Goal: Task Accomplishment & Management: Manage account settings

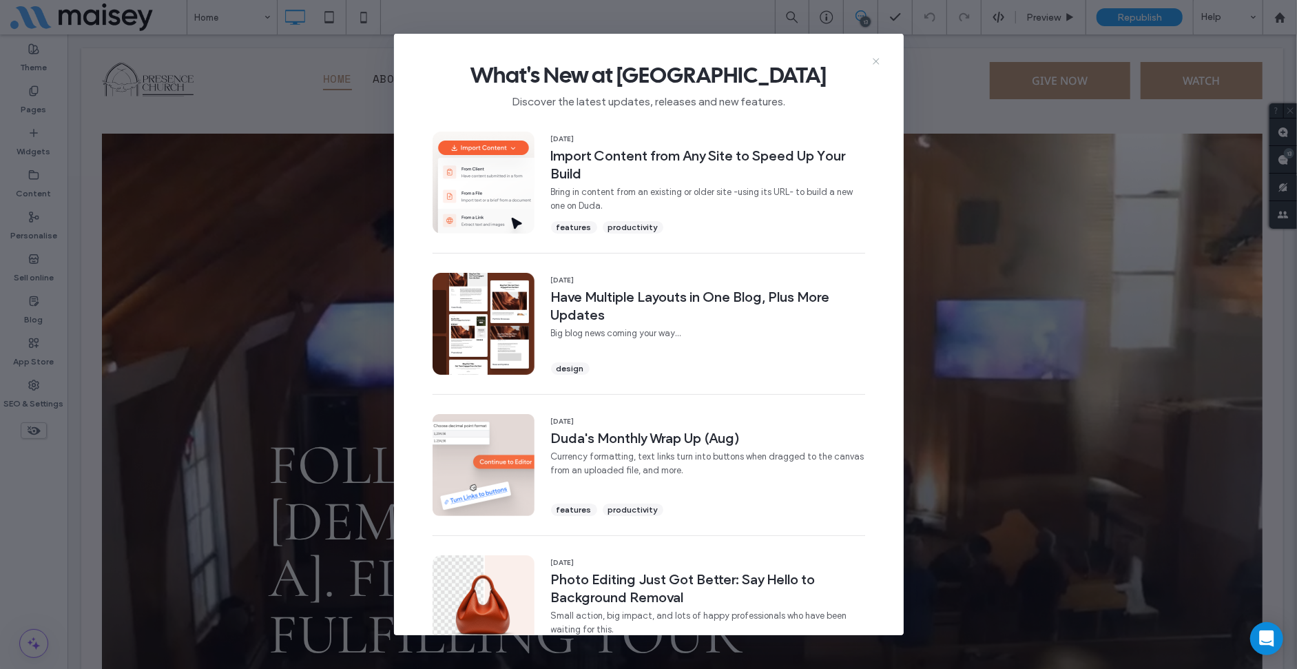
click at [874, 62] on icon at bounding box center [876, 61] width 11 height 11
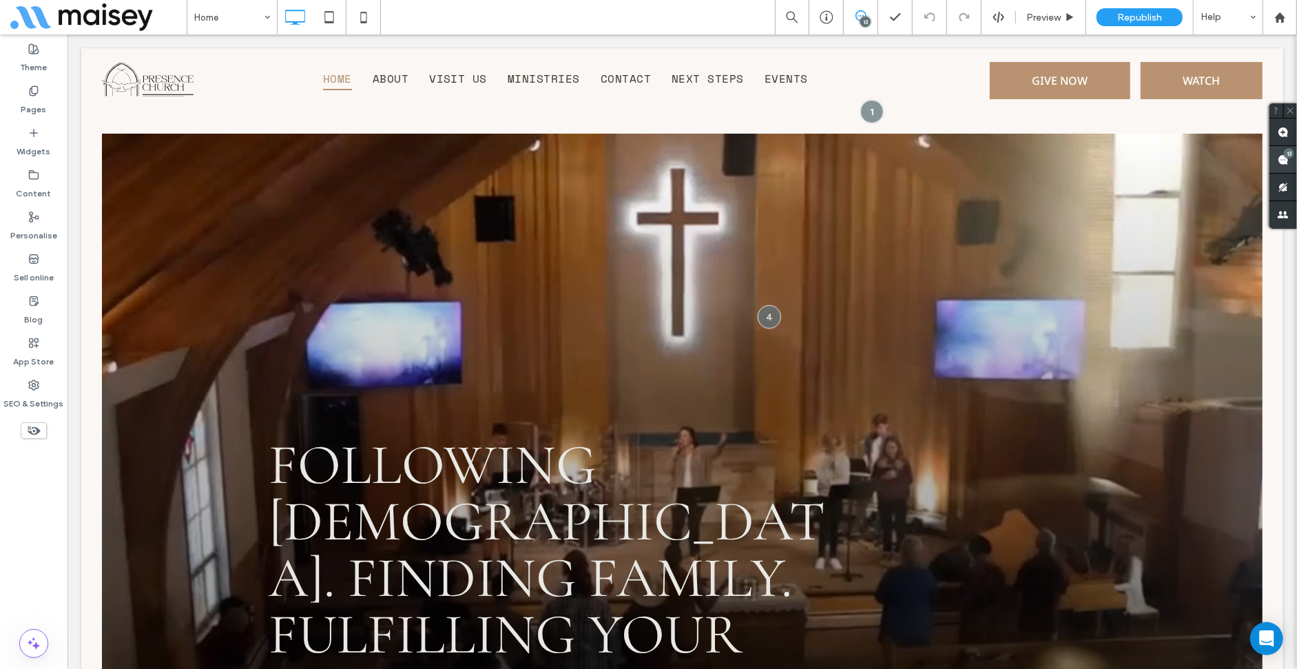
click at [1280, 152] on span at bounding box center [1283, 159] width 28 height 27
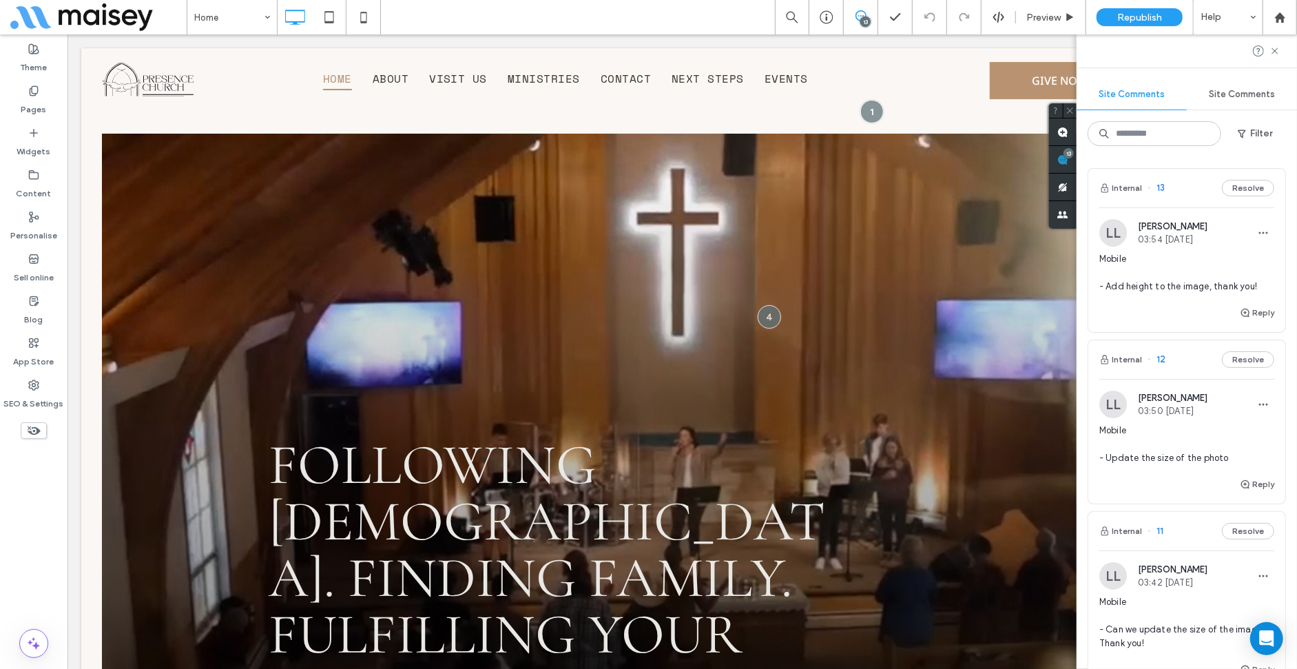
click at [1185, 248] on div "LL Lynneth Legaspi 03:54 Sep 18 2025 Mobile - Add height to the image, thank yo…" at bounding box center [1186, 261] width 175 height 85
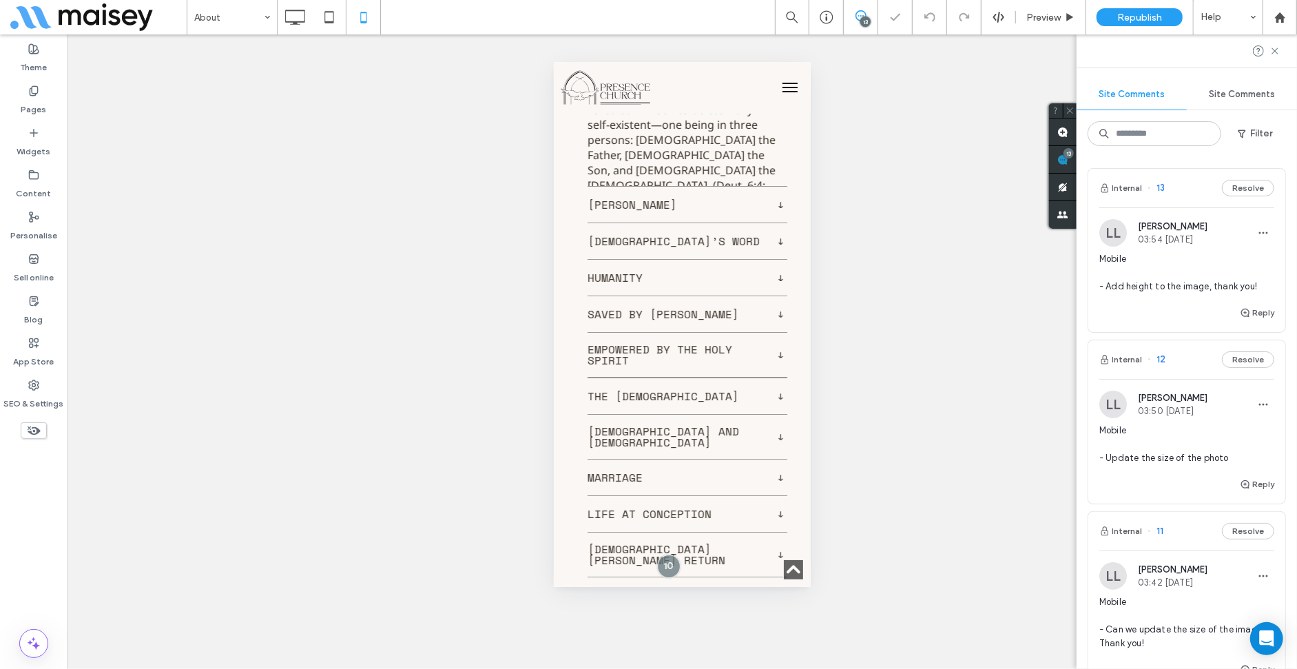
scroll to position [11422, 0]
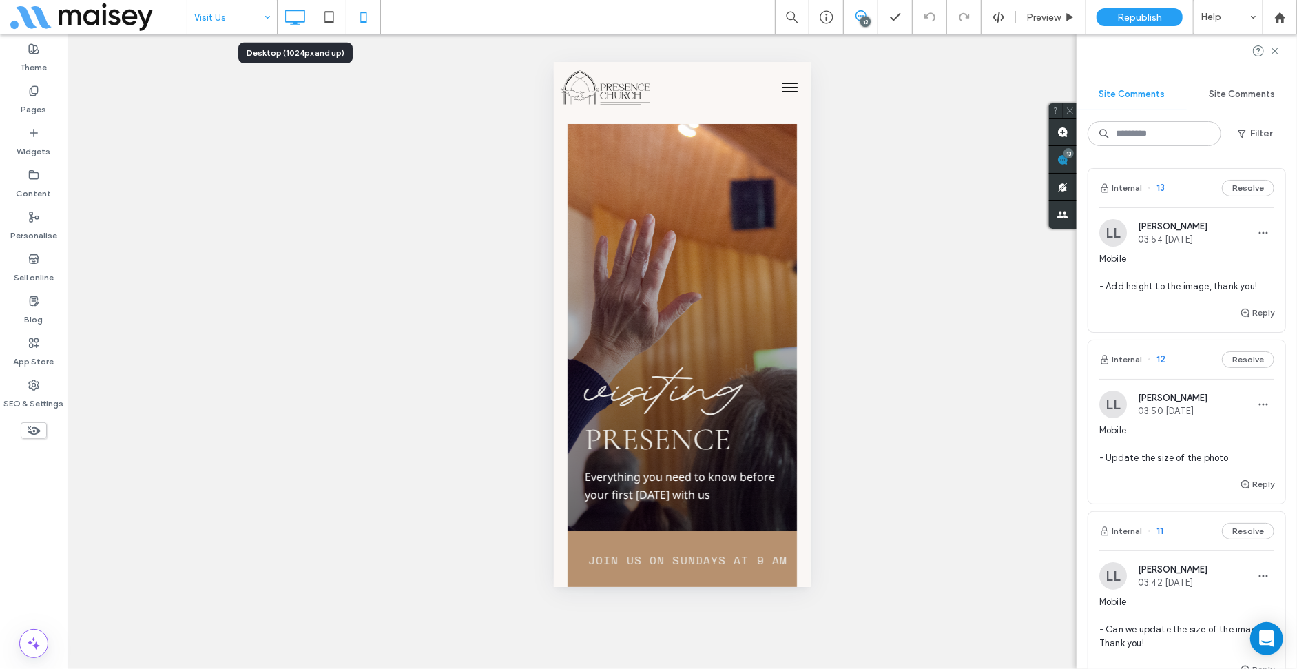
click at [309, 28] on div at bounding box center [295, 17] width 34 height 28
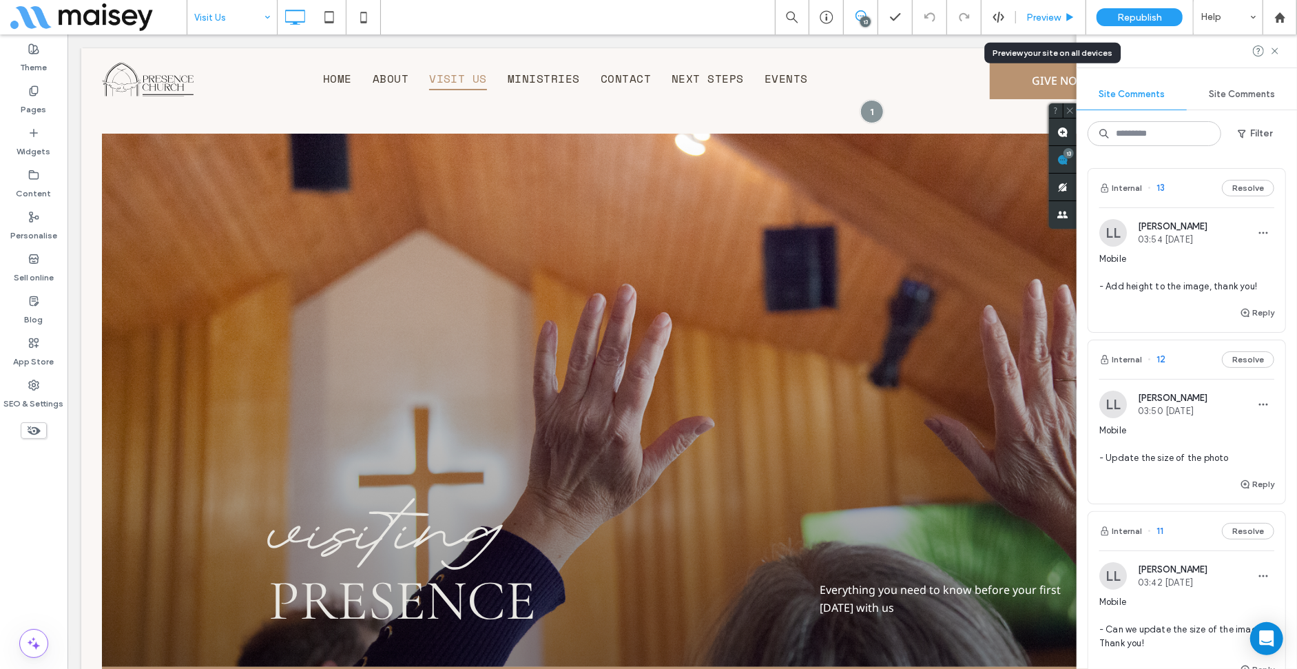
click at [1037, 19] on span "Preview" at bounding box center [1043, 18] width 34 height 12
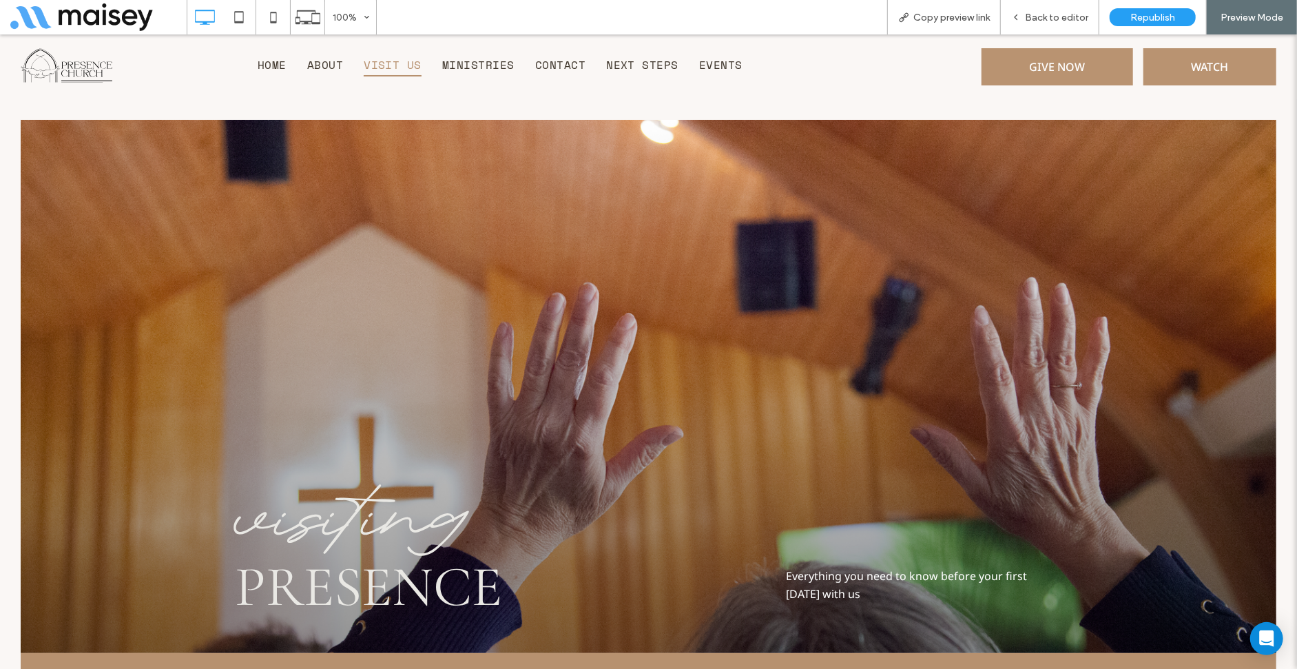
scroll to position [413, 0]
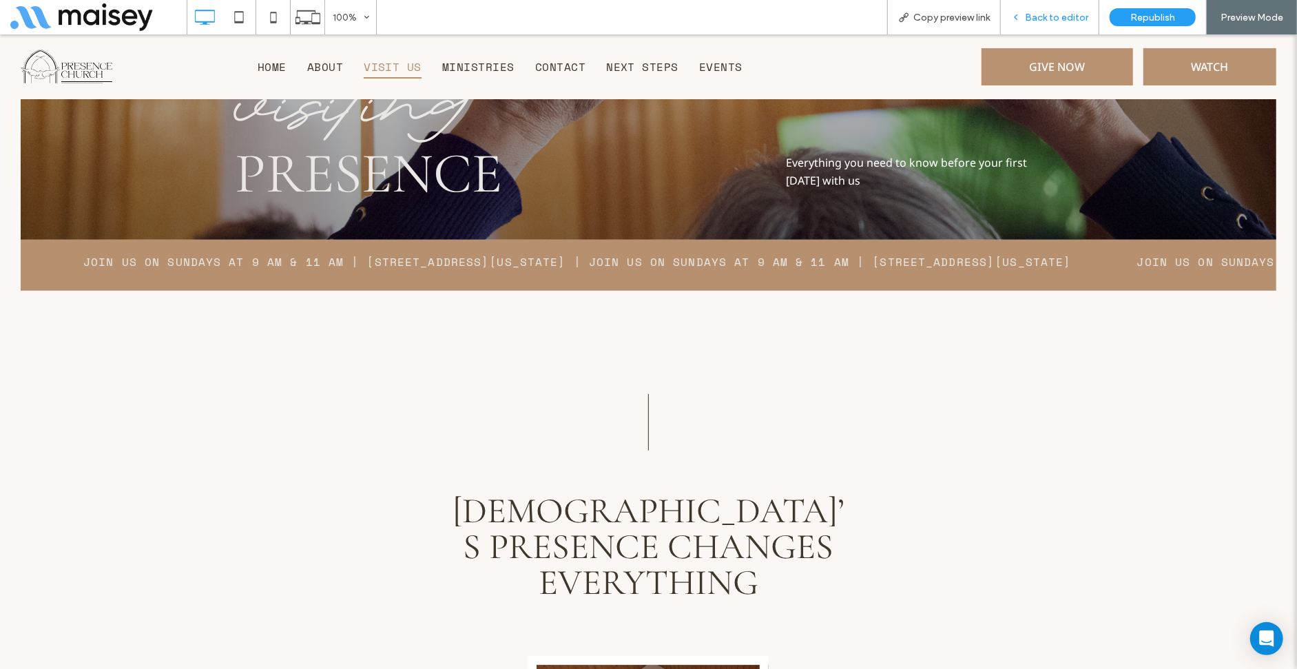
click at [1035, 18] on span "Back to editor" at bounding box center [1056, 18] width 63 height 12
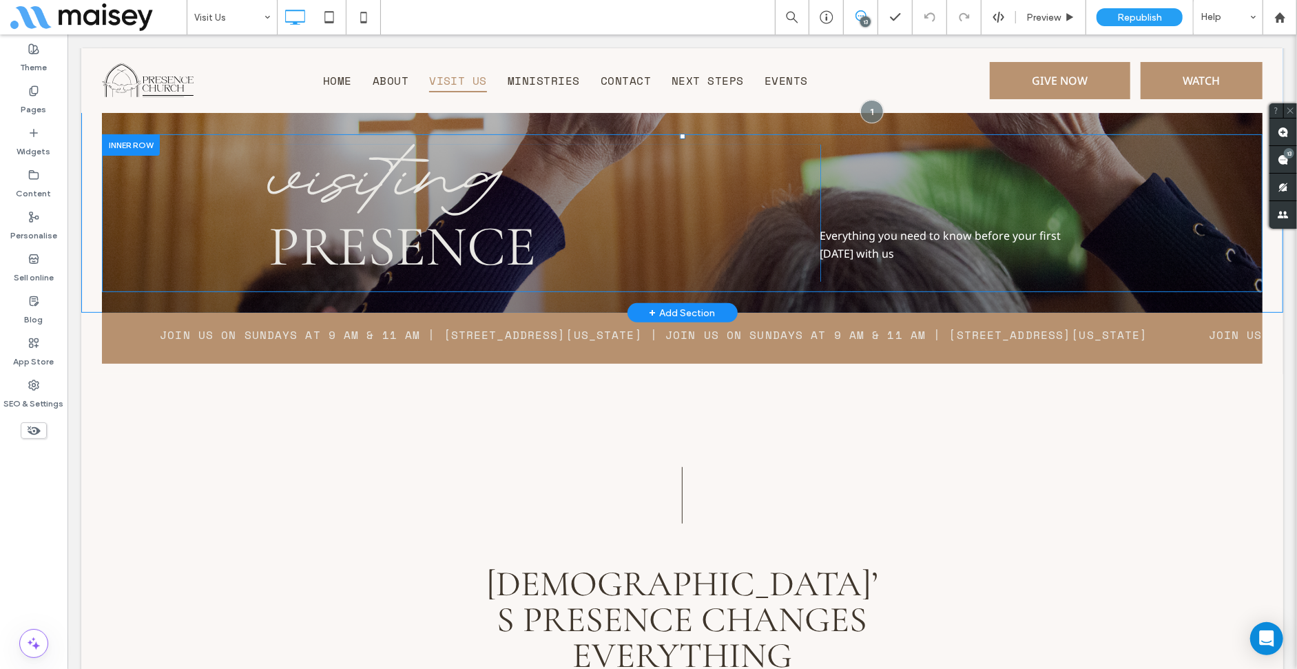
scroll to position [276, 0]
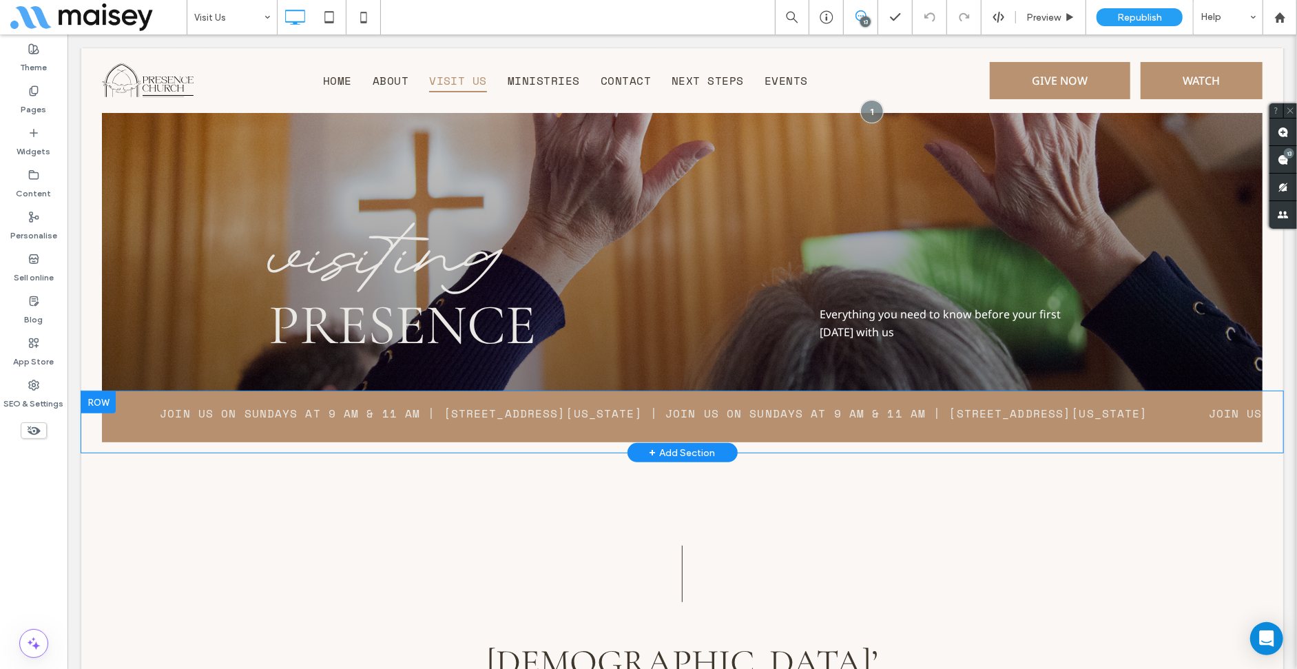
click at [117, 395] on div "Join us on Sundays at 9 AM & 11 AM | 301 W Wyoming St. Kalispell, MT 59901 | Jo…" at bounding box center [681, 416] width 1161 height 51
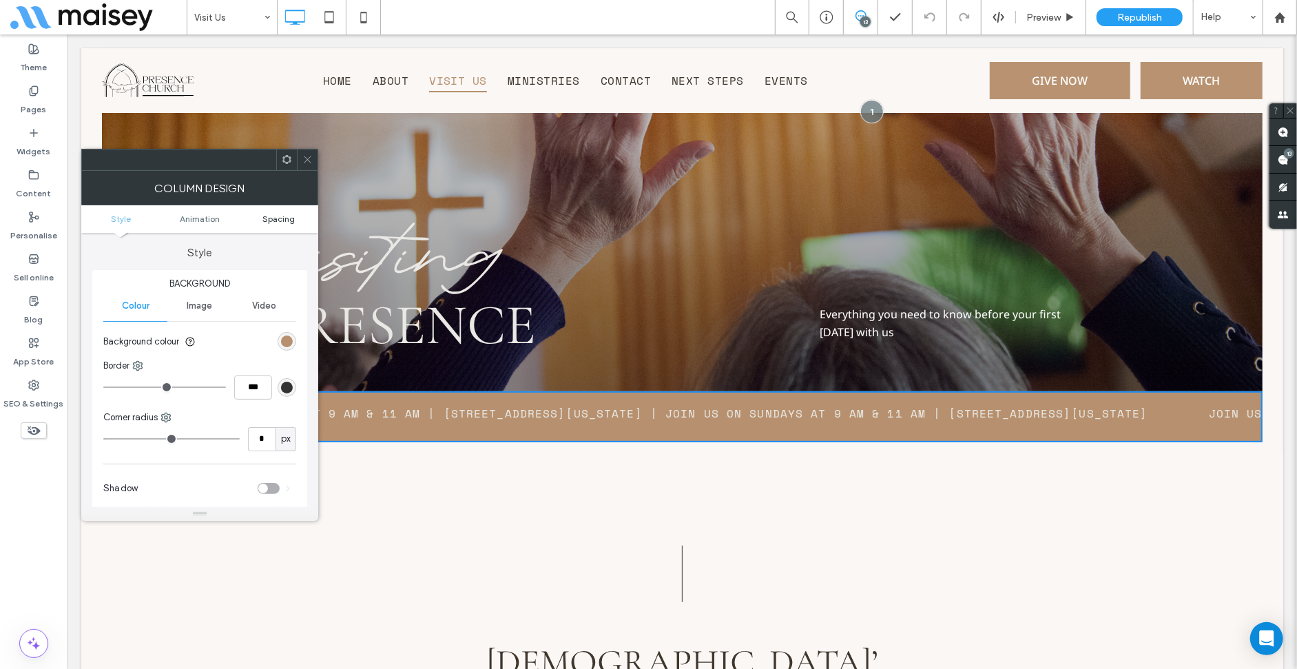
click at [275, 222] on span "Spacing" at bounding box center [278, 219] width 32 height 10
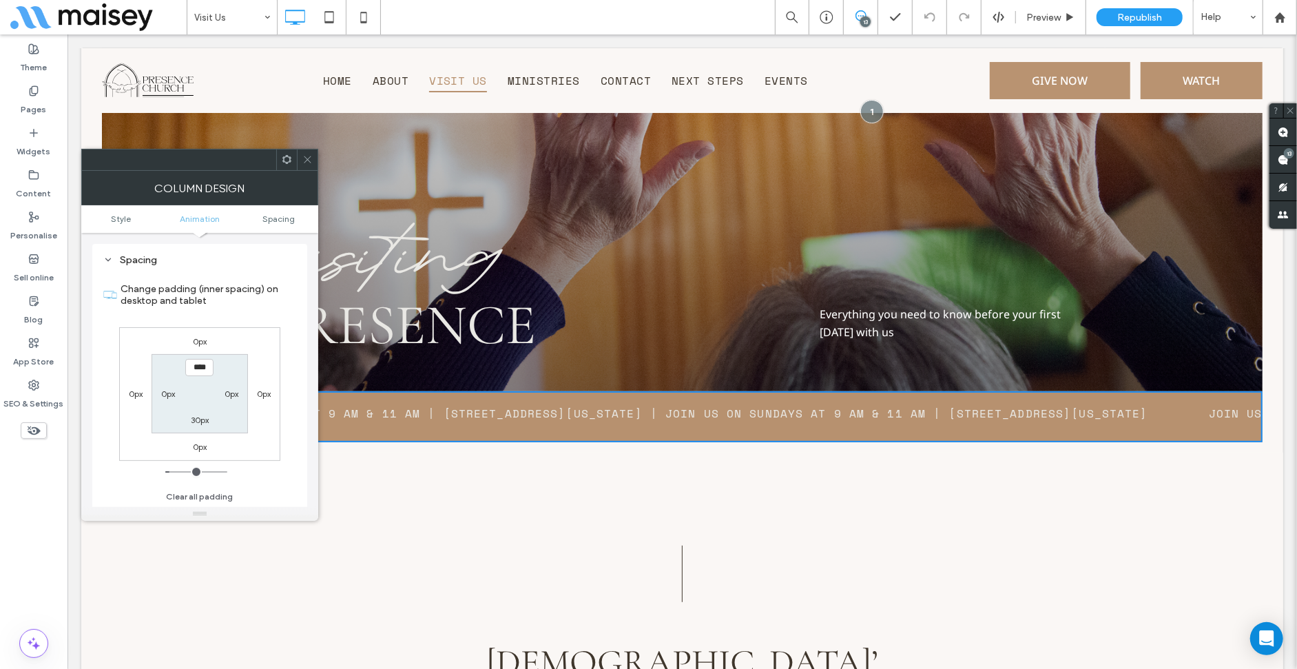
scroll to position [323, 0]
type input "****"
type input "**"
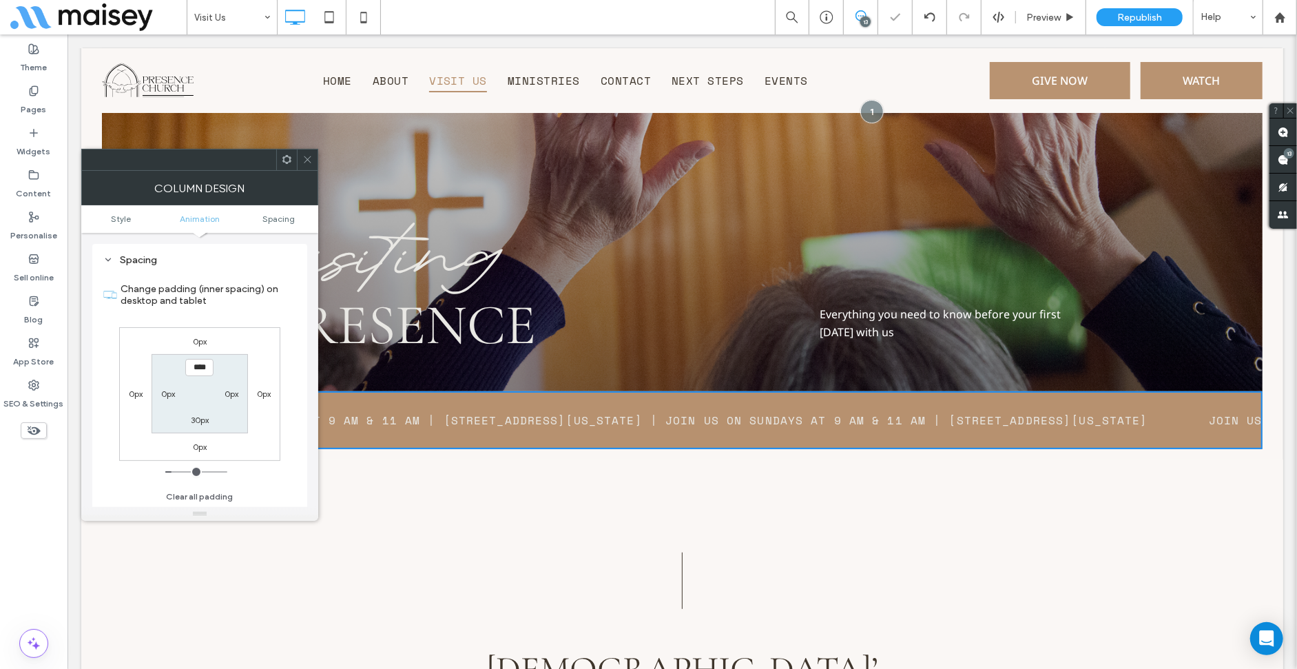
click at [309, 167] on span at bounding box center [307, 159] width 10 height 21
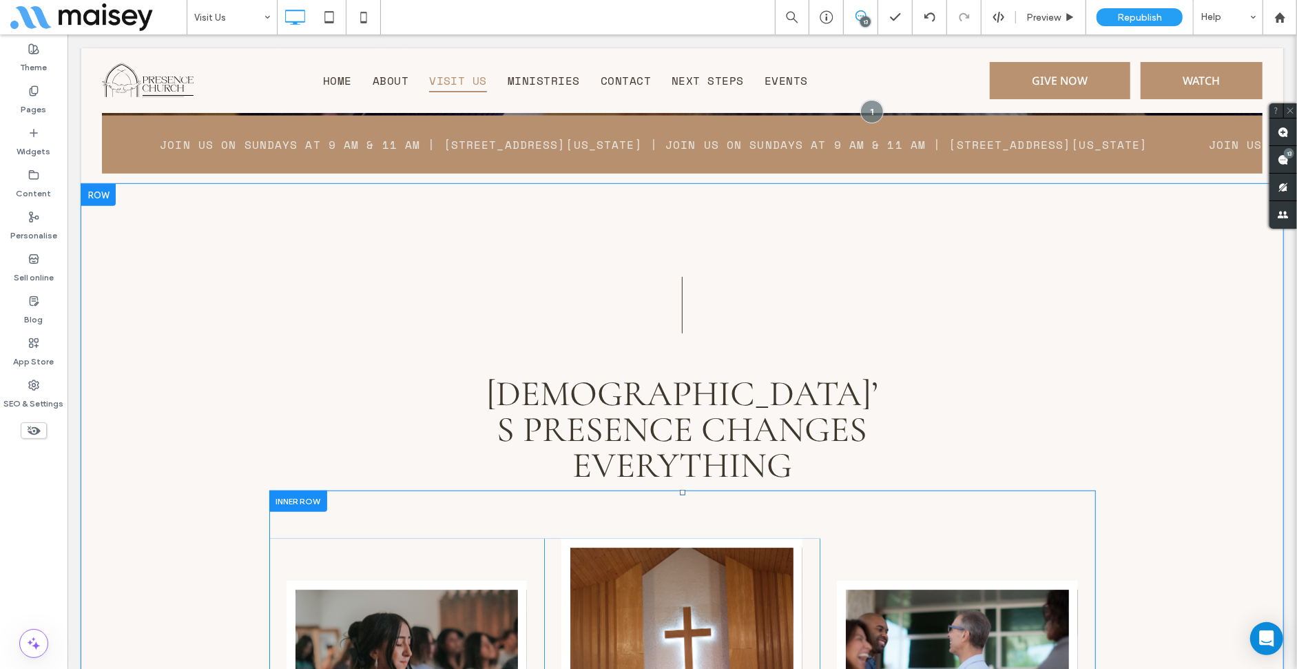
scroll to position [689, 0]
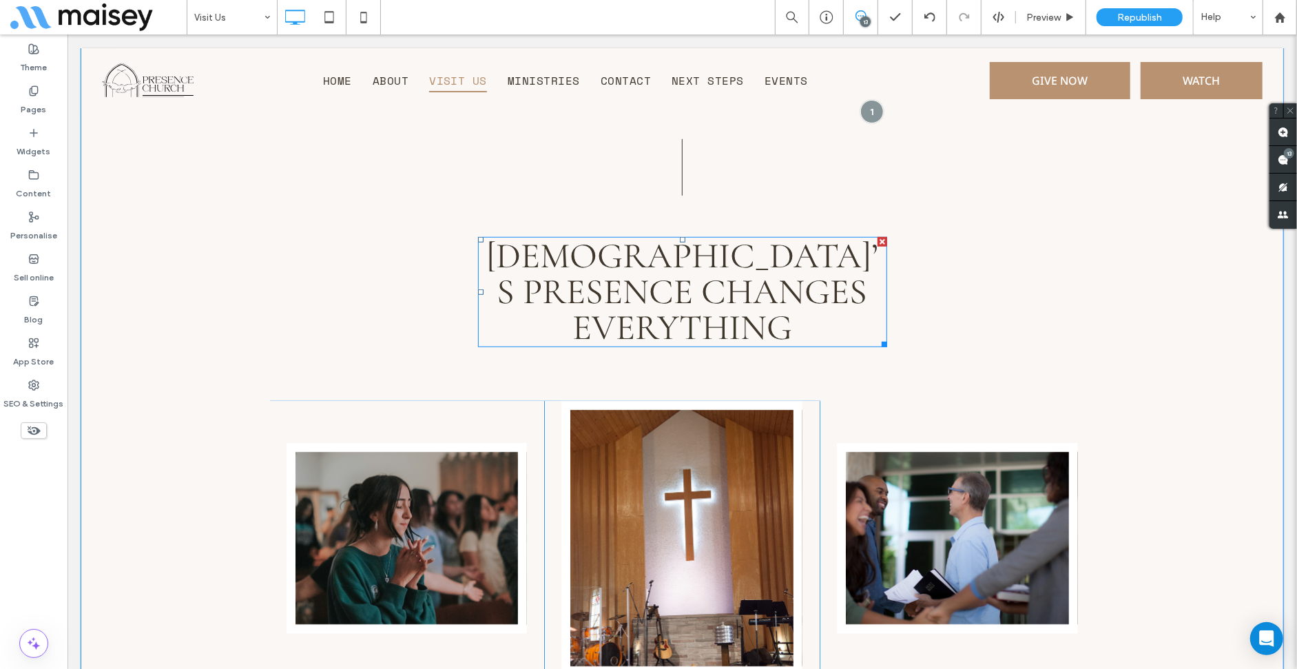
click at [702, 286] on span "God’s Presence Changes Everything" at bounding box center [682, 290] width 392 height 115
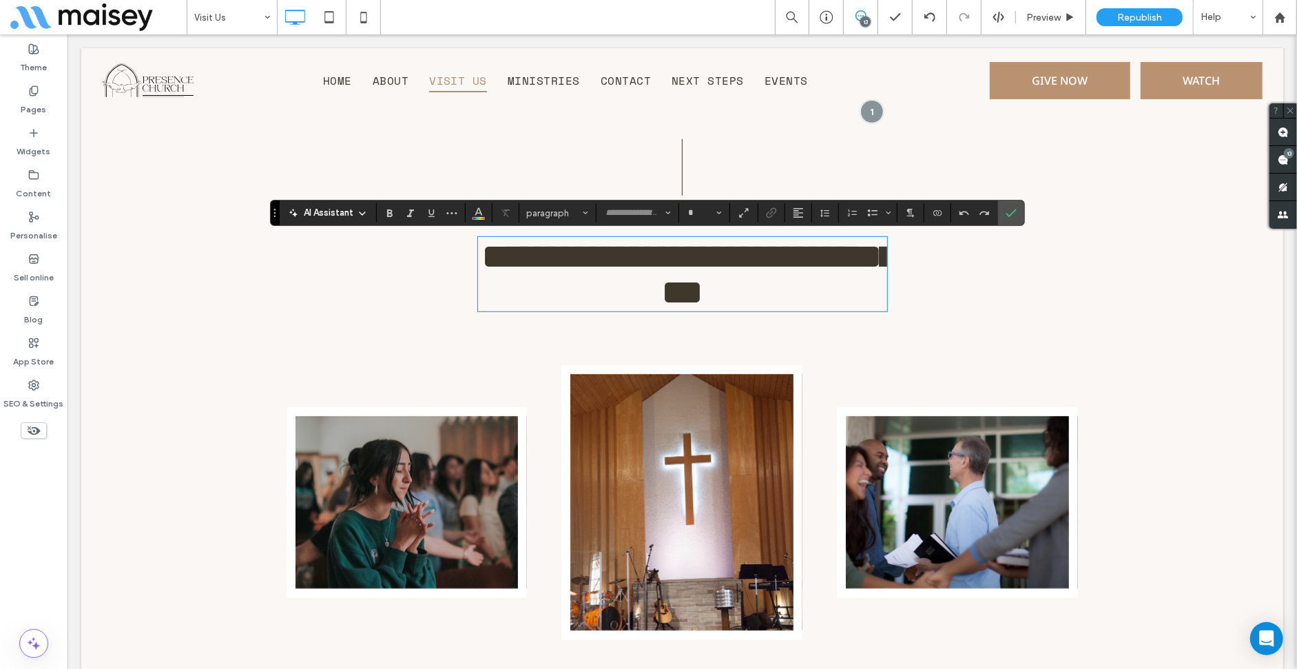
type input "**********"
type input "**"
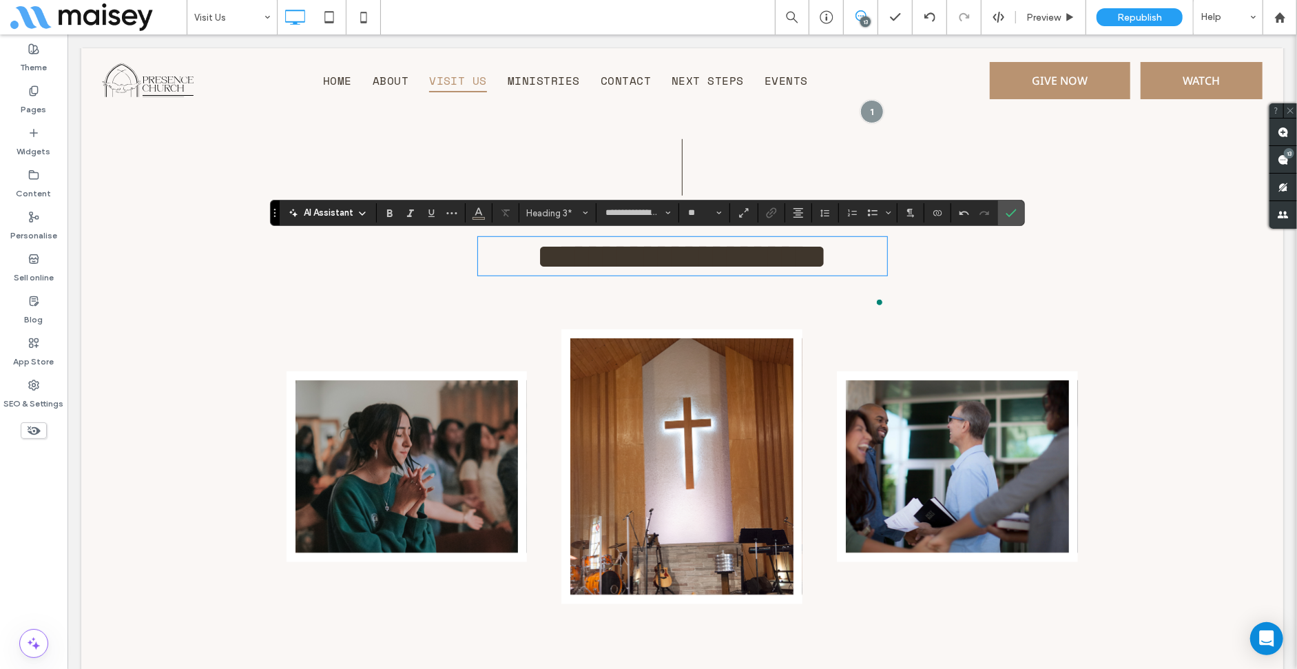
scroll to position [3, 0]
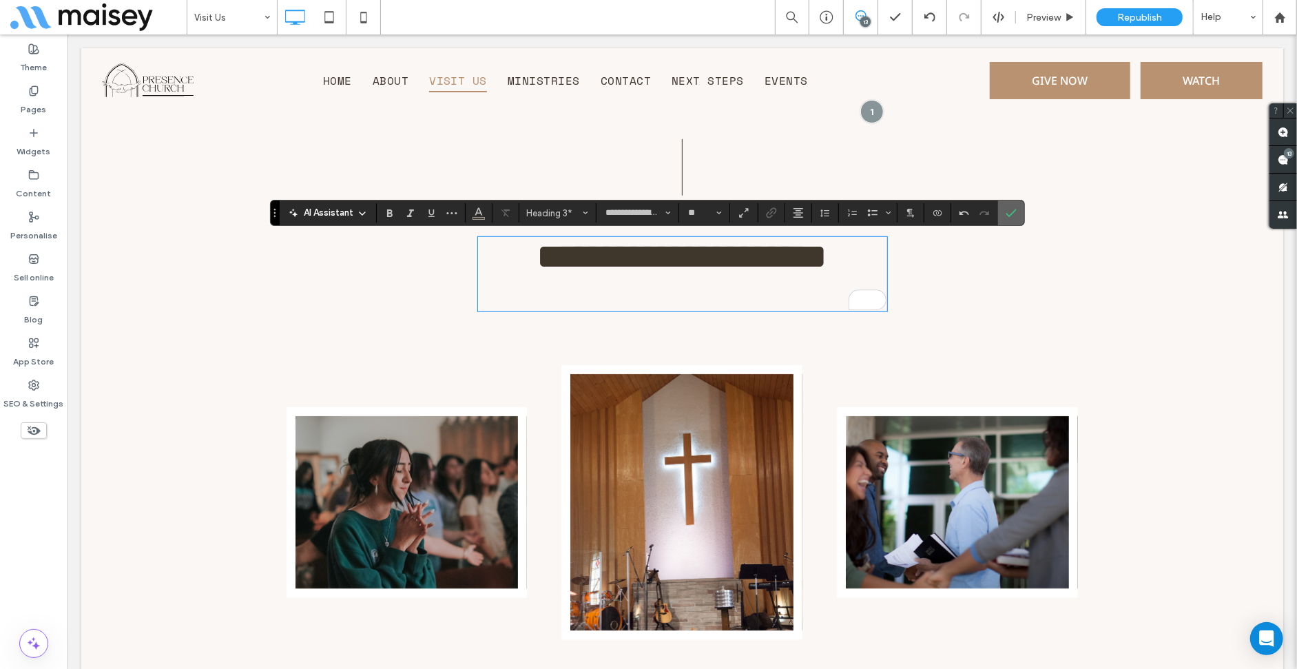
click at [1019, 215] on label "Confirm" at bounding box center [1011, 212] width 21 height 25
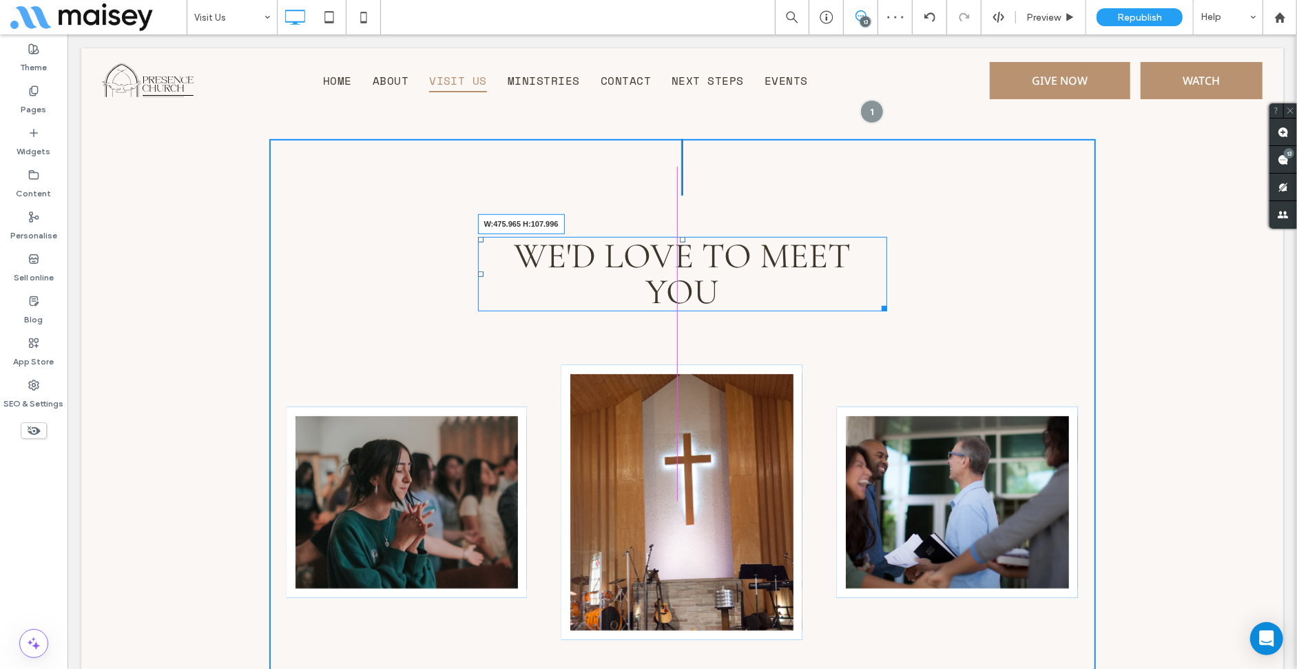
drag, startPoint x: 871, startPoint y: 305, endPoint x: 830, endPoint y: 298, distance: 42.0
click at [830, 298] on div "We'd Love TO MEET YOU W:475.965 H:107.996" at bounding box center [681, 273] width 409 height 74
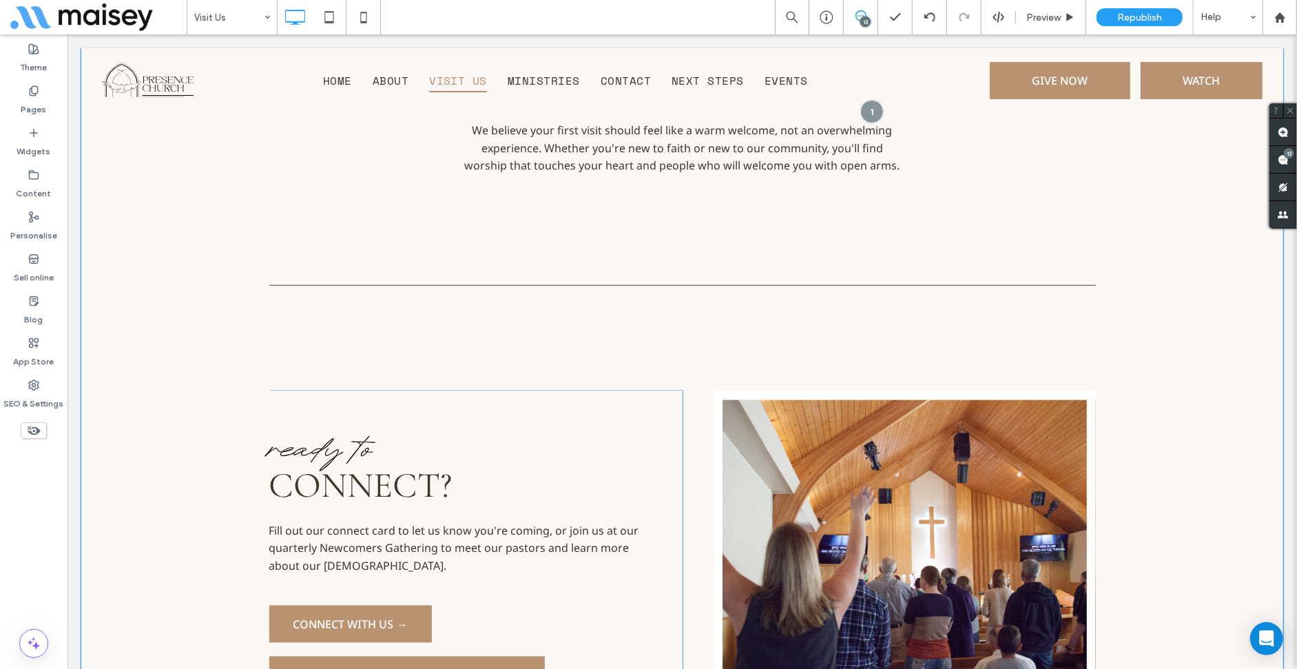
scroll to position [1584, 0]
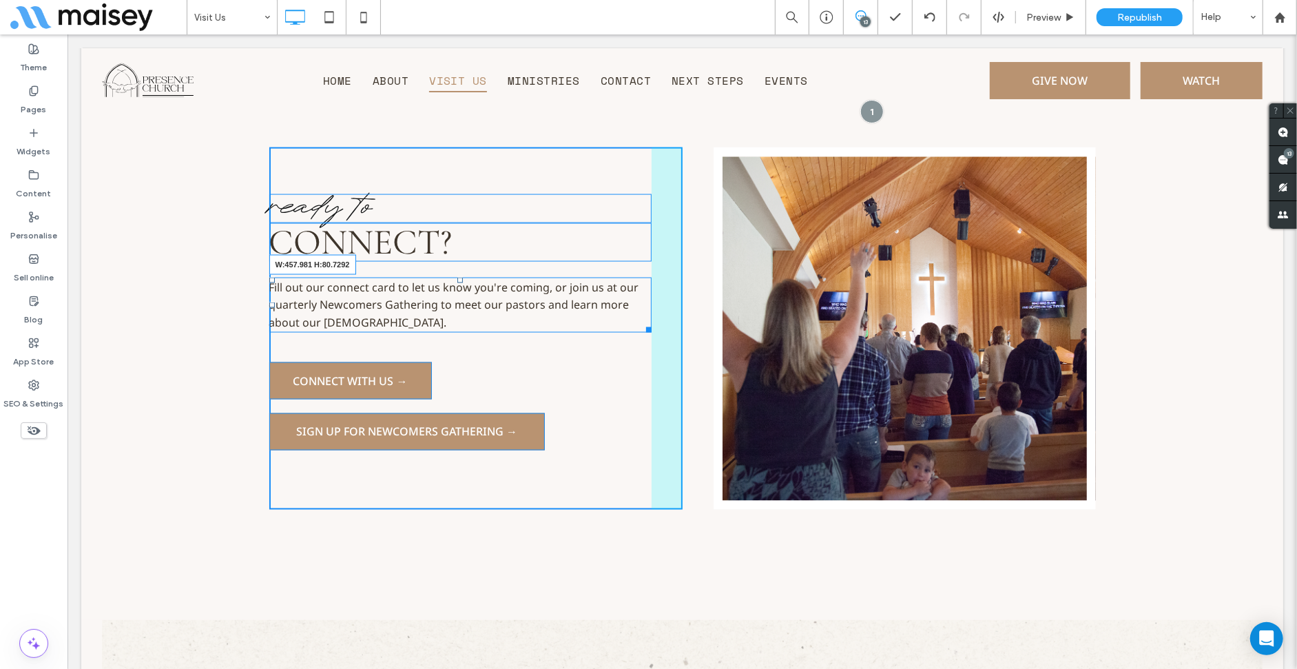
drag, startPoint x: 641, startPoint y: 324, endPoint x: 738, endPoint y: 347, distance: 100.6
click at [641, 322] on div at bounding box center [646, 327] width 10 height 10
drag, startPoint x: 575, startPoint y: 325, endPoint x: 541, endPoint y: 321, distance: 34.0
click at [573, 322] on div at bounding box center [578, 327] width 10 height 10
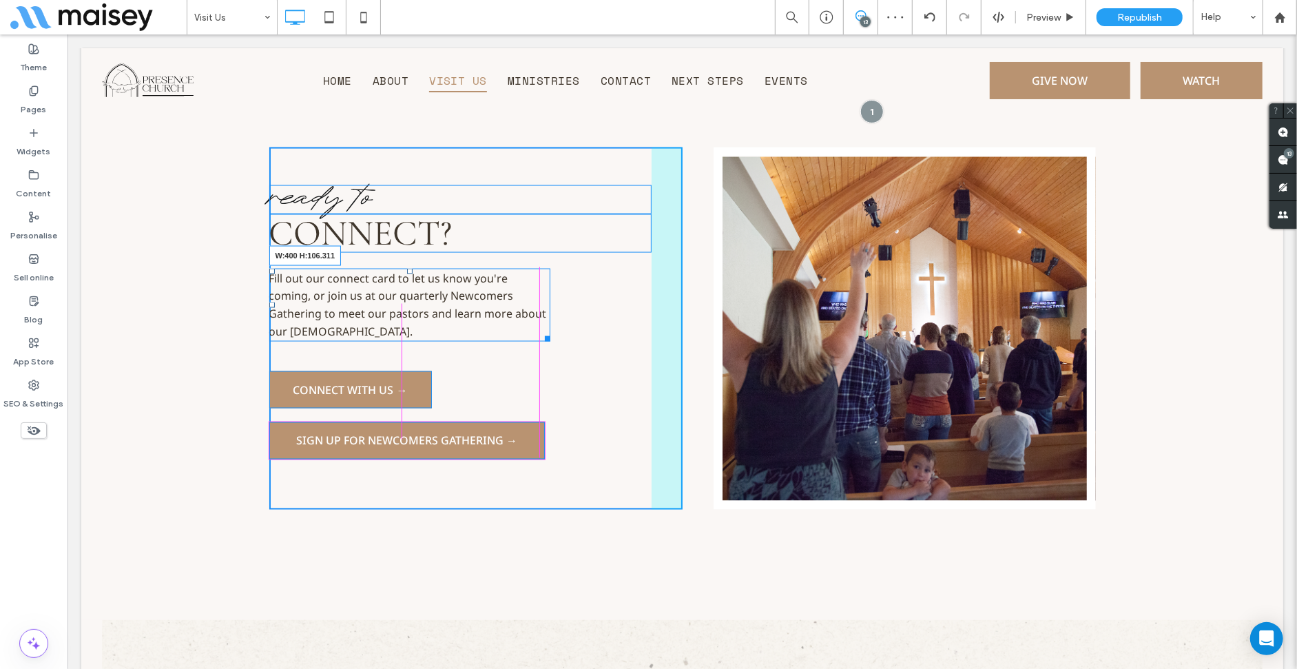
drag, startPoint x: 535, startPoint y: 325, endPoint x: 778, endPoint y: 320, distance: 242.5
click at [530, 324] on div "Fill out our connect card to let us know you're coming, or join us at our quart…" at bounding box center [410, 304] width 282 height 73
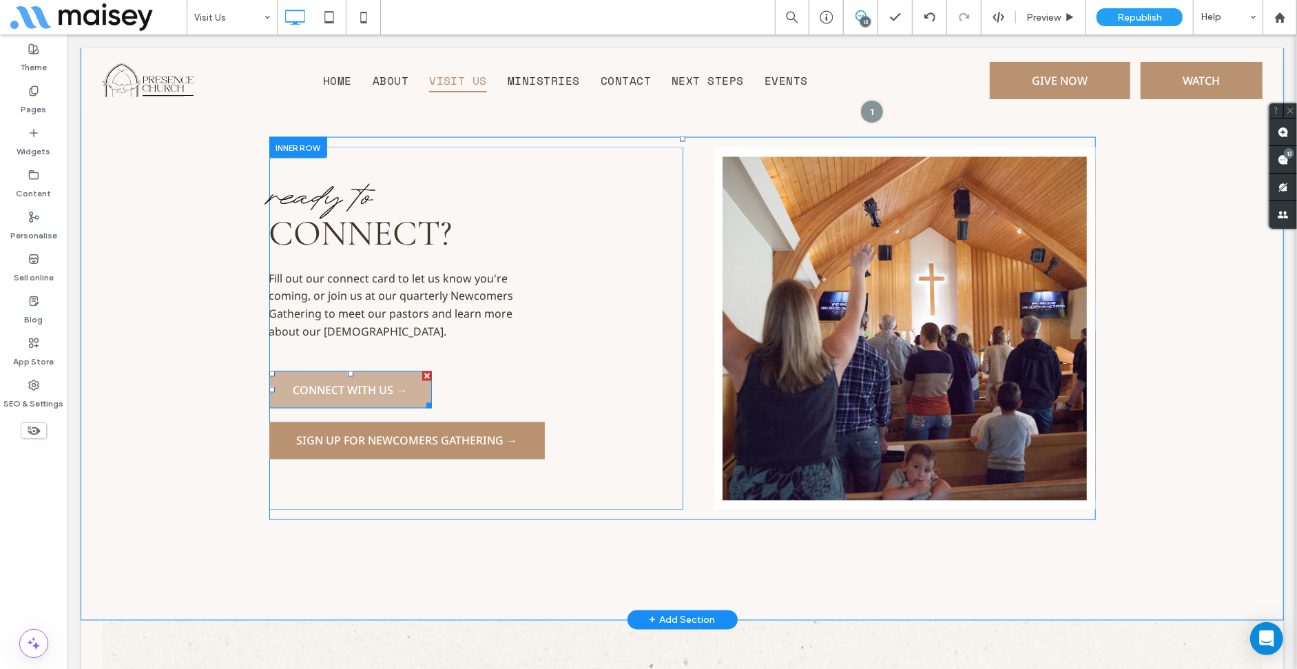
click at [378, 388] on span "Connect with Us →" at bounding box center [350, 389] width 114 height 15
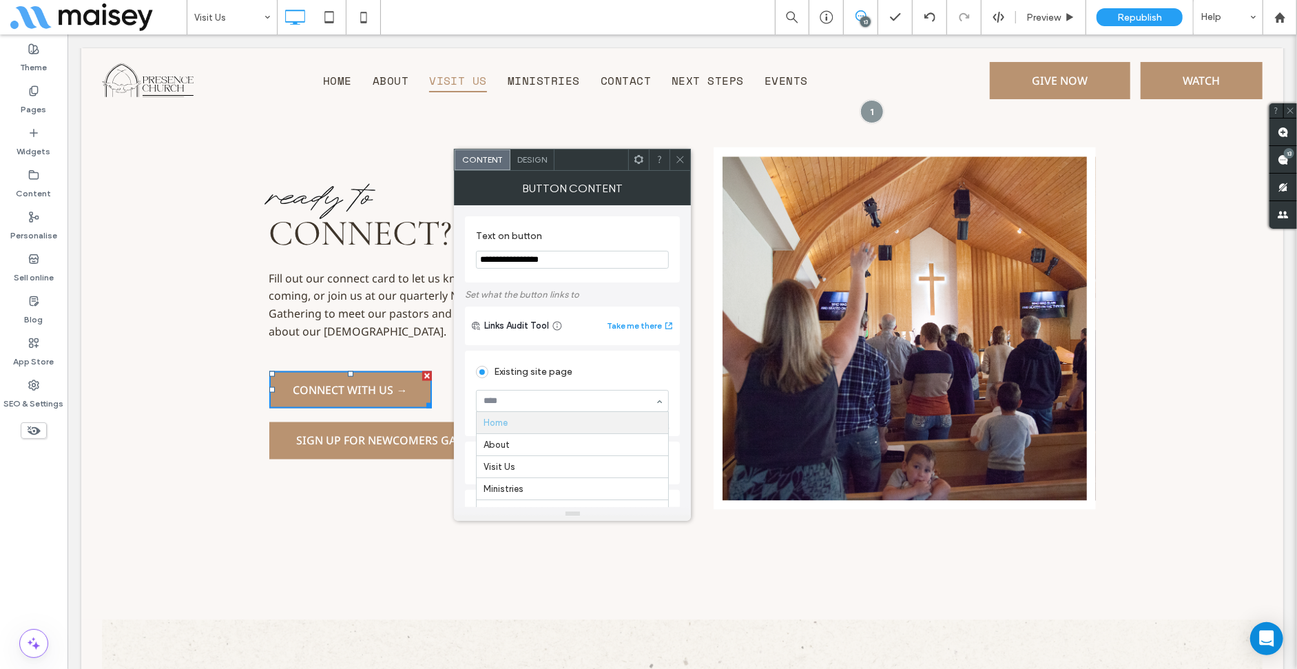
scroll to position [69, 0]
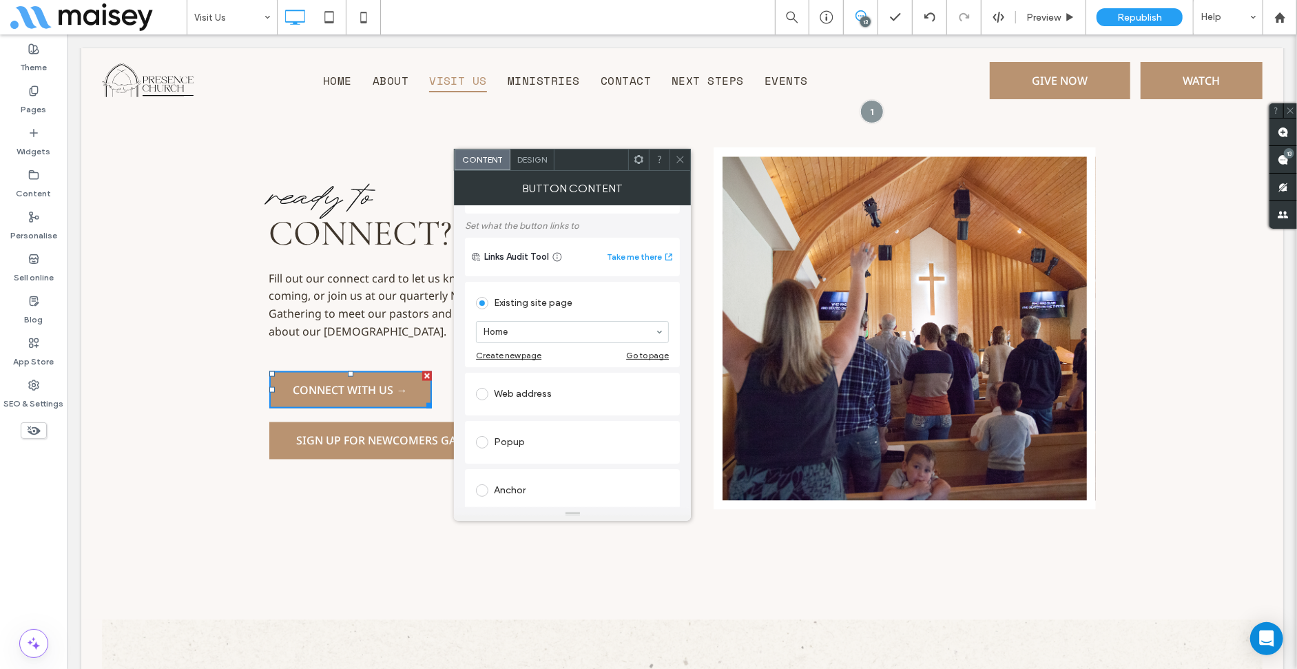
click at [475, 331] on div "Existing site page Home Create new page Go to page" at bounding box center [572, 324] width 215 height 85
click at [499, 388] on div "Web address" at bounding box center [572, 394] width 193 height 22
click at [513, 387] on input "url" at bounding box center [572, 378] width 193 height 18
type input "*******"
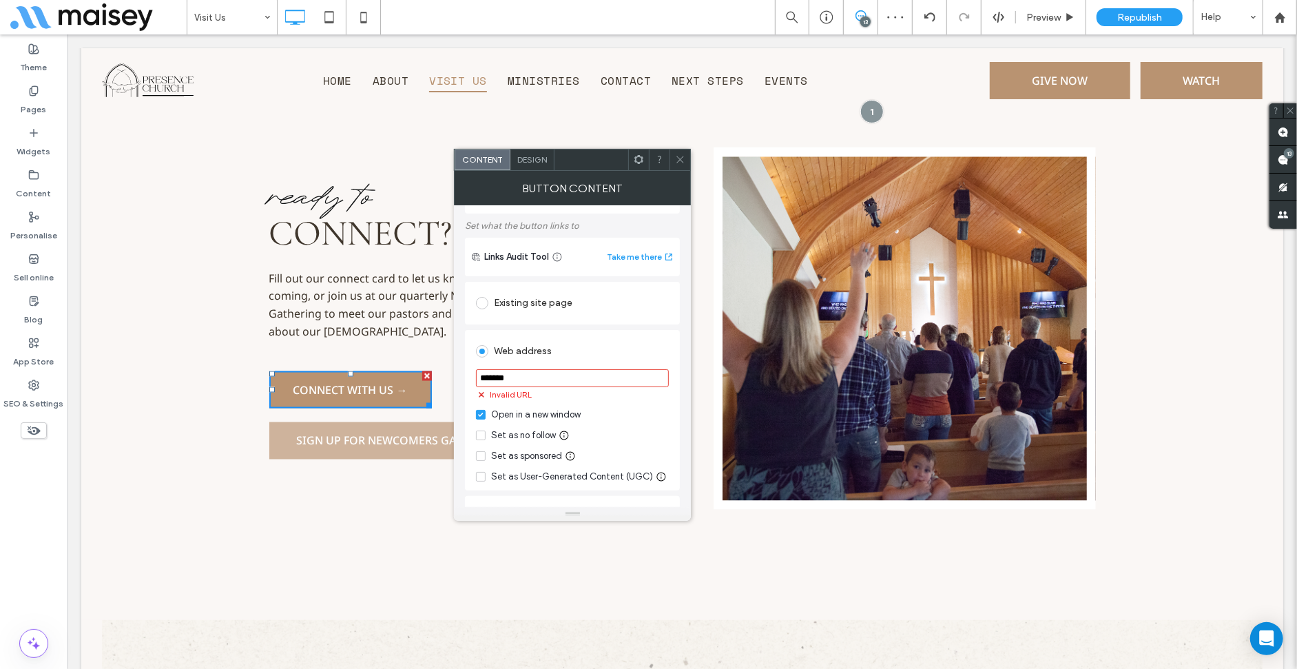
click at [343, 433] on span "Sign Up for Newcomers Gathering →" at bounding box center [405, 440] width 221 height 15
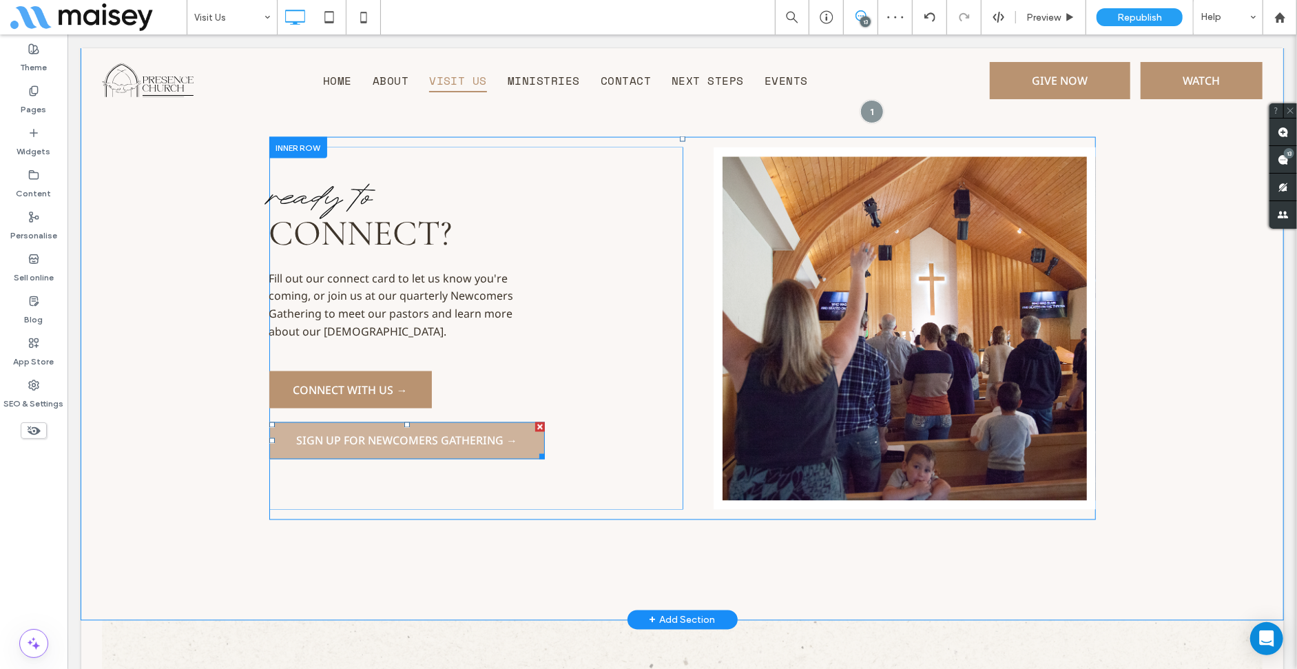
click at [343, 433] on span "Sign Up for Newcomers Gathering →" at bounding box center [405, 440] width 221 height 15
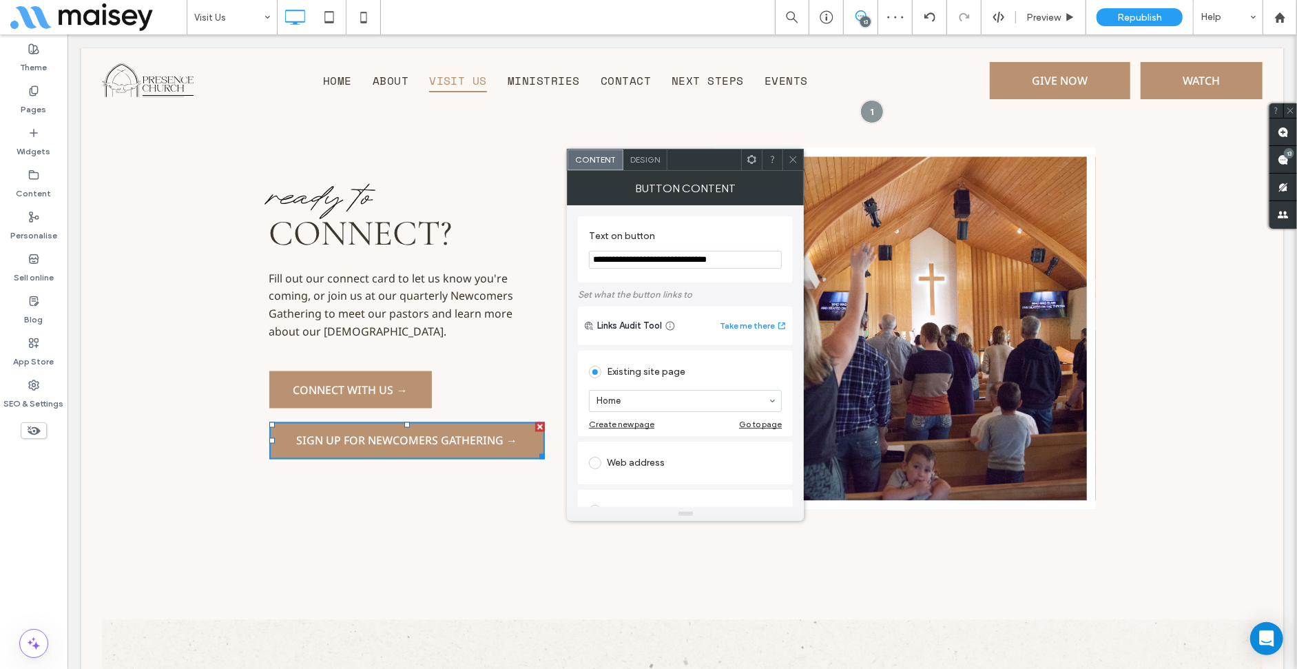
click at [615, 457] on div "Web address" at bounding box center [685, 463] width 193 height 22
click at [631, 453] on input "url" at bounding box center [685, 447] width 193 height 18
type input "*******"
click at [796, 165] on span at bounding box center [793, 159] width 10 height 21
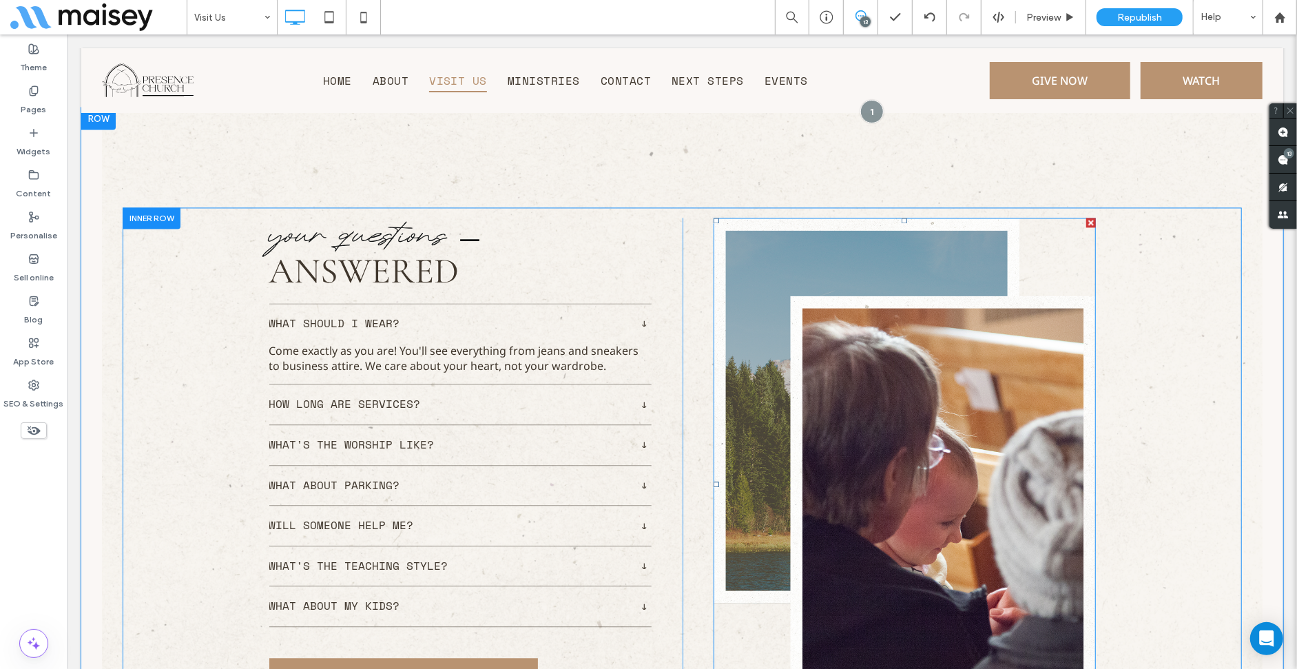
scroll to position [2135, 0]
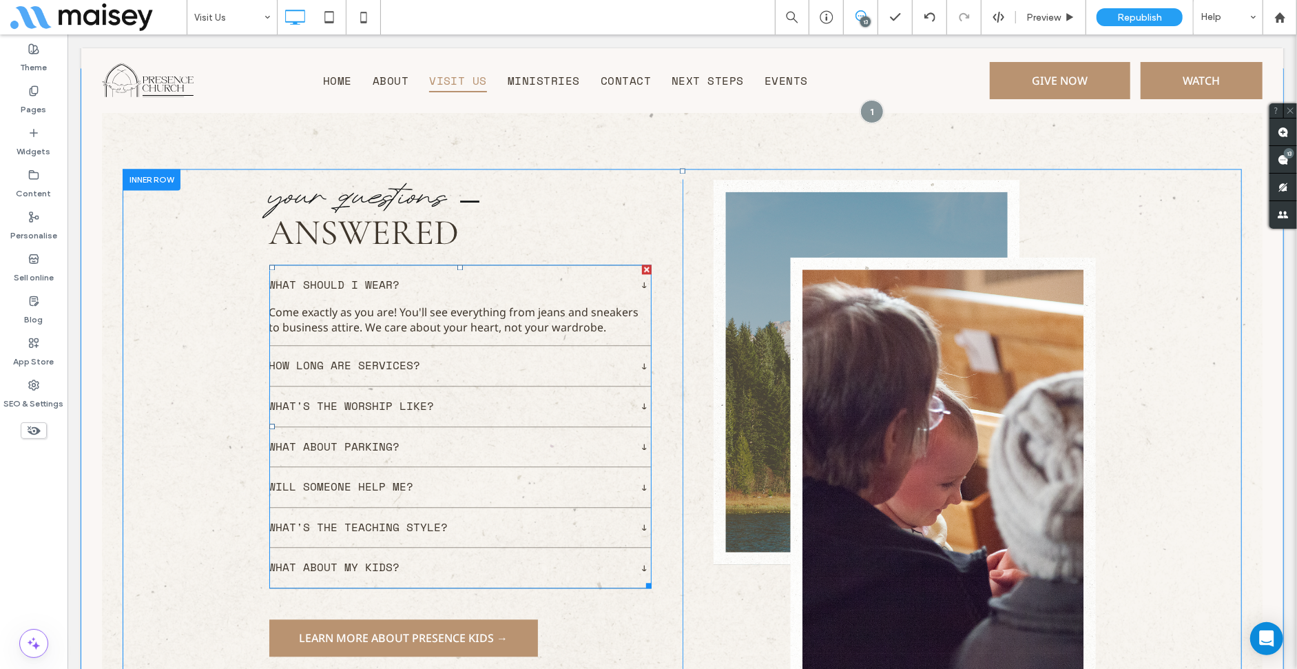
click at [620, 349] on div "How long are services?" at bounding box center [460, 364] width 382 height 41
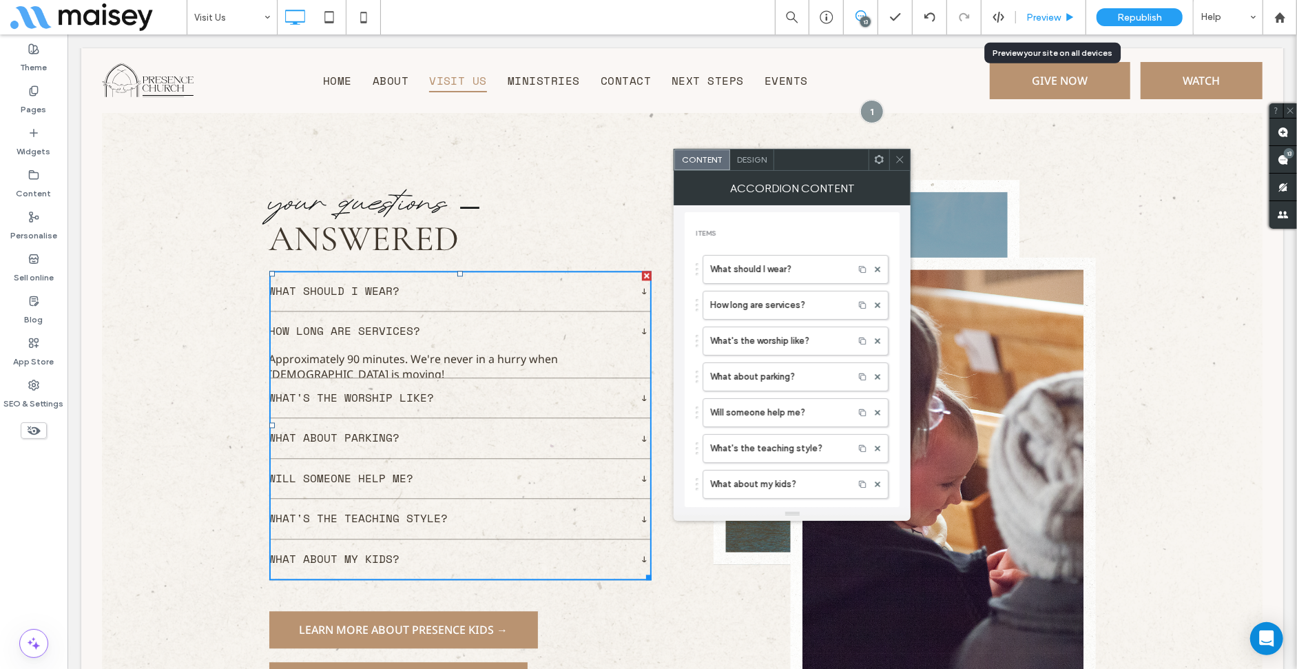
click at [1054, 16] on span "Preview" at bounding box center [1043, 18] width 34 height 12
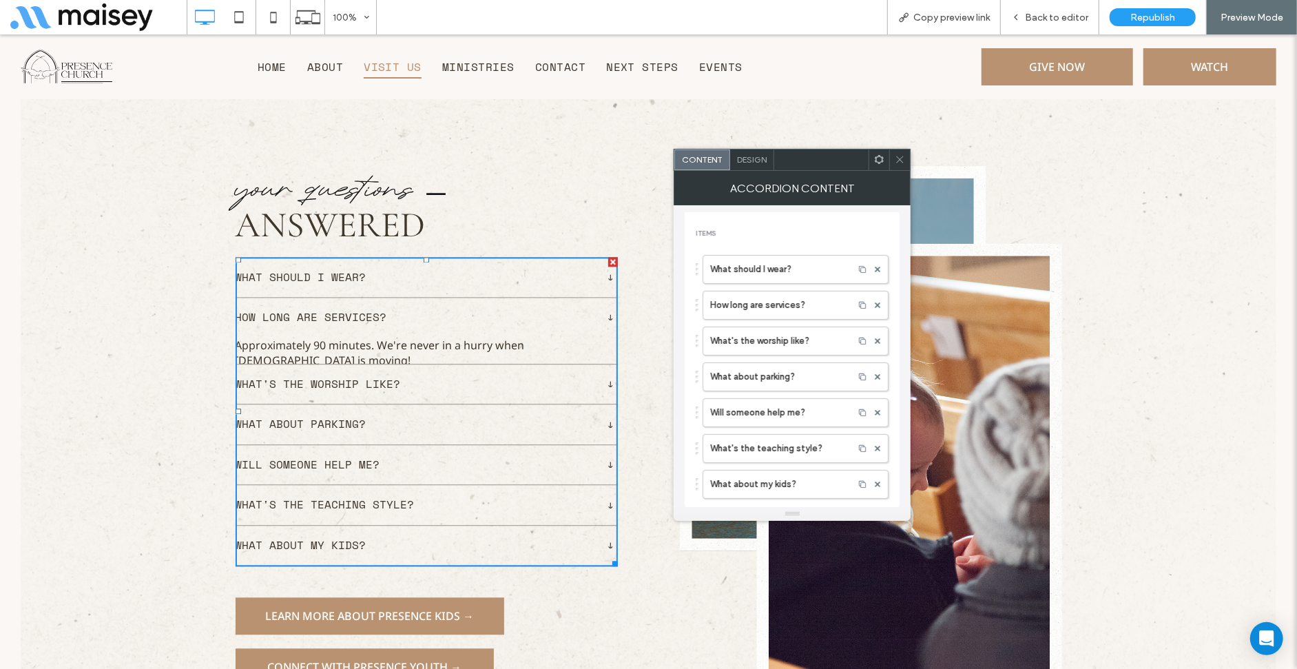
click at [894, 158] on div at bounding box center [899, 159] width 21 height 21
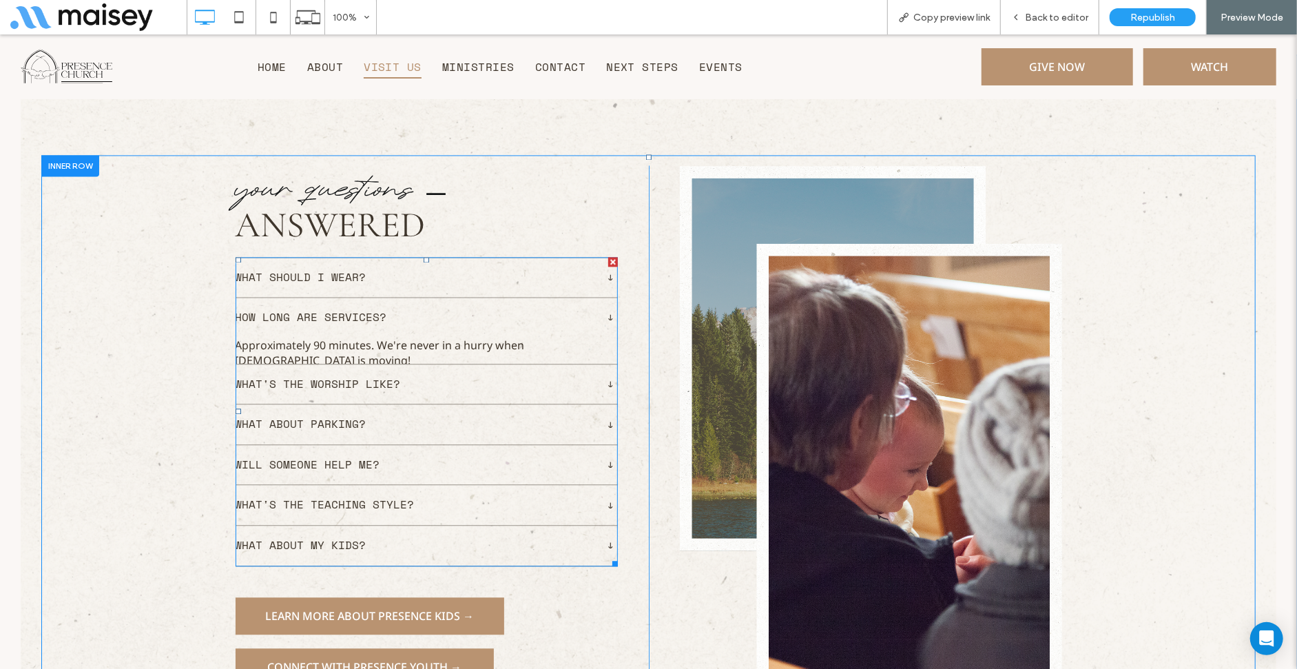
click at [379, 363] on div "What's the worship like?" at bounding box center [427, 383] width 382 height 41
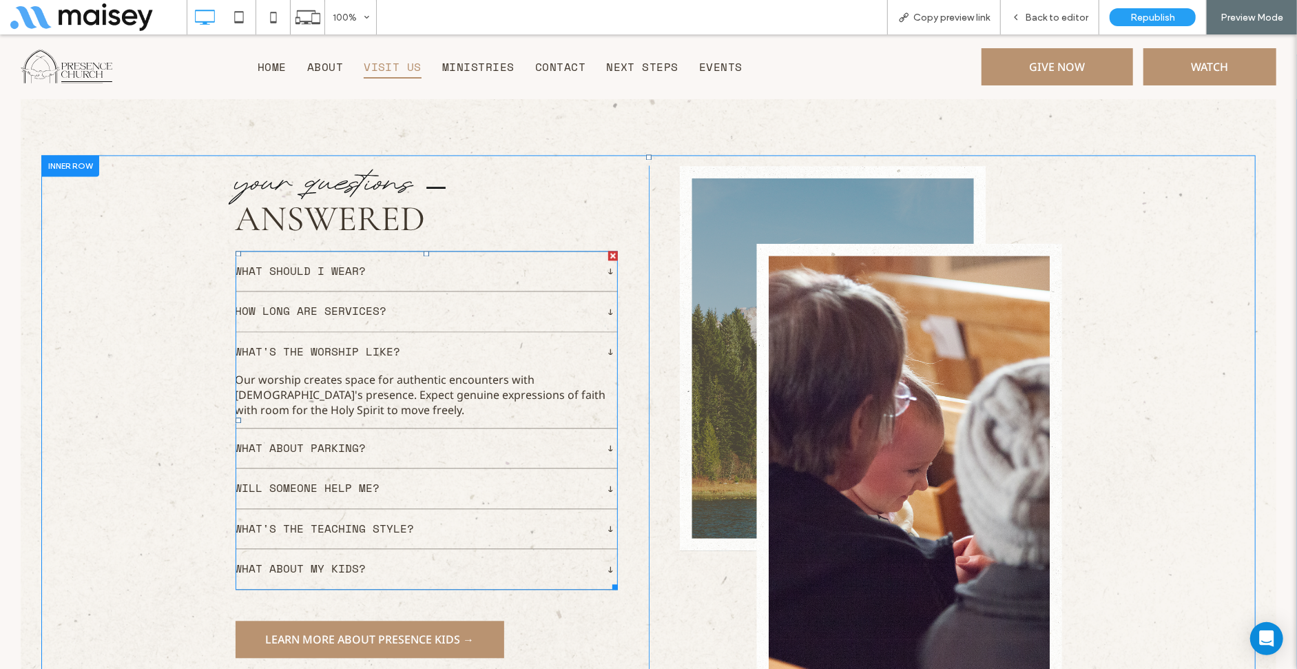
click at [337, 451] on span "What about parking?" at bounding box center [417, 448] width 363 height 18
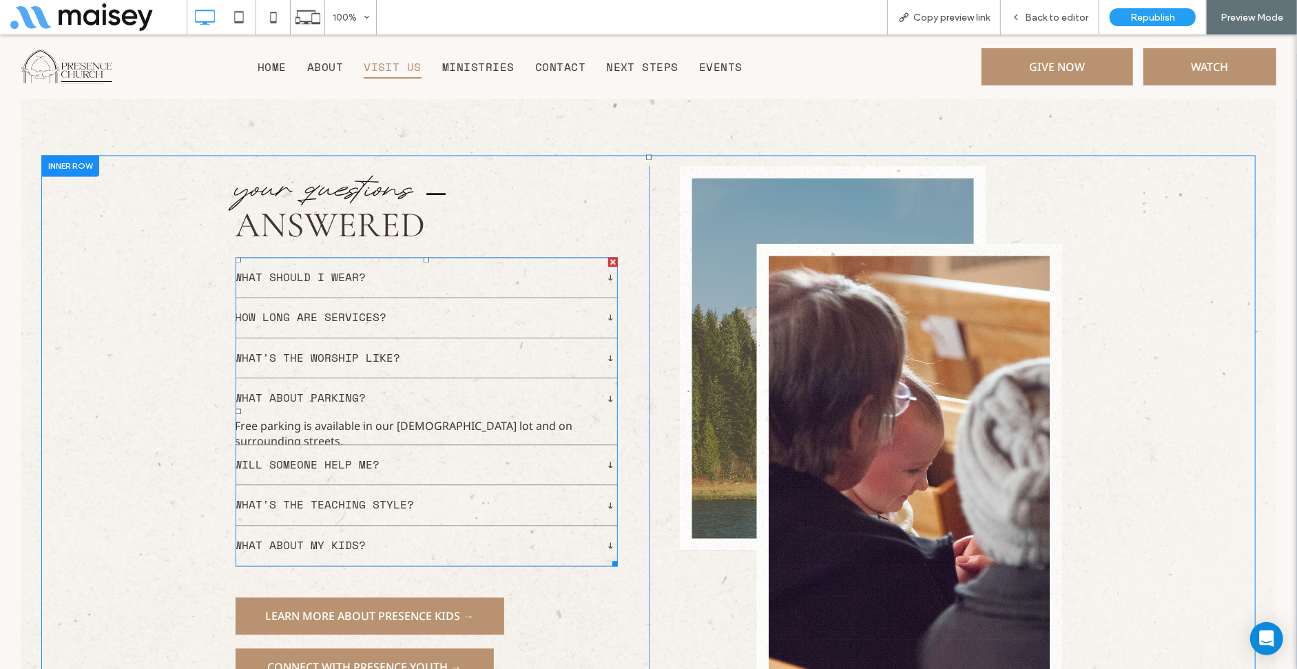
click at [329, 464] on span "Will someone help me?" at bounding box center [417, 464] width 363 height 18
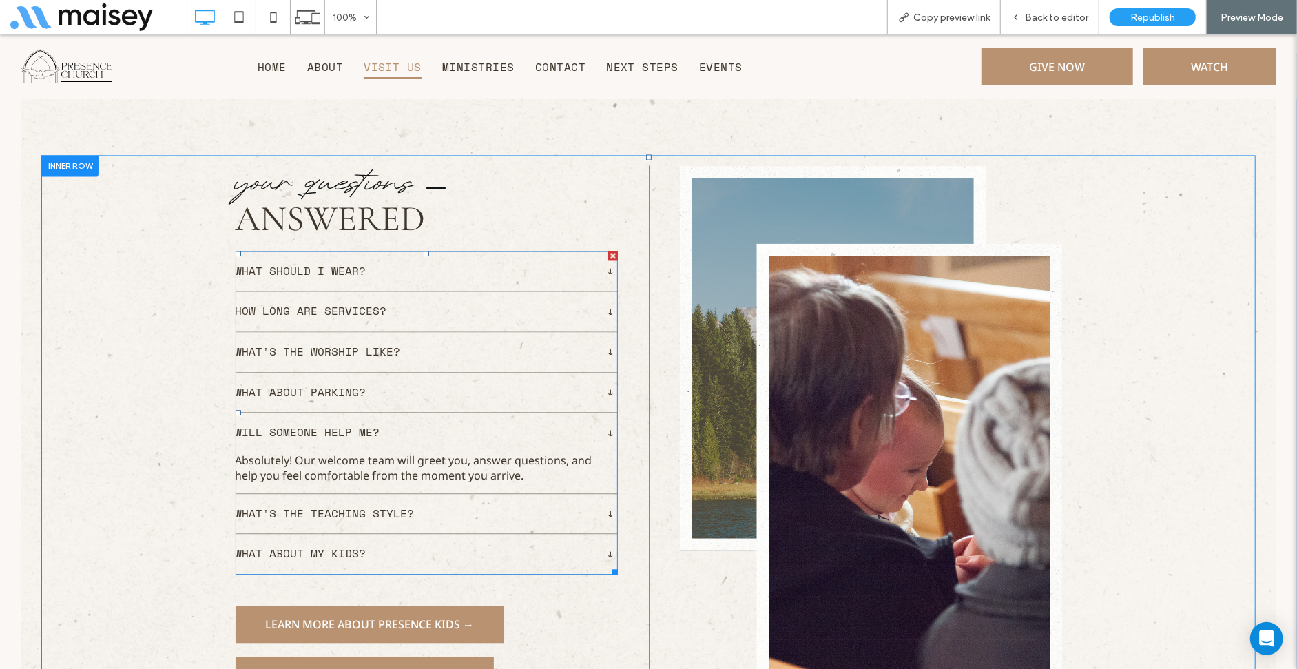
click at [327, 504] on span "What's the teaching style?" at bounding box center [417, 513] width 363 height 18
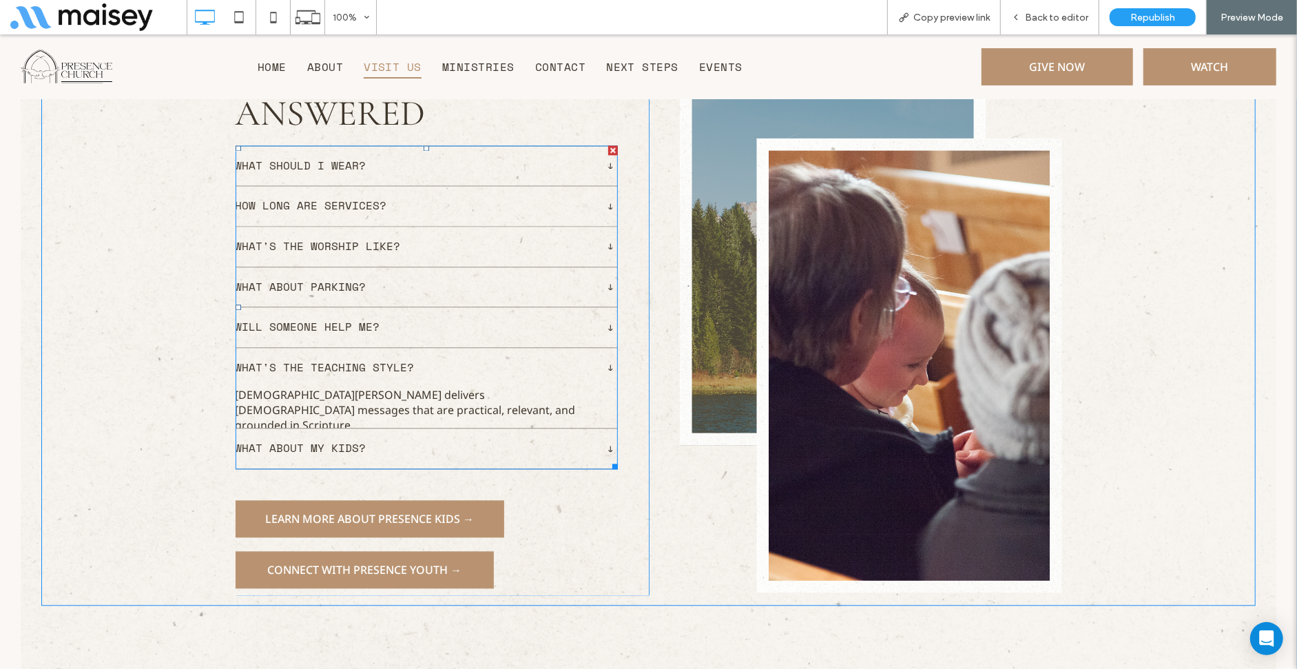
scroll to position [2273, 0]
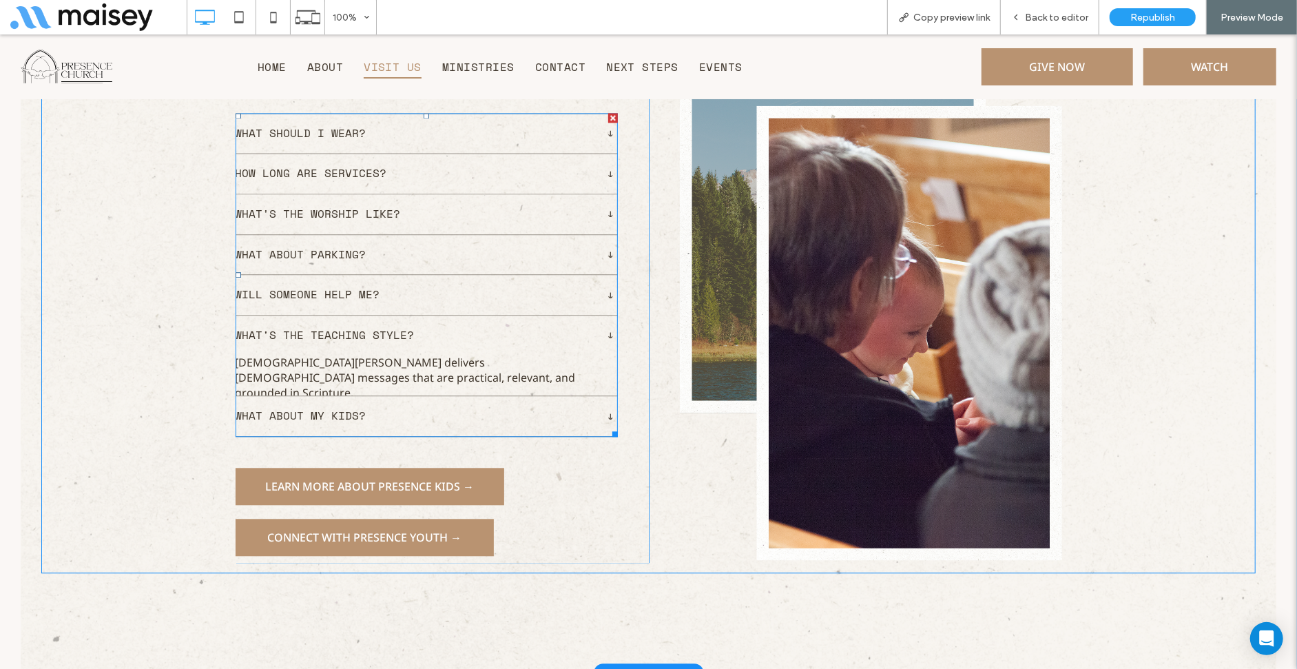
click at [309, 406] on span "What about my kids?" at bounding box center [417, 415] width 363 height 18
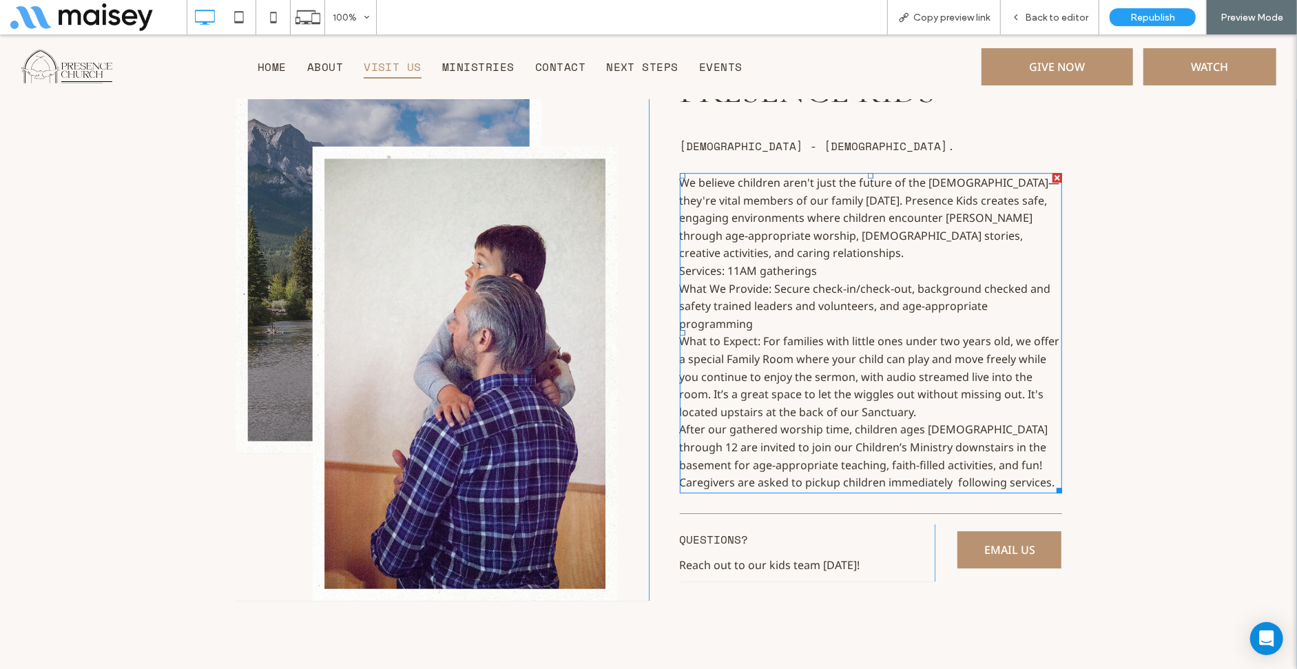
scroll to position [3168, 0]
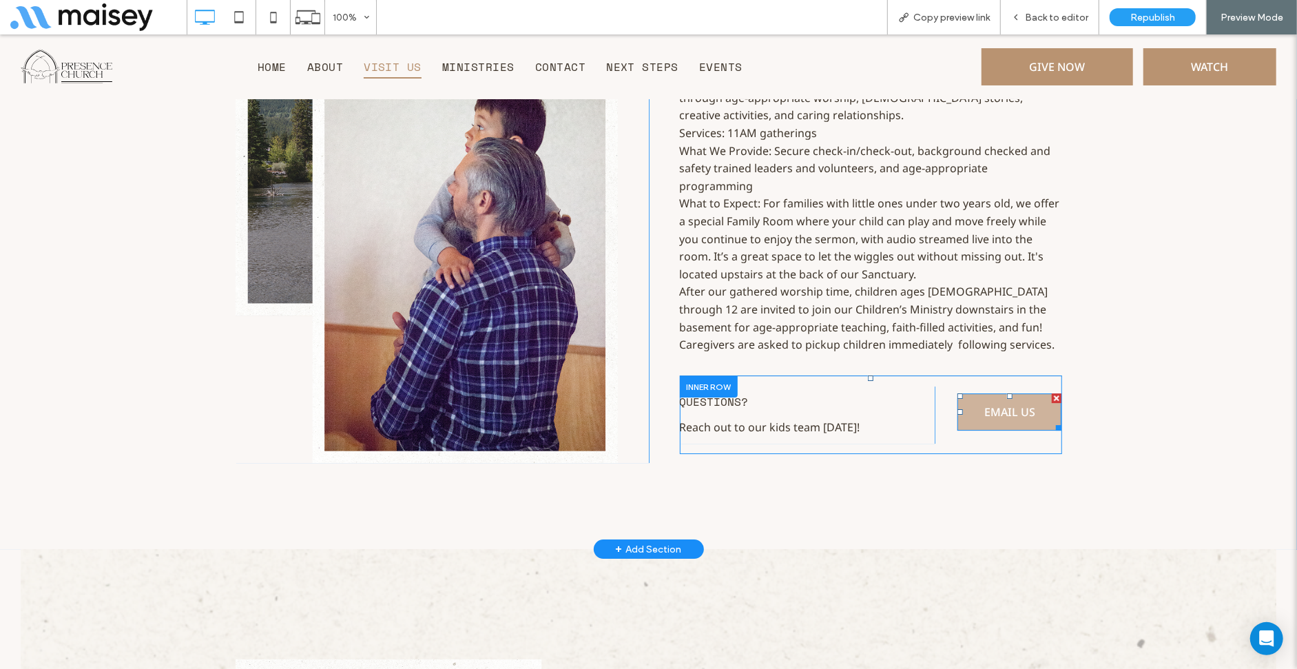
click at [968, 405] on link "Email Us" at bounding box center [1009, 411] width 104 height 37
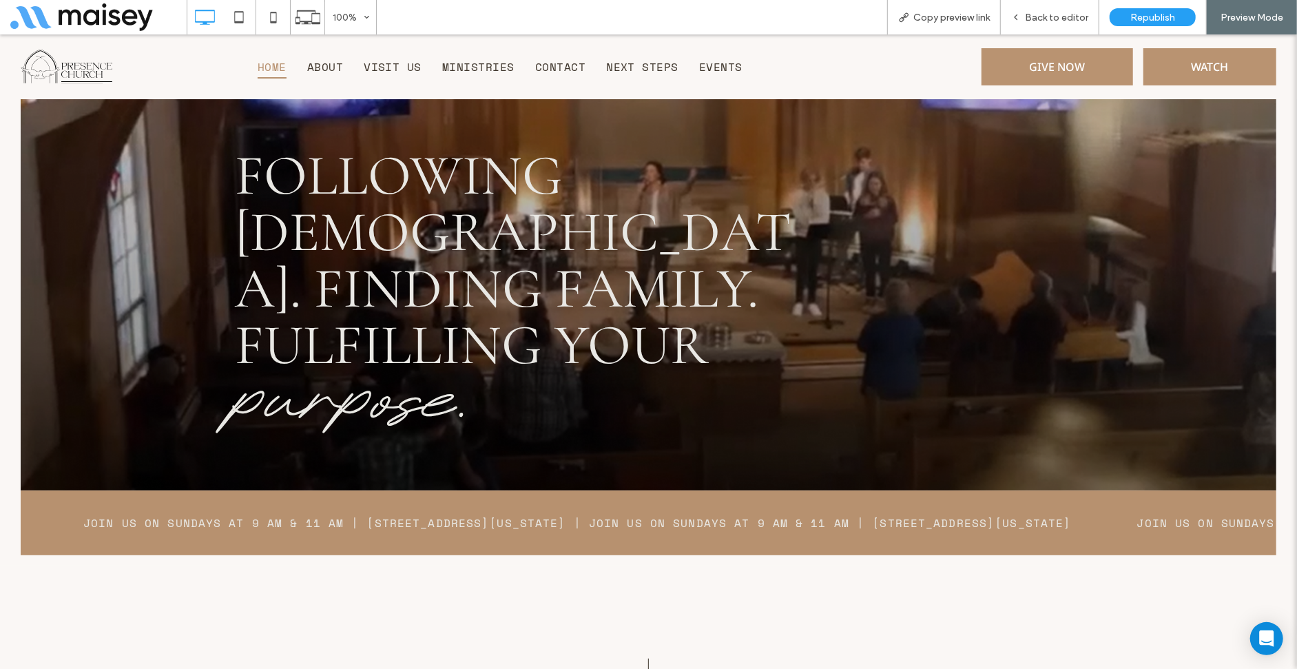
scroll to position [689, 0]
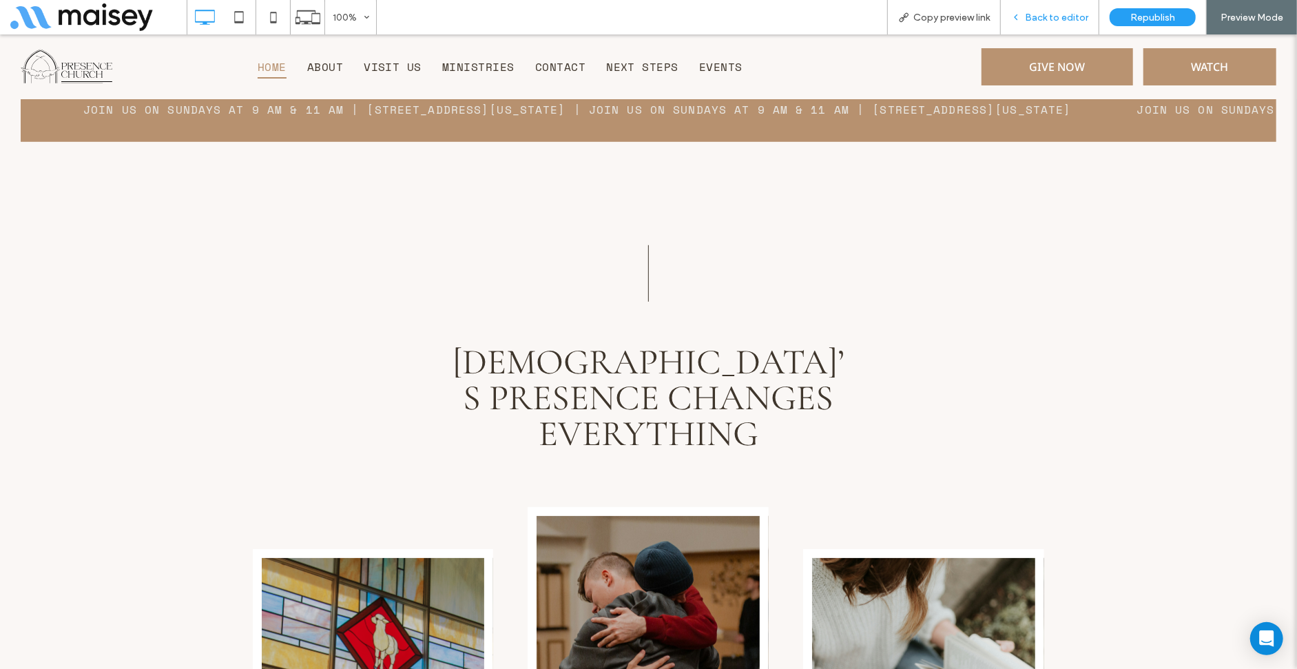
click at [1045, 7] on div "Back to editor" at bounding box center [1050, 17] width 98 height 34
click at [1043, 14] on span "Back to editor" at bounding box center [1056, 18] width 63 height 12
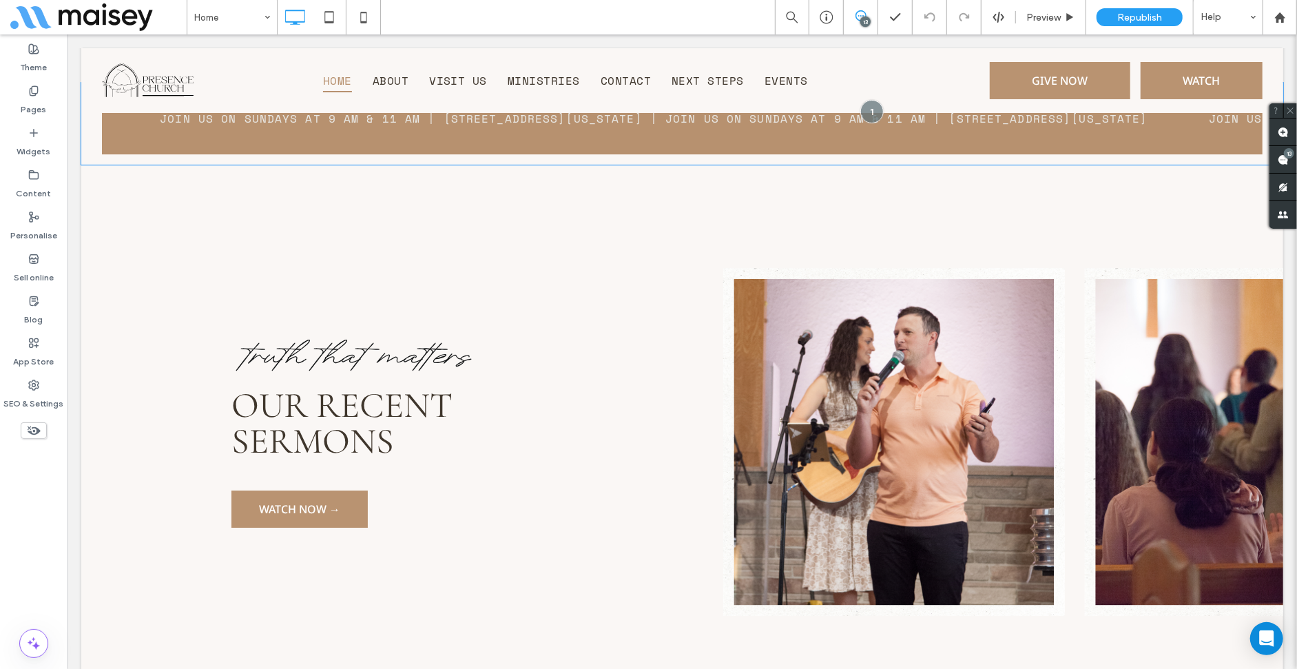
scroll to position [5786, 0]
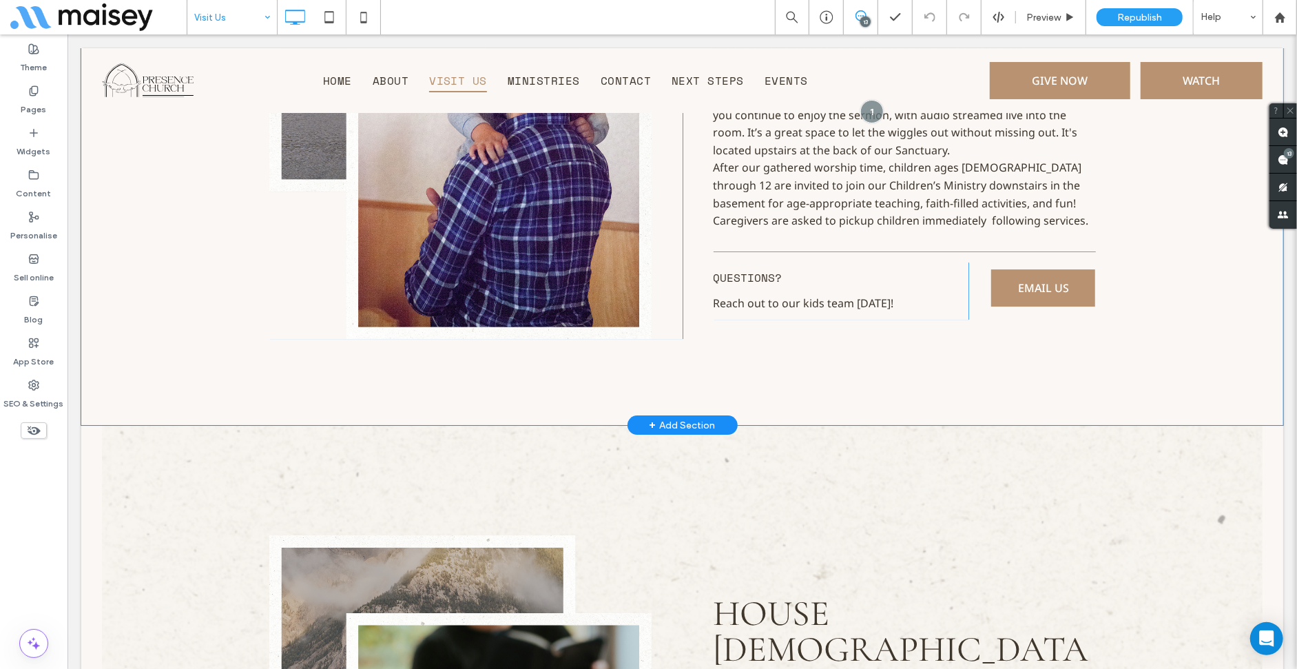
scroll to position [3031, 0]
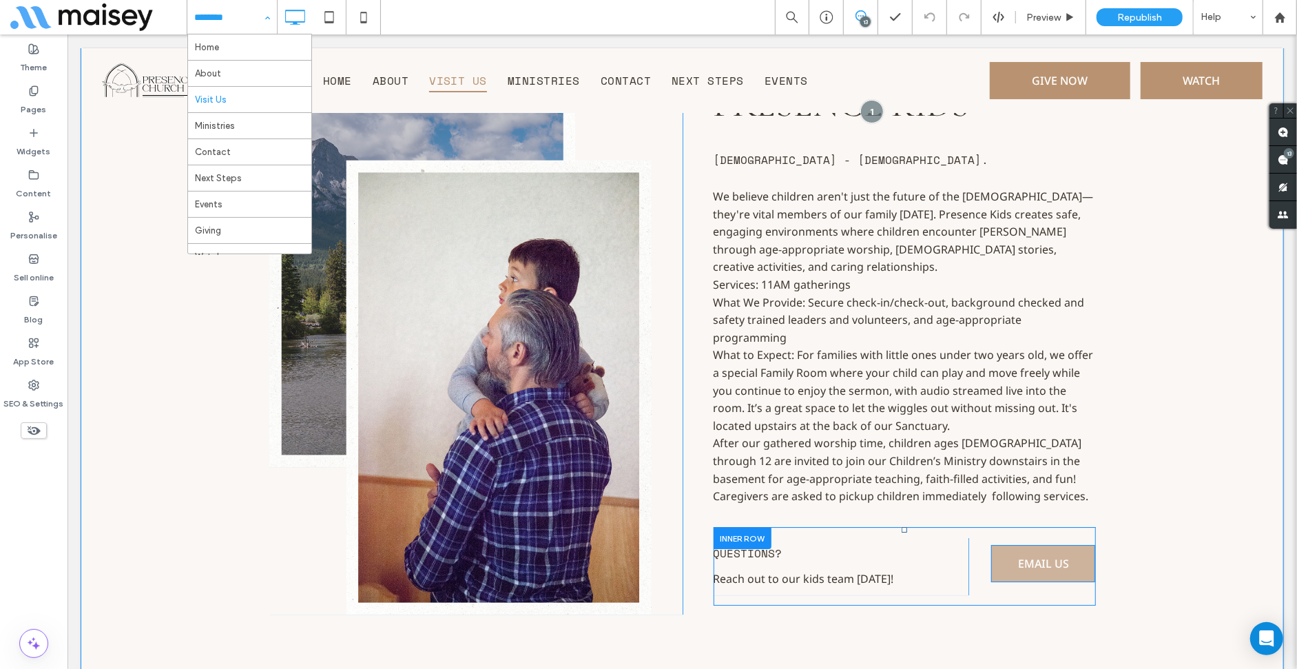
click at [1017, 555] on span "Email Us" at bounding box center [1042, 562] width 51 height 15
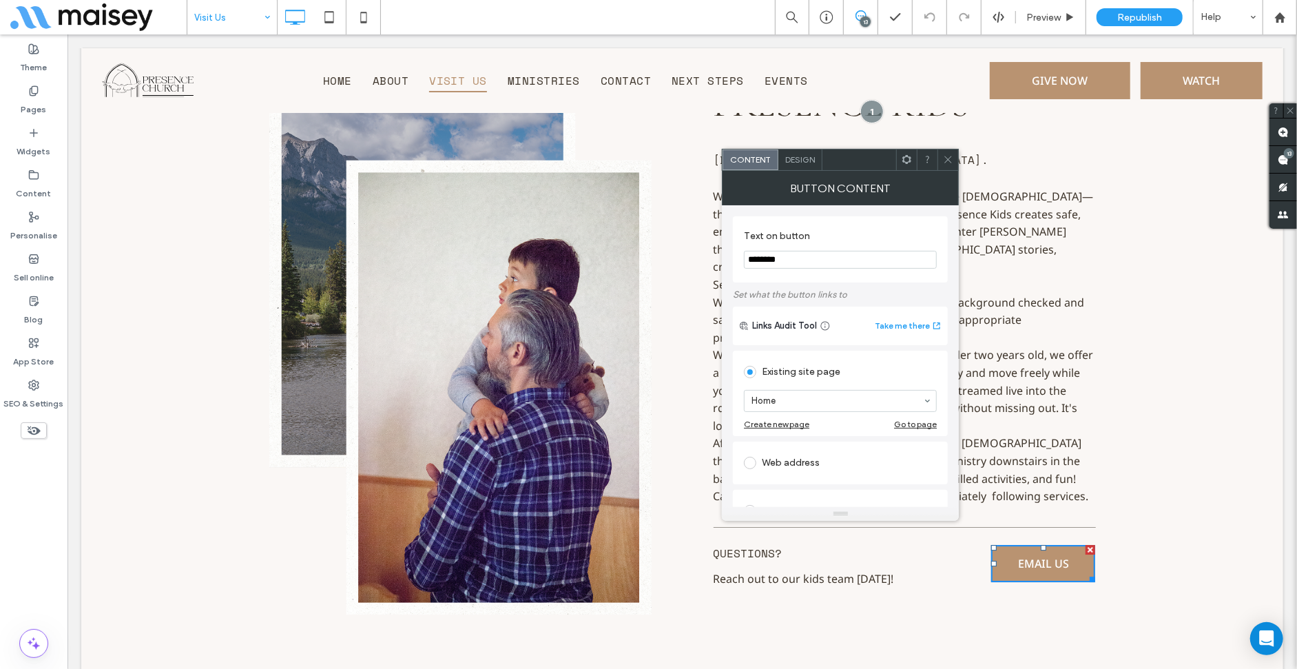
click at [768, 465] on div "Web address" at bounding box center [840, 463] width 193 height 22
click at [798, 448] on input "url" at bounding box center [840, 447] width 193 height 18
type input "*******"
click at [950, 154] on icon at bounding box center [948, 159] width 10 height 10
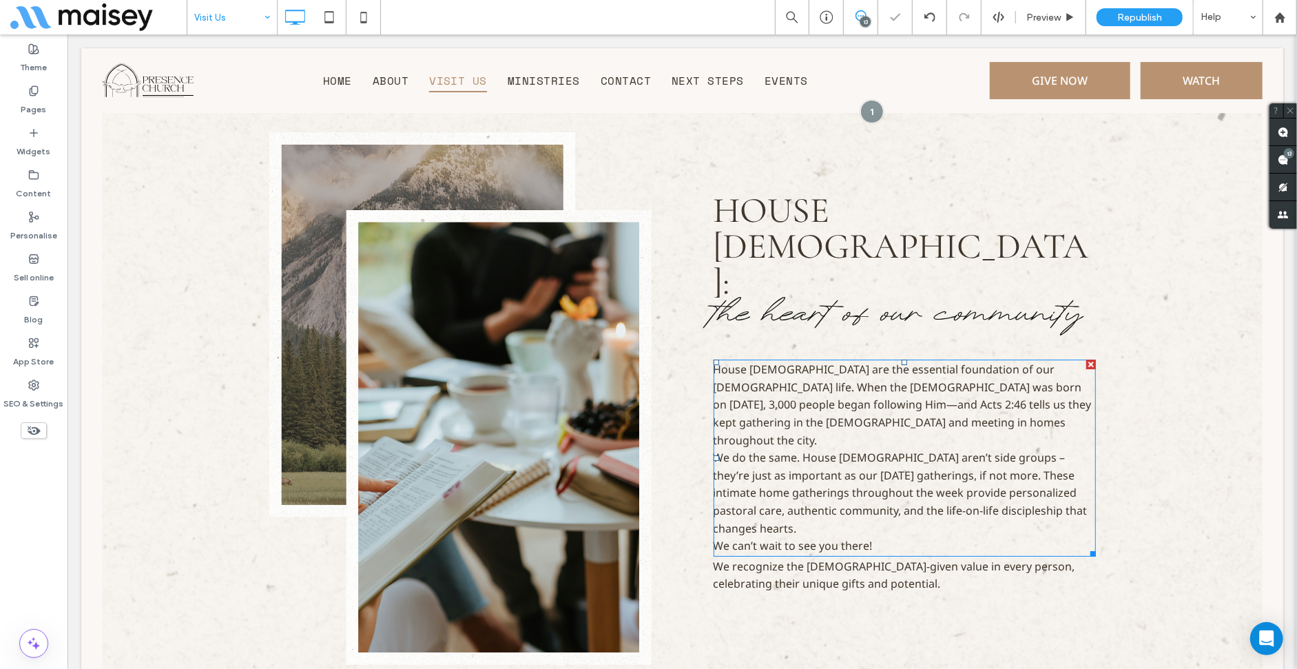
scroll to position [3788, 0]
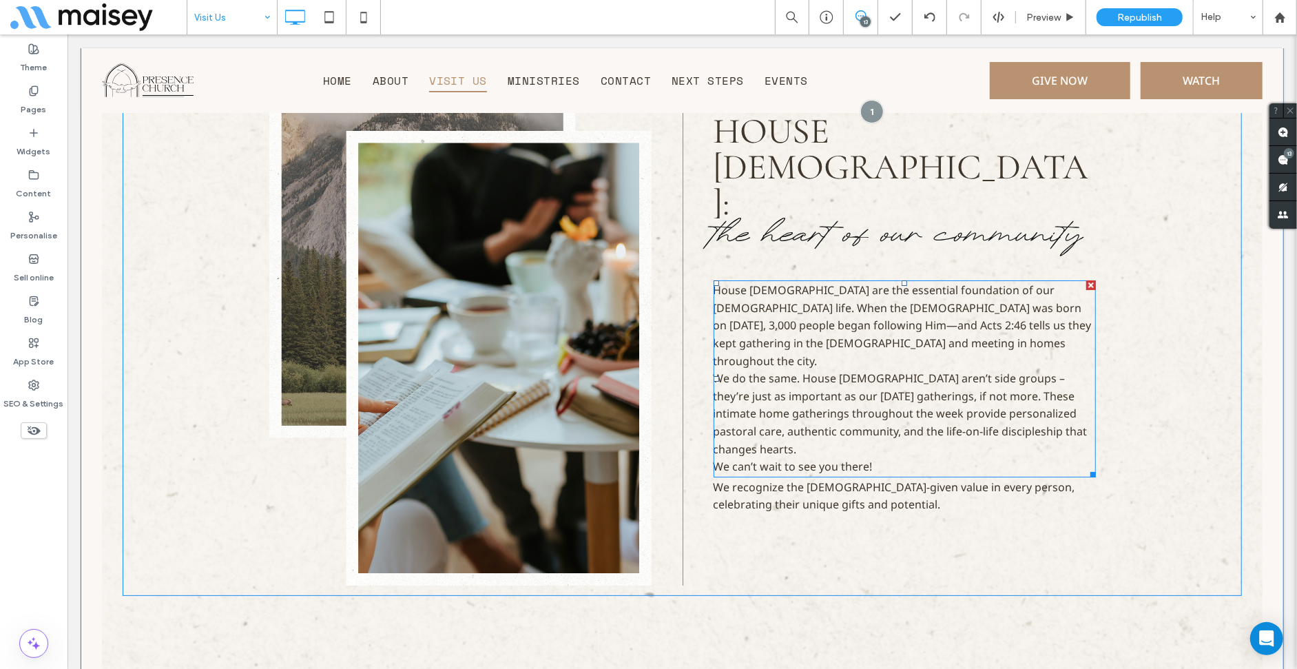
click at [942, 362] on span "House Churches are the essential foundation of our church life. When the Church…" at bounding box center [902, 377] width 378 height 191
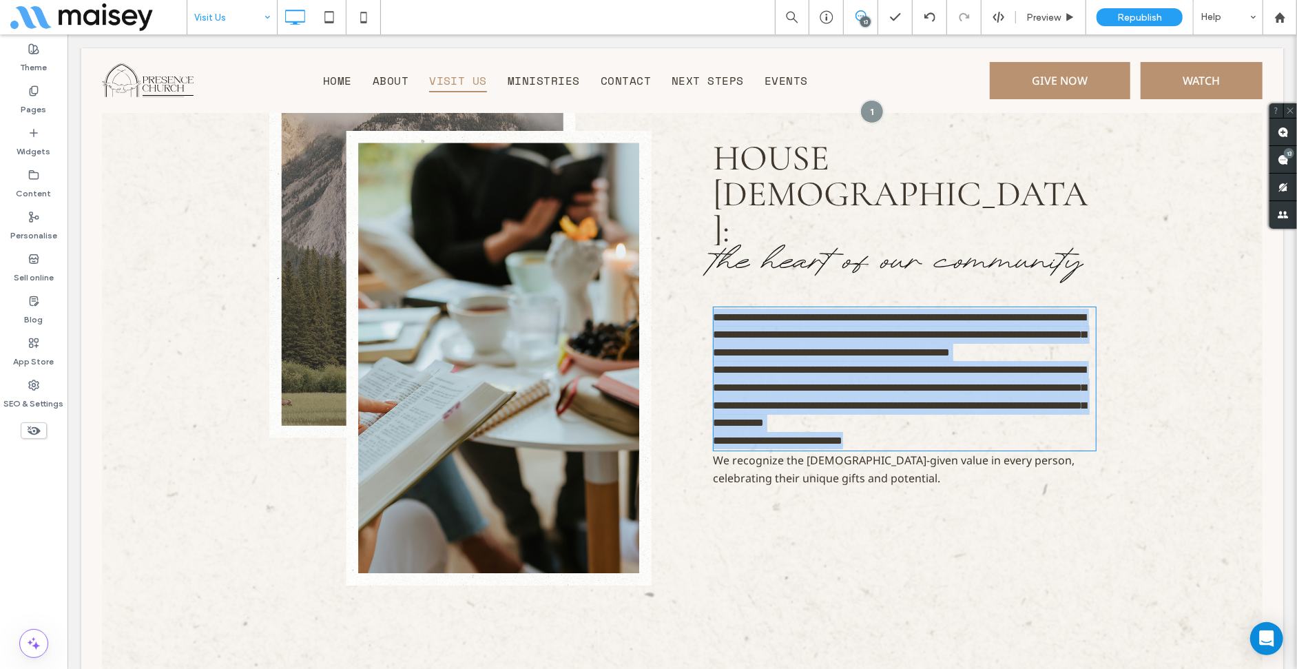
type input "**********"
type input "**"
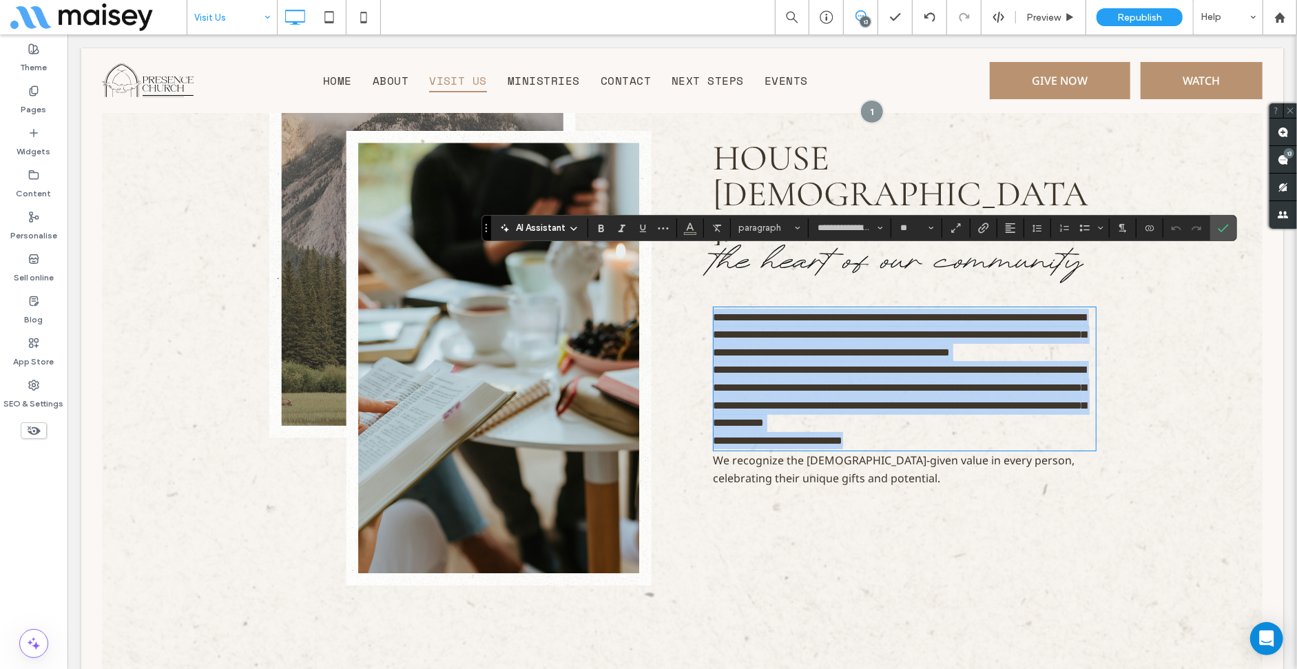
click at [881, 311] on p "**********" at bounding box center [904, 378] width 382 height 141
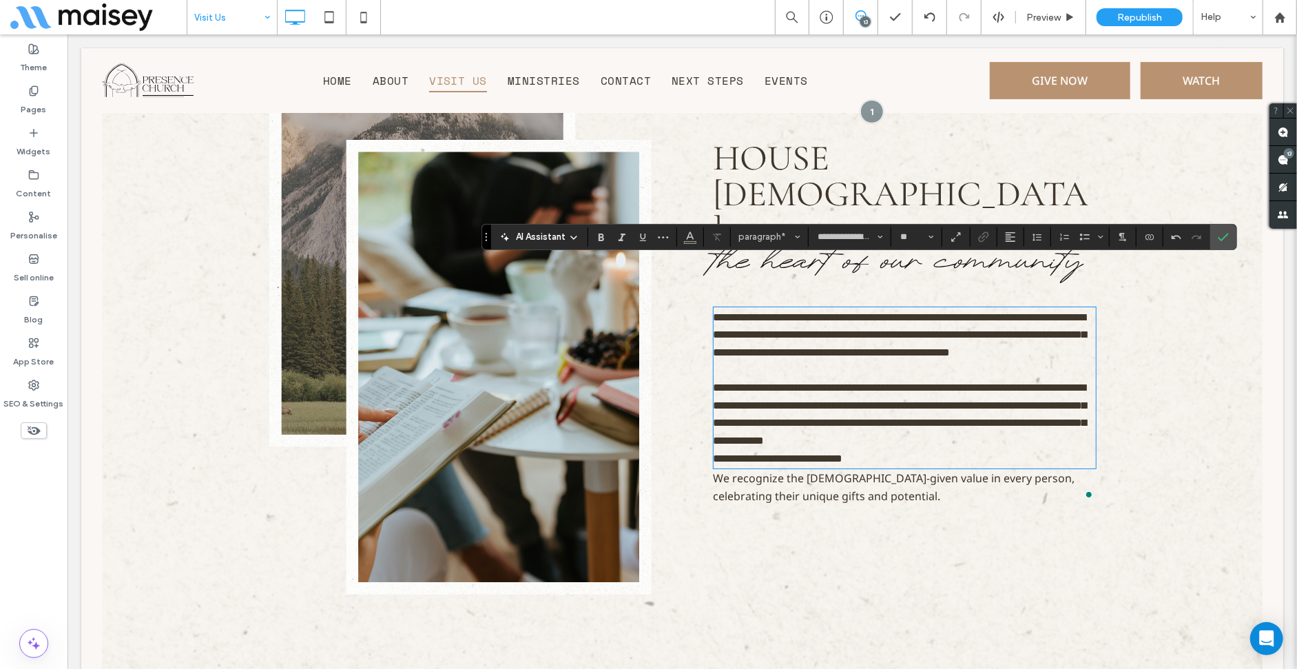
click at [877, 415] on p "**********" at bounding box center [904, 414] width 382 height 106
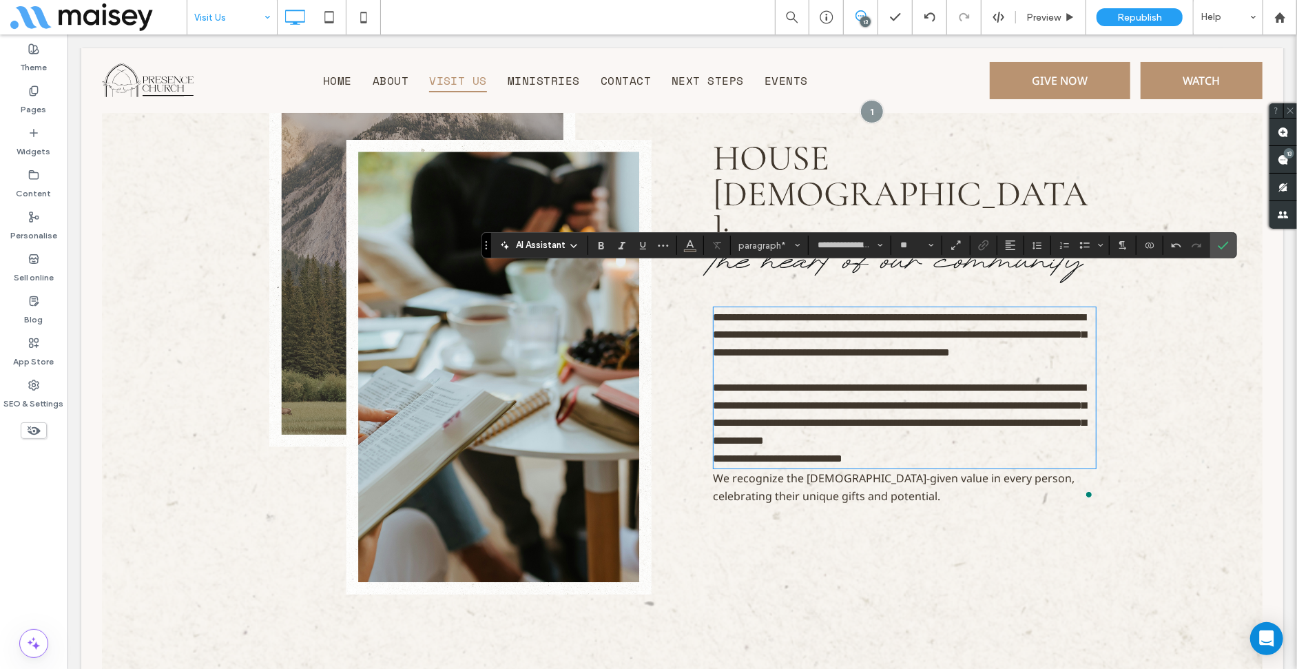
scroll to position [3770, 0]
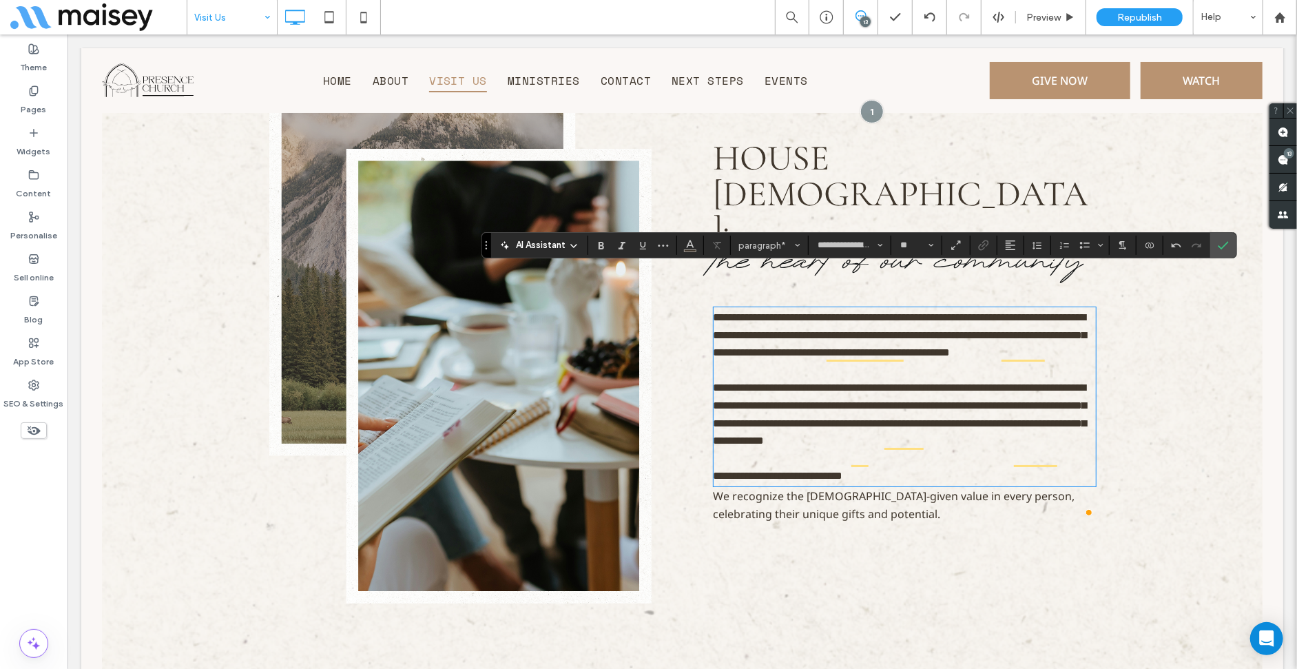
click at [889, 487] on p "We recognize the God-given value in every person, celebrating their unique gift…" at bounding box center [904, 504] width 382 height 35
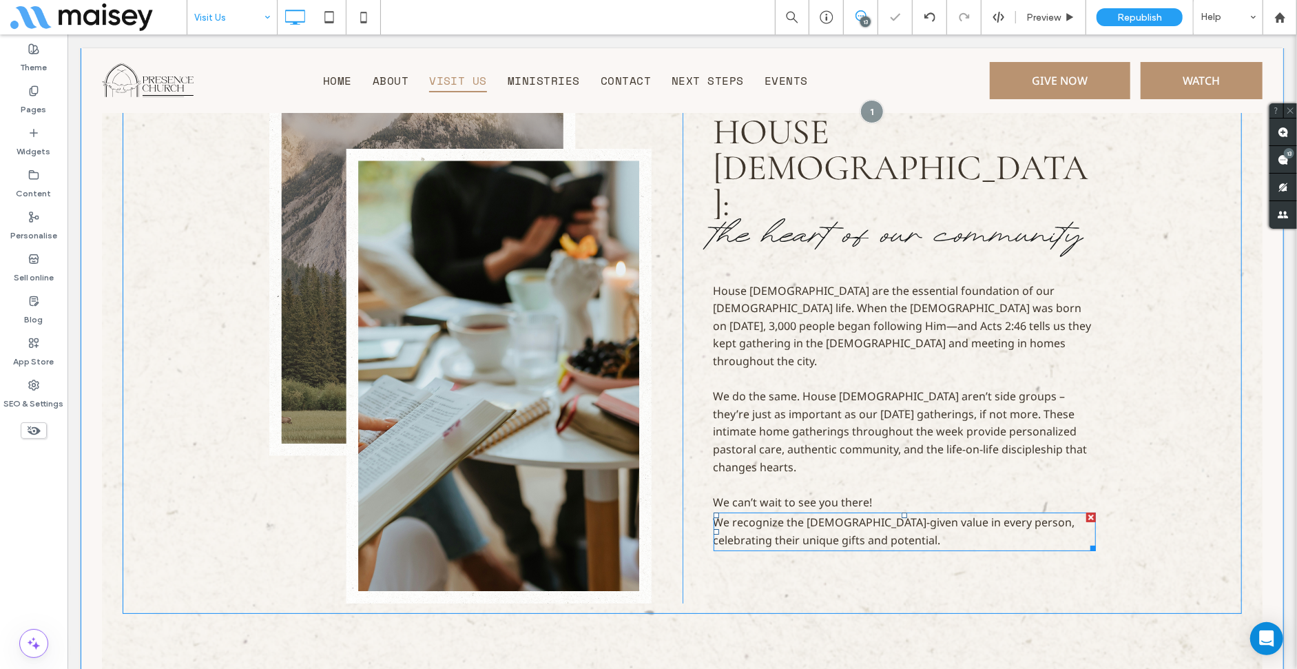
click at [1085, 512] on div at bounding box center [1090, 517] width 10 height 10
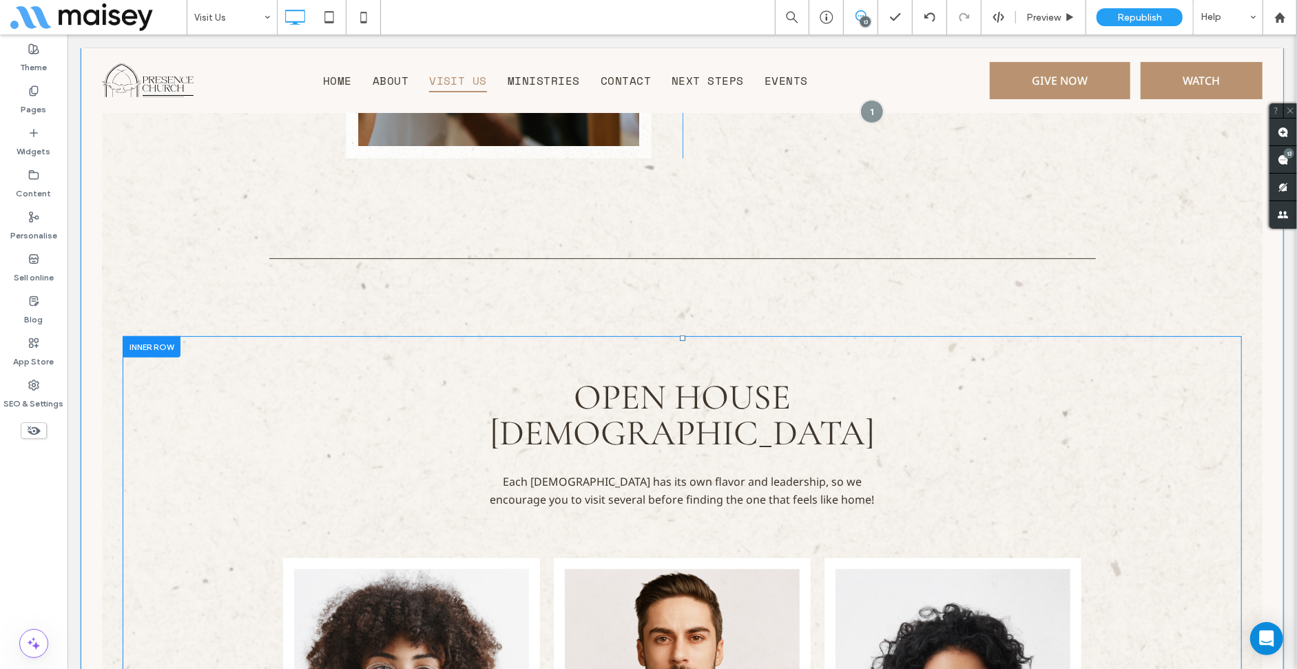
scroll to position [4252, 0]
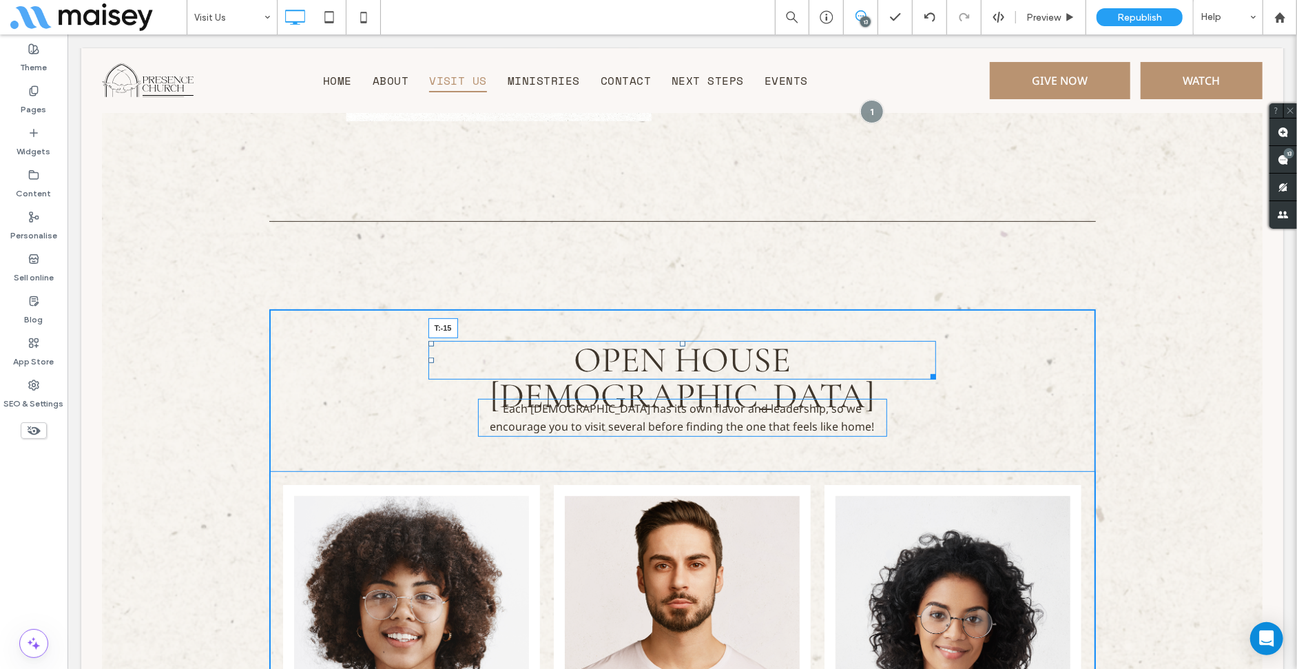
drag, startPoint x: 676, startPoint y: 340, endPoint x: 686, endPoint y: 268, distance: 73.0
click at [686, 268] on div "Click To Paste House Churches: the heart of our community House Churches are th…" at bounding box center [681, 563] width 1161 height 2170
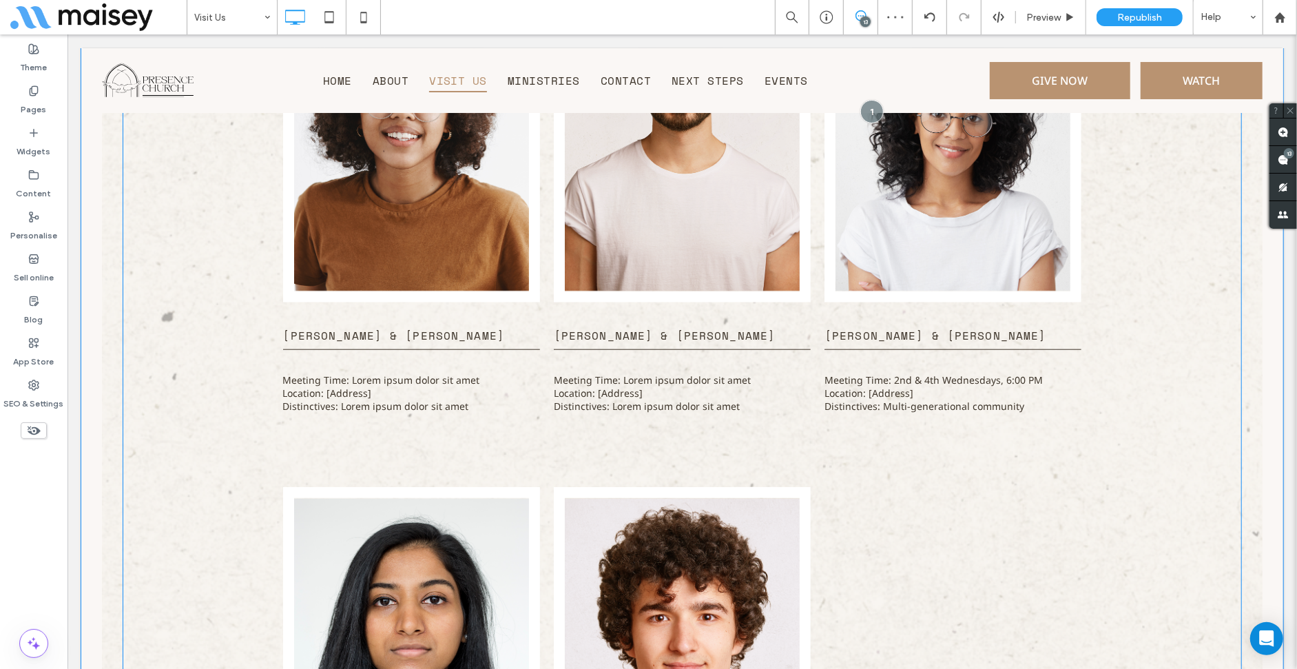
scroll to position [4872, 0]
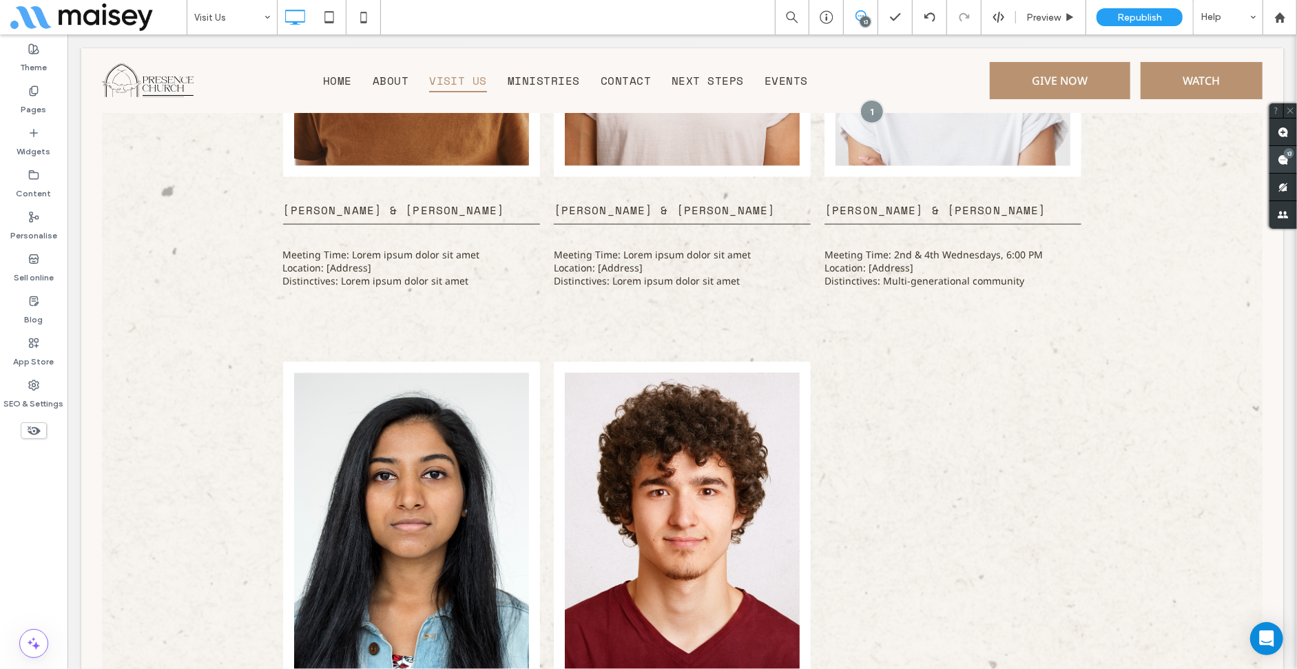
click at [1282, 158] on use at bounding box center [1283, 159] width 11 height 11
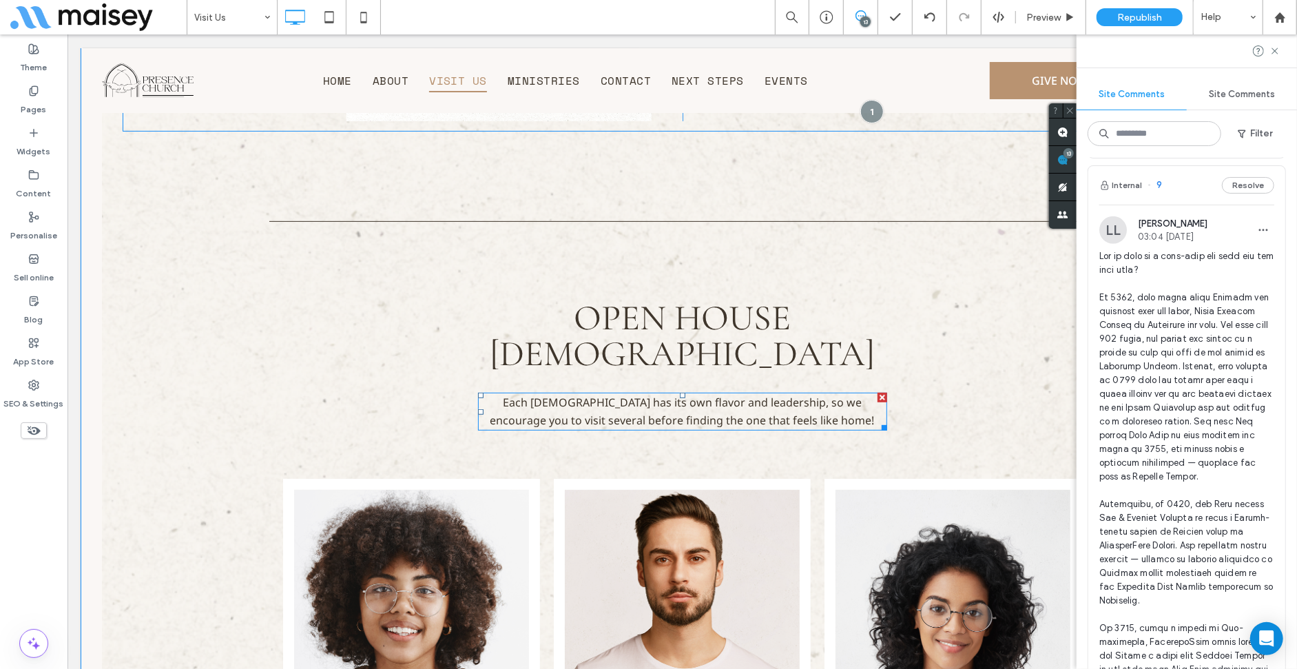
scroll to position [4046, 0]
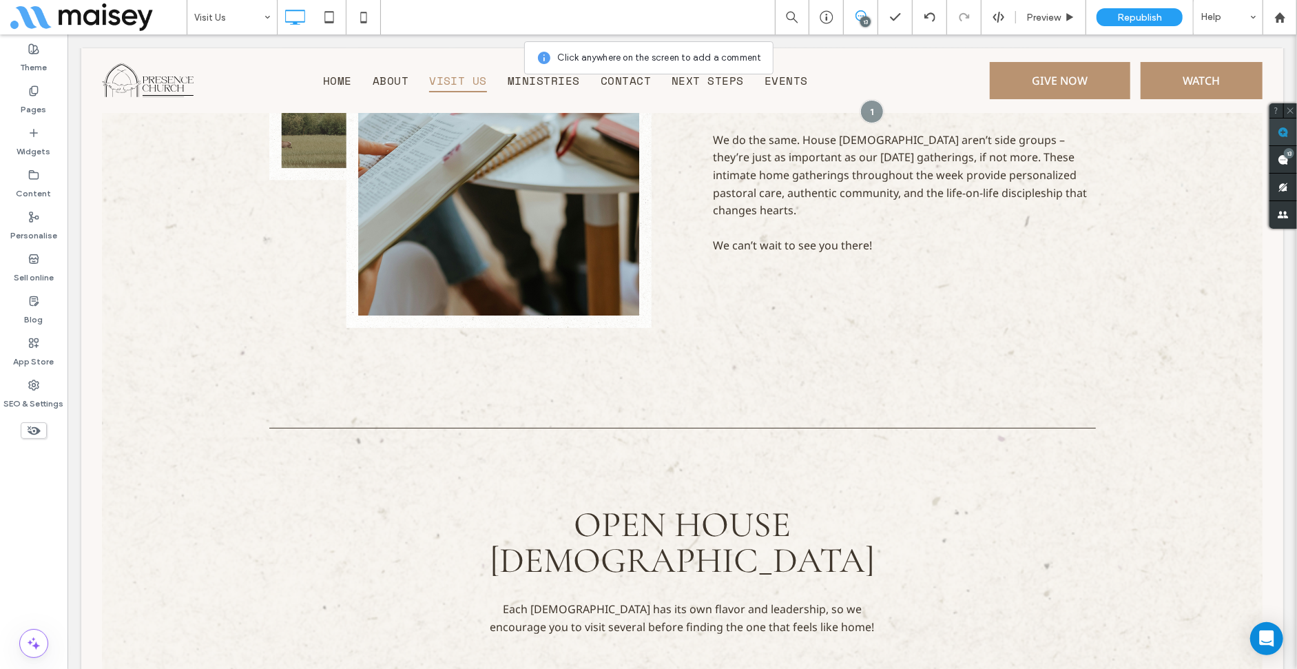
click at [1269, 129] on span at bounding box center [1283, 131] width 28 height 27
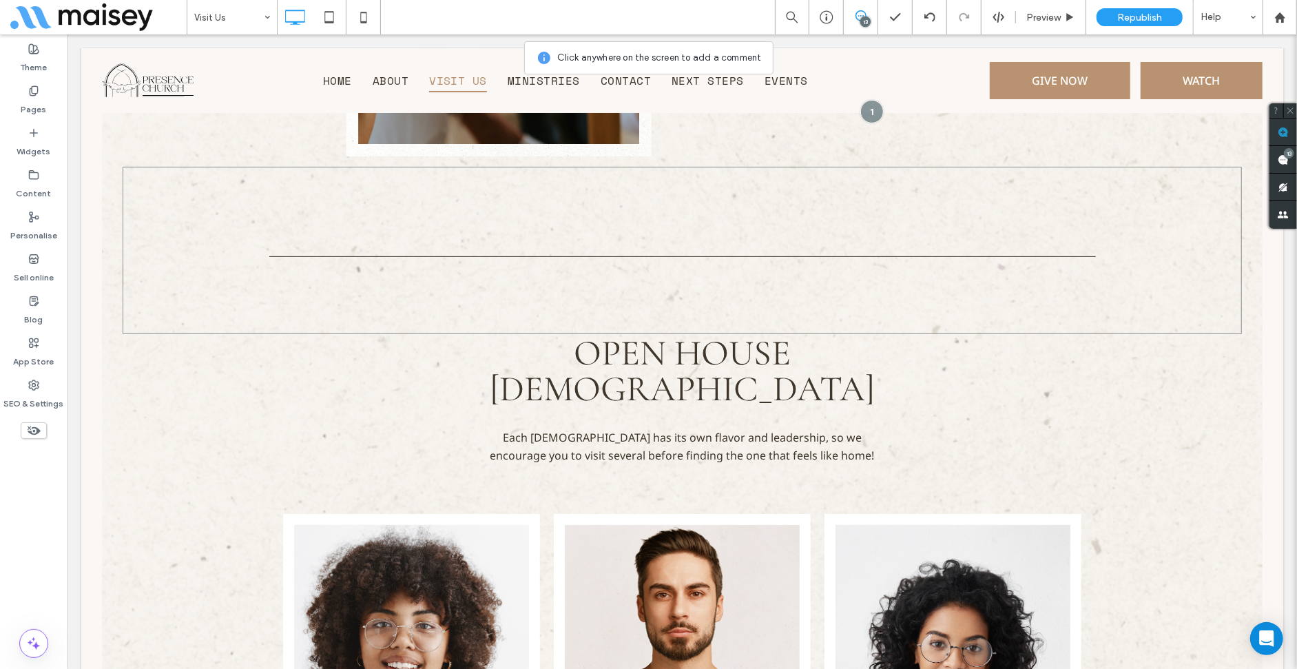
scroll to position [4390, 0]
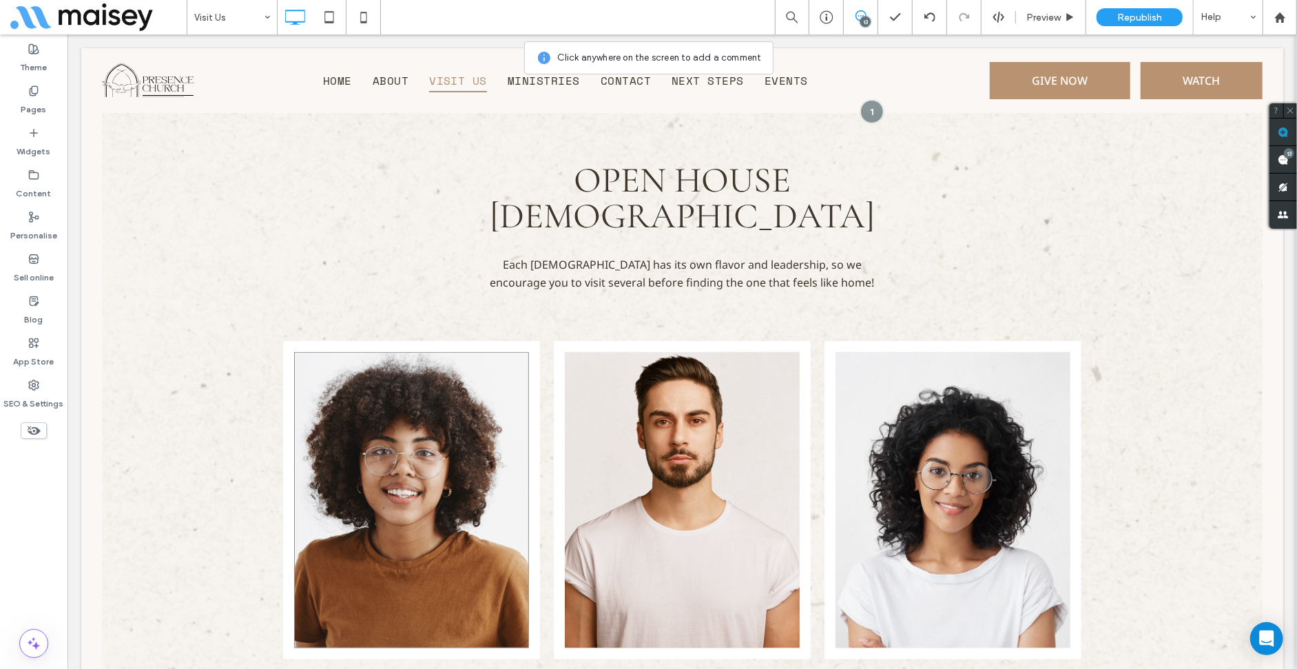
click at [340, 340] on link at bounding box center [410, 499] width 257 height 318
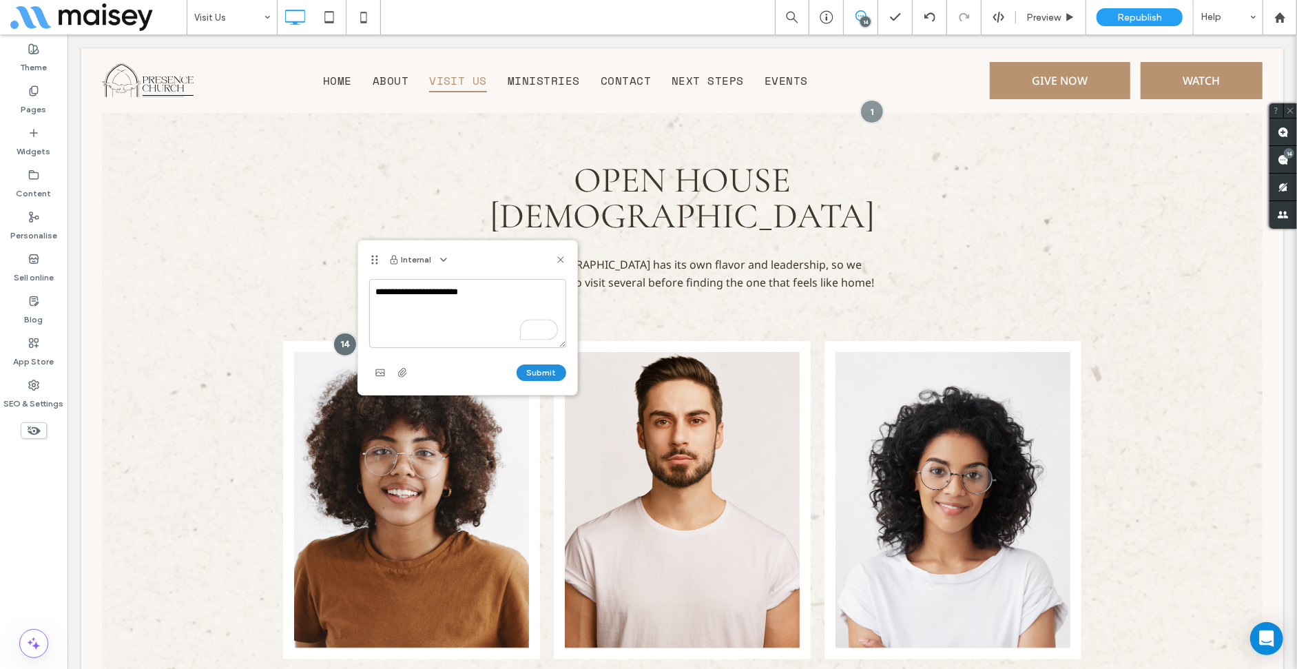
type textarea "**********"
drag, startPoint x: 542, startPoint y: 369, endPoint x: 533, endPoint y: 331, distance: 38.9
click at [542, 369] on button "Submit" at bounding box center [542, 372] width 50 height 17
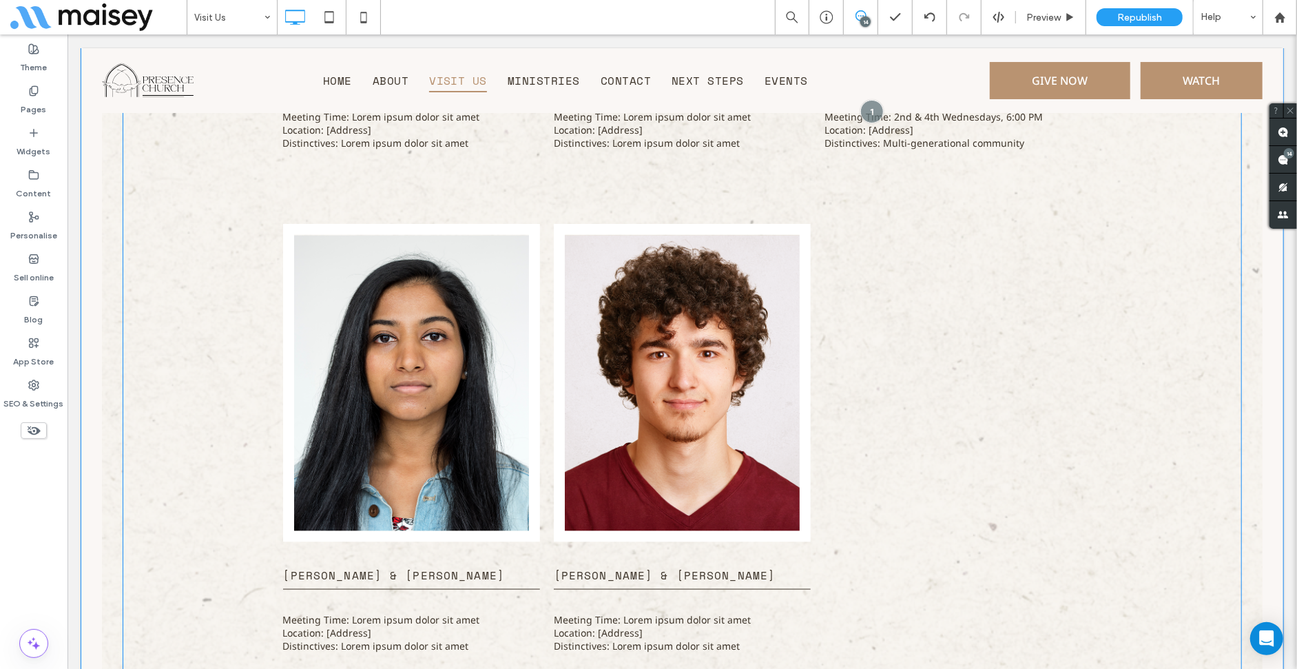
scroll to position [5423, 0]
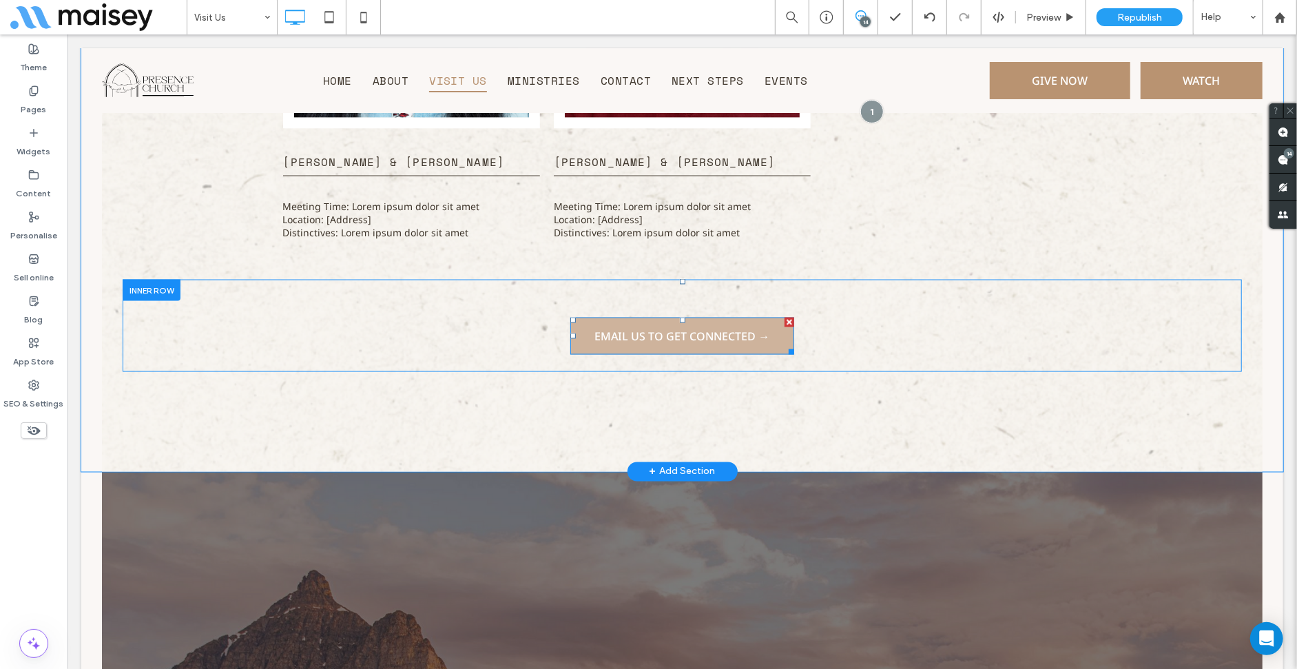
click at [759, 328] on span "Email Us to Get Connected →" at bounding box center [681, 335] width 175 height 15
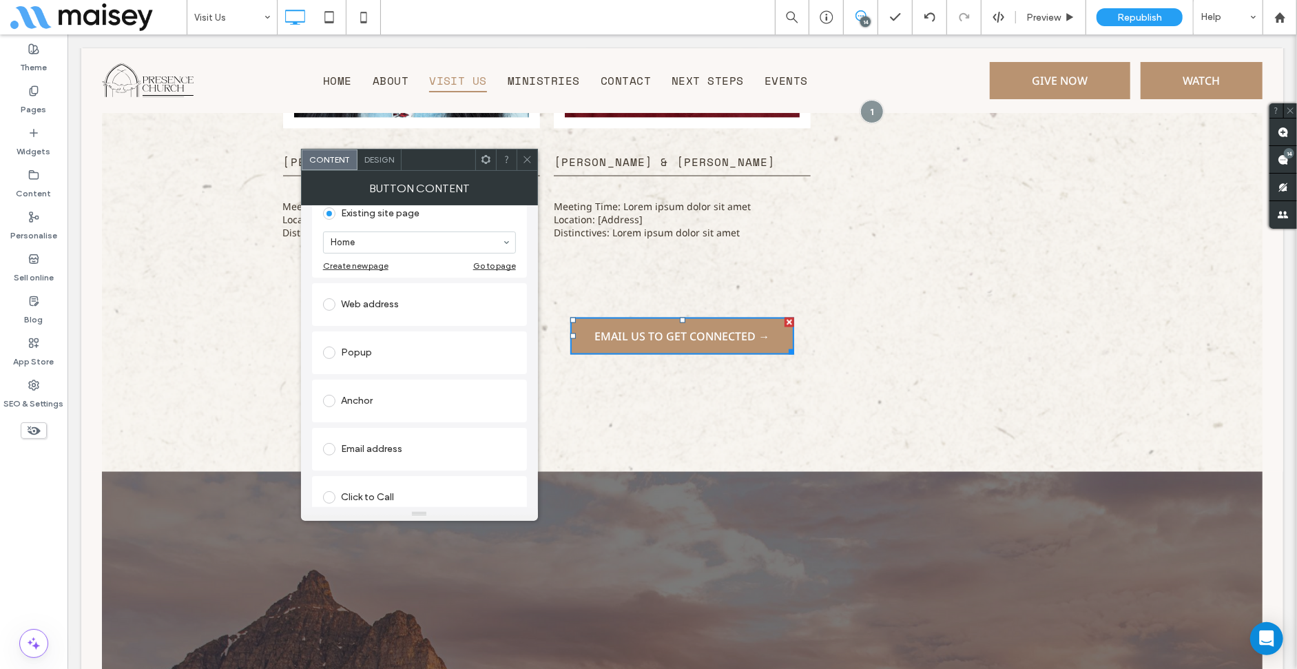
scroll to position [138, 0]
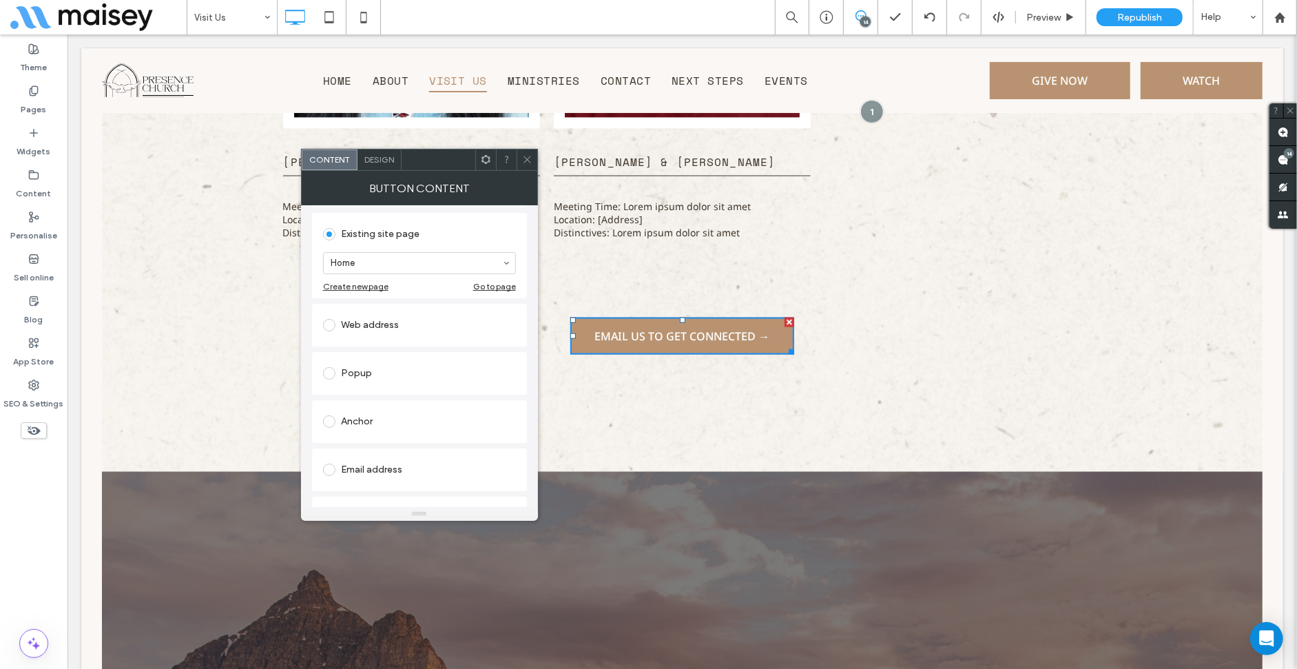
click at [365, 330] on div "Web address" at bounding box center [419, 325] width 193 height 22
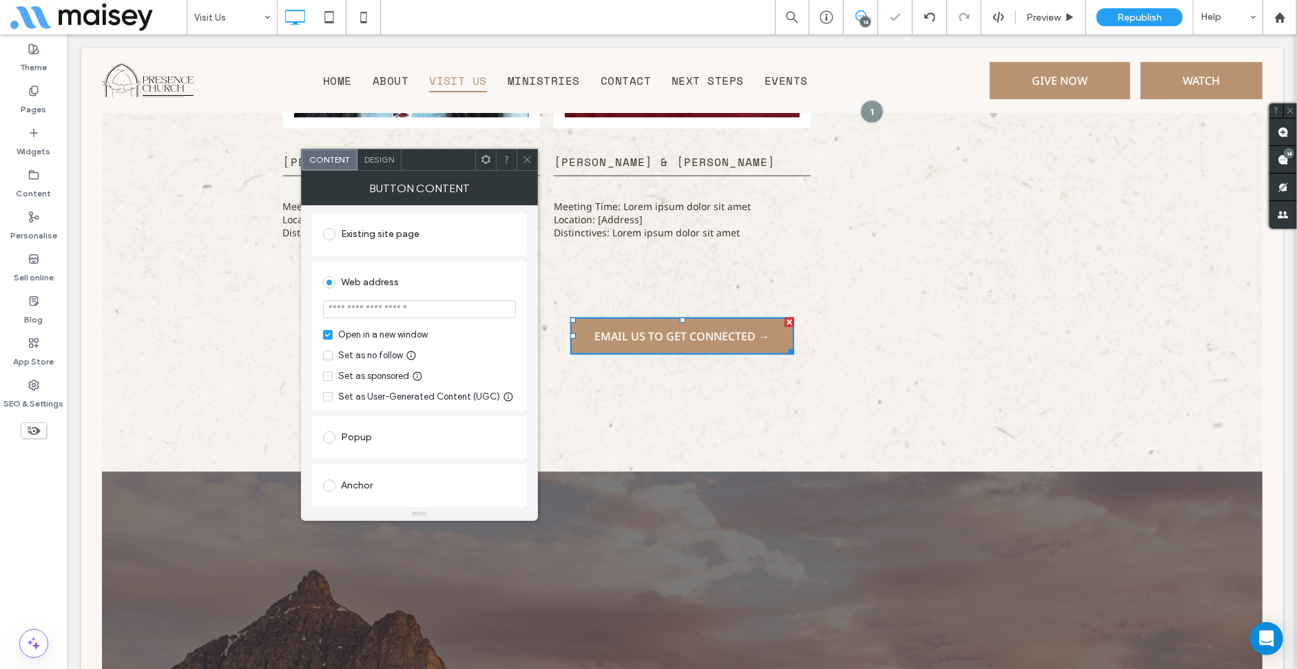
click at [415, 330] on div "Open in a new window" at bounding box center [383, 335] width 90 height 14
click at [406, 333] on div "Open in a new window" at bounding box center [383, 335] width 90 height 14
click at [420, 312] on input "url" at bounding box center [419, 309] width 193 height 18
type input "*"
type input "*******"
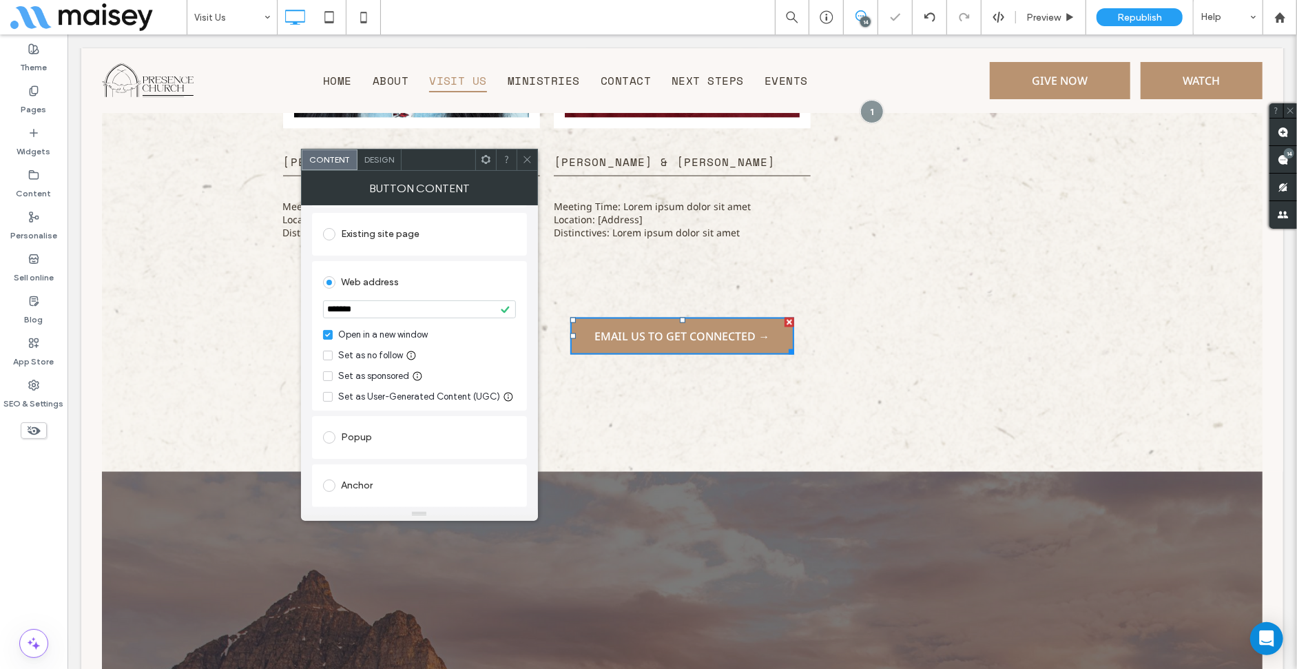
click at [523, 156] on icon at bounding box center [527, 159] width 10 height 10
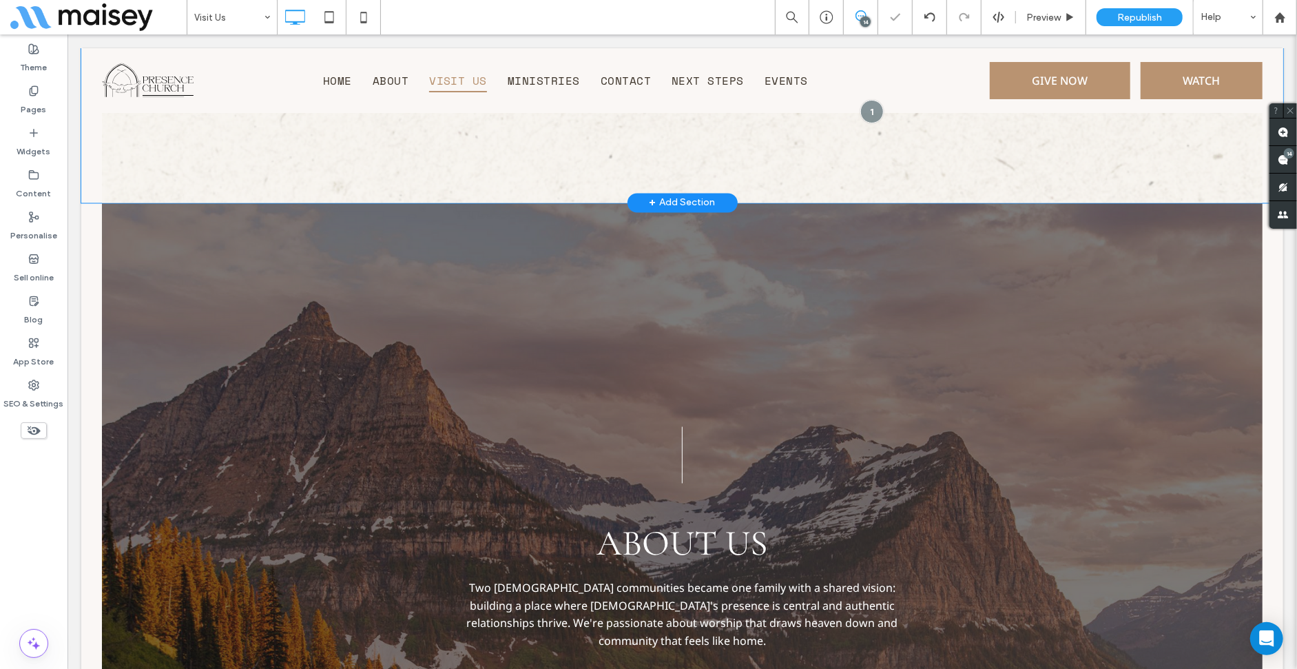
scroll to position [5837, 0]
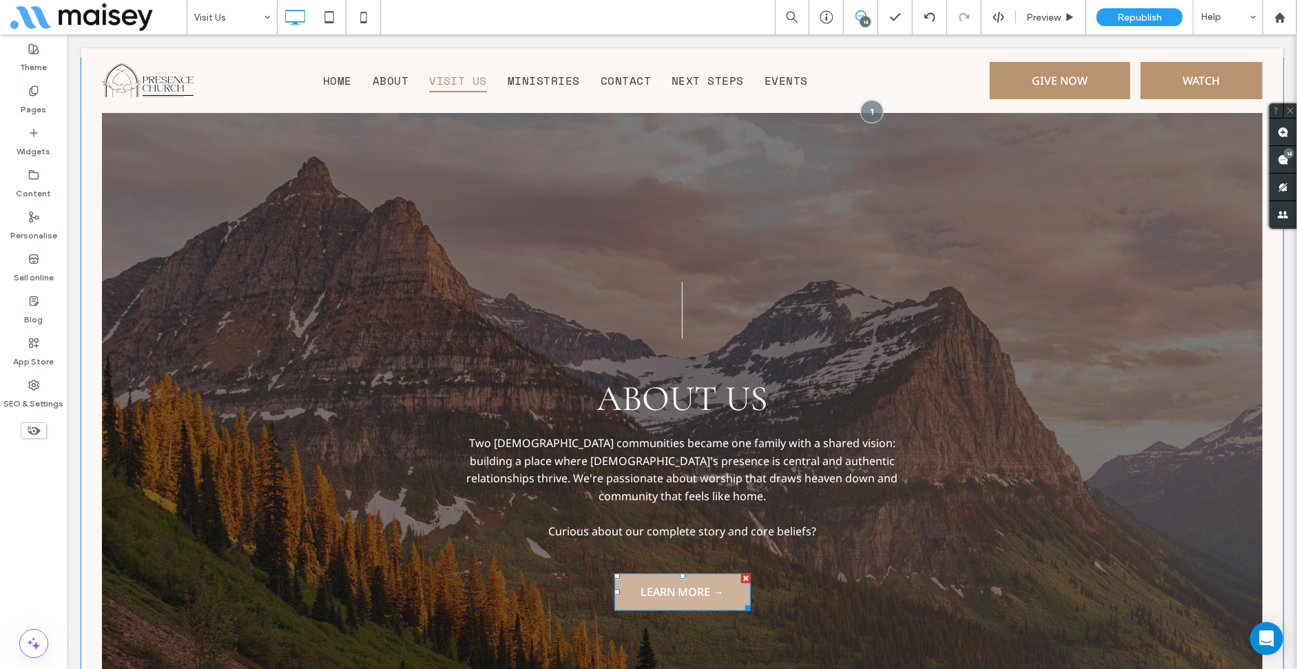
click at [648, 573] on link "Learn More →" at bounding box center [682, 591] width 136 height 37
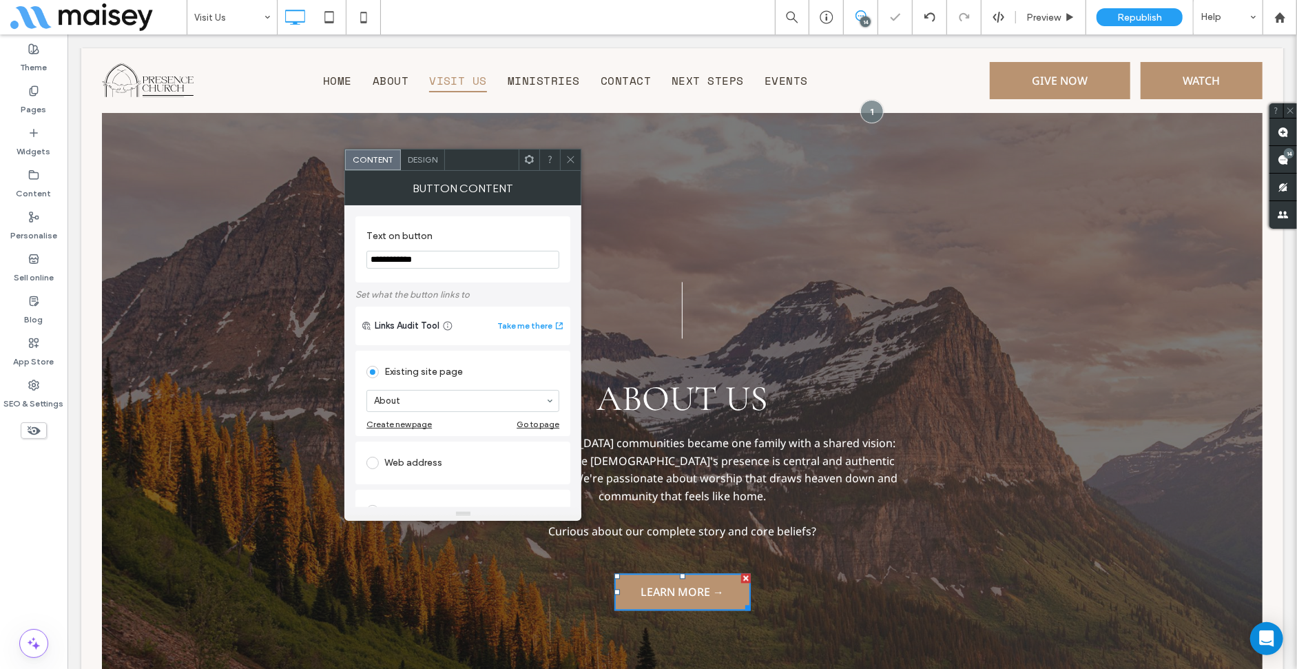
click at [568, 160] on icon at bounding box center [570, 159] width 10 height 10
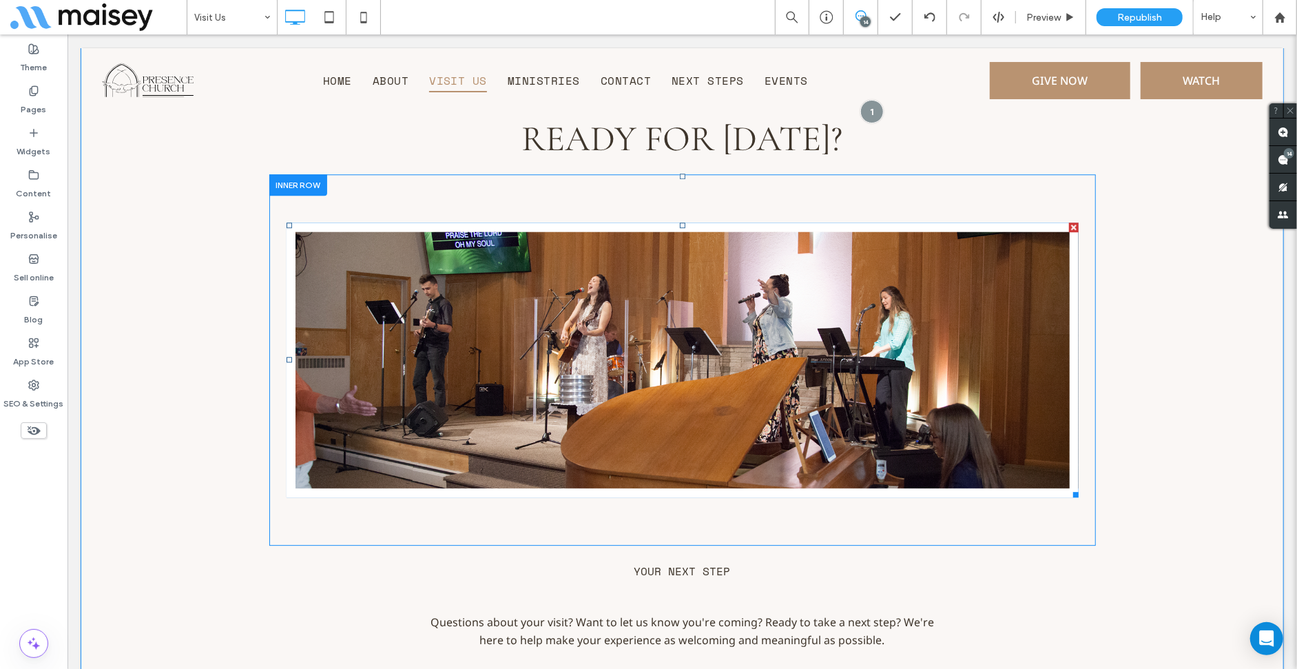
scroll to position [6801, 0]
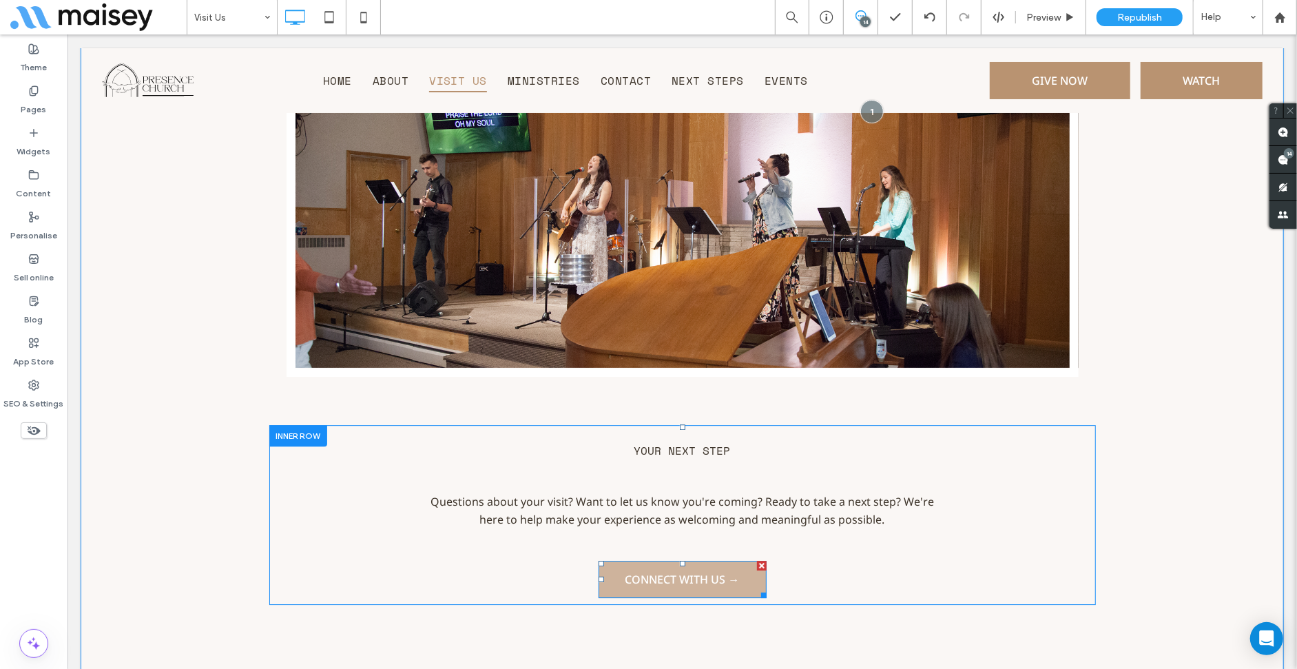
click at [610, 560] on link "Connect with Us →" at bounding box center [682, 578] width 168 height 37
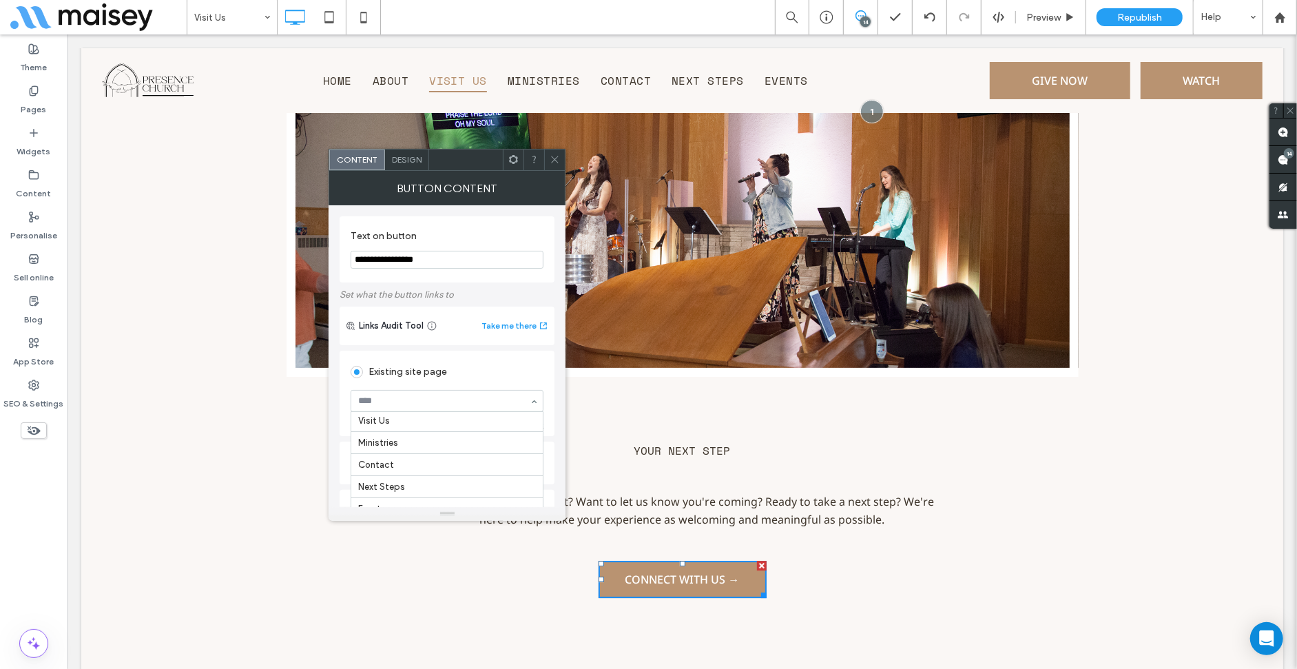
scroll to position [69, 0]
click at [550, 156] on icon at bounding box center [555, 159] width 10 height 10
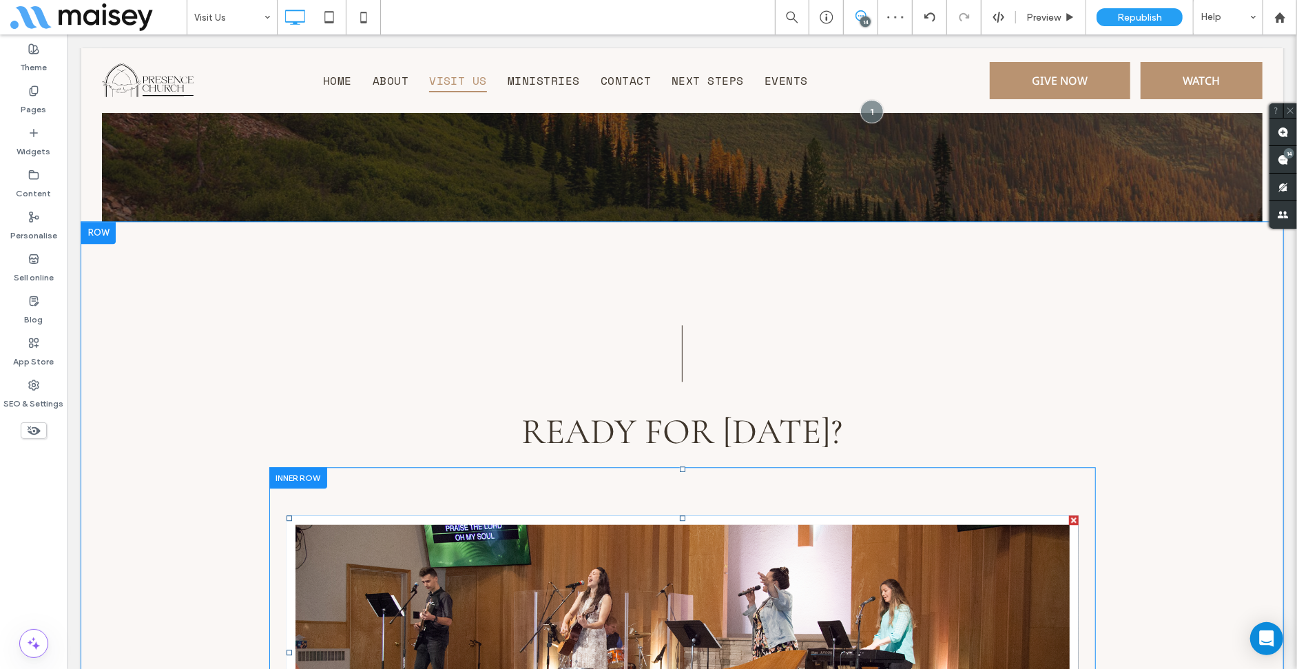
scroll to position [7145, 0]
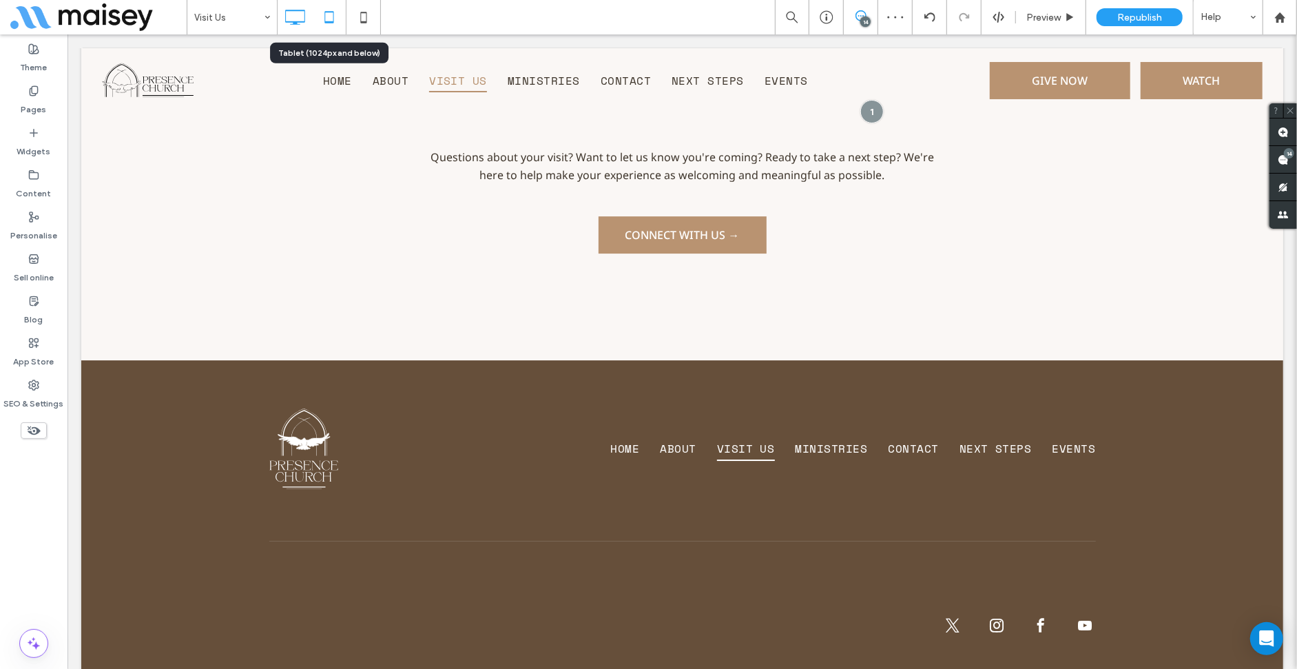
click at [322, 24] on icon at bounding box center [329, 17] width 28 height 28
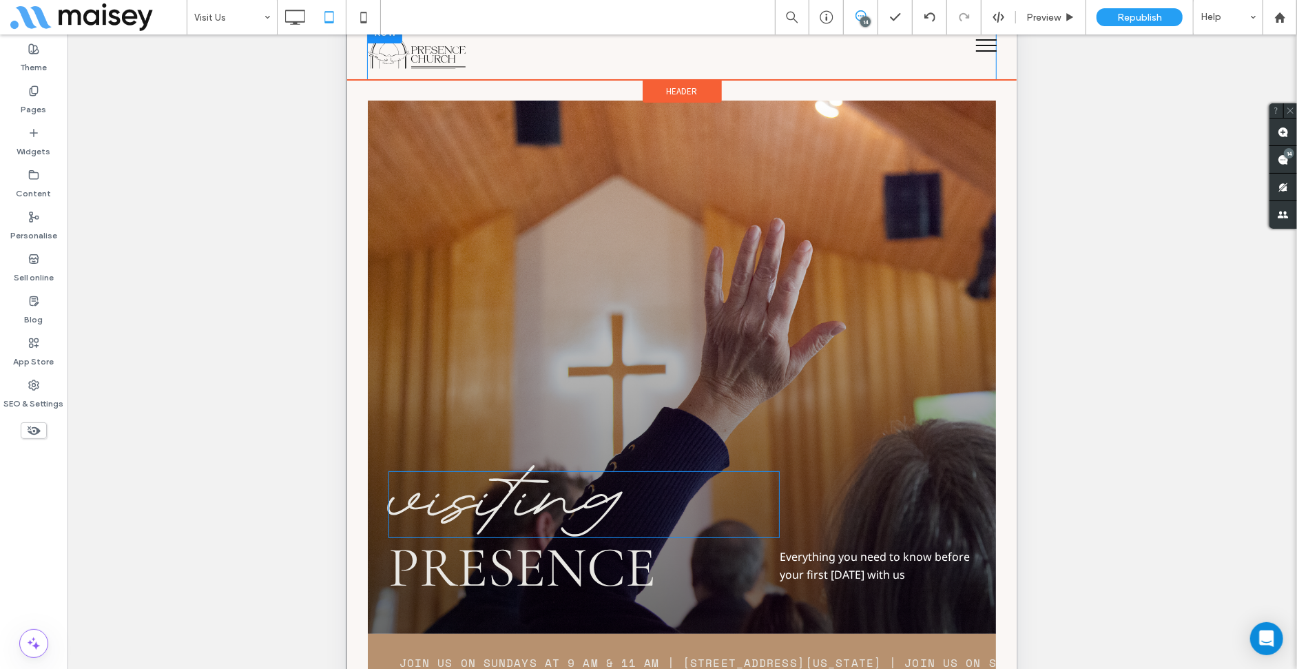
scroll to position [0, 0]
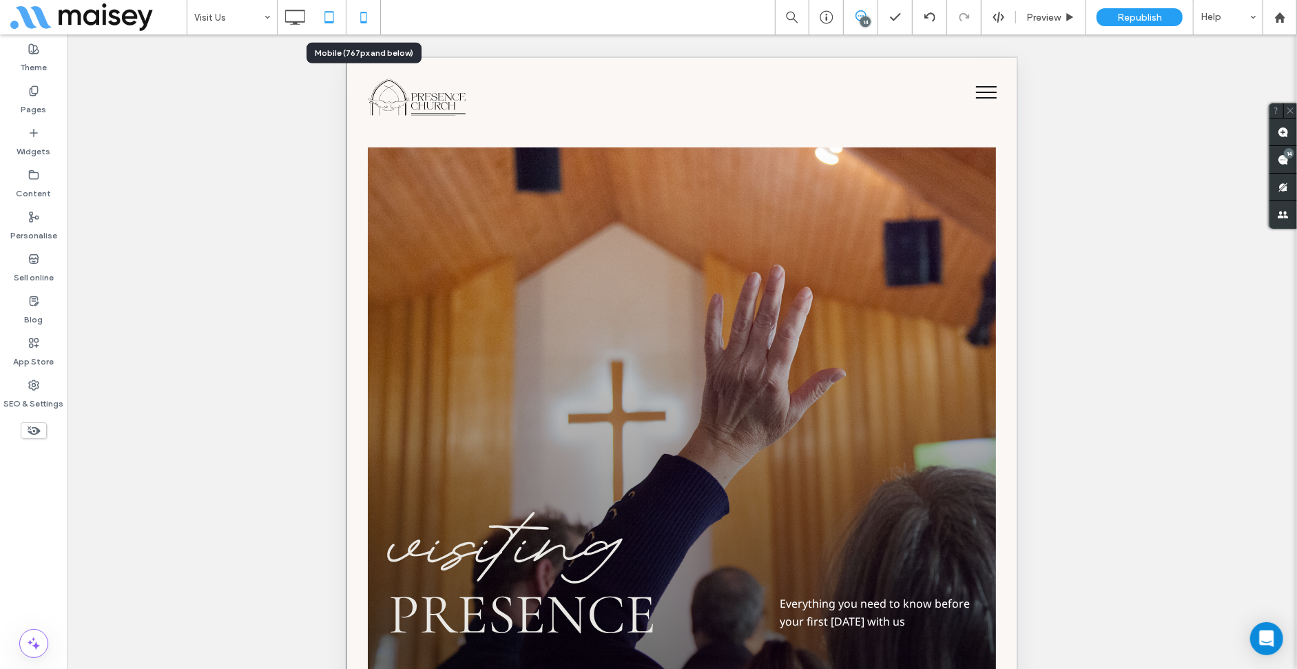
click at [370, 14] on icon at bounding box center [364, 17] width 28 height 28
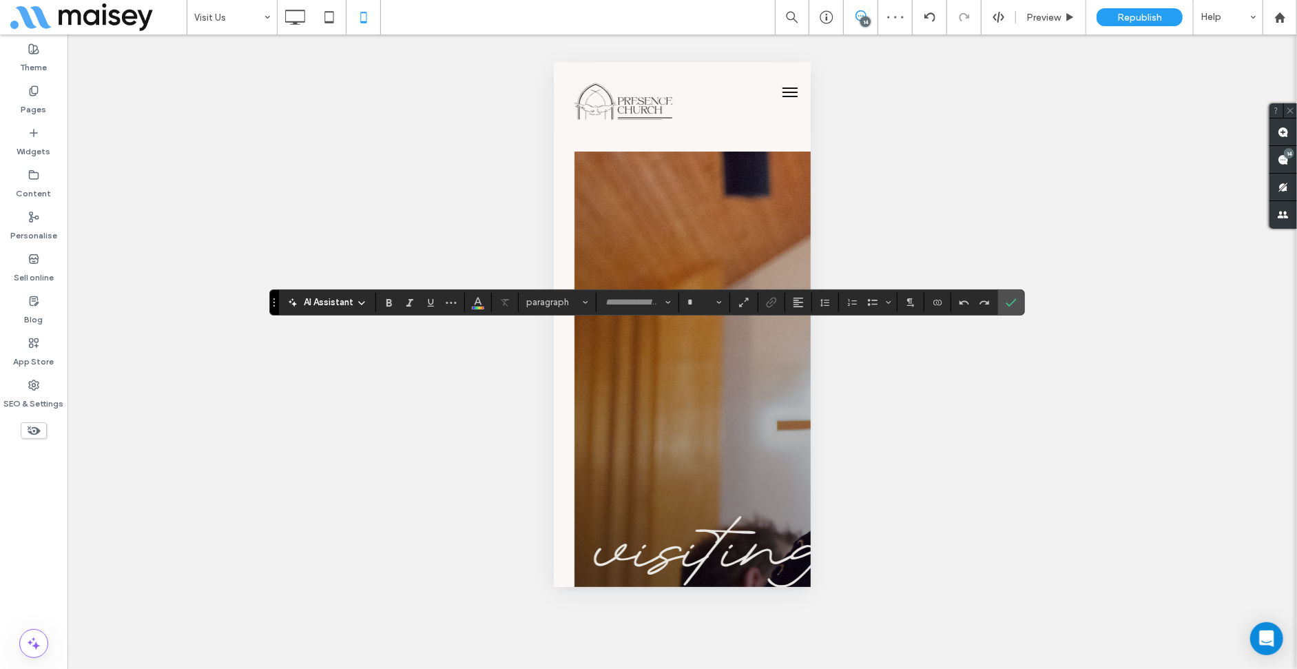
type input "**********"
type input "**"
click at [833, 304] on button "Line Height" at bounding box center [825, 302] width 21 height 19
click at [861, 374] on label "Double" at bounding box center [855, 382] width 81 height 19
click at [827, 304] on icon "Line Height" at bounding box center [825, 302] width 11 height 11
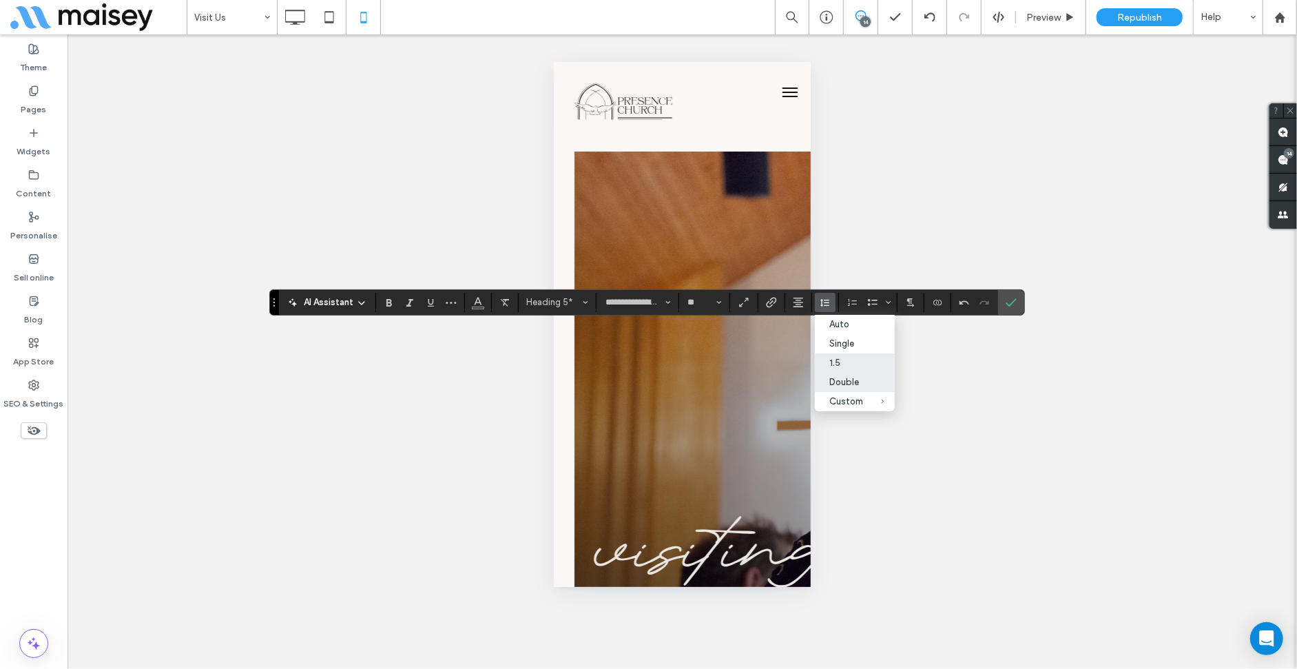
click at [864, 366] on label "1.5" at bounding box center [855, 362] width 81 height 19
click at [1002, 302] on label "Confirm" at bounding box center [1011, 302] width 21 height 25
click at [815, 306] on button "Line Height" at bounding box center [825, 302] width 21 height 19
click at [844, 383] on div "Double" at bounding box center [847, 382] width 34 height 10
click at [1006, 304] on use "Confirm" at bounding box center [1011, 302] width 11 height 8
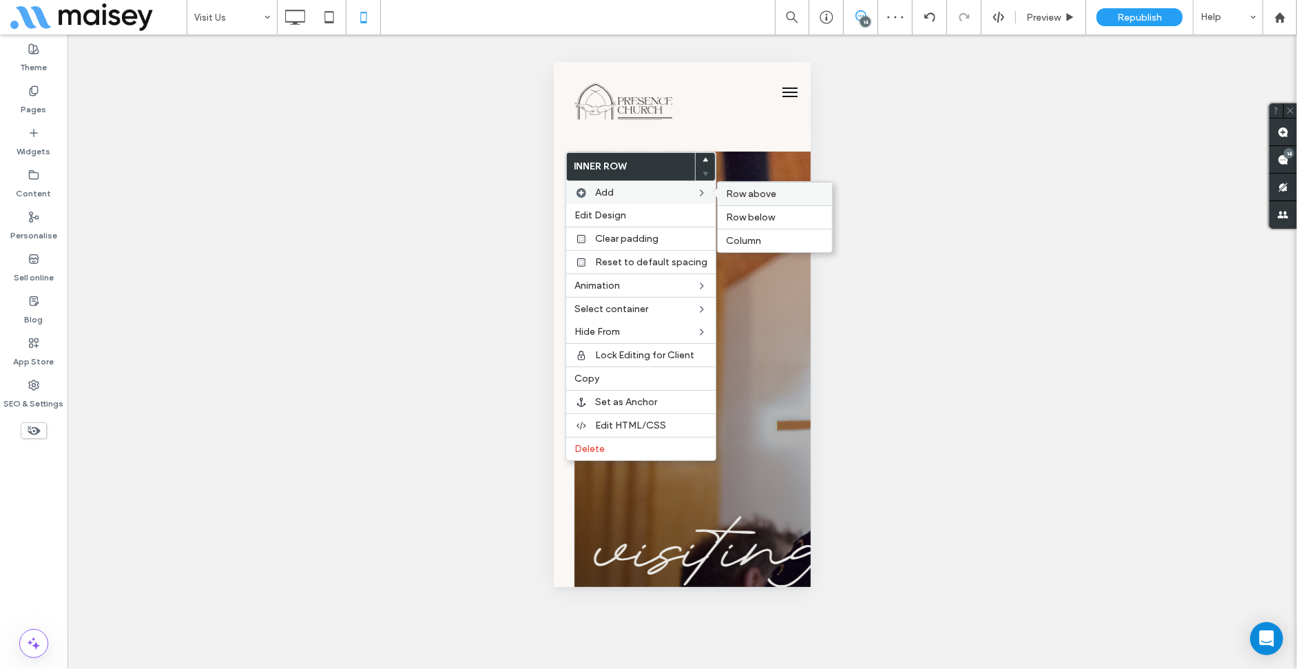
click at [739, 194] on span "Row above" at bounding box center [751, 194] width 50 height 12
click at [612, 445] on div "Delete" at bounding box center [640, 448] width 149 height 23
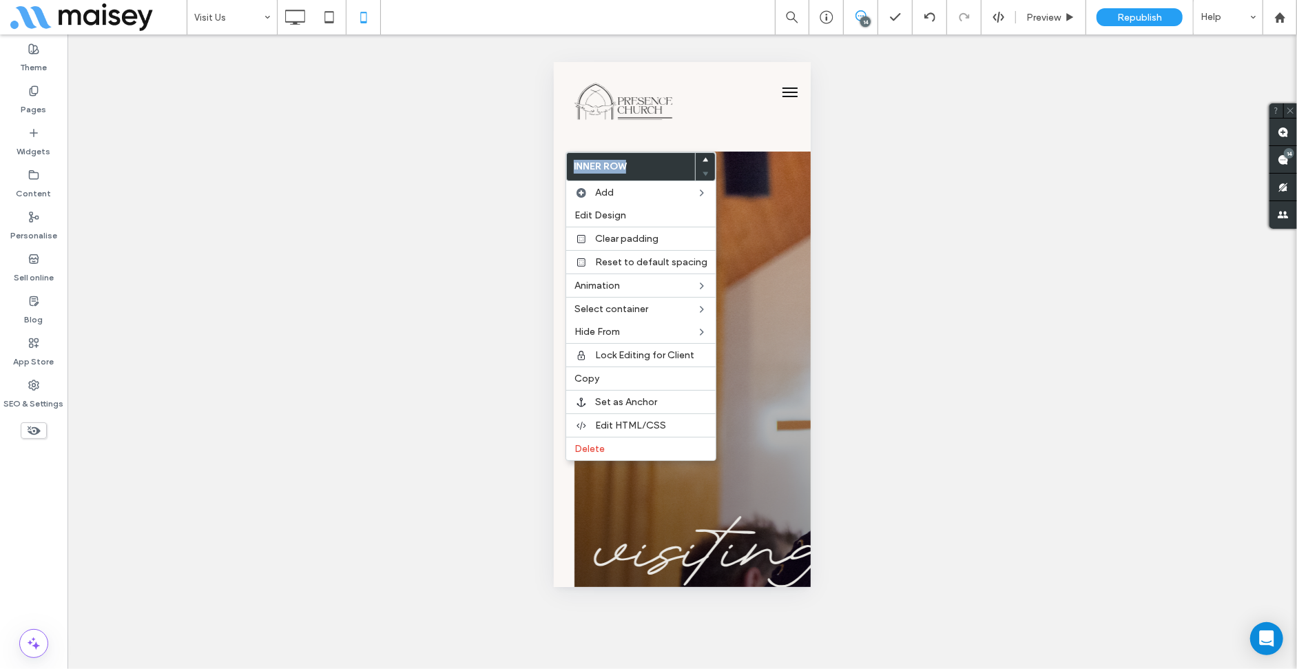
click at [594, 168] on label "Inner Row" at bounding box center [631, 167] width 128 height 28
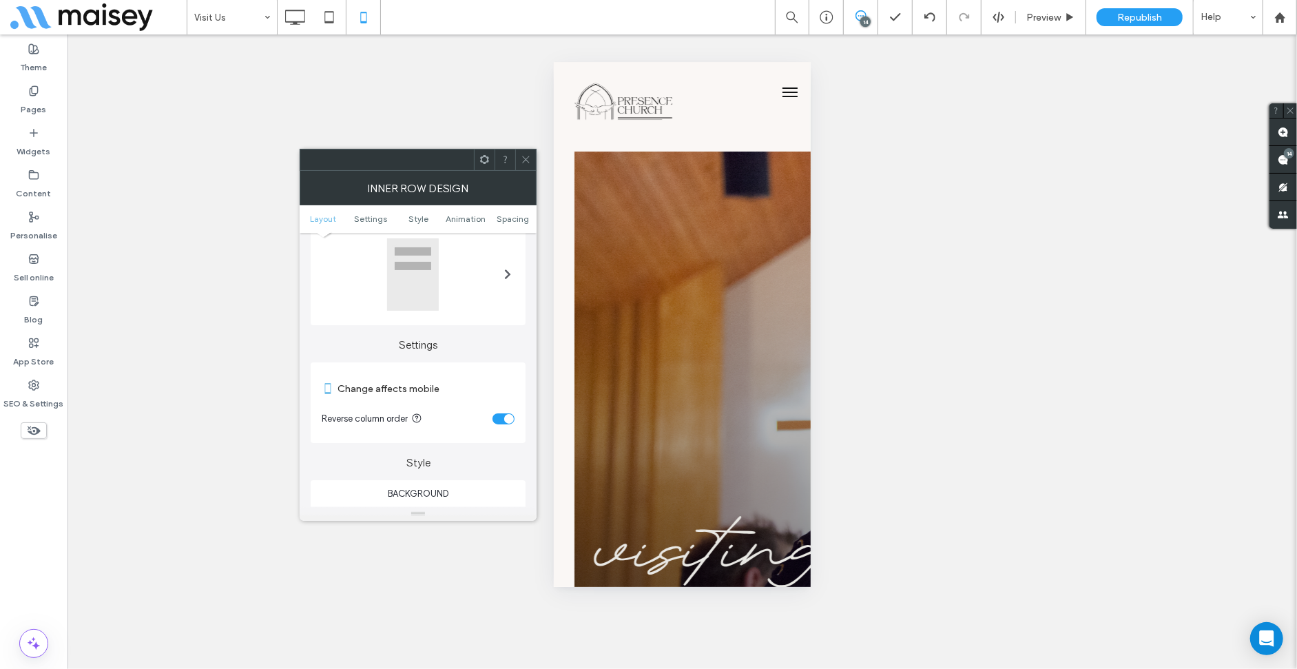
scroll to position [69, 0]
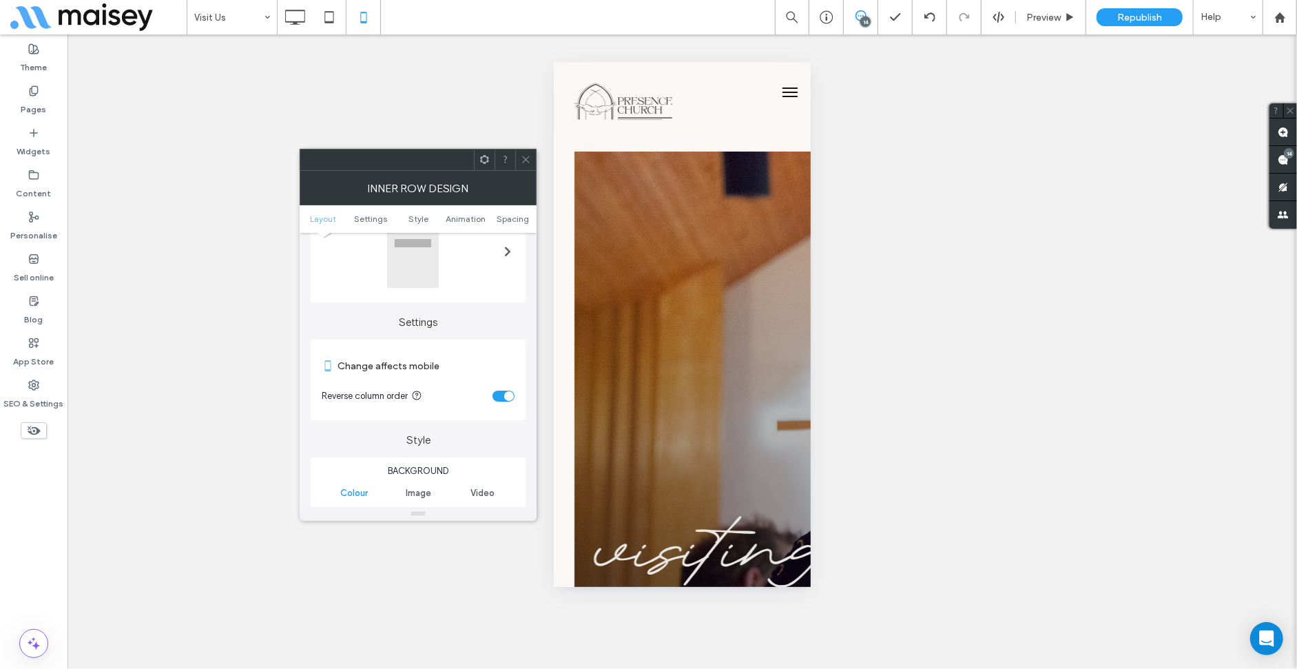
click at [510, 401] on div "toggle" at bounding box center [503, 396] width 22 height 11
click at [530, 166] on span at bounding box center [526, 159] width 10 height 21
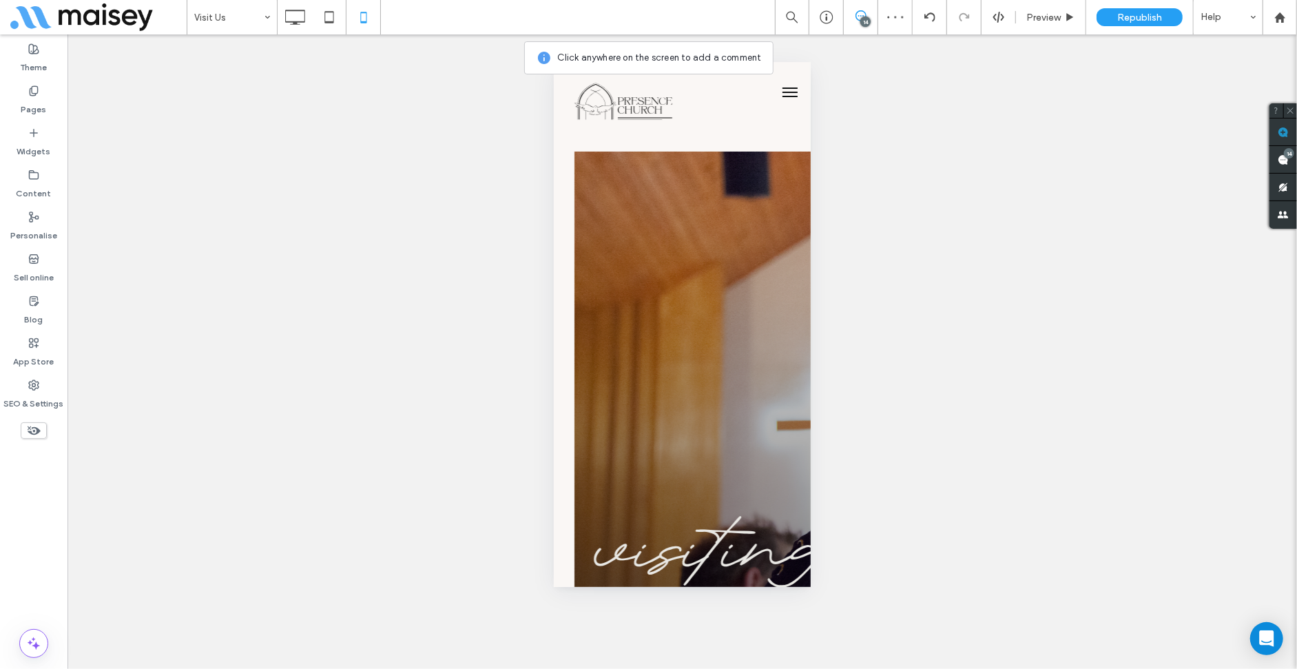
drag, startPoint x: 1279, startPoint y: 138, endPoint x: 1268, endPoint y: 147, distance: 14.2
click at [1278, 140] on span at bounding box center [1283, 131] width 28 height 27
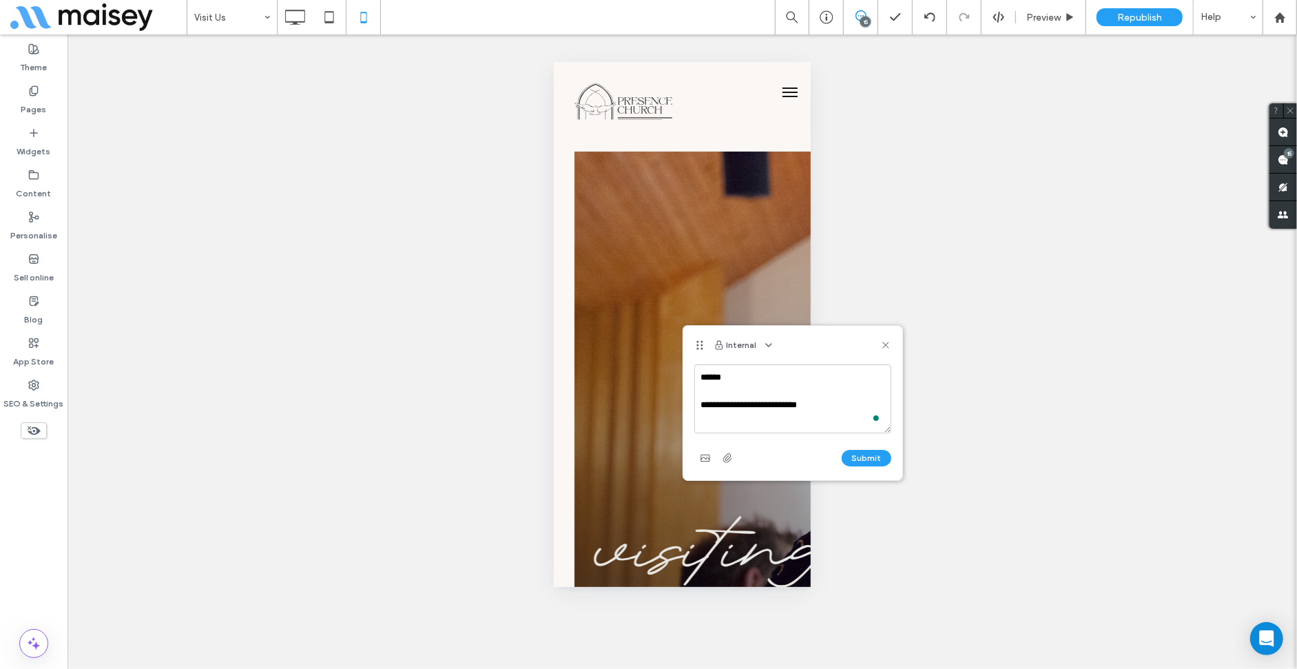
type textarea "**********"
click at [860, 457] on button "Submit" at bounding box center [867, 458] width 50 height 17
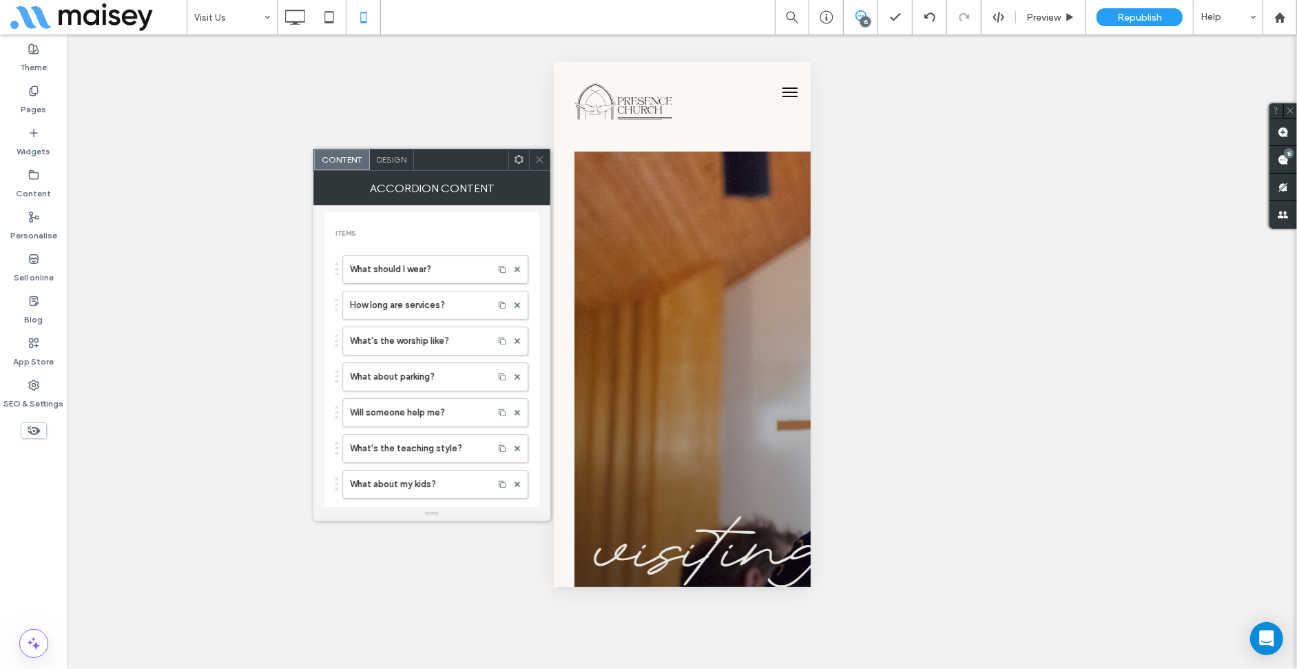
click at [539, 162] on icon at bounding box center [539, 159] width 10 height 10
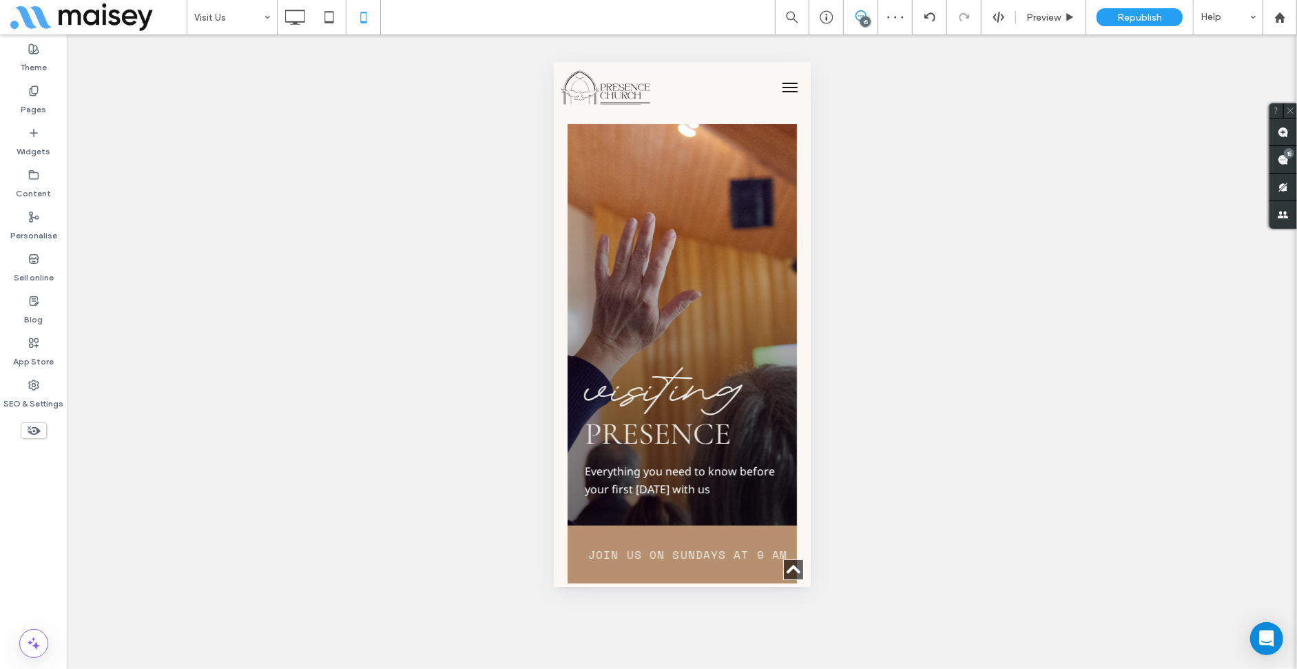
scroll to position [3292, 0]
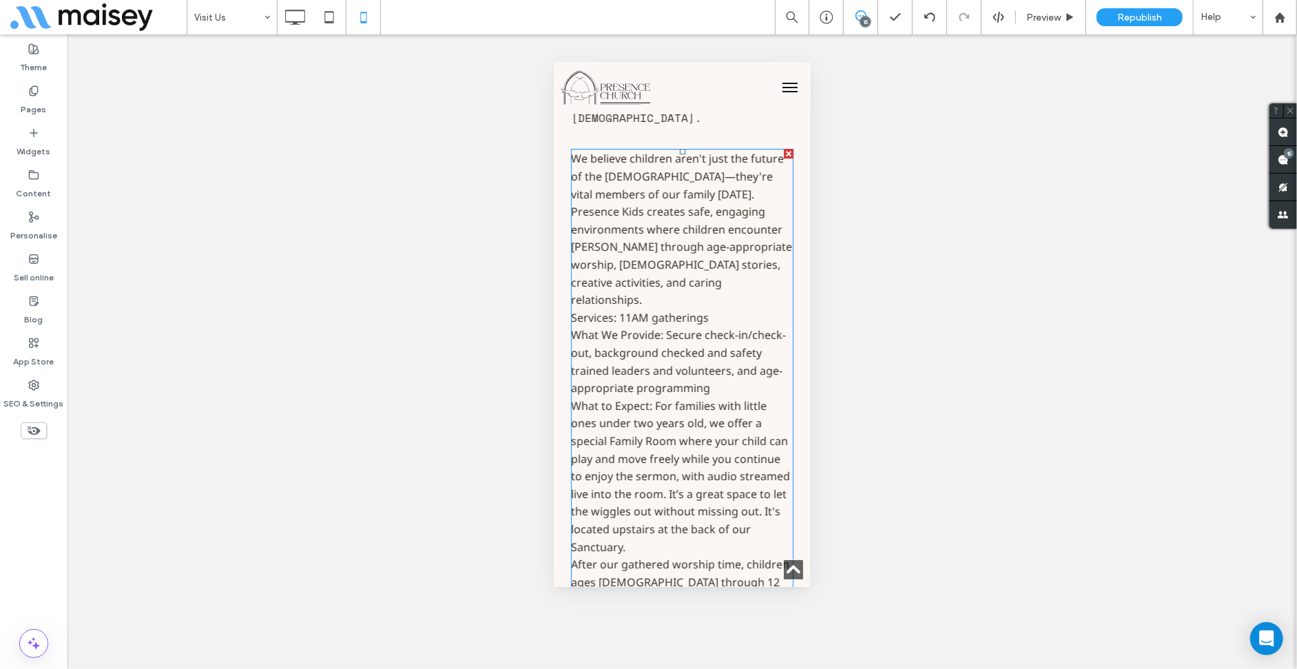
click at [673, 266] on span "We believe children aren't just the future of the [DEMOGRAPHIC_DATA]—they're vi…" at bounding box center [680, 413] width 221 height 526
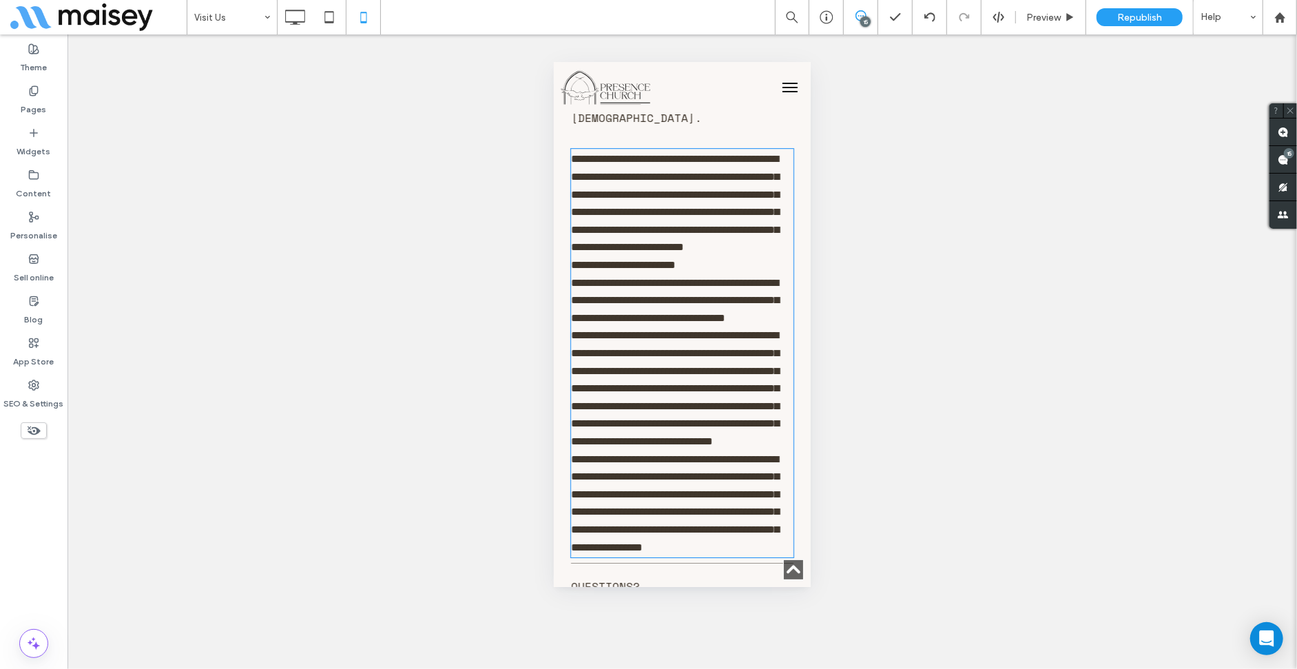
type input "**********"
type input "**"
click at [674, 256] on span "**********" at bounding box center [674, 352] width 208 height 398
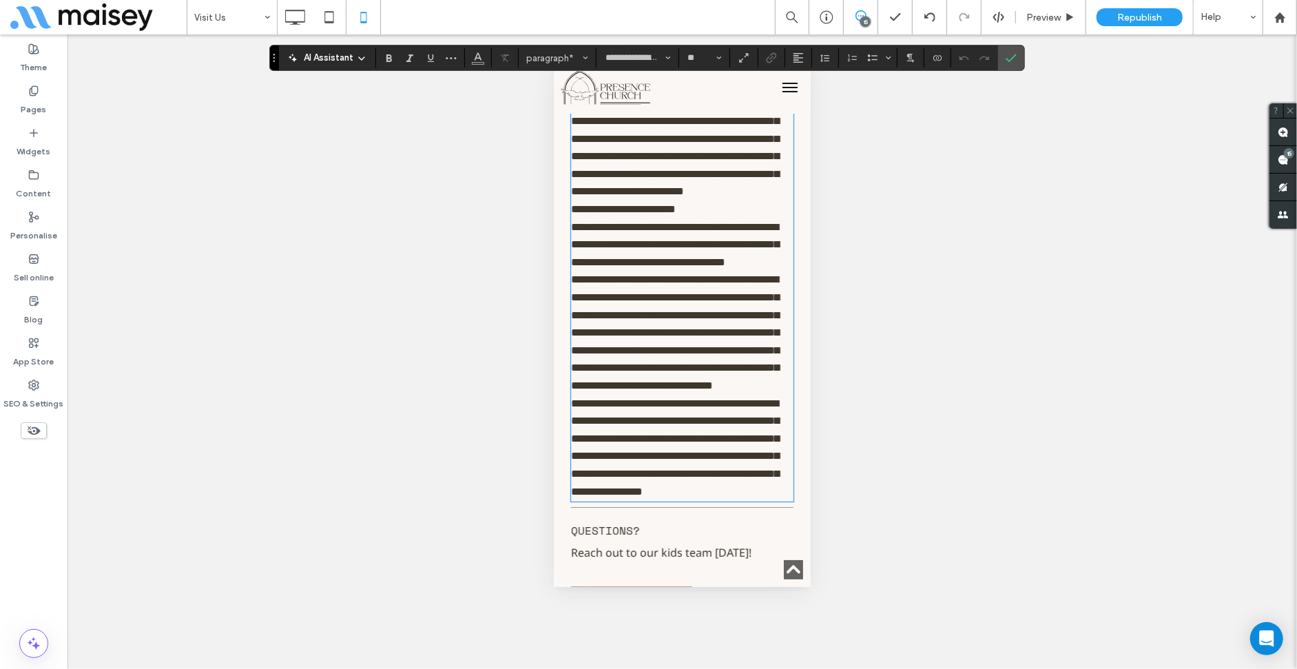
scroll to position [3210, 0]
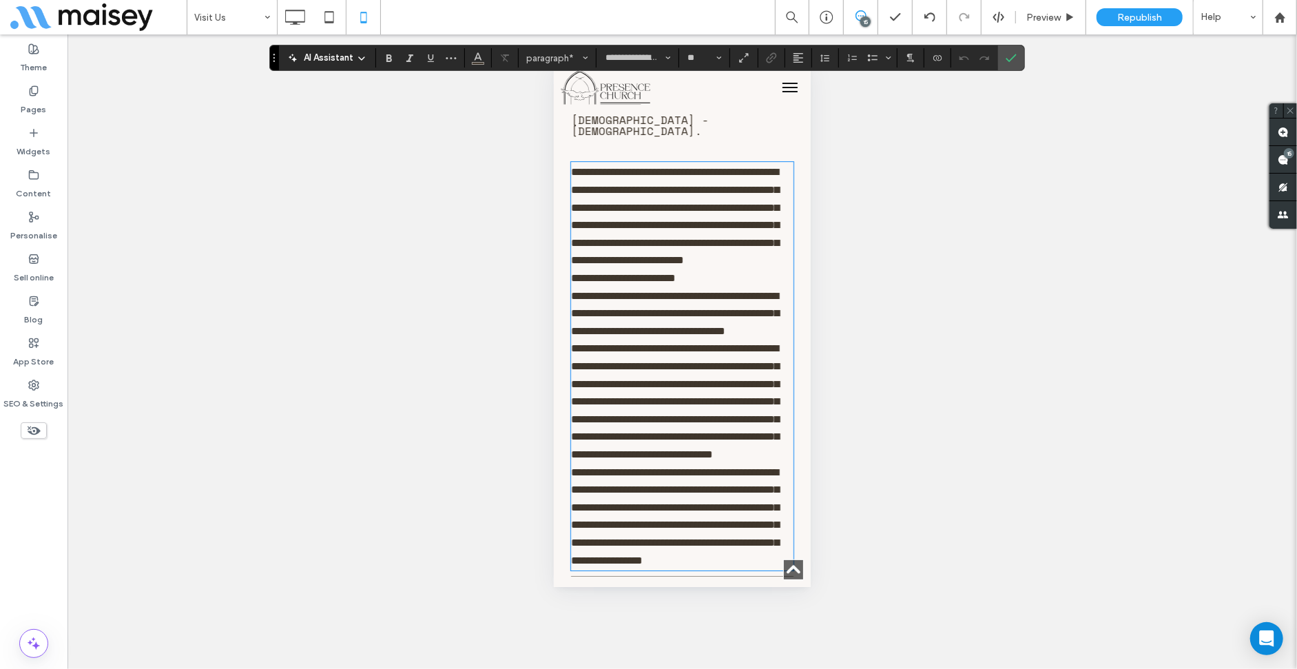
click at [671, 266] on p "**********" at bounding box center [681, 366] width 222 height 406
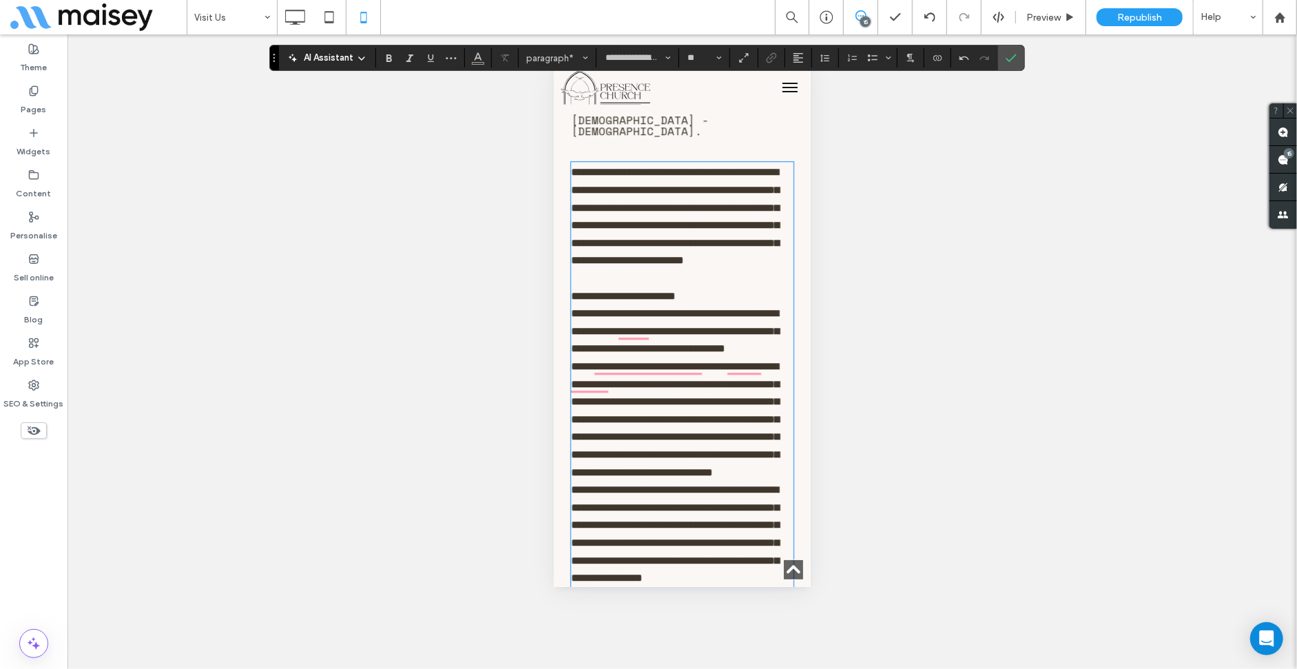
scroll to position [3554, 0]
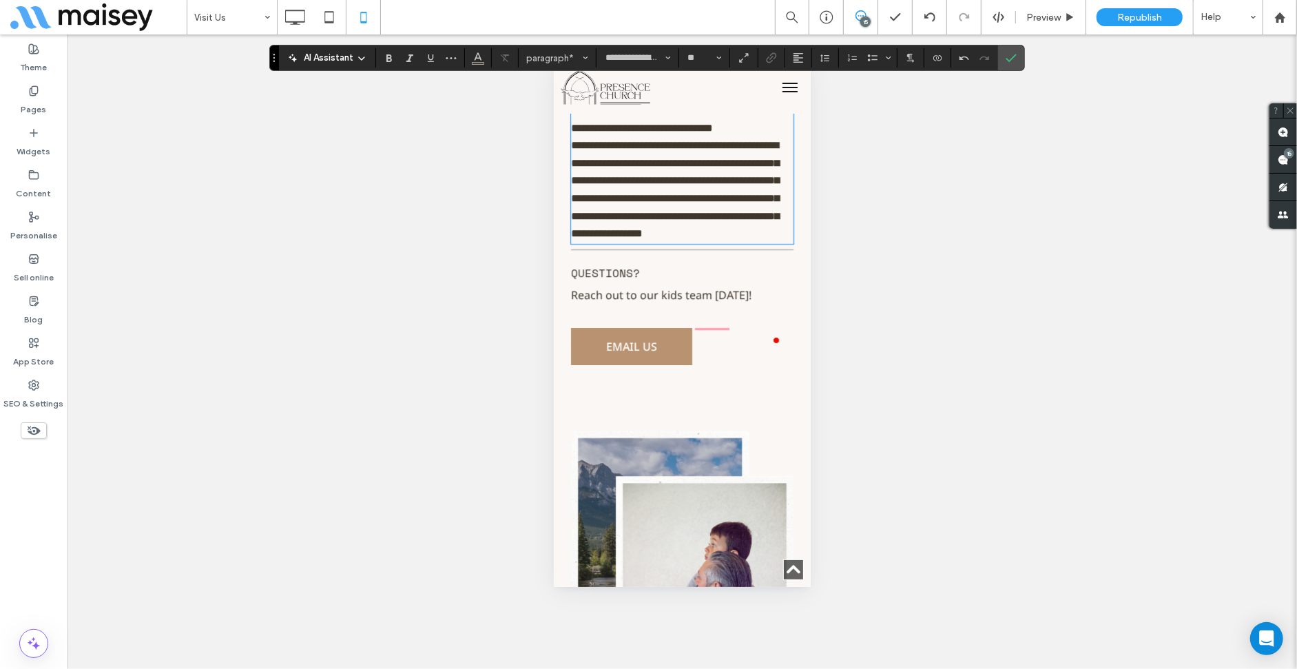
click at [664, 325] on div "**********" at bounding box center [681, 69] width 222 height 720
drag, startPoint x: 1004, startPoint y: 61, endPoint x: 973, endPoint y: 90, distance: 42.4
click at [1006, 61] on icon "Confirm" at bounding box center [1011, 57] width 11 height 11
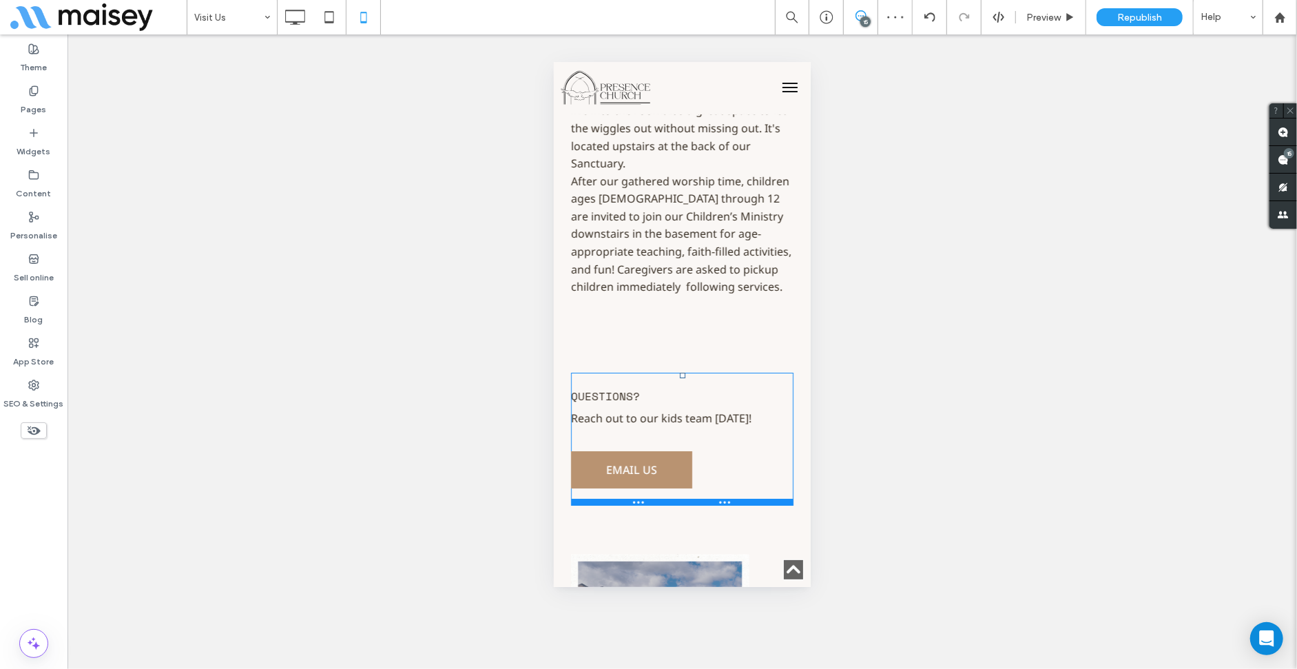
drag, startPoint x: 677, startPoint y: 329, endPoint x: 679, endPoint y: 344, distance: 16.0
click at [679, 372] on div "Questions? Reach out to our kids team [DATE]! Click To Paste Email Us Click To …" at bounding box center [681, 438] width 222 height 133
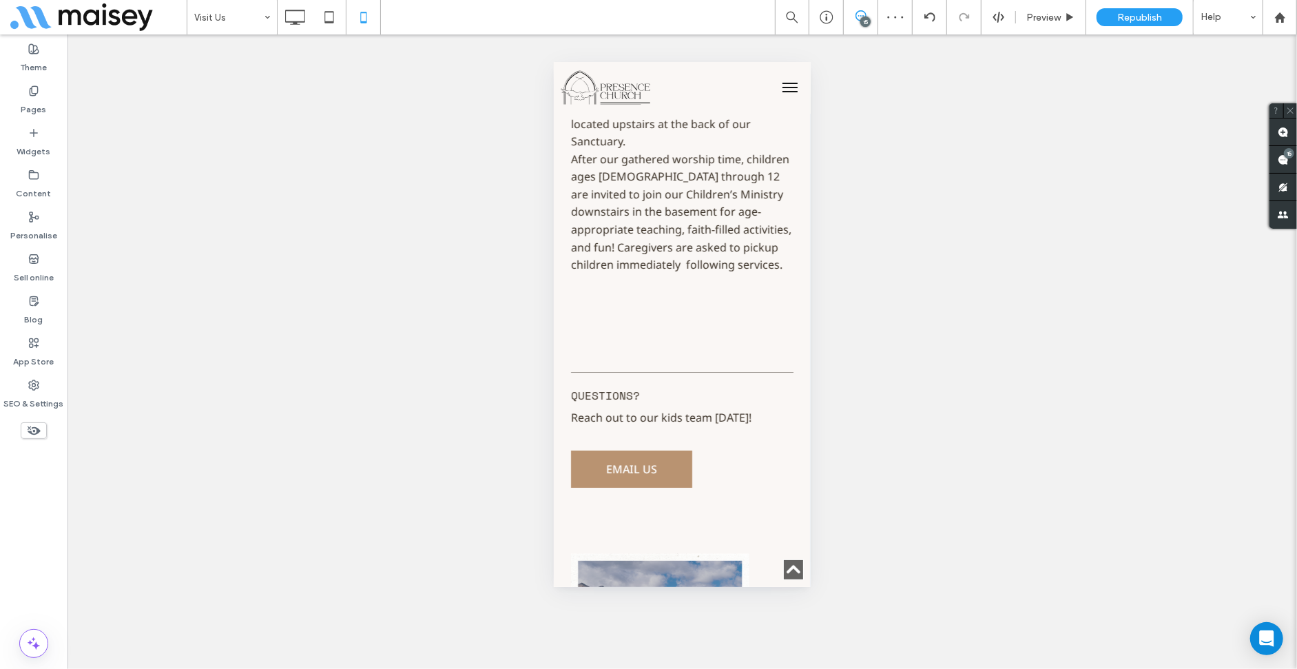
scroll to position [3585, 0]
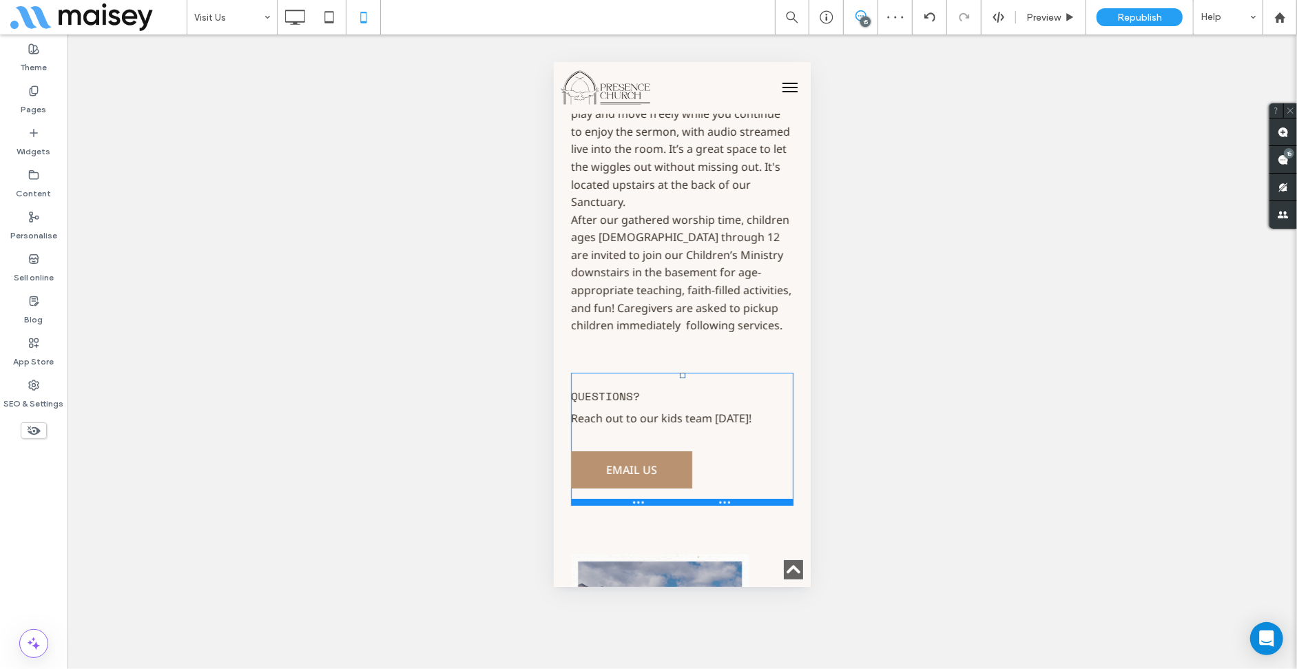
drag, startPoint x: 676, startPoint y: 332, endPoint x: 674, endPoint y: 318, distance: 13.9
click at [674, 318] on div "Presence Kids [DEMOGRAPHIC_DATA] - [DEMOGRAPHIC_DATA]. We believe children aren…" at bounding box center [681, 115] width 222 height 875
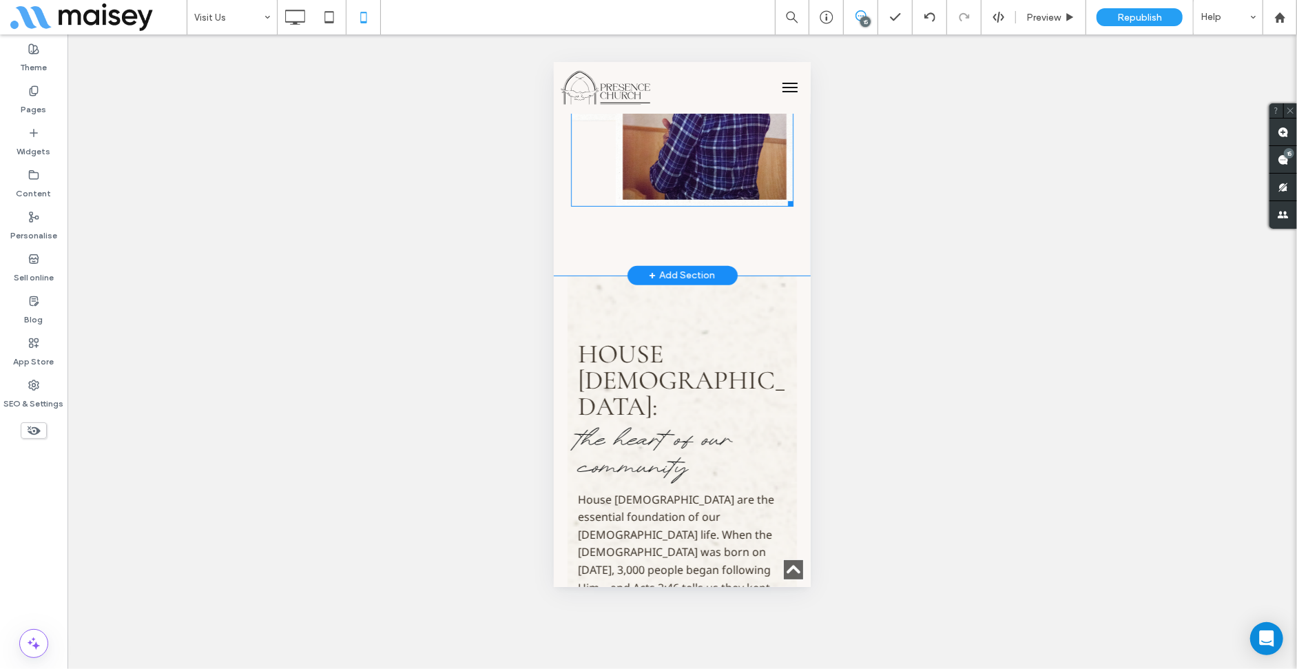
scroll to position [4274, 0]
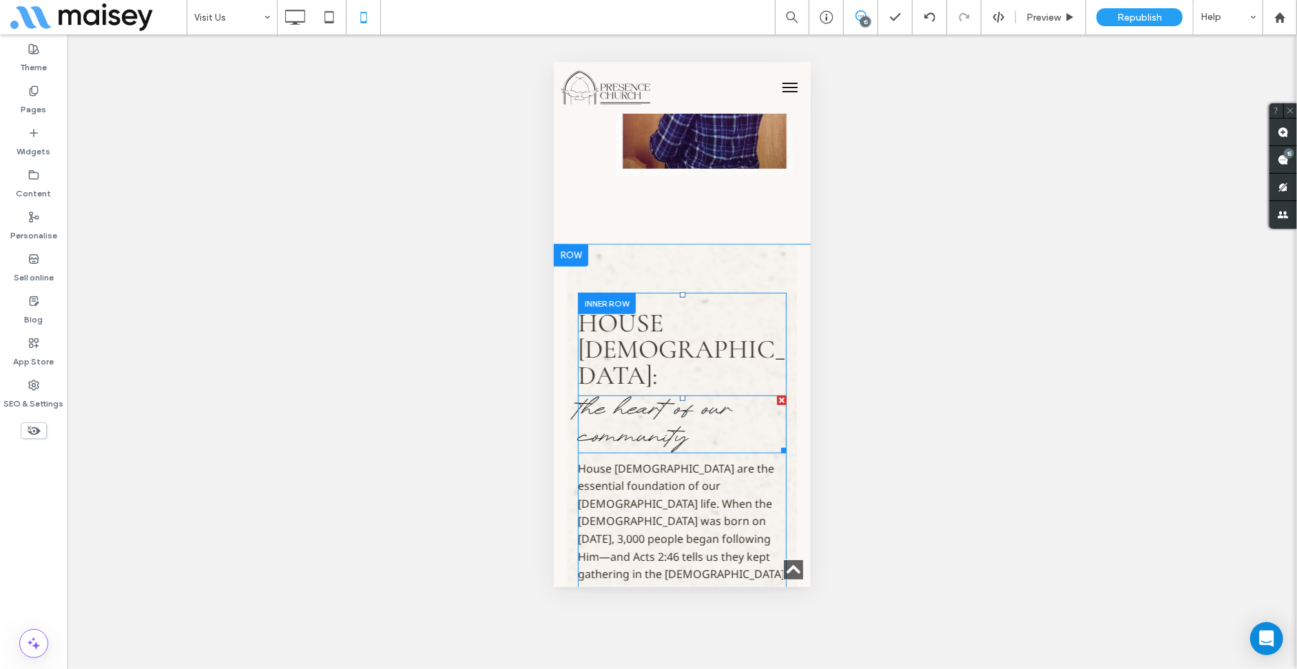
click at [668, 395] on span "the heart of our community" at bounding box center [654, 423] width 154 height 56
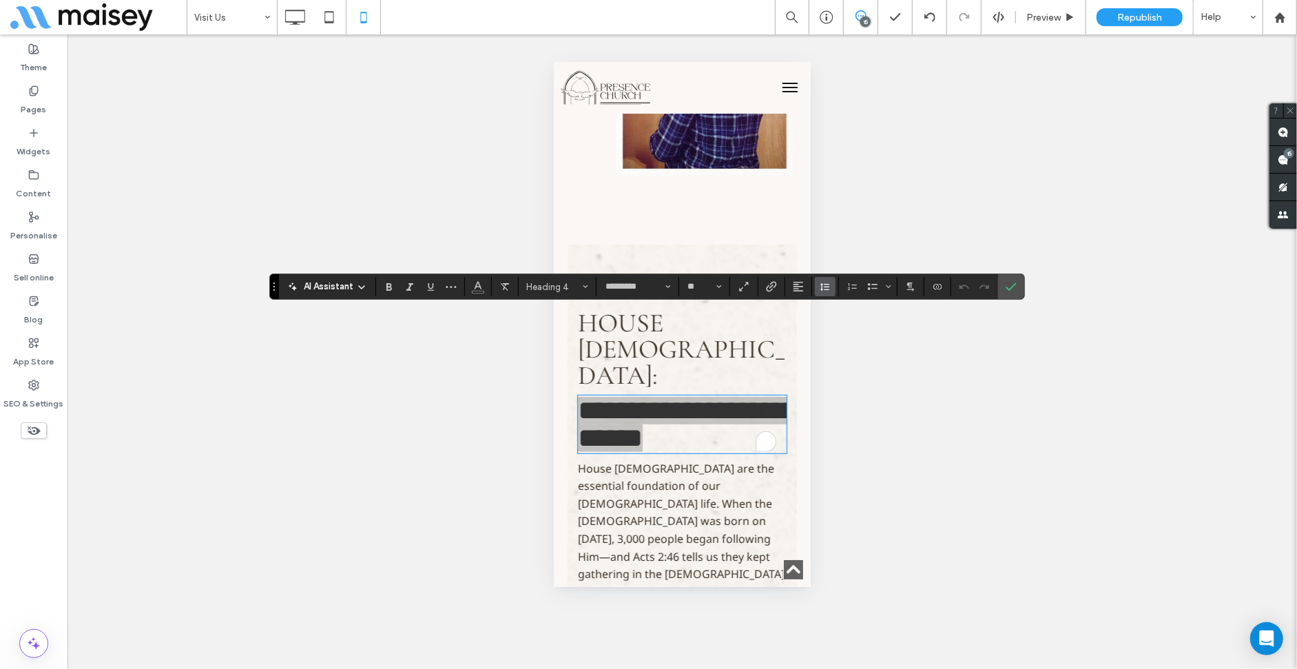
click at [820, 284] on icon "Line Height" at bounding box center [825, 286] width 11 height 11
type input "***"
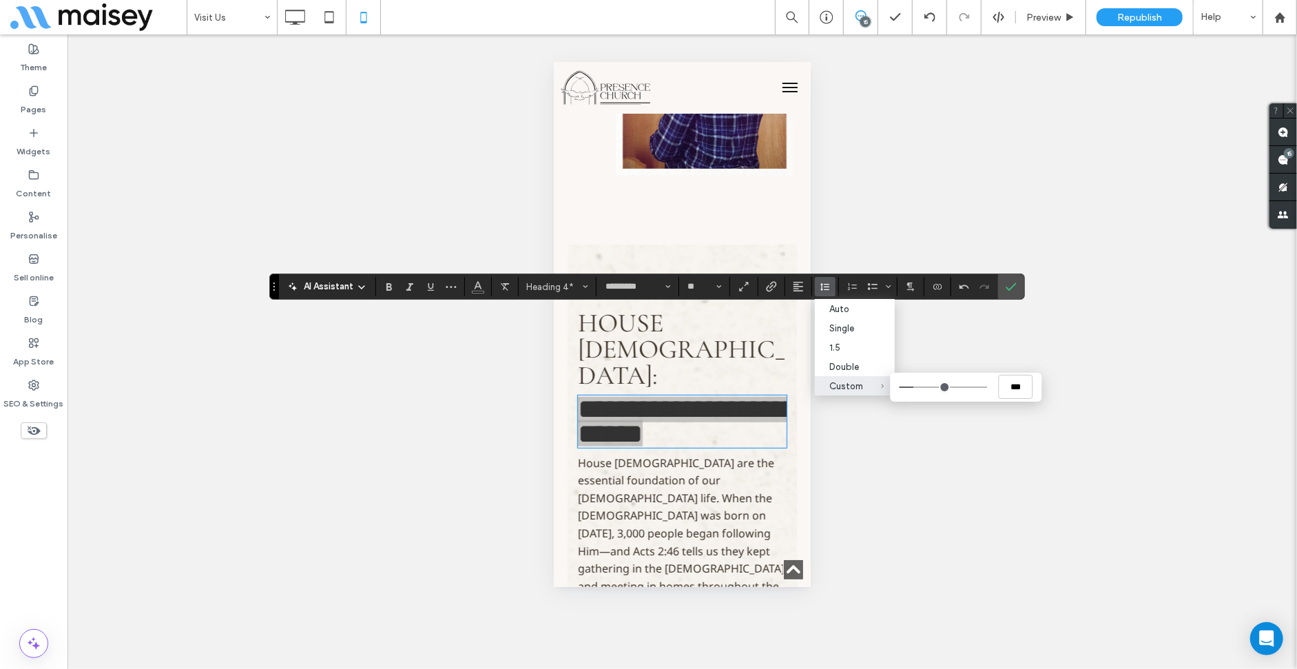
type input "***"
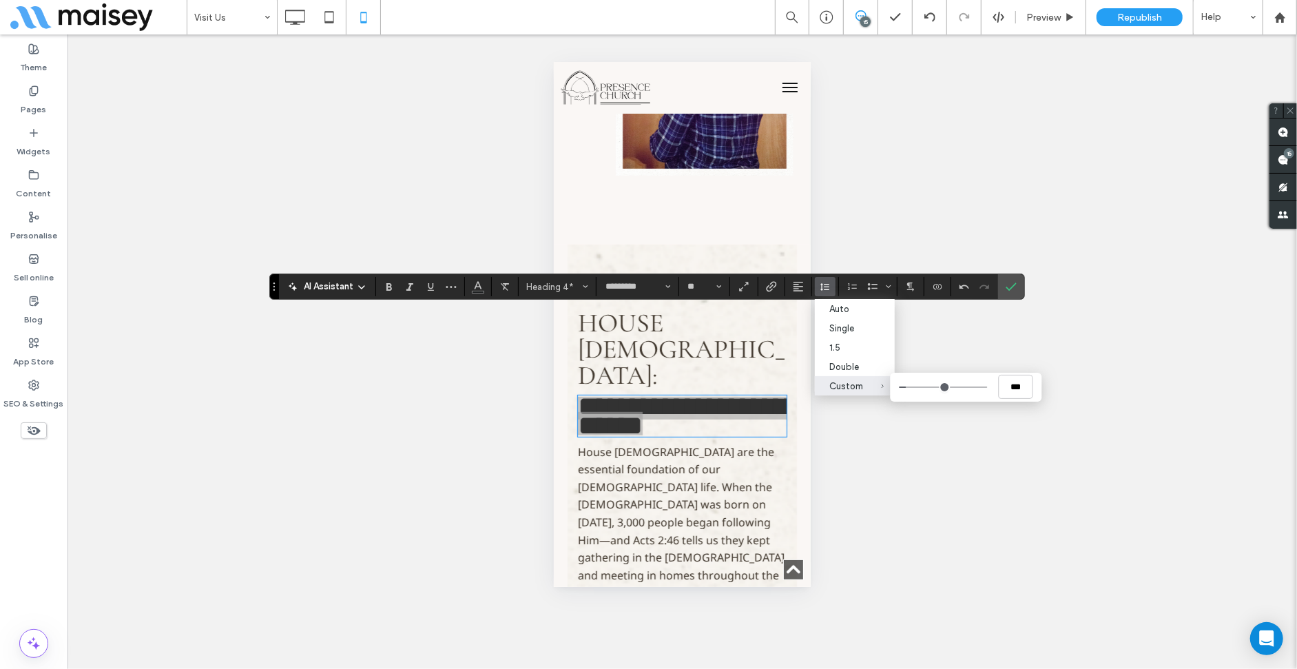
drag, startPoint x: 919, startPoint y: 388, endPoint x: 910, endPoint y: 386, distance: 9.9
type input "***"
click at [910, 386] on input "Custom ***" at bounding box center [944, 386] width 88 height 1
click at [1012, 281] on icon "Confirm" at bounding box center [1011, 286] width 11 height 11
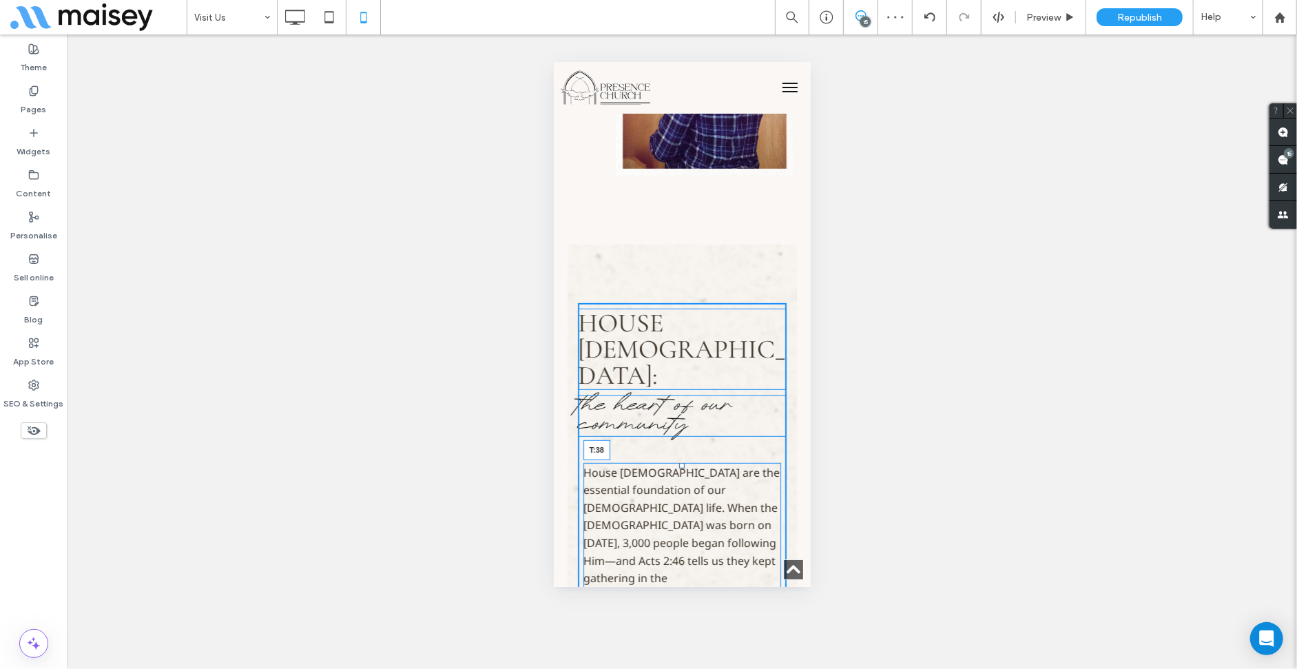
drag, startPoint x: 675, startPoint y: 361, endPoint x: 676, endPoint y: 387, distance: 26.2
click at [678, 462] on div at bounding box center [681, 465] width 6 height 6
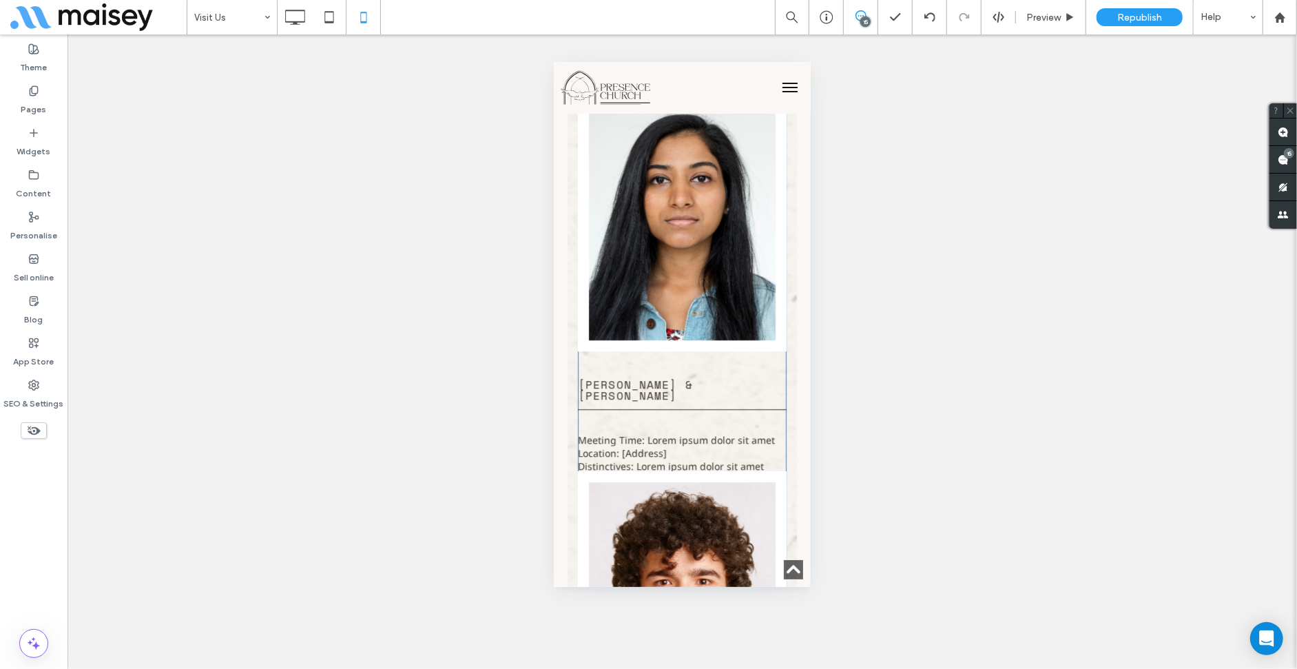
scroll to position [6822, 0]
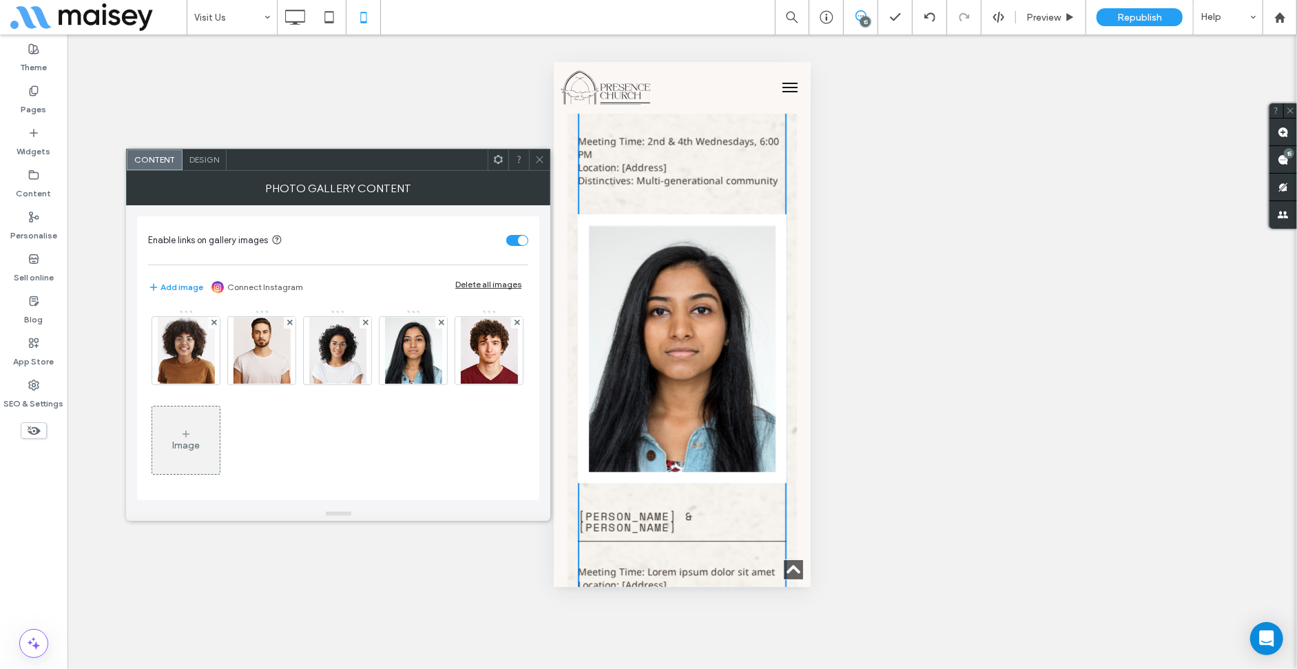
click at [529, 154] on div at bounding box center [539, 159] width 21 height 21
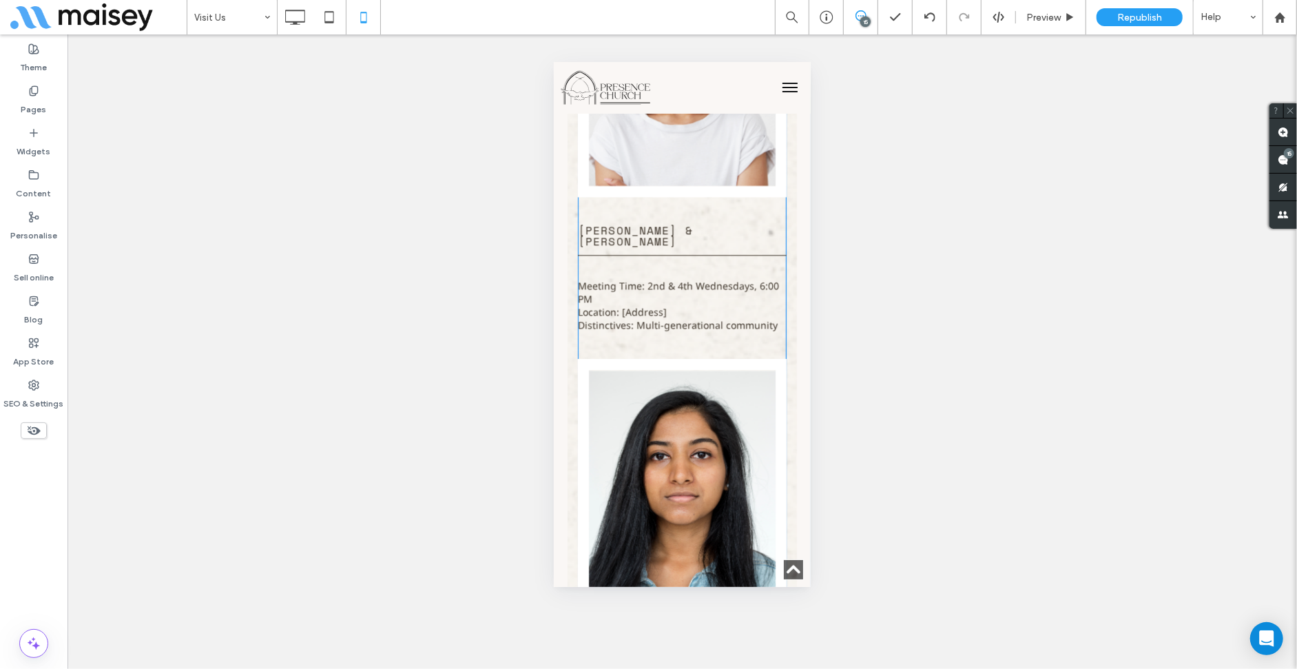
scroll to position [6753, 0]
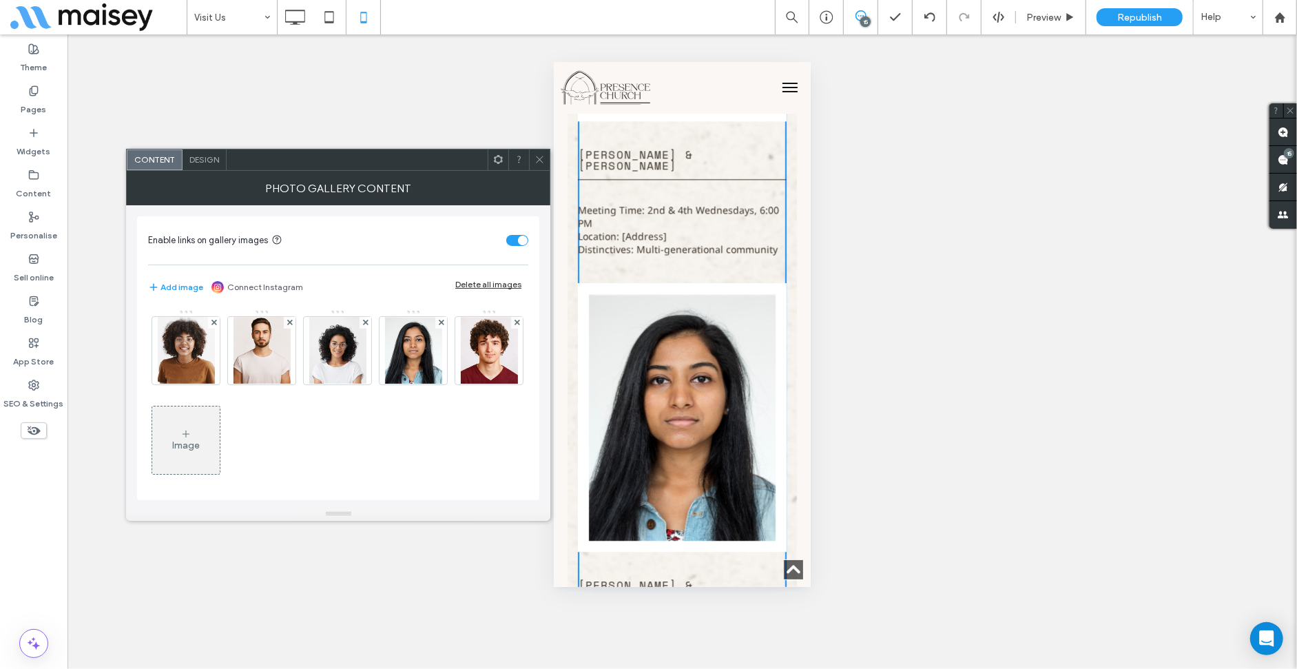
click at [532, 165] on div at bounding box center [539, 159] width 21 height 21
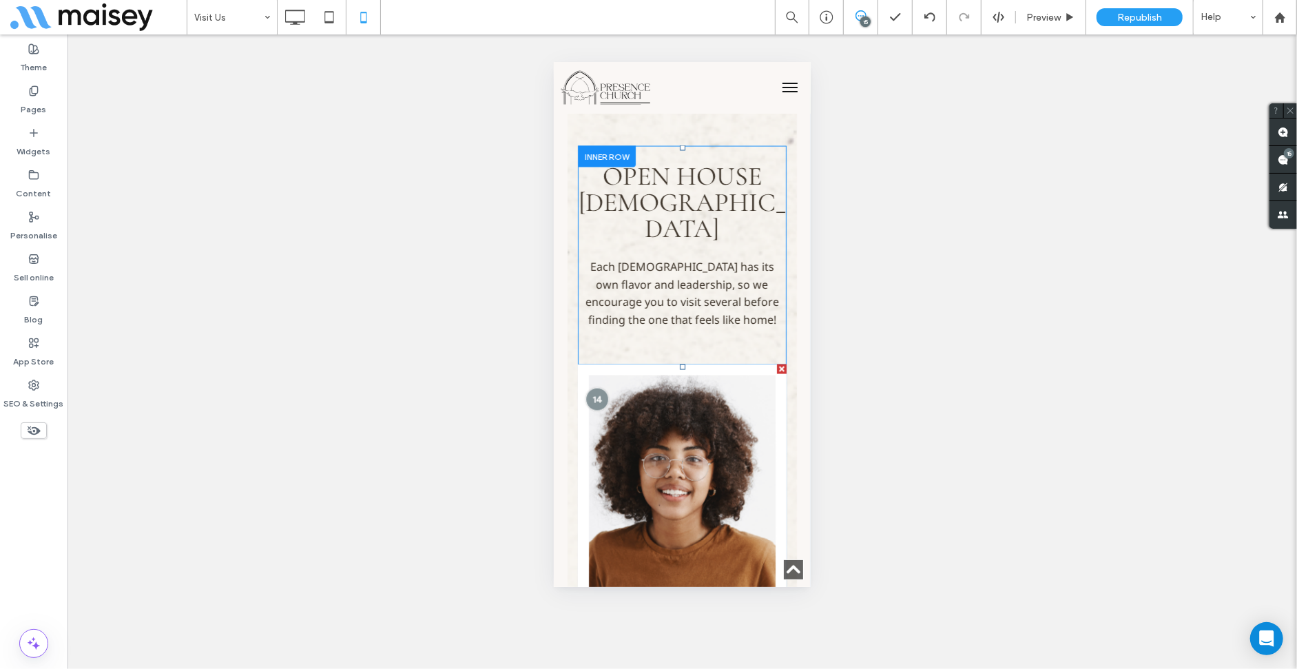
scroll to position [5514, 0]
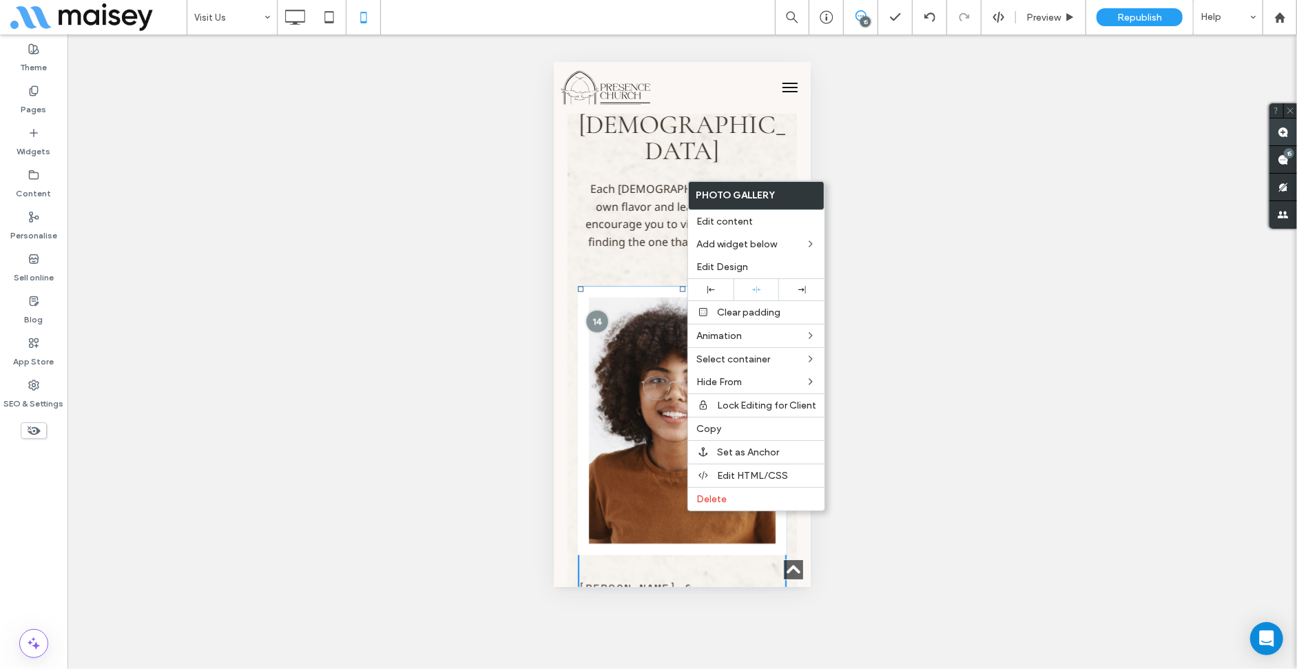
click at [1289, 133] on span at bounding box center [1283, 131] width 28 height 27
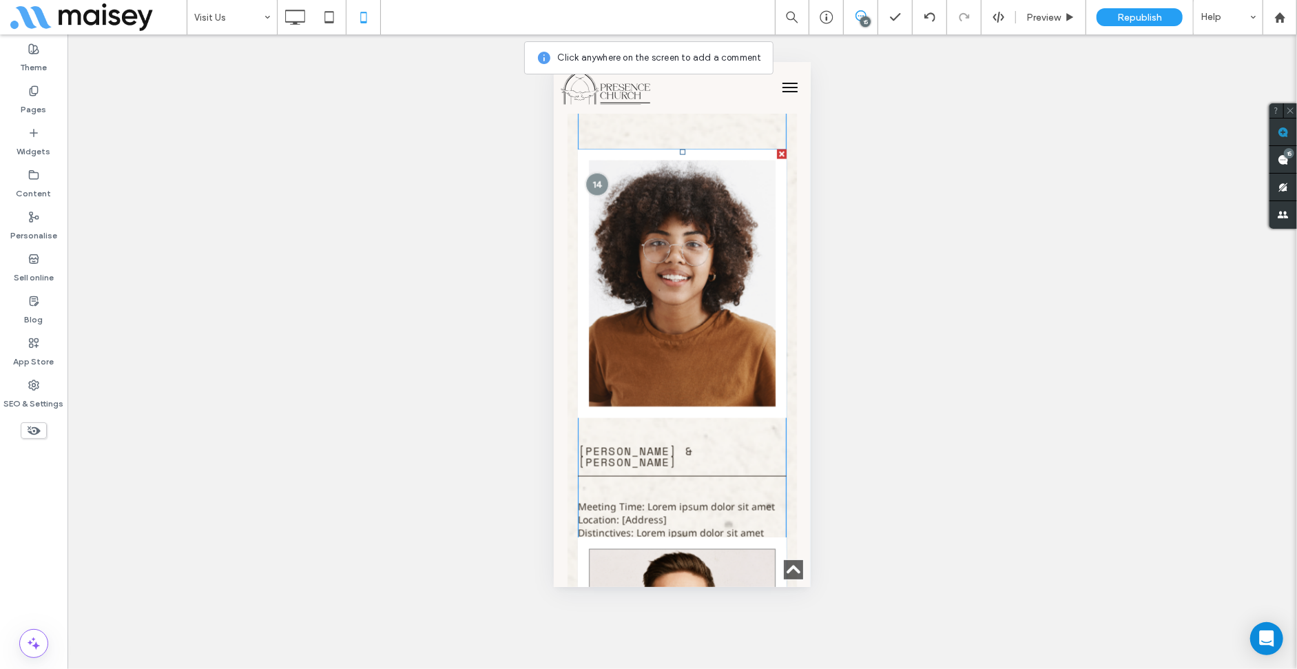
scroll to position [5651, 0]
click at [653, 537] on link at bounding box center [681, 671] width 209 height 269
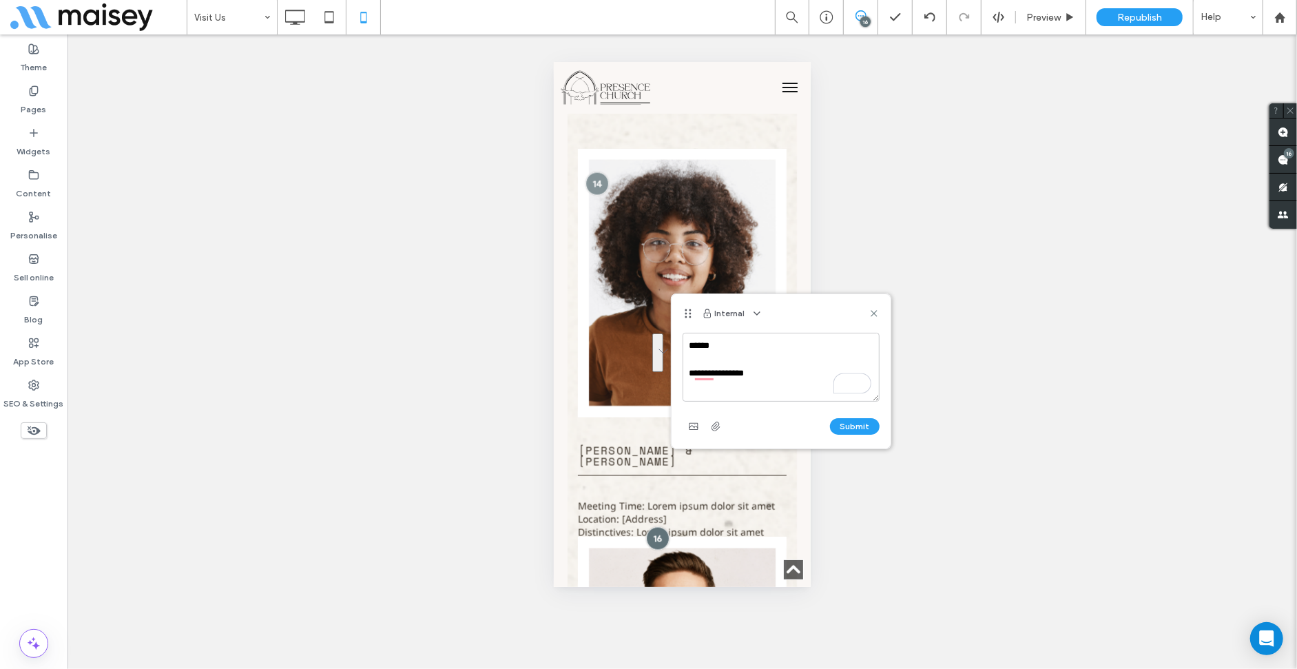
click at [707, 377] on textarea "**********" at bounding box center [781, 367] width 197 height 69
type textarea "**********"
click at [849, 419] on button "Submit" at bounding box center [855, 426] width 50 height 17
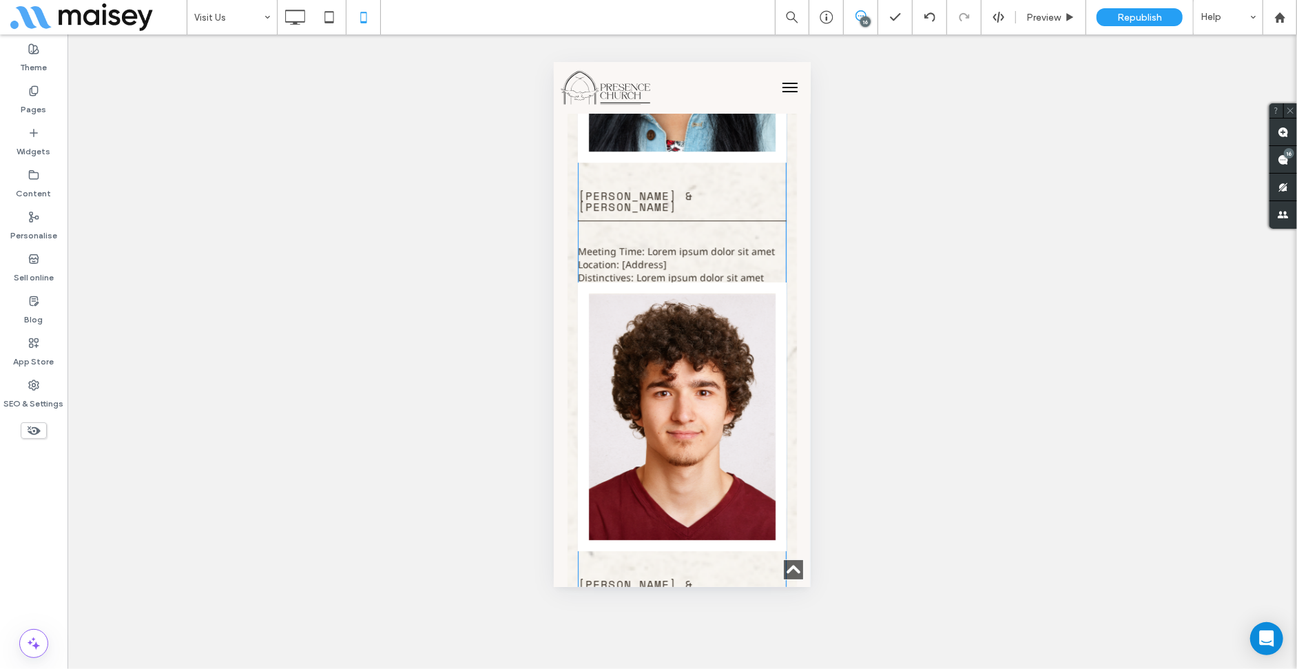
scroll to position [6960, 0]
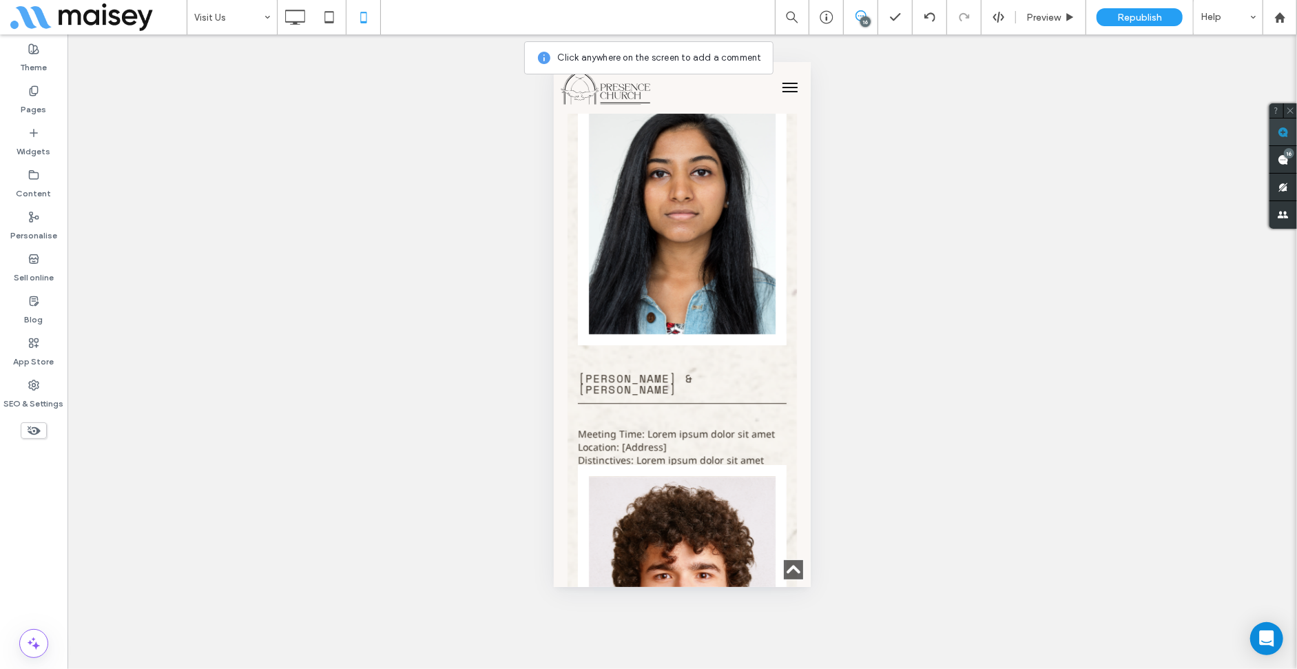
click at [1284, 133] on use at bounding box center [1283, 132] width 11 height 11
click at [658, 453] on p "Distinctives: Lorem ipsum dolor sit amet" at bounding box center [675, 459] width 197 height 13
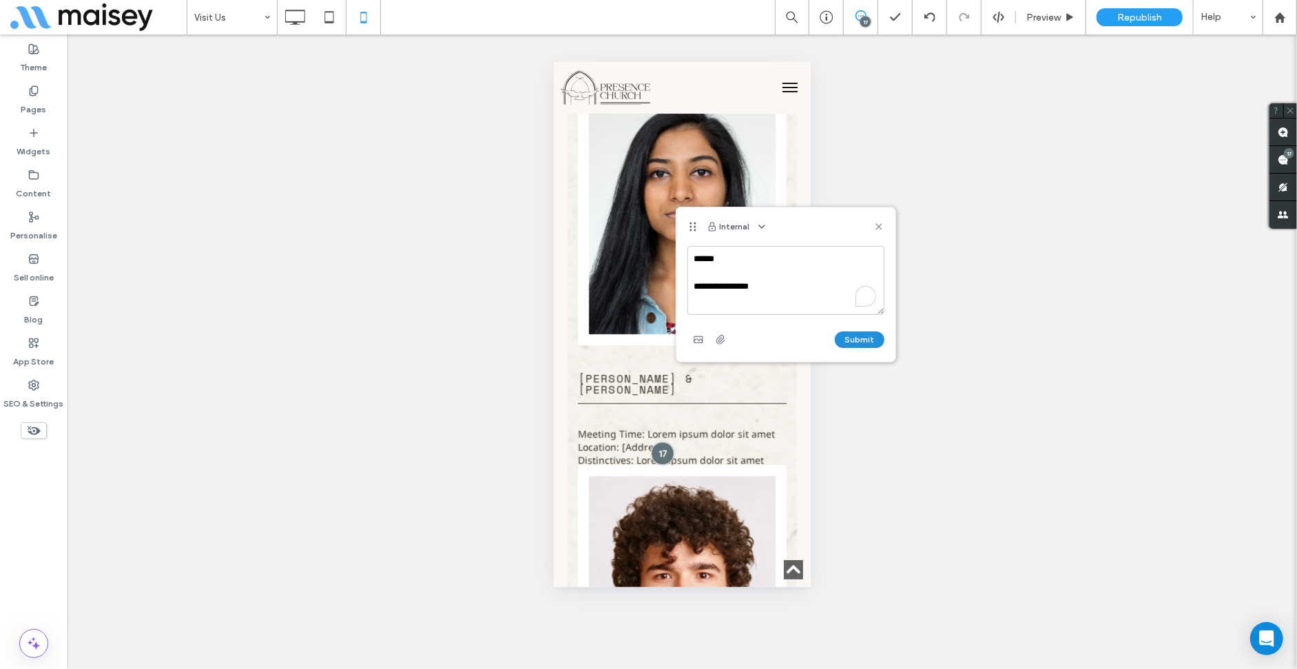
type textarea "**********"
click at [860, 343] on button "Submit" at bounding box center [860, 339] width 50 height 17
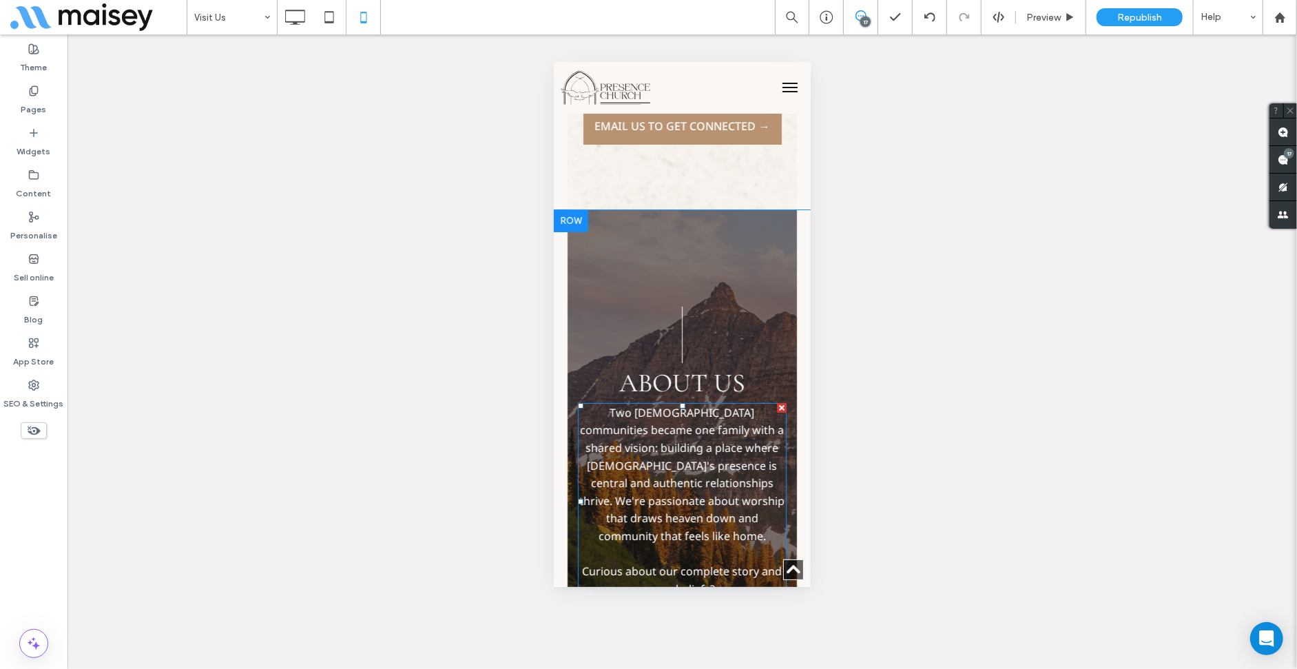
scroll to position [7718, 0]
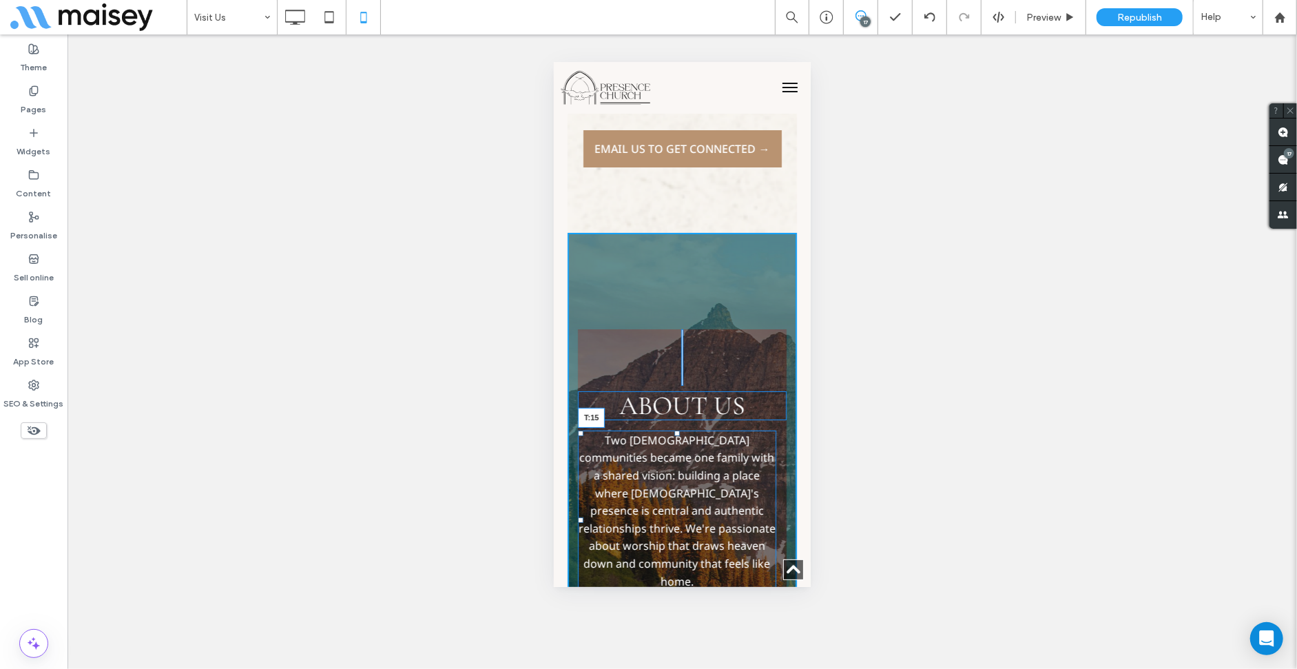
drag, startPoint x: 678, startPoint y: 245, endPoint x: 677, endPoint y: 253, distance: 8.3
click at [677, 430] on div at bounding box center [677, 433] width 6 height 6
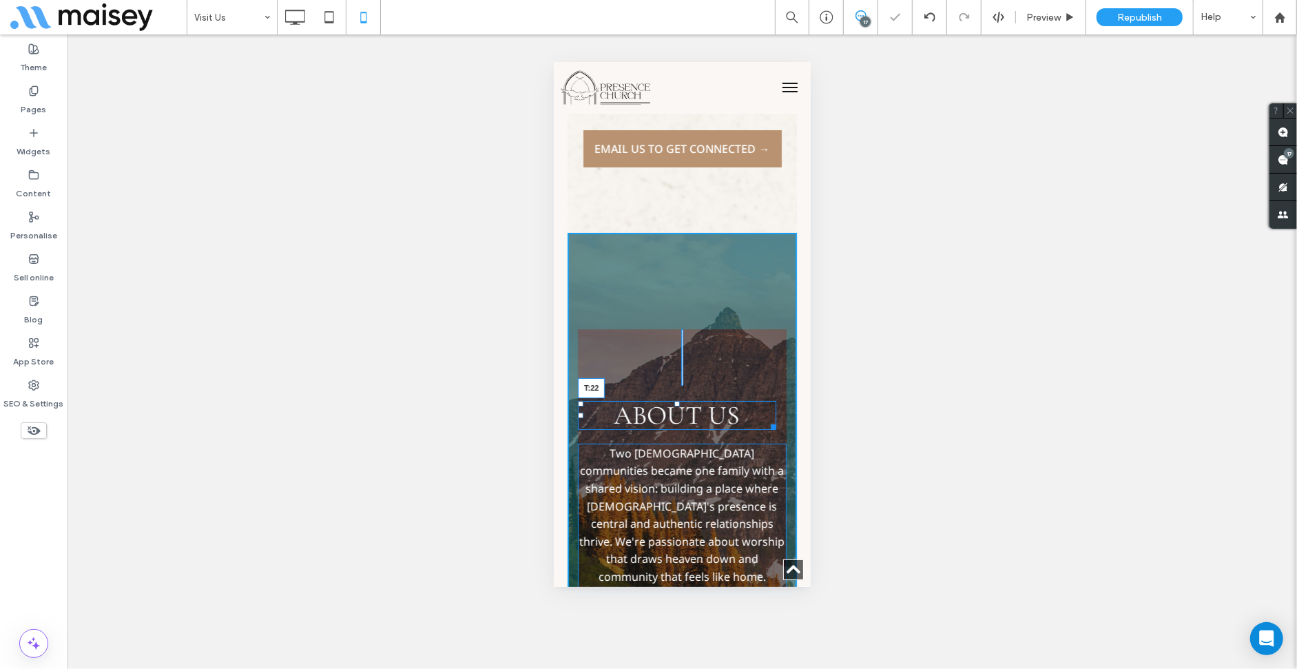
drag, startPoint x: 676, startPoint y: 213, endPoint x: 676, endPoint y: 222, distance: 9.6
click at [676, 400] on div at bounding box center [677, 403] width 6 height 6
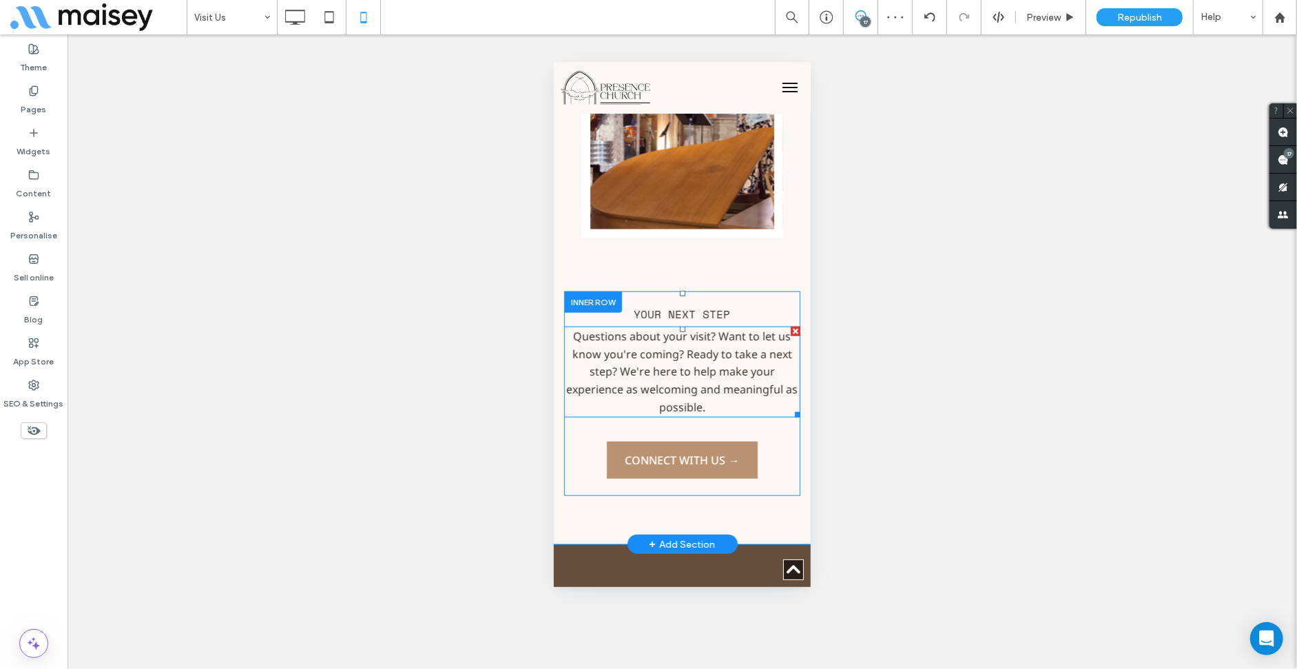
scroll to position [8682, 0]
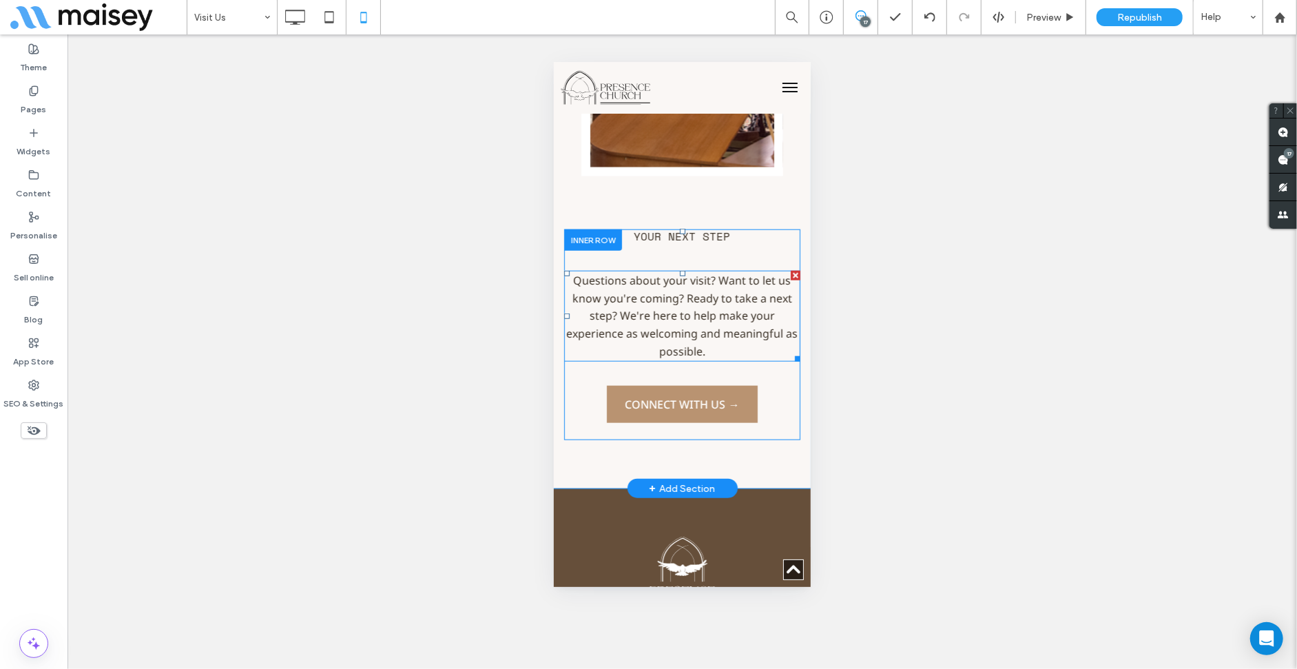
scroll to position [8888, 0]
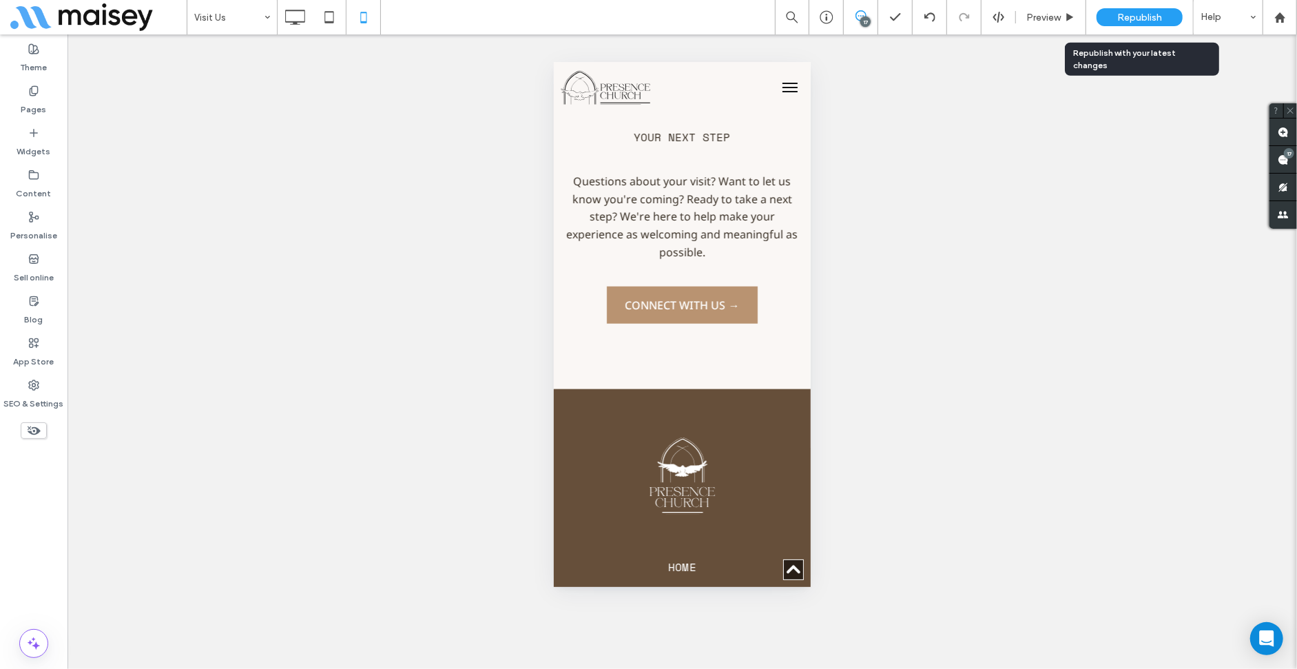
click at [1141, 22] on span "Republish" at bounding box center [1139, 18] width 45 height 12
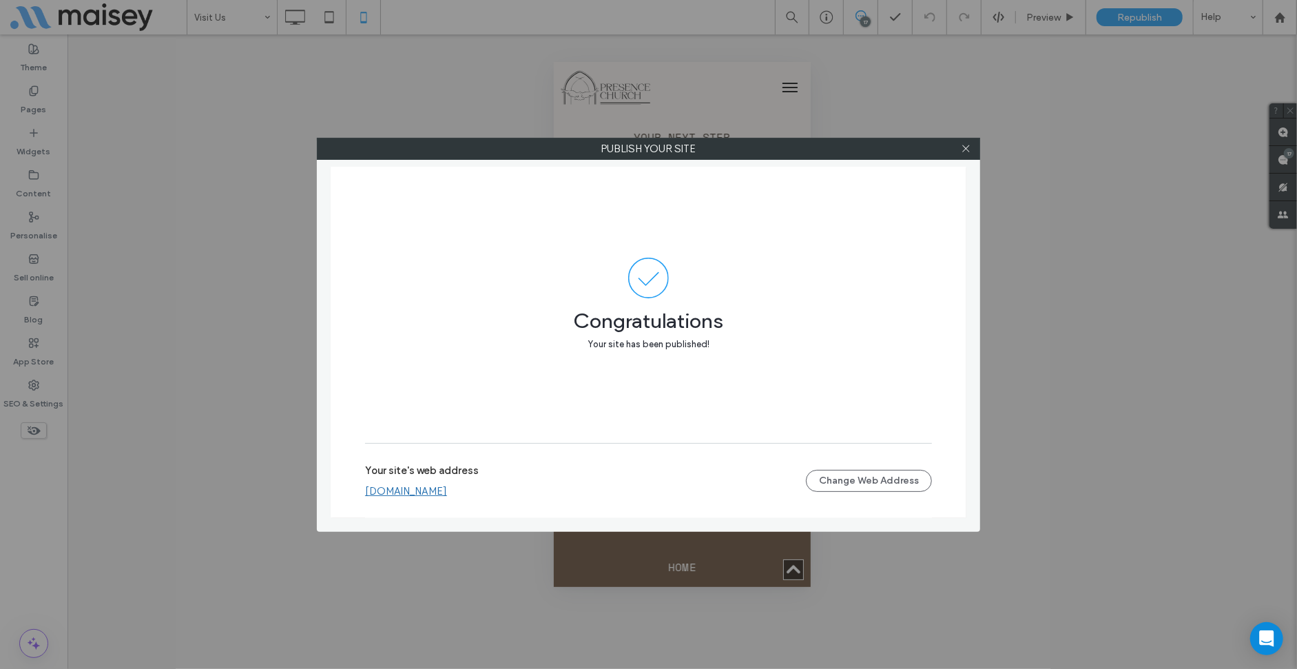
click at [968, 150] on use at bounding box center [965, 148] width 7 height 7
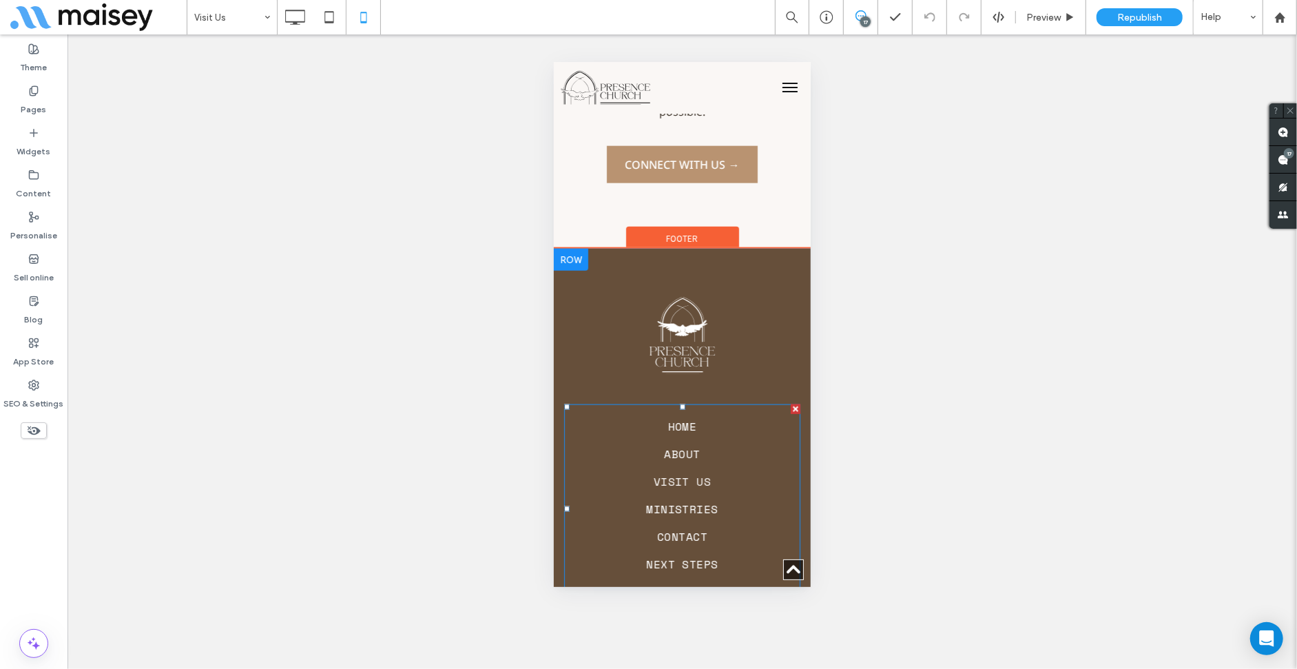
scroll to position [9073, 0]
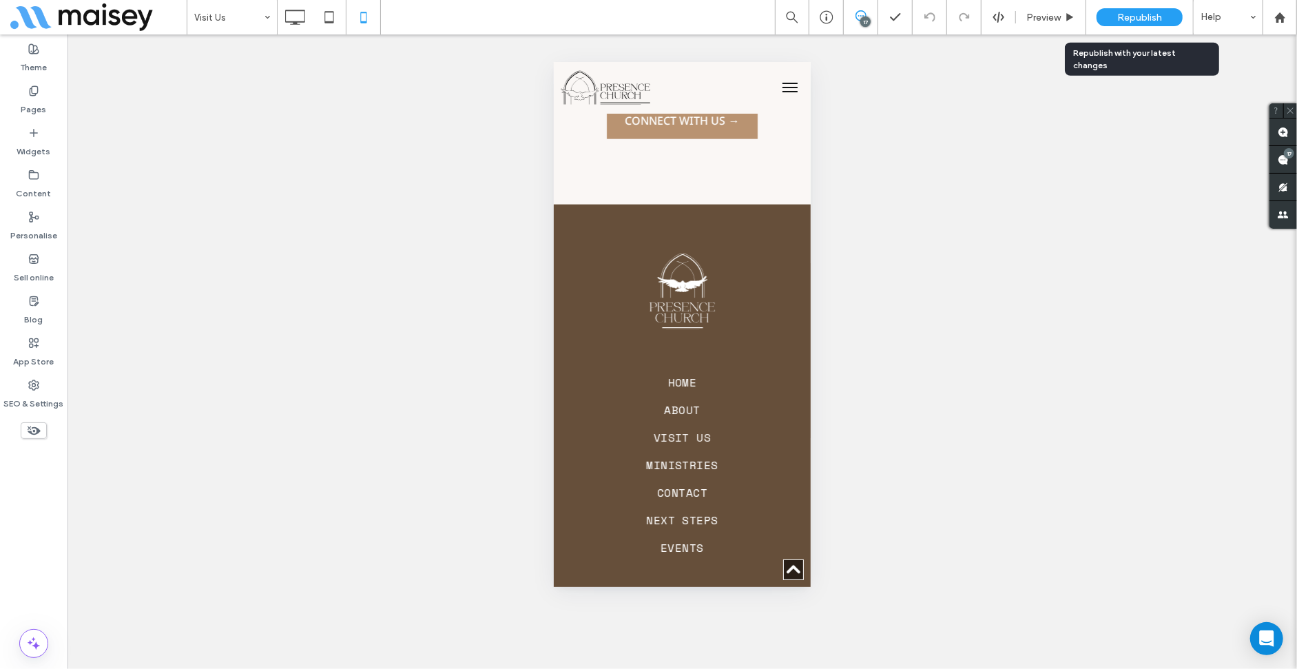
click at [1119, 15] on span "Republish" at bounding box center [1139, 18] width 45 height 12
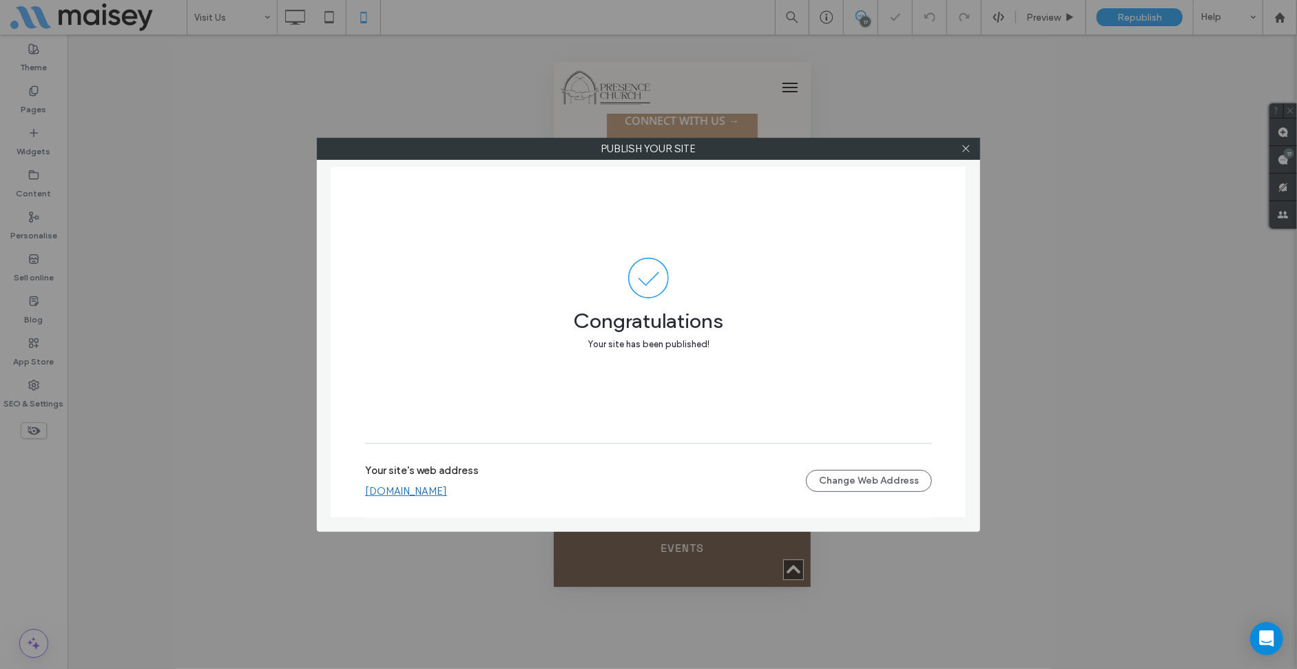
click at [209, 13] on div "Publish your site Congratulations Your site has been published! Your site's web…" at bounding box center [648, 334] width 1297 height 669
click at [216, 18] on div "Publish your site Congratulations Your site has been published! Your site's web…" at bounding box center [648, 334] width 1297 height 669
click at [213, 17] on div "Publish your site Congratulations Your site has been published! Your site's web…" at bounding box center [648, 334] width 1297 height 669
click at [965, 147] on icon at bounding box center [966, 148] width 10 height 10
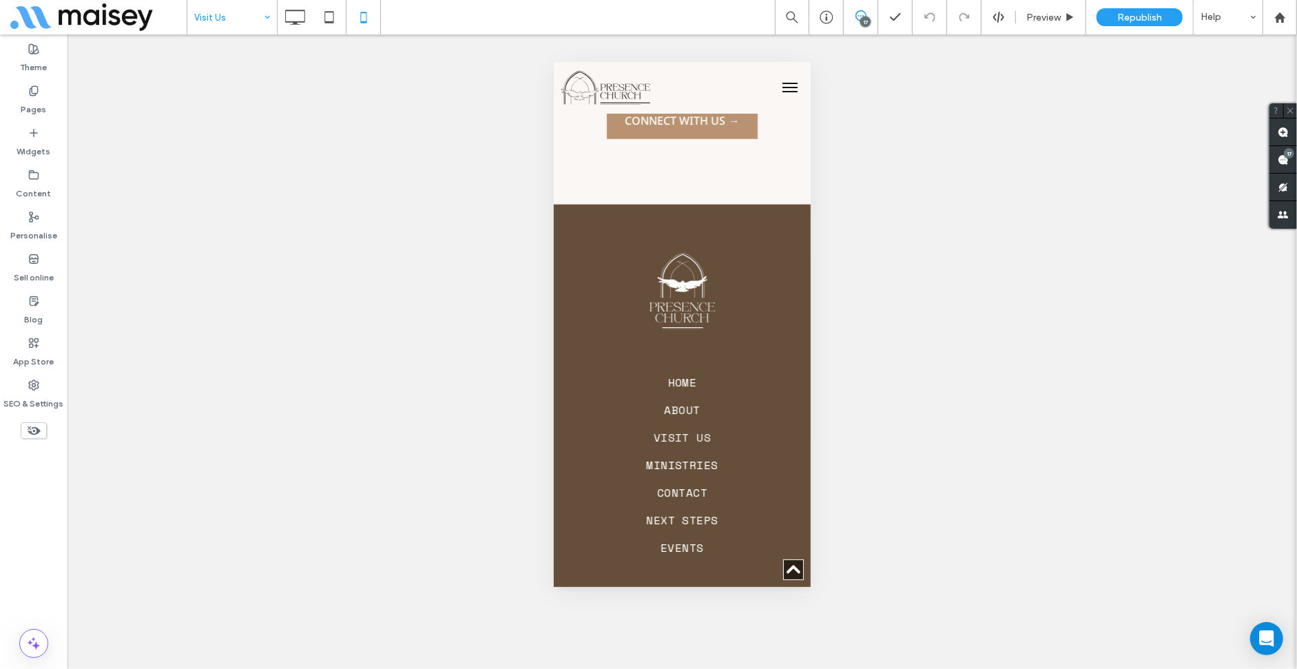
click at [208, 29] on input at bounding box center [228, 17] width 69 height 34
click at [306, 17] on icon at bounding box center [295, 17] width 28 height 28
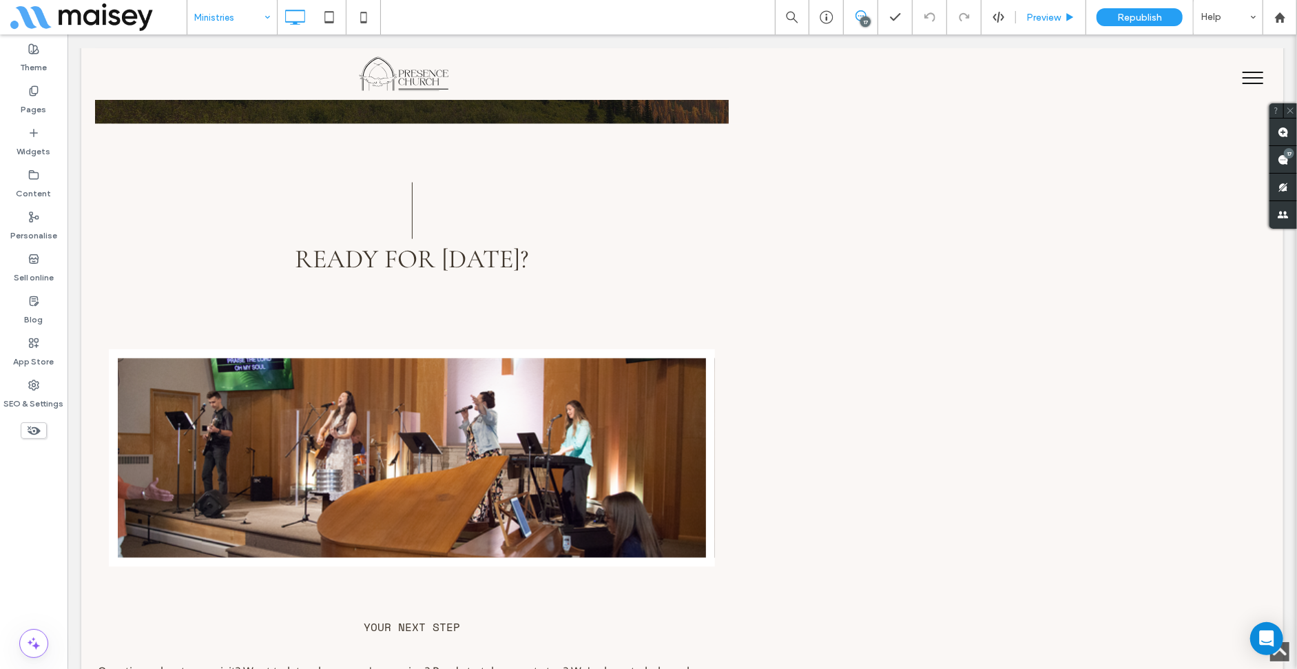
click at [1046, 18] on span "Preview" at bounding box center [1043, 18] width 34 height 12
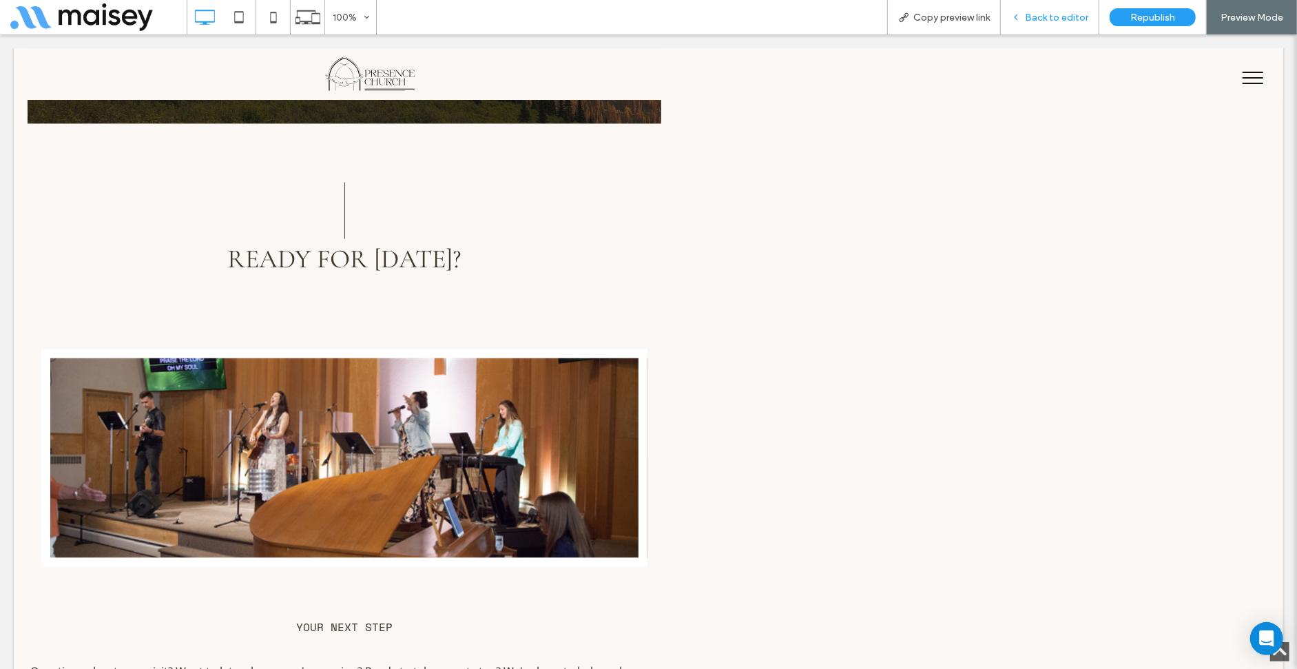
click at [1028, 25] on div "Back to editor" at bounding box center [1050, 17] width 98 height 34
click at [1050, 16] on span "Back to editor" at bounding box center [1056, 18] width 63 height 12
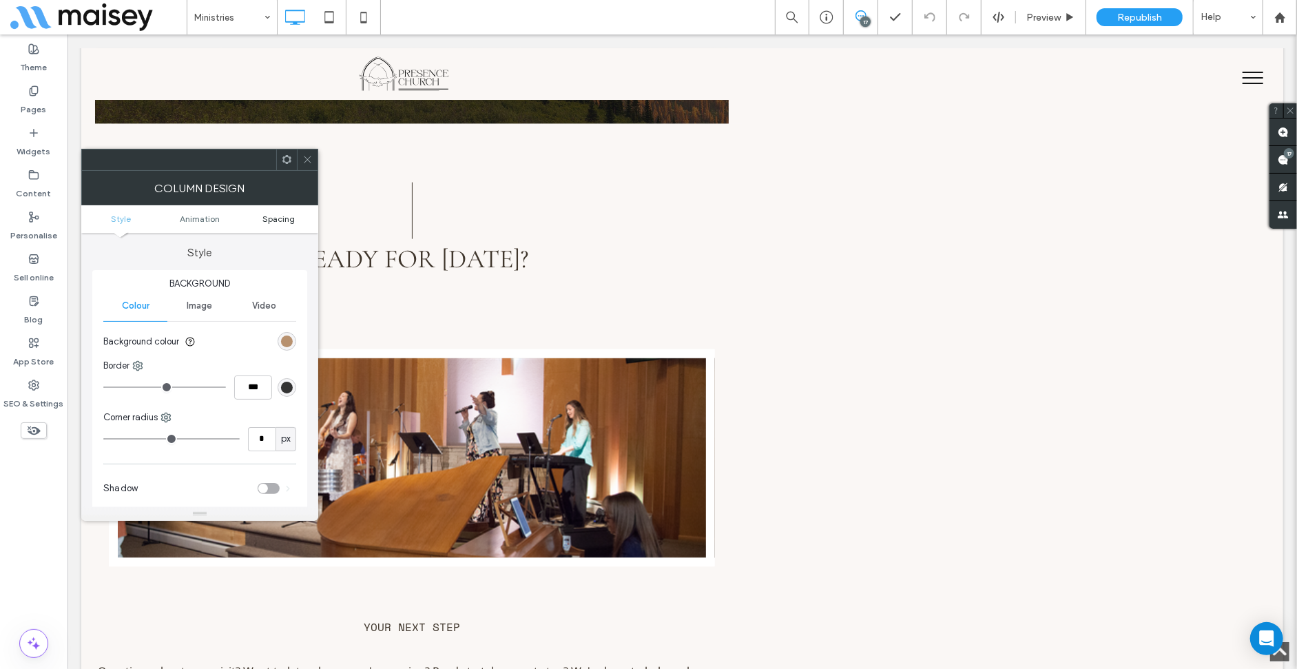
click at [266, 218] on span "Spacing" at bounding box center [278, 219] width 32 height 10
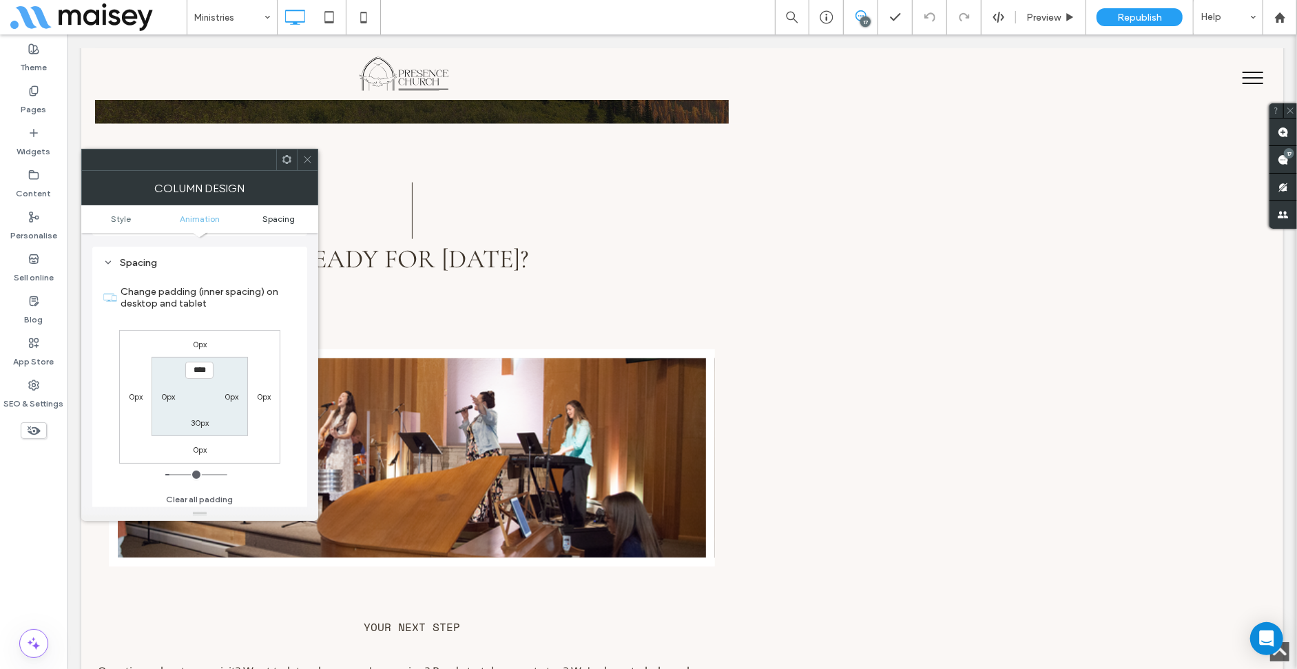
scroll to position [323, 0]
type input "****"
type input "**"
click at [308, 154] on icon at bounding box center [307, 159] width 10 height 10
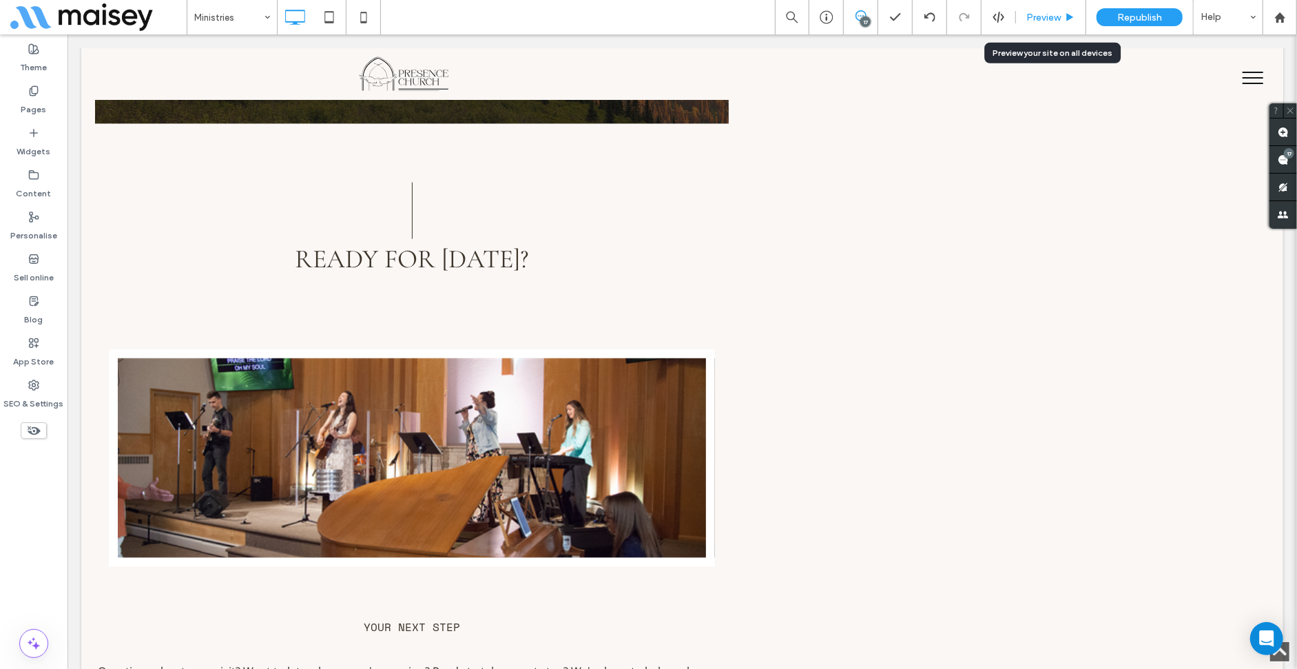
click at [1074, 22] on div "Preview" at bounding box center [1051, 18] width 70 height 12
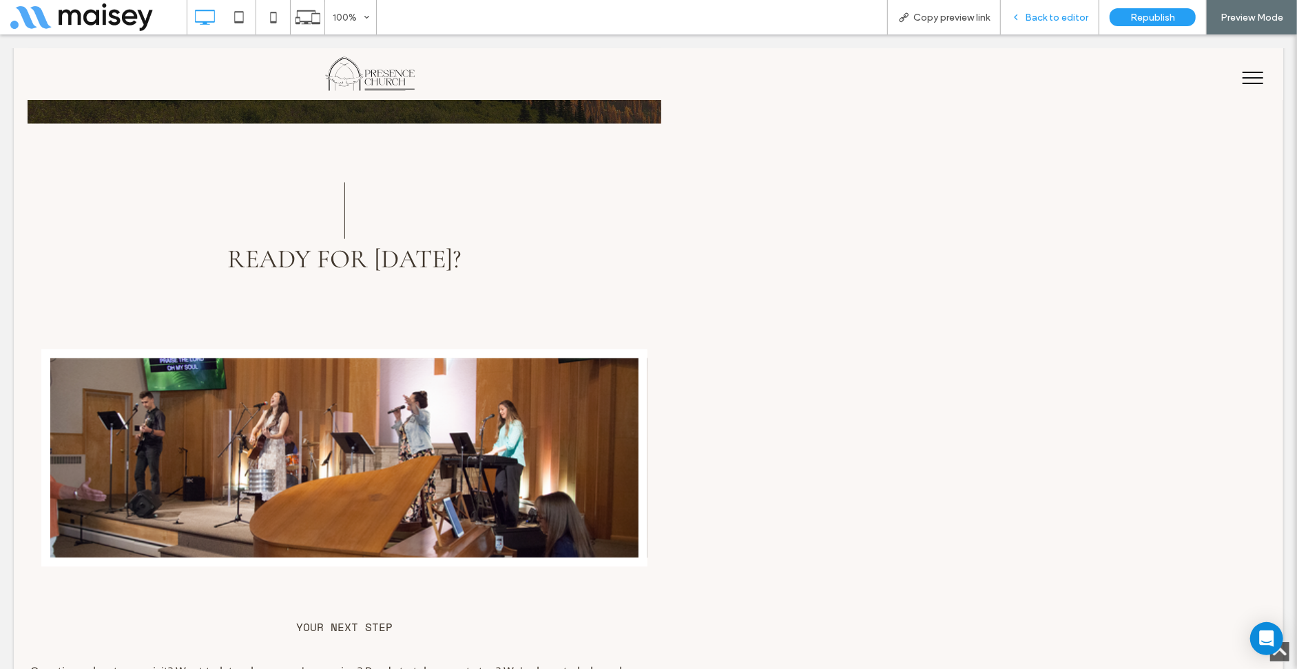
click at [1061, 14] on span "Back to editor" at bounding box center [1056, 18] width 63 height 12
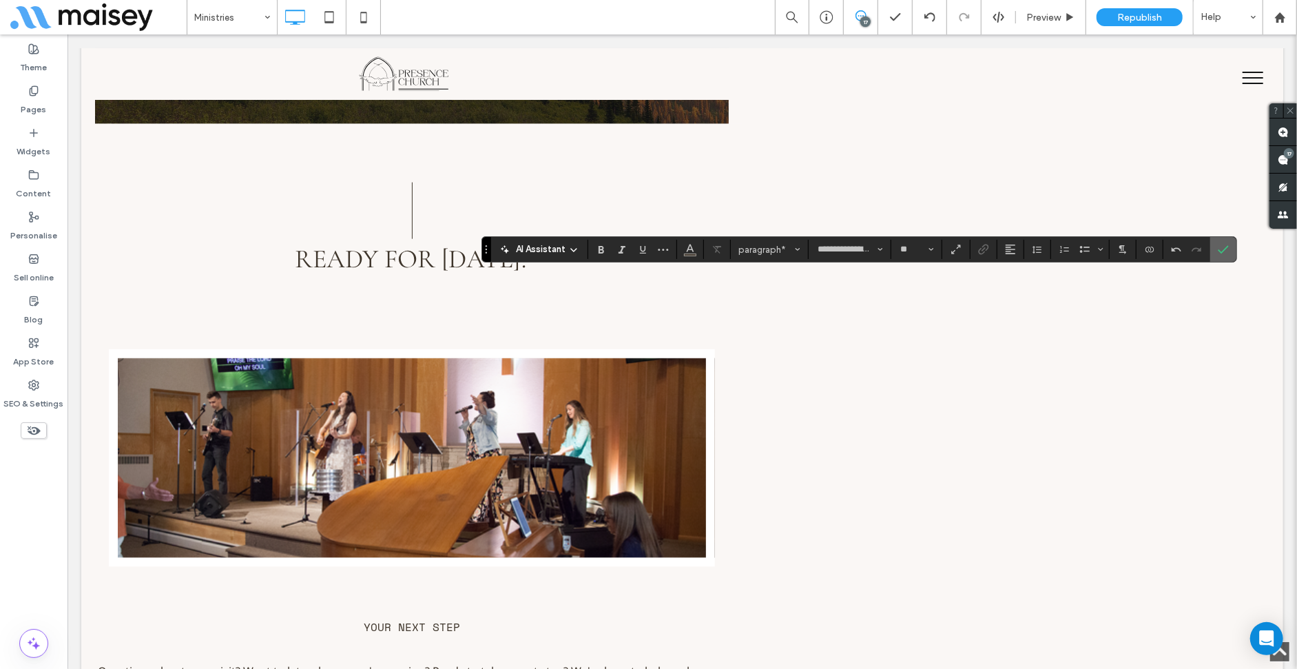
click at [1227, 249] on icon "Confirm" at bounding box center [1223, 249] width 11 height 11
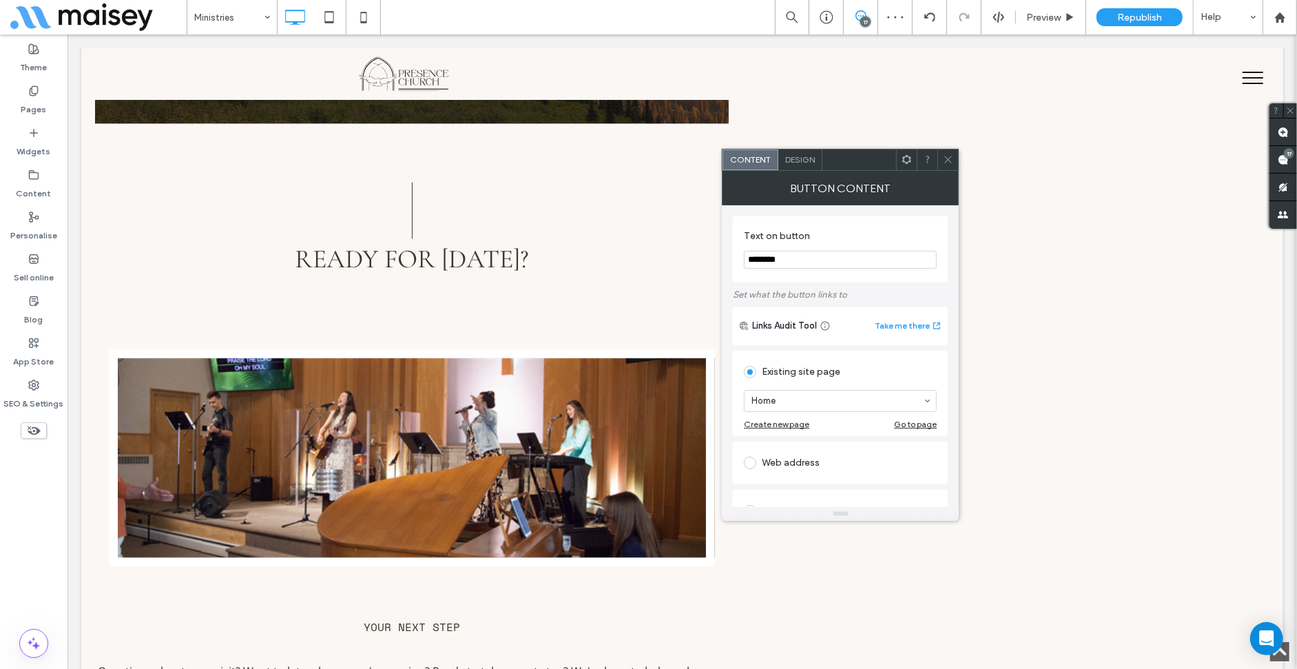
click at [769, 464] on div "Web address" at bounding box center [840, 463] width 193 height 22
click at [787, 454] on input "url" at bounding box center [840, 447] width 193 height 18
type input "*******"
click at [941, 156] on div at bounding box center [947, 159] width 21 height 21
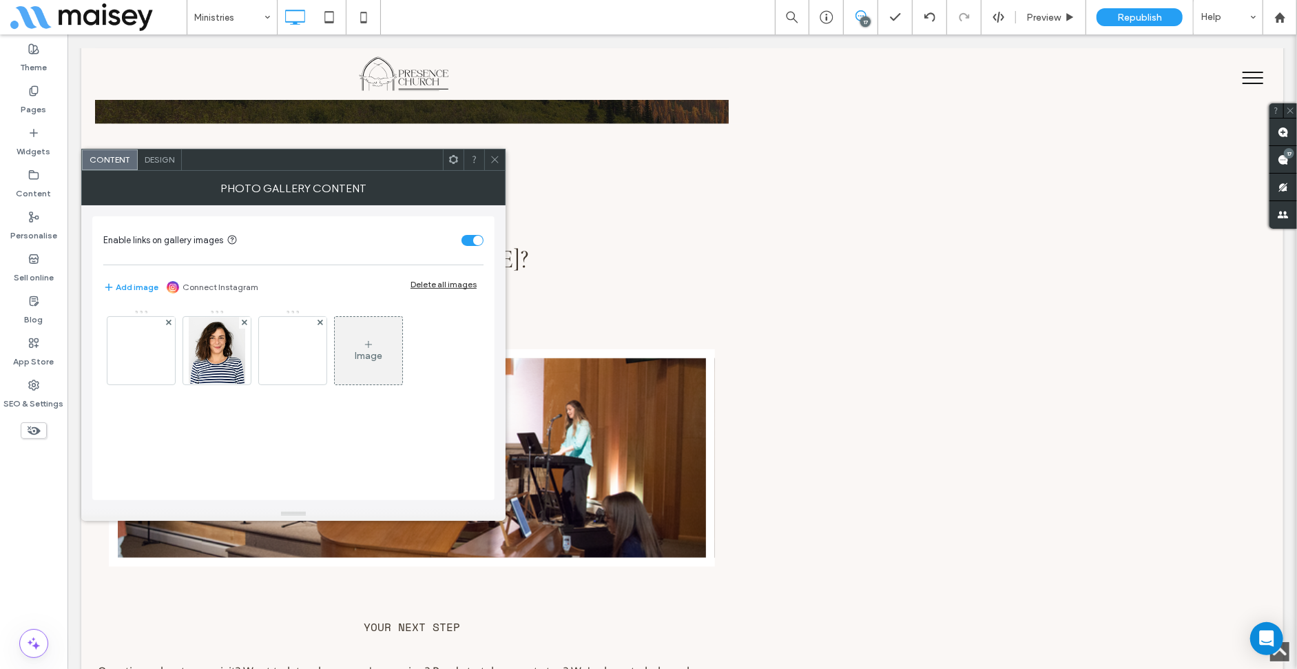
click at [150, 169] on div "Design" at bounding box center [160, 159] width 44 height 21
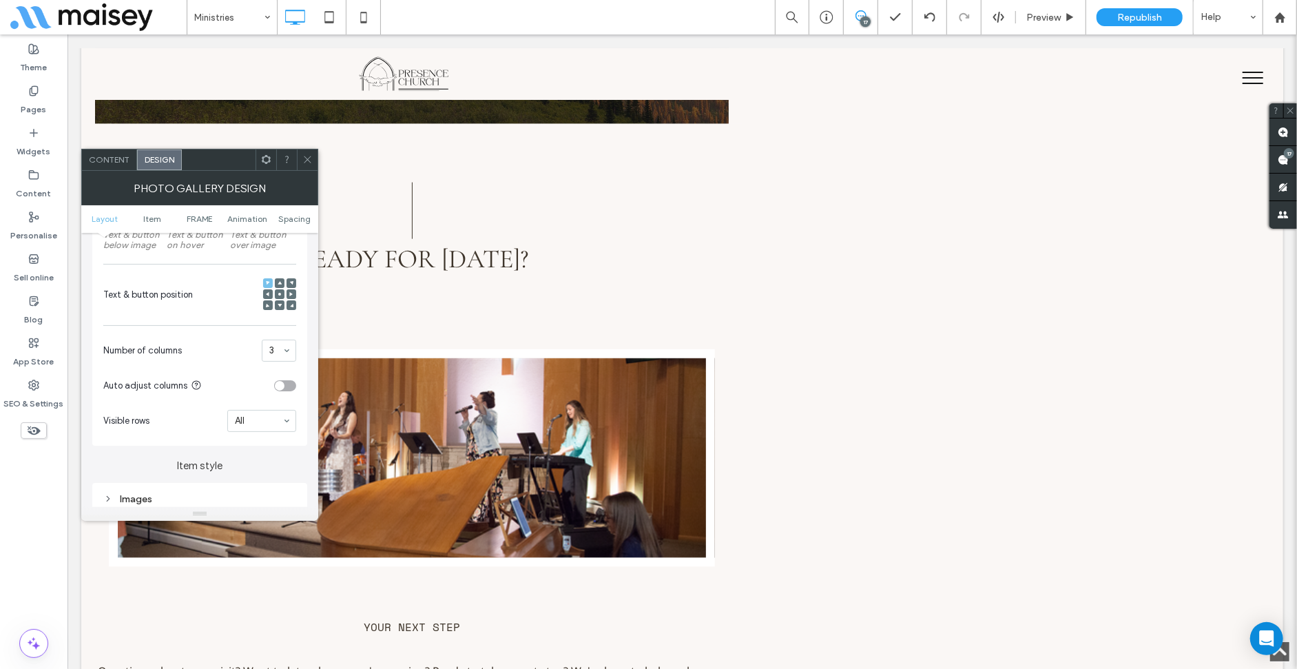
scroll to position [344, 0]
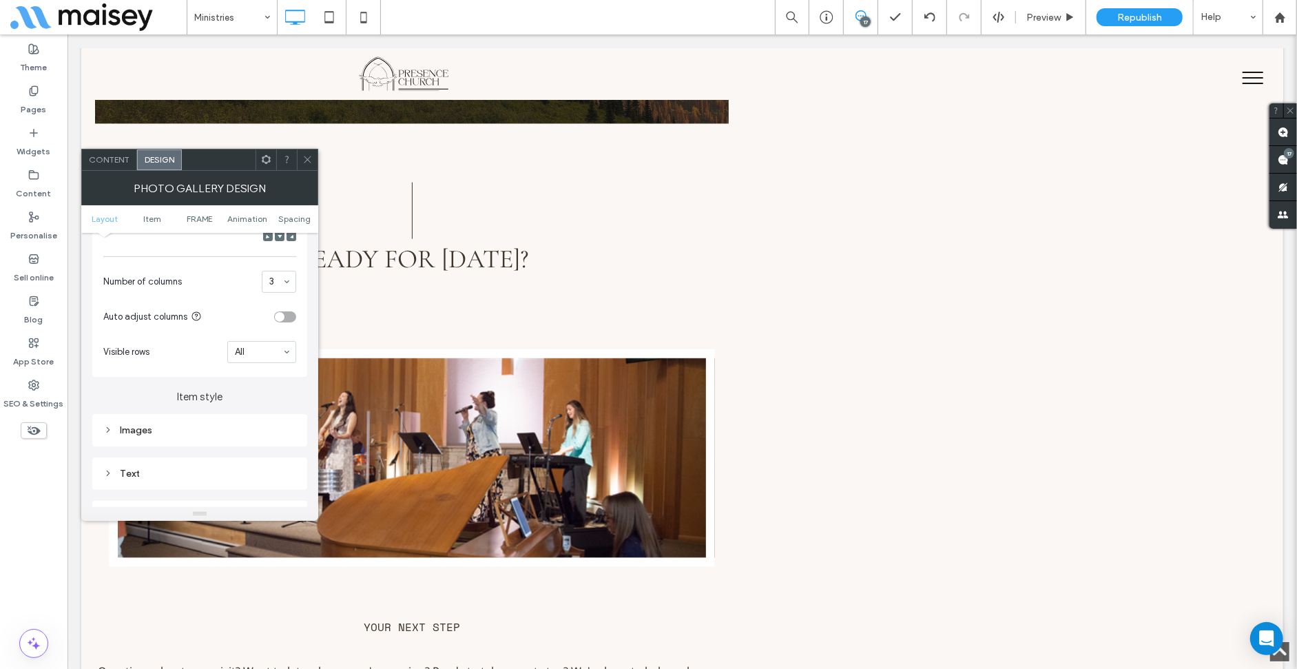
click at [154, 479] on div "Text" at bounding box center [199, 474] width 193 height 12
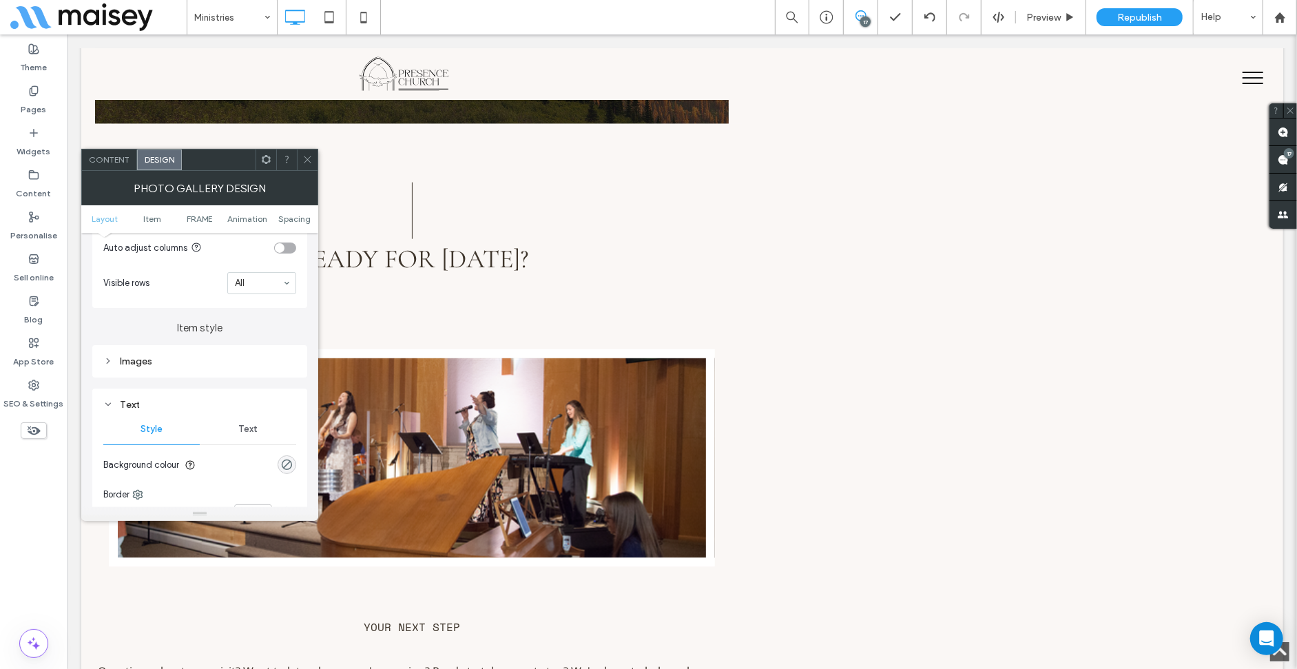
click at [242, 433] on span "Text" at bounding box center [247, 429] width 19 height 11
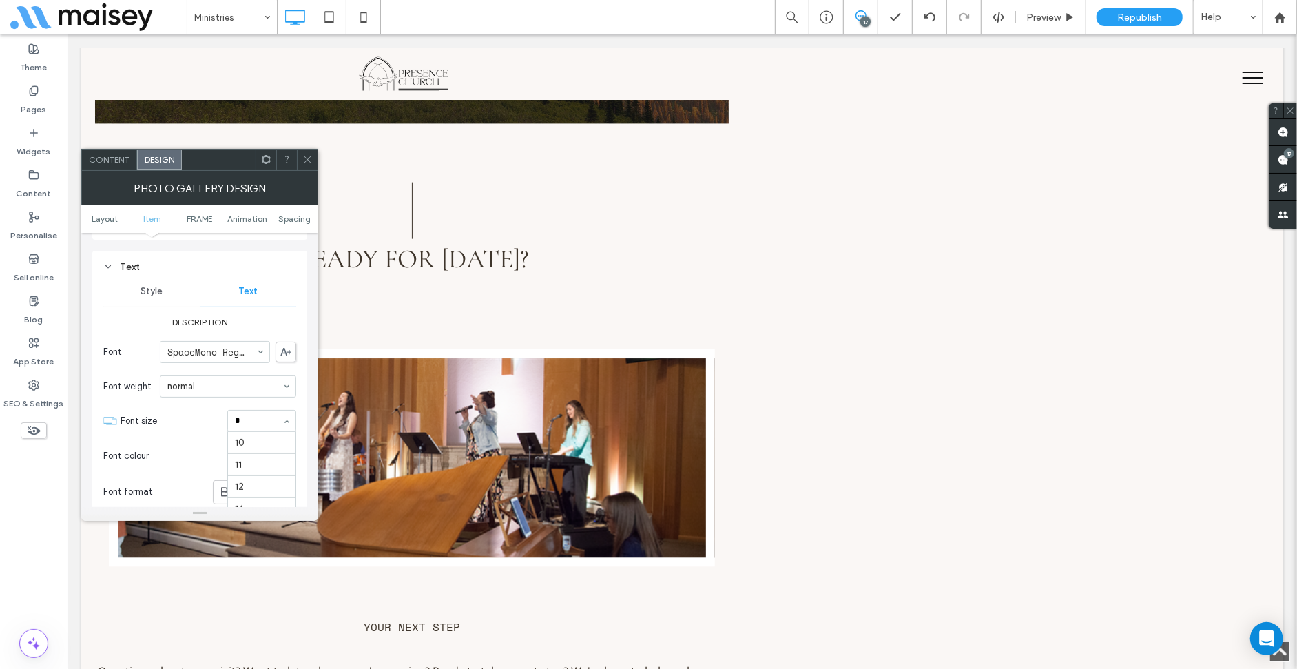
scroll to position [0, 0]
type input "**"
click at [309, 158] on icon at bounding box center [307, 159] width 10 height 10
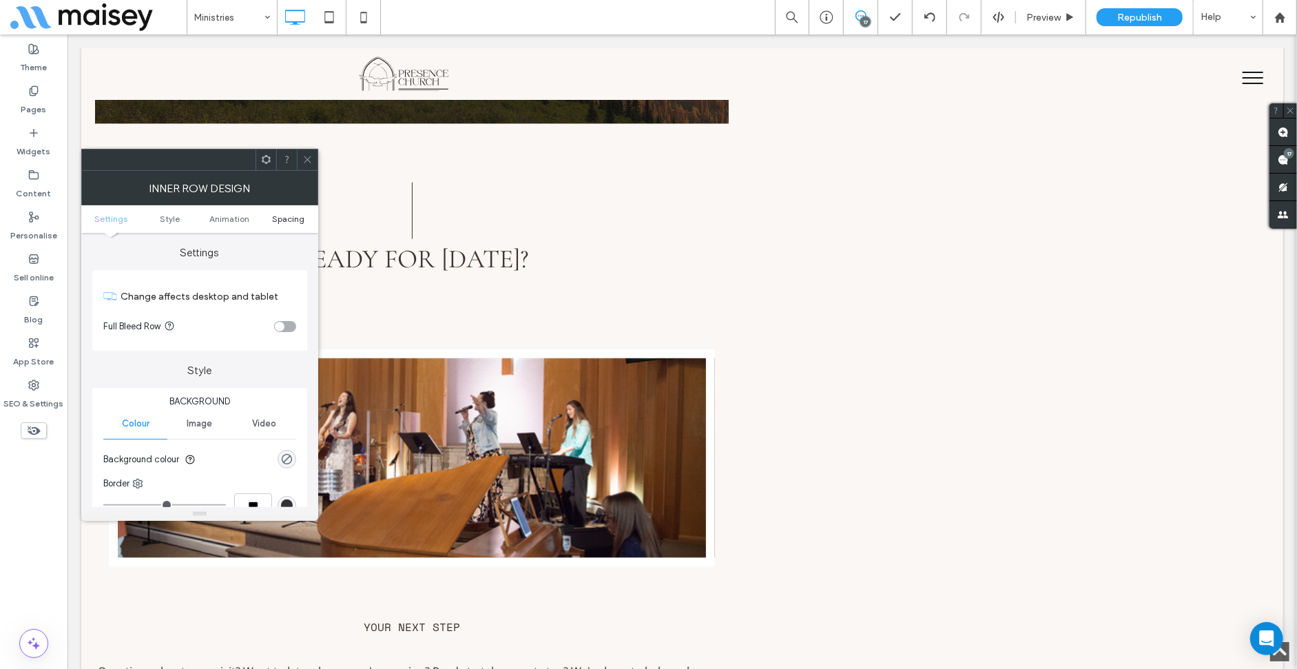
click at [303, 214] on span "Spacing" at bounding box center [288, 219] width 32 height 10
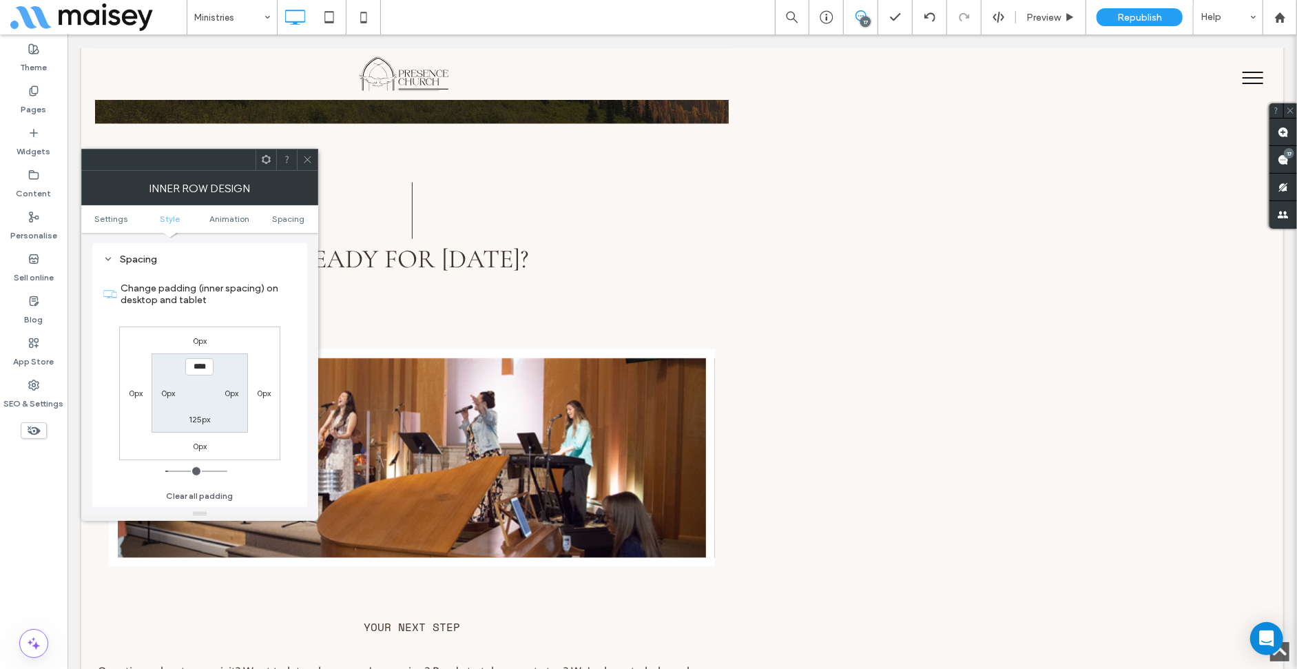
scroll to position [442, 0]
click at [198, 418] on label "125px" at bounding box center [199, 418] width 21 height 10
type input "***"
type input "*****"
type input "**"
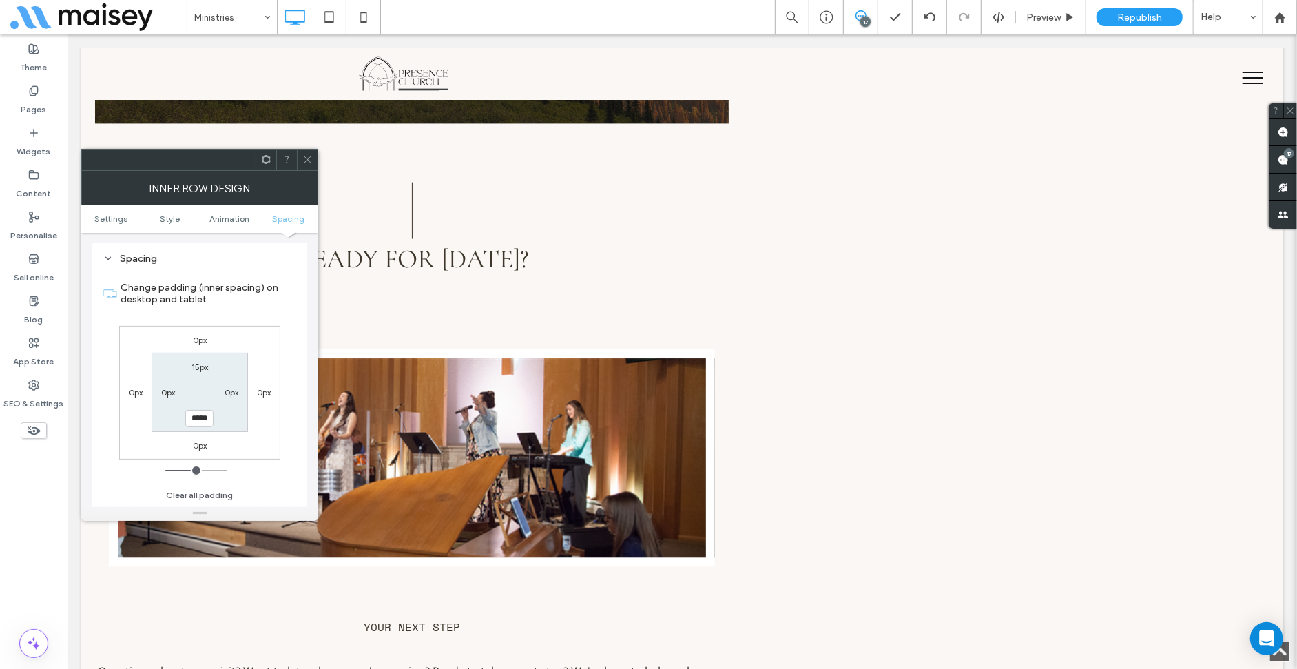
type input "****"
type input "**"
type input "****"
type input "**"
type input "****"
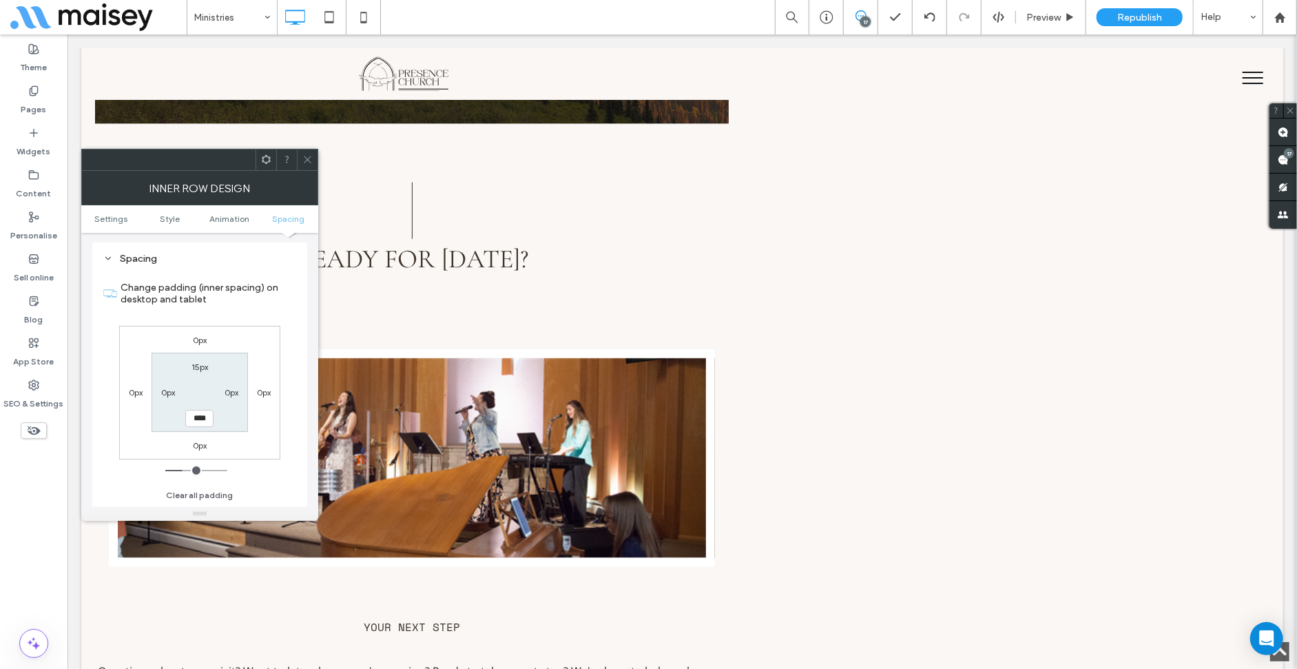
type input "**"
click at [185, 470] on input "range" at bounding box center [196, 470] width 62 height 1
click at [310, 157] on use at bounding box center [307, 159] width 7 height 7
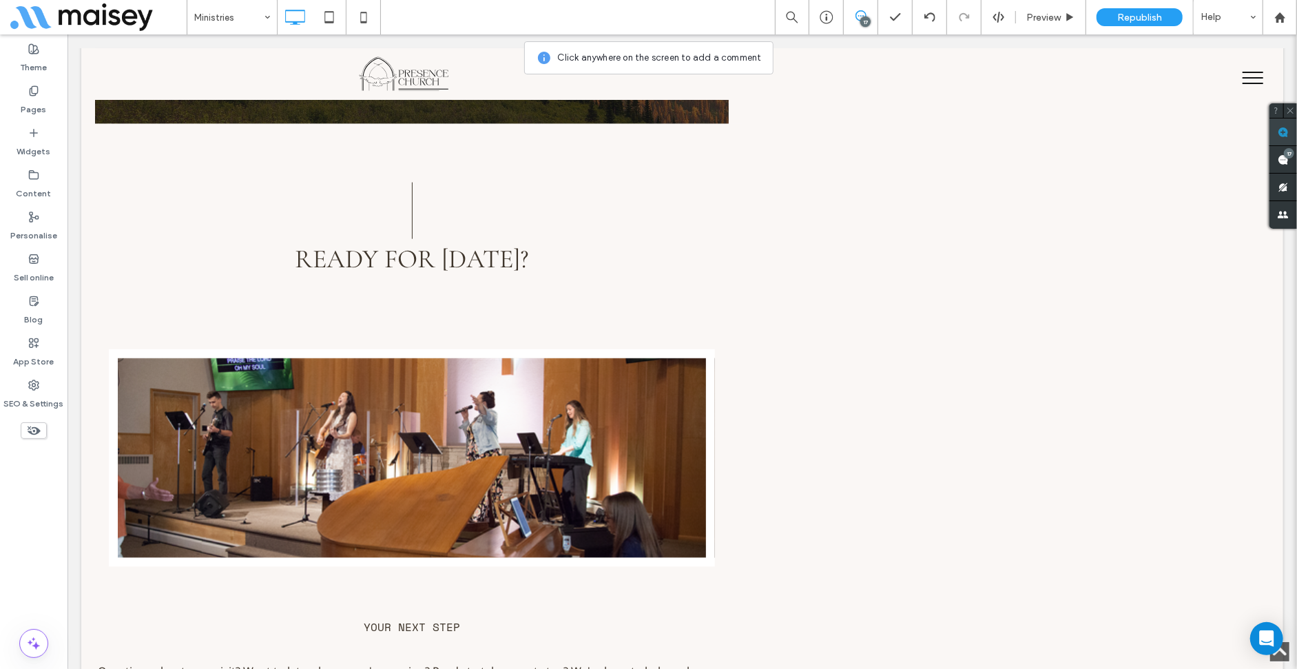
click at [1278, 134] on use at bounding box center [1283, 132] width 11 height 11
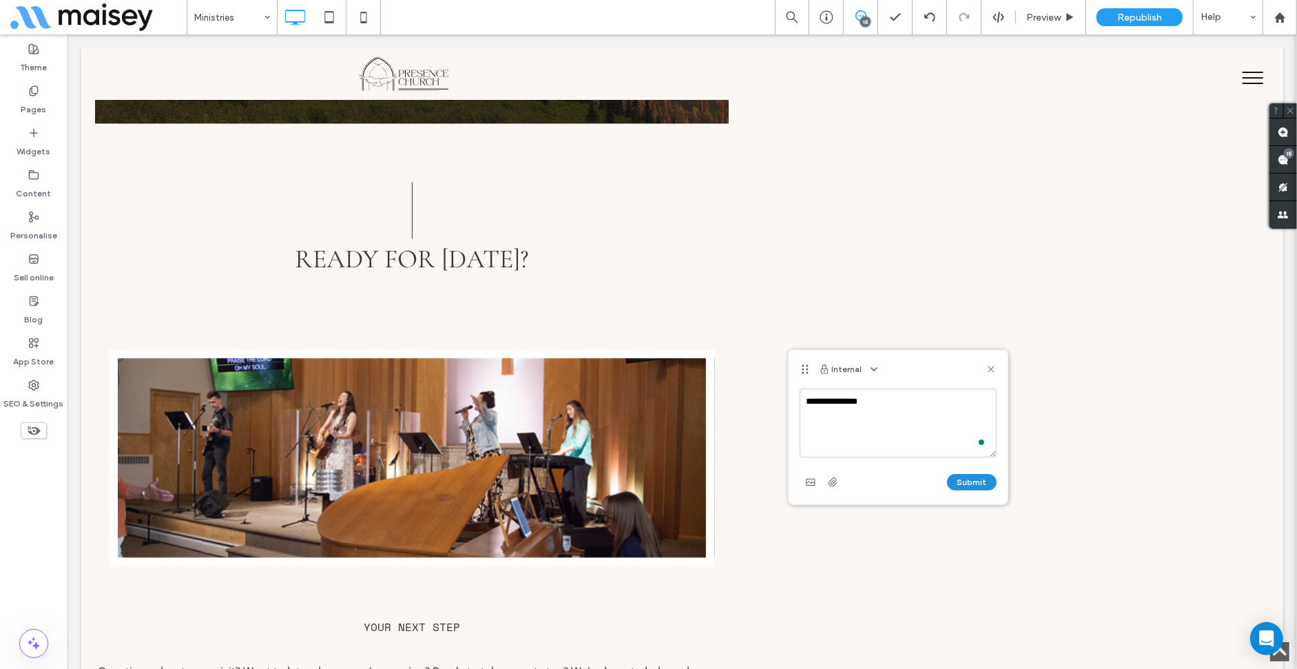
type textarea "**********"
click at [963, 479] on button "Submit" at bounding box center [972, 482] width 50 height 17
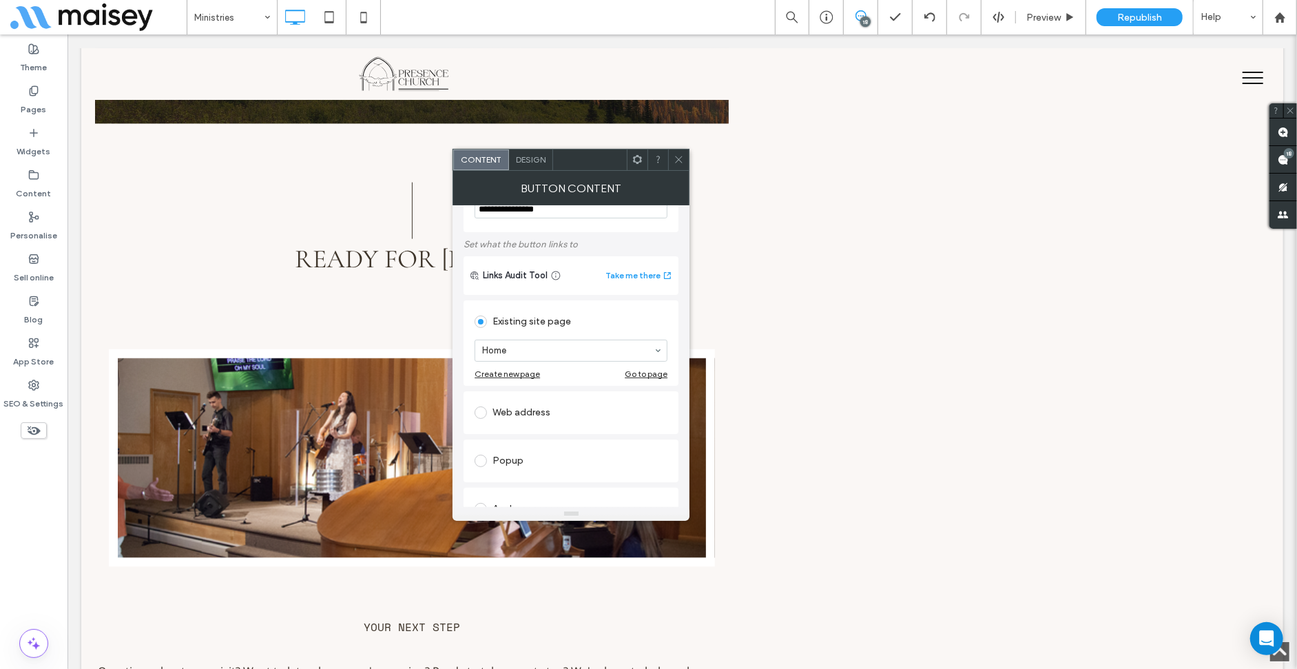
scroll to position [69, 0]
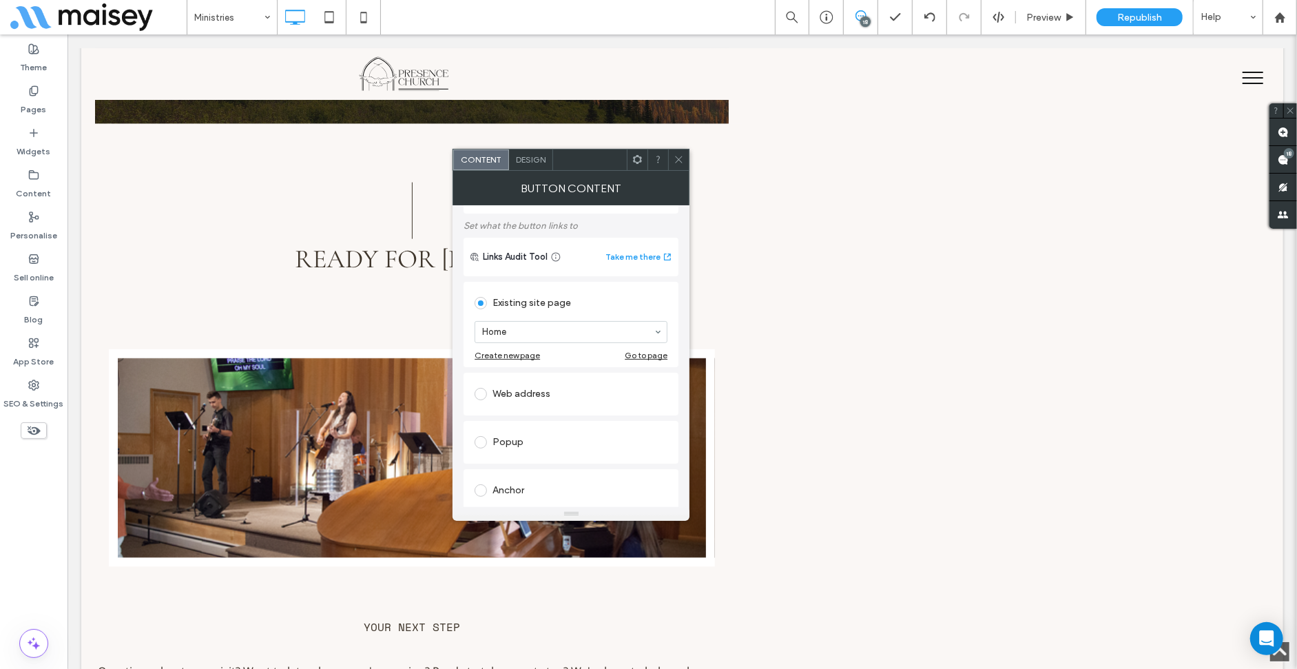
click at [526, 405] on div "Web address" at bounding box center [571, 394] width 193 height 22
click at [543, 386] on input "url" at bounding box center [571, 378] width 193 height 18
type input "*******"
click at [678, 157] on icon at bounding box center [679, 159] width 10 height 10
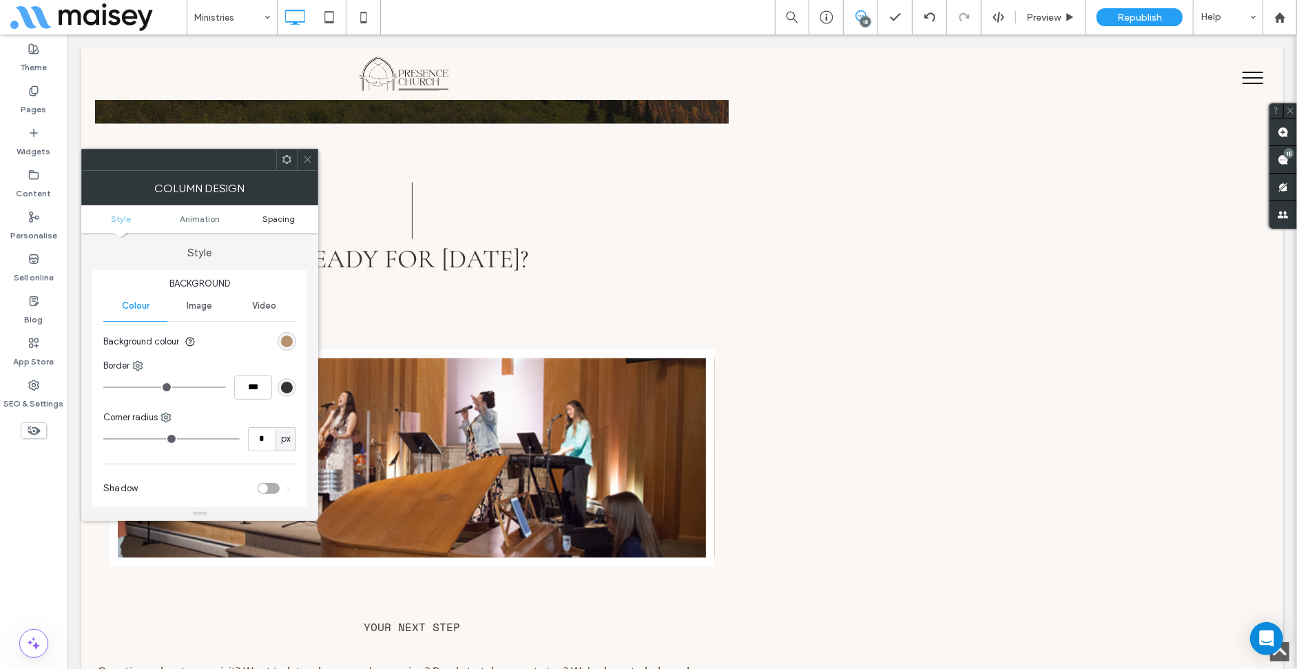
click at [280, 220] on span "Spacing" at bounding box center [278, 219] width 32 height 10
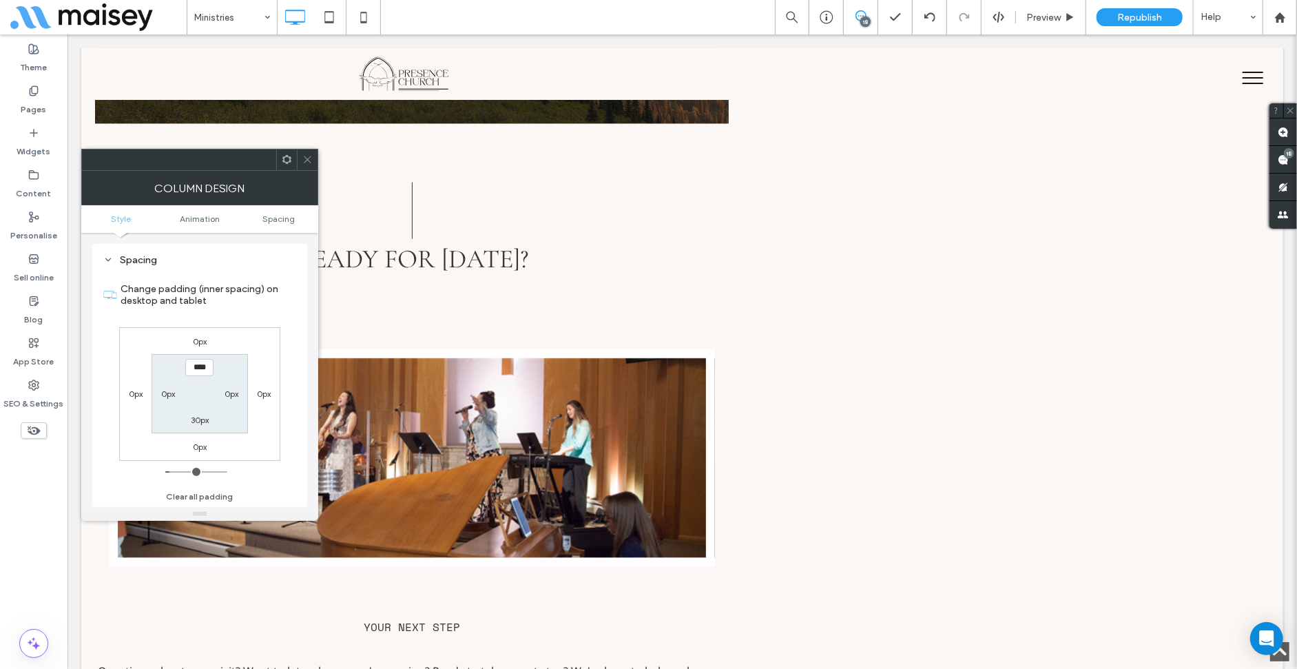
scroll to position [323, 0]
type input "****"
type input "**"
click at [313, 158] on div at bounding box center [307, 159] width 21 height 21
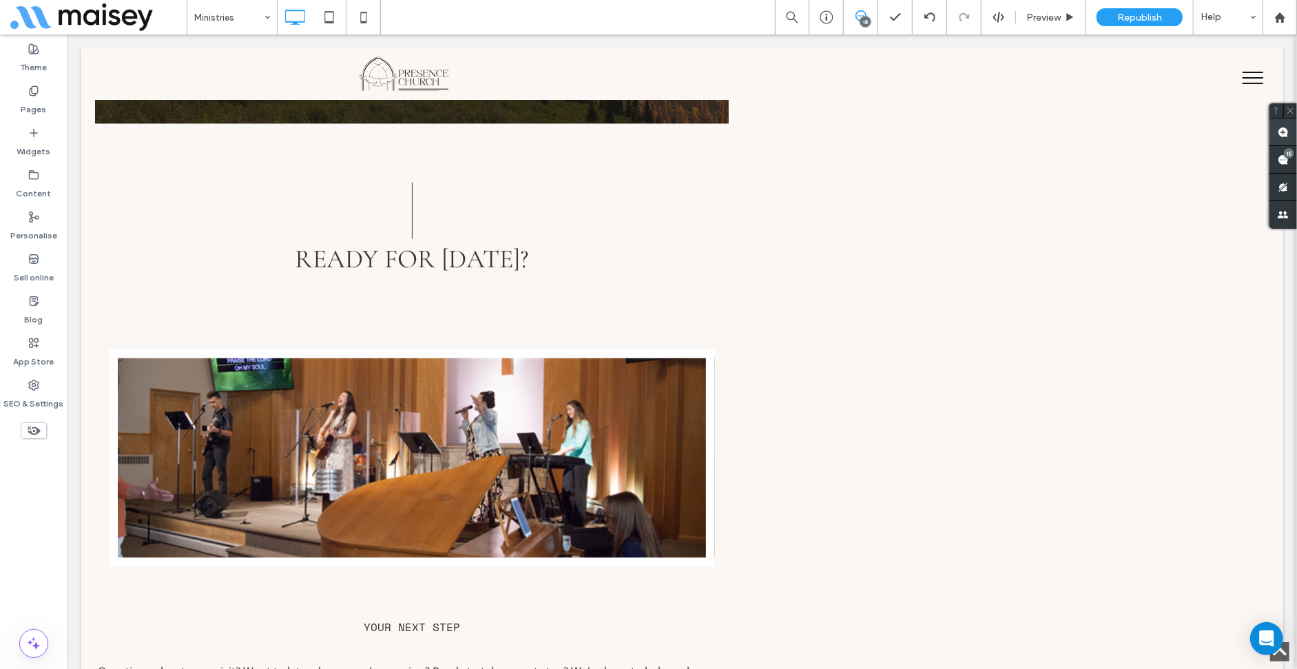
click at [1292, 137] on span at bounding box center [1283, 131] width 28 height 27
click at [1278, 132] on icon at bounding box center [1283, 132] width 11 height 11
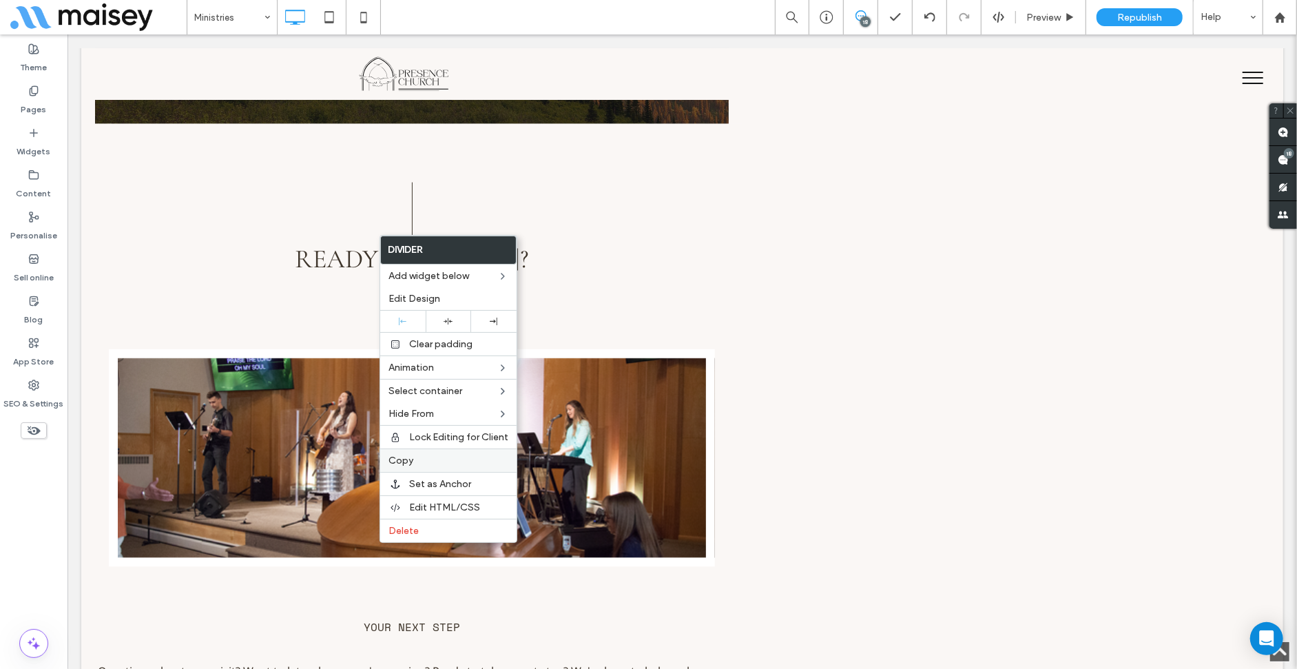
click at [423, 457] on label "Copy" at bounding box center [448, 461] width 120 height 12
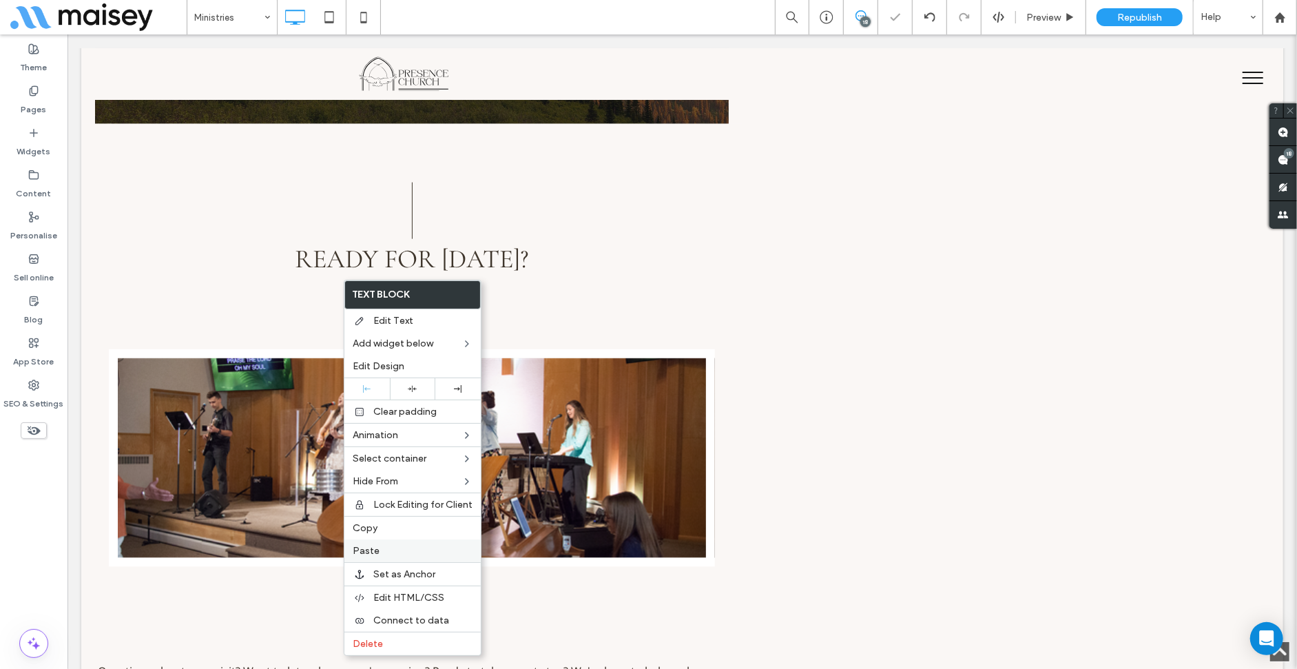
click at [381, 552] on label "Paste" at bounding box center [413, 551] width 120 height 12
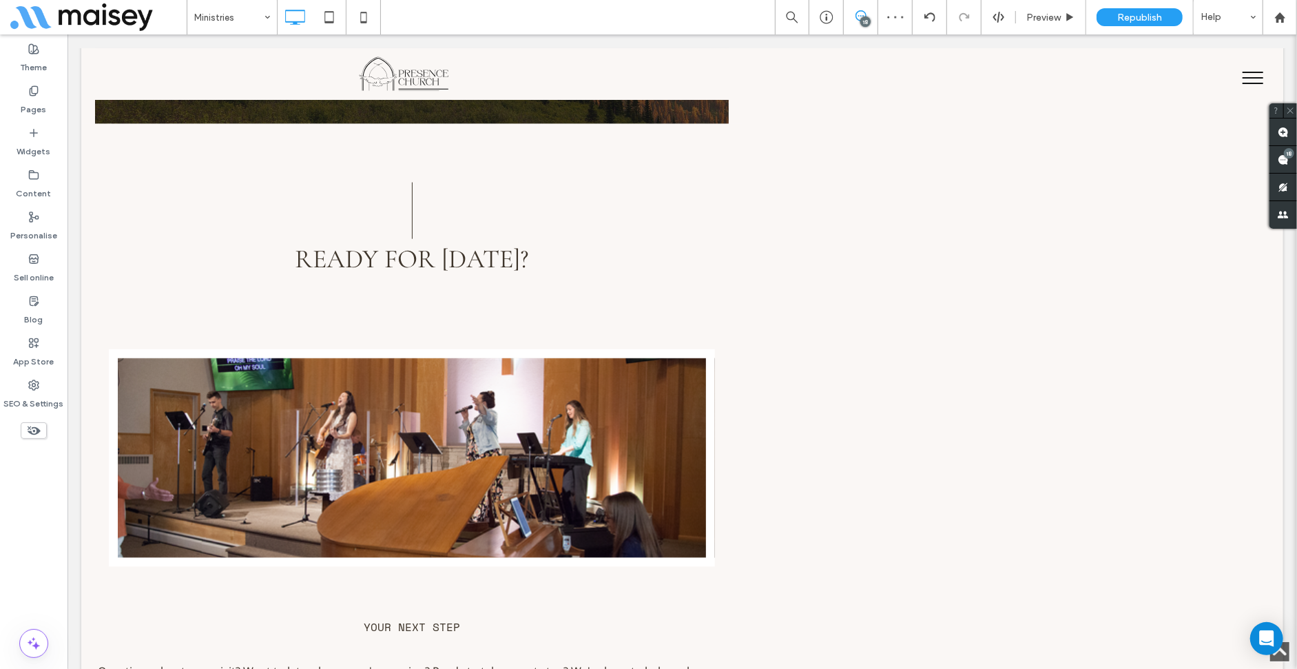
type input "**********"
type input "**"
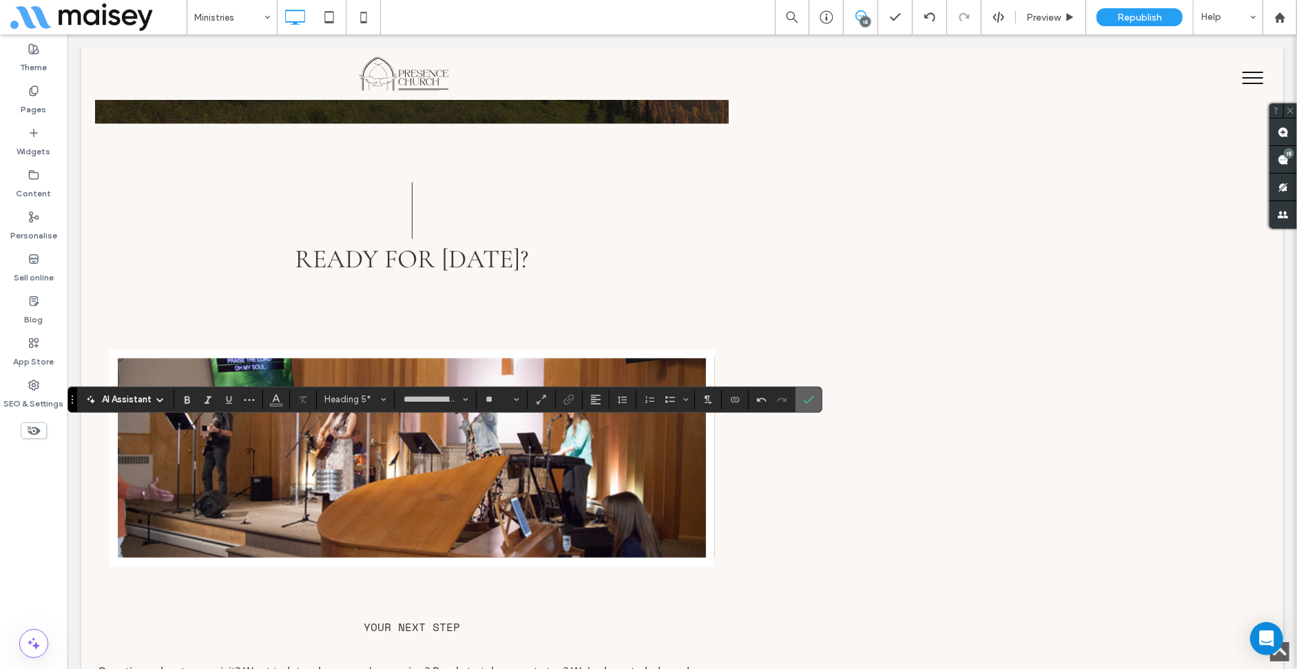
click at [807, 400] on icon "Confirm" at bounding box center [808, 399] width 11 height 11
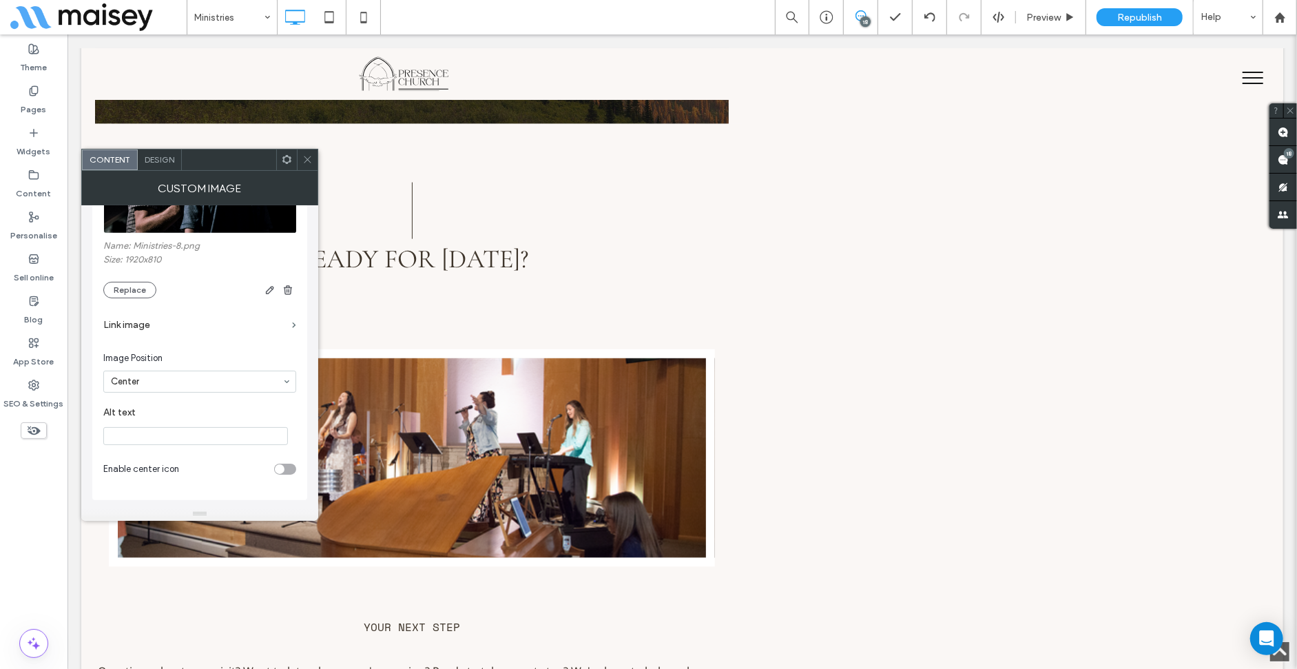
scroll to position [151, 0]
click at [159, 167] on div "Design" at bounding box center [160, 159] width 44 height 21
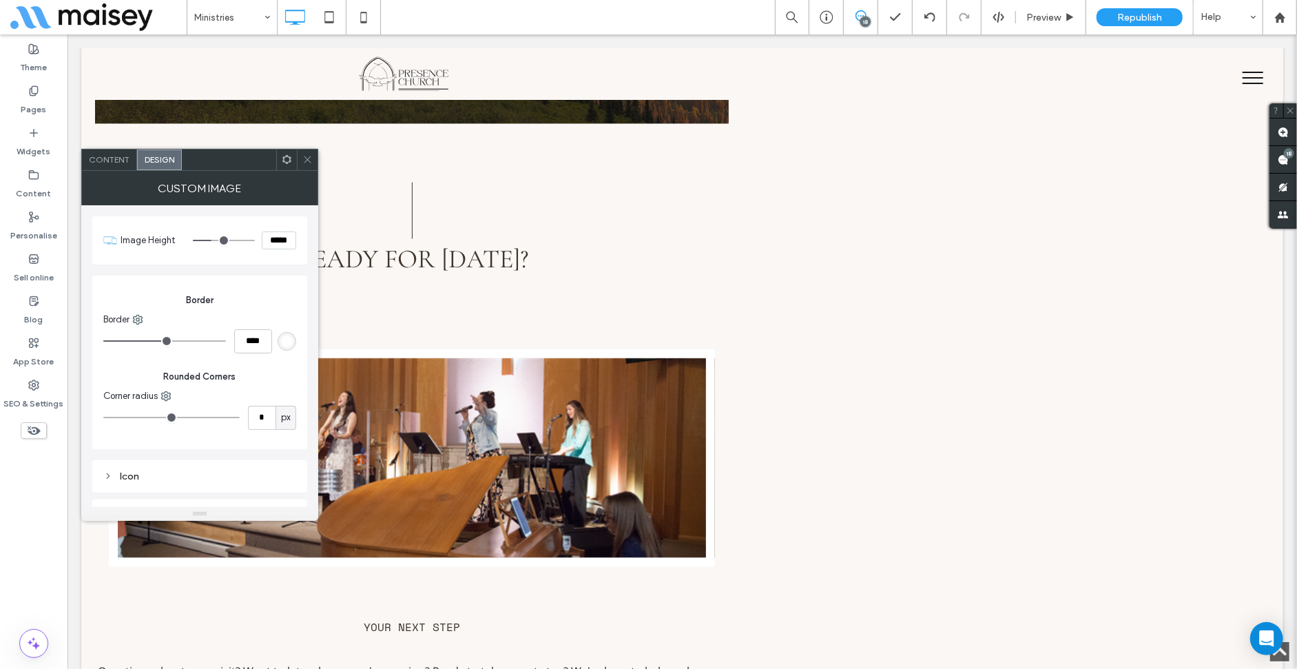
type input "***"
type input "*****"
type input "***"
type input "*****"
type input "***"
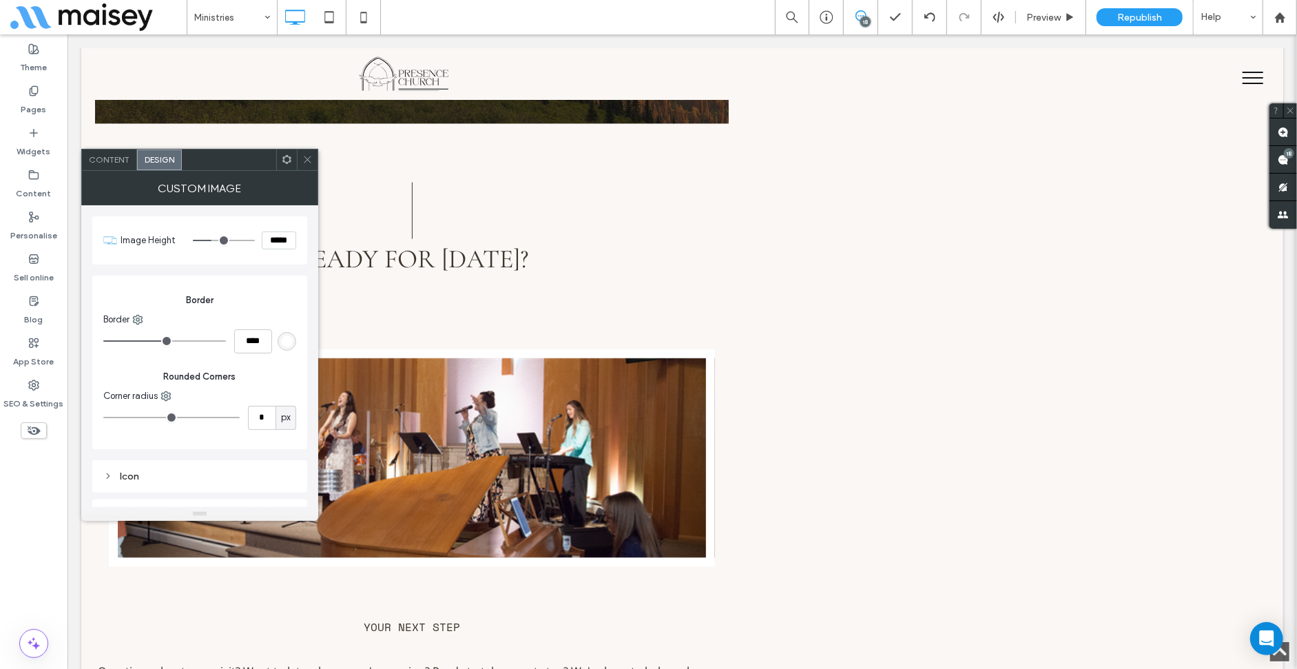
type input "*****"
type input "***"
type input "*****"
type input "***"
type input "*****"
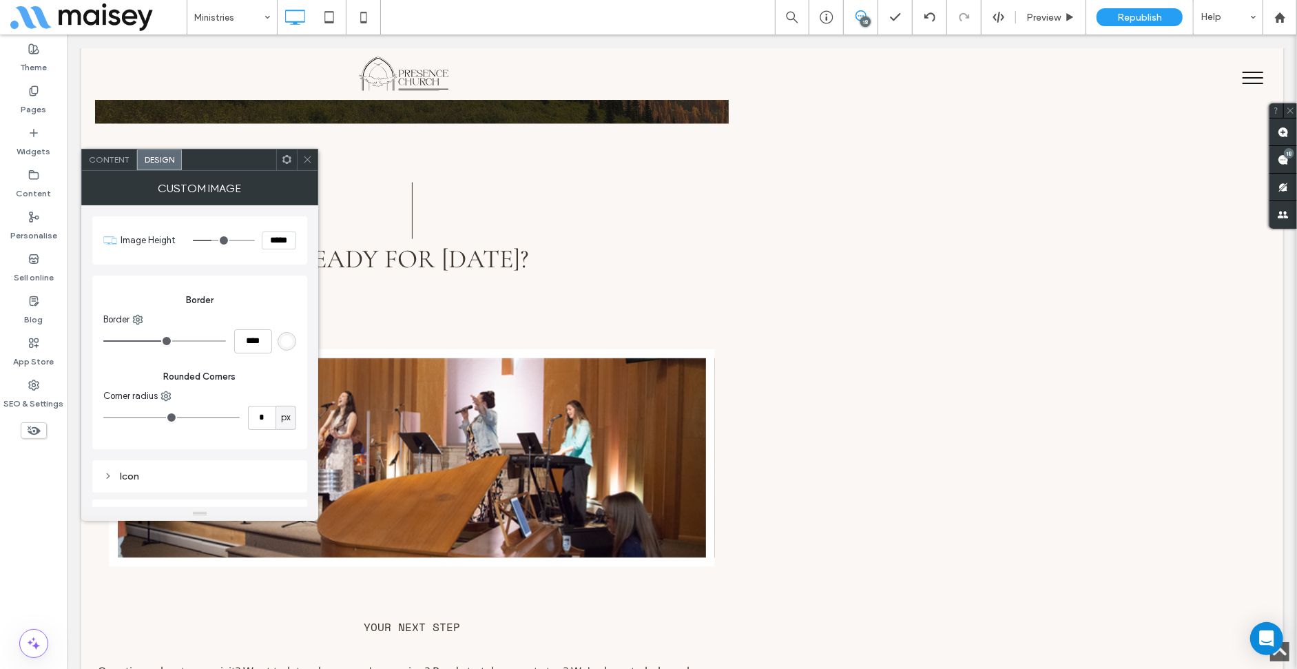
type input "***"
type input "*****"
type input "***"
type input "*****"
type input "***"
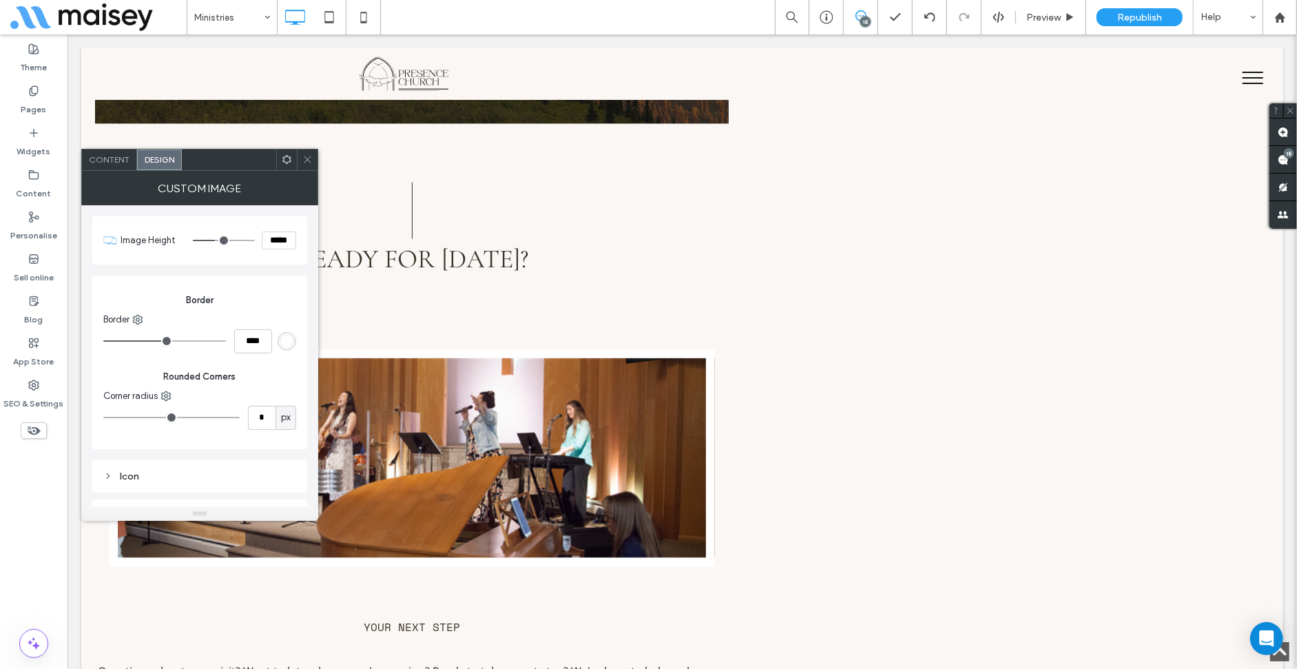
type input "*****"
type input "***"
type input "*****"
type input "***"
type input "*****"
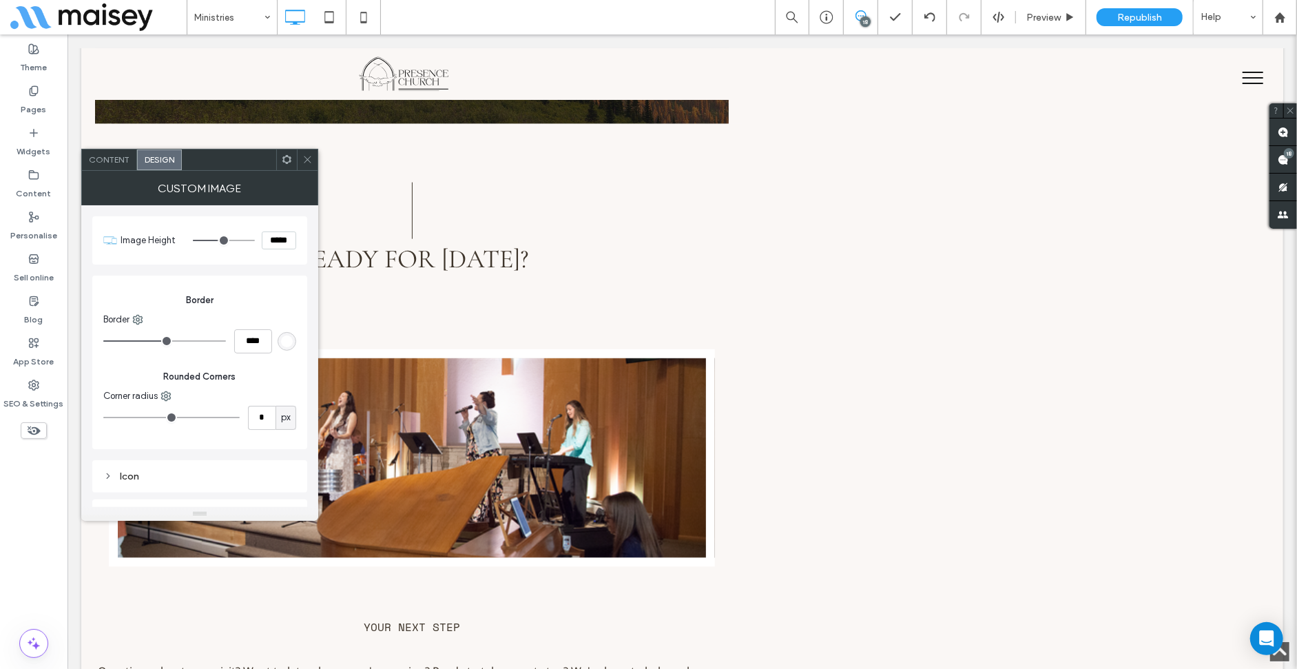
drag, startPoint x: 211, startPoint y: 242, endPoint x: 218, endPoint y: 242, distance: 6.9
type input "***"
click at [218, 241] on input "range" at bounding box center [224, 240] width 62 height 1
click at [295, 154] on div at bounding box center [286, 159] width 21 height 21
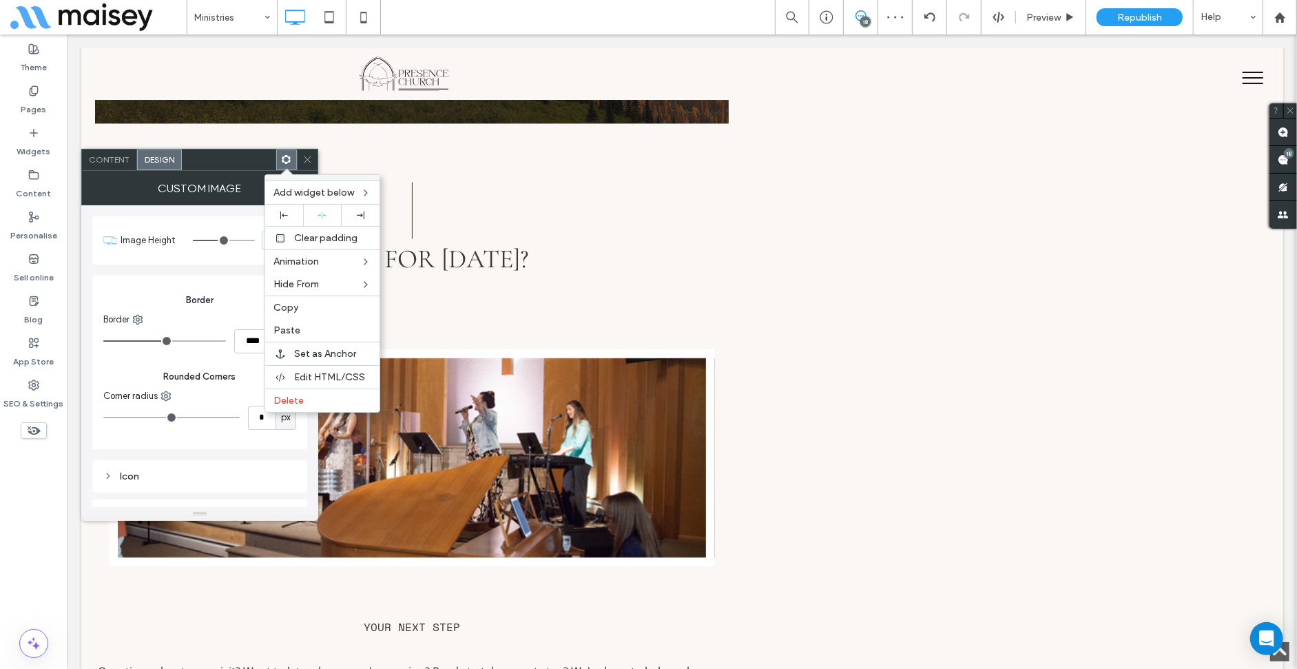
click at [306, 153] on span at bounding box center [307, 159] width 10 height 21
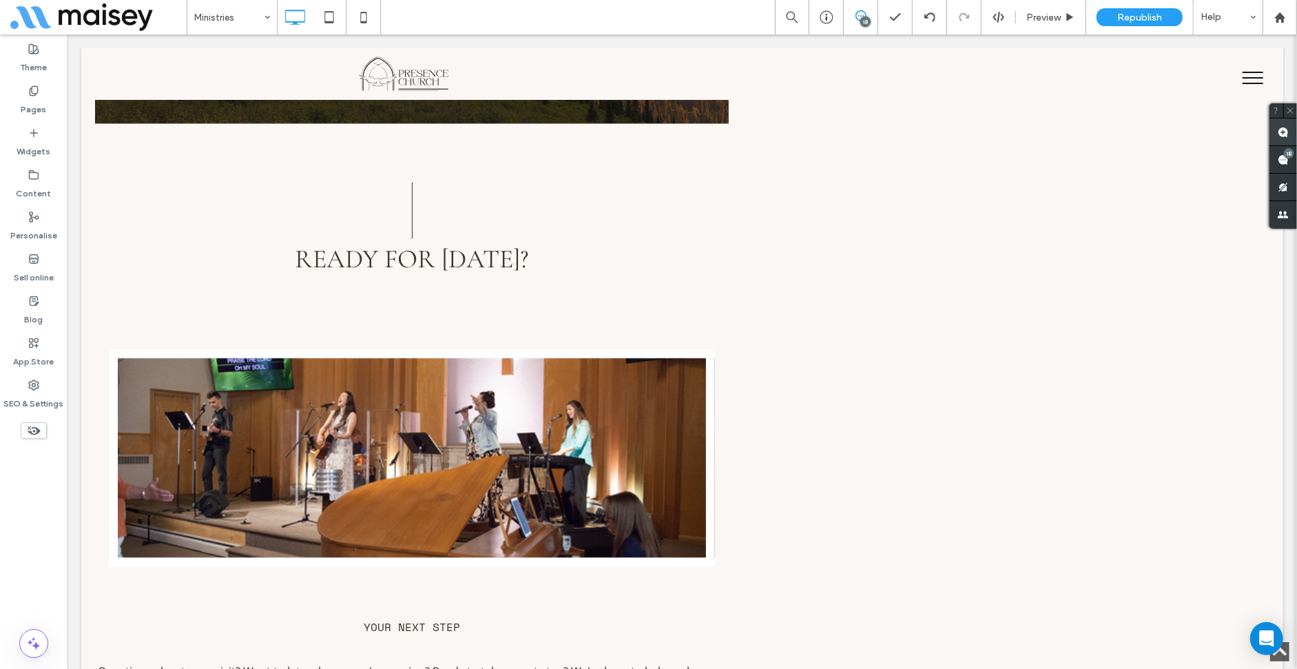
click at [1287, 137] on use at bounding box center [1283, 132] width 11 height 11
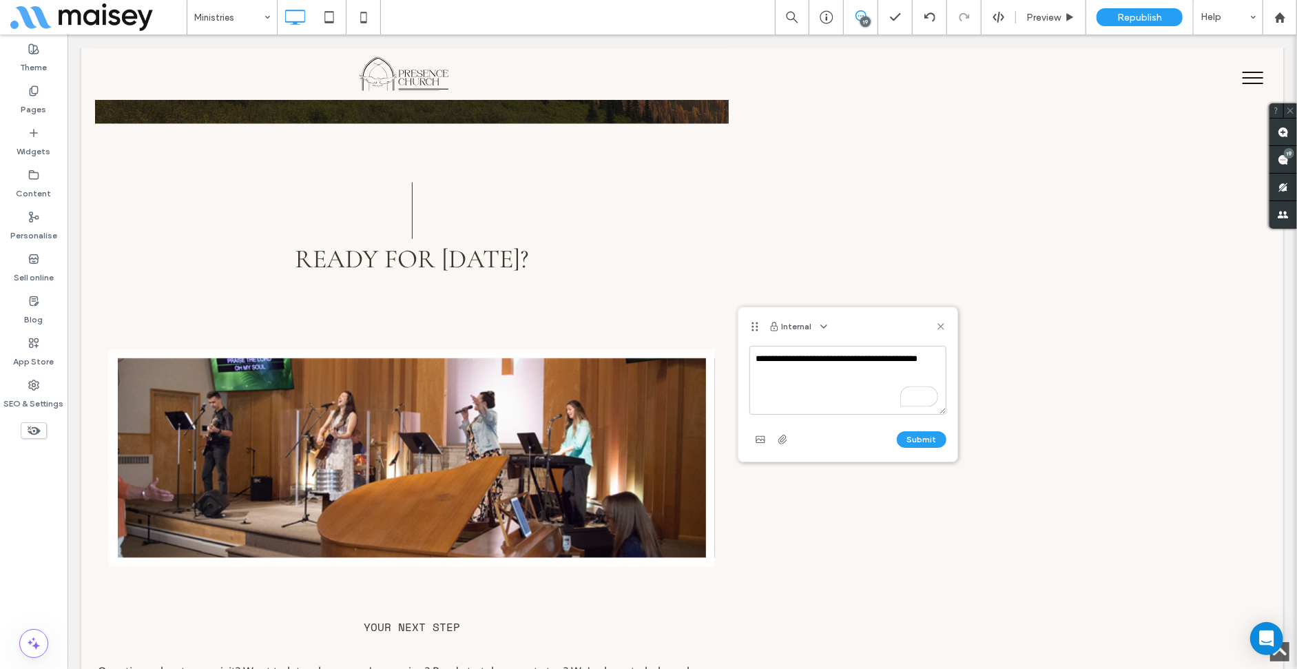
type textarea "**********"
click at [907, 433] on button "Submit" at bounding box center [922, 439] width 50 height 17
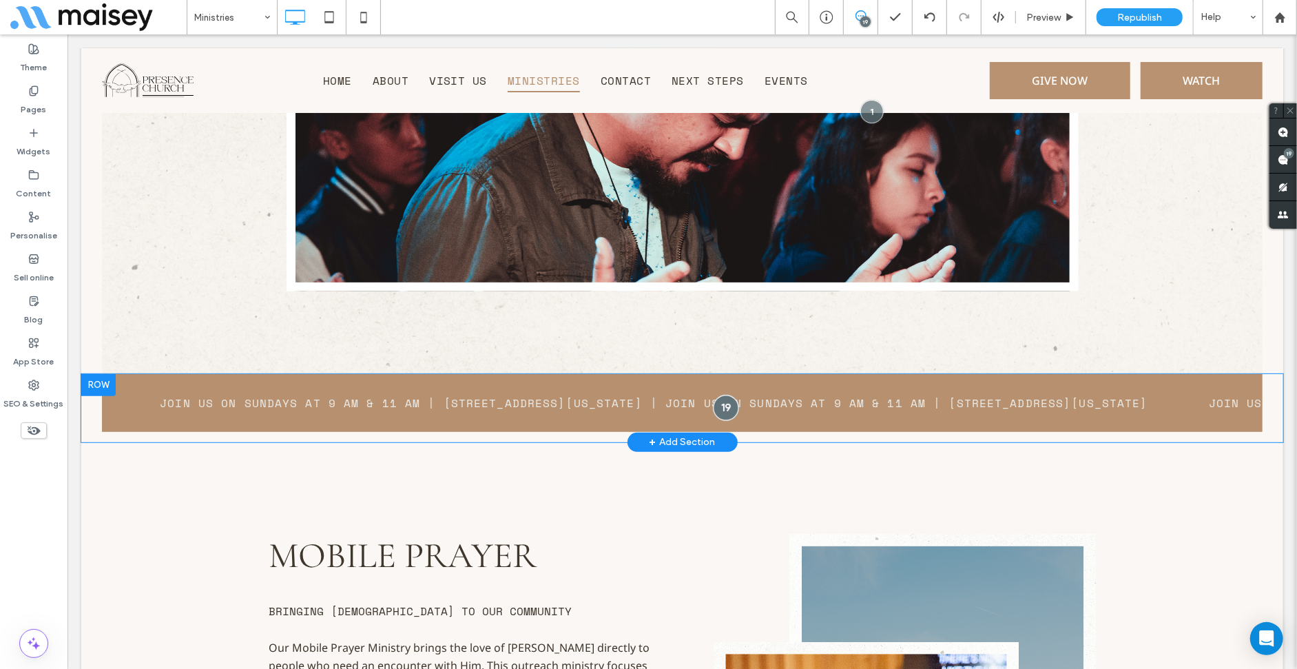
scroll to position [4241, 0]
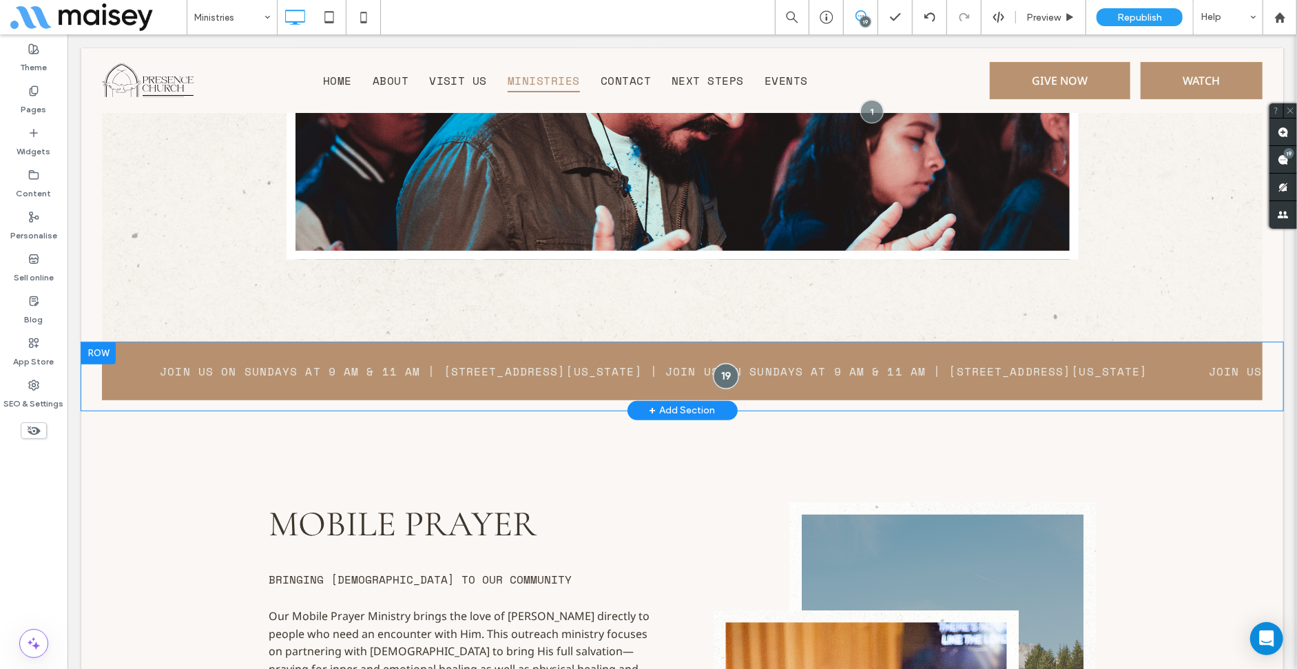
click at [721, 382] on div at bounding box center [724, 374] width 25 height 25
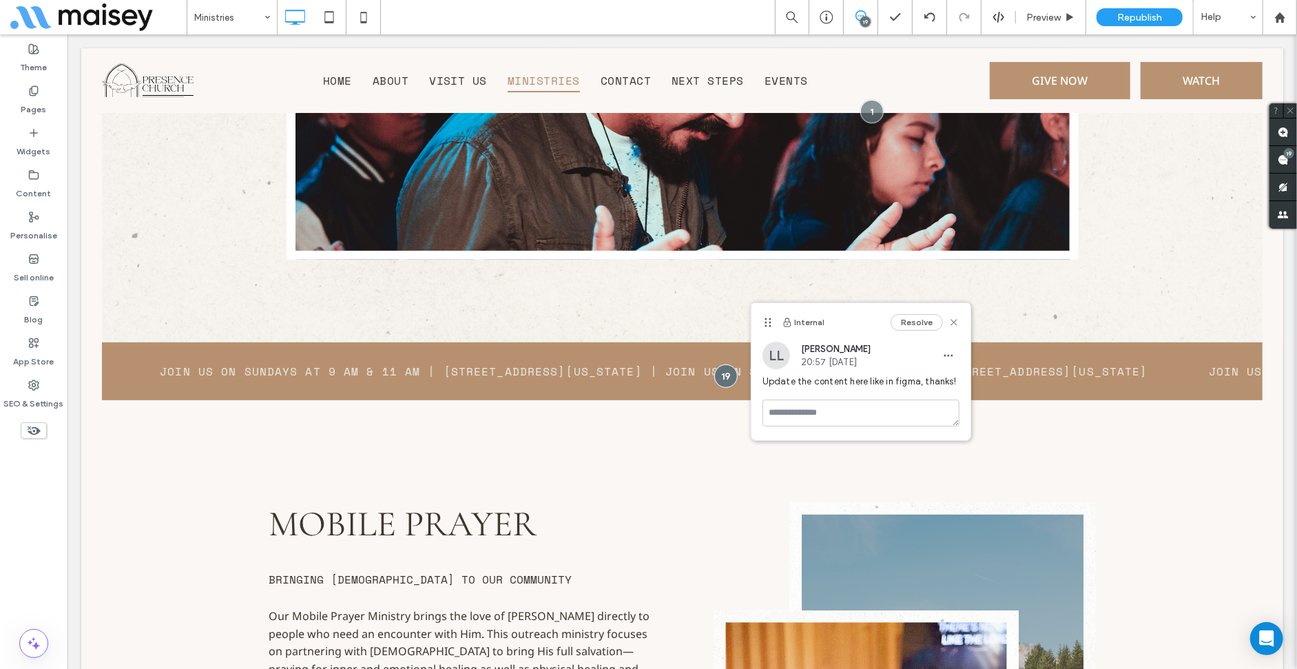
click at [796, 384] on span "Update the content here like in figma, thanks!" at bounding box center [860, 382] width 197 height 14
copy span "Update the content here like in figma, thanks!"
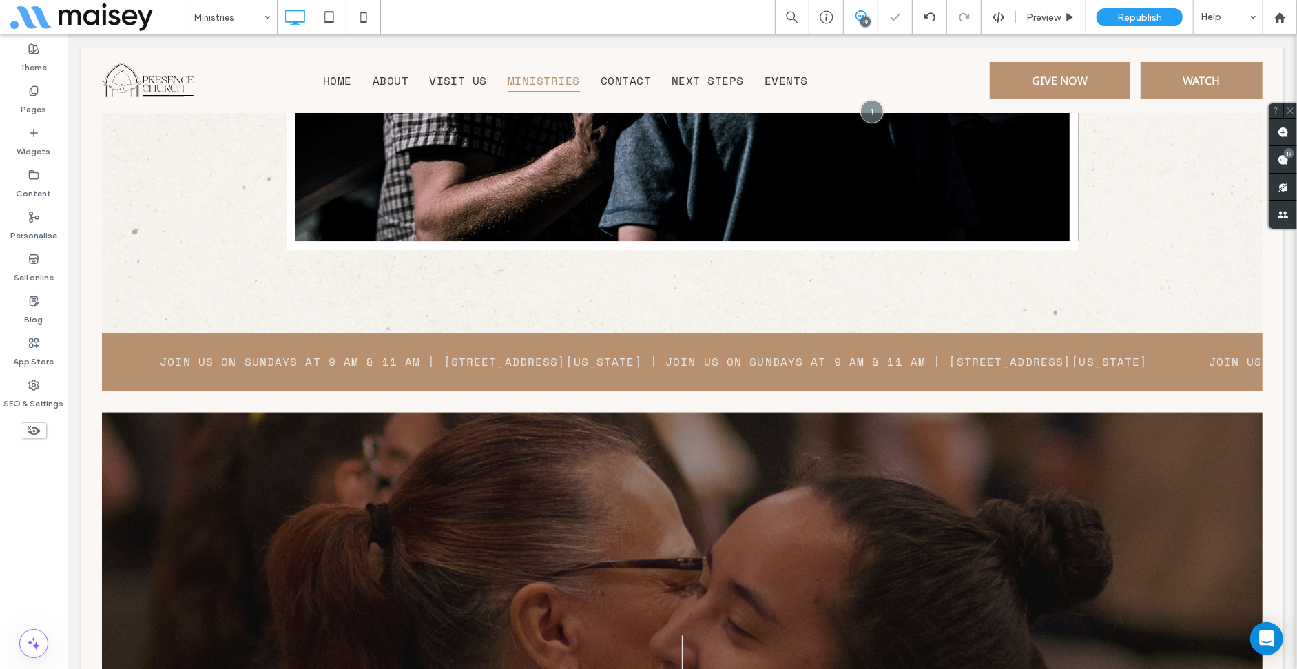
scroll to position [5687, 0]
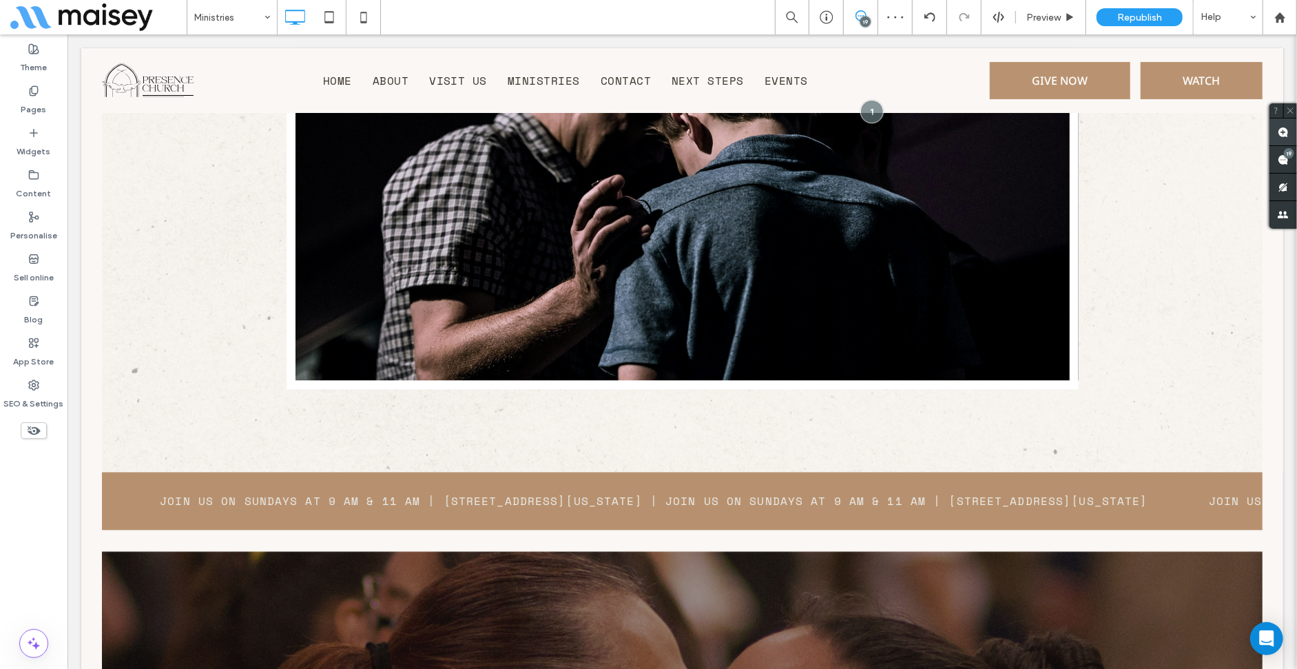
click at [1283, 135] on use at bounding box center [1283, 132] width 11 height 11
click at [766, 474] on div "Join us on Sundays at 9 AM & 11 AM | 301 W Wyoming St. Kalispell, MT 59901 | Jo…" at bounding box center [681, 501] width 1161 height 58
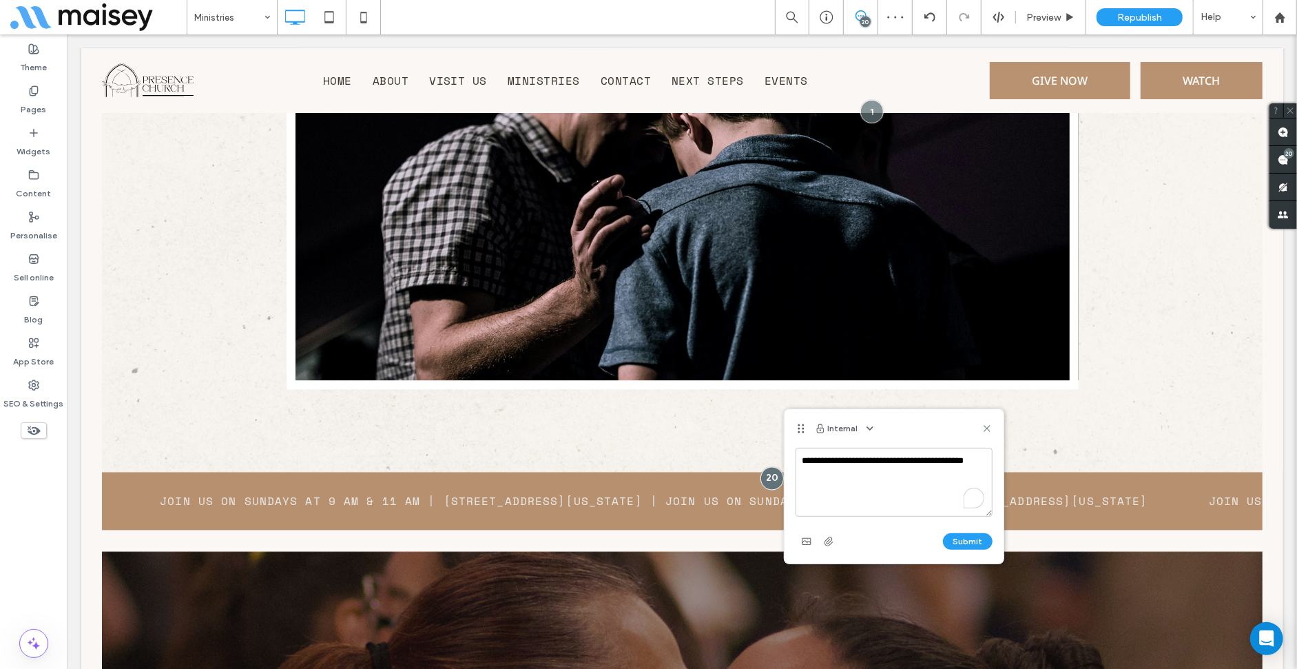
type textarea "**********"
click at [950, 538] on button "Submit" at bounding box center [968, 541] width 50 height 17
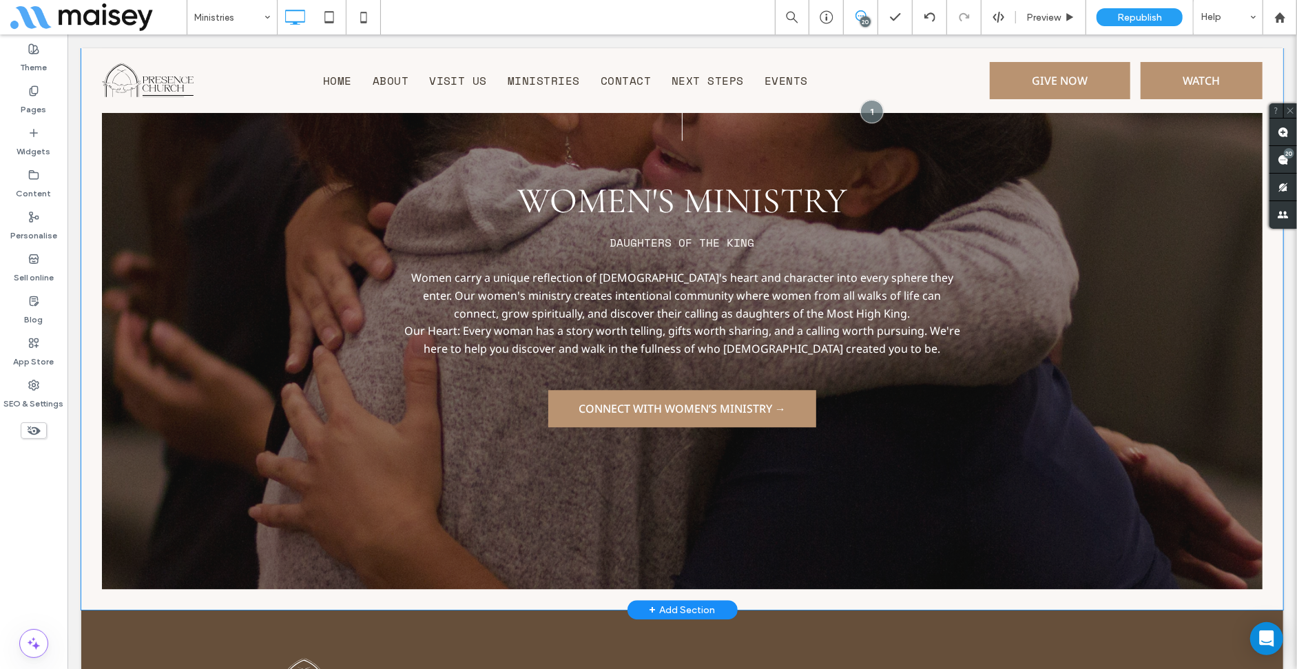
scroll to position [6307, 0]
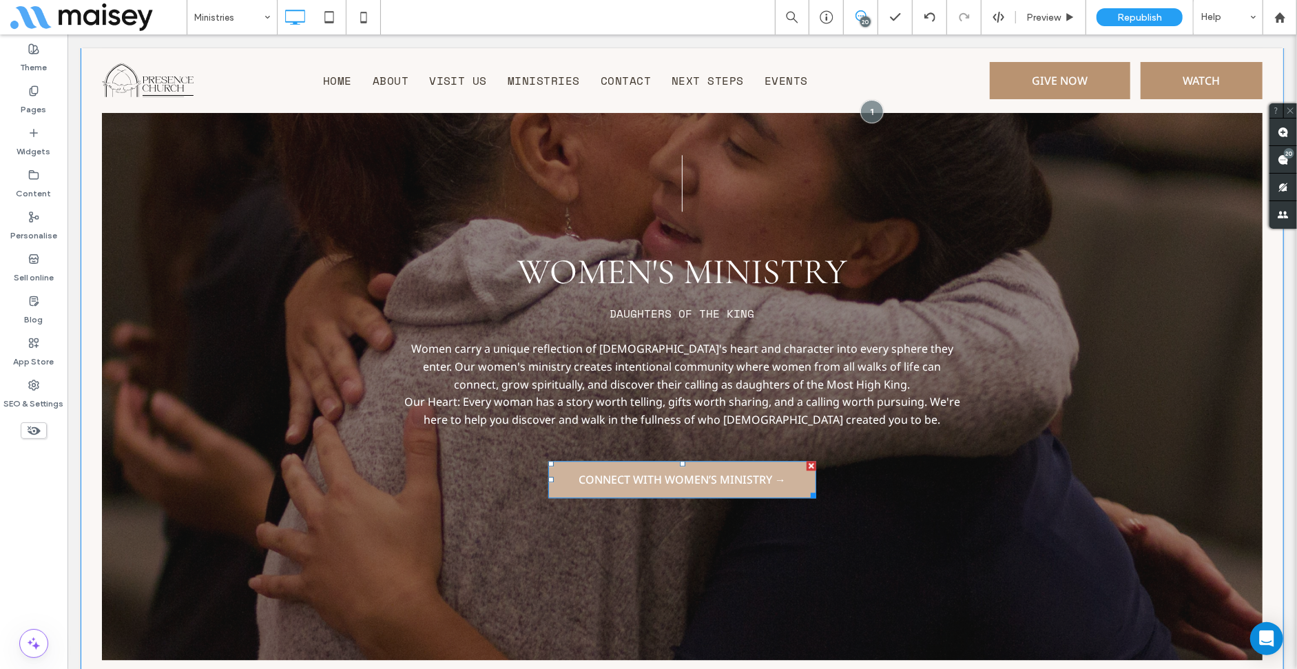
click at [694, 472] on span "Connect with Women’s Ministry →" at bounding box center [681, 478] width 207 height 15
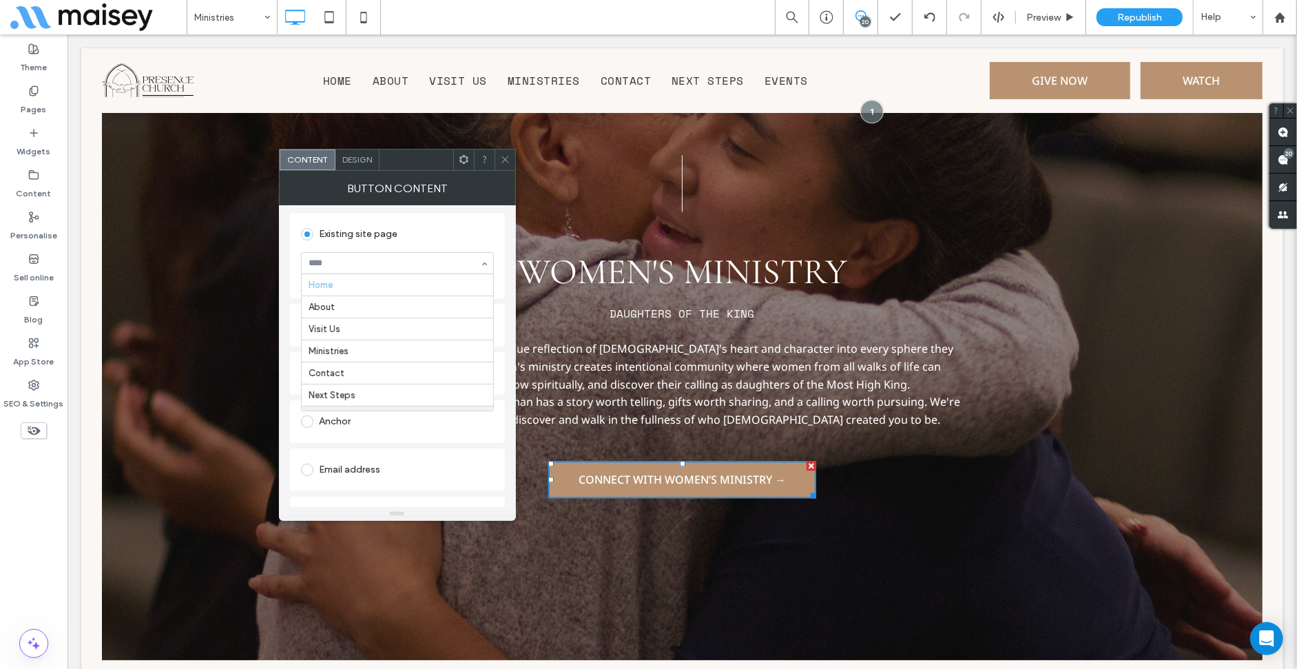
scroll to position [87, 0]
click at [379, 451] on div "Email address" at bounding box center [397, 469] width 215 height 43
click at [384, 320] on div "Web address" at bounding box center [397, 325] width 193 height 22
click at [377, 311] on input "url" at bounding box center [397, 309] width 193 height 18
type input "*******"
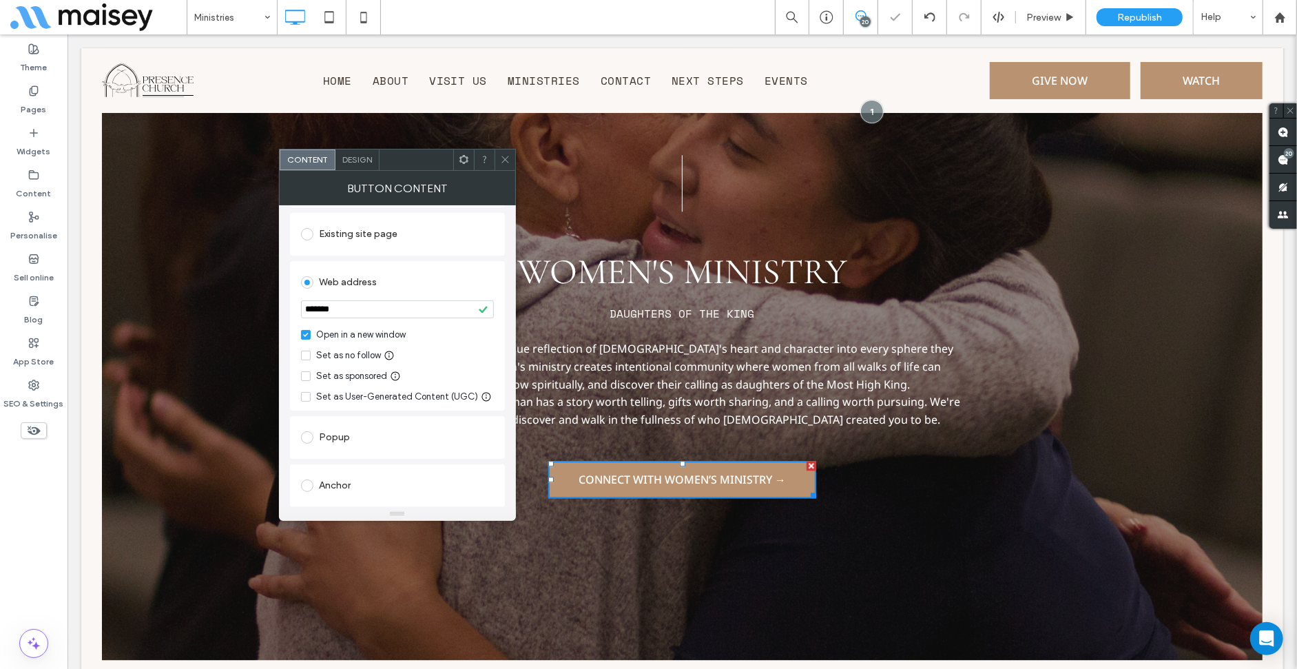
drag, startPoint x: 610, startPoint y: 203, endPoint x: 511, endPoint y: 155, distance: 110.3
click at [509, 155] on icon at bounding box center [505, 159] width 10 height 10
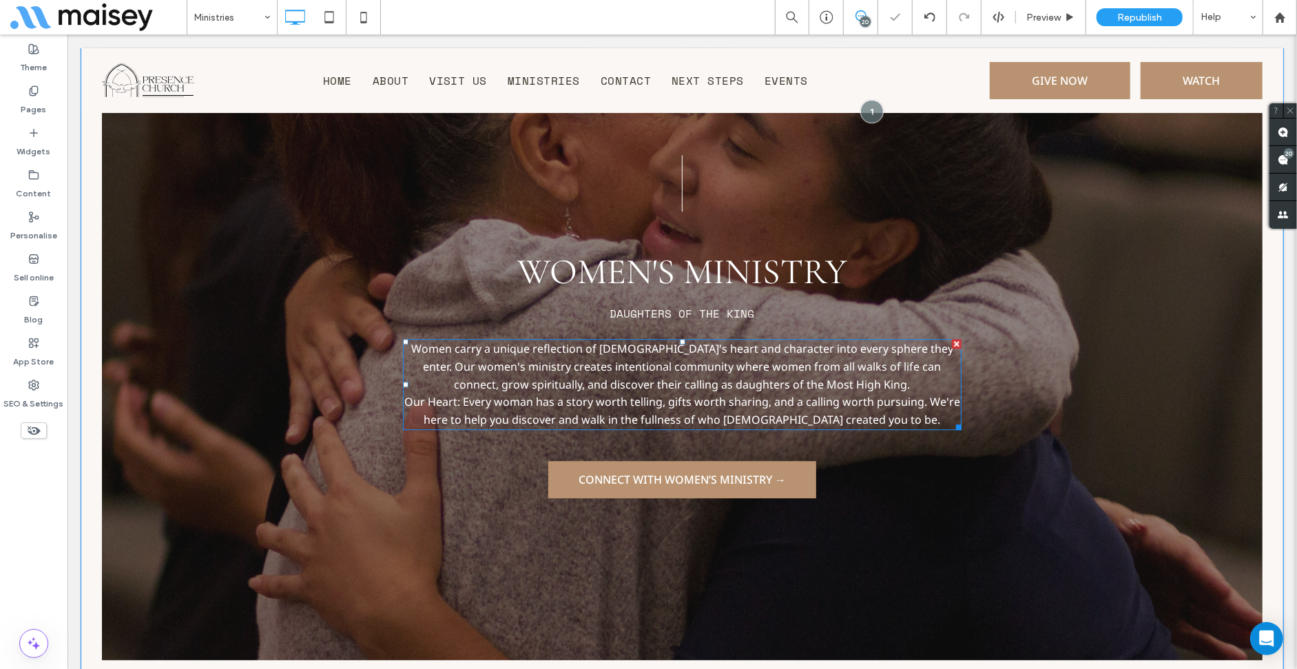
scroll to position [6708, 0]
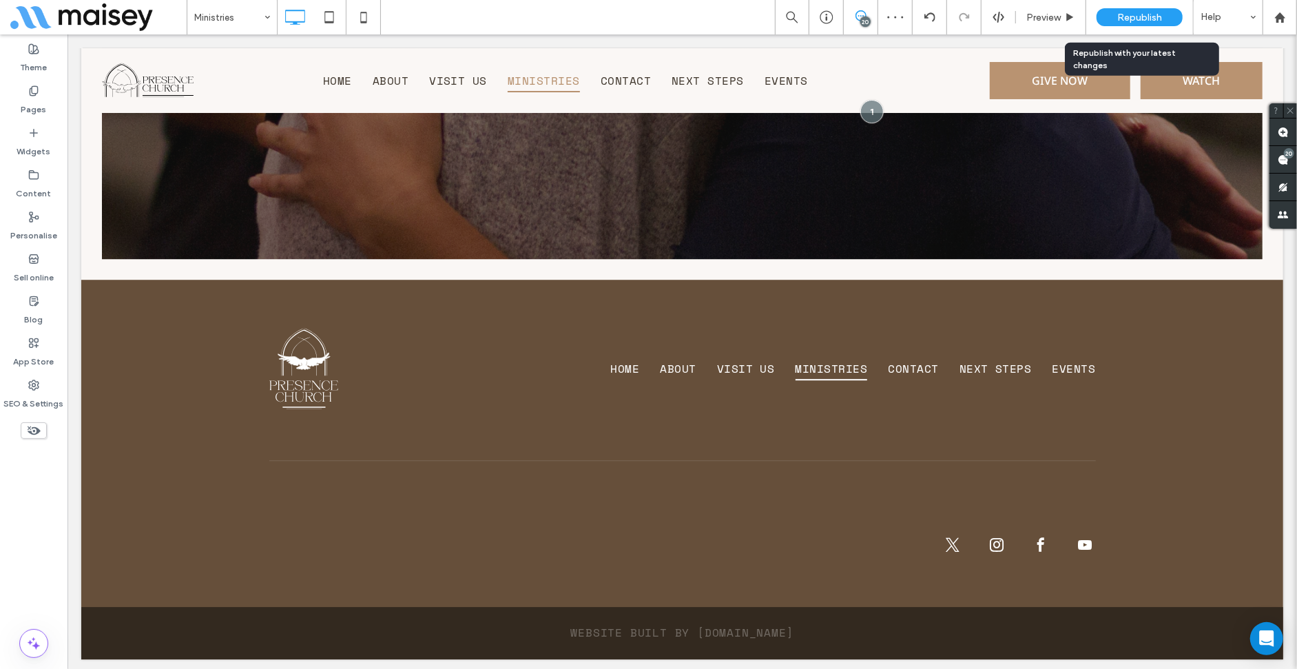
click at [1129, 23] on div "Republish" at bounding box center [1140, 17] width 86 height 18
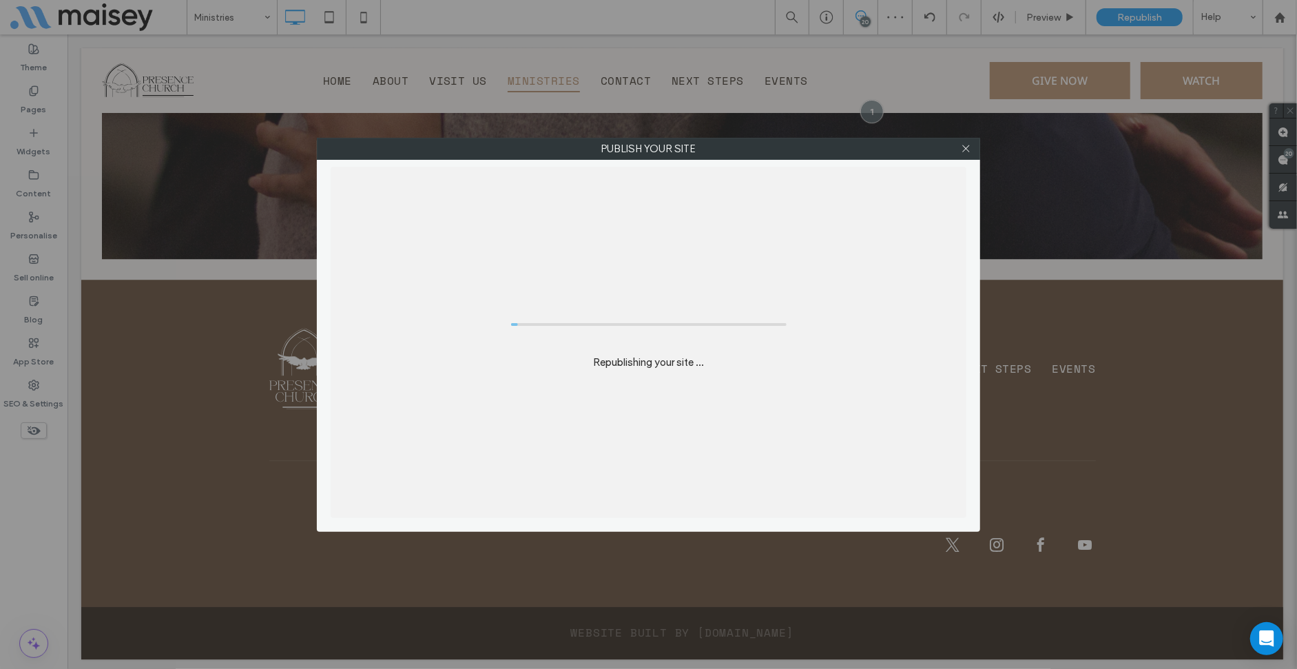
click at [223, 24] on div "Publish your site Republishing your site ..." at bounding box center [648, 334] width 1297 height 669
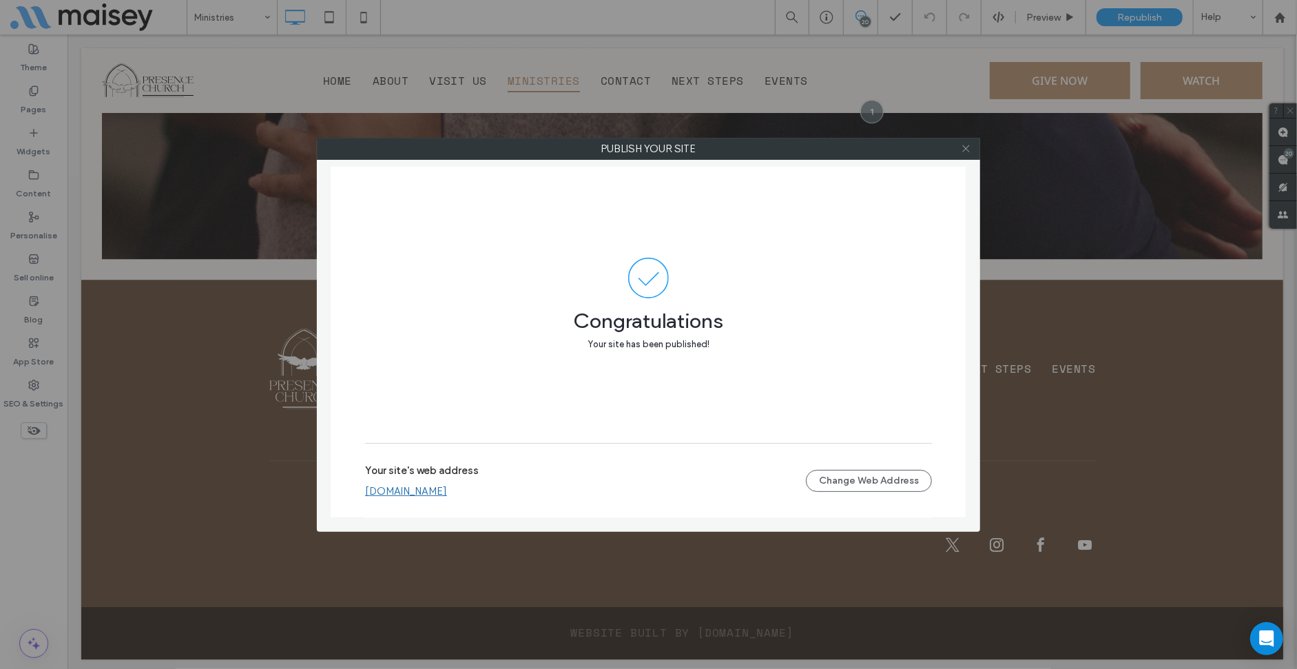
click at [965, 147] on icon at bounding box center [966, 148] width 10 height 10
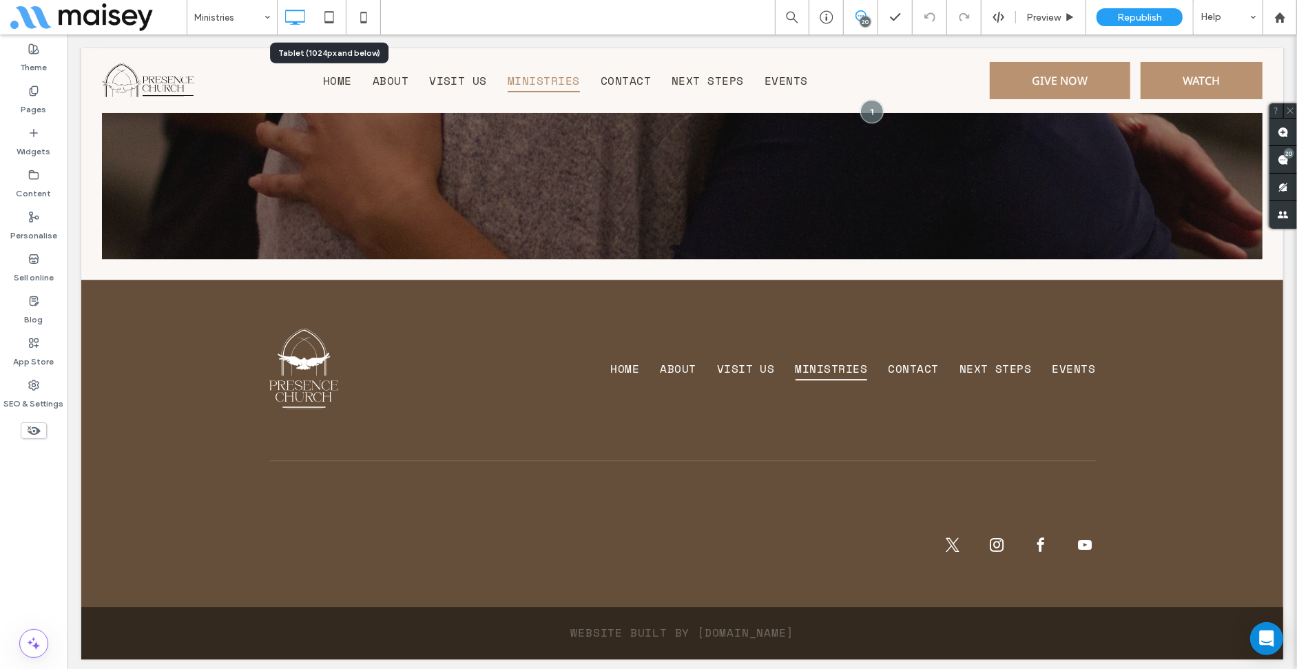
click at [333, 12] on use at bounding box center [328, 17] width 9 height 12
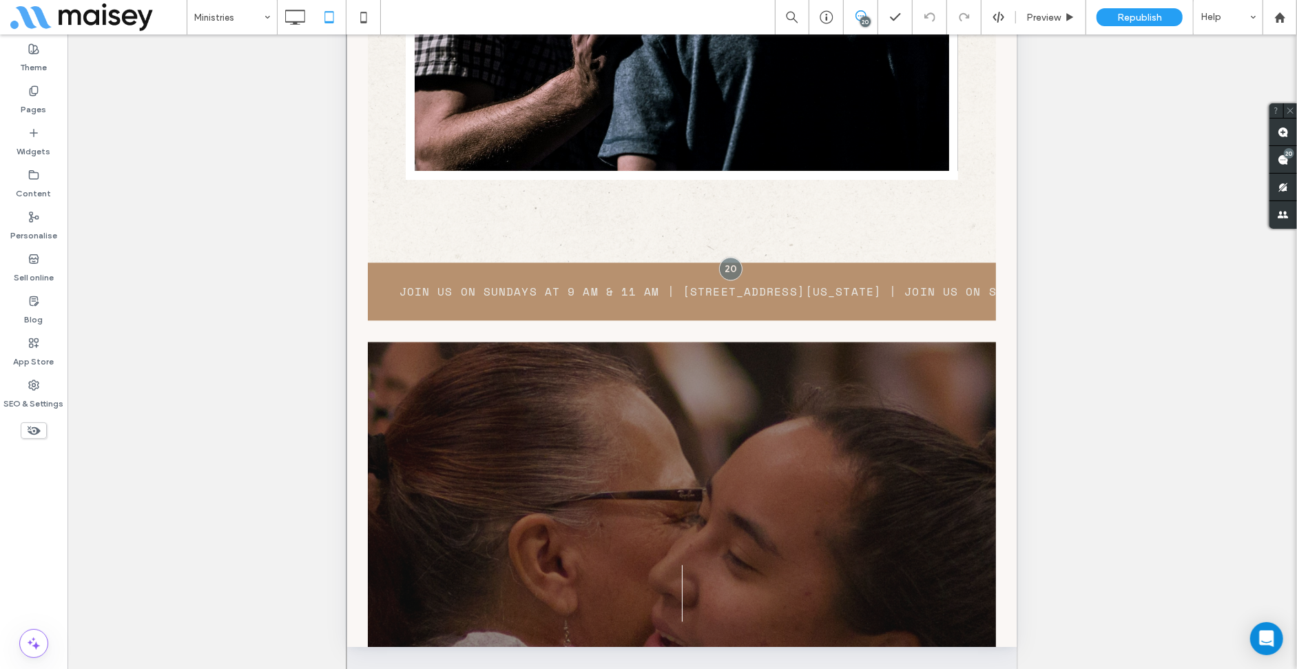
scroll to position [6036, 0]
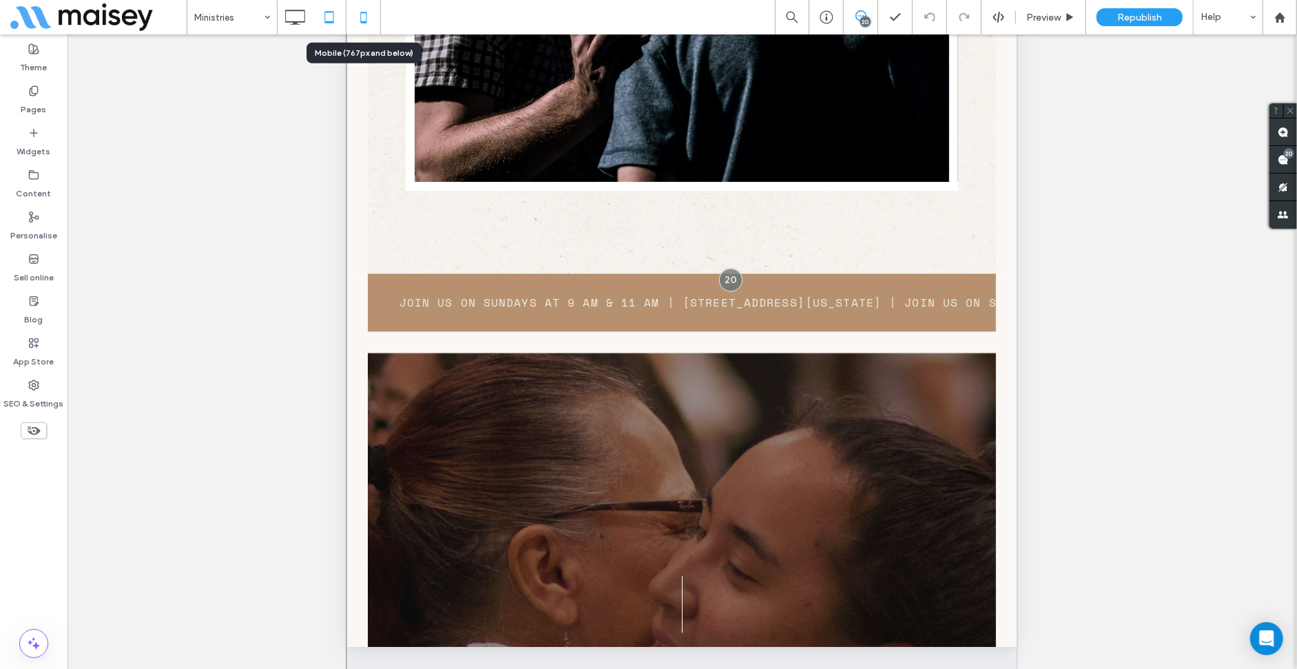
click at [351, 12] on icon at bounding box center [364, 17] width 28 height 28
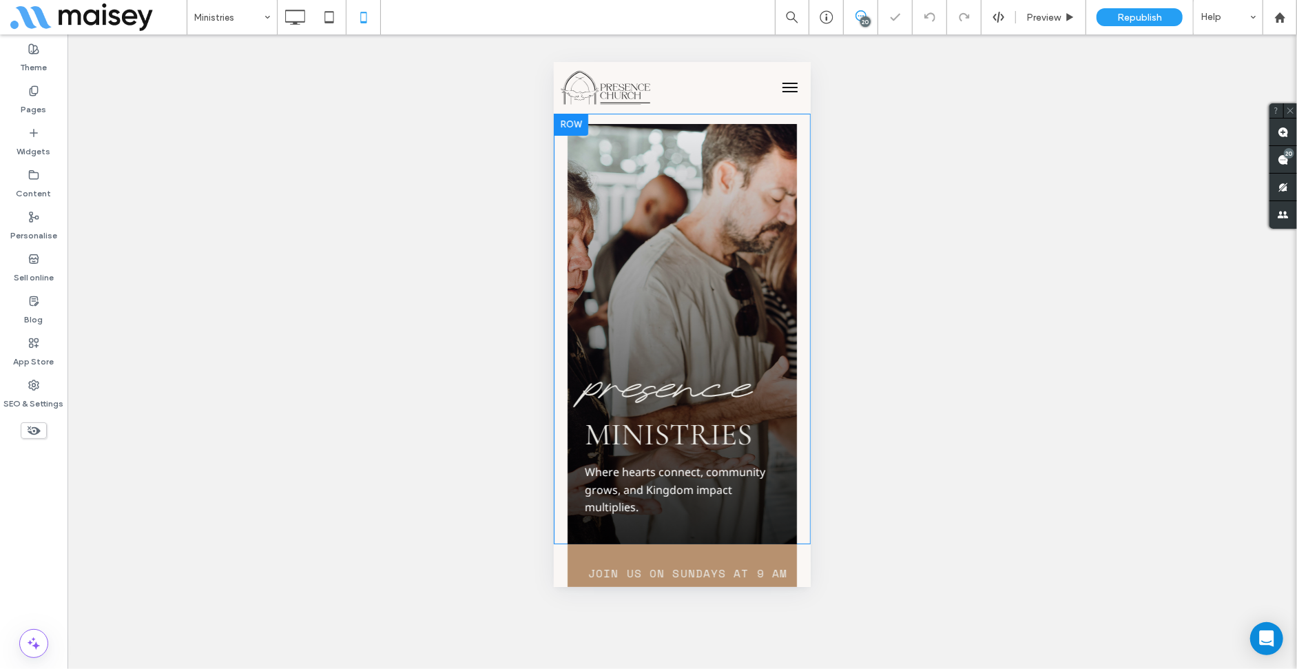
scroll to position [0, 0]
click at [697, 271] on div "presence Ministries Click To Paste Where hearts connect, community grows, and K…" at bounding box center [681, 333] width 229 height 420
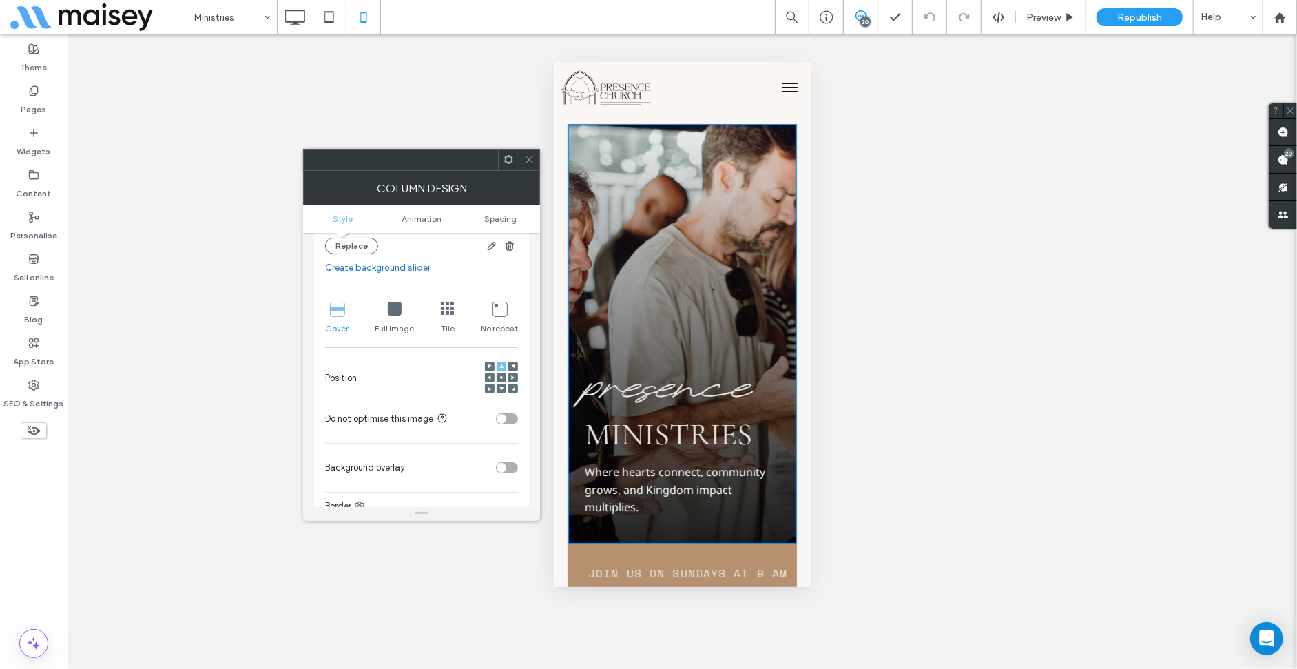
scroll to position [344, 0]
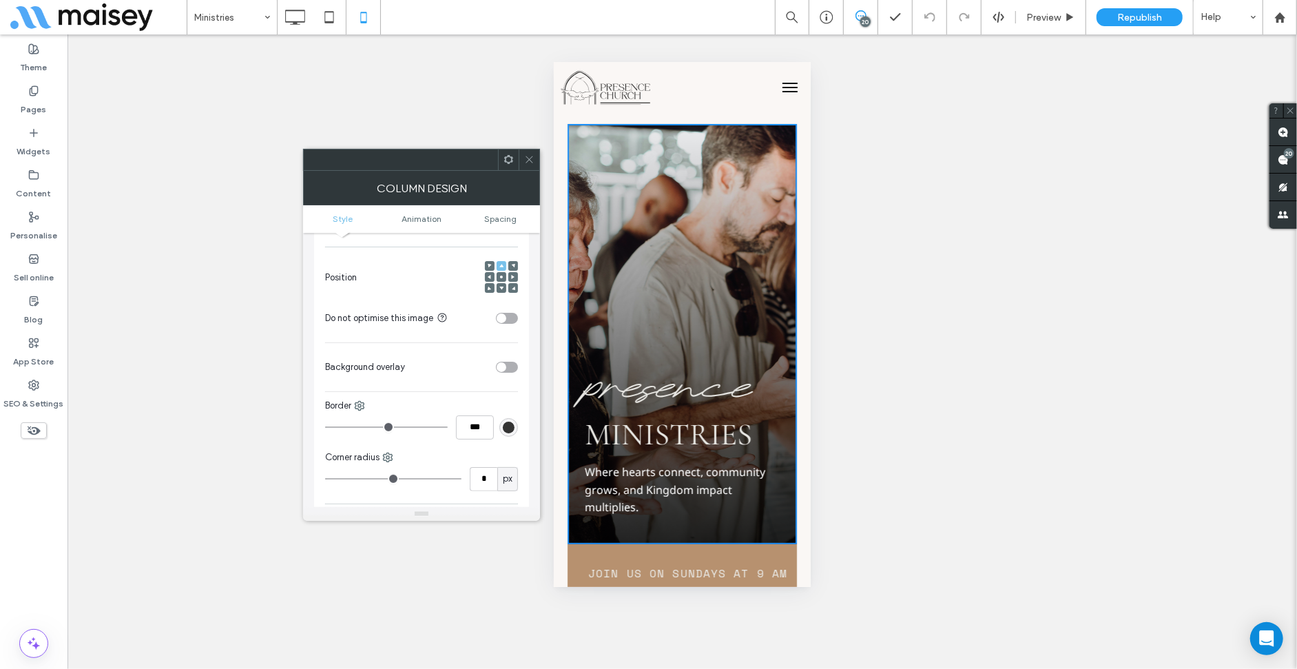
click at [510, 273] on div at bounding box center [513, 277] width 10 height 10
click at [511, 276] on icon at bounding box center [513, 277] width 4 height 4
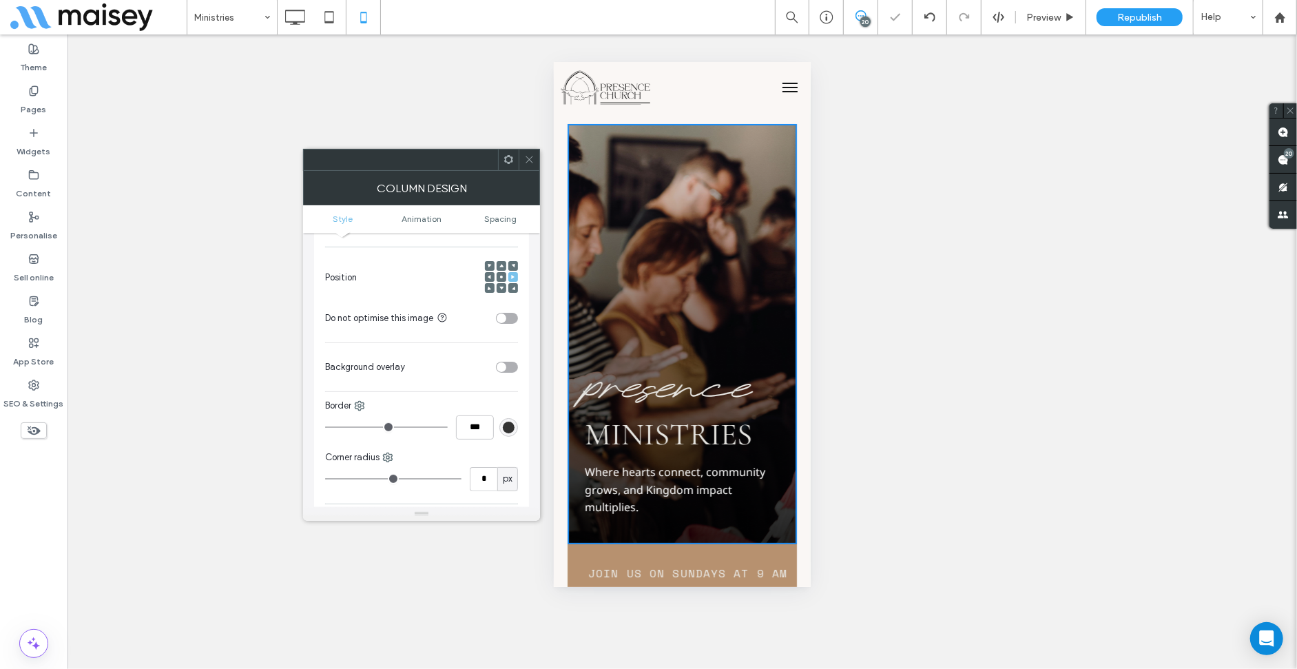
click at [492, 276] on div at bounding box center [490, 277] width 10 height 10
click at [491, 276] on icon at bounding box center [490, 277] width 4 height 4
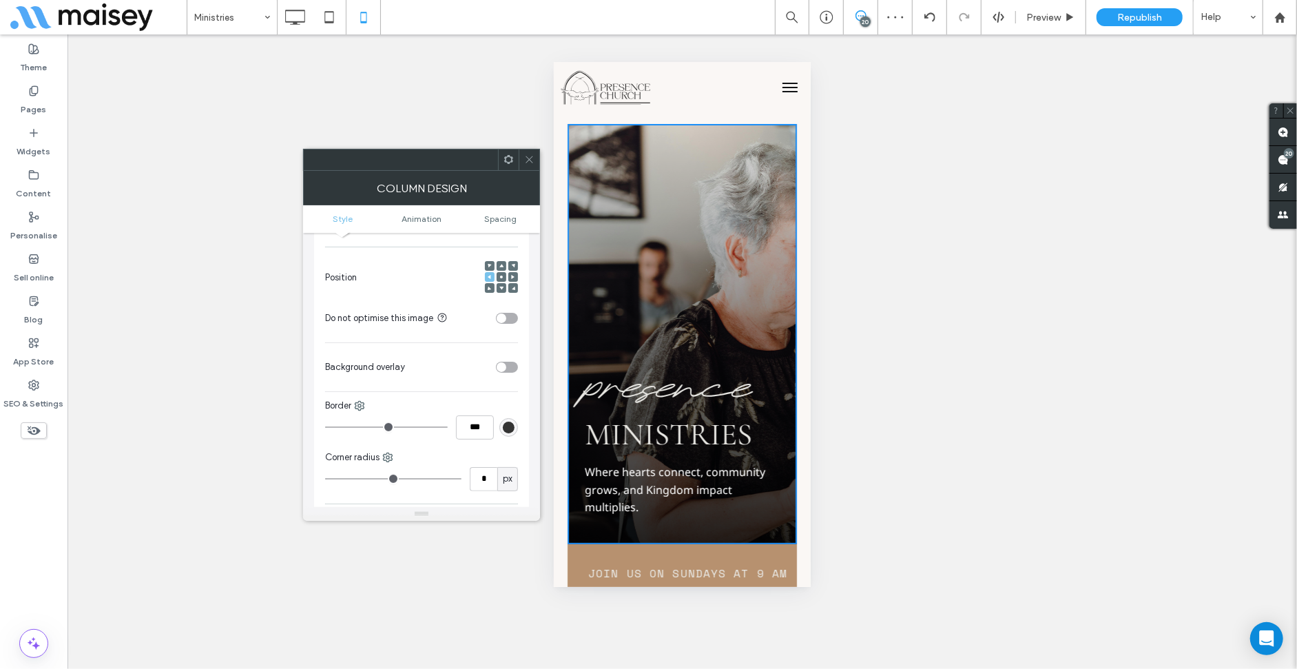
click at [497, 277] on div at bounding box center [502, 277] width 10 height 10
click at [501, 277] on use at bounding box center [501, 277] width 3 height 3
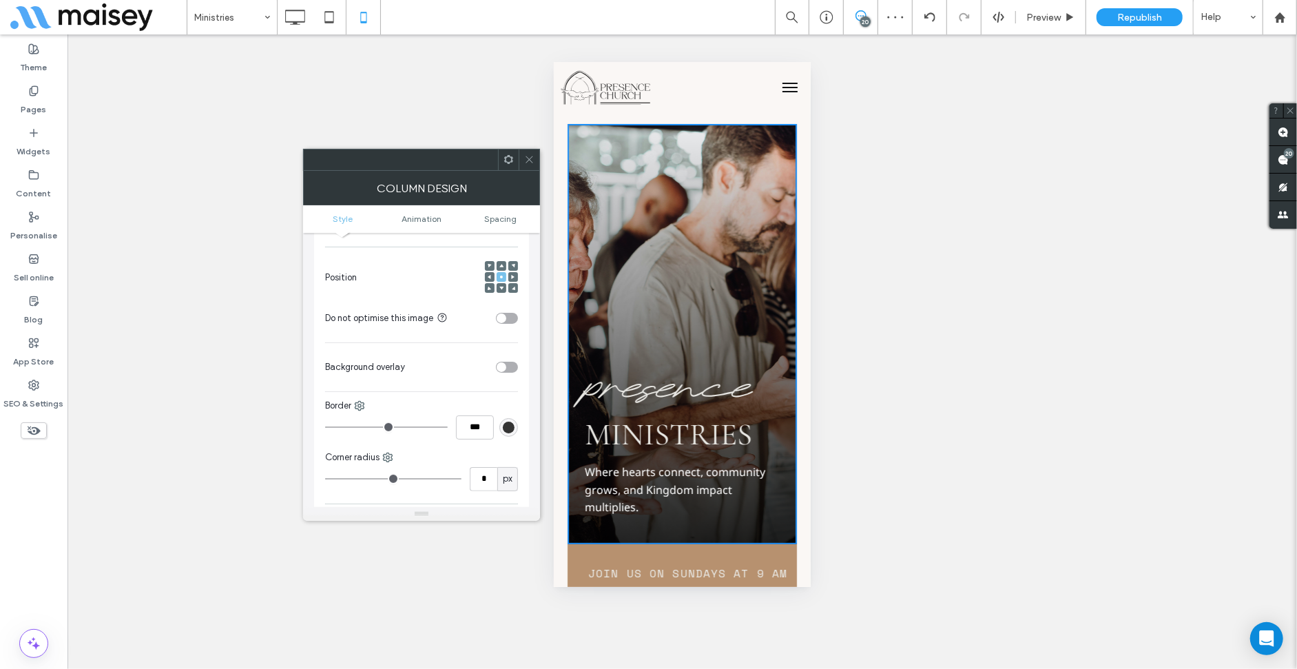
click at [501, 264] on icon at bounding box center [501, 266] width 4 height 4
click at [501, 291] on span at bounding box center [501, 288] width 4 height 10
click at [492, 291] on div at bounding box center [490, 288] width 10 height 10
click at [484, 288] on div "Position" at bounding box center [421, 277] width 193 height 47
click at [488, 288] on use at bounding box center [489, 287] width 3 height 3
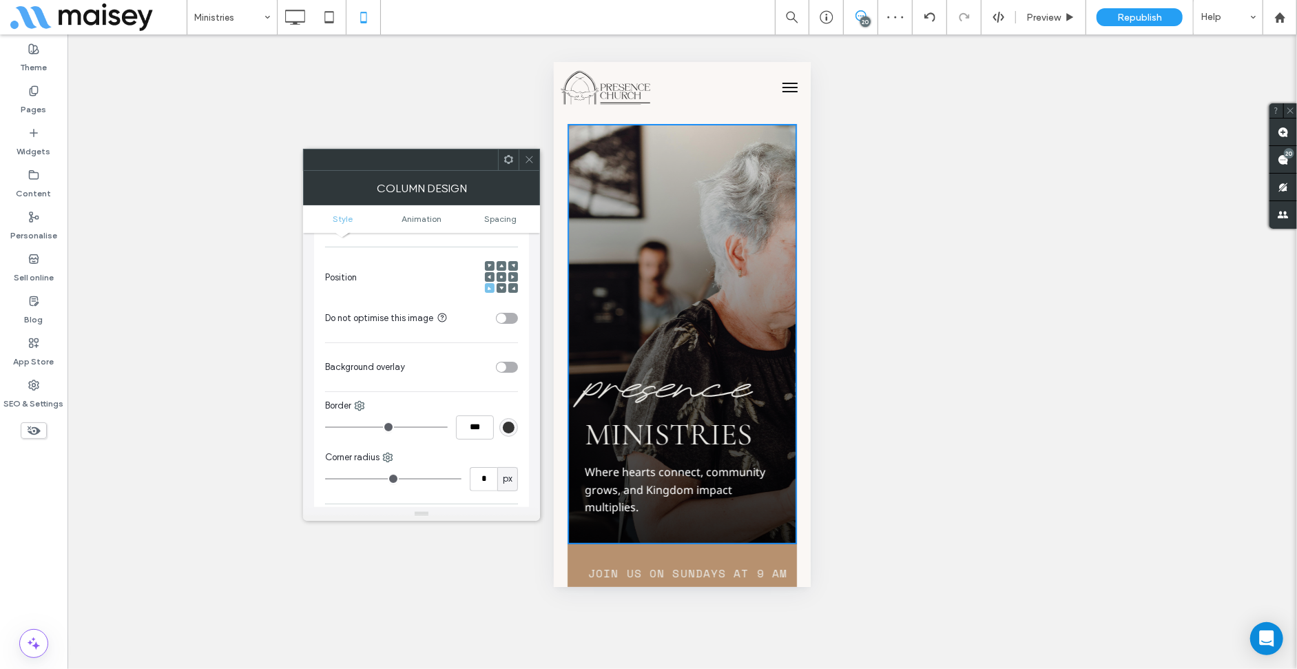
click at [510, 288] on div at bounding box center [513, 288] width 10 height 10
click at [514, 277] on icon at bounding box center [513, 277] width 4 height 4
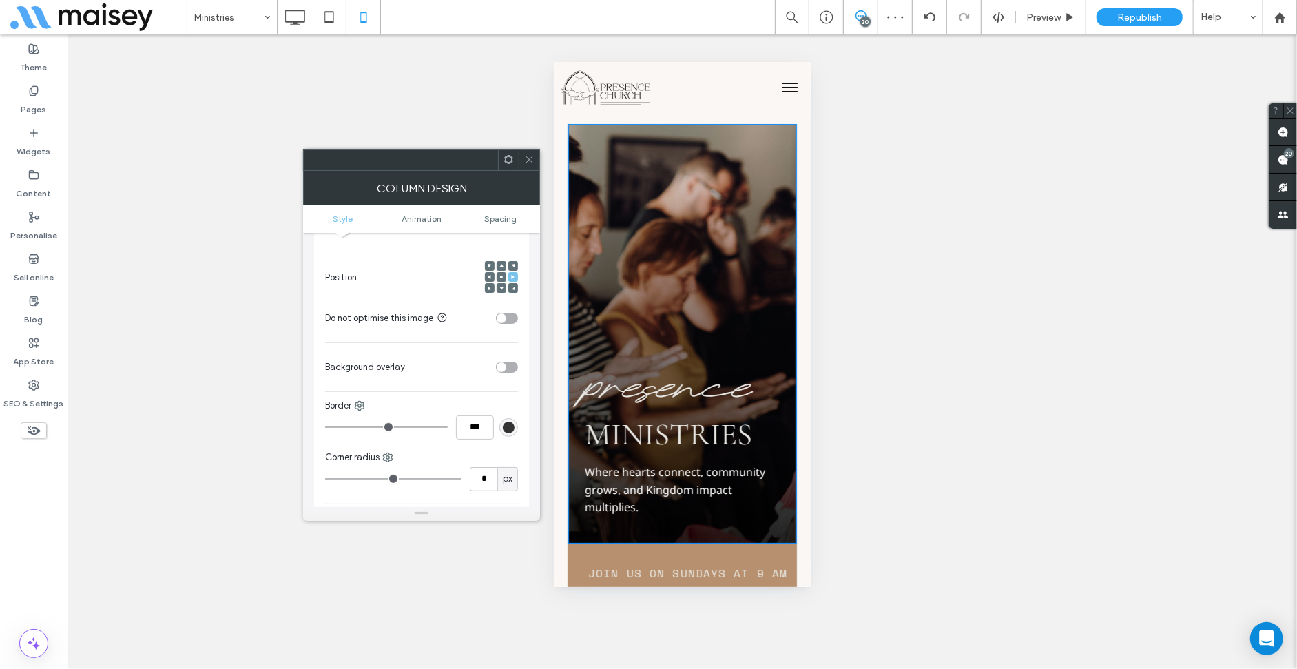
click at [529, 158] on icon at bounding box center [529, 159] width 10 height 10
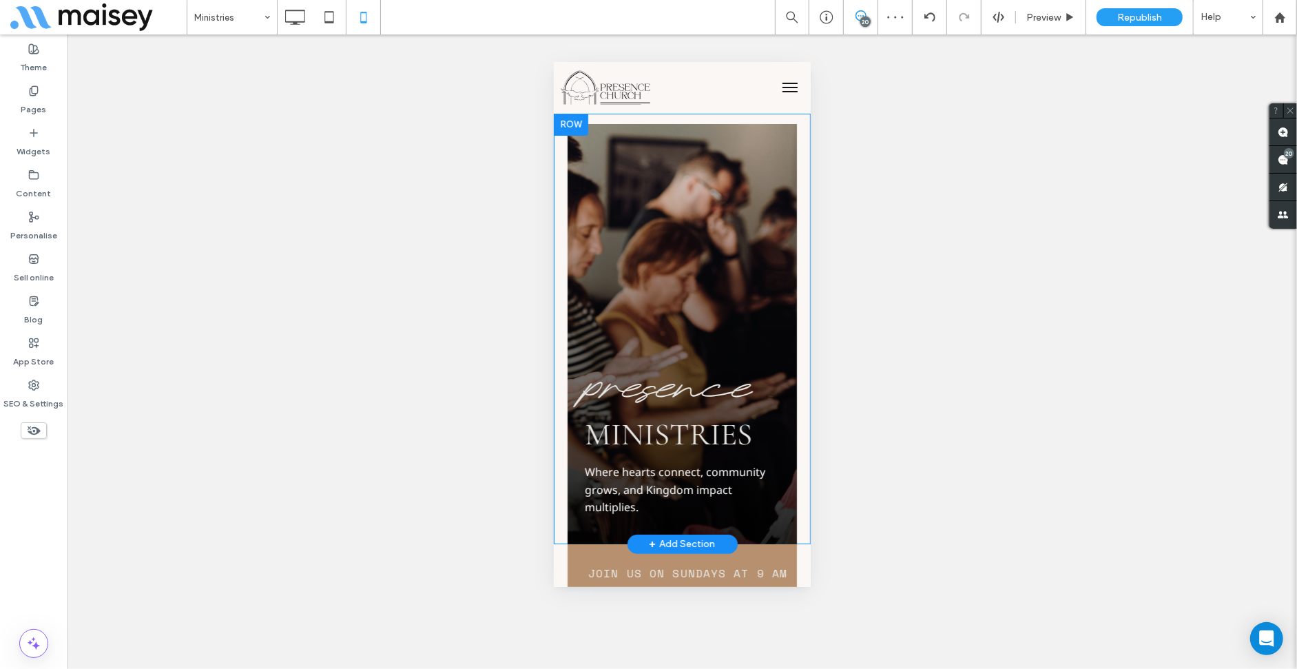
click at [659, 245] on div "presence Ministries Click To Paste Where hearts connect, community grows, and K…" at bounding box center [681, 333] width 229 height 420
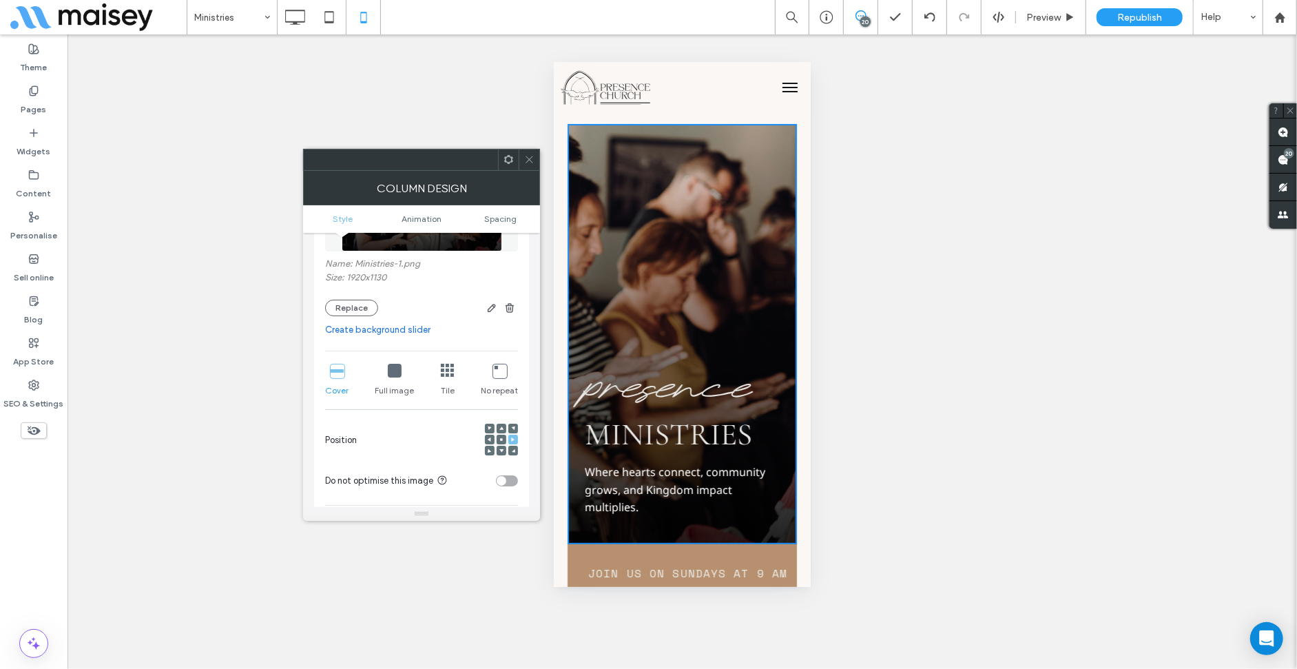
scroll to position [207, 0]
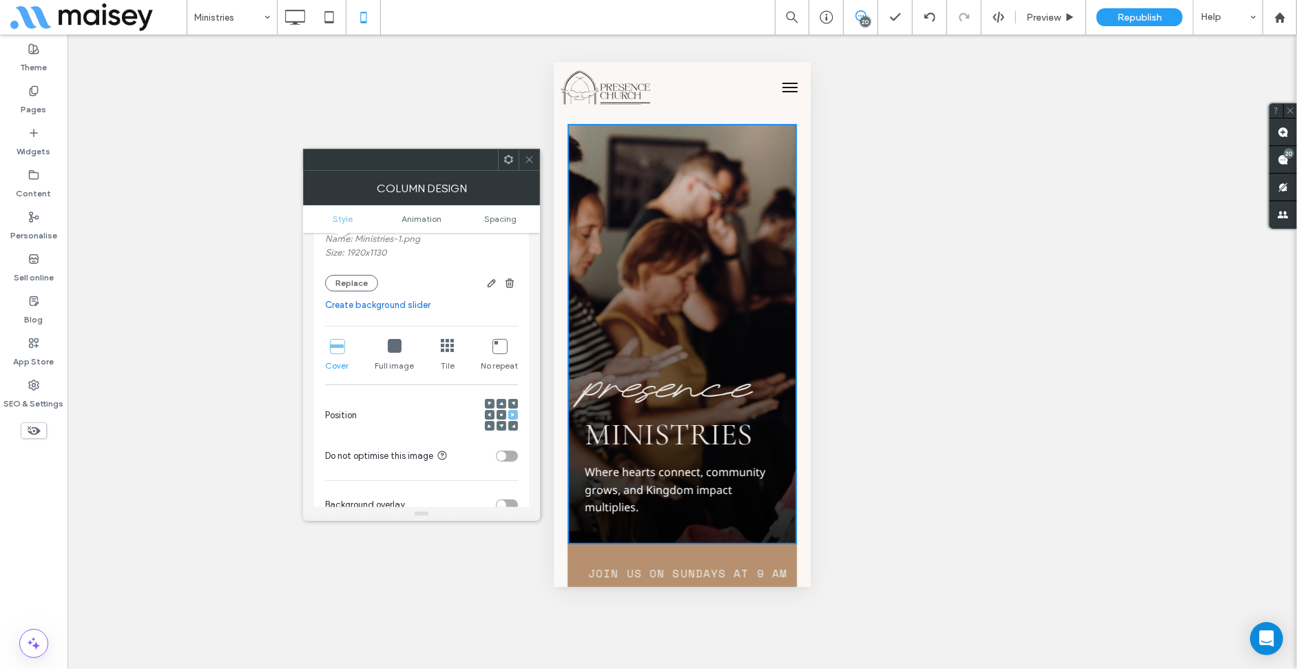
click at [498, 415] on div at bounding box center [502, 415] width 10 height 10
click at [497, 416] on div at bounding box center [502, 415] width 10 height 10
click at [499, 413] on icon at bounding box center [501, 415] width 4 height 4
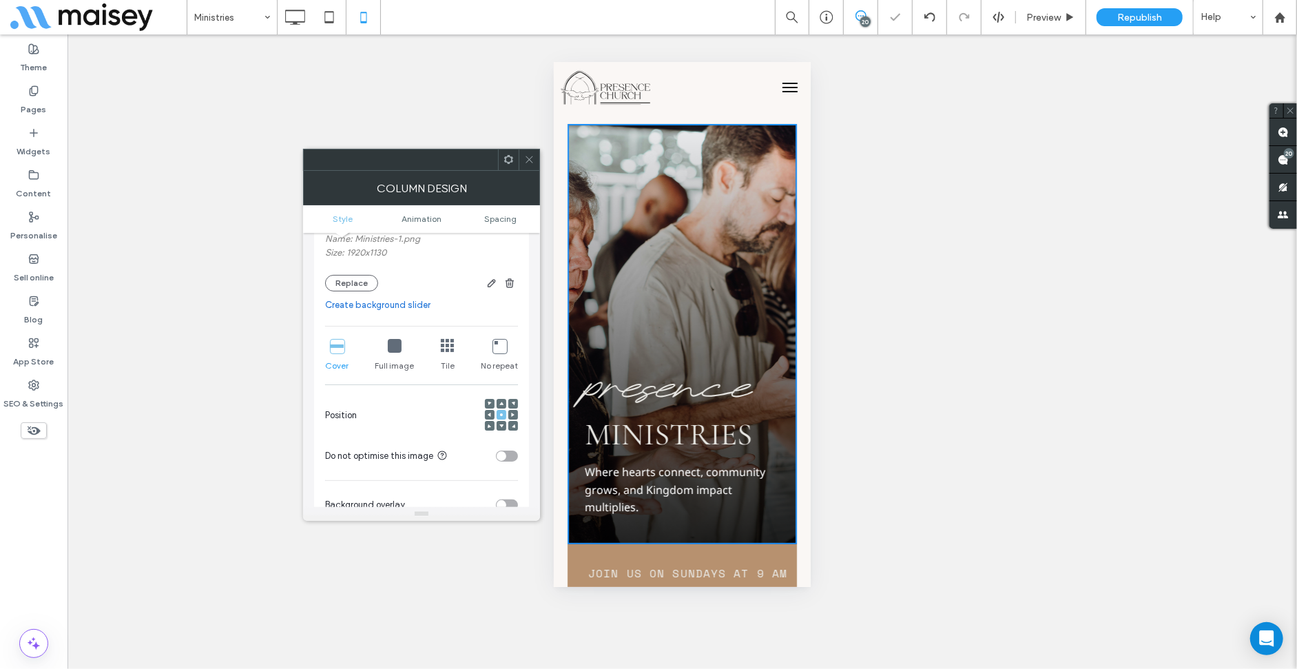
click at [503, 404] on icon at bounding box center [501, 404] width 4 height 4
click at [521, 156] on div at bounding box center [529, 159] width 21 height 21
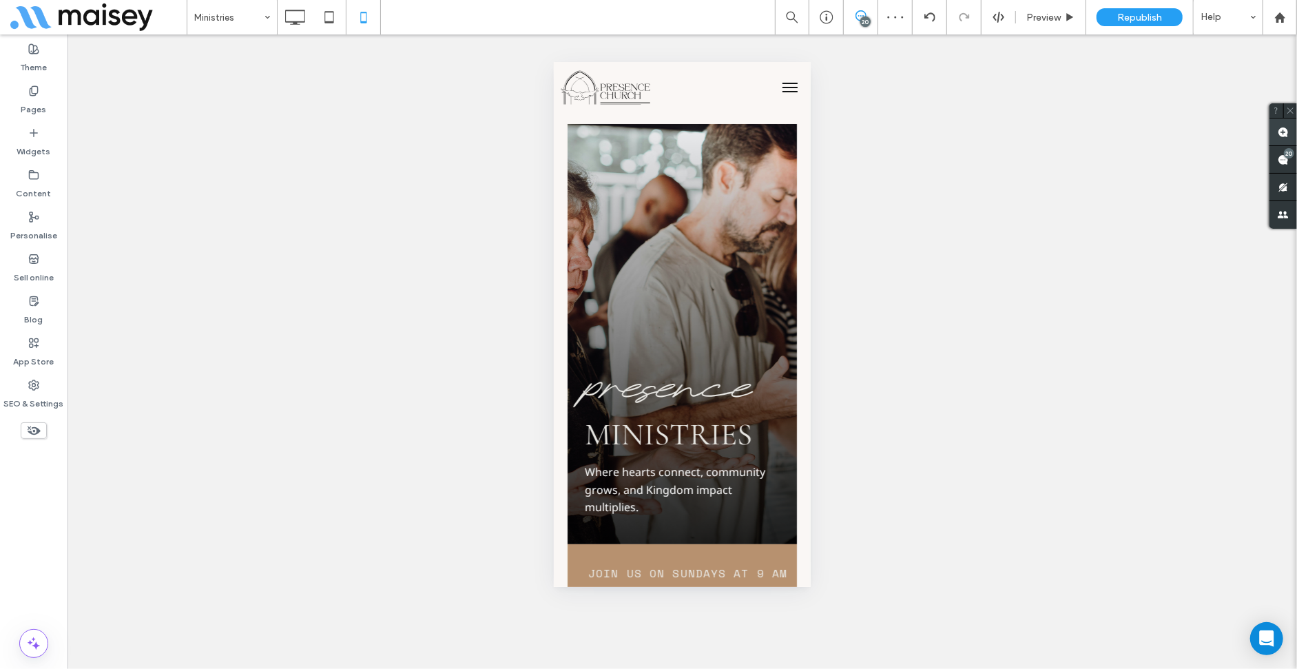
click at [1289, 138] on span at bounding box center [1283, 131] width 28 height 27
click at [585, 273] on div "presence Ministries Click To Paste Where hearts connect, community grows, and K…" at bounding box center [681, 333] width 229 height 420
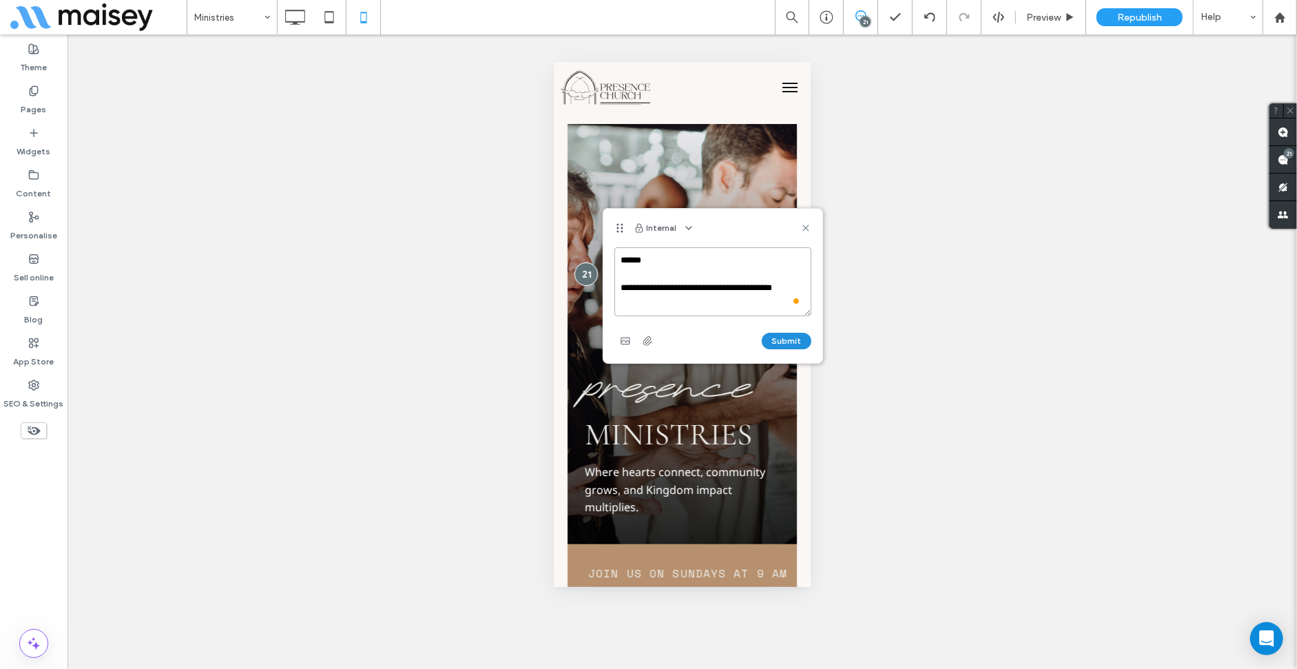
type textarea "**********"
click at [784, 343] on button "Submit" at bounding box center [787, 341] width 50 height 17
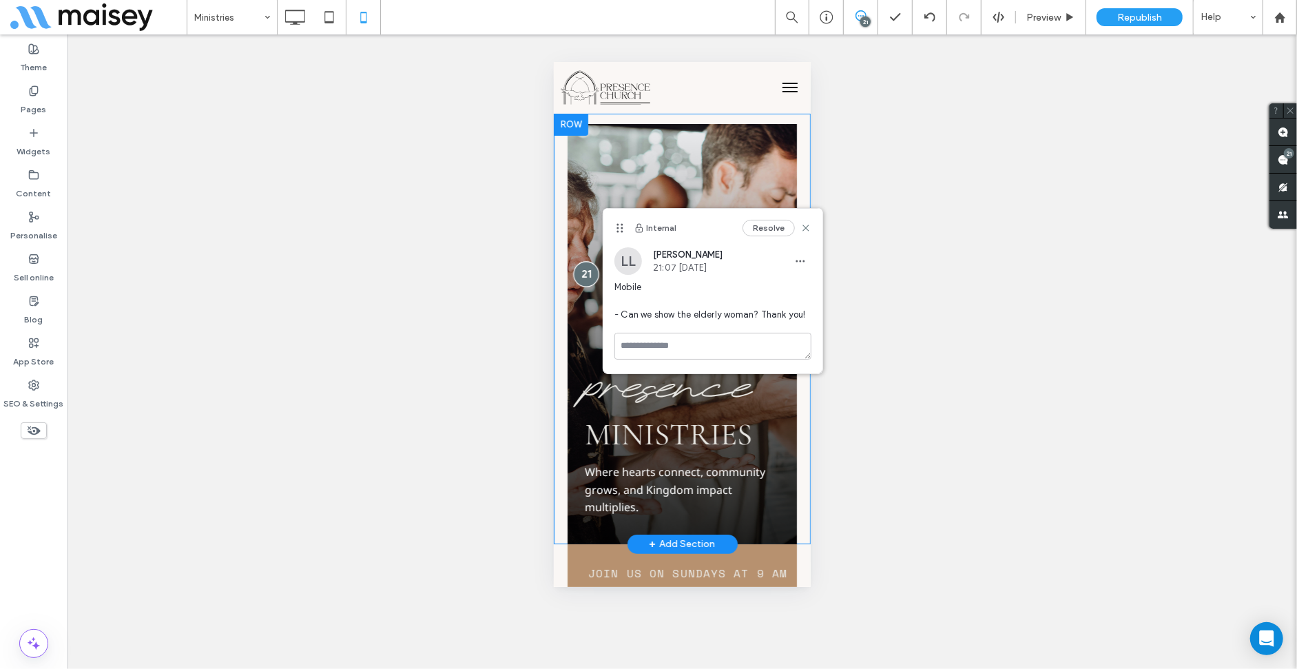
click at [588, 271] on div at bounding box center [585, 272] width 25 height 25
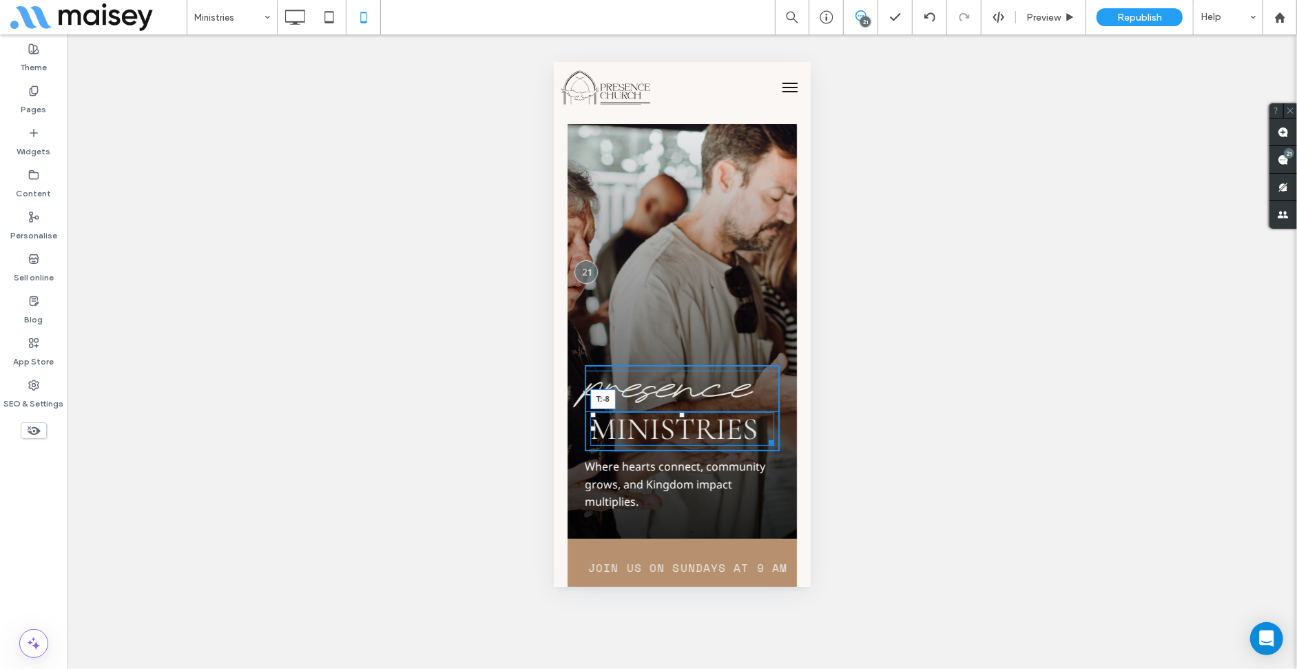
drag, startPoint x: 674, startPoint y: 419, endPoint x: 677, endPoint y: 387, distance: 32.5
click at [677, 387] on div "presence Ministries T:-8 Click To Paste" at bounding box center [681, 407] width 195 height 86
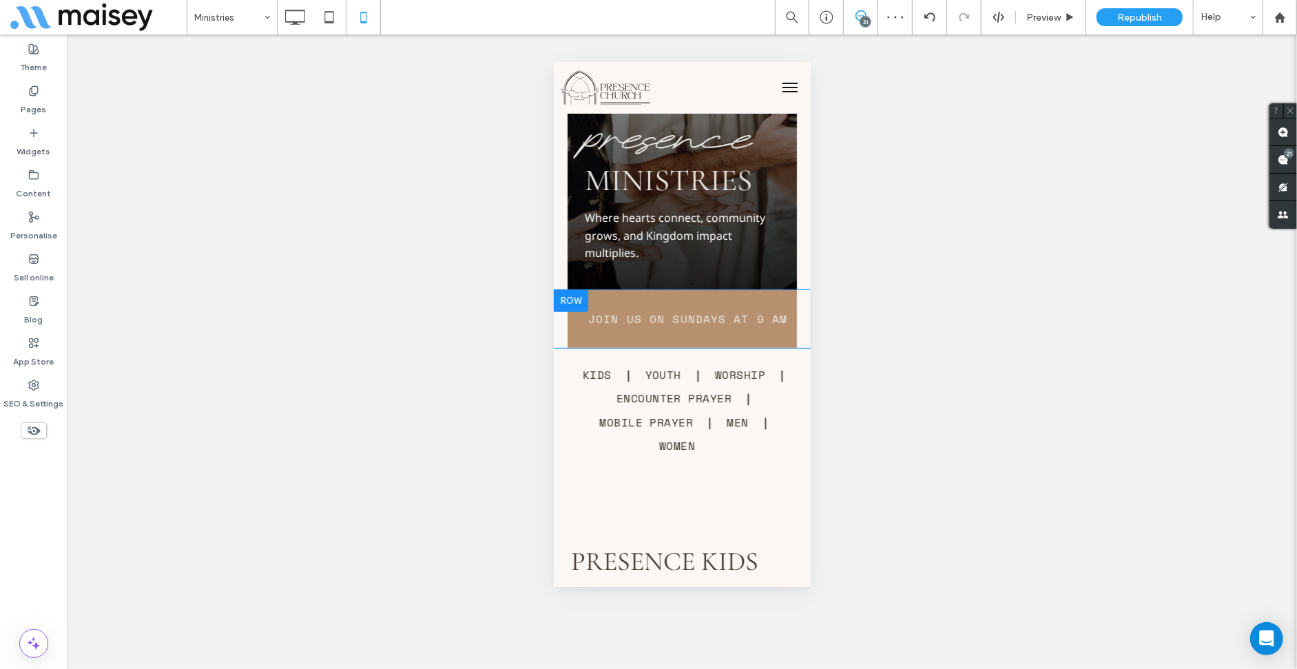
scroll to position [344, 0]
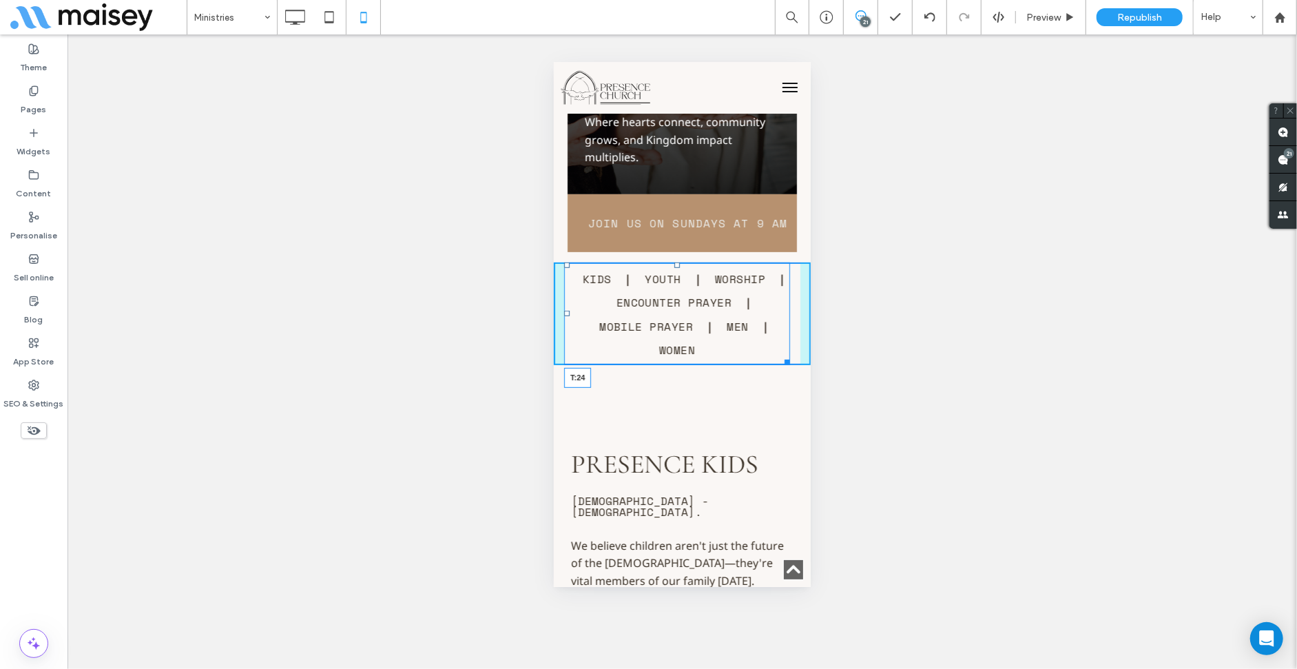
drag, startPoint x: 678, startPoint y: 271, endPoint x: 680, endPoint y: 280, distance: 9.2
click at [680, 280] on nav "Kids Youth Worship Encounter Prayer Mobile Prayer Men Women T:24" at bounding box center [676, 313] width 226 height 103
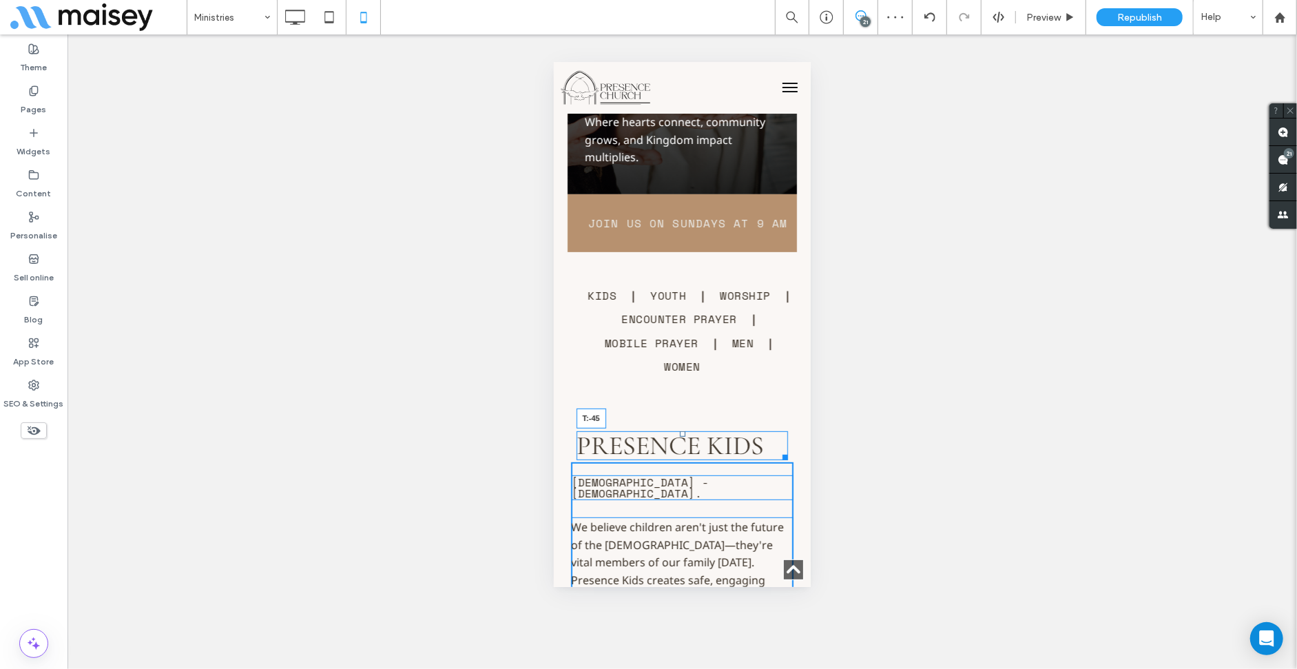
drag, startPoint x: 676, startPoint y: 469, endPoint x: 1301, endPoint y: 435, distance: 625.6
click at [681, 433] on div "Presence Kids T:-45" at bounding box center [682, 444] width 212 height 29
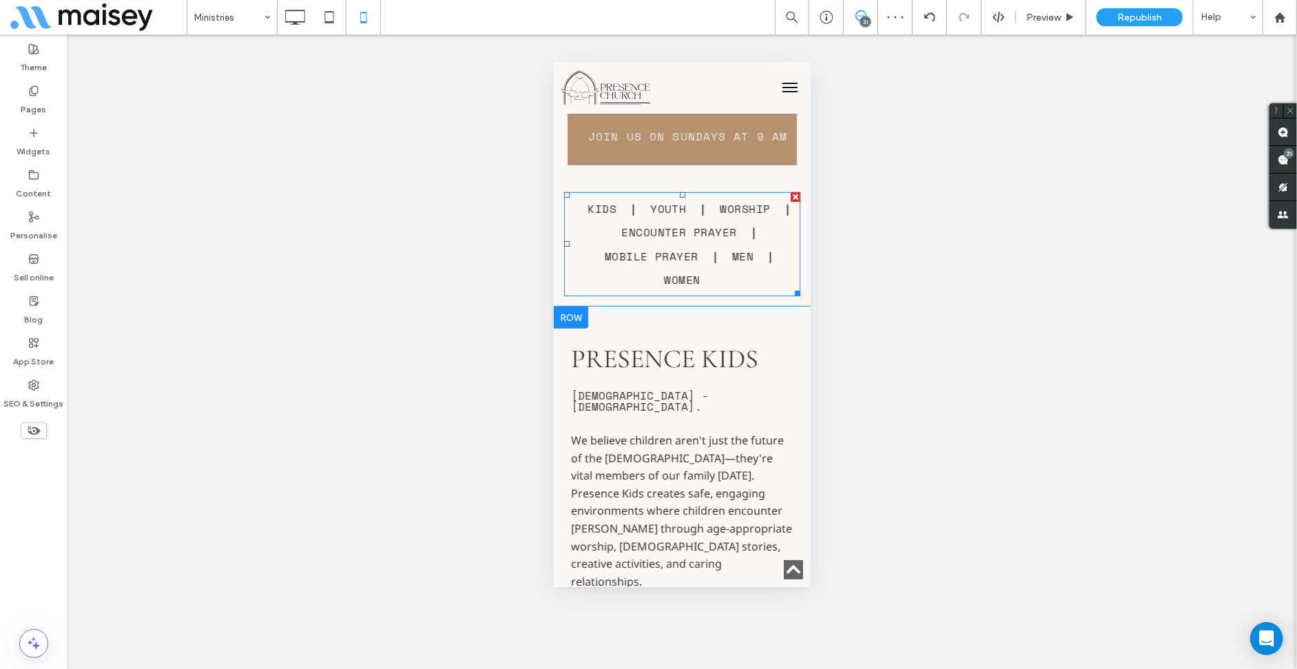
scroll to position [482, 0]
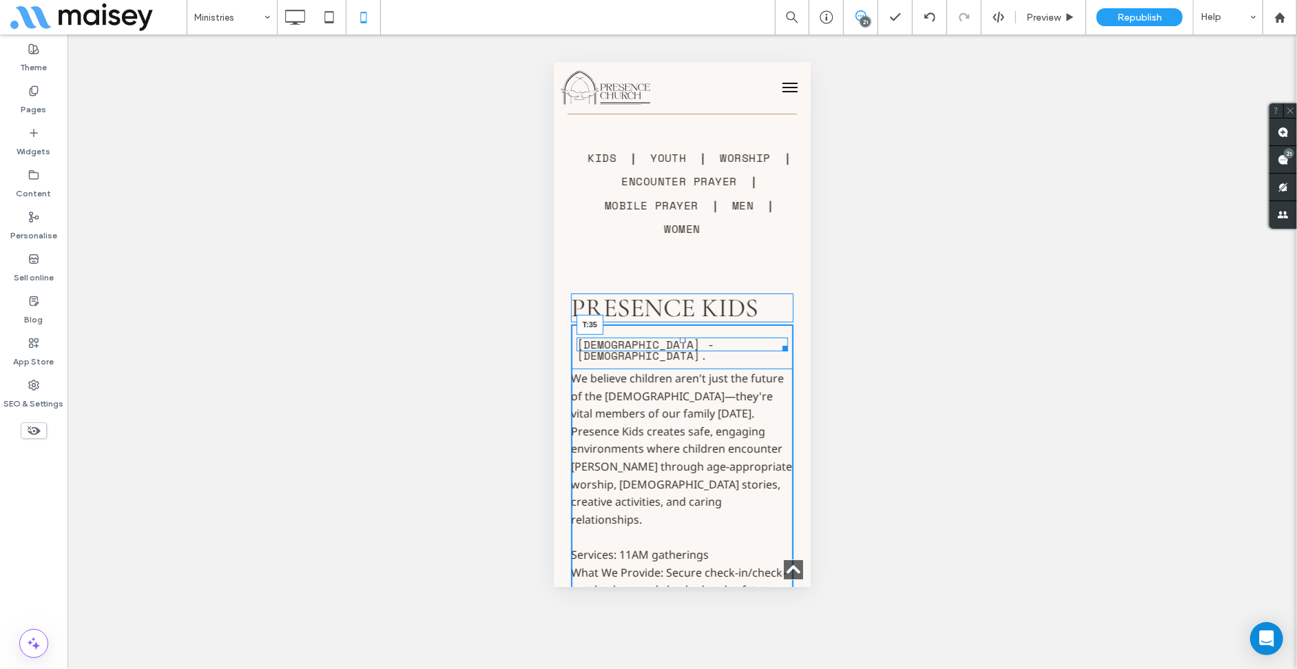
drag, startPoint x: 675, startPoint y: 335, endPoint x: 1285, endPoint y: 396, distance: 613.3
click at [679, 342] on div at bounding box center [682, 340] width 6 height 6
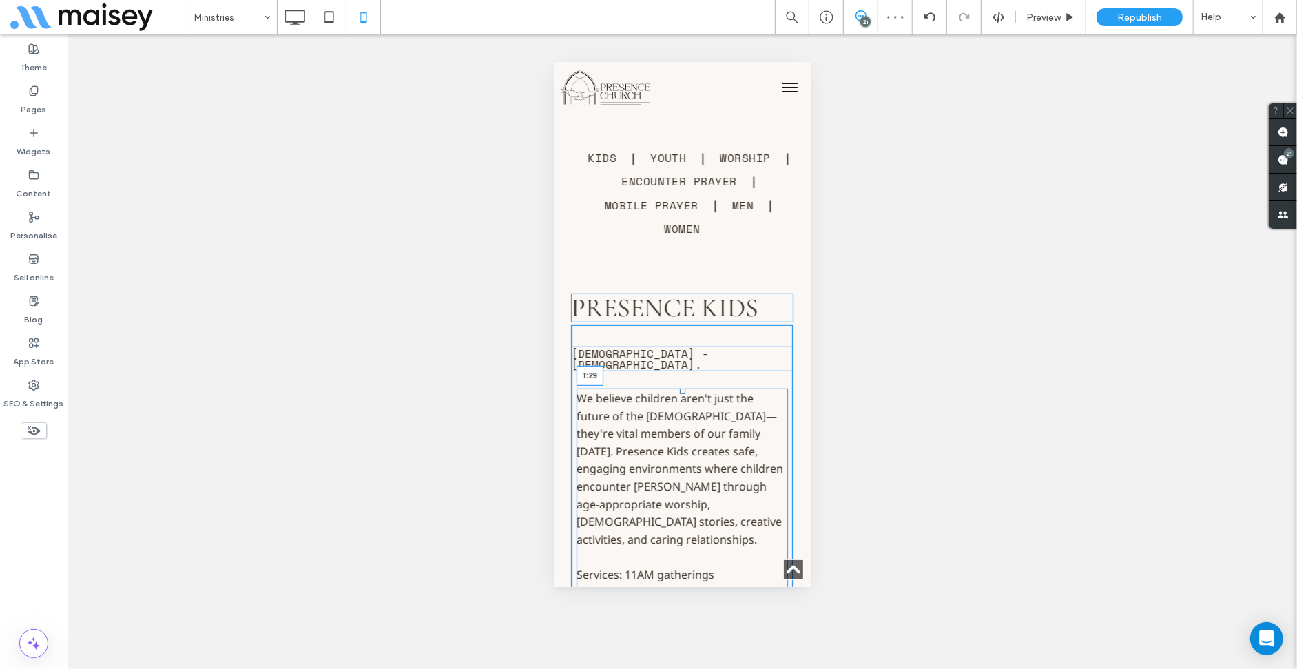
drag, startPoint x: 678, startPoint y: 376, endPoint x: 1242, endPoint y: 441, distance: 567.8
click at [688, 388] on div "We believe children aren't just the future of the church—they're vital members …" at bounding box center [682, 653] width 212 height 531
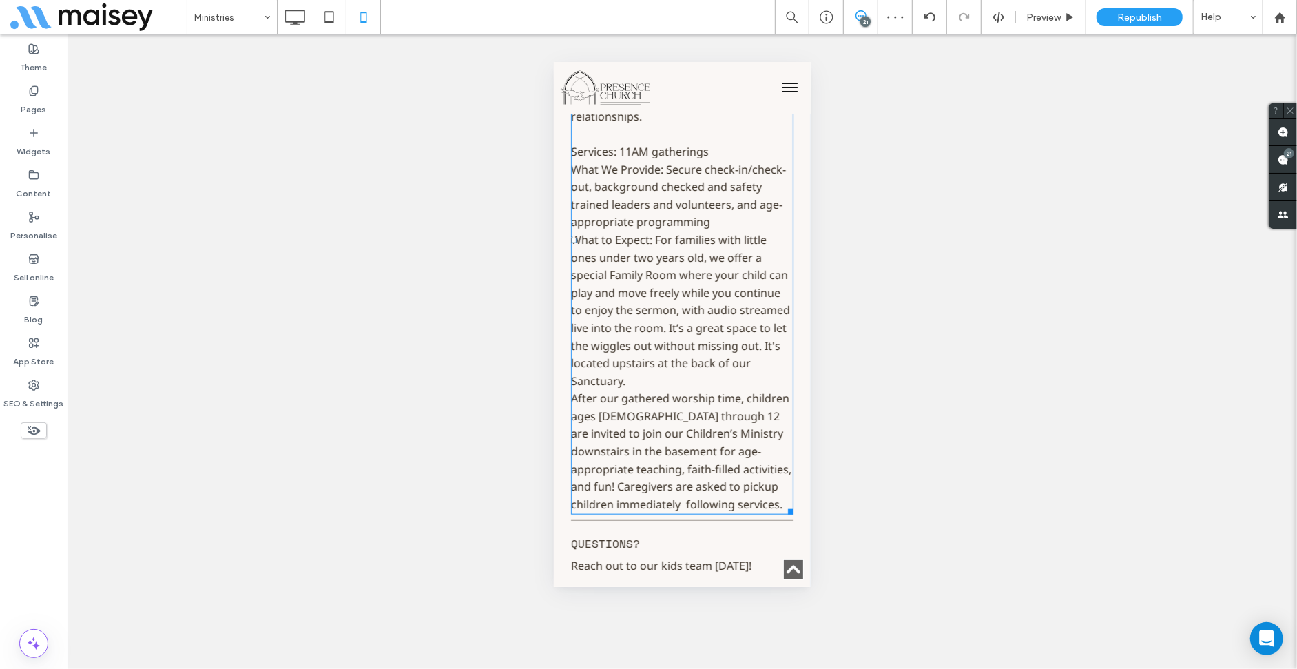
scroll to position [1033, 0]
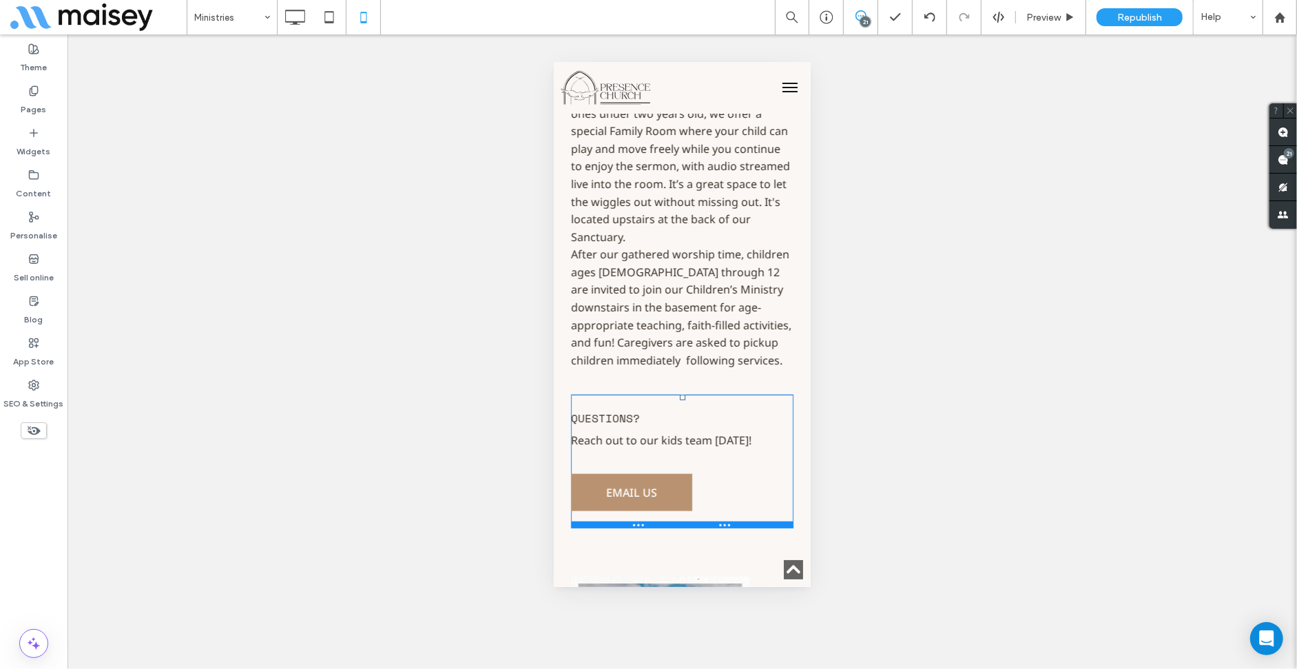
drag, startPoint x: 676, startPoint y: 366, endPoint x: 672, endPoint y: 375, distance: 9.9
click at [672, 394] on div "Questions? Reach out to our kids team today! Click To Paste Email Us Click To P…" at bounding box center [681, 460] width 222 height 133
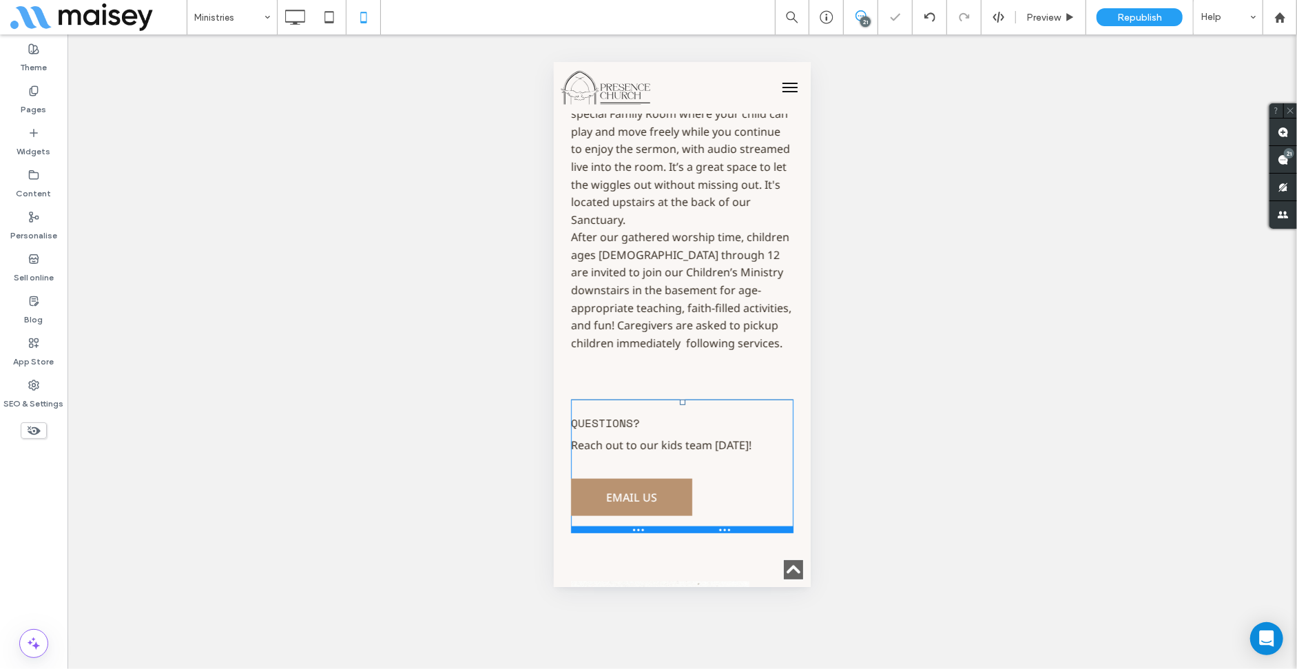
click at [678, 399] on div "Questions? Reach out to our kids team today! Click To Paste Email Us Click To P…" at bounding box center [681, 466] width 222 height 134
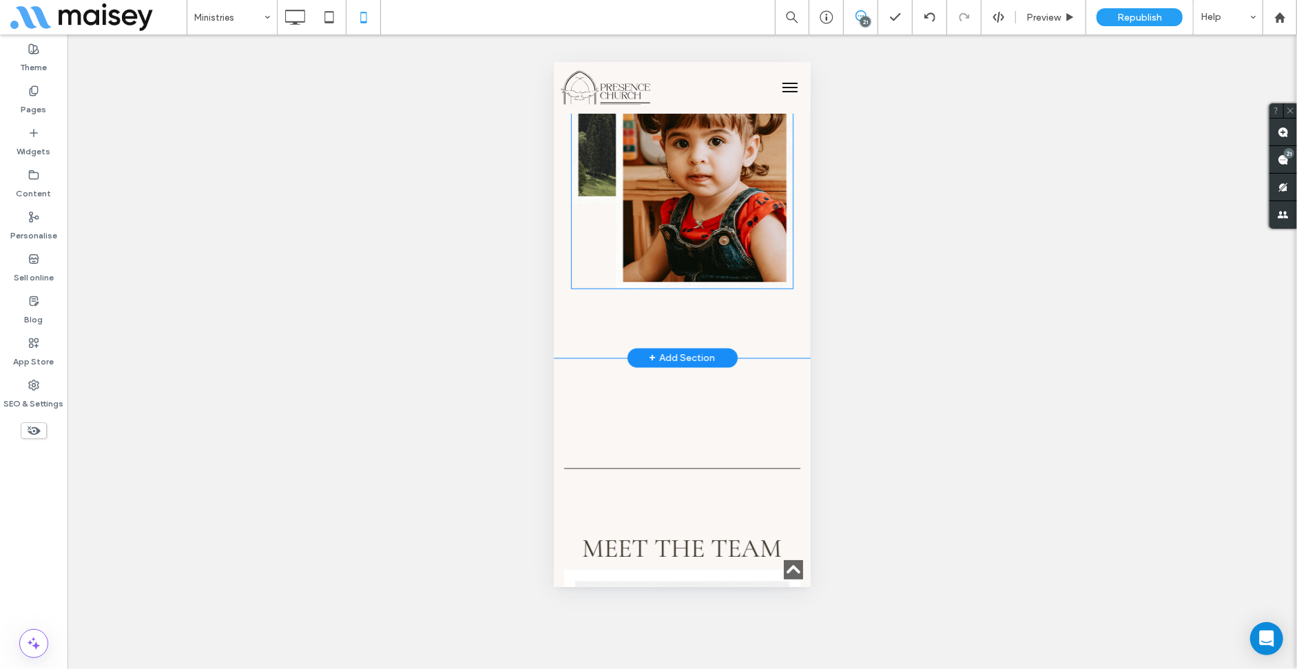
scroll to position [1693, 0]
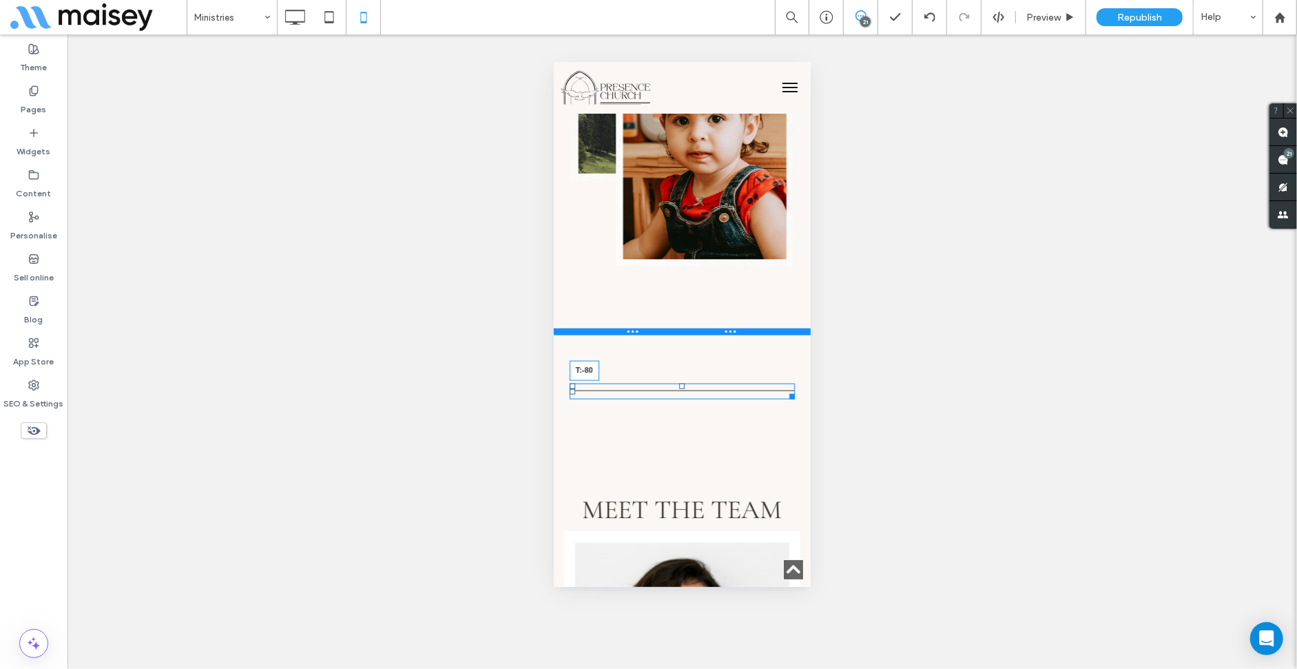
drag, startPoint x: 676, startPoint y: 395, endPoint x: 682, endPoint y: 286, distance: 109.7
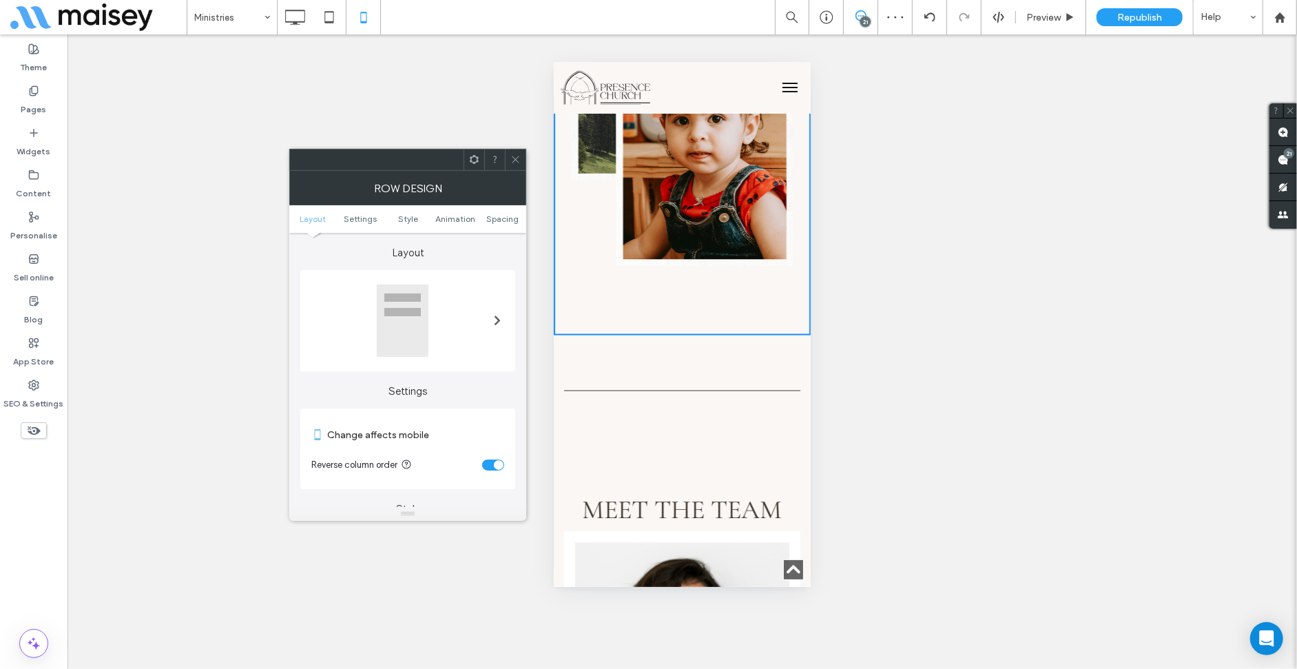
scroll to position [1555, 0]
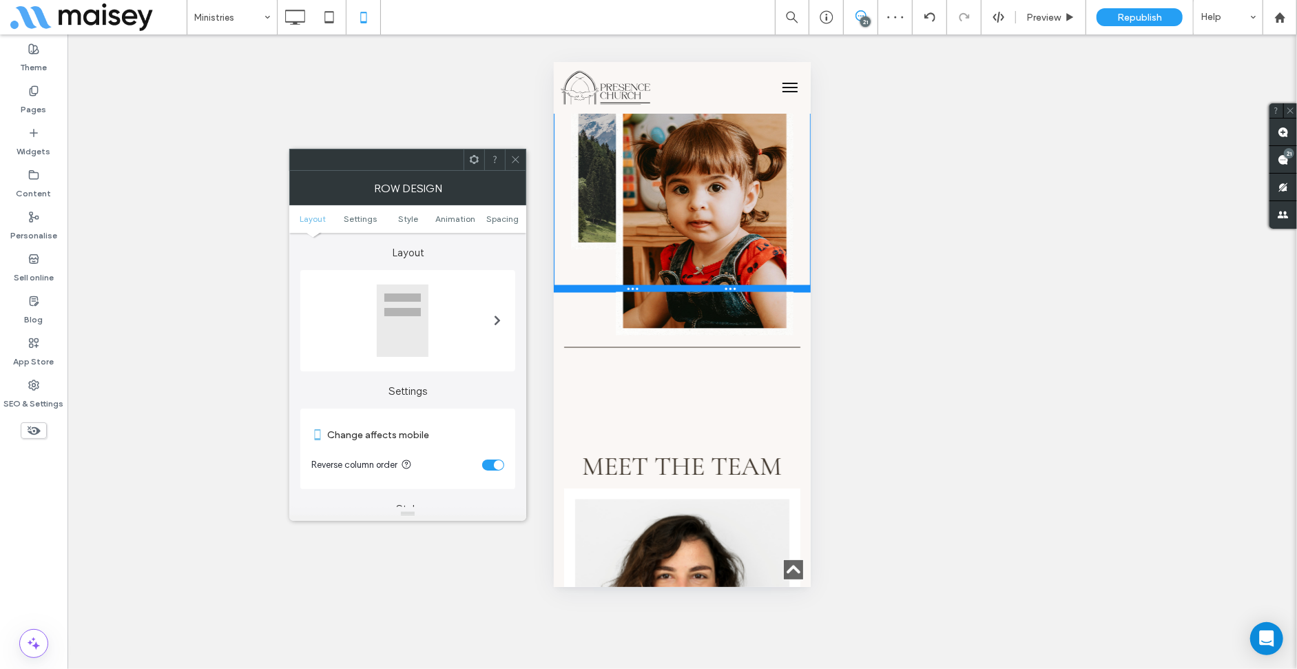
drag, startPoint x: 750, startPoint y: 284, endPoint x: 1307, endPoint y: 309, distance: 557.8
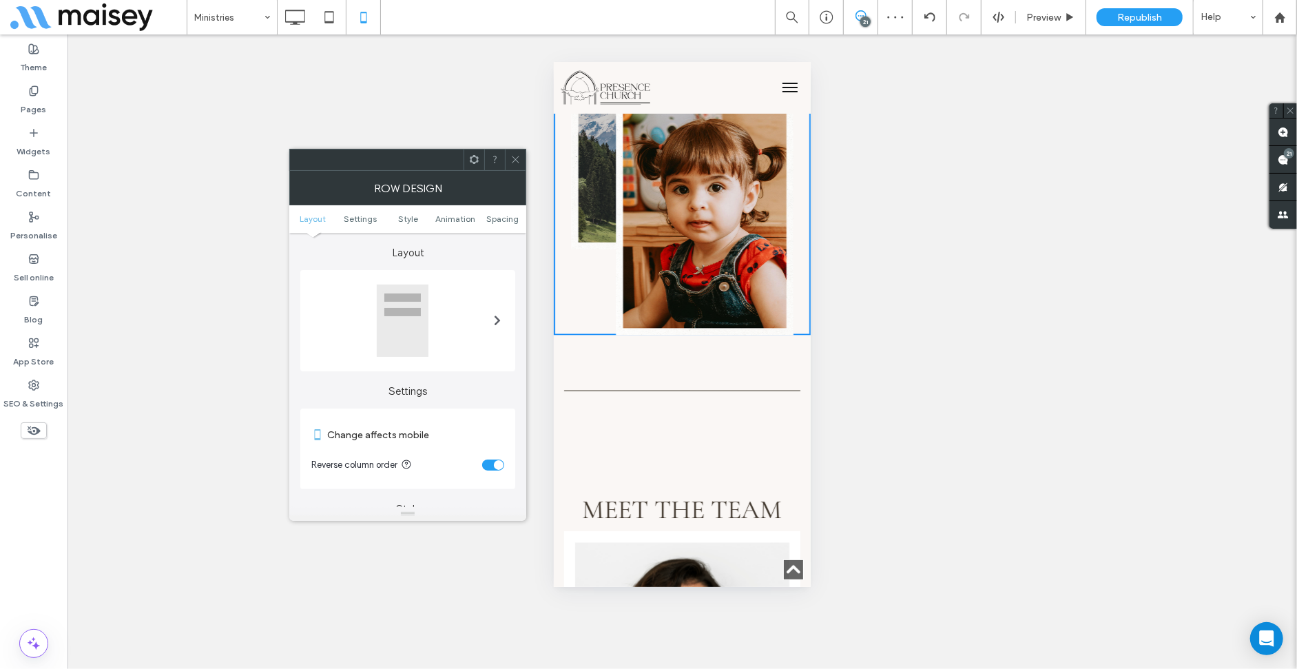
click at [672, 409] on div "Click To Paste" at bounding box center [681, 431] width 236 height 96
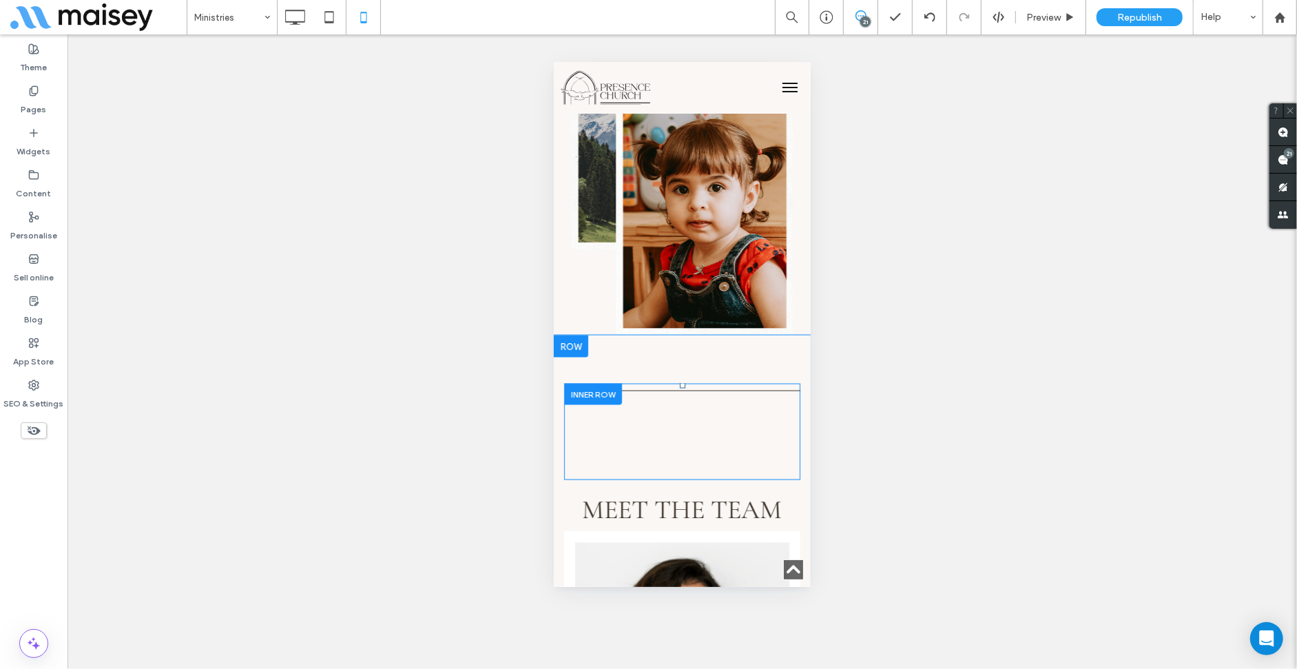
click at [685, 399] on div "Click To Paste" at bounding box center [681, 431] width 236 height 96
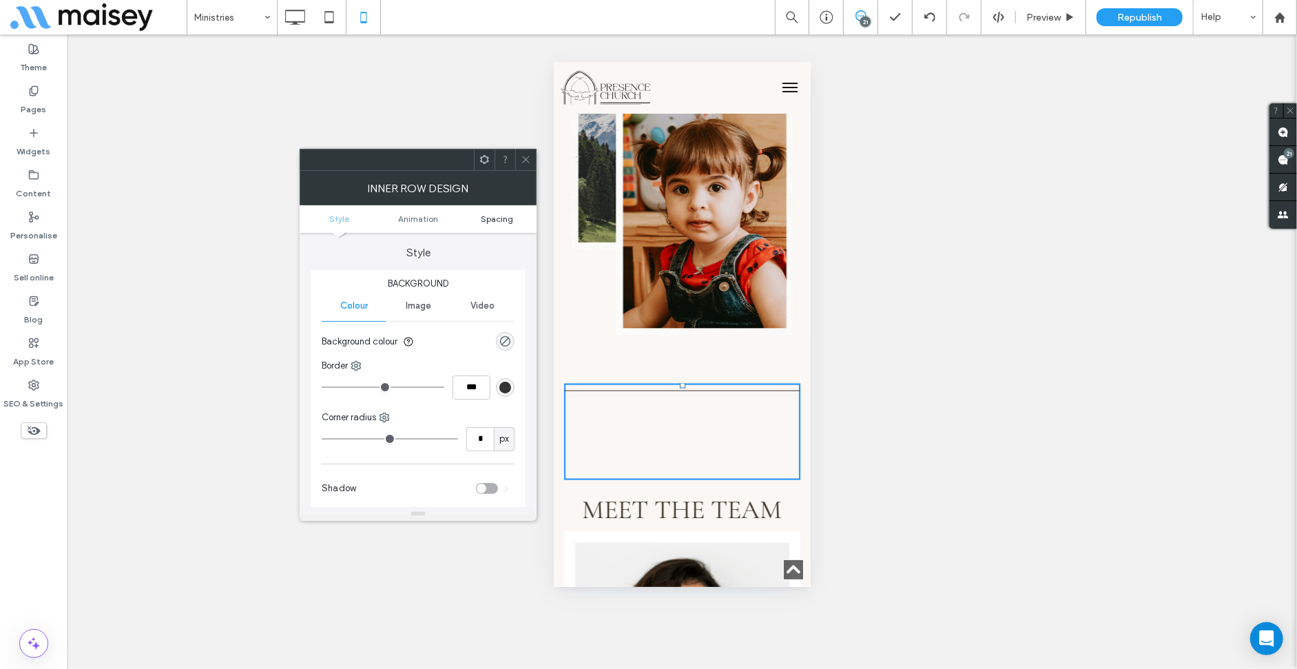
click at [518, 222] on link "Spacing" at bounding box center [497, 219] width 79 height 10
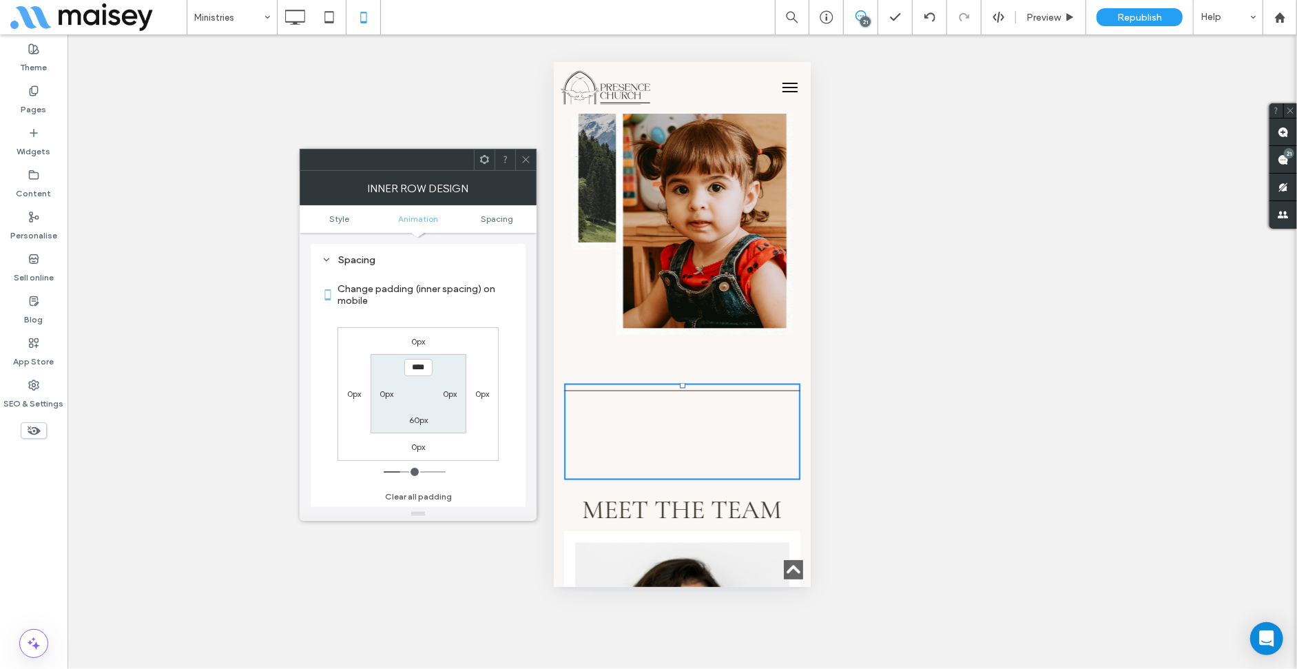
scroll to position [323, 0]
click at [422, 418] on label "60px" at bounding box center [418, 420] width 19 height 10
type input "**"
type input "****"
type input "**"
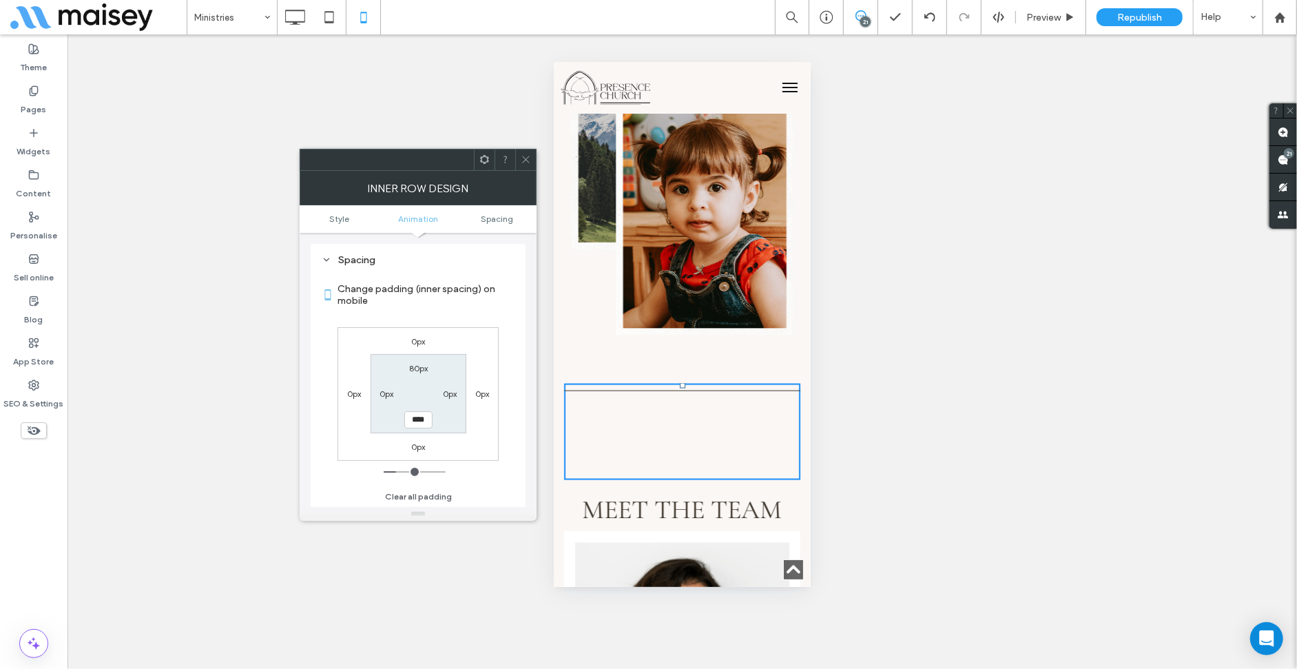
type input "****"
type input "**"
type input "****"
type input "**"
type input "****"
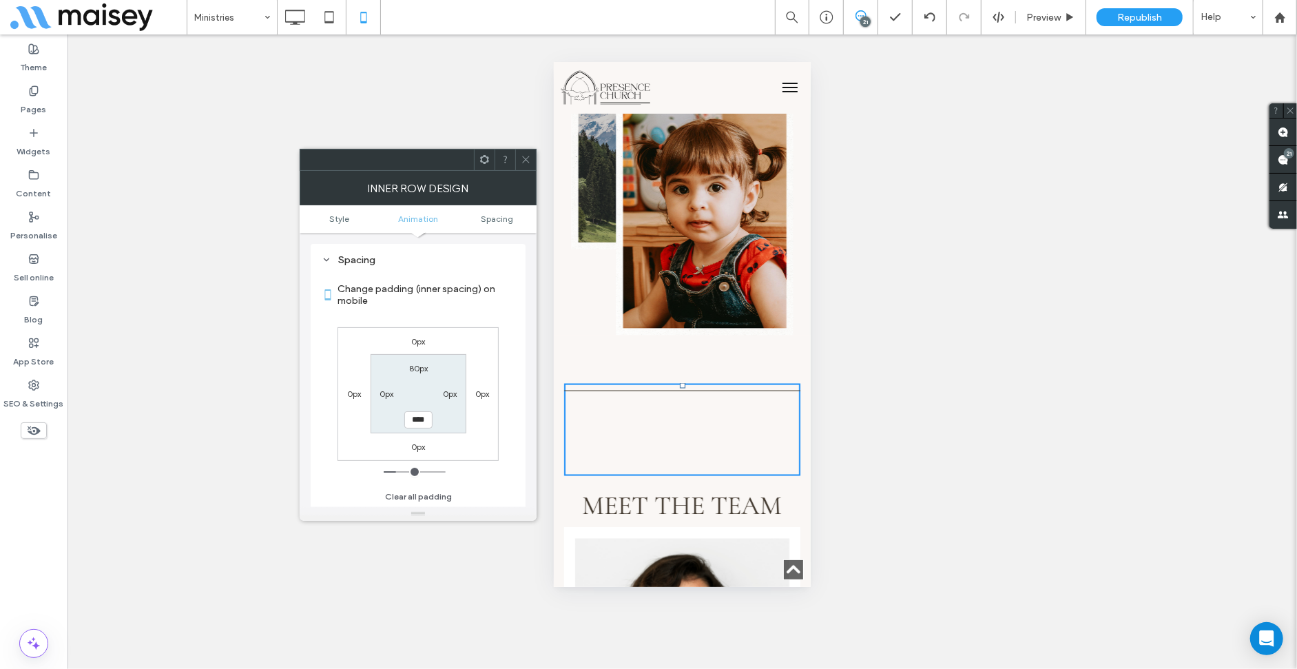
type input "**"
type input "****"
type input "**"
type input "****"
type input "**"
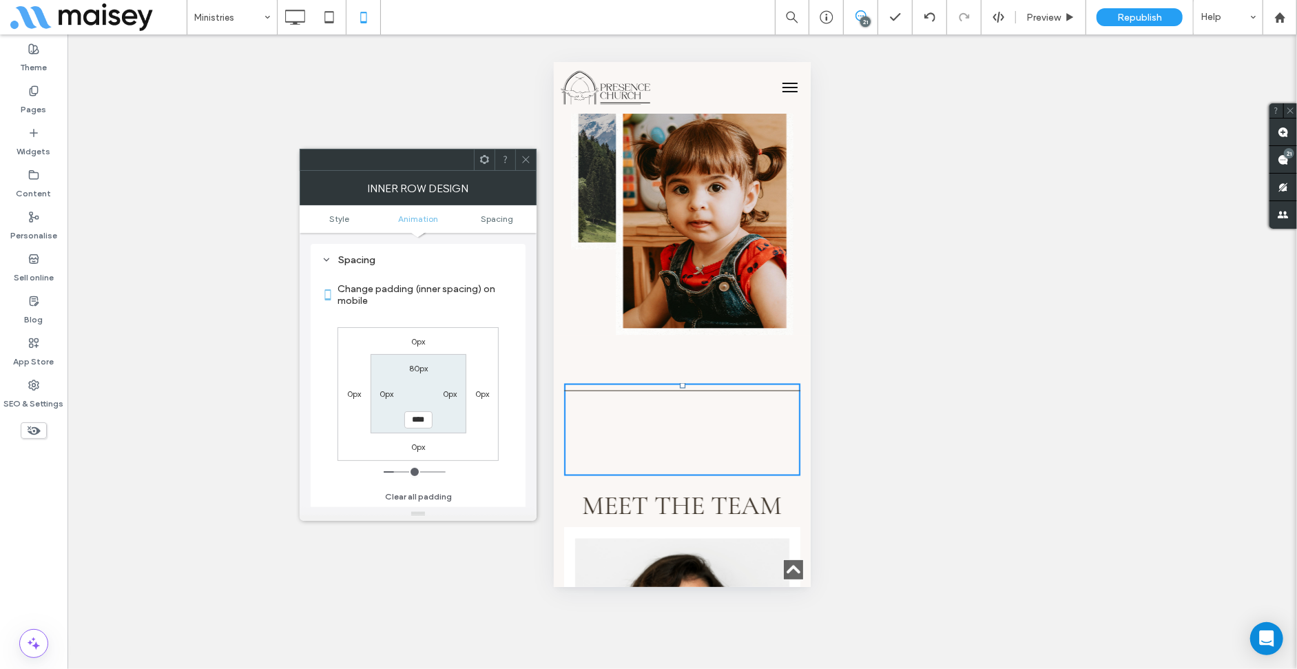
type input "****"
type input "**"
type input "****"
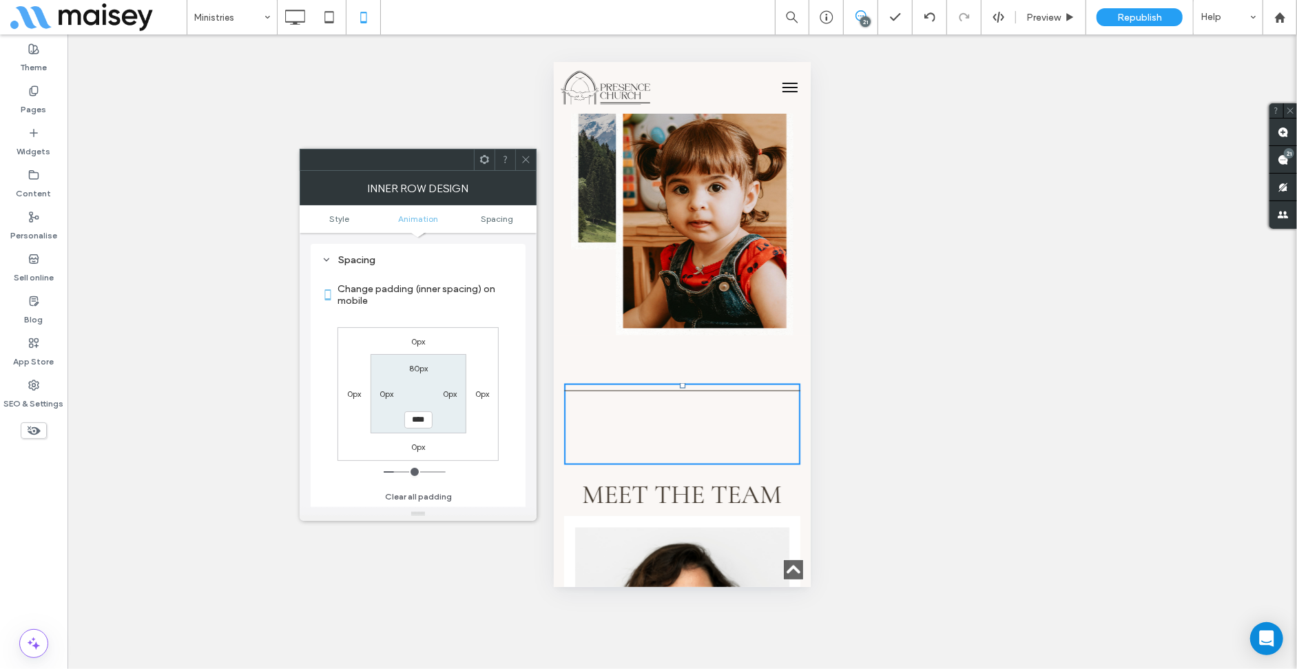
type input "**"
type input "****"
type input "**"
type input "****"
type input "**"
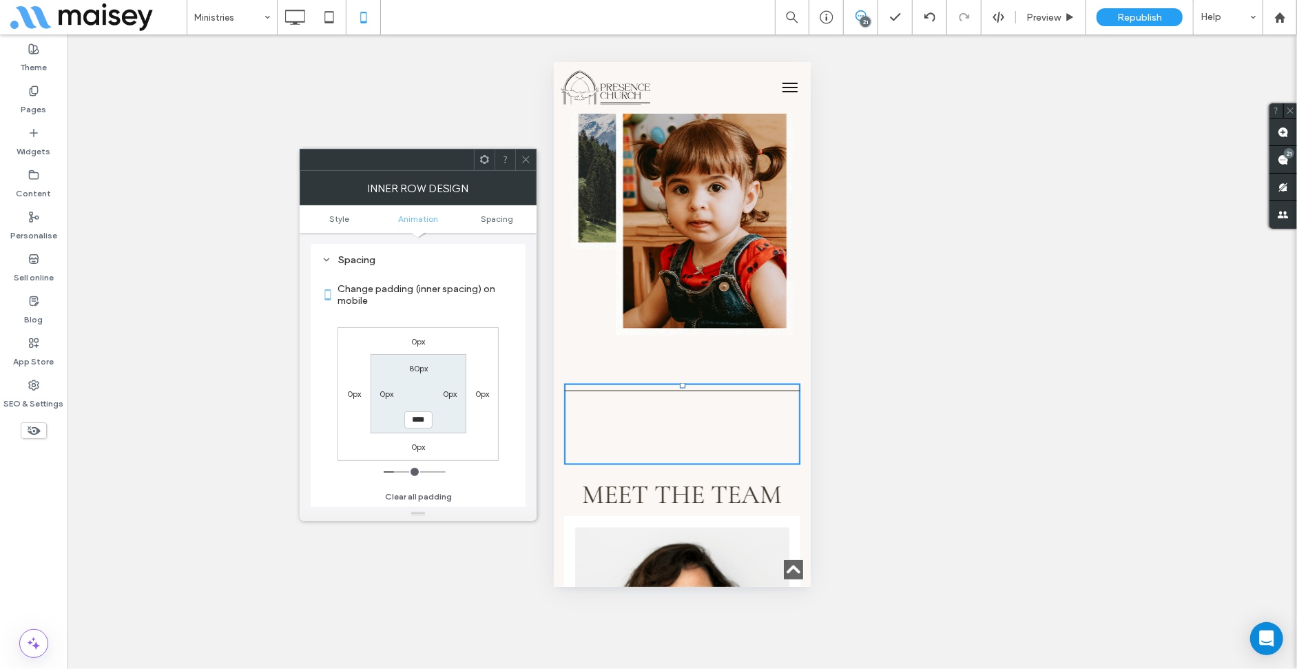
type input "****"
type input "**"
type input "****"
type input "**"
type input "****"
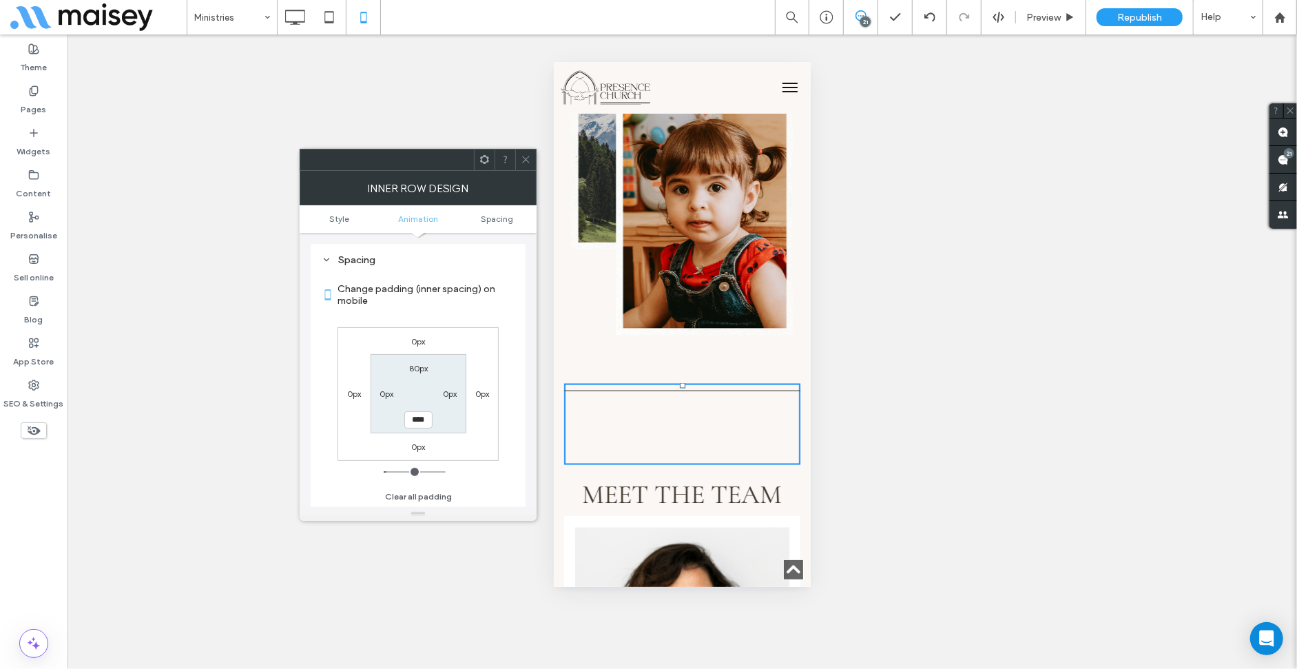
type input "**"
type input "****"
type input "*"
type input "***"
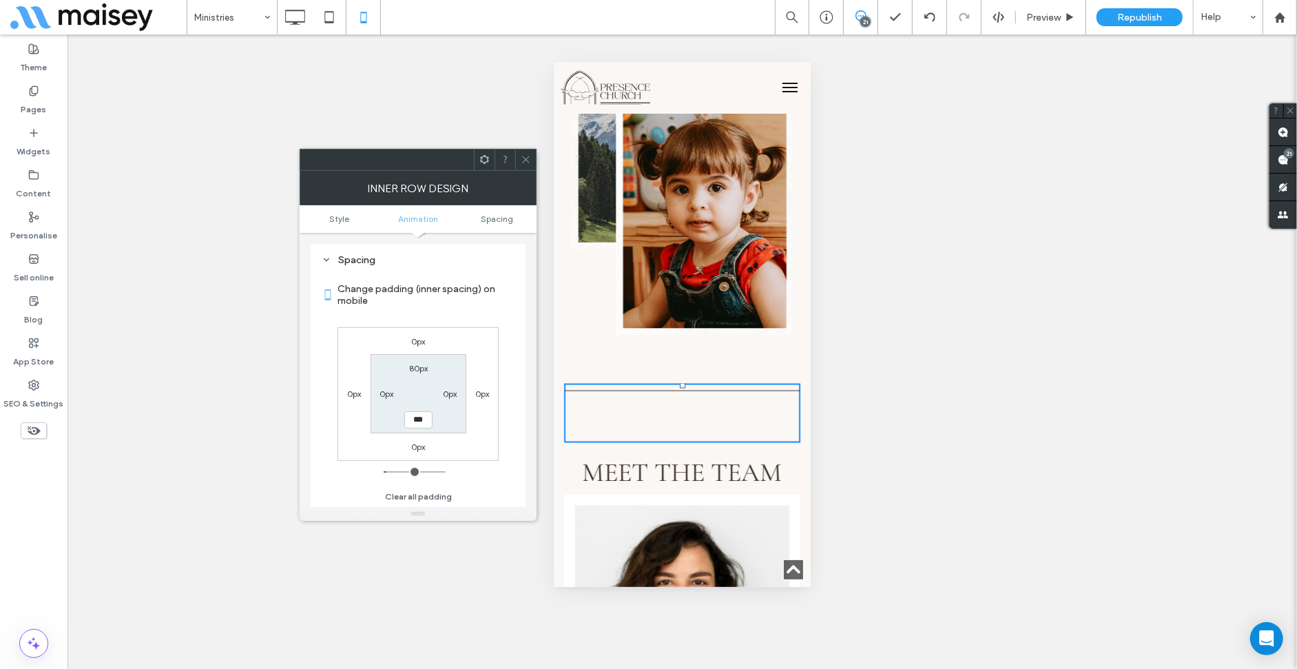
type input "*"
type input "***"
drag, startPoint x: 401, startPoint y: 470, endPoint x: 389, endPoint y: 470, distance: 11.7
click at [389, 471] on input "range" at bounding box center [415, 471] width 62 height 1
type input "*"
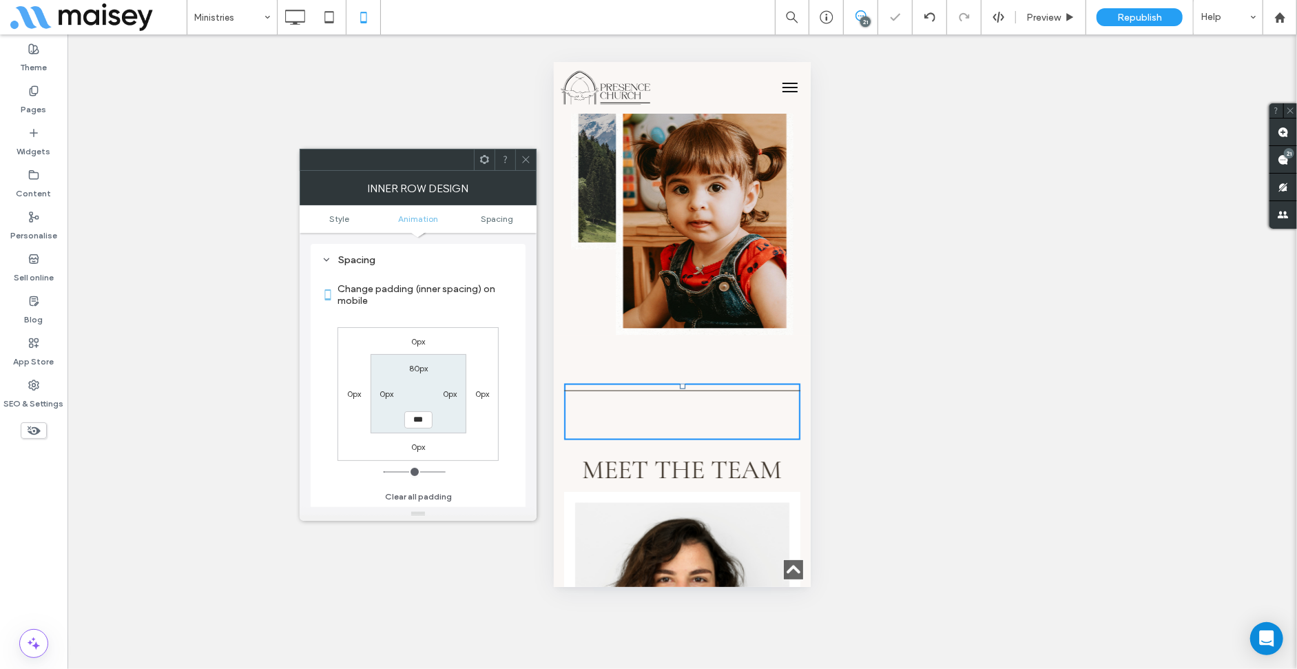
type input "***"
type input "*"
type input "***"
type input "*"
type input "***"
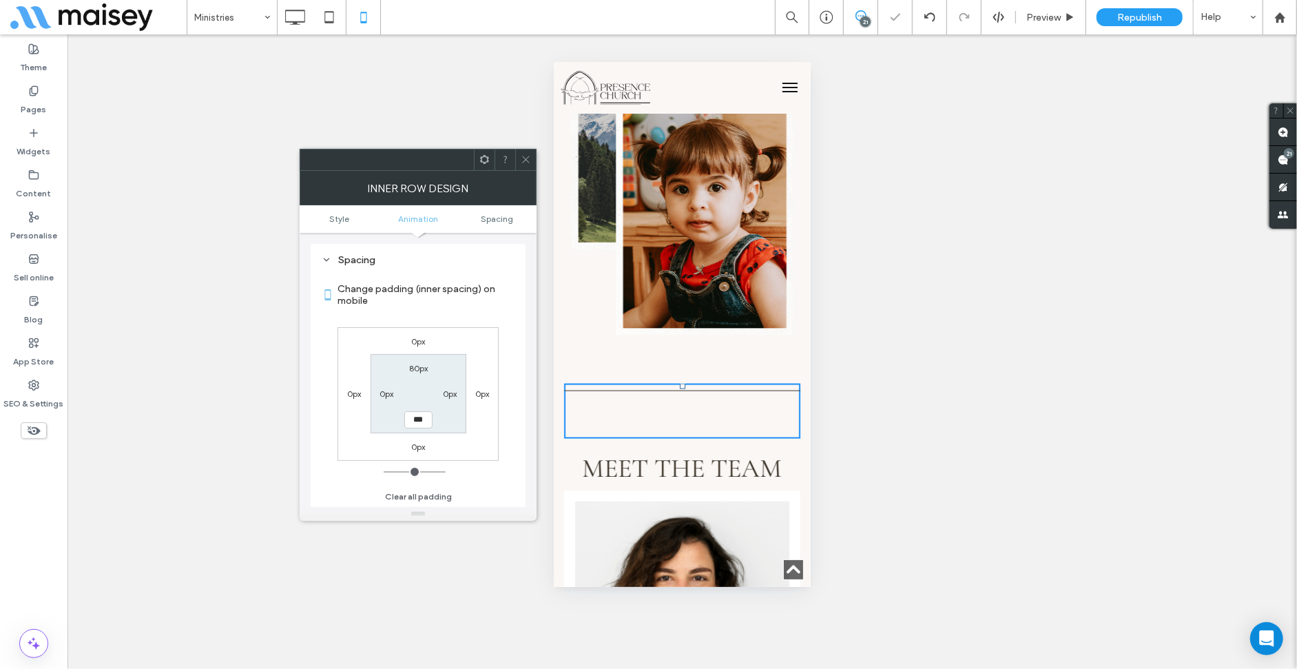
type input "*"
click at [386, 472] on input "range" at bounding box center [415, 471] width 62 height 1
click at [523, 163] on icon at bounding box center [526, 159] width 10 height 10
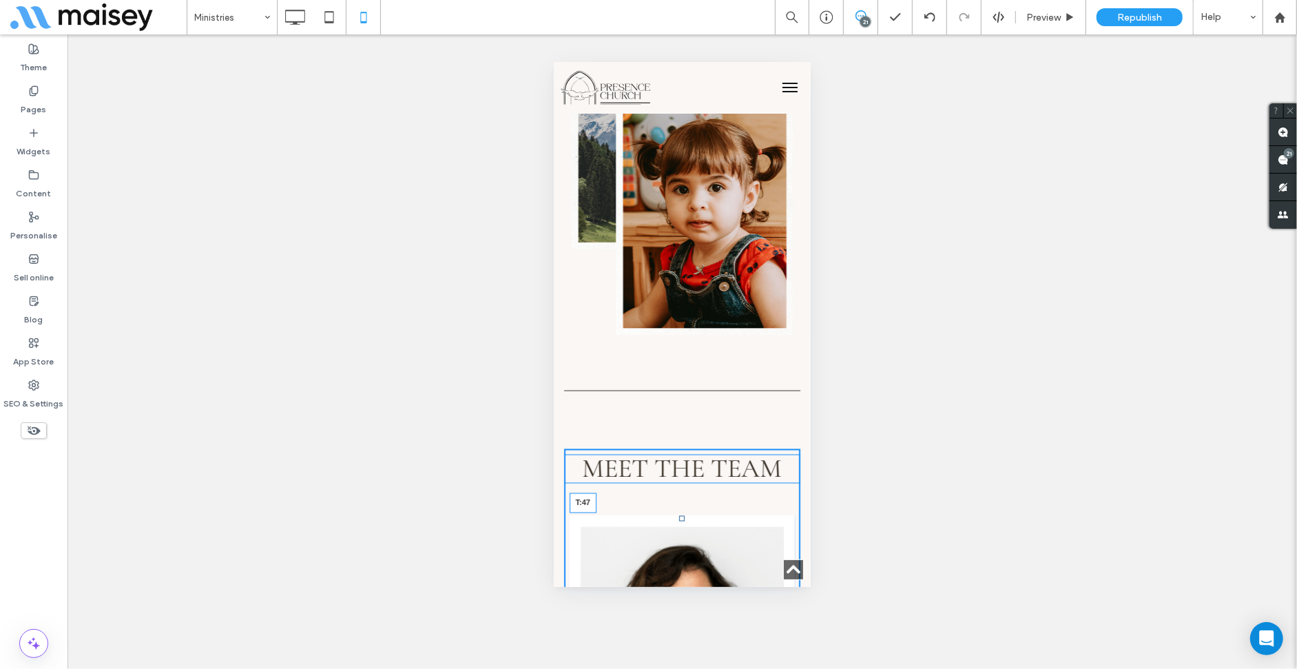
drag, startPoint x: 677, startPoint y: 446, endPoint x: 1225, endPoint y: 533, distance: 555.2
drag, startPoint x: 675, startPoint y: 472, endPoint x: 1229, endPoint y: 552, distance: 559.4
click at [678, 515] on div at bounding box center [681, 518] width 6 height 6
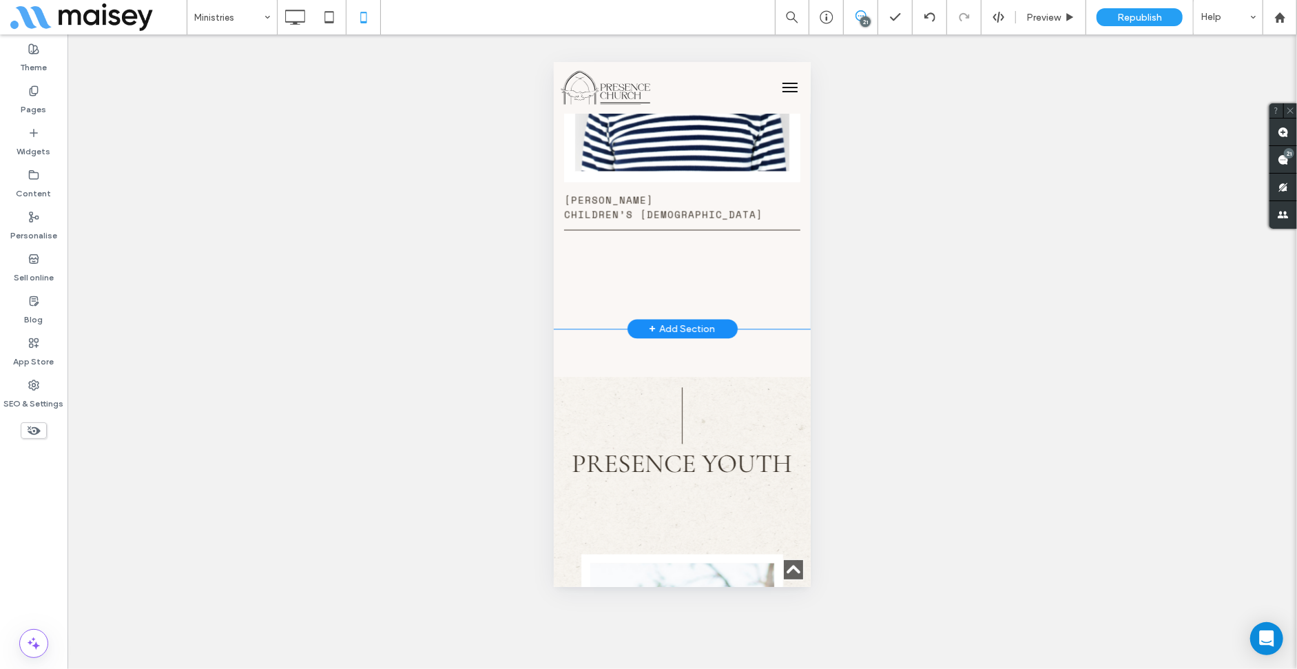
scroll to position [2037, 0]
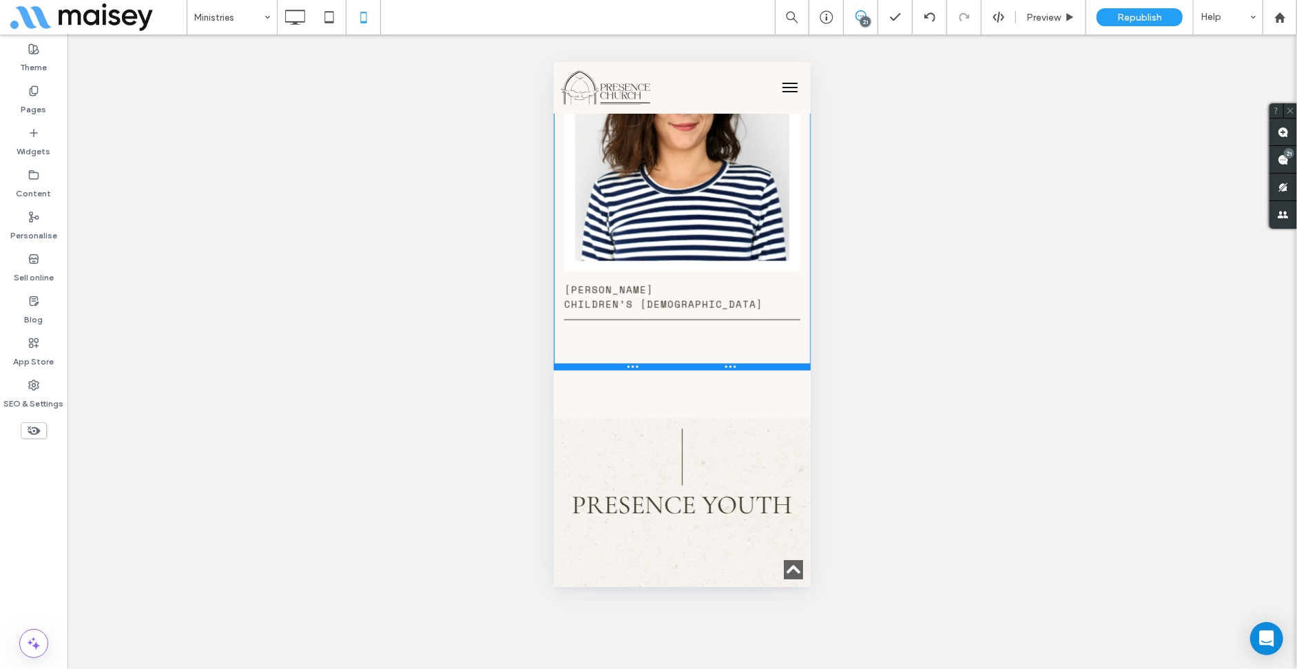
drag, startPoint x: 753, startPoint y: 417, endPoint x: 1321, endPoint y: 319, distance: 576.7
click at [758, 257] on div "Click To Paste Meet the Team Button Aly Buis Children’s Pastor Button Click To …" at bounding box center [681, 111] width 257 height 516
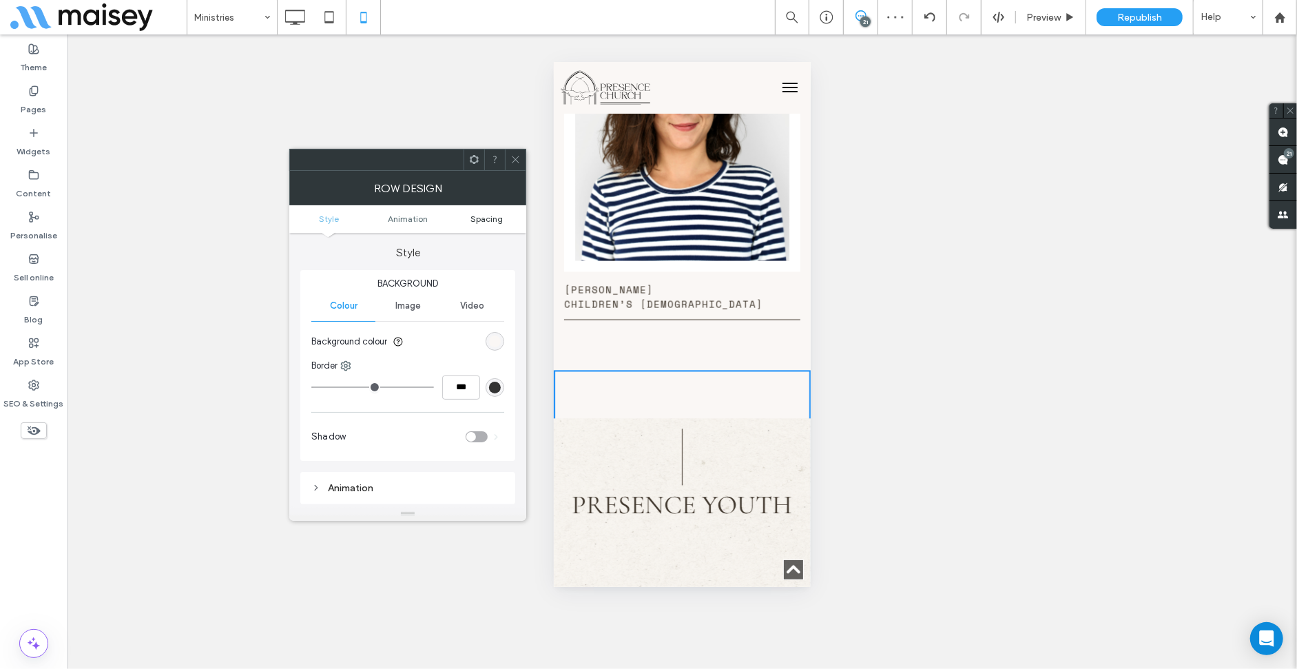
click at [482, 220] on span "Spacing" at bounding box center [486, 219] width 32 height 10
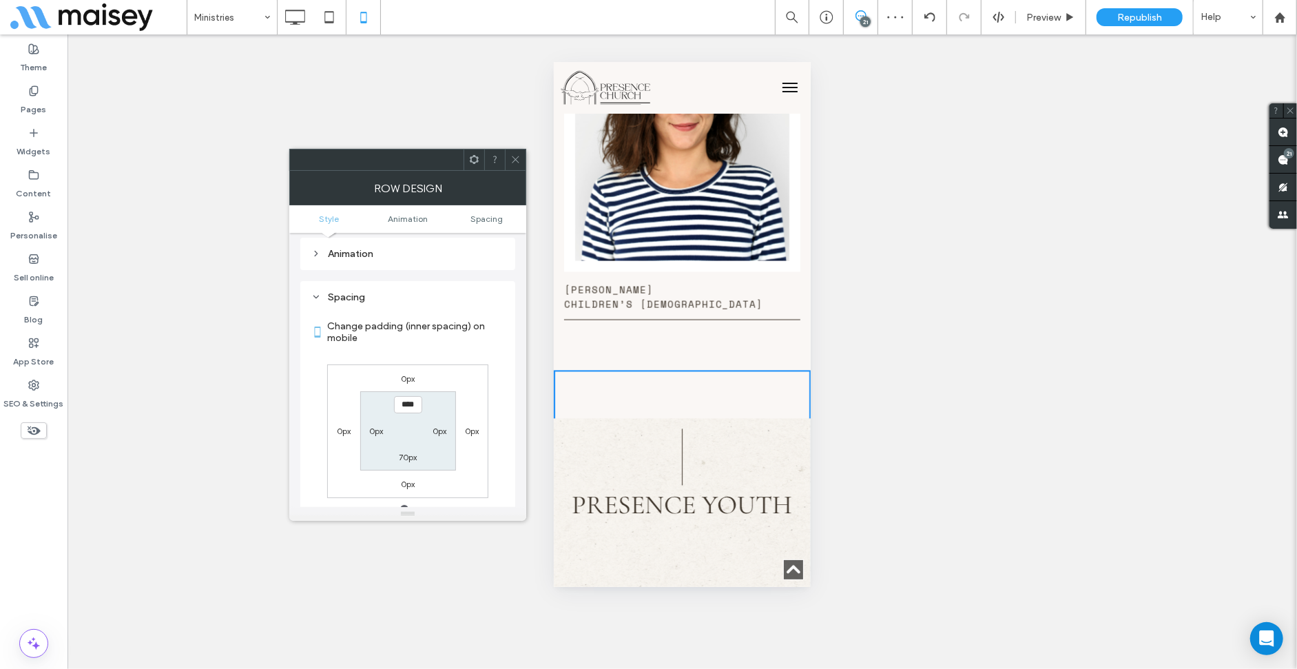
scroll to position [272, 0]
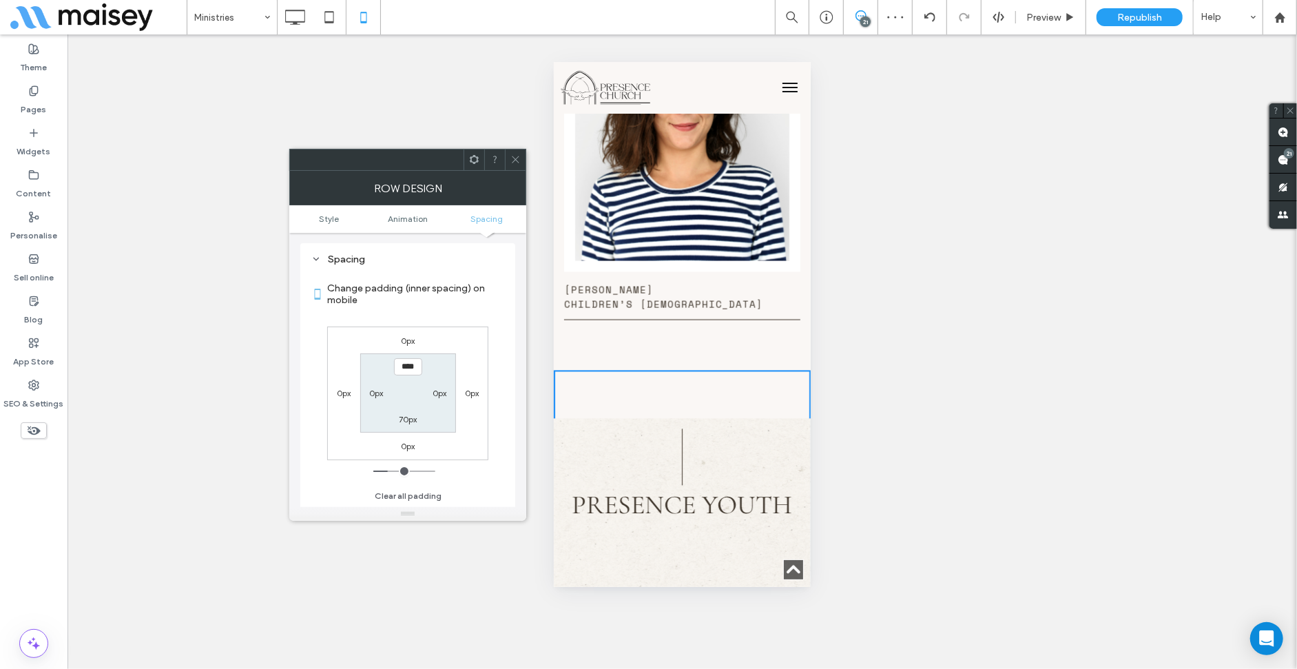
type input "**"
type input "****"
type input "**"
type input "****"
type input "**"
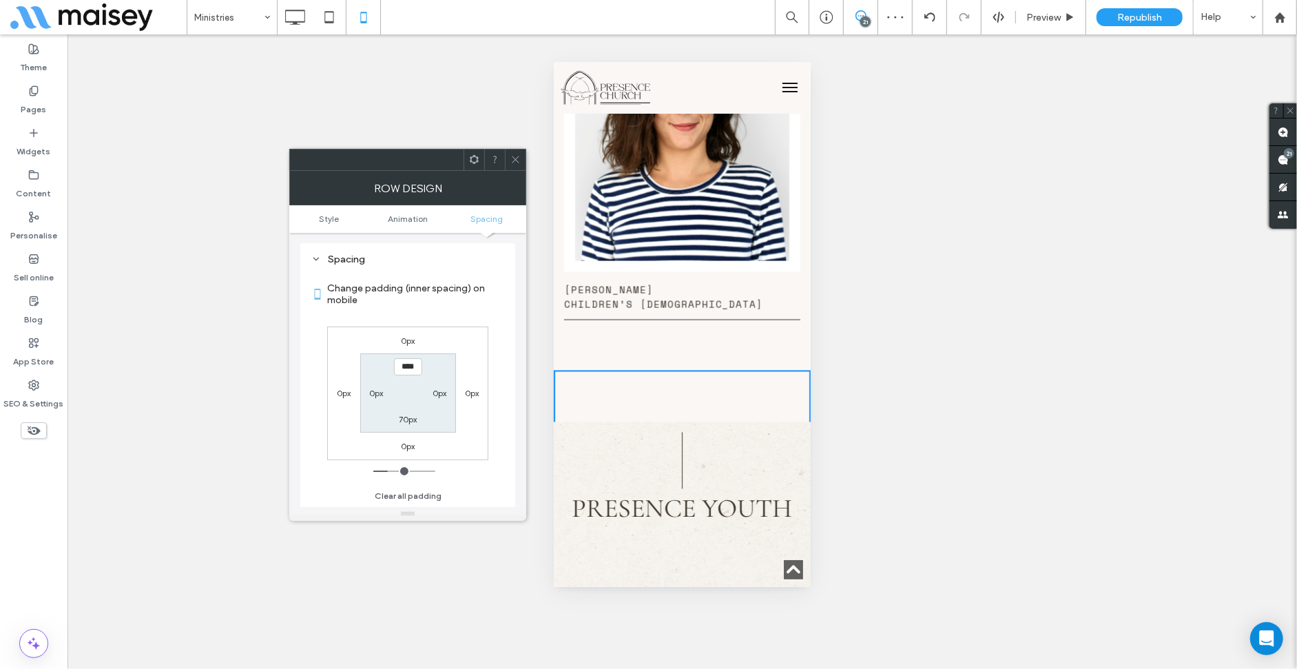
type input "****"
type input "**"
type input "****"
type input "*"
type input "***"
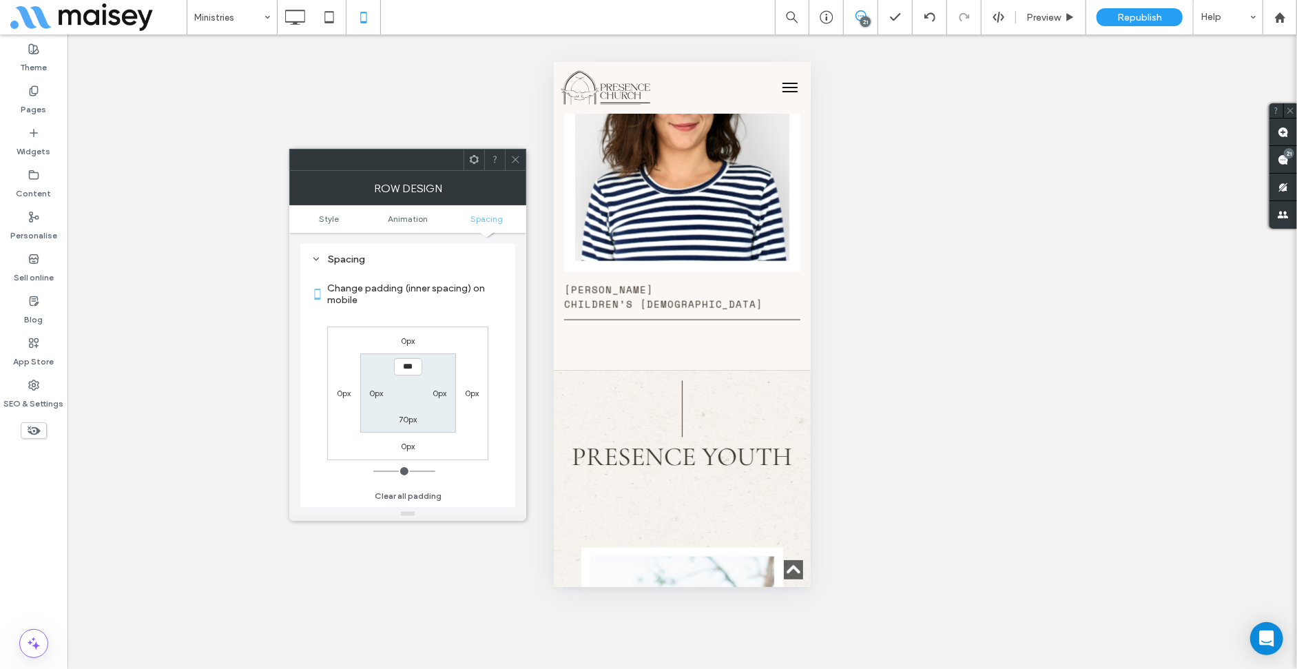
drag, startPoint x: 367, startPoint y: 466, endPoint x: 349, endPoint y: 469, distance: 18.8
type input "*"
click at [373, 470] on input "range" at bounding box center [404, 470] width 62 height 1
click at [517, 158] on use at bounding box center [515, 159] width 7 height 7
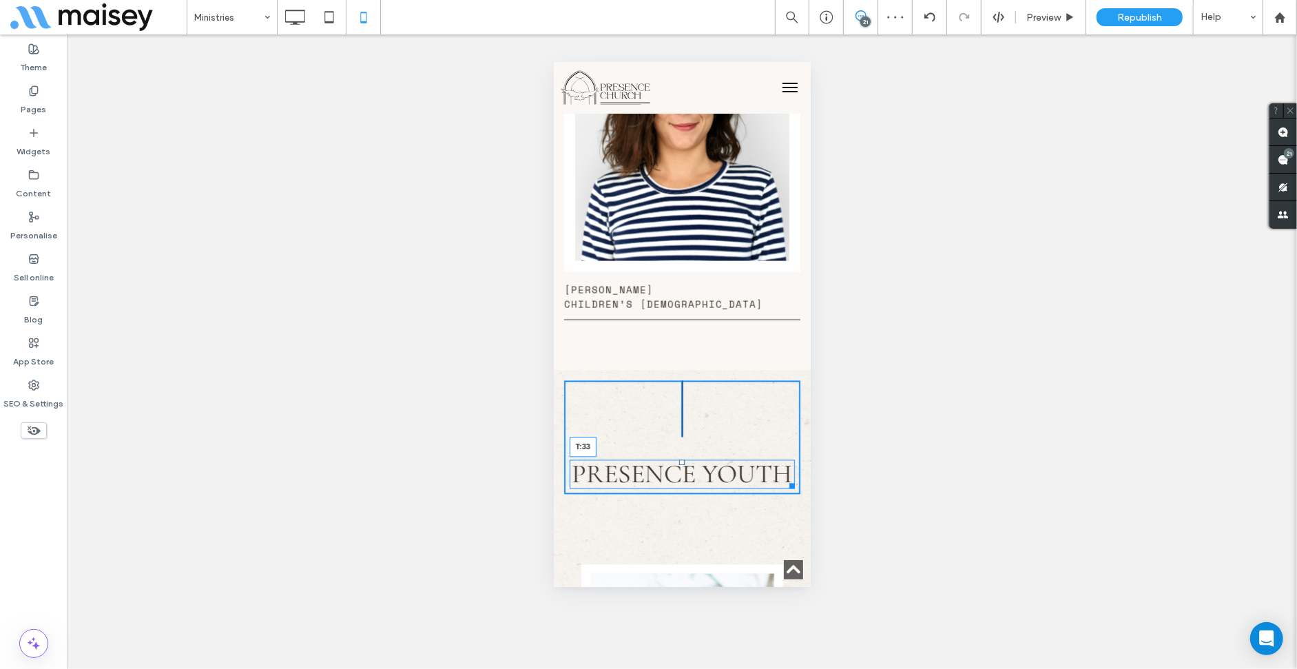
drag, startPoint x: 674, startPoint y: 397, endPoint x: 677, endPoint y: 416, distance: 19.5
click at [678, 459] on div at bounding box center [681, 462] width 6 height 6
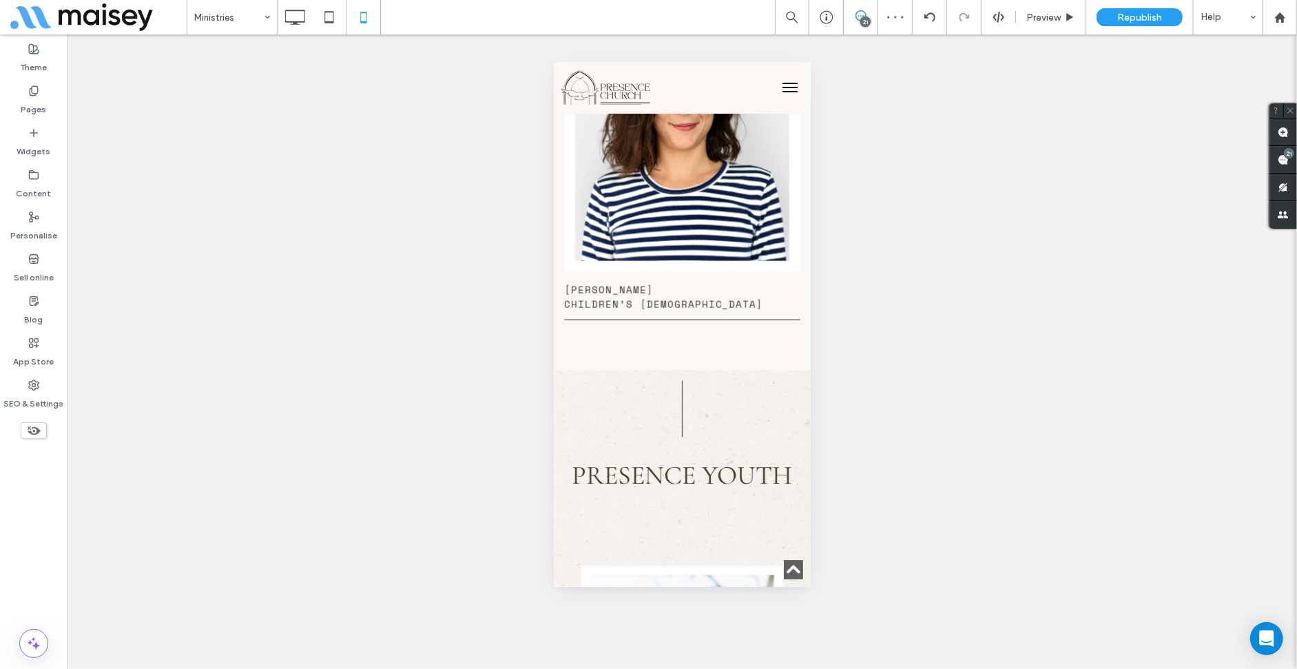
click at [1289, 134] on span at bounding box center [1283, 131] width 28 height 27
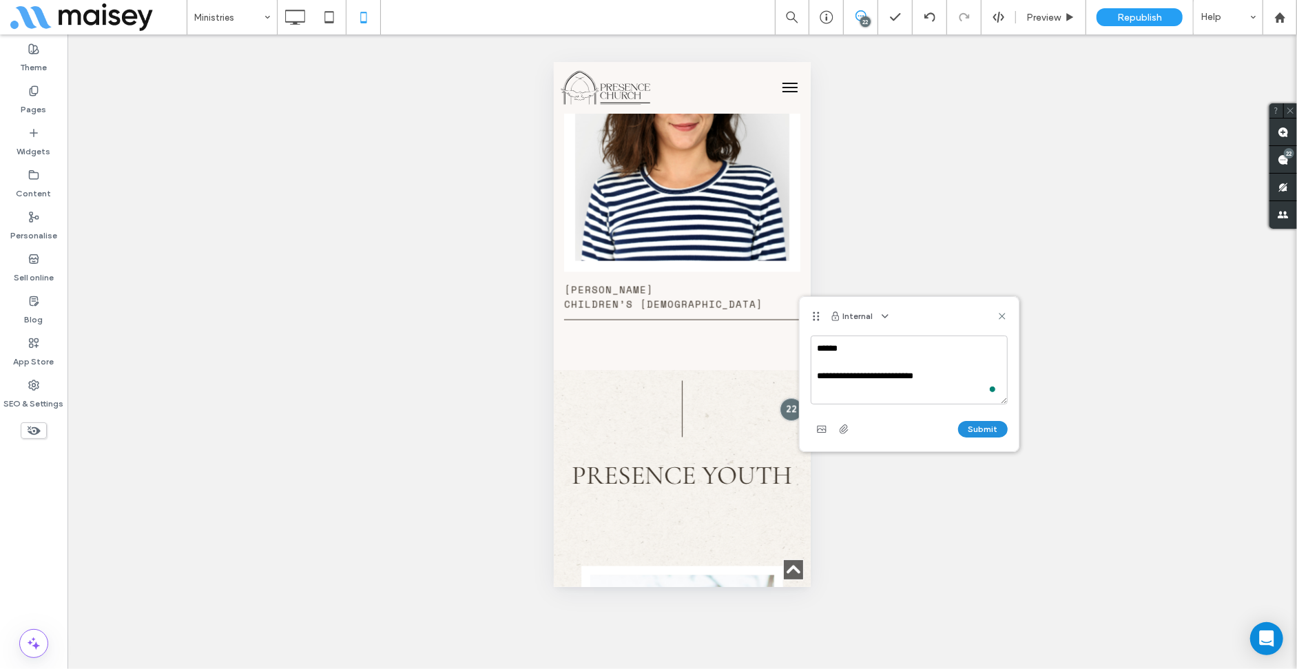
type textarea "**********"
click at [986, 431] on button "Submit" at bounding box center [983, 429] width 50 height 17
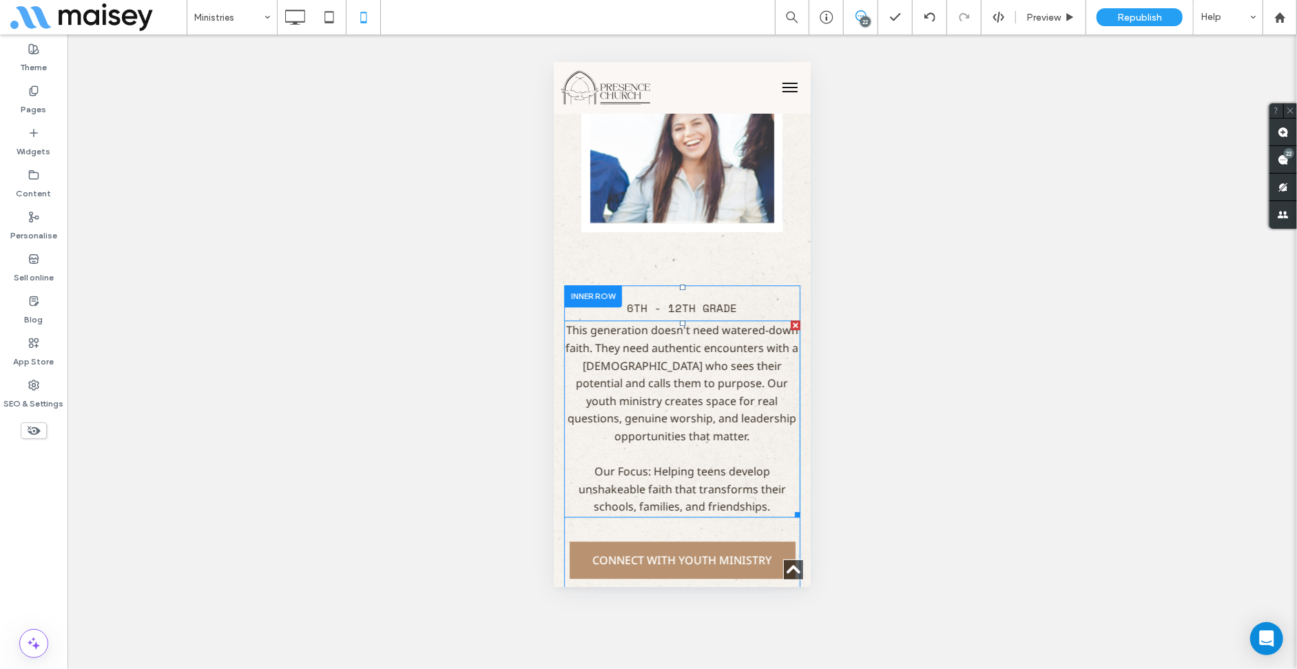
scroll to position [3070, 0]
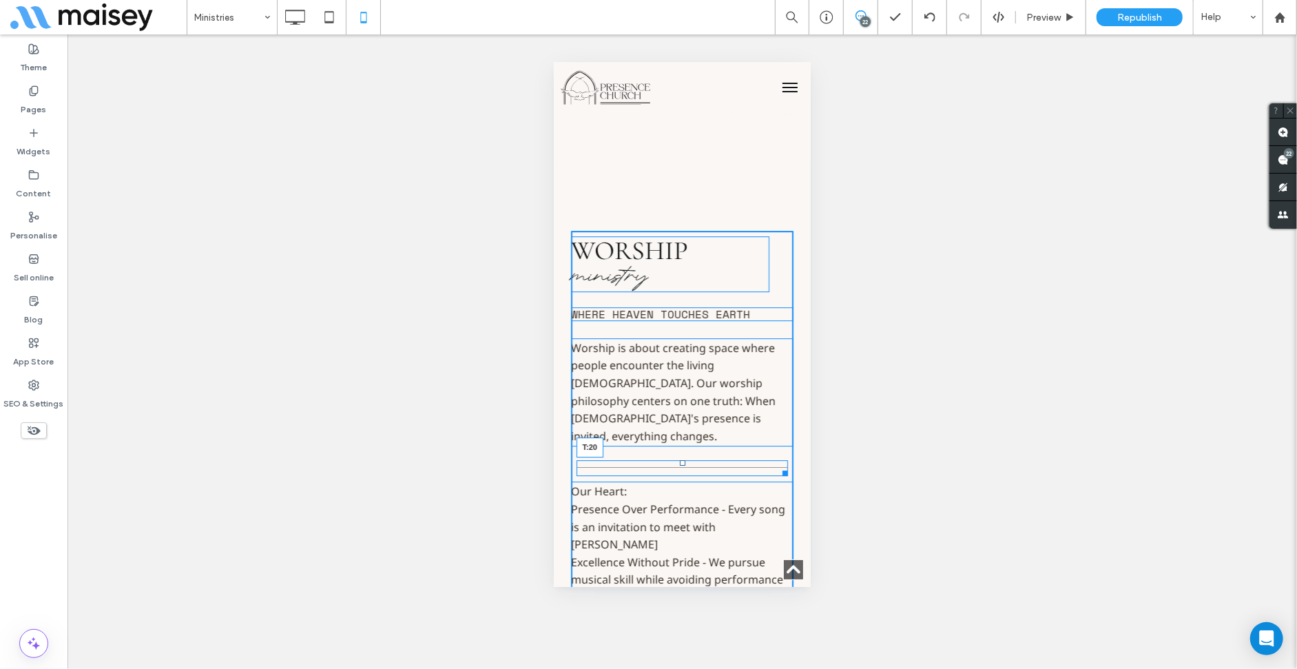
drag, startPoint x: 678, startPoint y: 387, endPoint x: 683, endPoint y: 401, distance: 14.6
click at [683, 459] on div "T:20" at bounding box center [682, 467] width 212 height 16
click at [679, 486] on div at bounding box center [682, 489] width 6 height 6
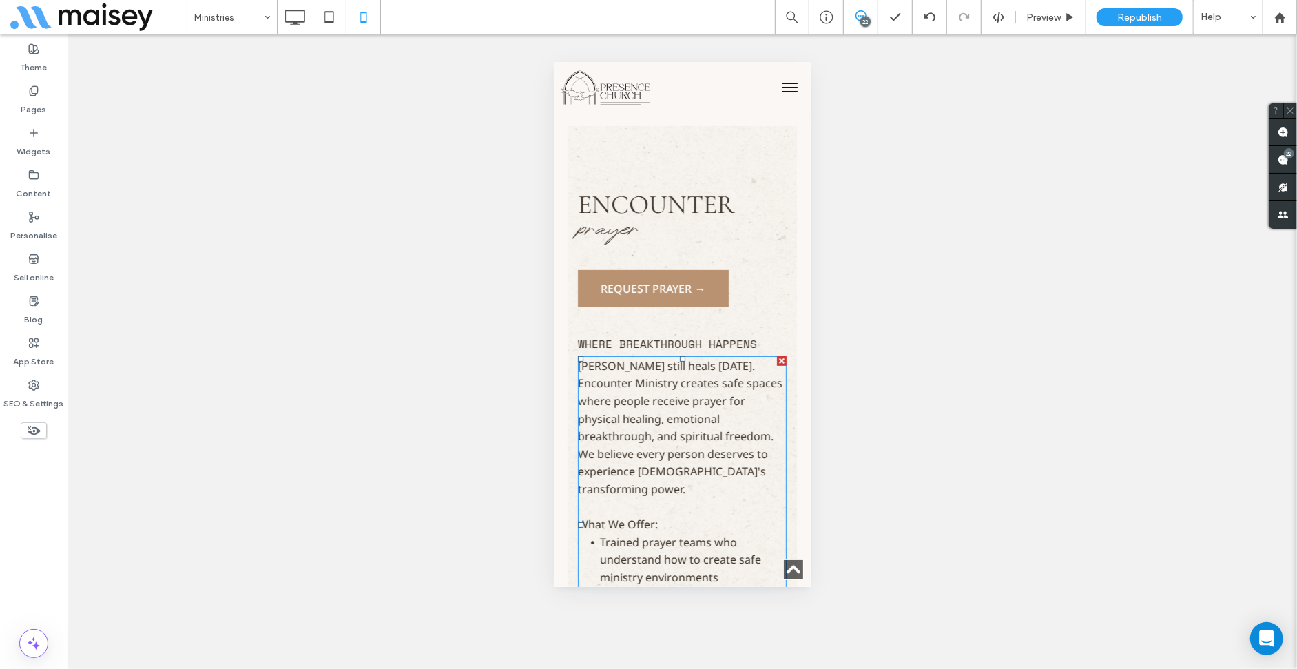
scroll to position [4241, 0]
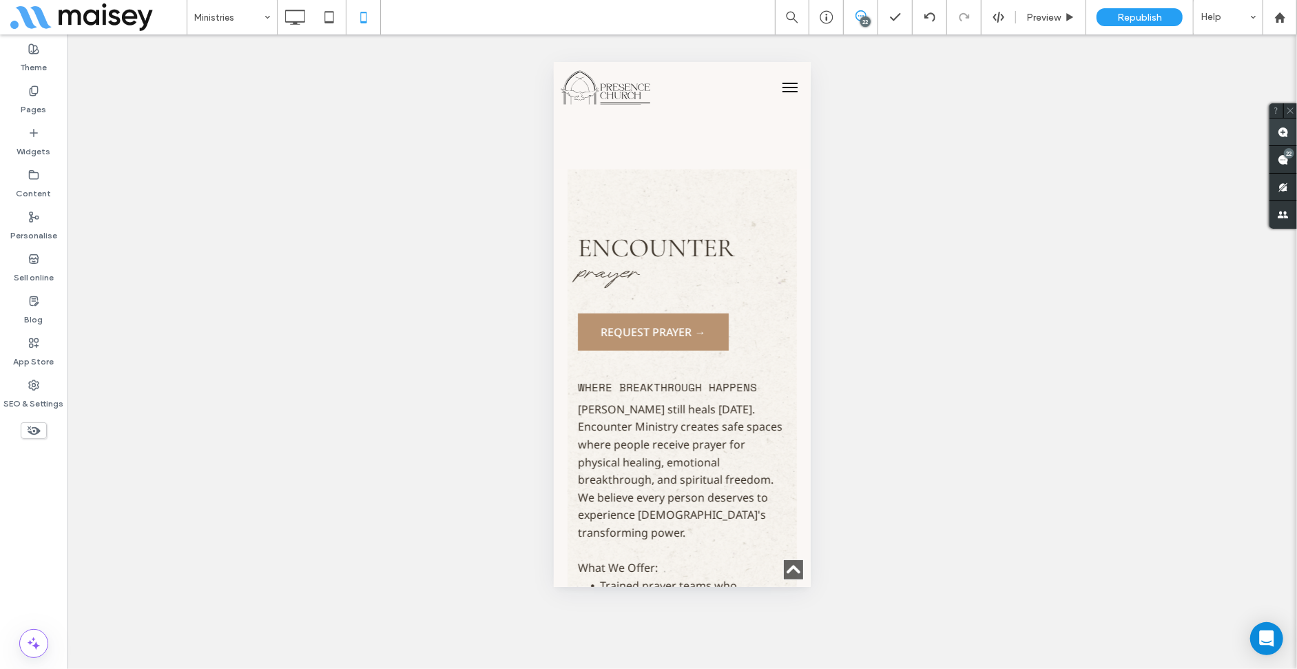
click at [1287, 131] on use at bounding box center [1283, 132] width 11 height 11
click at [661, 324] on span "Request PrayeR →" at bounding box center [653, 331] width 105 height 15
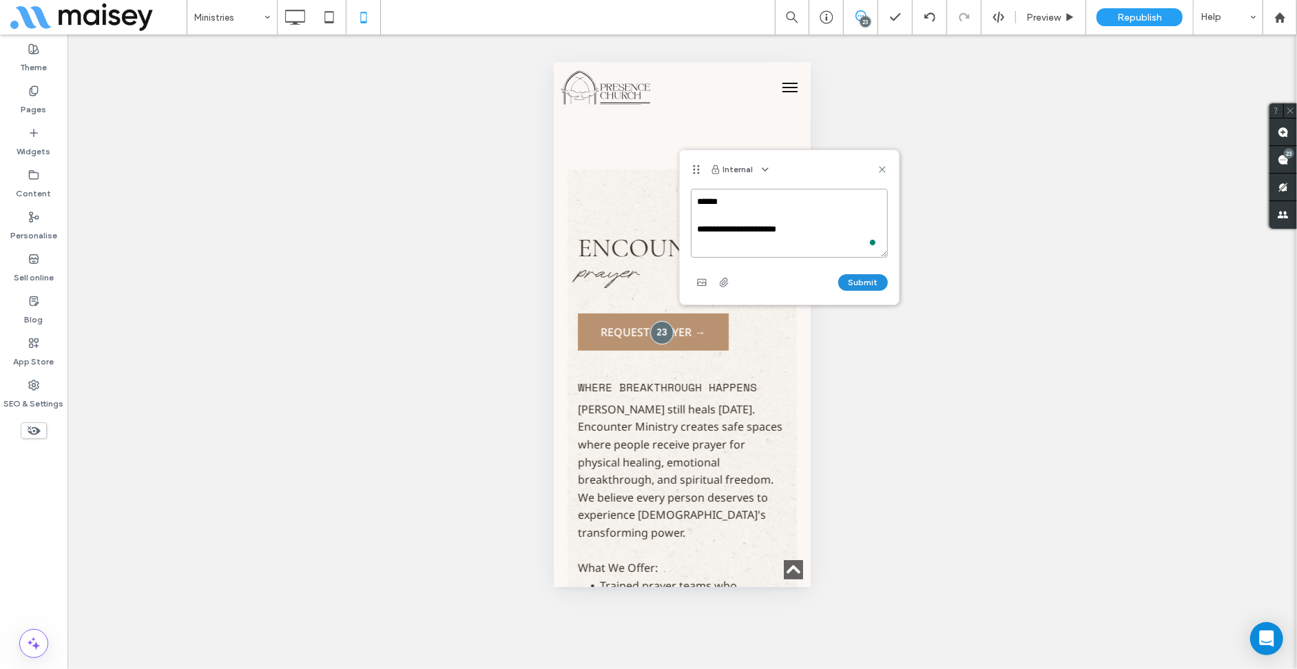
type textarea "**********"
click at [857, 278] on button "Submit" at bounding box center [863, 282] width 50 height 17
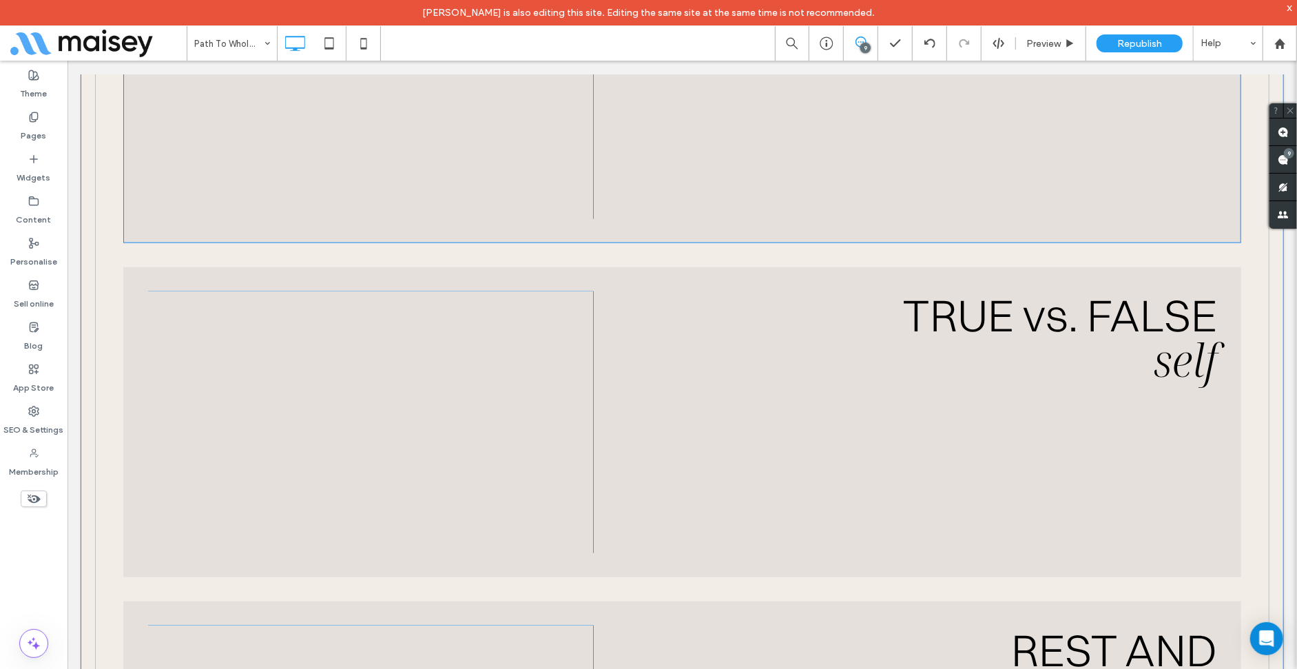
scroll to position [1102, 0]
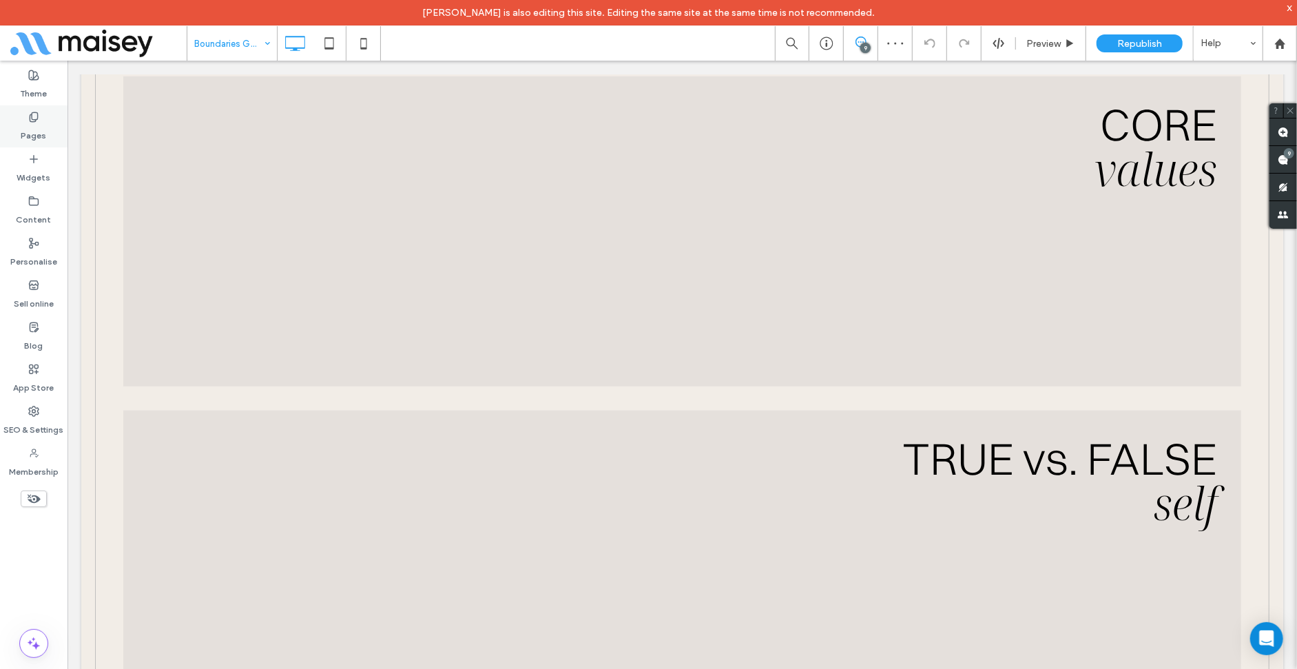
click at [60, 123] on div "Pages" at bounding box center [33, 126] width 67 height 42
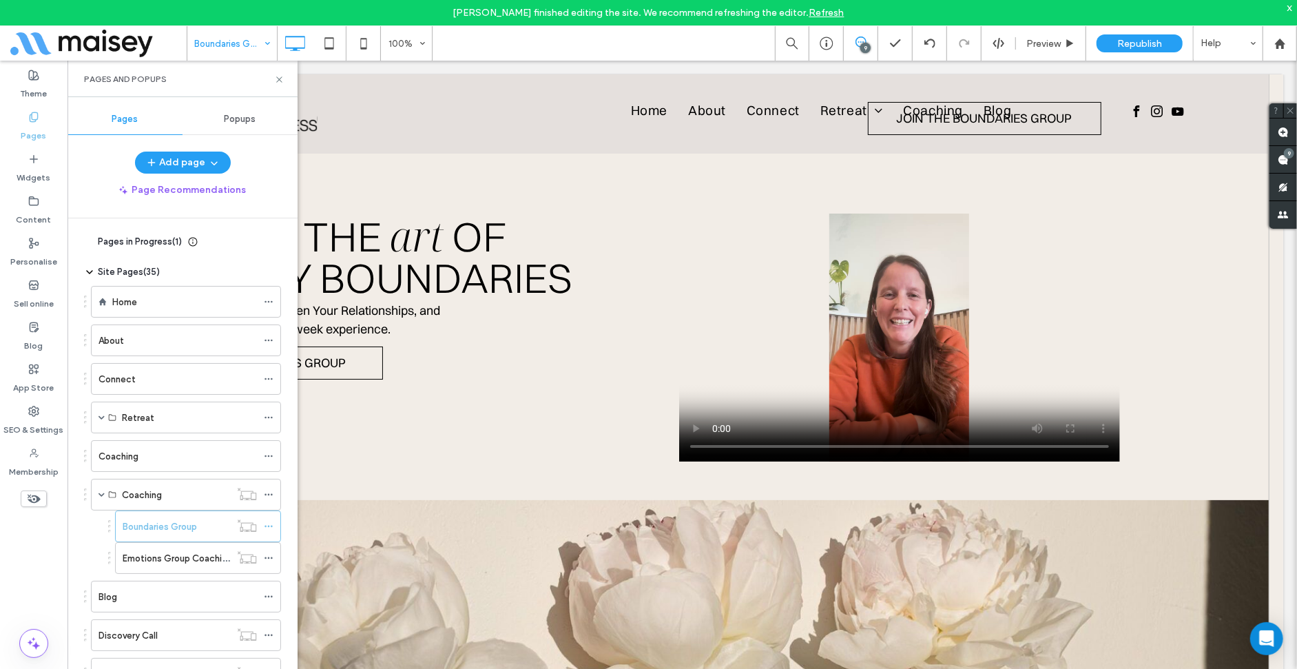
click at [828, 8] on link "Refresh" at bounding box center [826, 13] width 35 height 12
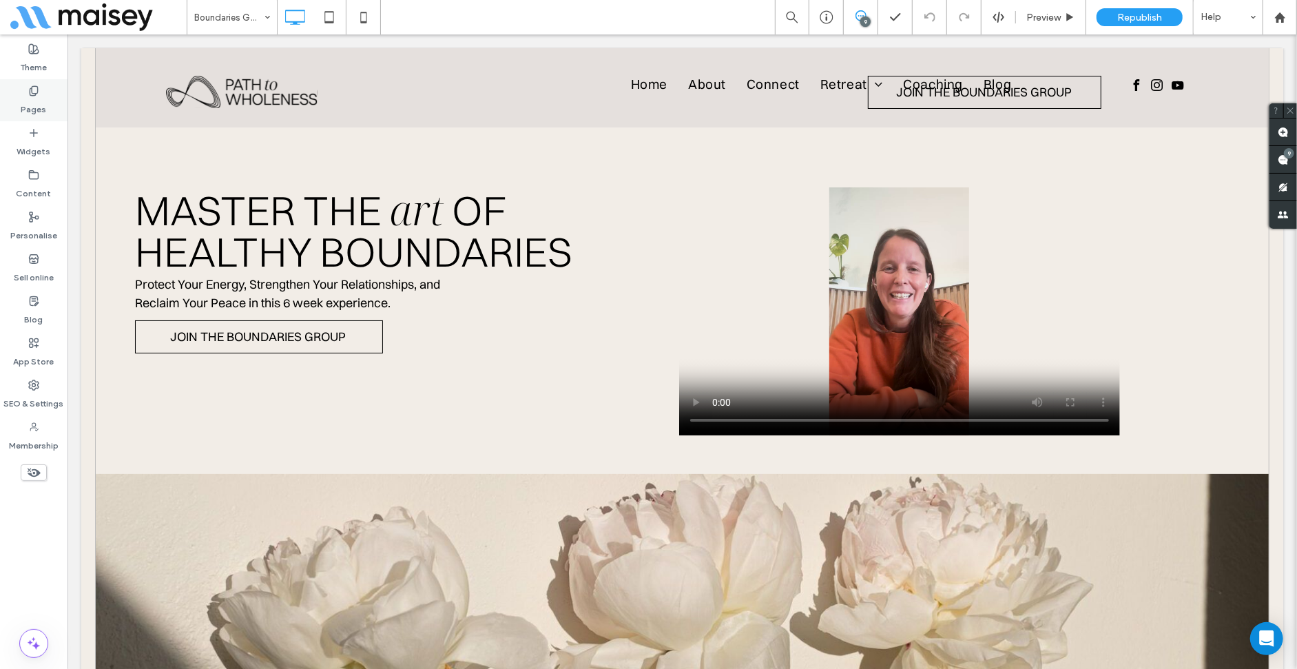
click at [25, 103] on label "Pages" at bounding box center [33, 105] width 25 height 19
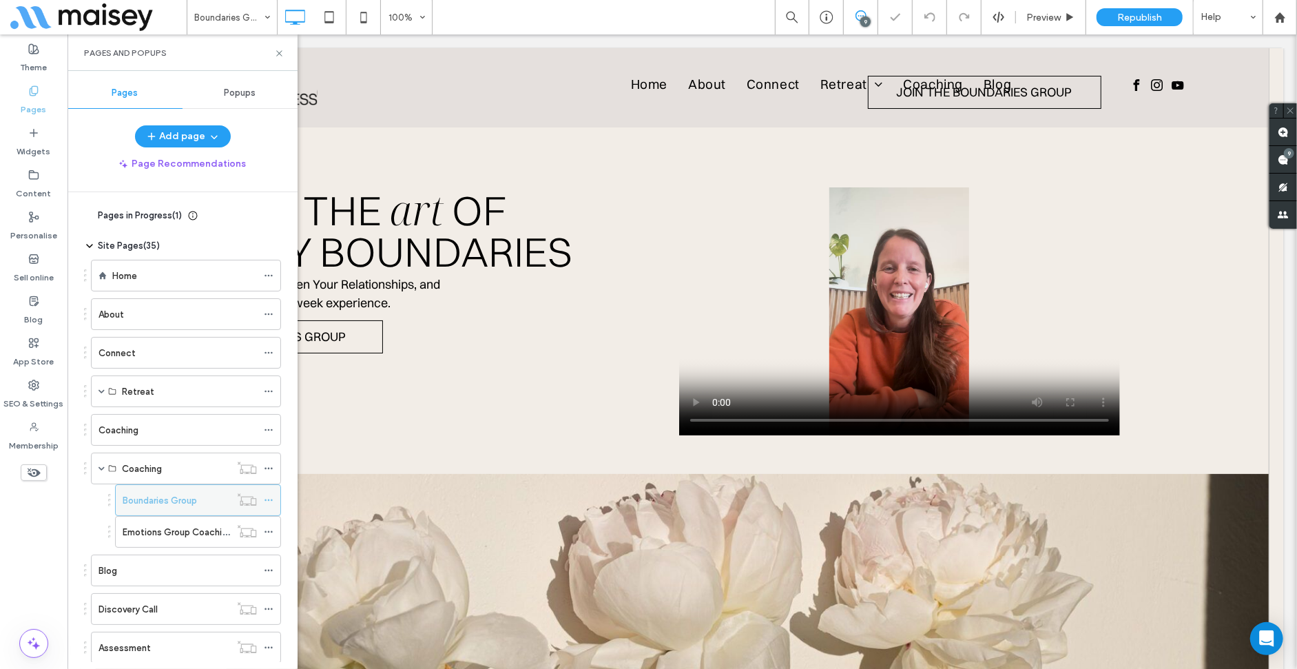
click at [264, 499] on icon at bounding box center [269, 500] width 10 height 10
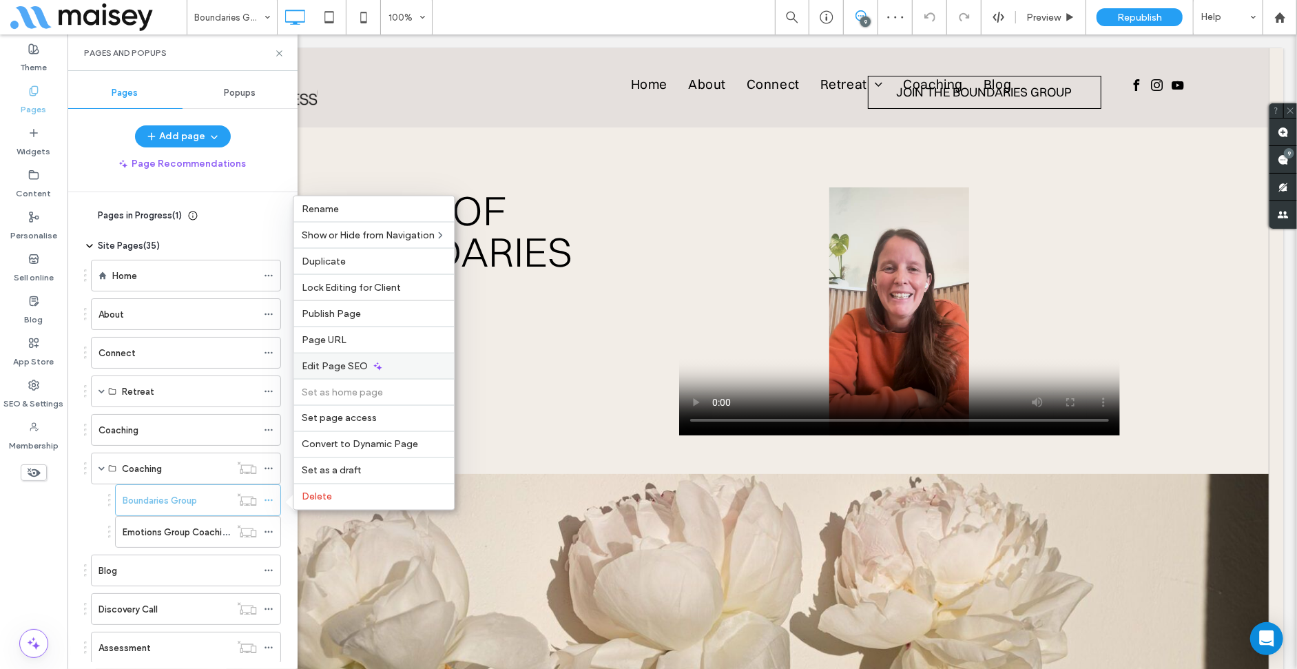
click at [337, 366] on span "Edit Page SEO" at bounding box center [335, 366] width 66 height 12
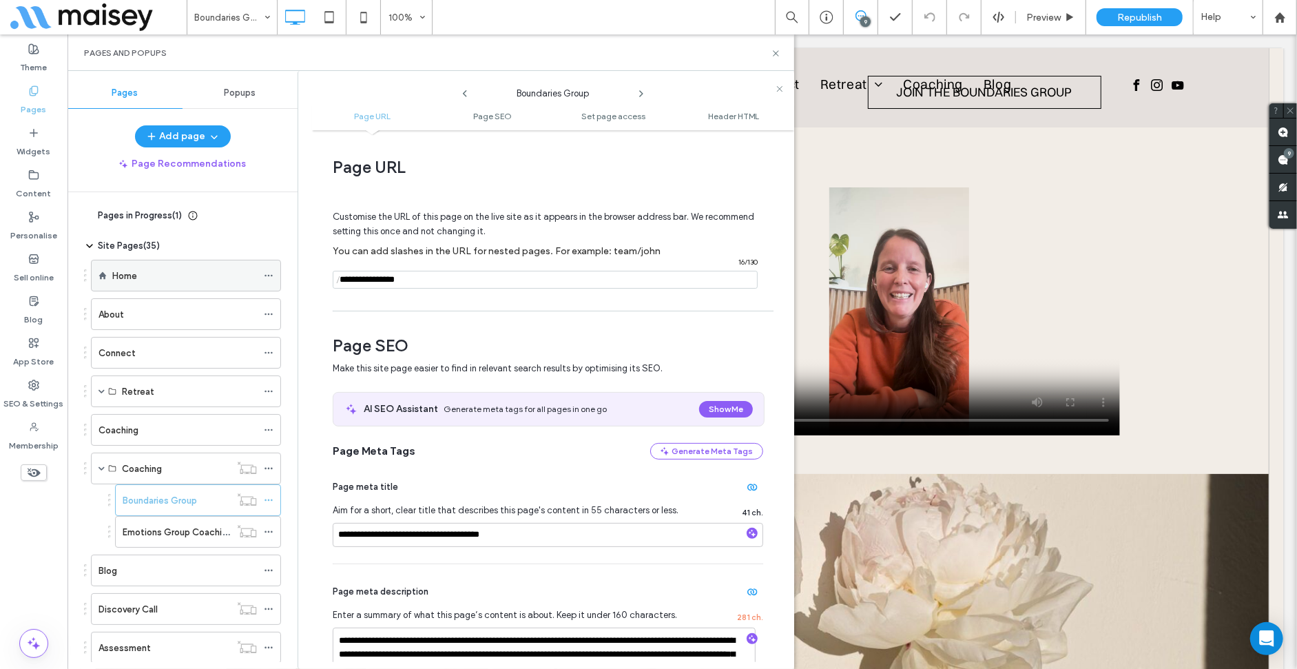
click at [267, 272] on icon at bounding box center [269, 276] width 10 height 10
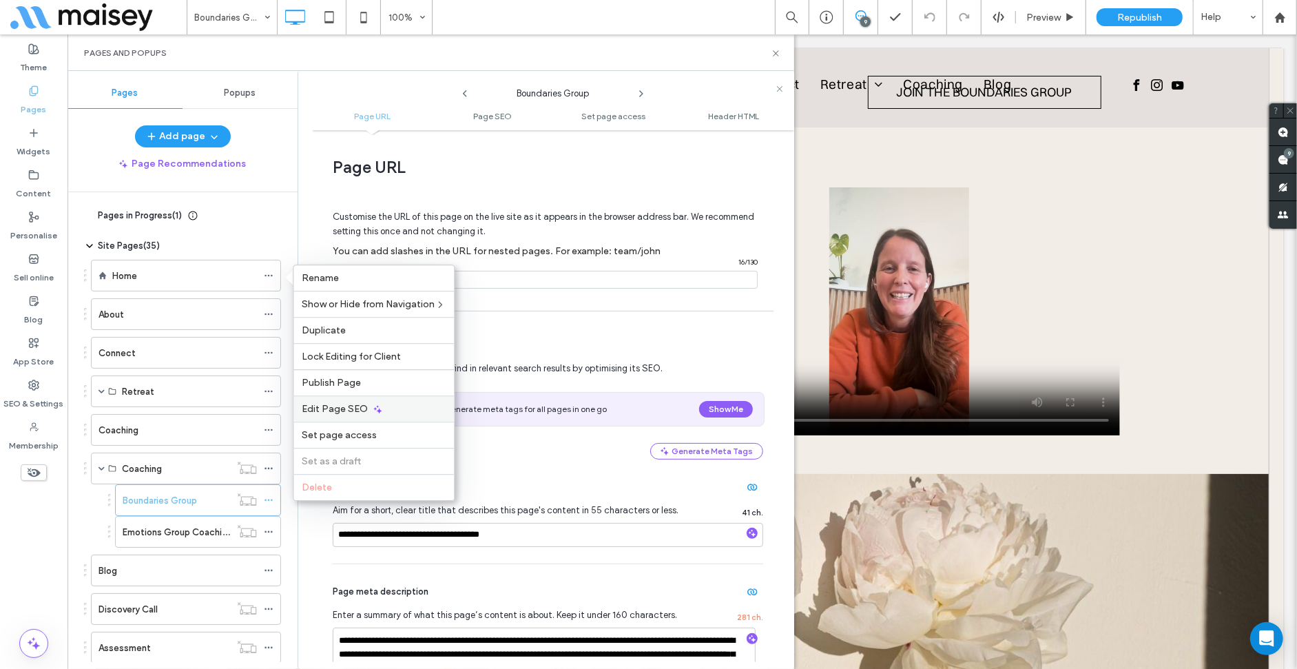
click at [344, 401] on div "Edit Page SEO" at bounding box center [373, 408] width 160 height 26
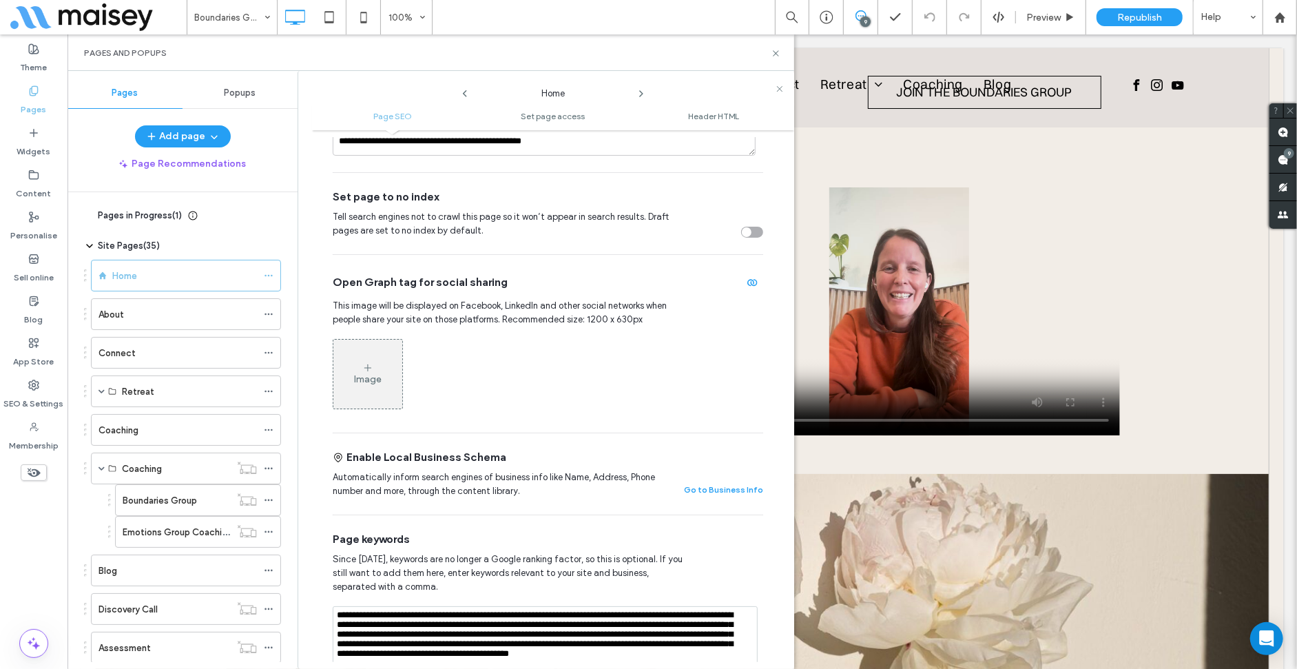
scroll to position [344, 0]
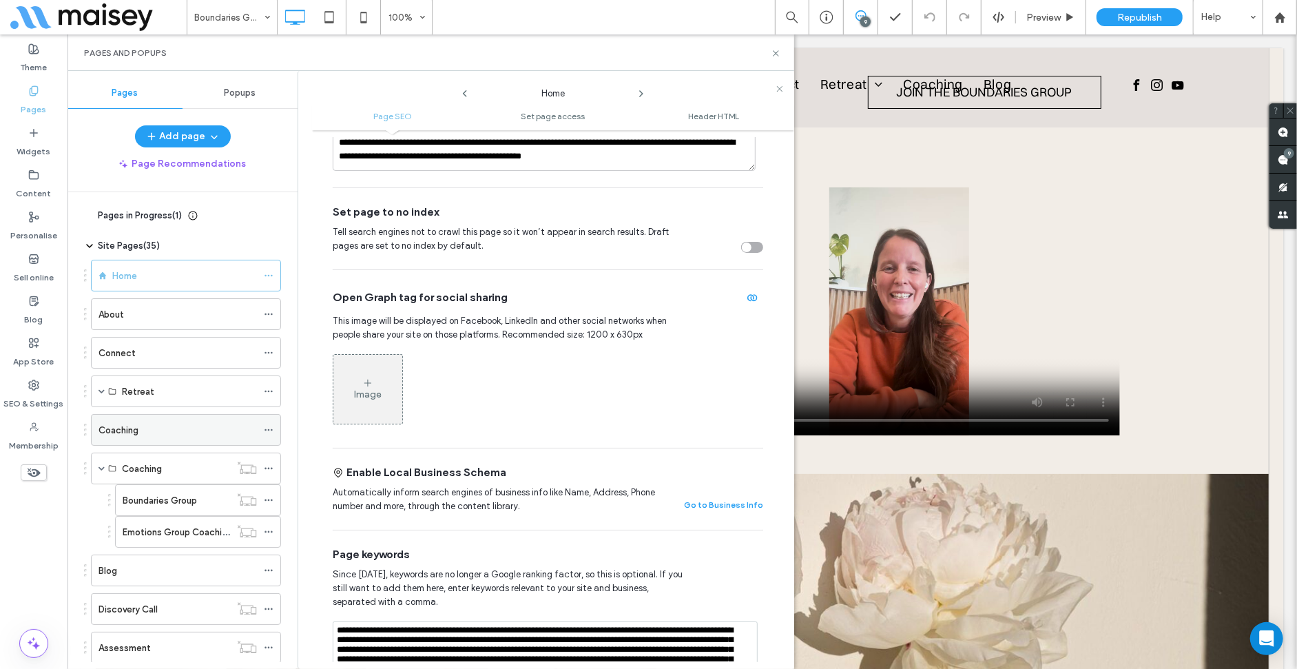
click at [267, 426] on icon at bounding box center [269, 430] width 10 height 10
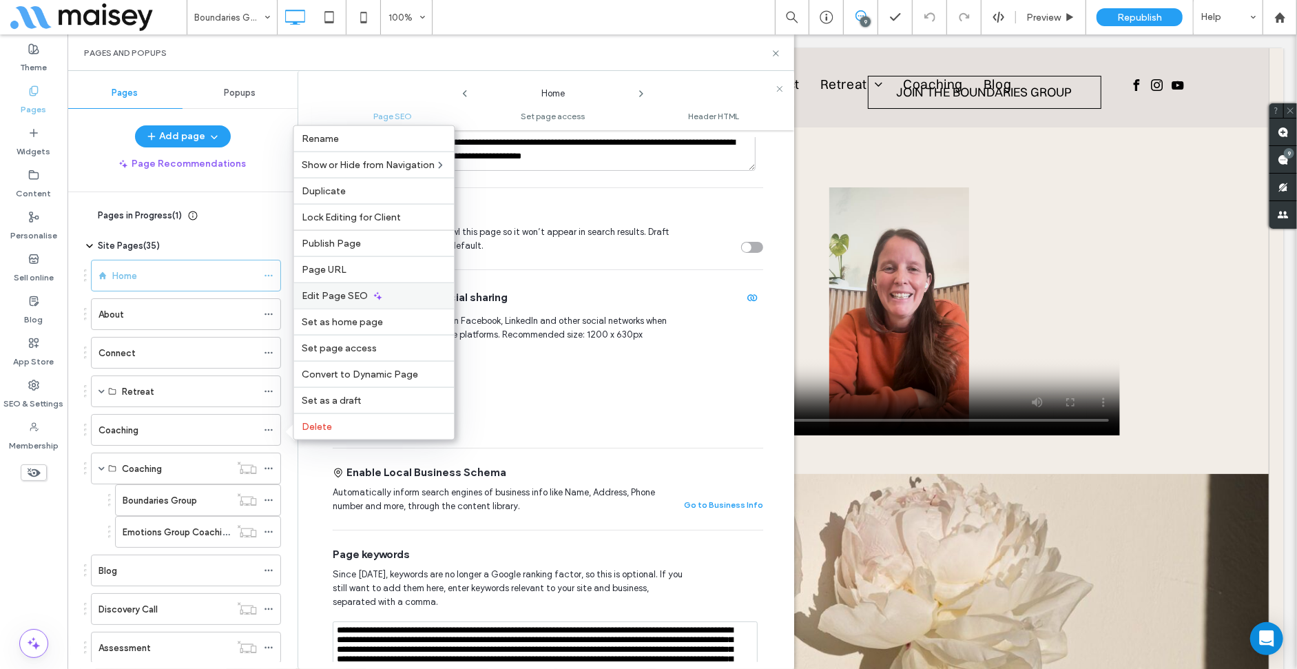
click at [344, 284] on div "Edit Page SEO" at bounding box center [373, 295] width 160 height 26
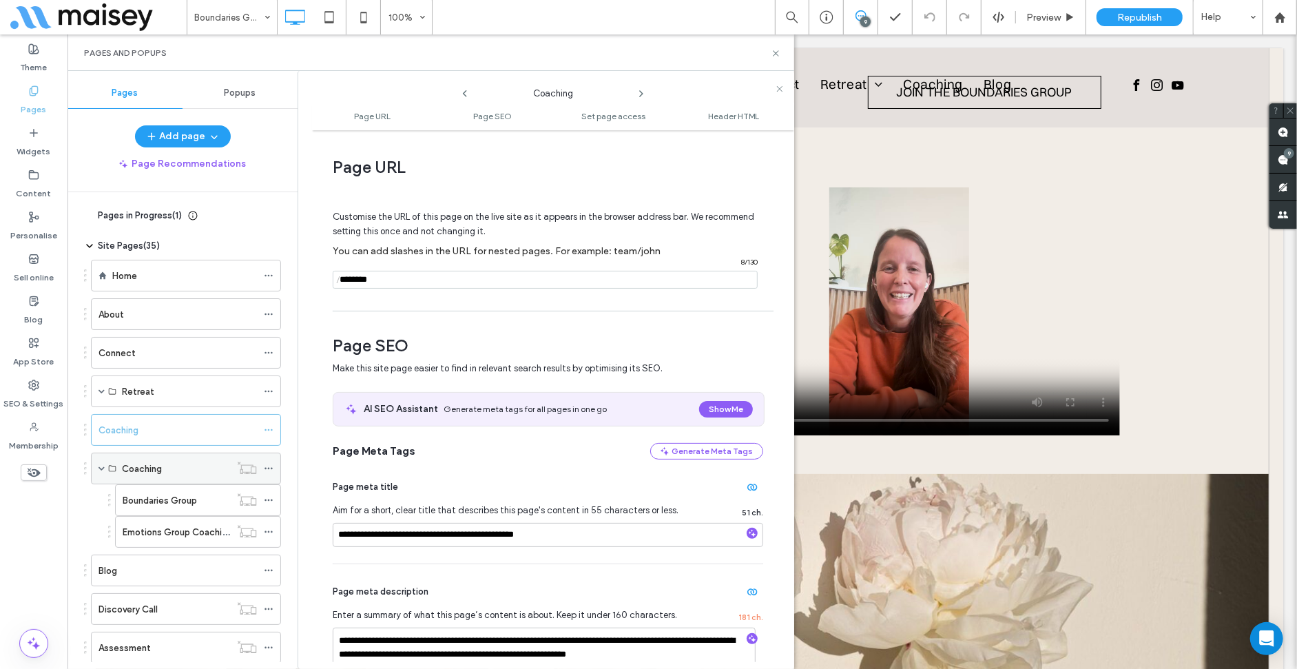
click at [273, 468] on icon at bounding box center [269, 469] width 10 height 10
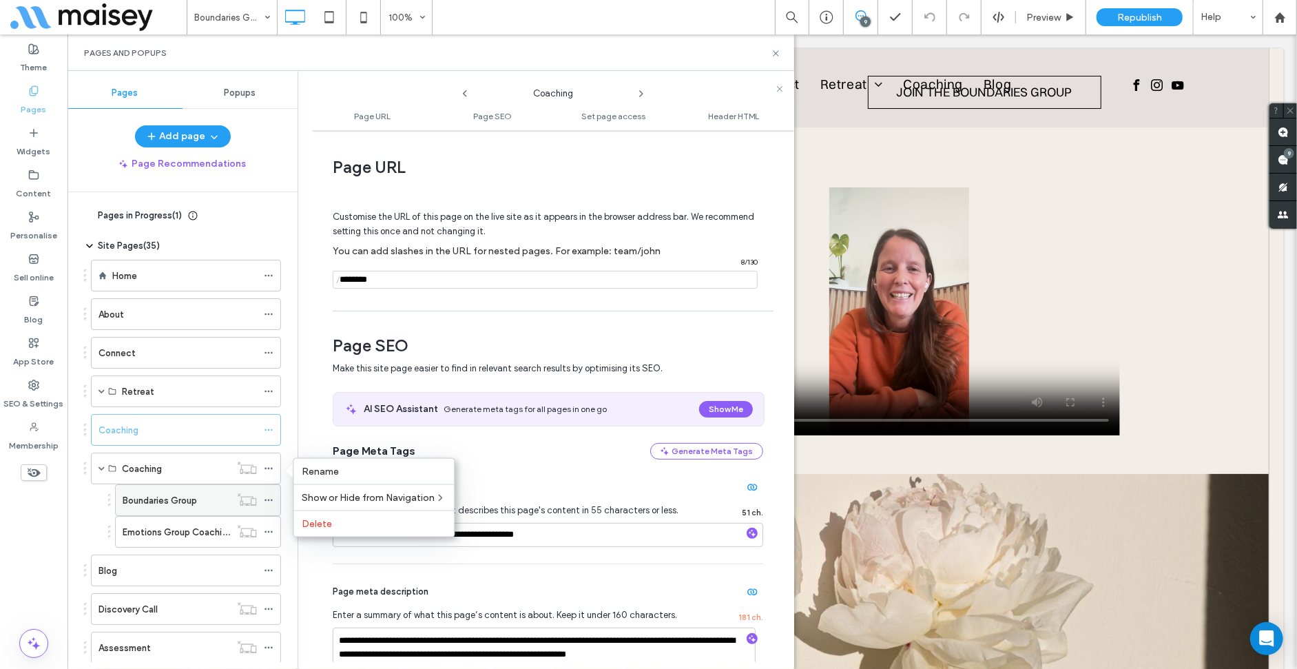
click at [274, 499] on div at bounding box center [272, 500] width 17 height 21
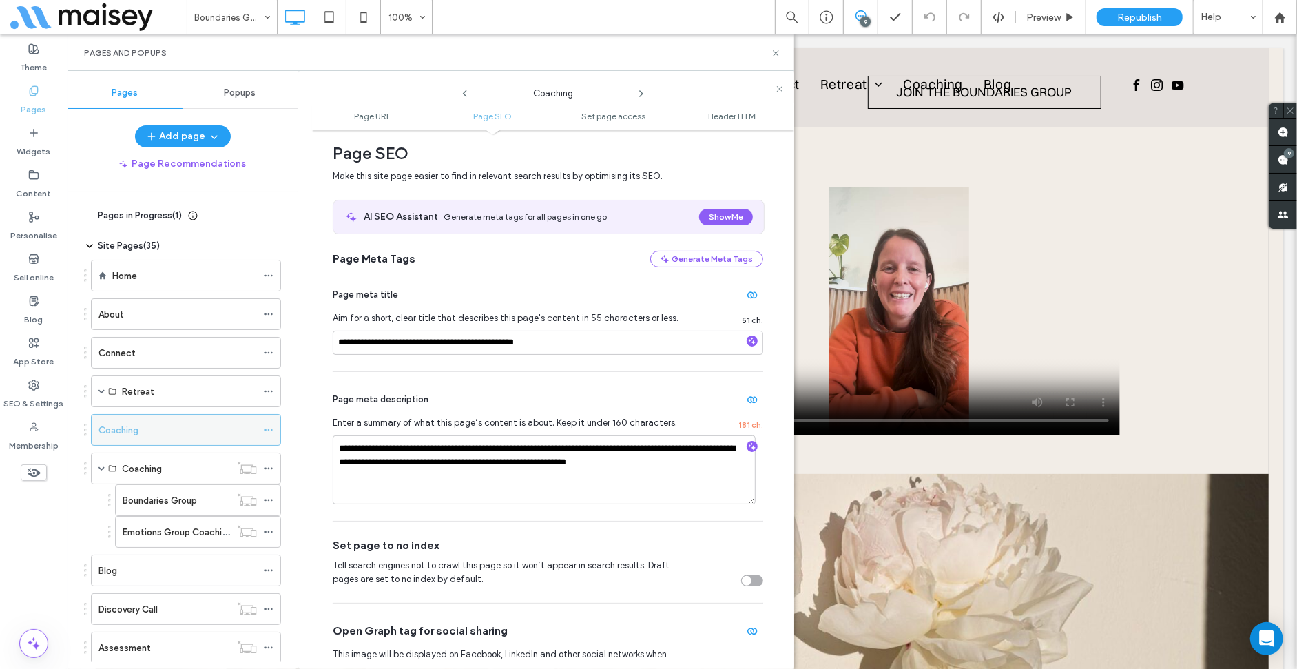
scroll to position [207, 0]
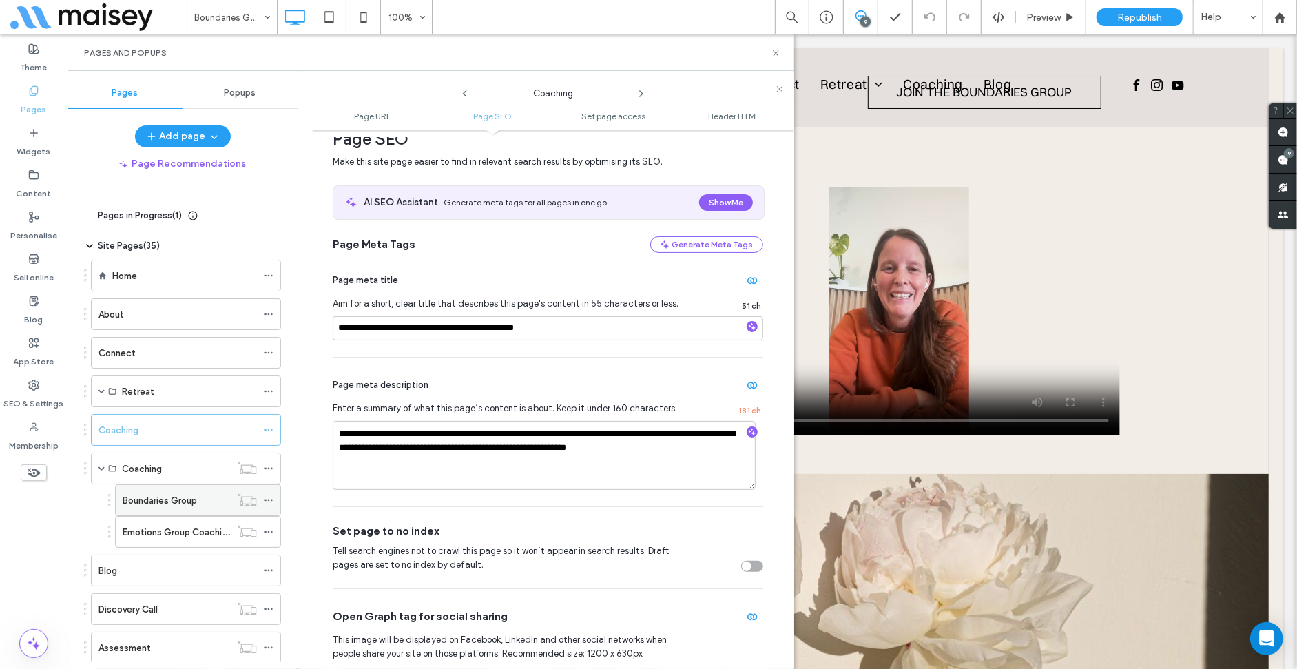
click at [269, 497] on icon at bounding box center [269, 500] width 10 height 10
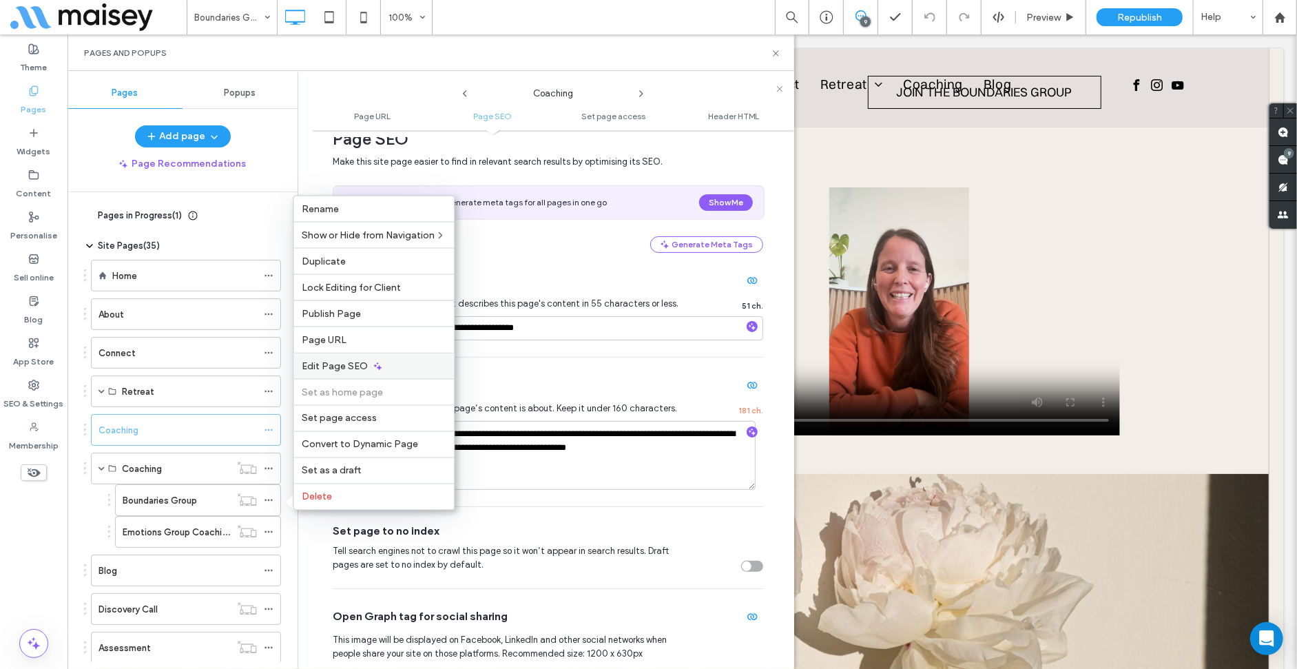
click at [413, 353] on div "Edit Page SEO" at bounding box center [373, 366] width 160 height 26
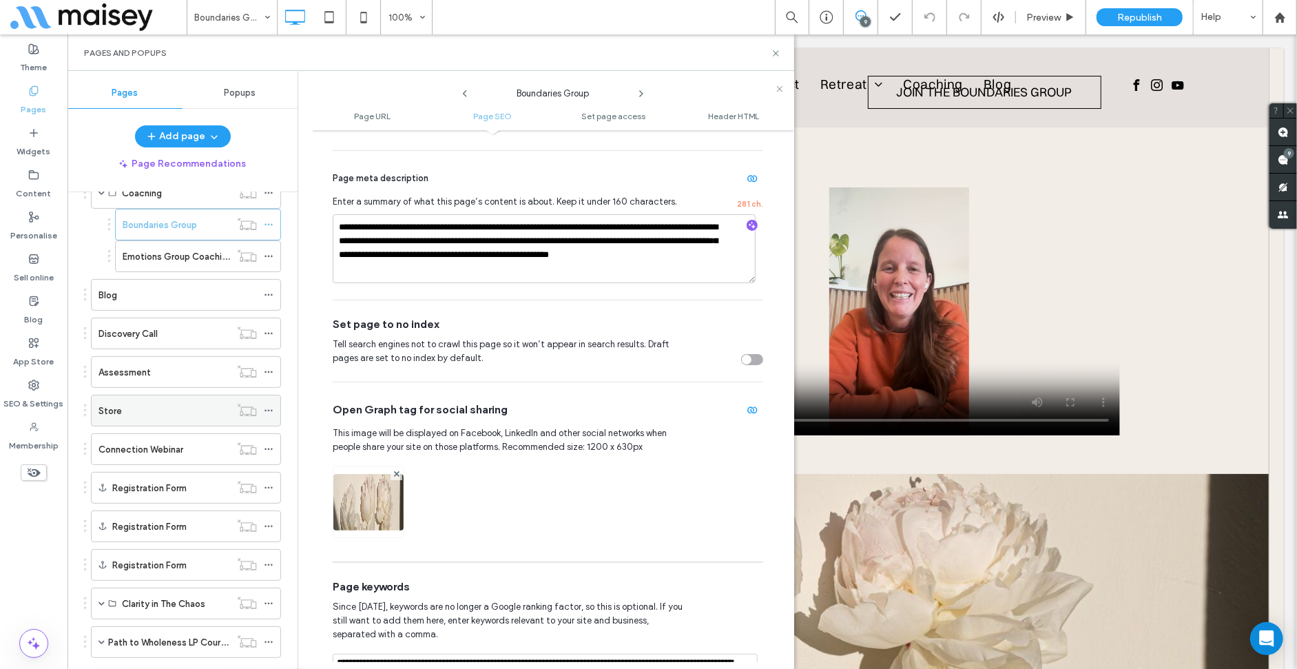
scroll to position [138, 0]
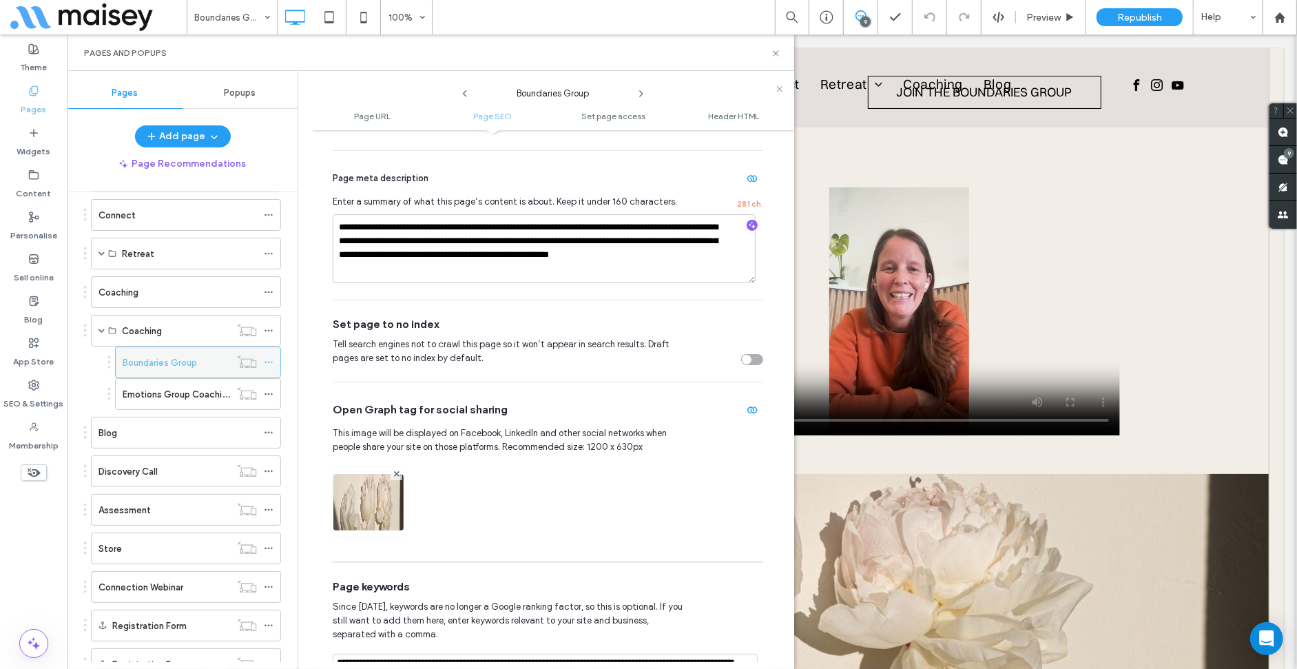
click at [161, 366] on label "Boundaries Group" at bounding box center [160, 363] width 74 height 24
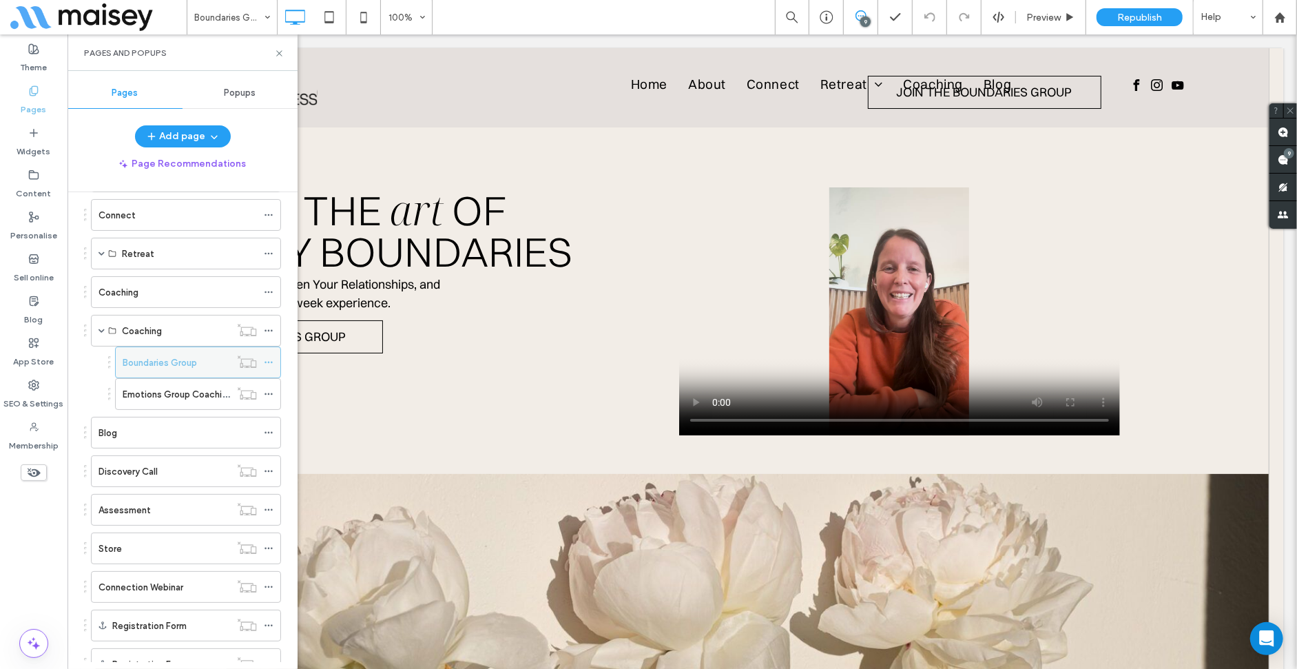
click at [161, 366] on div at bounding box center [648, 334] width 1297 height 669
click at [270, 366] on icon at bounding box center [269, 362] width 10 height 10
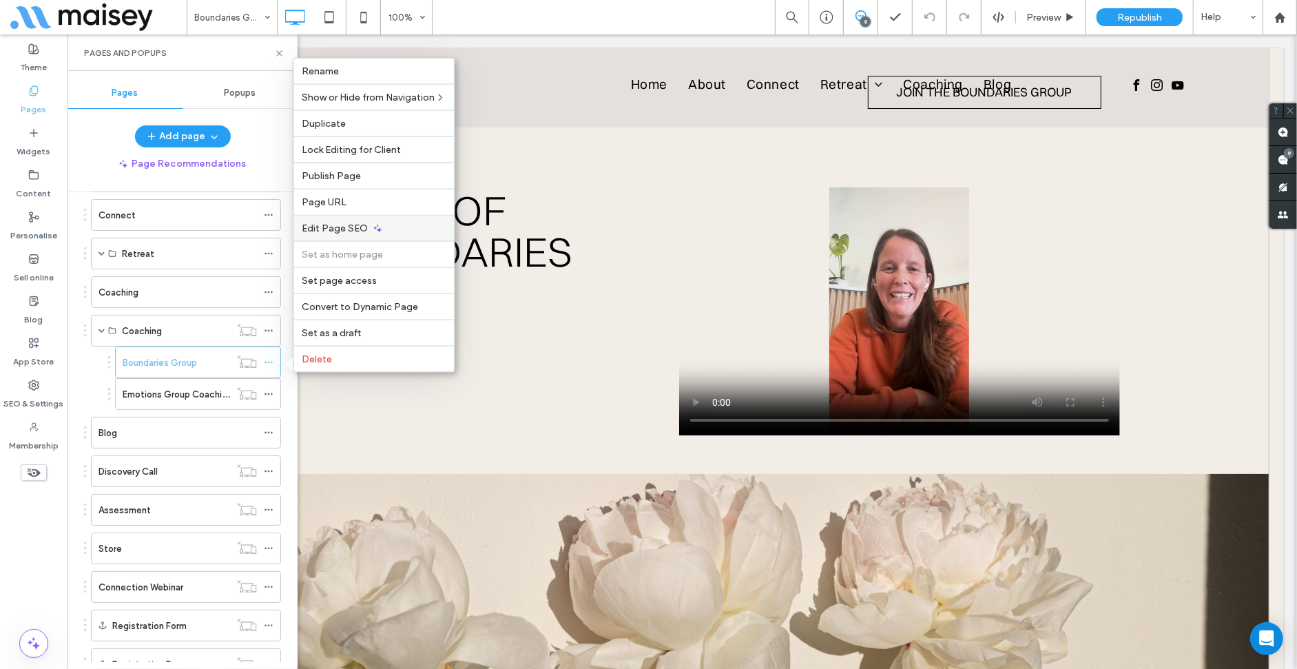
click at [399, 222] on div "Edit Page SEO" at bounding box center [373, 228] width 160 height 26
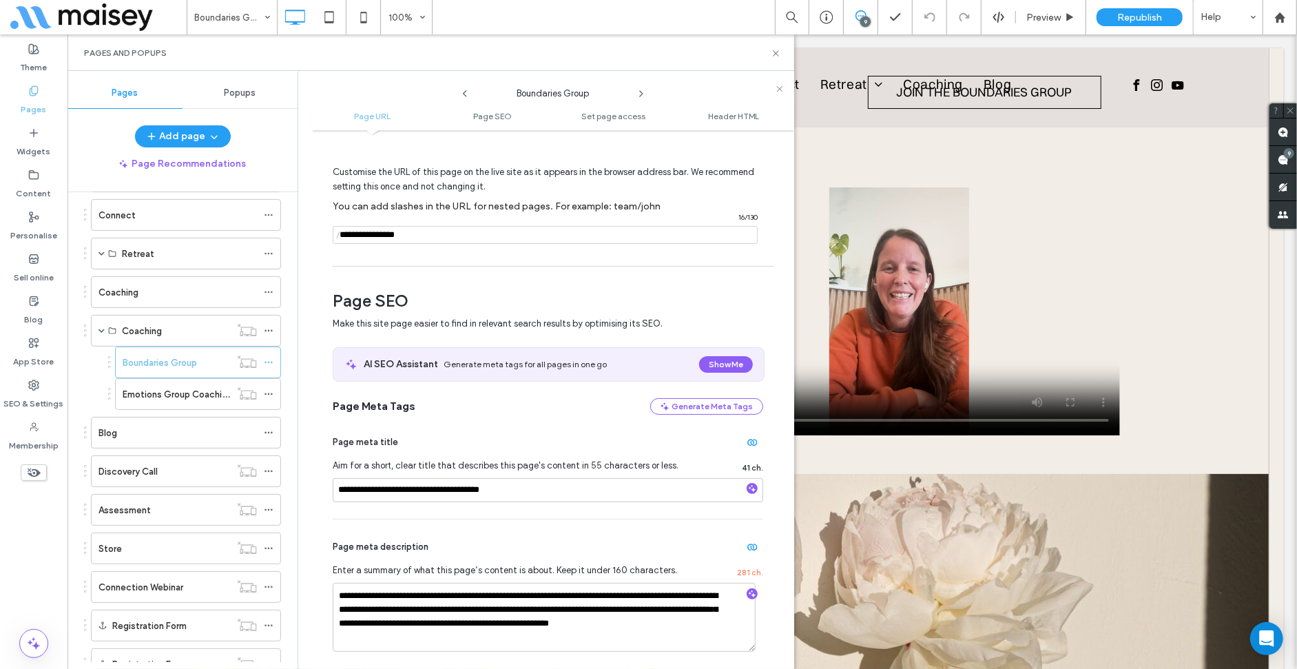
scroll to position [69, 0]
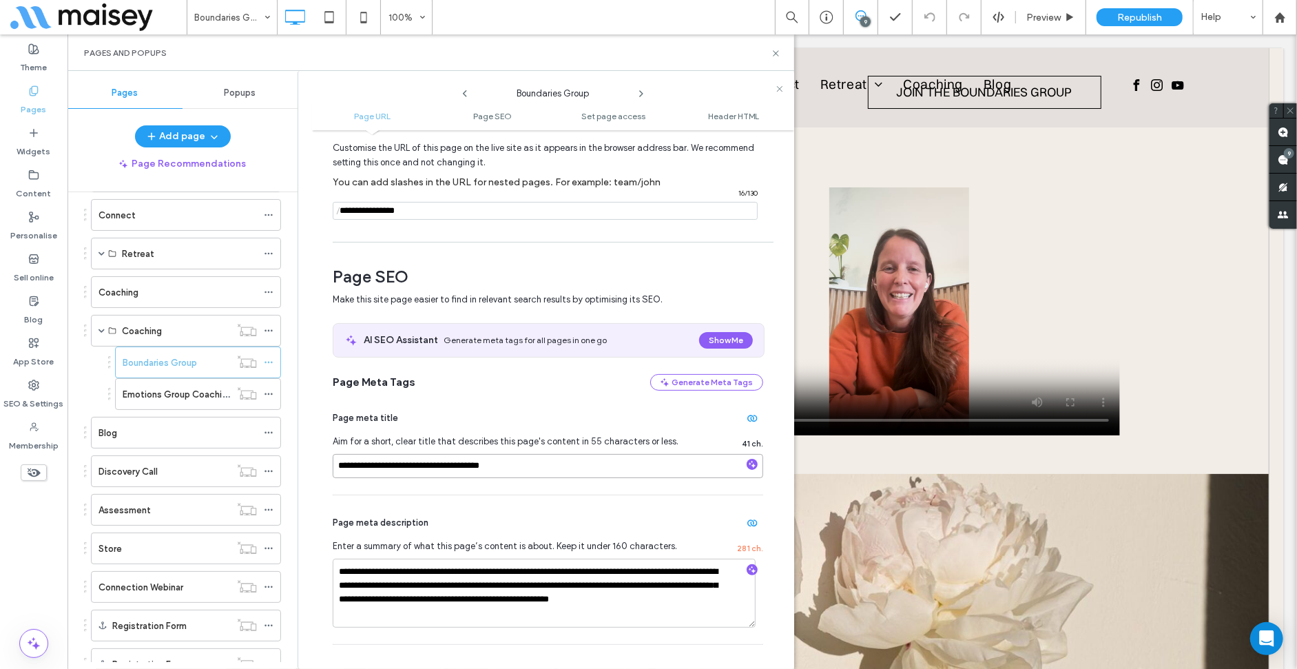
drag, startPoint x: 523, startPoint y: 471, endPoint x: 461, endPoint y: 472, distance: 62.0
click at [461, 472] on input "**********" at bounding box center [548, 466] width 430 height 24
type input "**********"
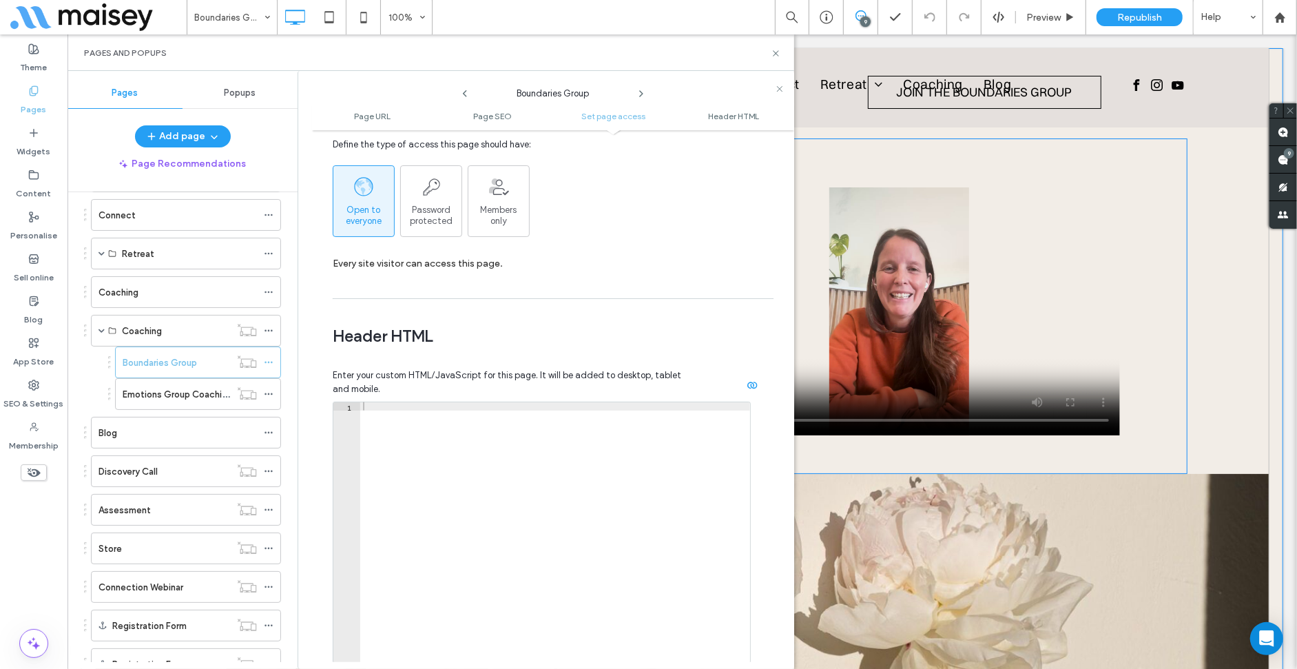
scroll to position [689, 0]
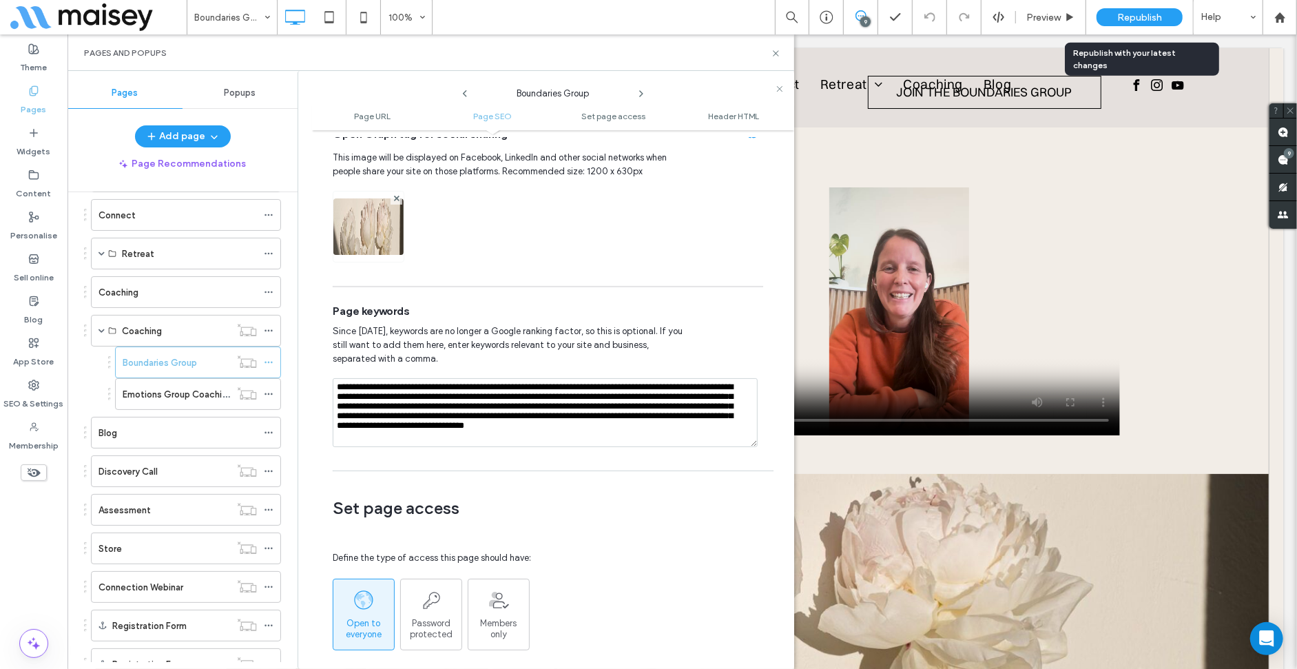
click at [1172, 22] on div "Republish" at bounding box center [1140, 17] width 86 height 18
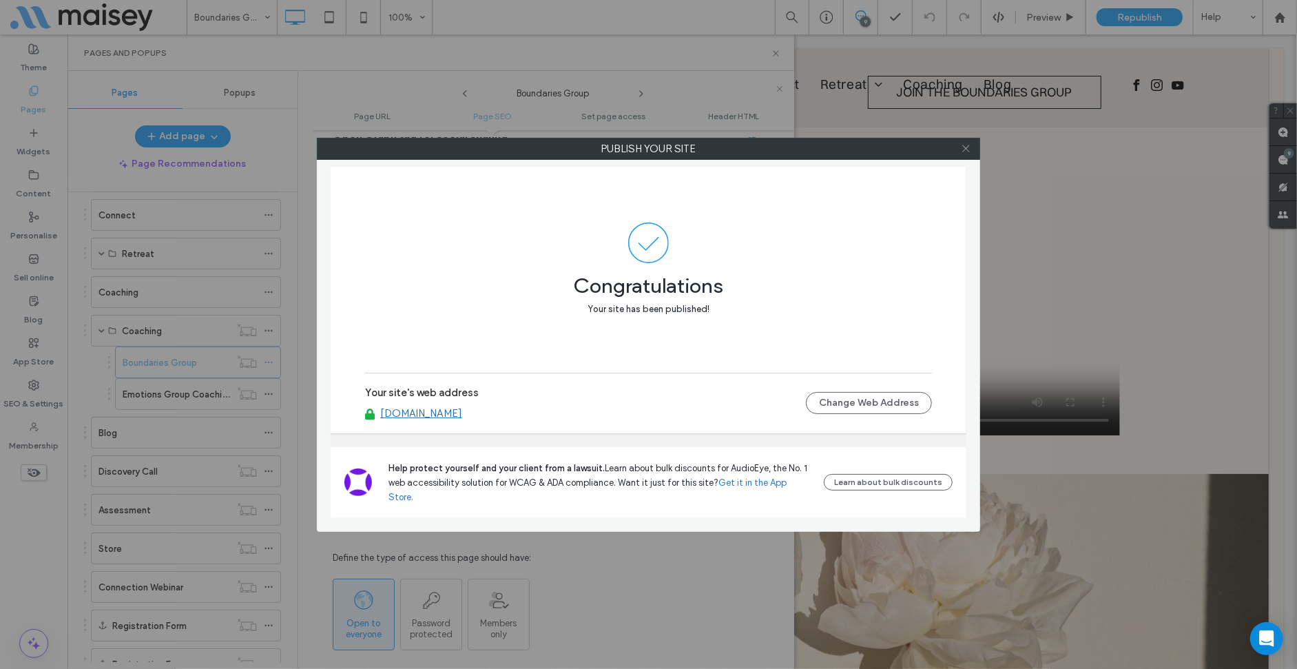
click at [964, 147] on icon at bounding box center [966, 148] width 10 height 10
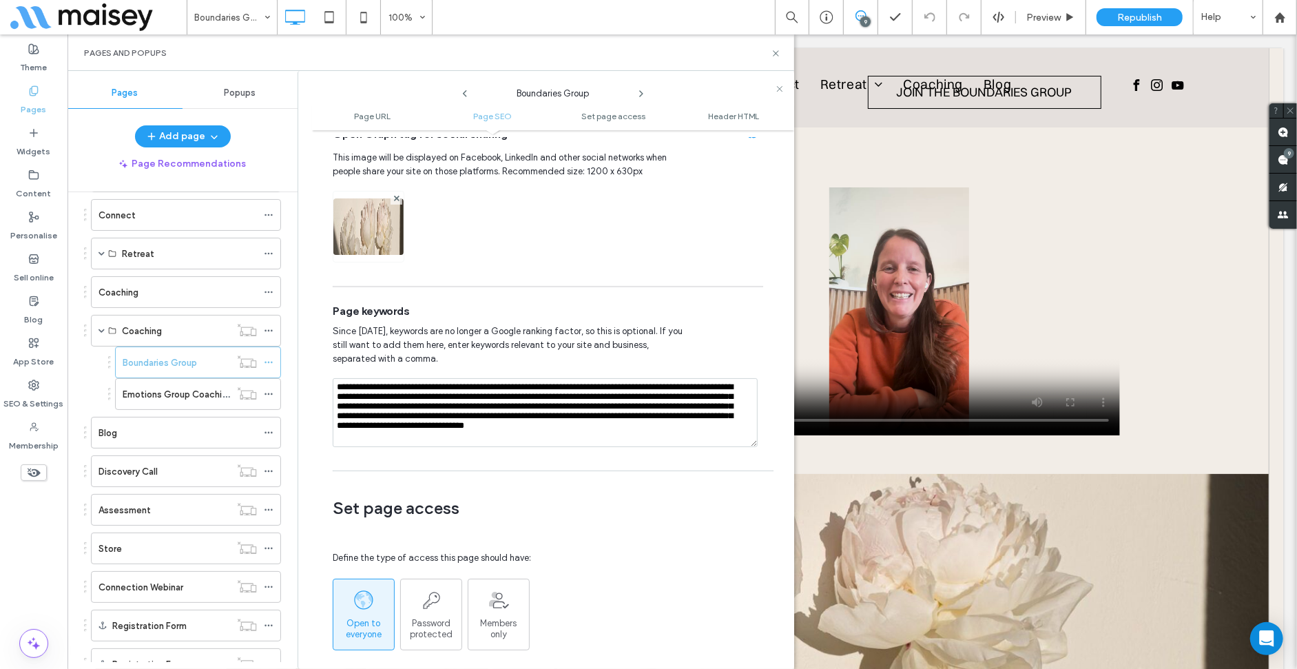
scroll to position [413, 0]
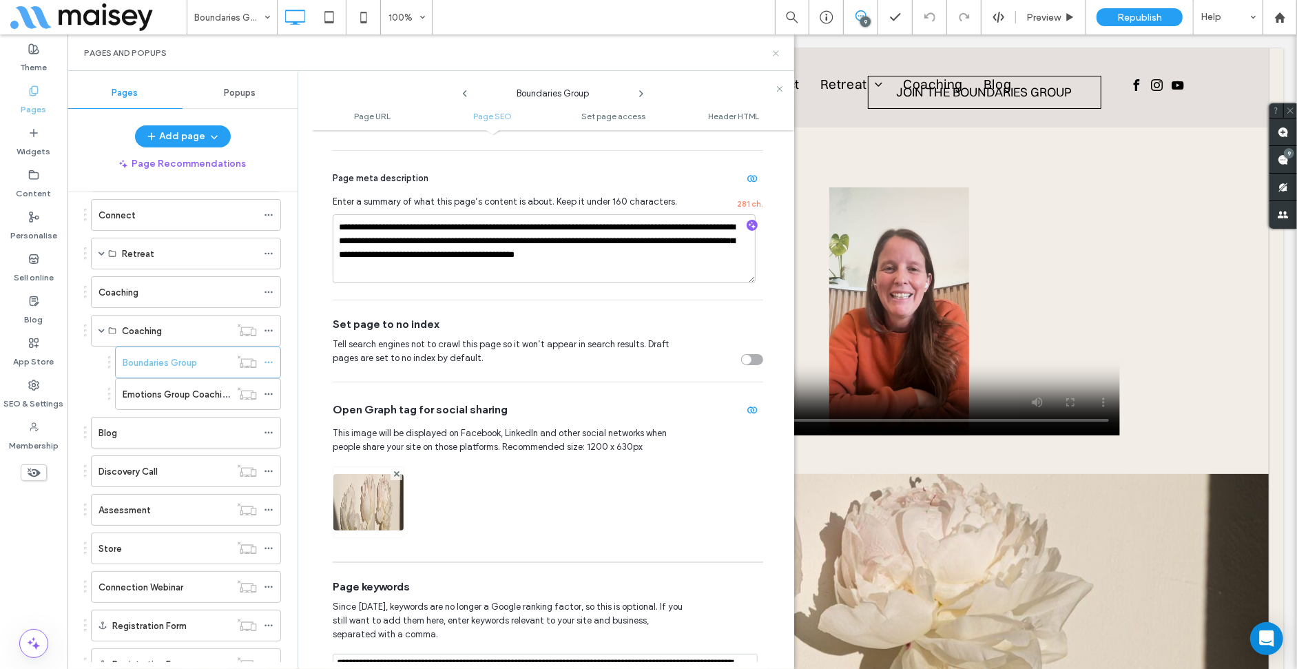
click at [776, 54] on icon at bounding box center [776, 53] width 10 height 10
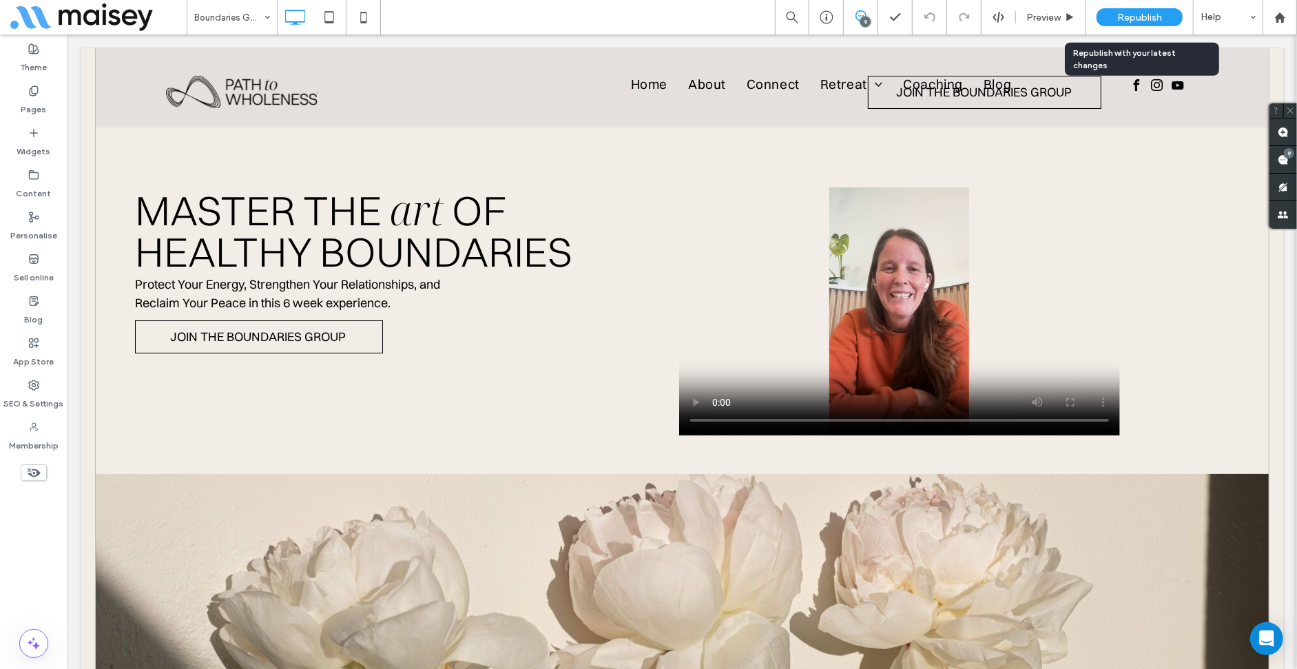
click at [1137, 17] on span "Republish" at bounding box center [1139, 18] width 45 height 12
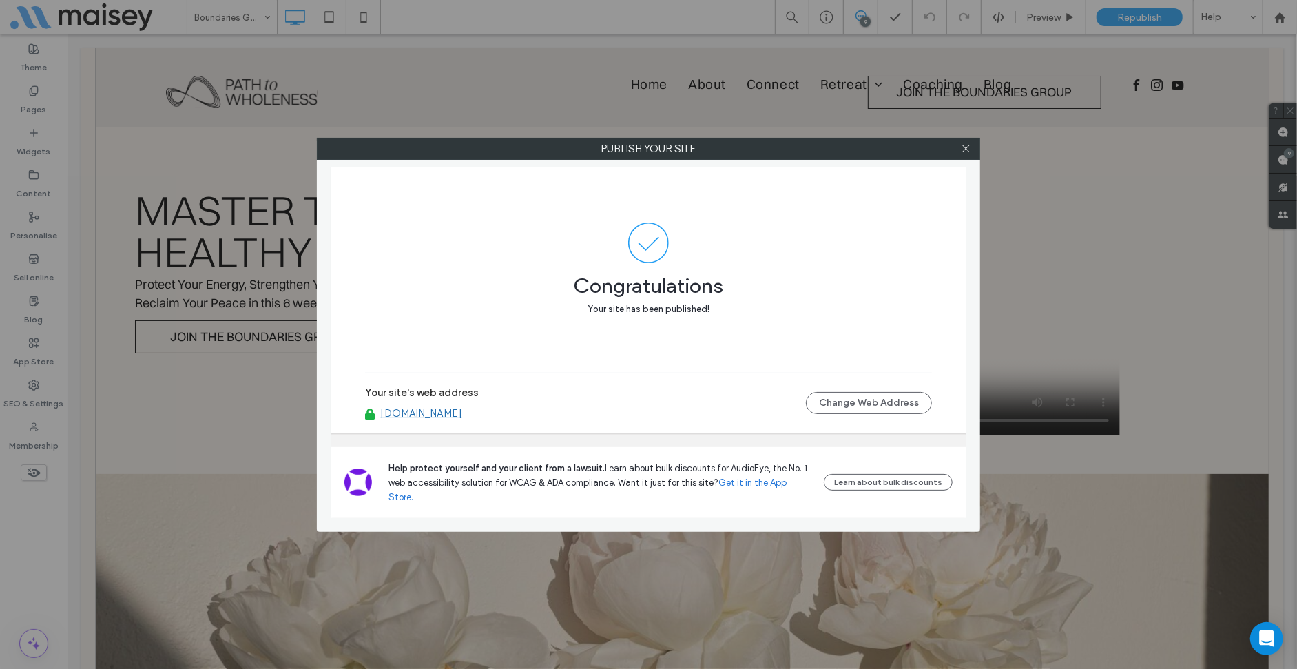
click at [959, 149] on div at bounding box center [965, 148] width 21 height 21
click at [963, 145] on icon at bounding box center [966, 148] width 10 height 10
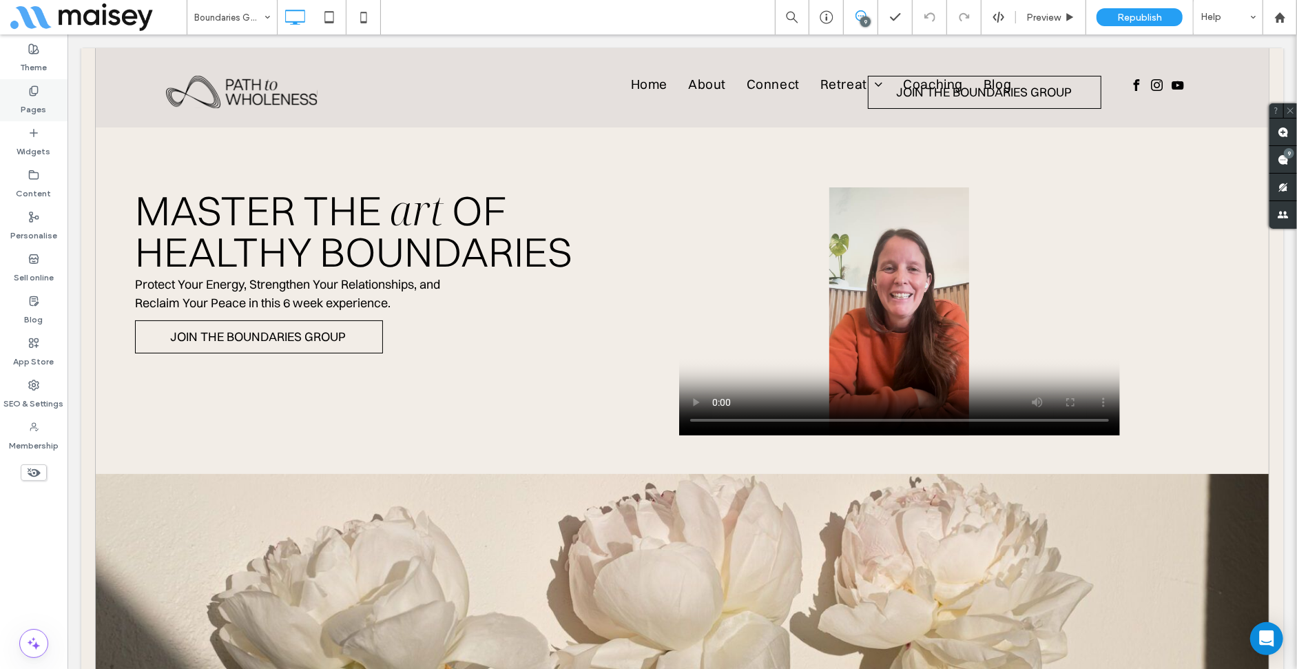
click at [28, 98] on label "Pages" at bounding box center [33, 105] width 25 height 19
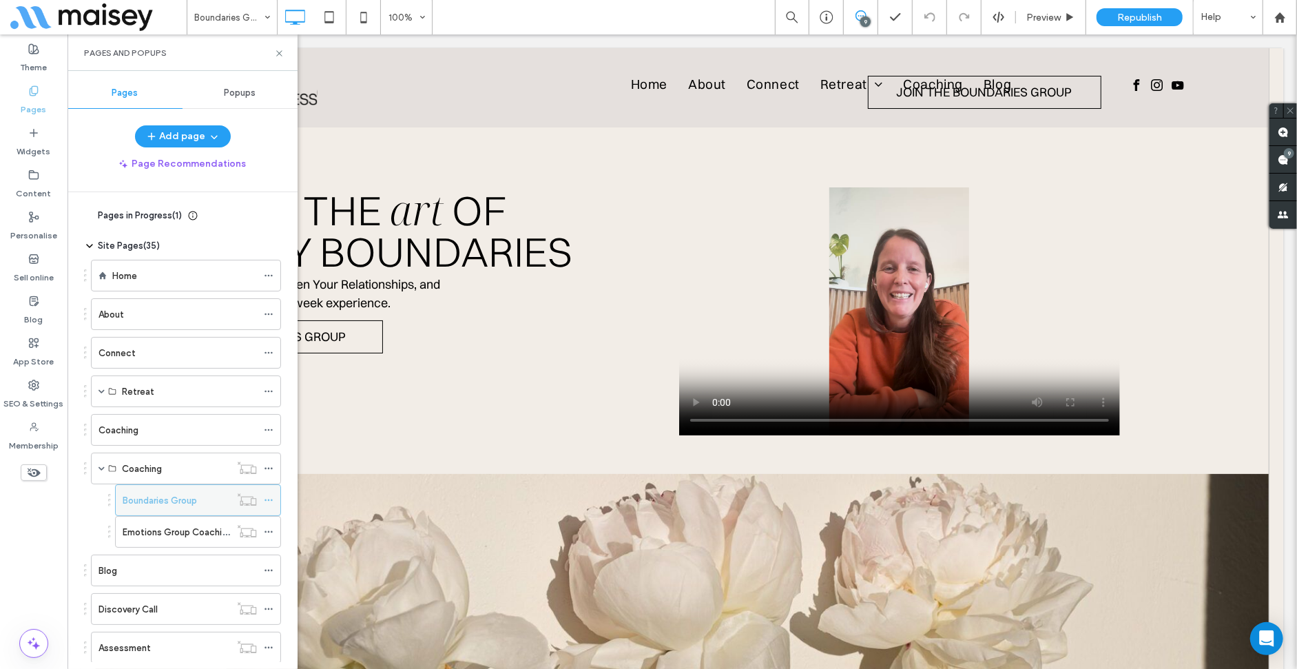
click at [271, 495] on icon at bounding box center [269, 500] width 10 height 10
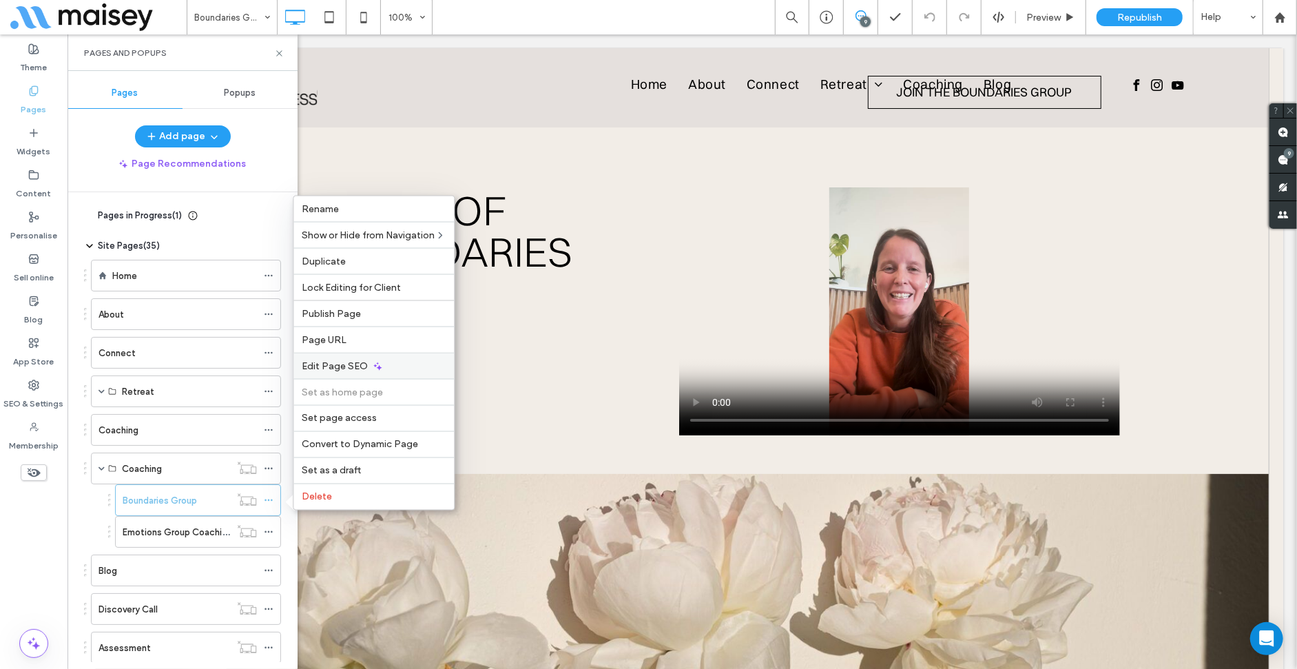
click at [415, 362] on div "Edit Page SEO" at bounding box center [373, 366] width 160 height 26
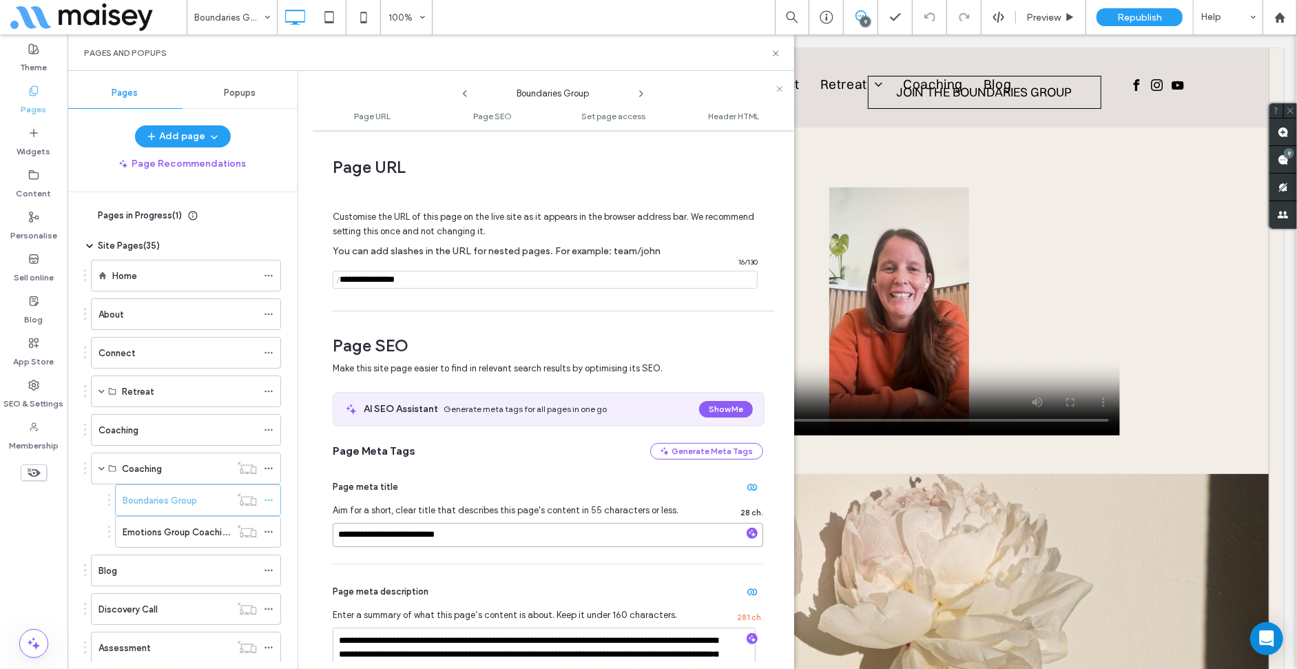
click at [503, 530] on input "**********" at bounding box center [548, 535] width 430 height 24
type input "**********"
click at [1120, 10] on div "Republish" at bounding box center [1140, 17] width 86 height 18
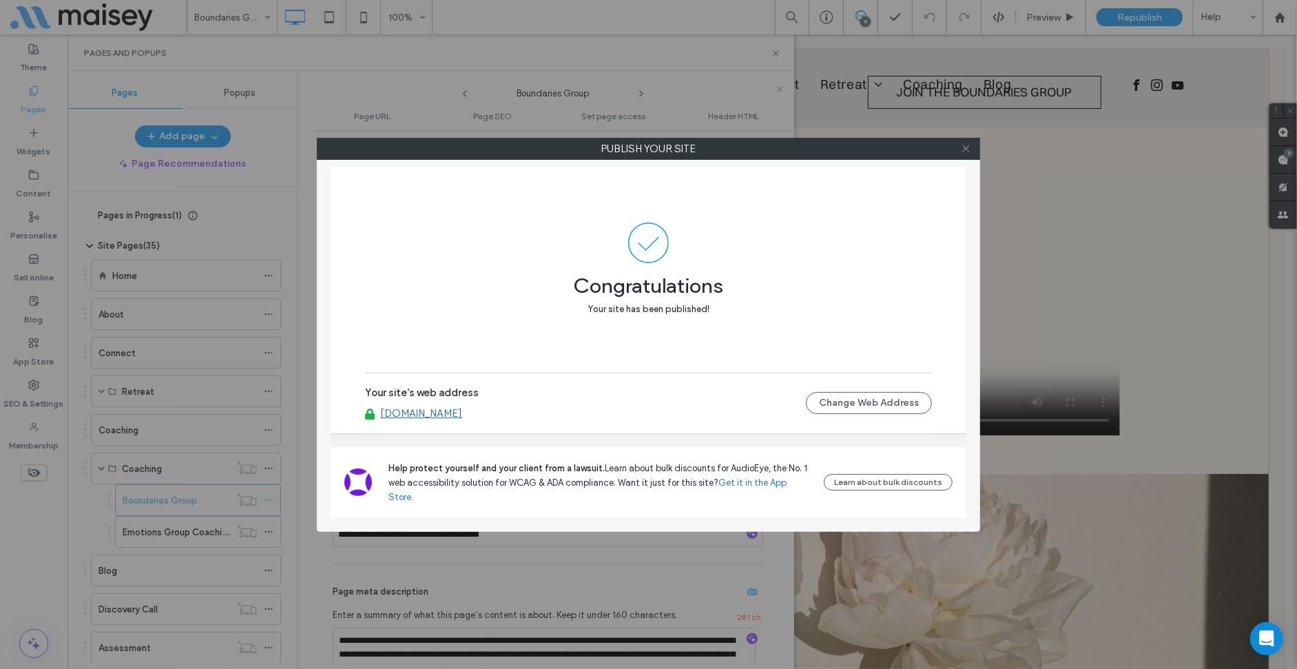
click at [964, 152] on icon at bounding box center [966, 148] width 10 height 10
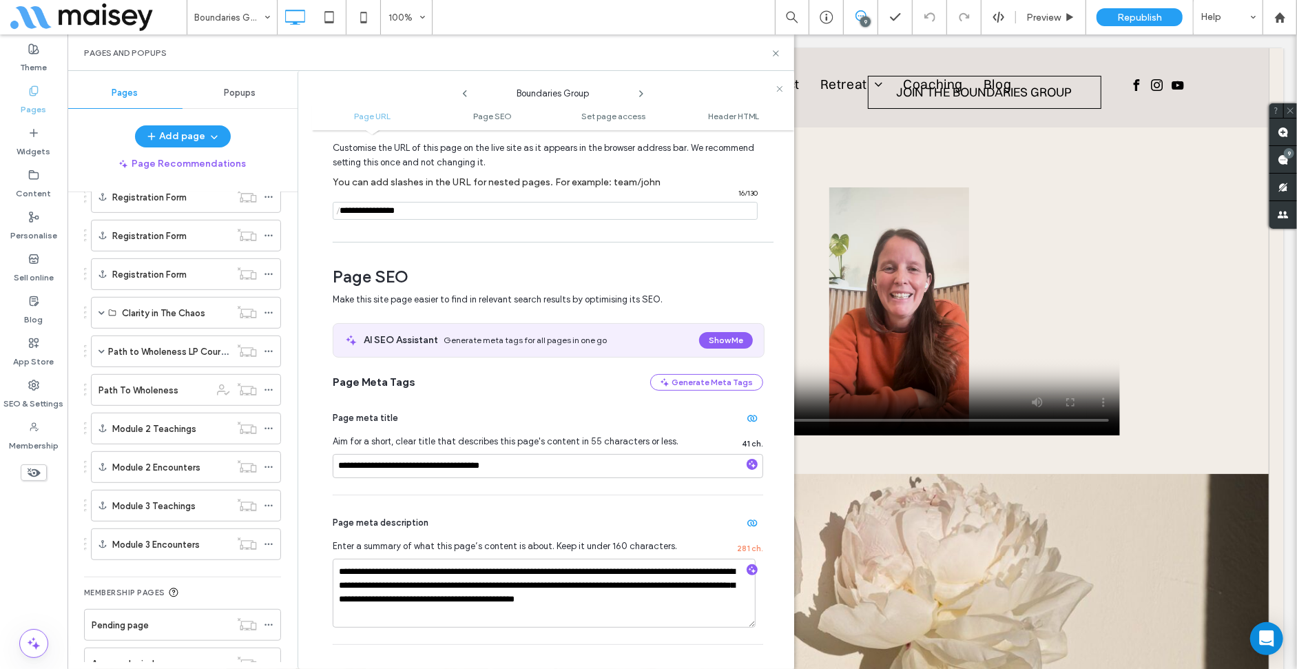
scroll to position [680, 0]
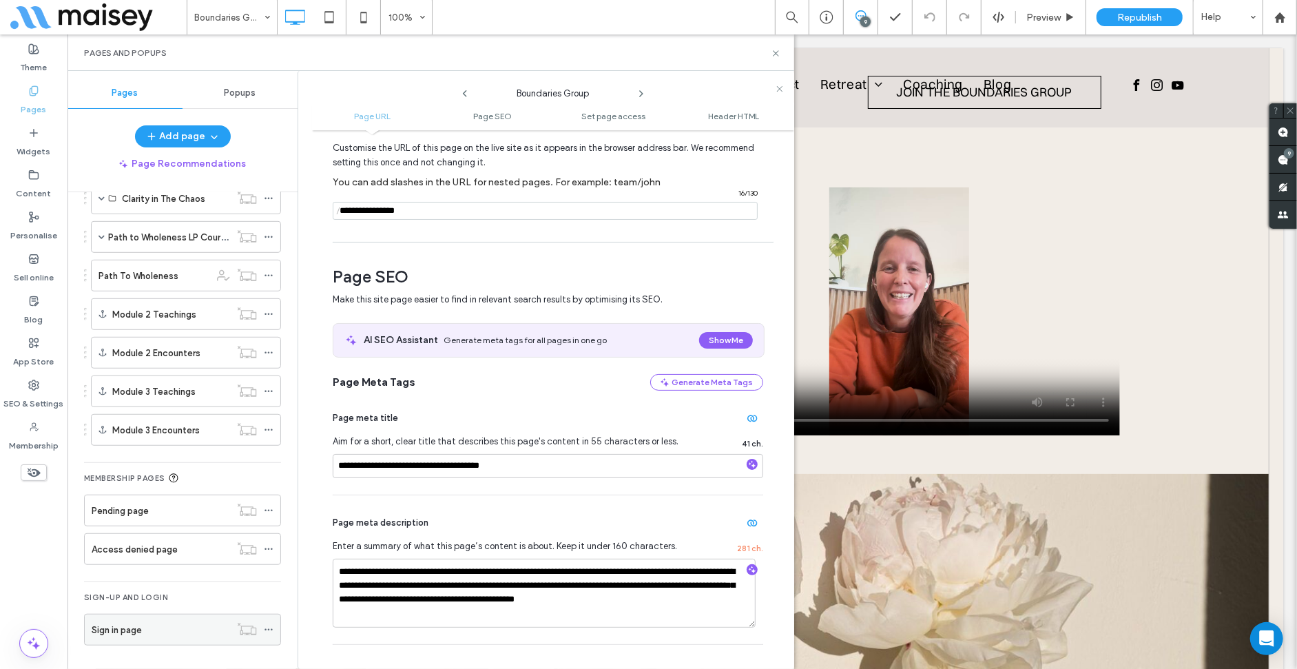
click at [269, 630] on icon at bounding box center [269, 630] width 10 height 10
click at [267, 627] on icon at bounding box center [269, 630] width 10 height 10
click at [268, 626] on icon at bounding box center [269, 630] width 10 height 10
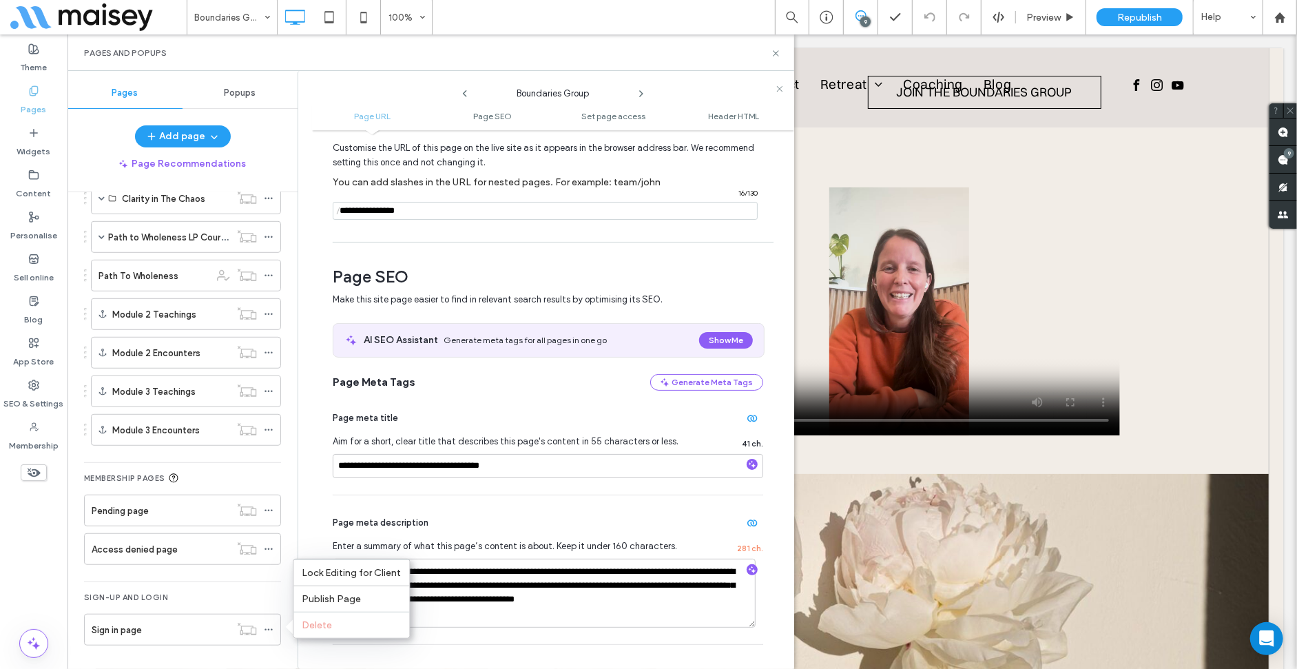
click at [350, 577] on div "Lock Editing for Client" at bounding box center [351, 572] width 116 height 26
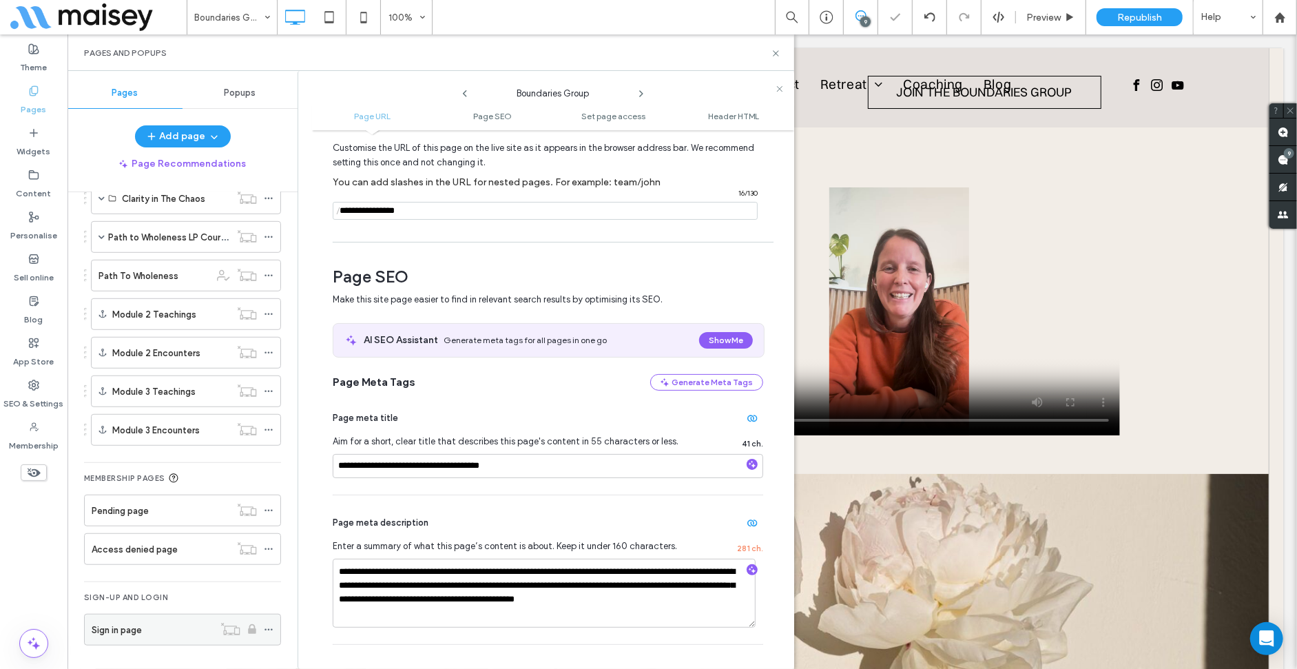
click at [271, 629] on use at bounding box center [268, 630] width 8 height 2
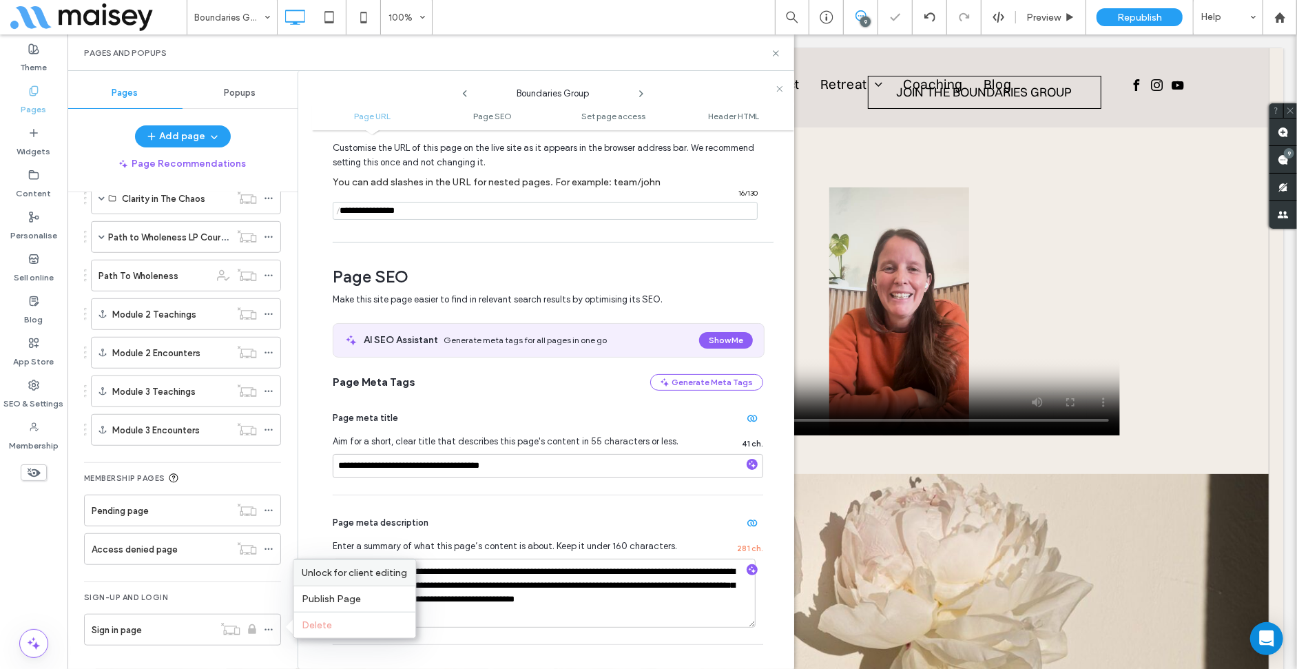
click at [320, 579] on div "Unlock for client editing" at bounding box center [354, 572] width 122 height 26
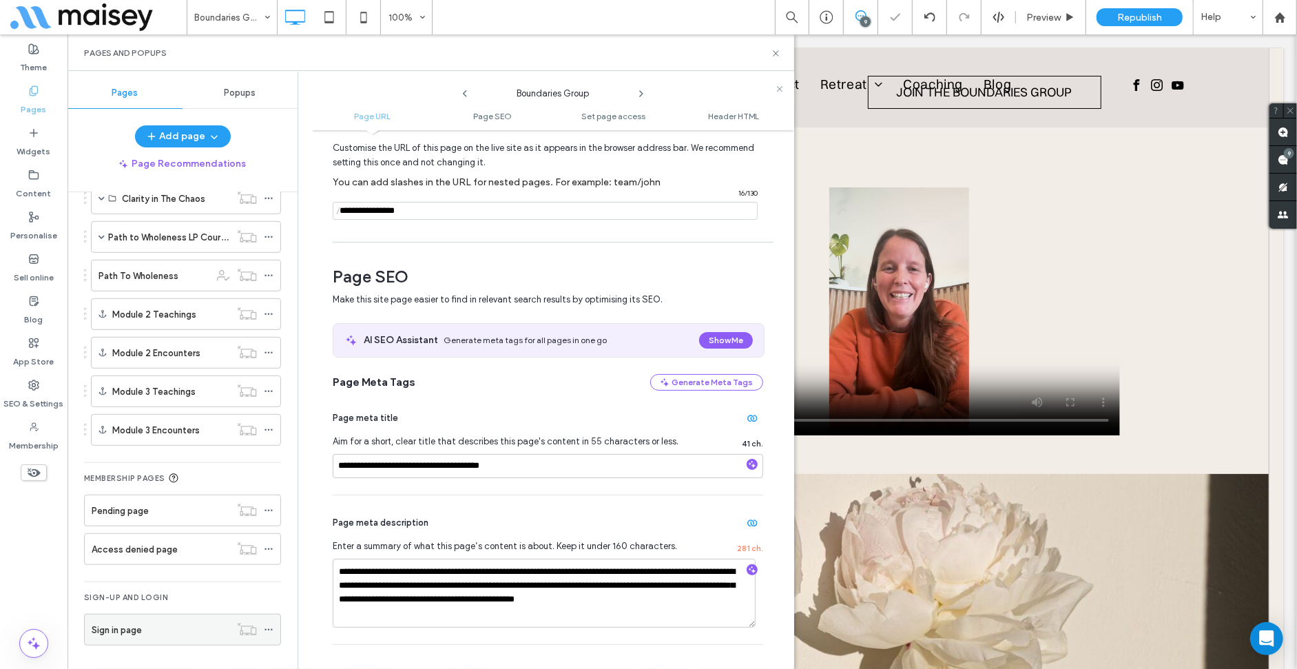
click at [174, 627] on div "Sign in page" at bounding box center [161, 630] width 138 height 14
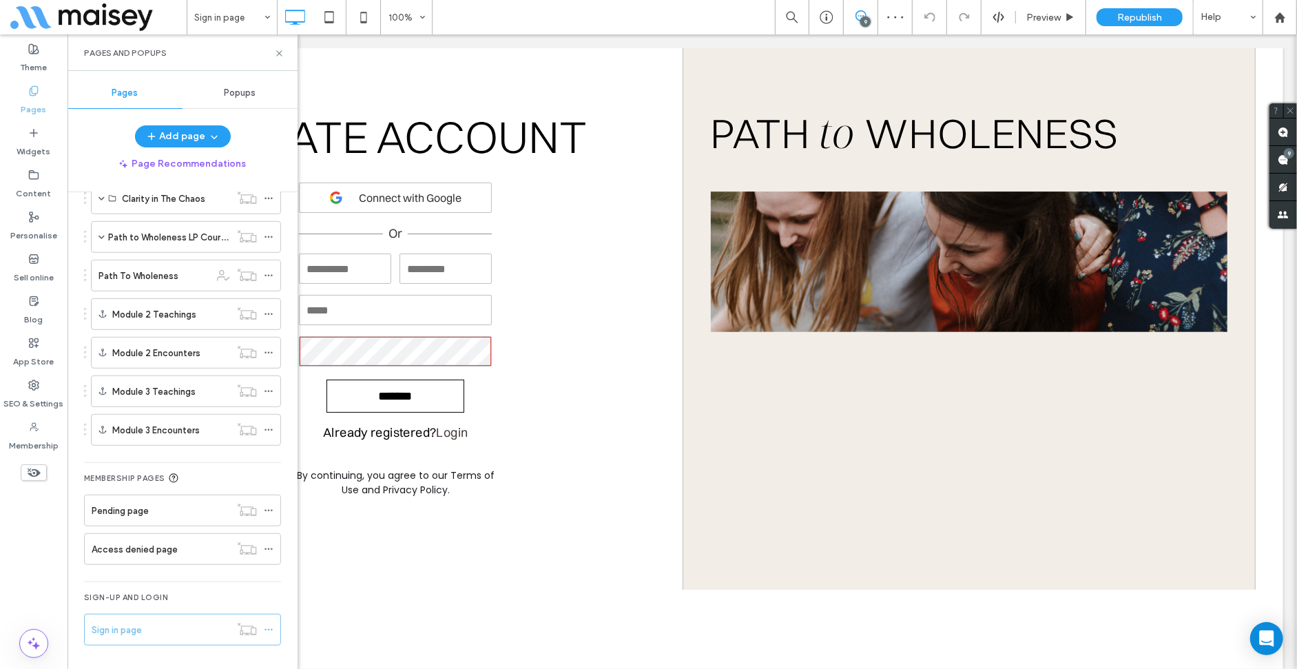
click at [168, 576] on div "MEMBERSHIP PAGES Pending page Access denied page" at bounding box center [182, 521] width 197 height 119
click at [1133, 23] on span "Republish" at bounding box center [1139, 18] width 45 height 12
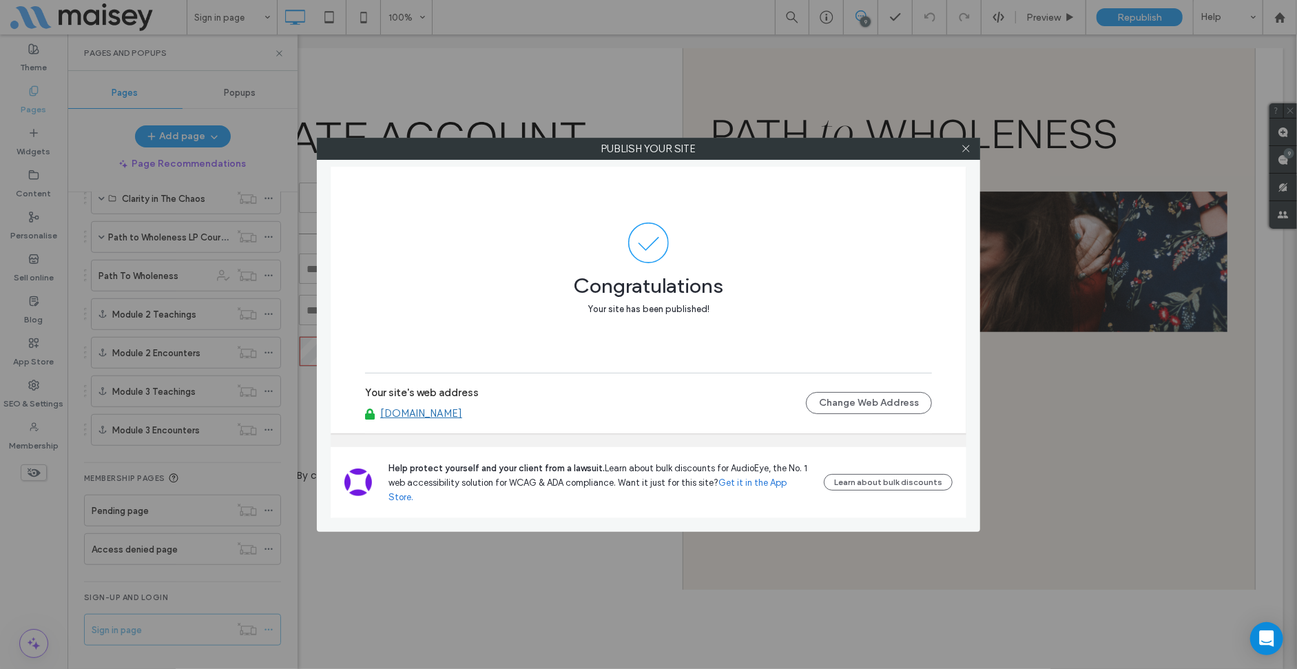
click at [462, 419] on link "www.pathtowholeness.org" at bounding box center [421, 413] width 82 height 12
click at [966, 149] on icon at bounding box center [966, 148] width 10 height 10
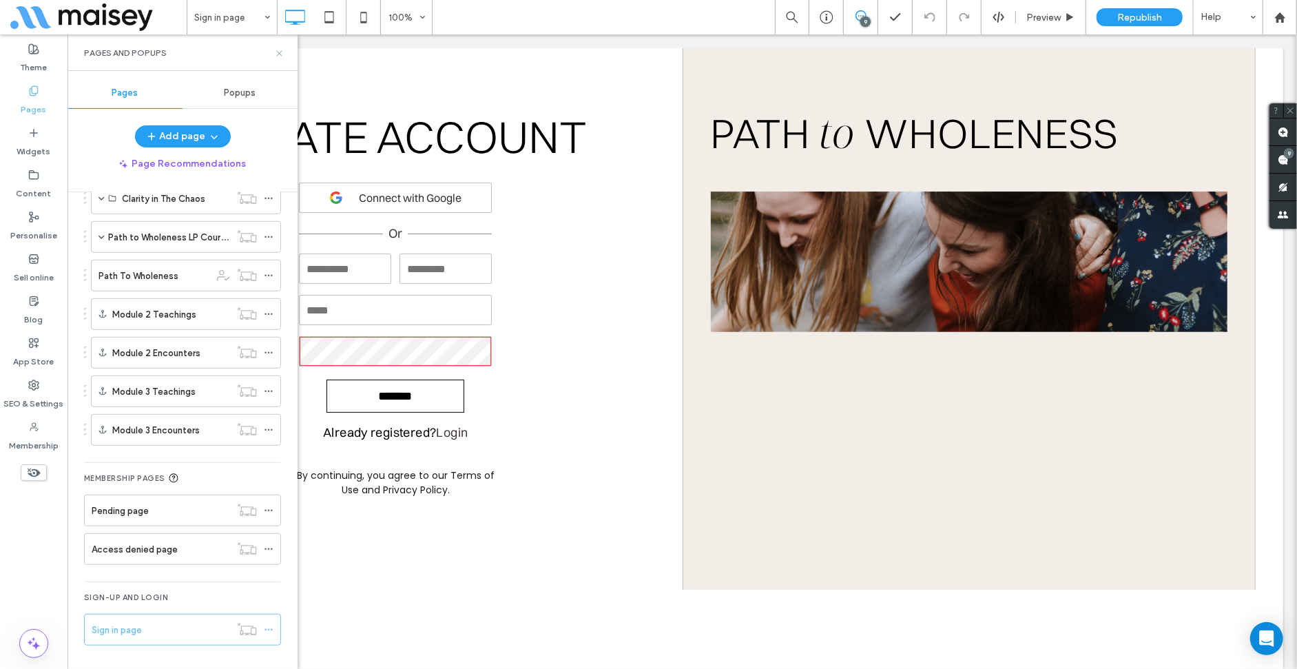
click at [280, 52] on icon at bounding box center [279, 53] width 10 height 10
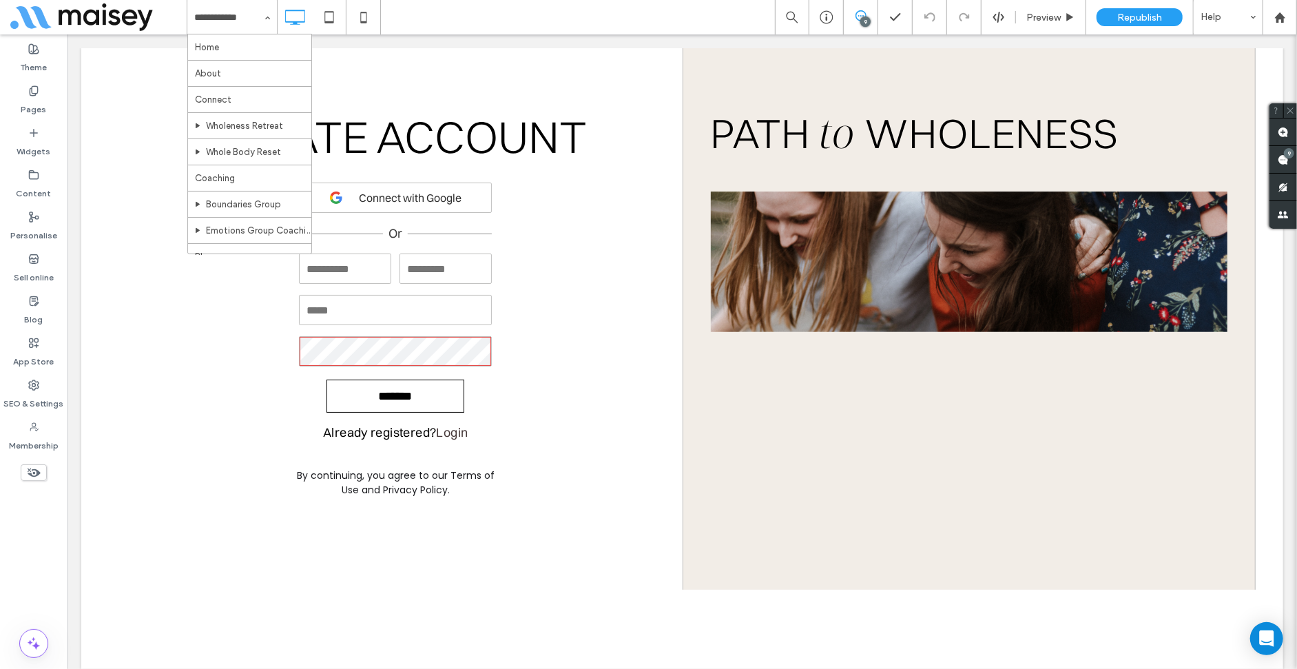
click at [568, 25] on div "Home About Connect Wholeness Retreat Whole Body Reset Coaching Boundaries Group…" at bounding box center [742, 17] width 1110 height 34
click at [1033, 34] on body "Click To Paste Row BOOK YOUR FREE DISCOVERY CALL Home About Connect Retreat Who…" at bounding box center [681, 358] width 1229 height 648
click at [1283, 156] on use at bounding box center [1283, 159] width 11 height 11
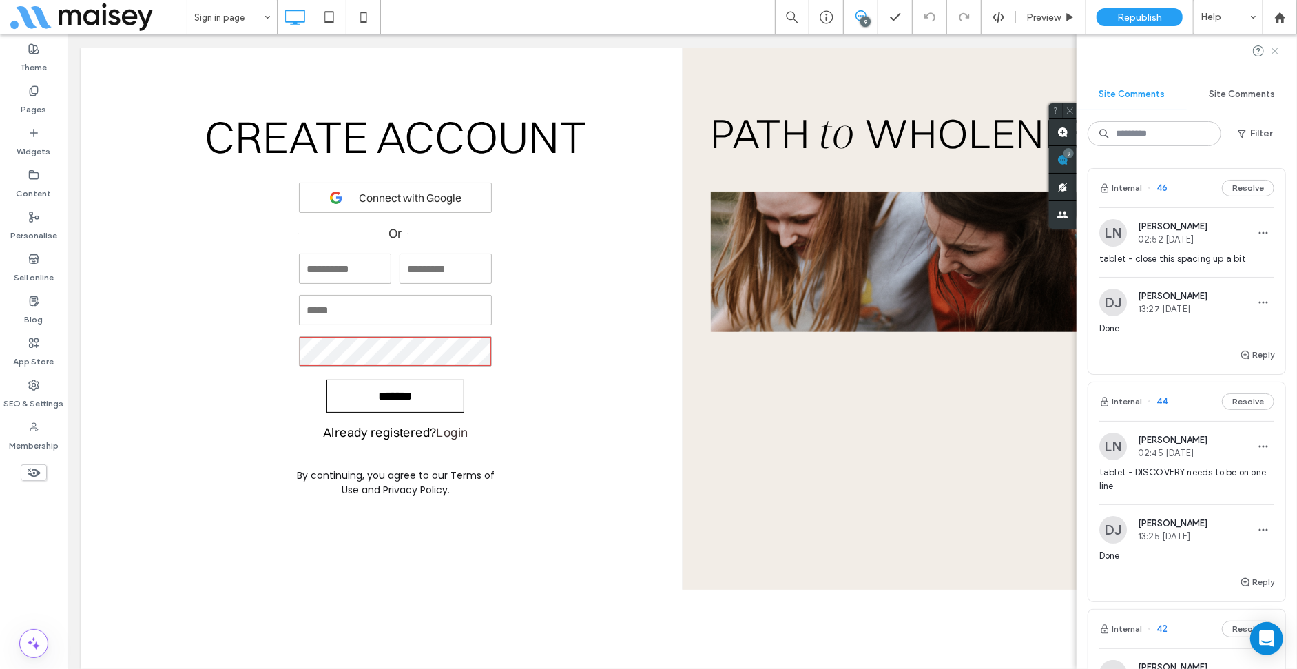
click at [1277, 50] on icon at bounding box center [1274, 50] width 11 height 11
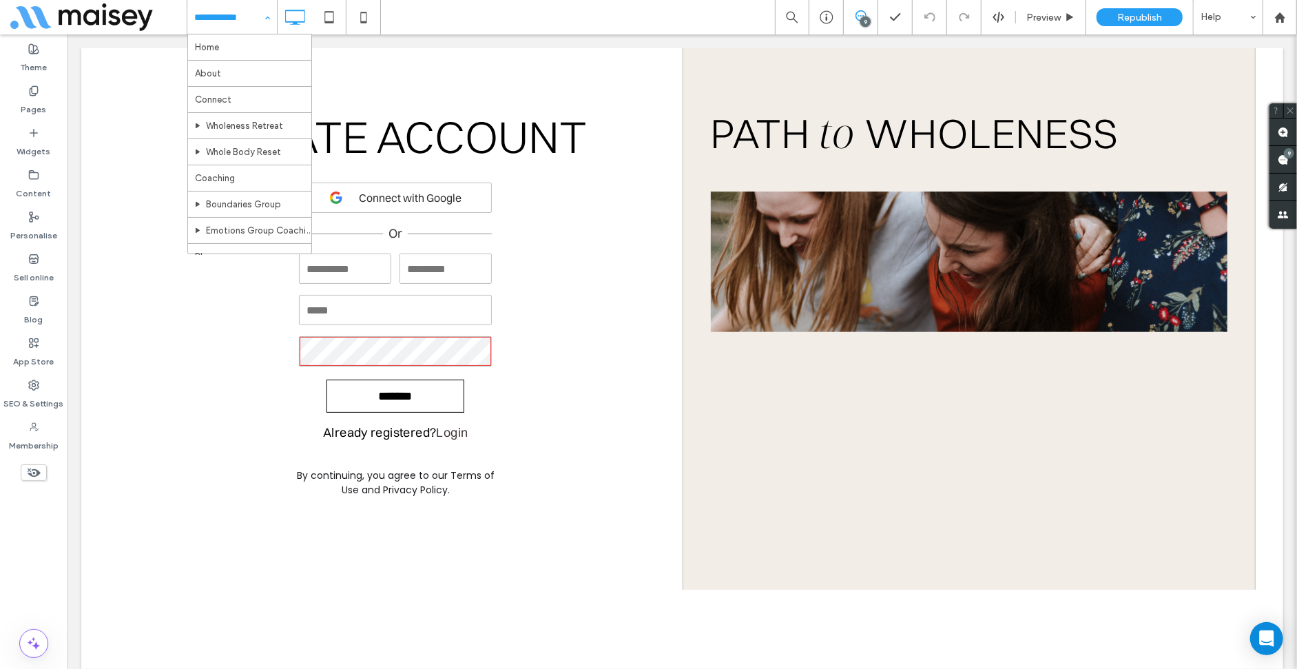
click at [233, 18] on input at bounding box center [228, 17] width 69 height 34
click at [235, 15] on input at bounding box center [228, 17] width 69 height 34
click at [259, 12] on div "Home About Connect Wholeness Retreat Whole Body Reset Coaching Boundaries Group…" at bounding box center [232, 17] width 90 height 34
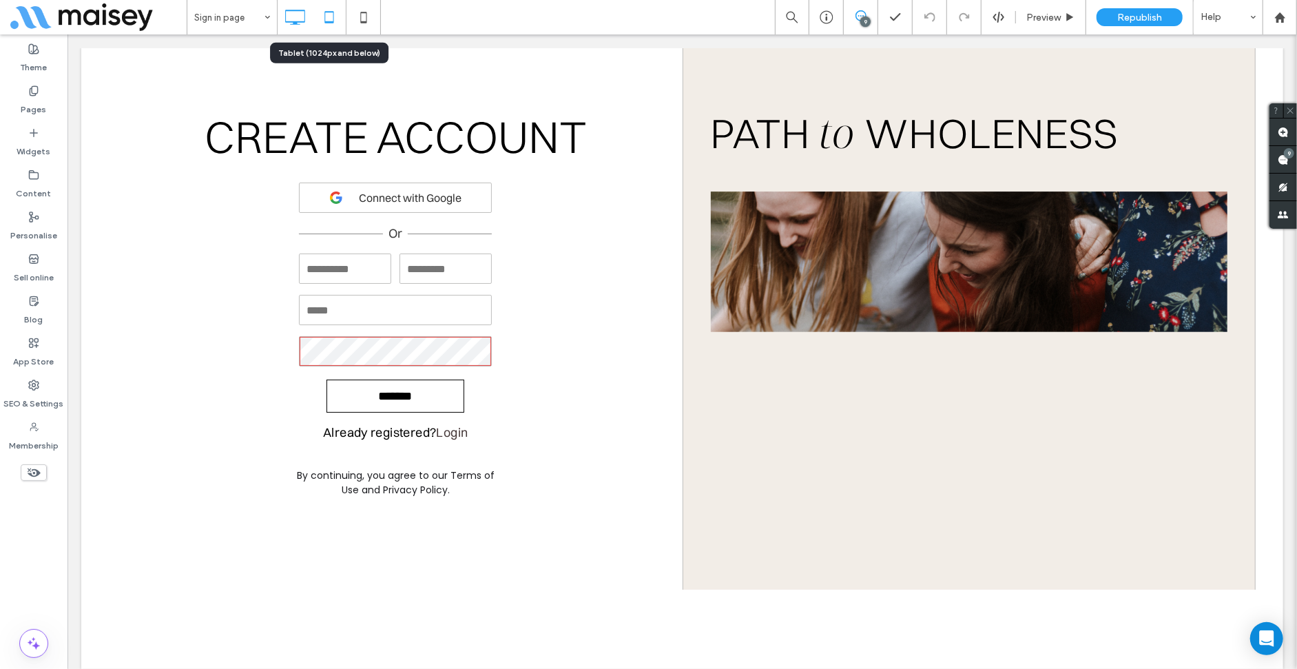
click at [331, 15] on icon at bounding box center [329, 17] width 28 height 28
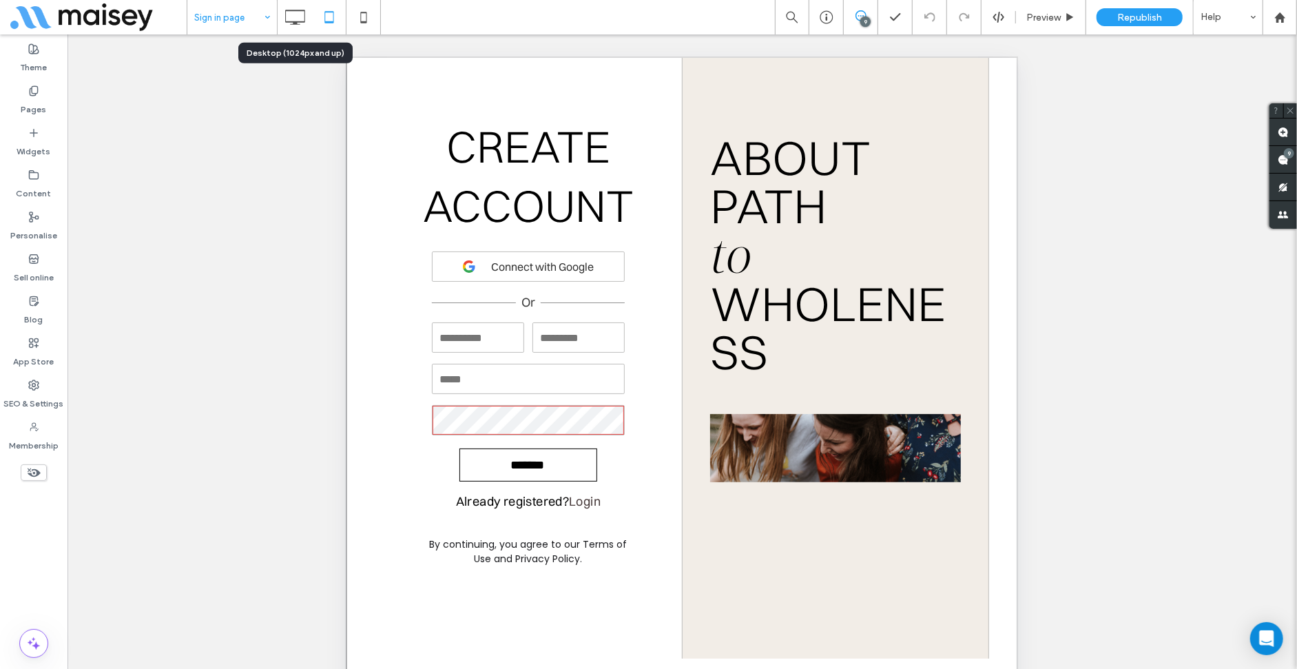
click at [281, 17] on icon at bounding box center [295, 17] width 28 height 28
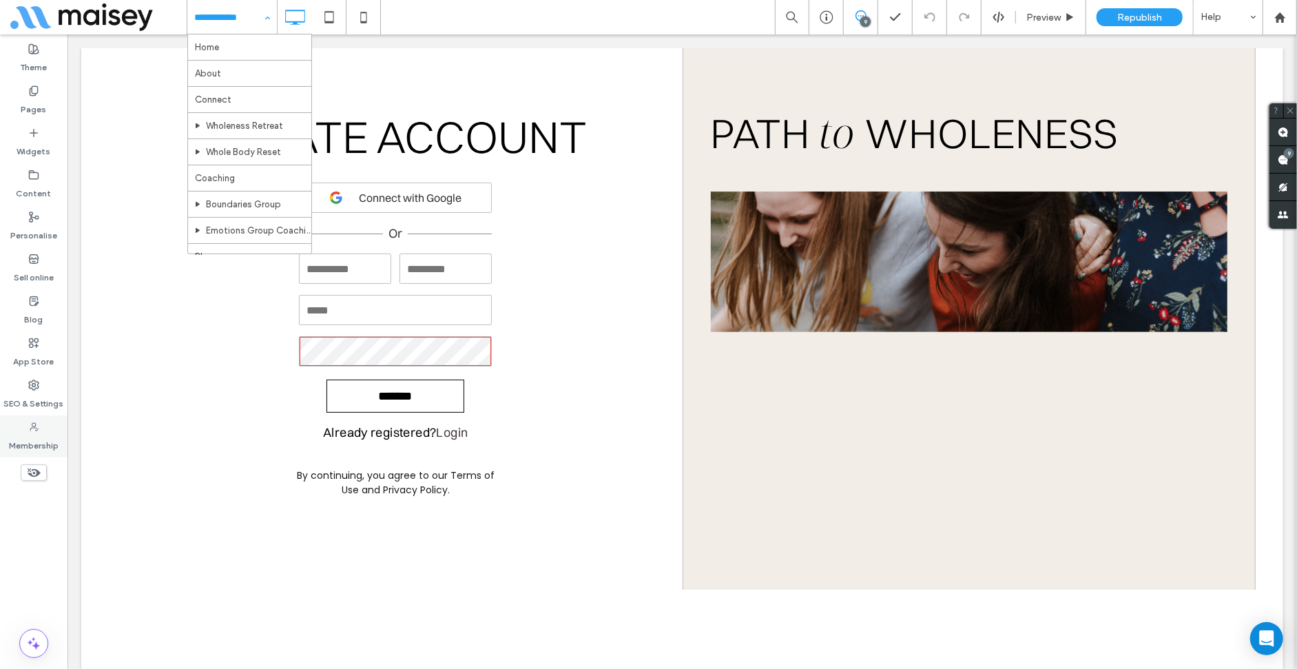
click at [41, 435] on label "Membership" at bounding box center [34, 442] width 50 height 19
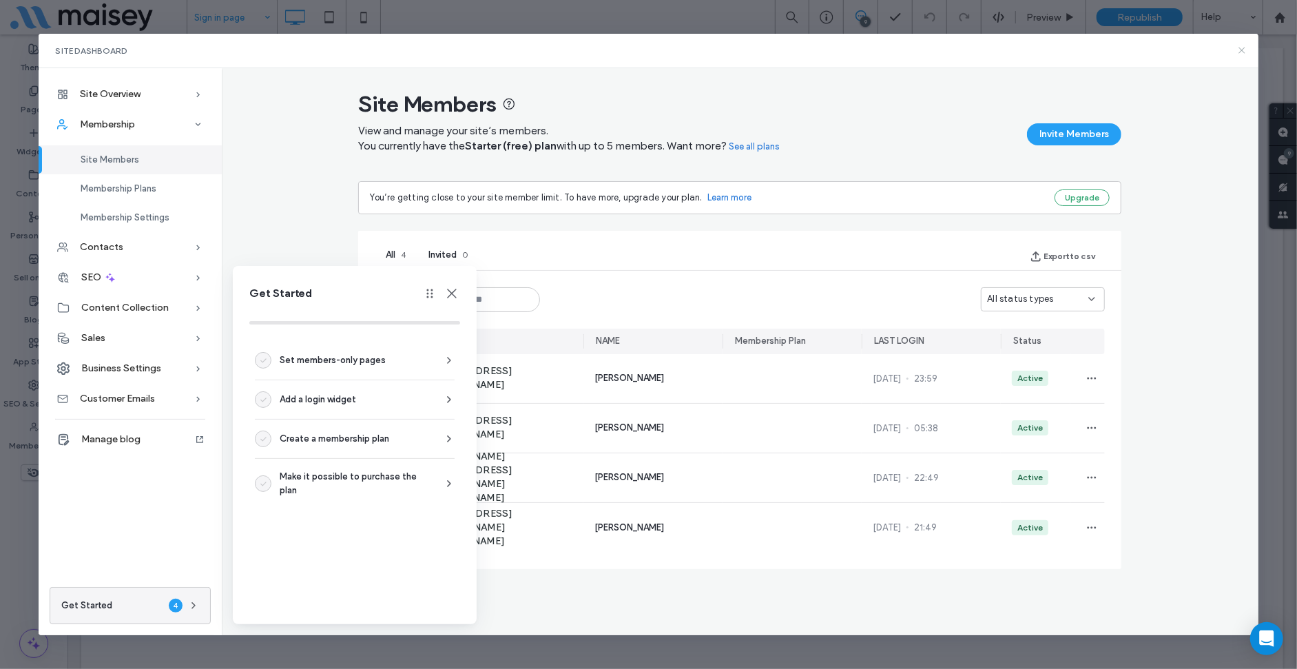
click at [1240, 50] on icon at bounding box center [1241, 50] width 11 height 11
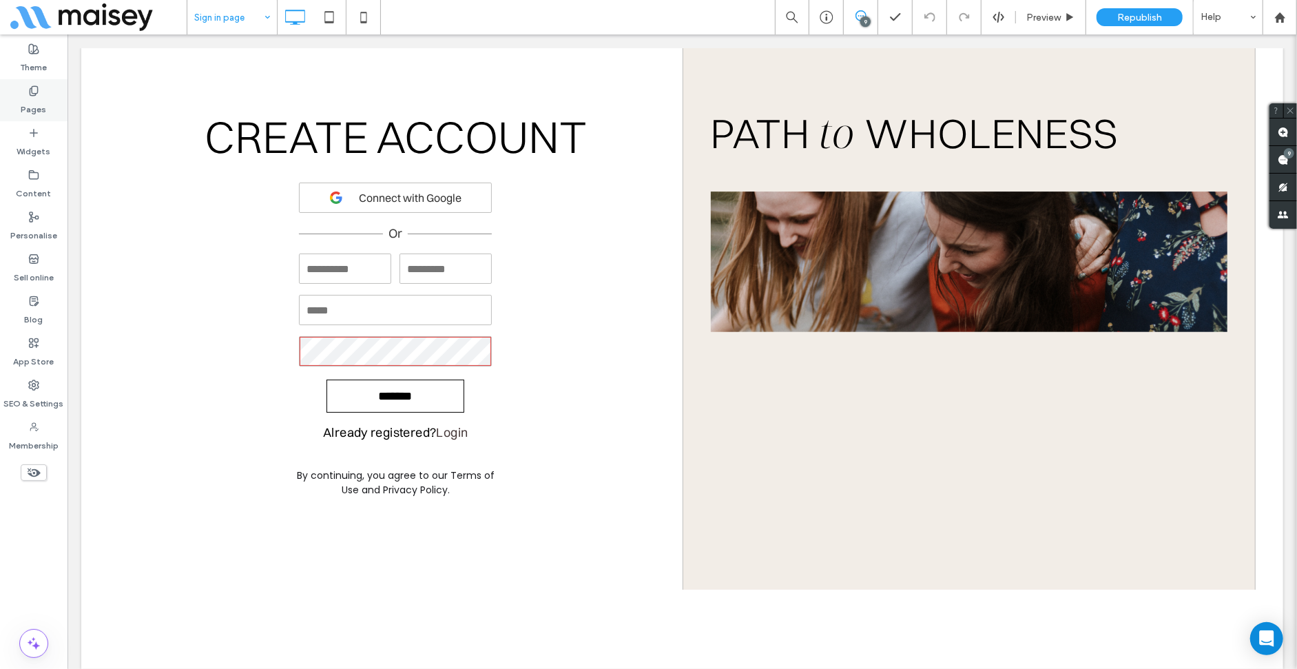
click at [16, 90] on div "Pages" at bounding box center [33, 100] width 67 height 42
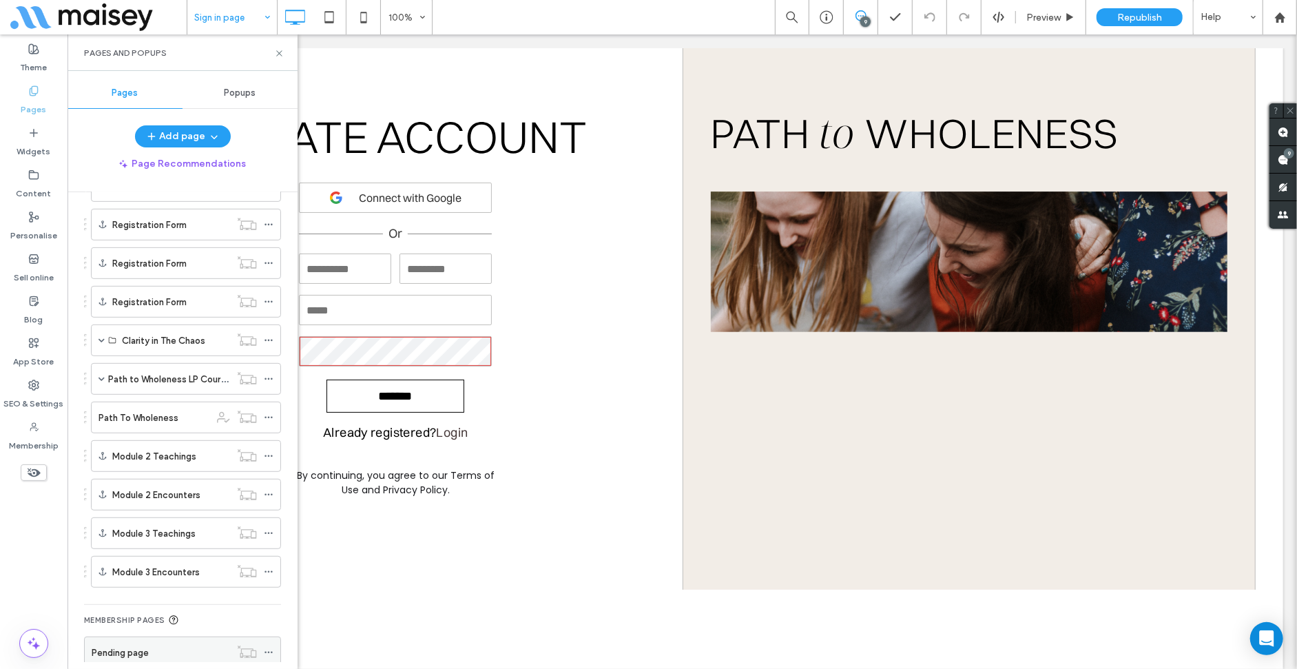
scroll to position [680, 0]
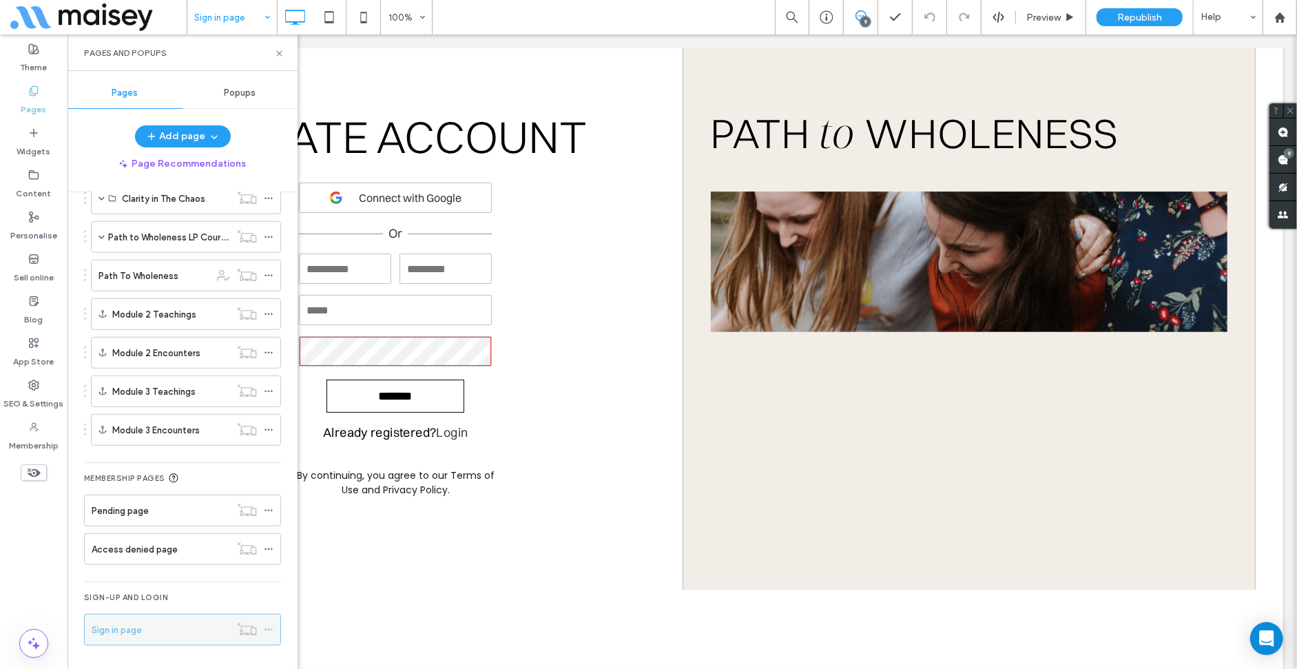
click at [271, 627] on icon at bounding box center [269, 630] width 10 height 10
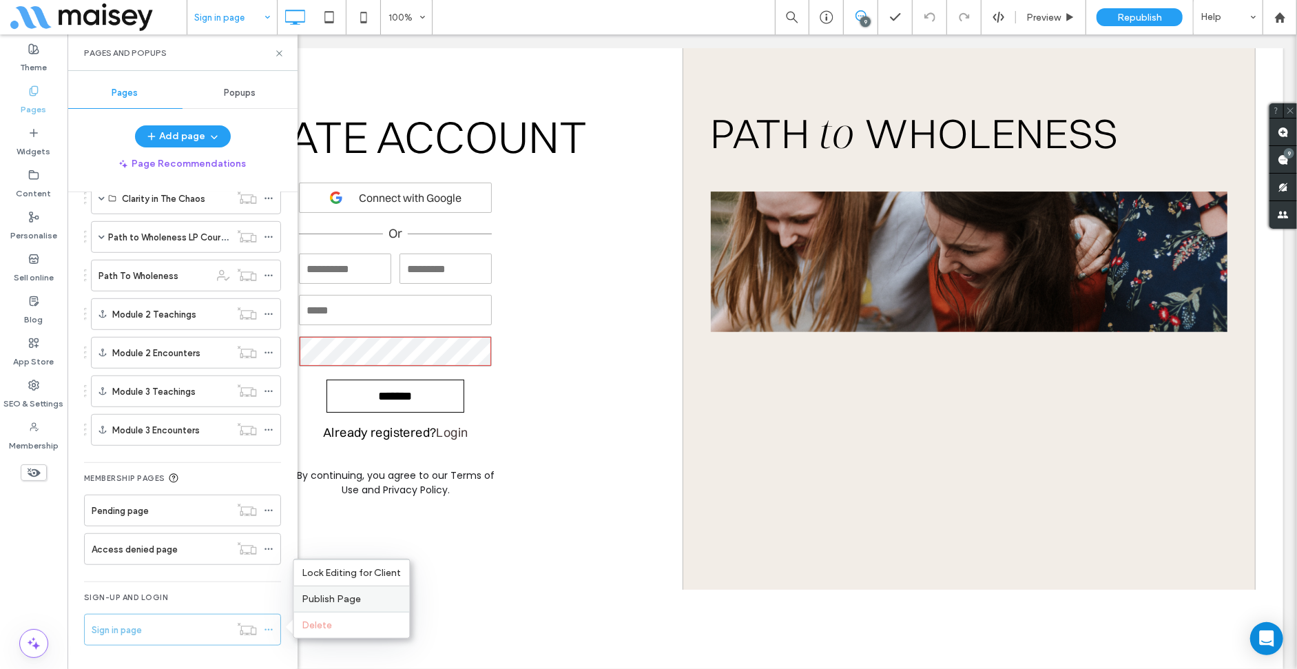
click at [369, 603] on label "Publish Page" at bounding box center [351, 599] width 99 height 12
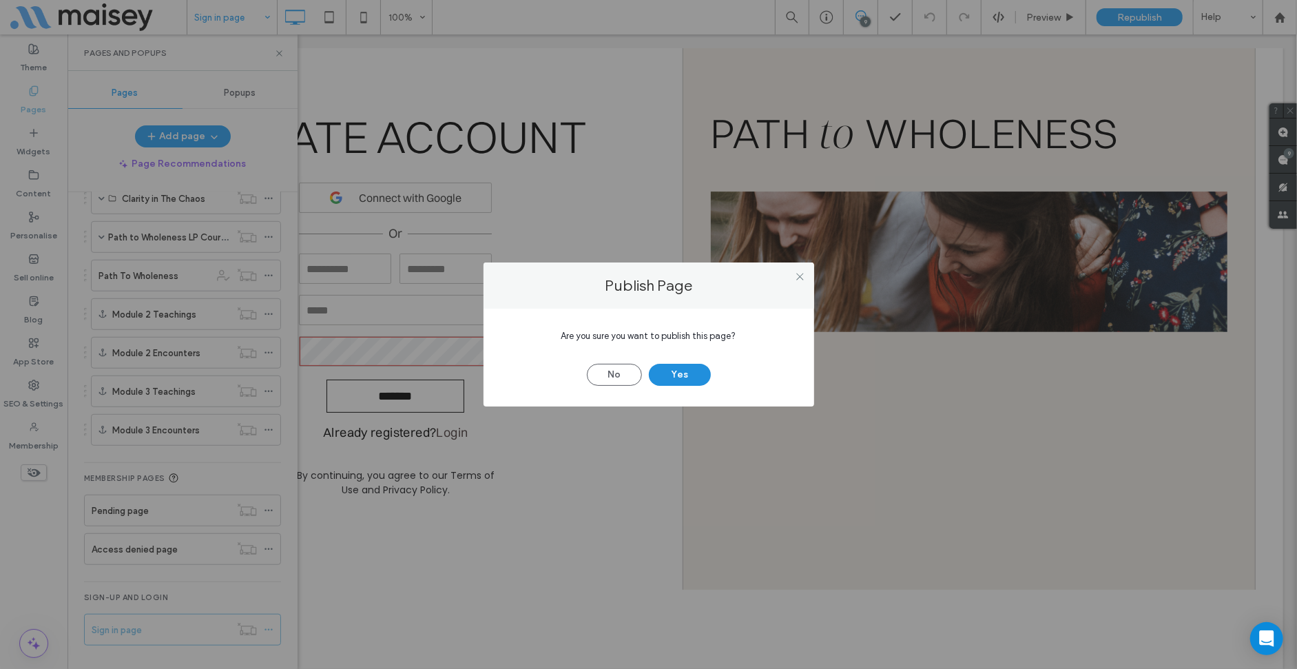
click at [685, 371] on button "Yes" at bounding box center [680, 375] width 62 height 22
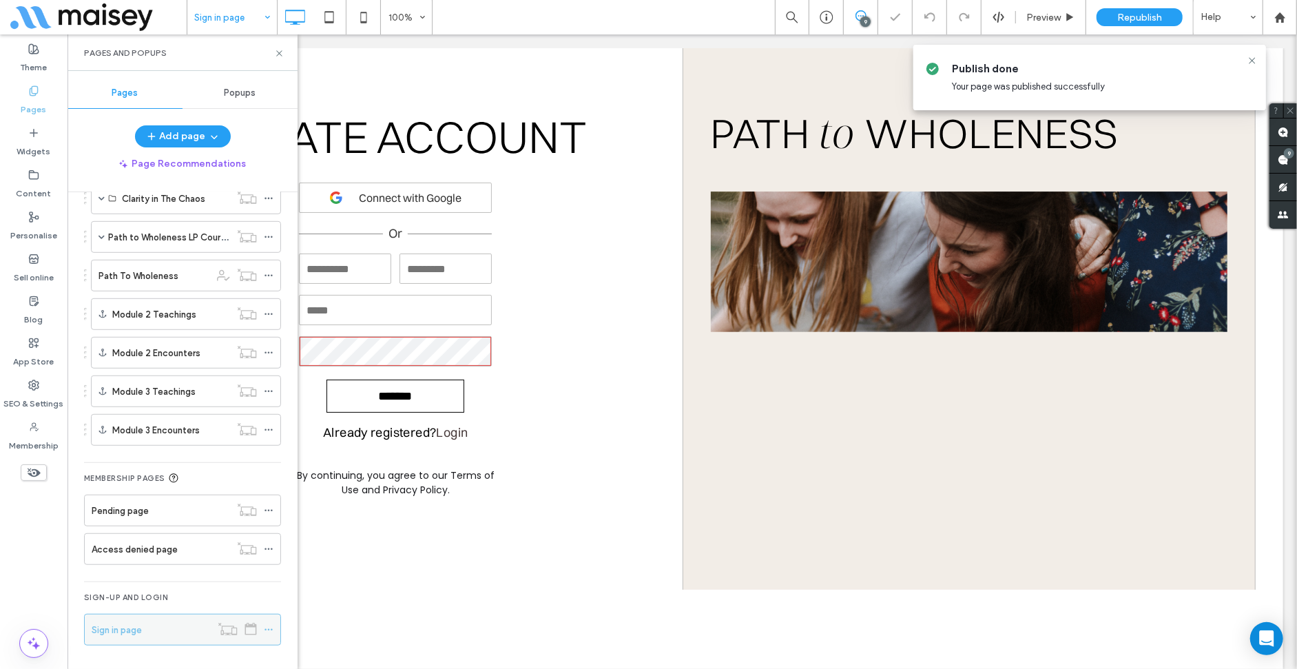
click at [271, 629] on icon at bounding box center [269, 630] width 10 height 10
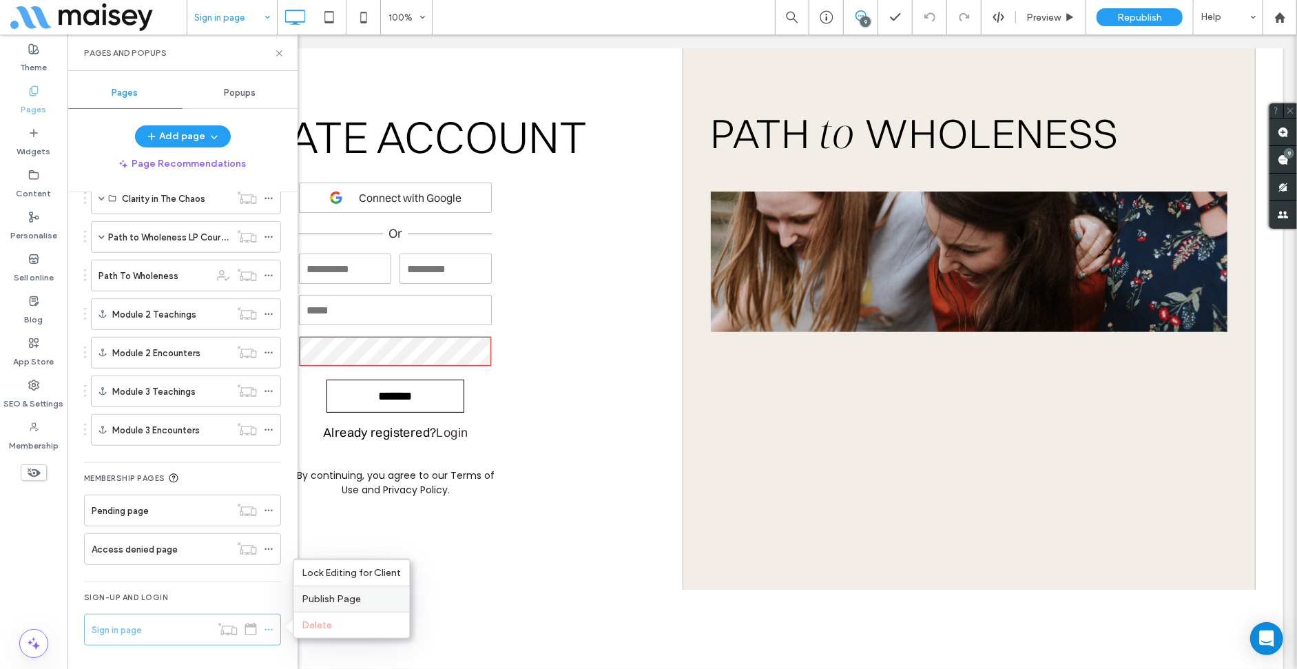
click at [299, 601] on div "Publish Page" at bounding box center [351, 598] width 116 height 26
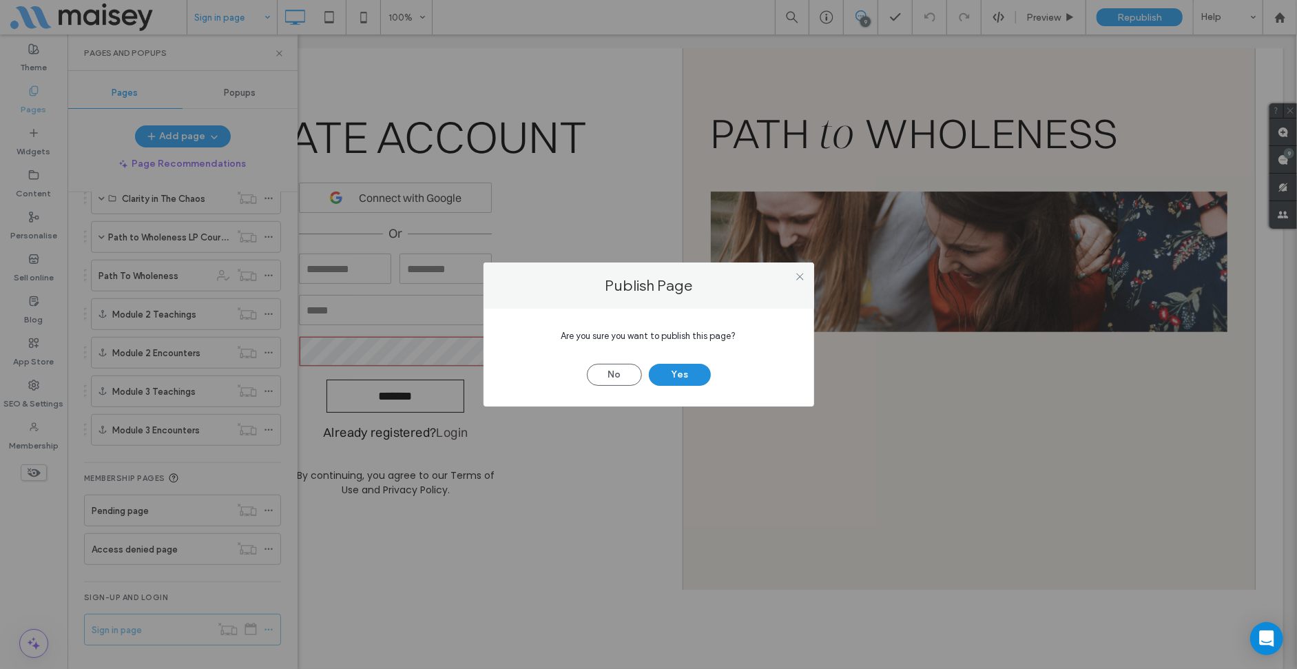
click at [669, 368] on button "Yes" at bounding box center [680, 375] width 62 height 22
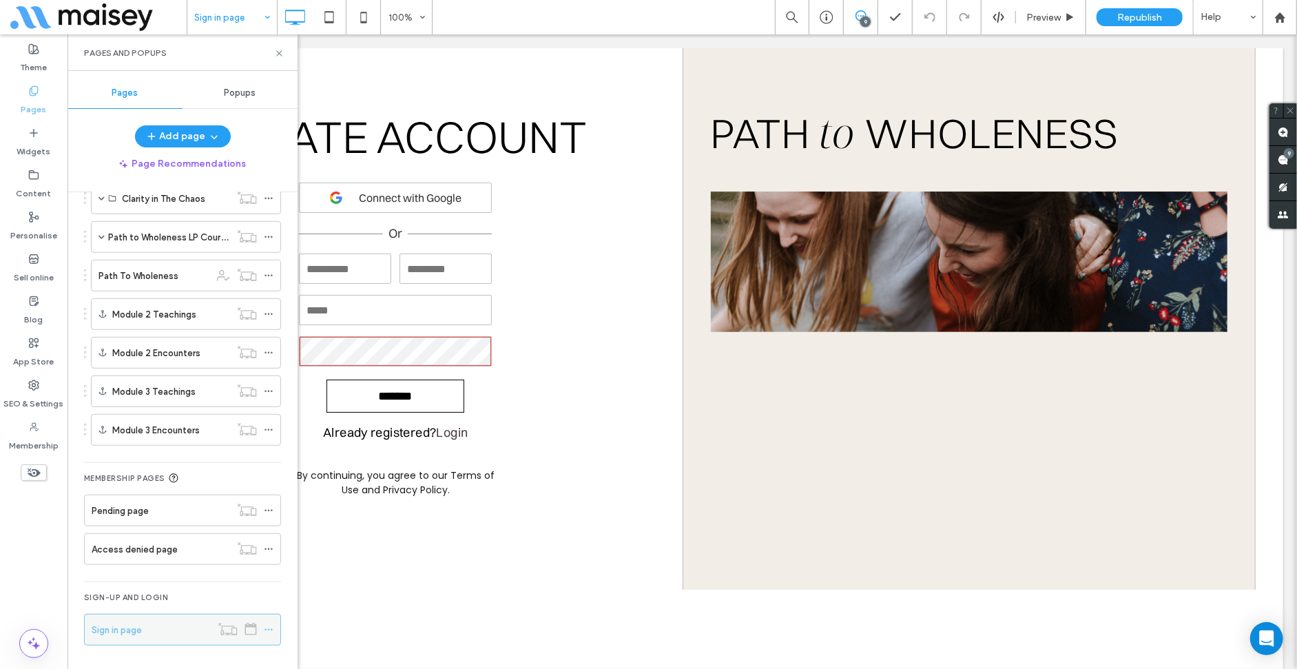
click at [249, 630] on icon at bounding box center [251, 629] width 12 height 12
click at [249, 651] on div "Site Pages ( 35 ) Home About Connect Retreat Wholeness Retreat Whole Body Reset…" at bounding box center [182, 110] width 197 height 1103
click at [269, 632] on icon at bounding box center [269, 630] width 10 height 10
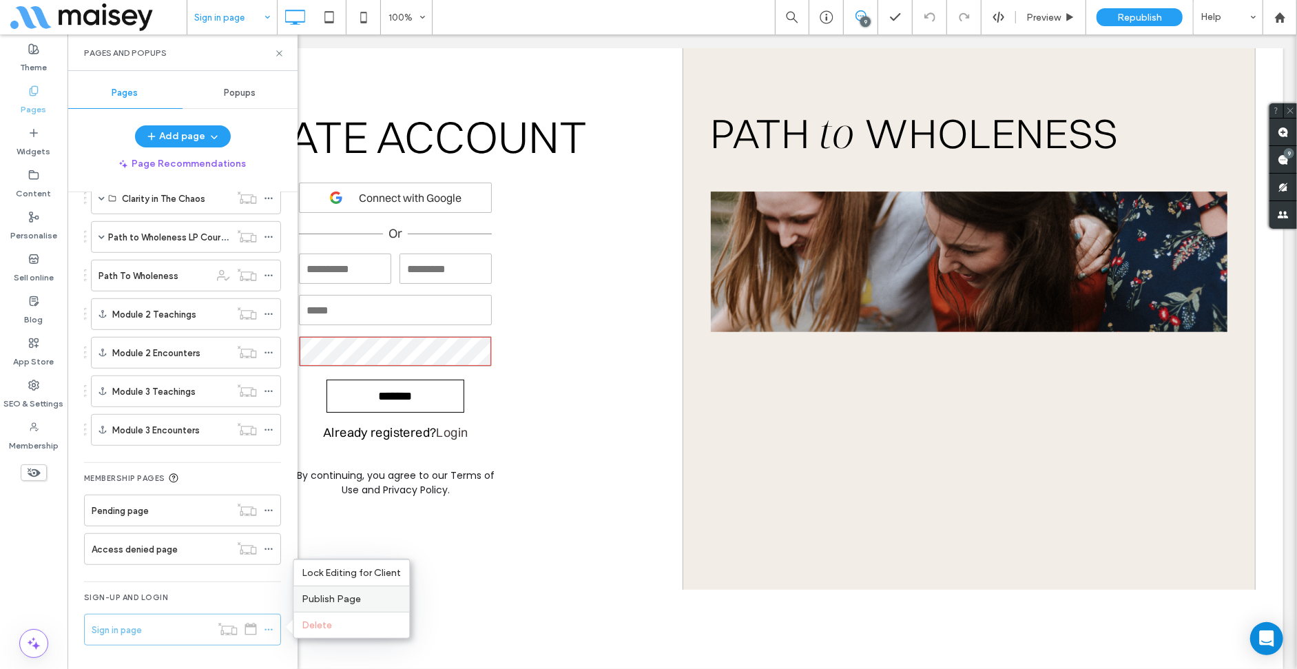
click at [330, 594] on span "Publish Page" at bounding box center [331, 599] width 59 height 12
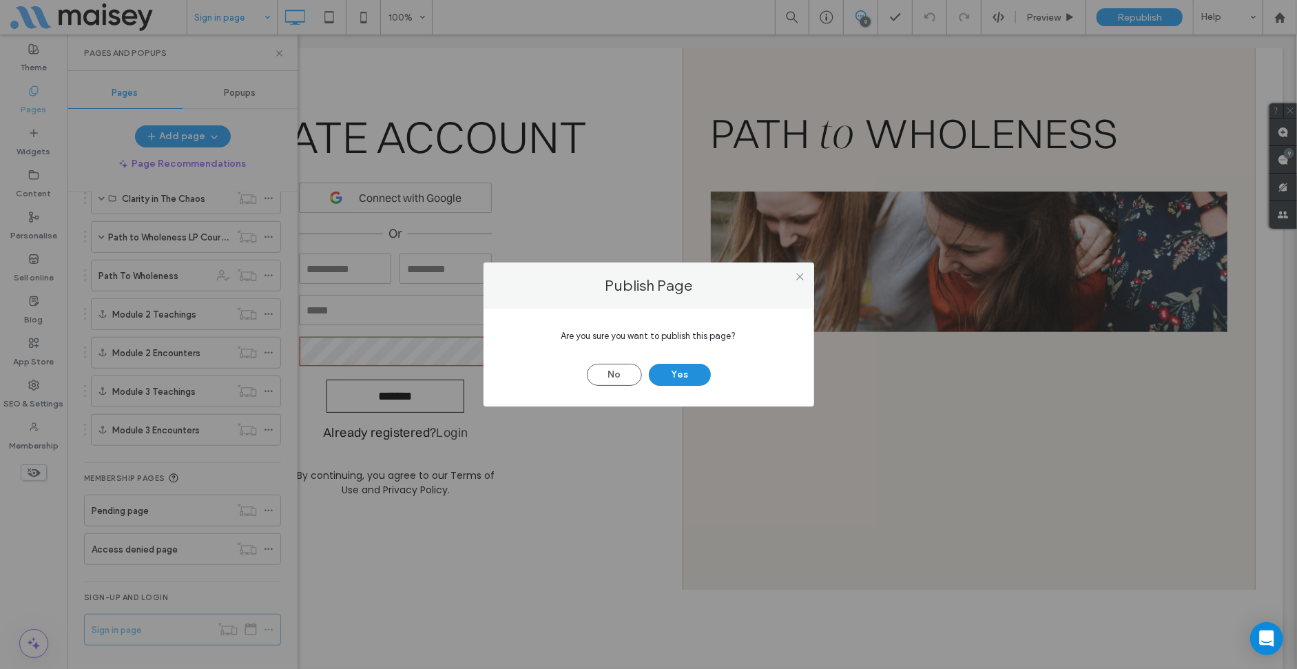
click at [667, 369] on button "Yes" at bounding box center [680, 375] width 62 height 22
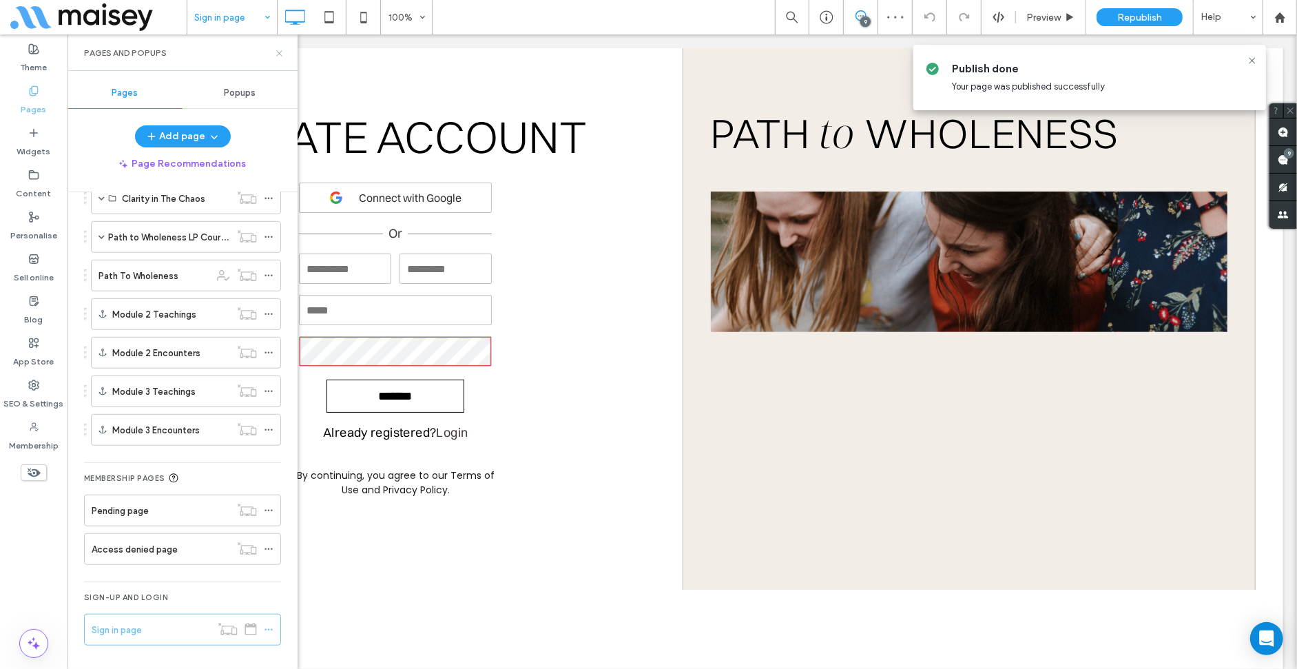
drag, startPoint x: 282, startPoint y: 53, endPoint x: 6, endPoint y: 81, distance: 277.6
click at [282, 53] on icon at bounding box center [279, 53] width 10 height 10
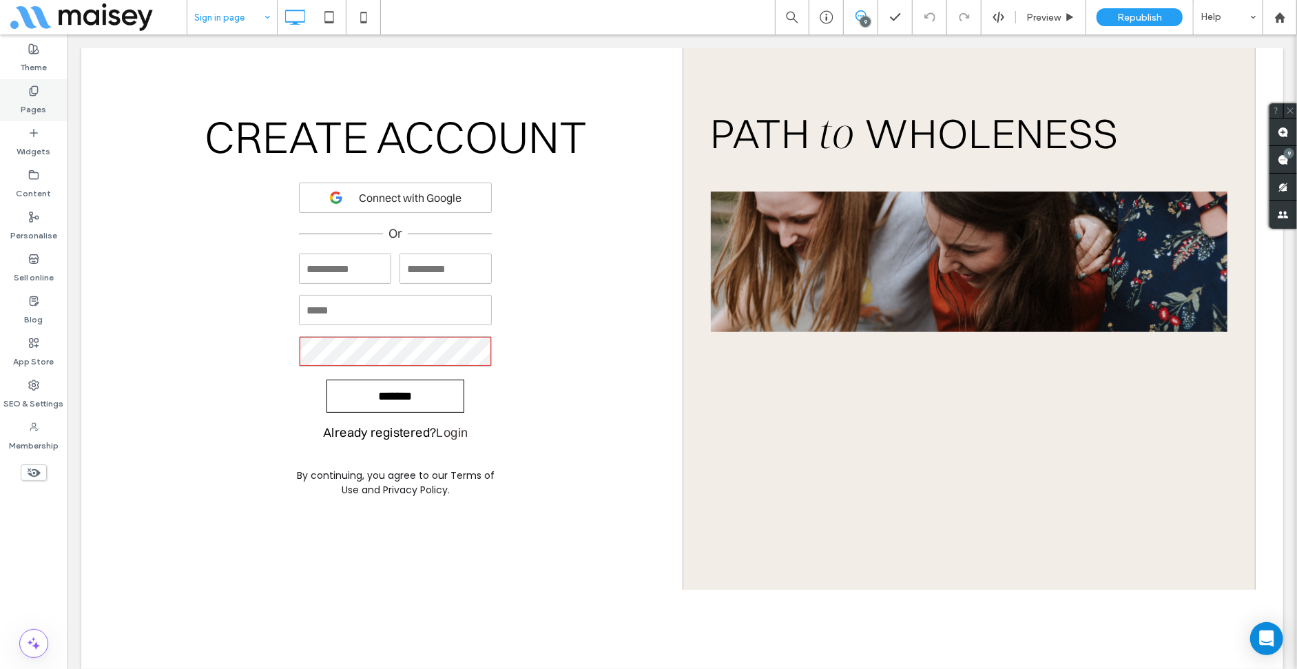
click at [23, 105] on label "Pages" at bounding box center [33, 105] width 25 height 19
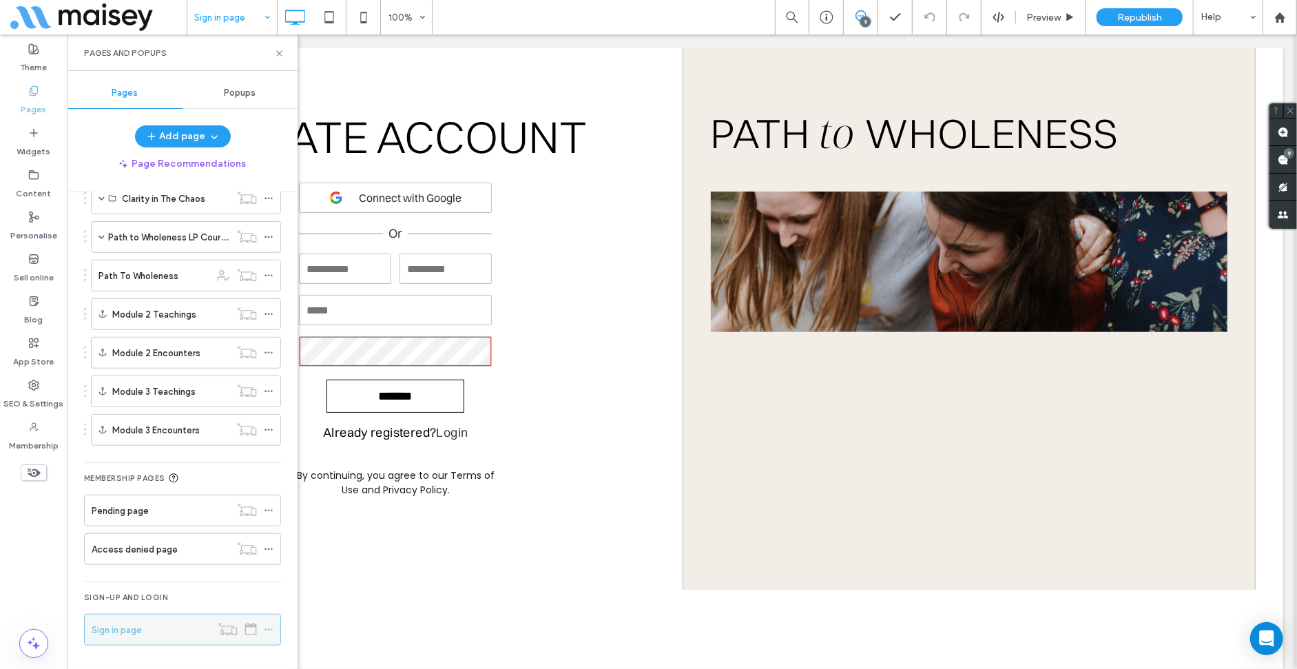
click at [264, 625] on icon at bounding box center [269, 630] width 10 height 10
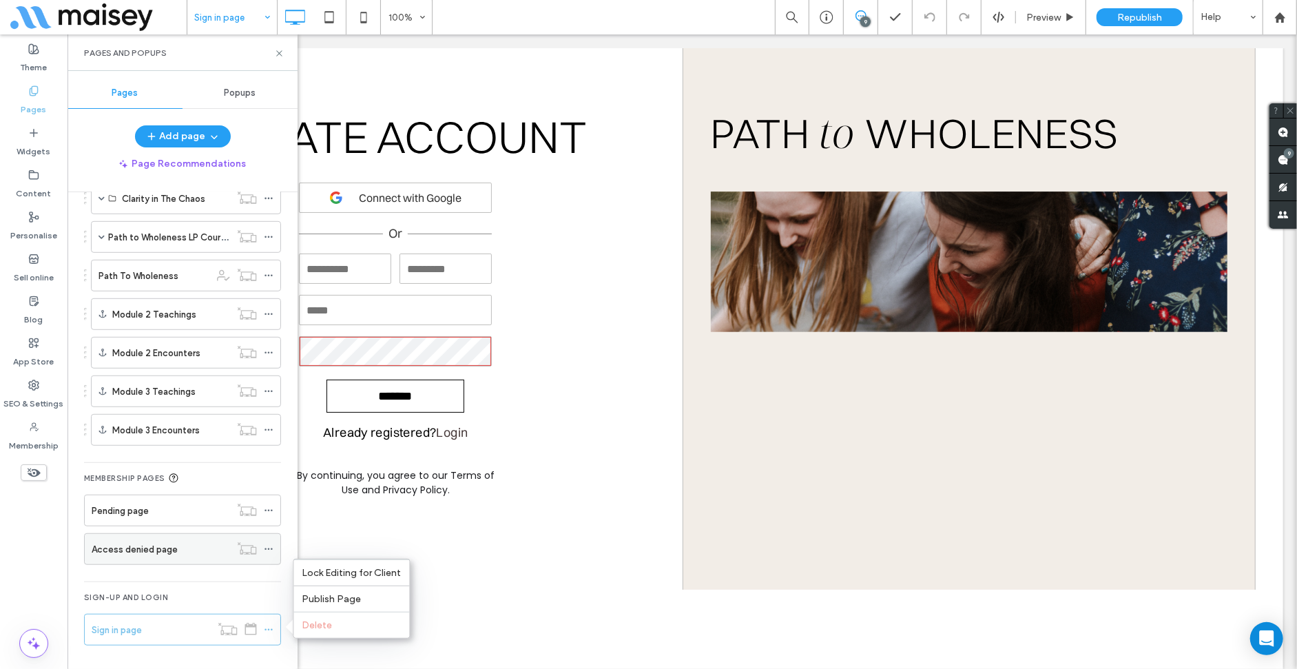
click at [276, 547] on div at bounding box center [272, 549] width 17 height 21
click at [271, 548] on icon at bounding box center [269, 549] width 10 height 10
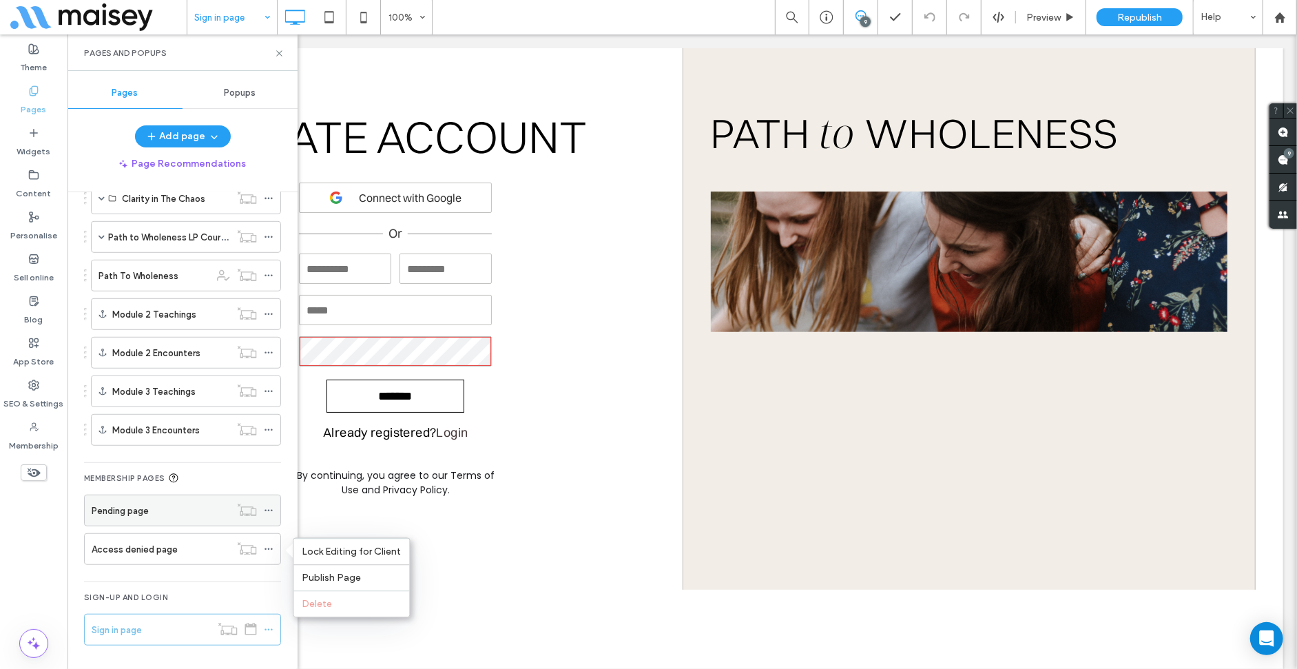
click at [271, 512] on icon at bounding box center [269, 511] width 10 height 10
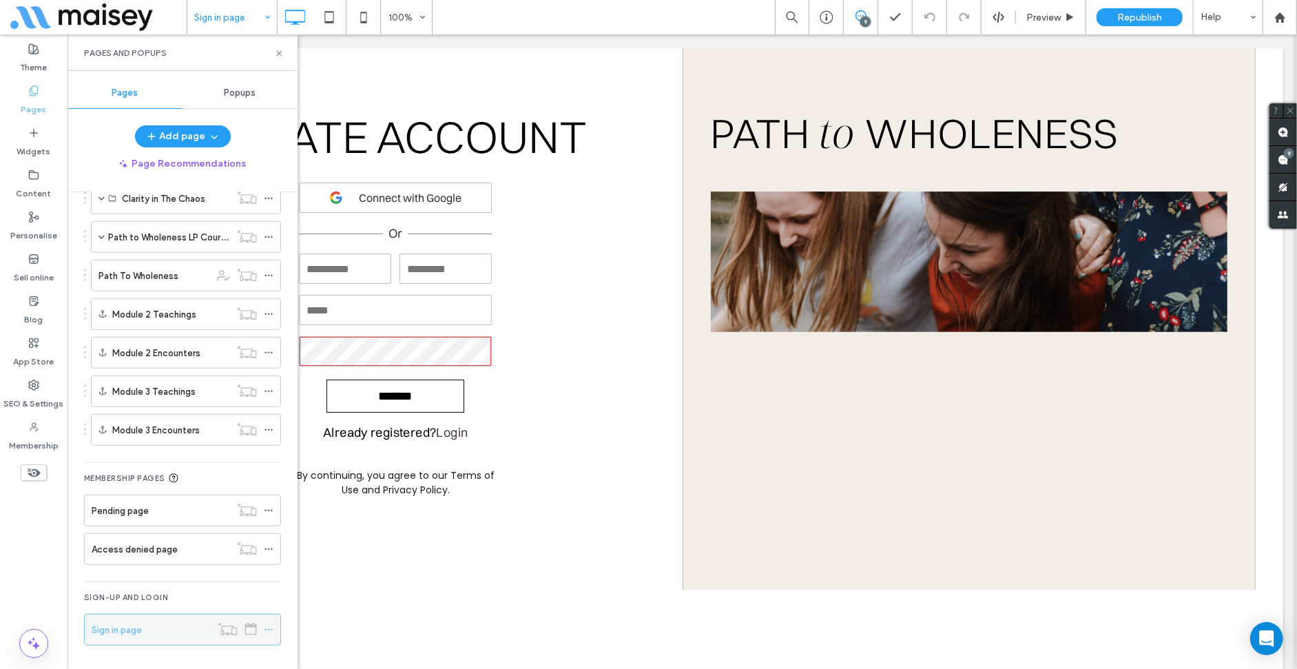
drag, startPoint x: 264, startPoint y: 626, endPoint x: 271, endPoint y: 621, distance: 8.3
click at [266, 626] on icon at bounding box center [269, 630] width 10 height 10
click at [337, 561] on div "Lock Editing for Client" at bounding box center [351, 572] width 116 height 26
click at [267, 628] on icon at bounding box center [269, 630] width 10 height 10
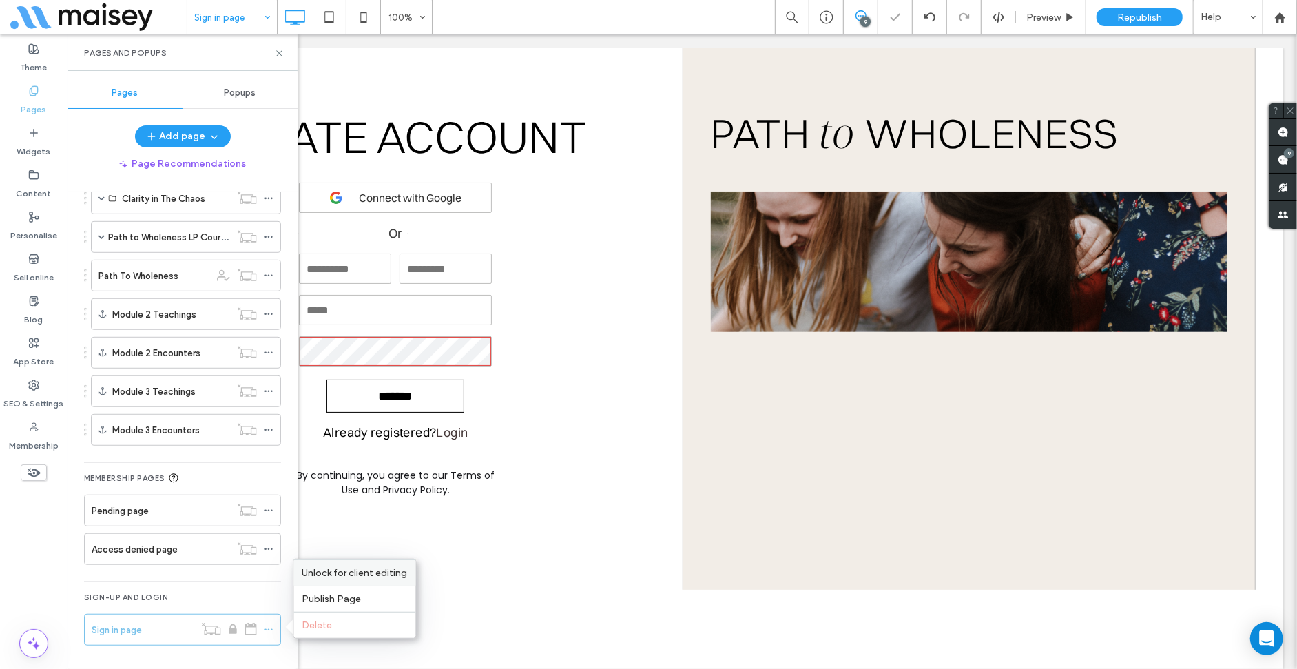
click at [342, 570] on span "Unlock for client editing" at bounding box center [354, 573] width 105 height 12
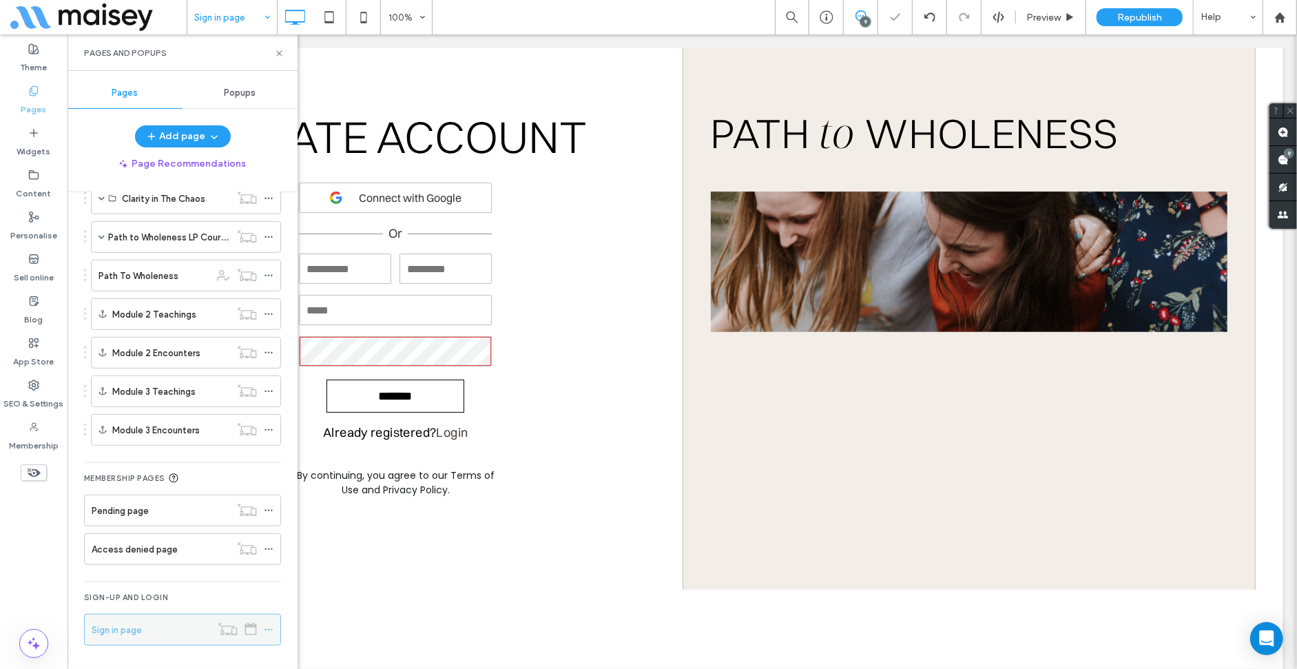
click at [248, 631] on icon at bounding box center [251, 629] width 12 height 12
click at [269, 625] on icon at bounding box center [269, 630] width 10 height 10
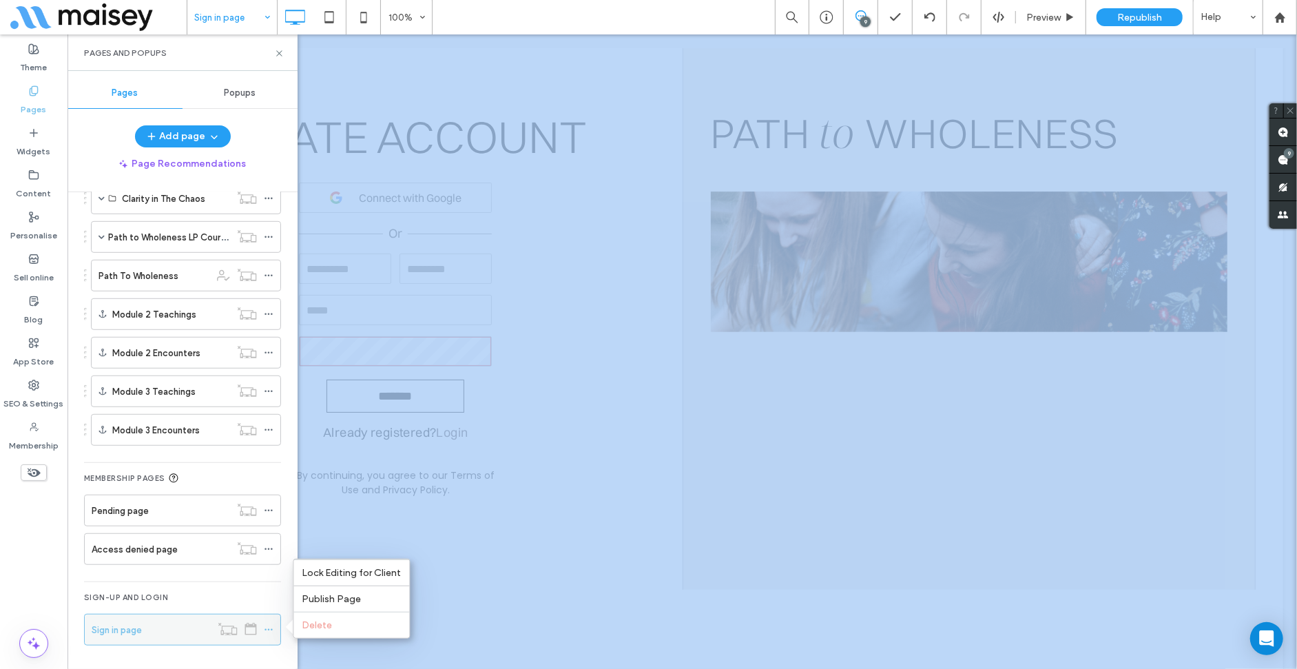
click at [269, 625] on icon at bounding box center [269, 630] width 10 height 10
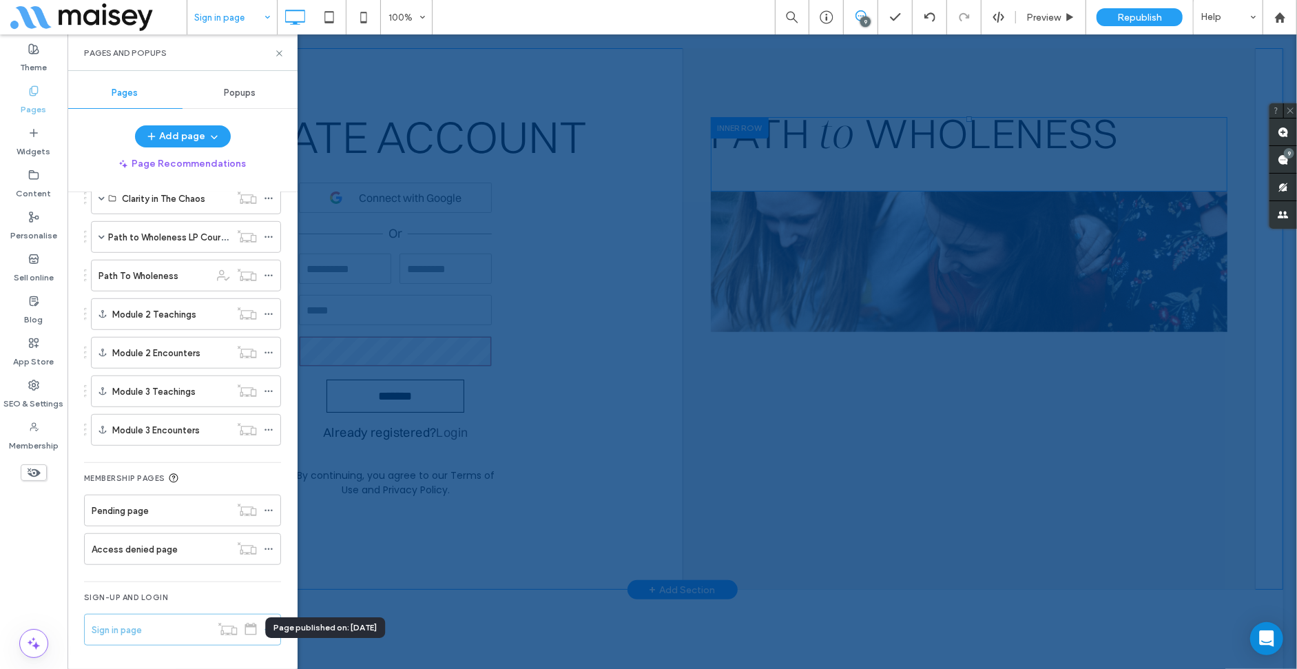
click at [357, 564] on div "**********" at bounding box center [395, 318] width 574 height 541
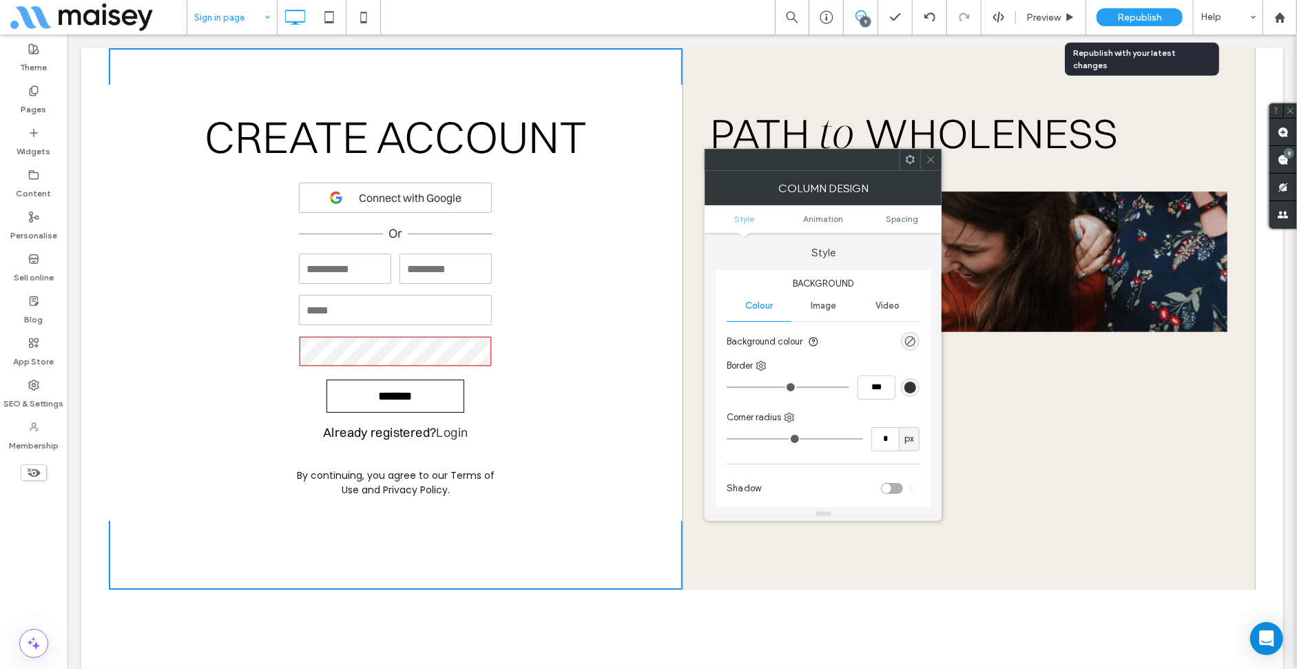
click at [1121, 22] on span "Republish" at bounding box center [1139, 18] width 45 height 12
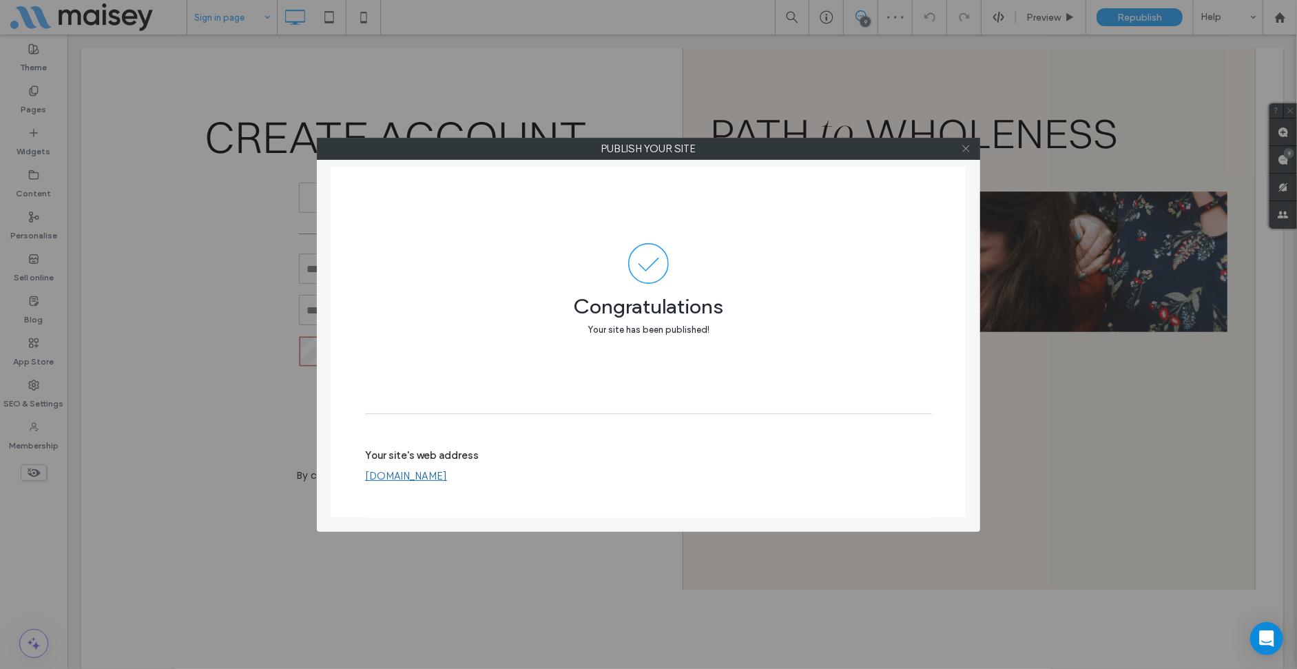
click at [967, 151] on icon at bounding box center [966, 148] width 10 height 10
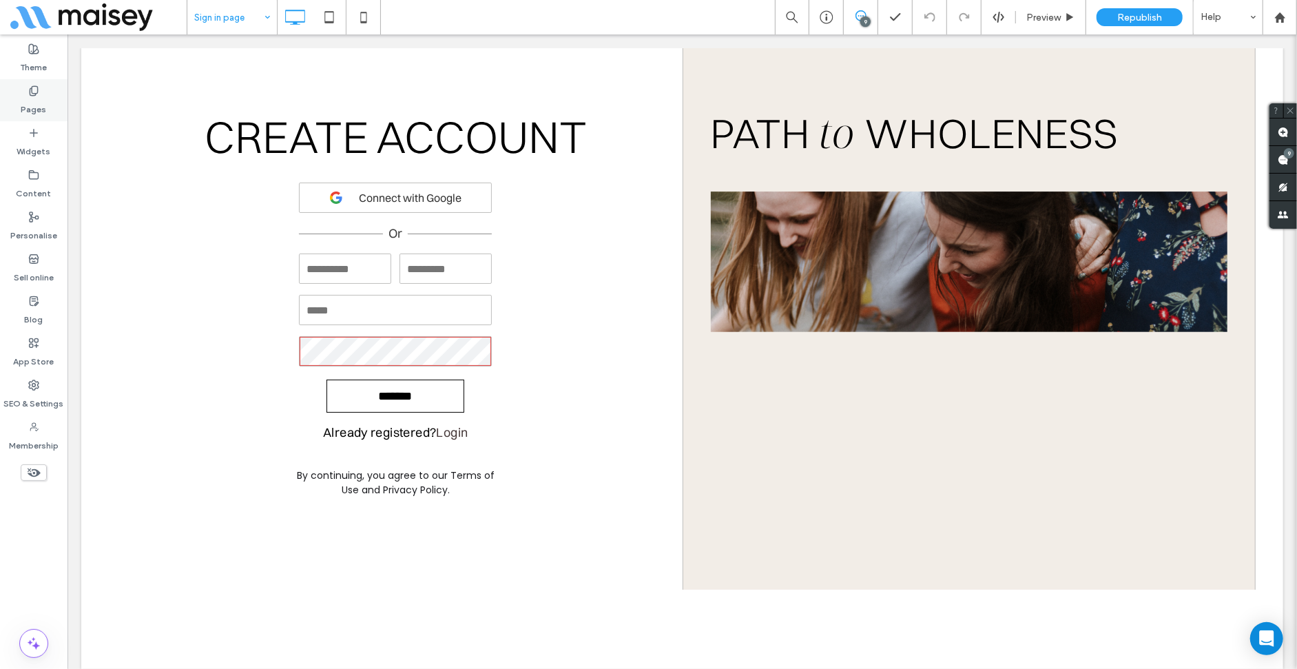
click at [57, 111] on div "Pages" at bounding box center [33, 100] width 67 height 42
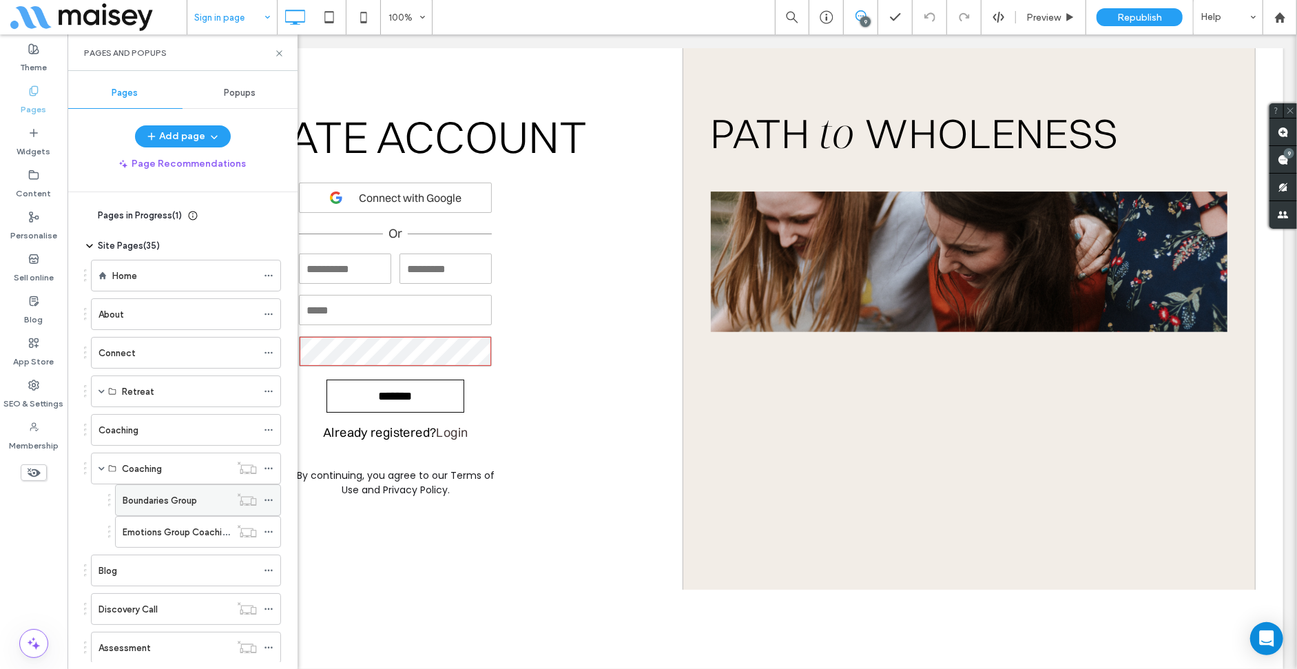
click at [273, 495] on icon at bounding box center [269, 500] width 10 height 10
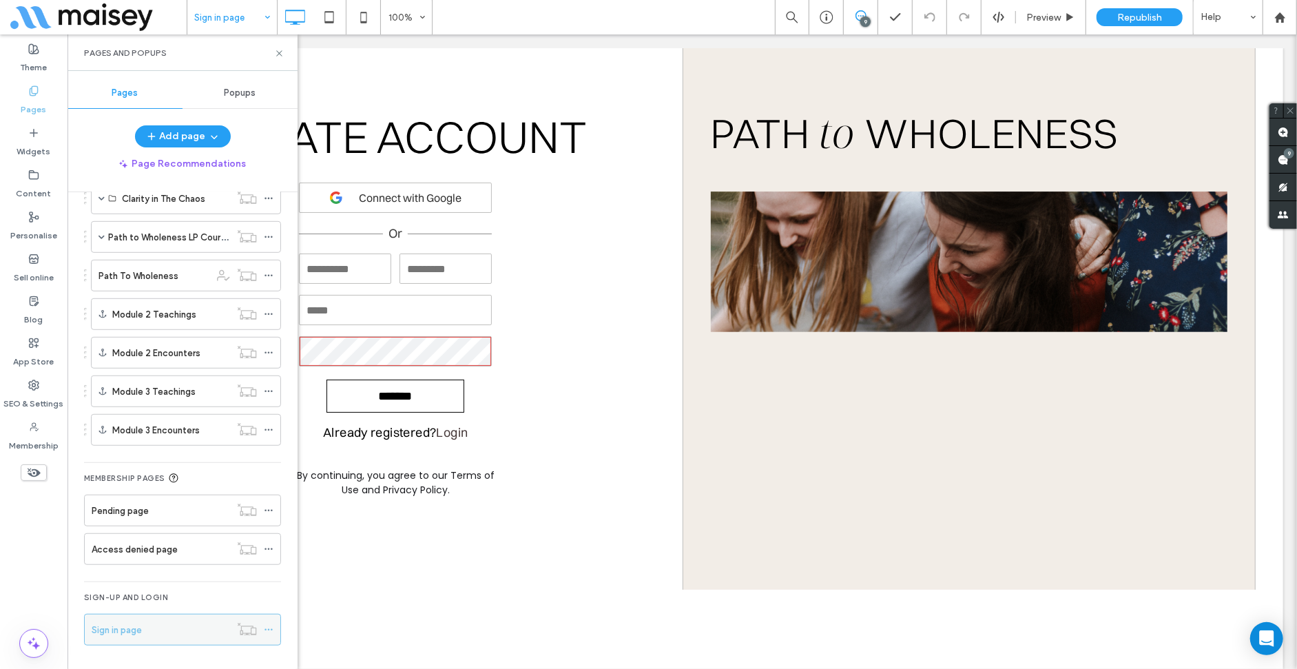
click at [276, 634] on div at bounding box center [272, 629] width 17 height 21
click at [273, 625] on icon at bounding box center [269, 630] width 10 height 10
click at [221, 587] on div "Sign-up and login Sign in page" at bounding box center [182, 613] width 197 height 64
click at [270, 628] on icon at bounding box center [269, 630] width 10 height 10
click at [282, 48] on icon at bounding box center [279, 53] width 10 height 10
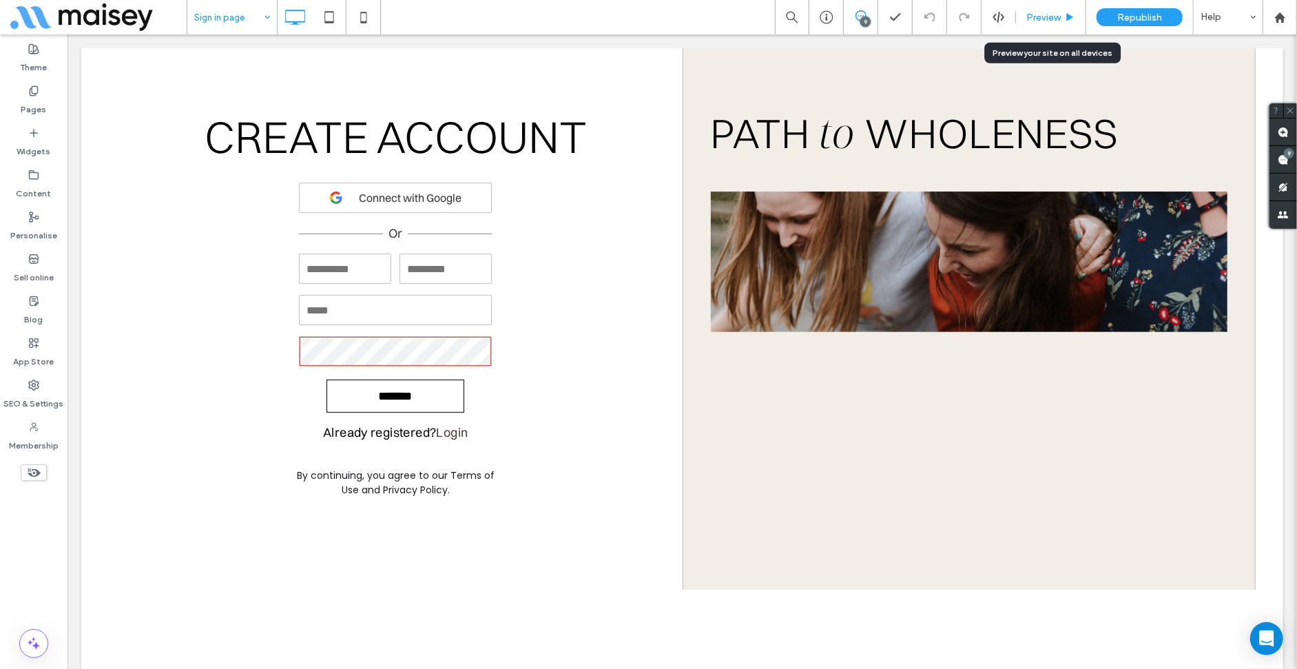
click at [1033, 7] on div "Preview" at bounding box center [1051, 17] width 70 height 34
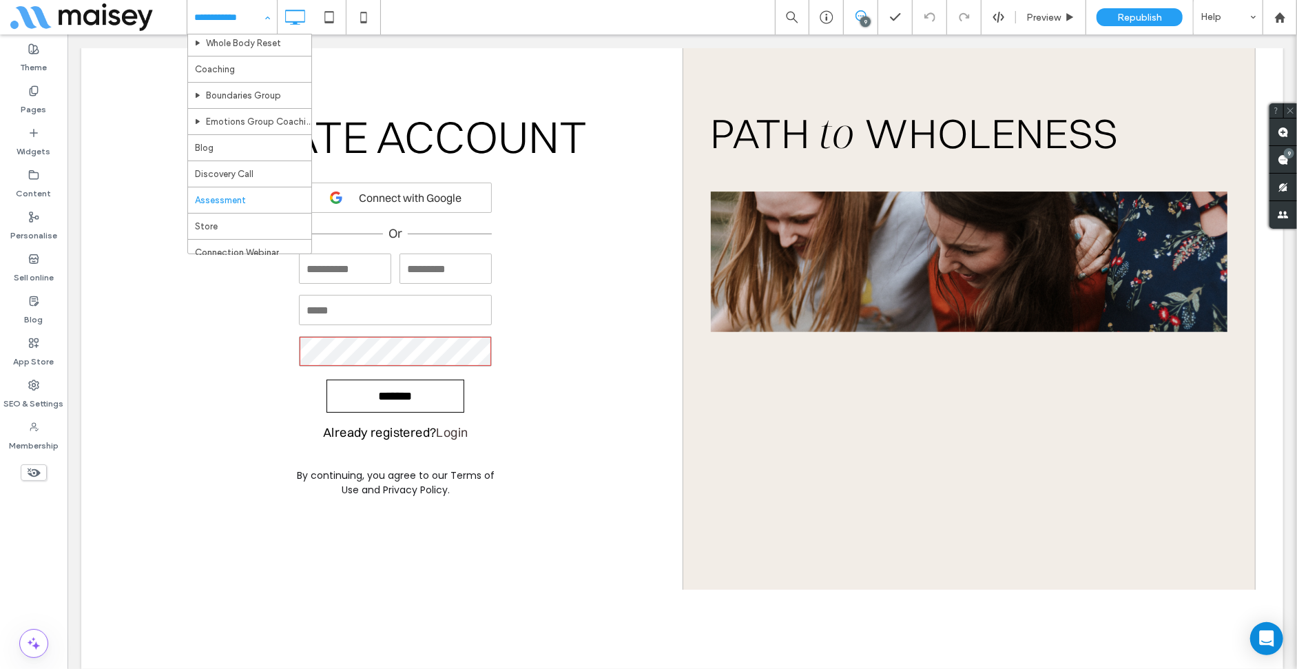
scroll to position [138, 0]
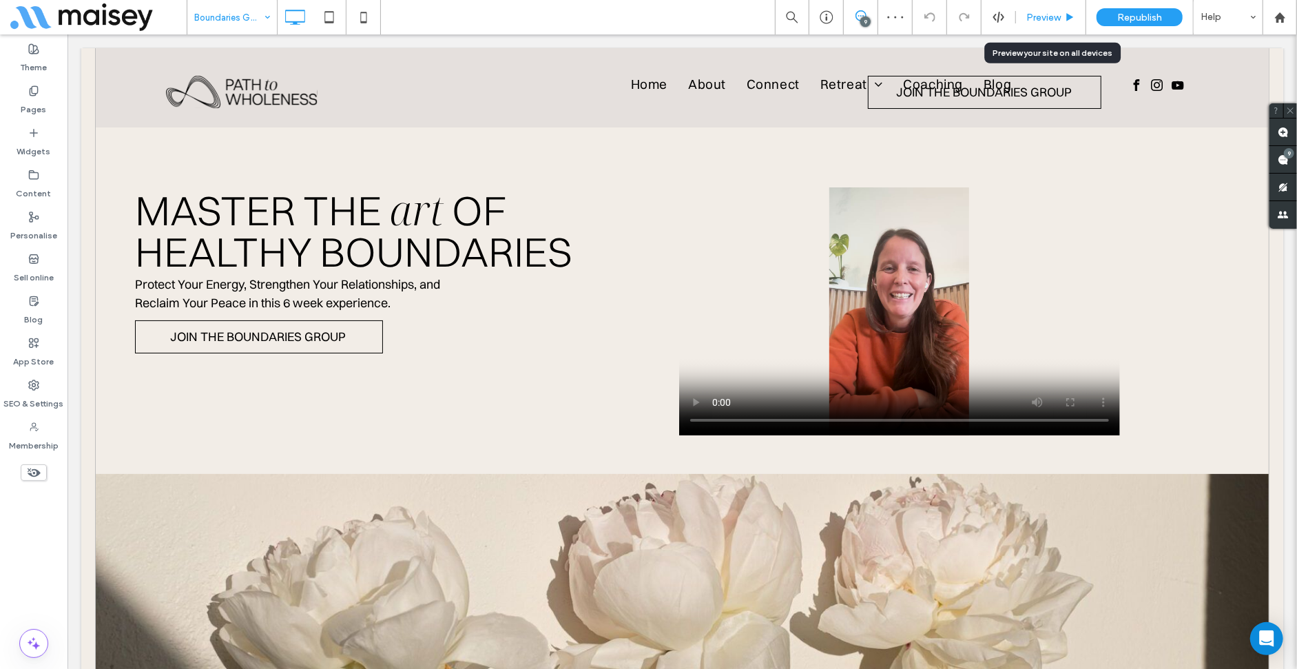
click at [1059, 12] on span "Preview" at bounding box center [1043, 18] width 34 height 12
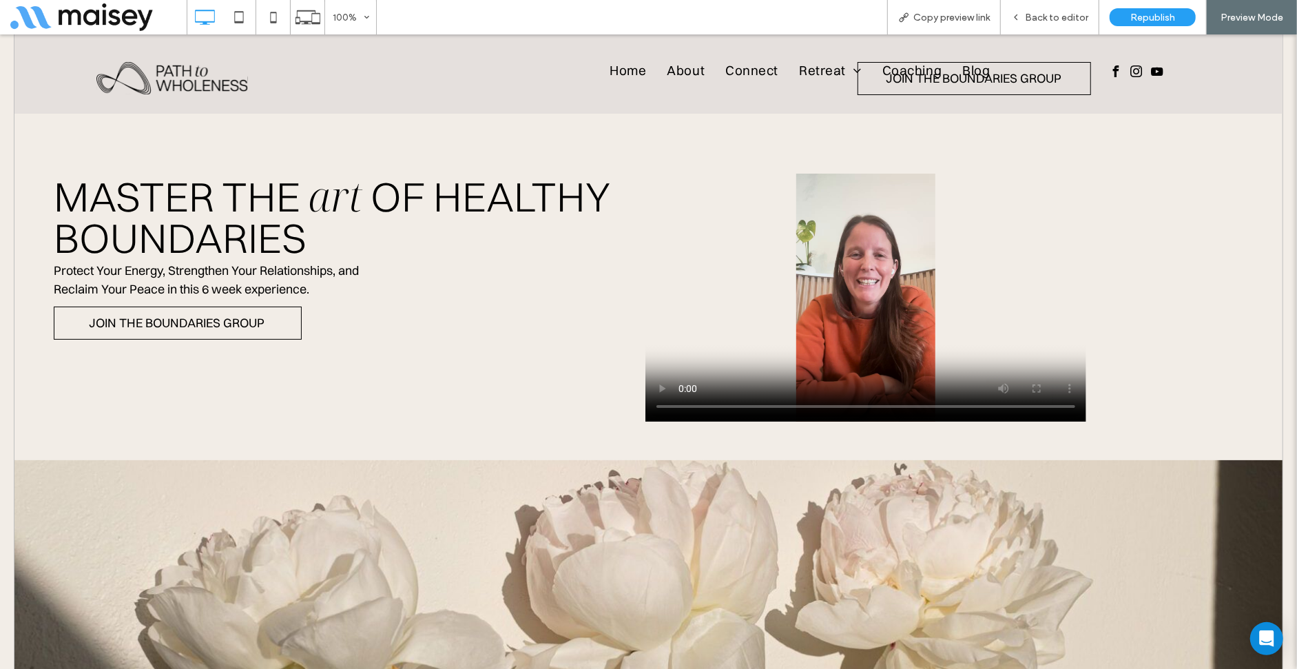
click at [1059, 90] on div "Home About Connect Retreat Wholeness Retreat Whole Body Reset Coaching Blog Cli…" at bounding box center [816, 65] width 933 height 63
click at [966, 81] on span "Blog" at bounding box center [976, 69] width 28 height 26
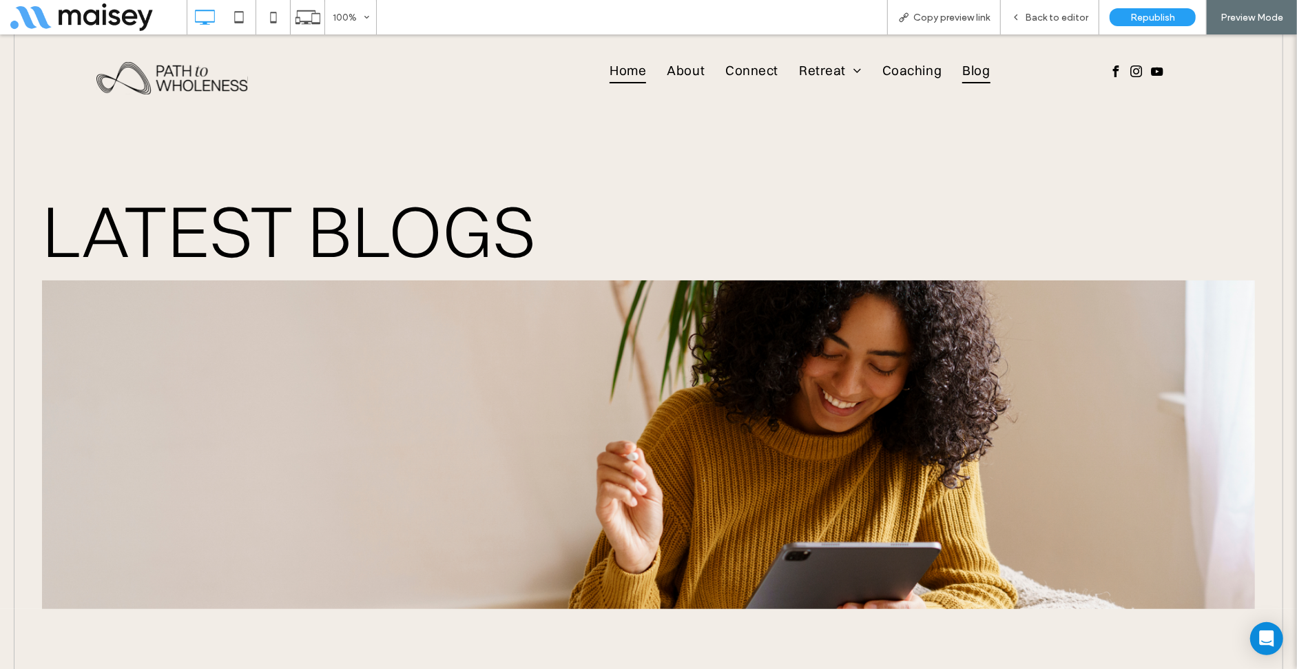
click at [625, 67] on span "Home" at bounding box center [628, 69] width 37 height 26
click at [1028, 15] on span "Back to editor" at bounding box center [1056, 18] width 63 height 12
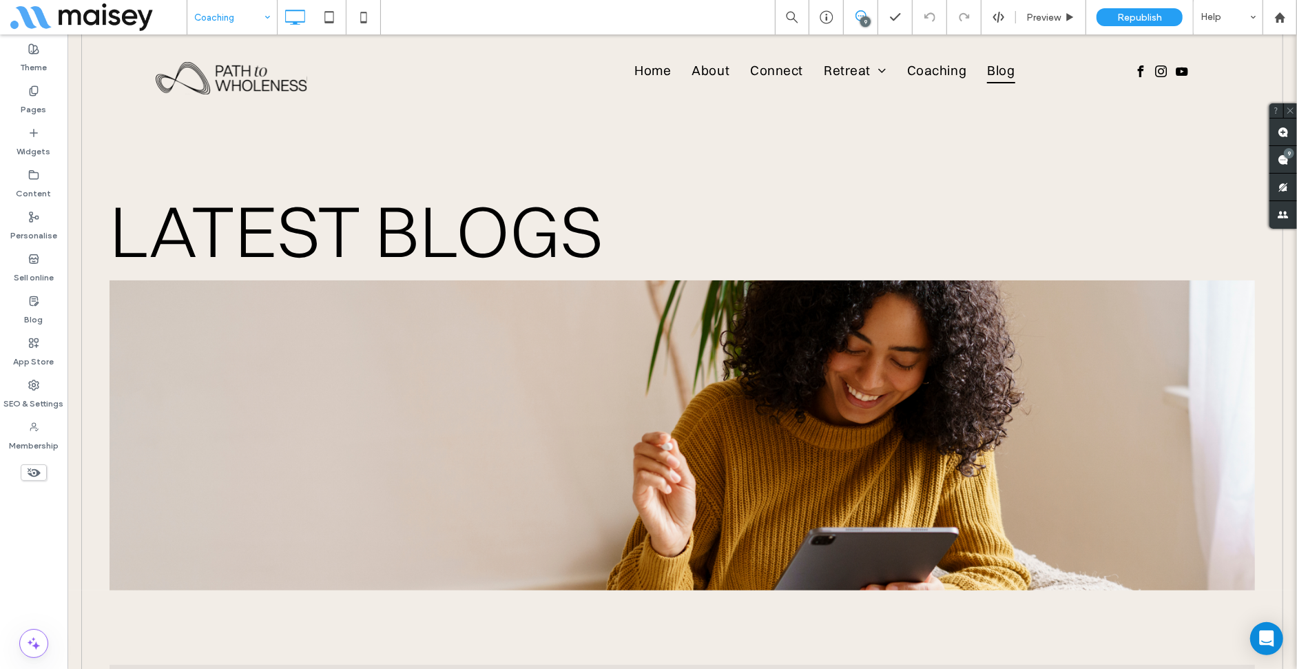
click at [245, 19] on input at bounding box center [228, 17] width 69 height 34
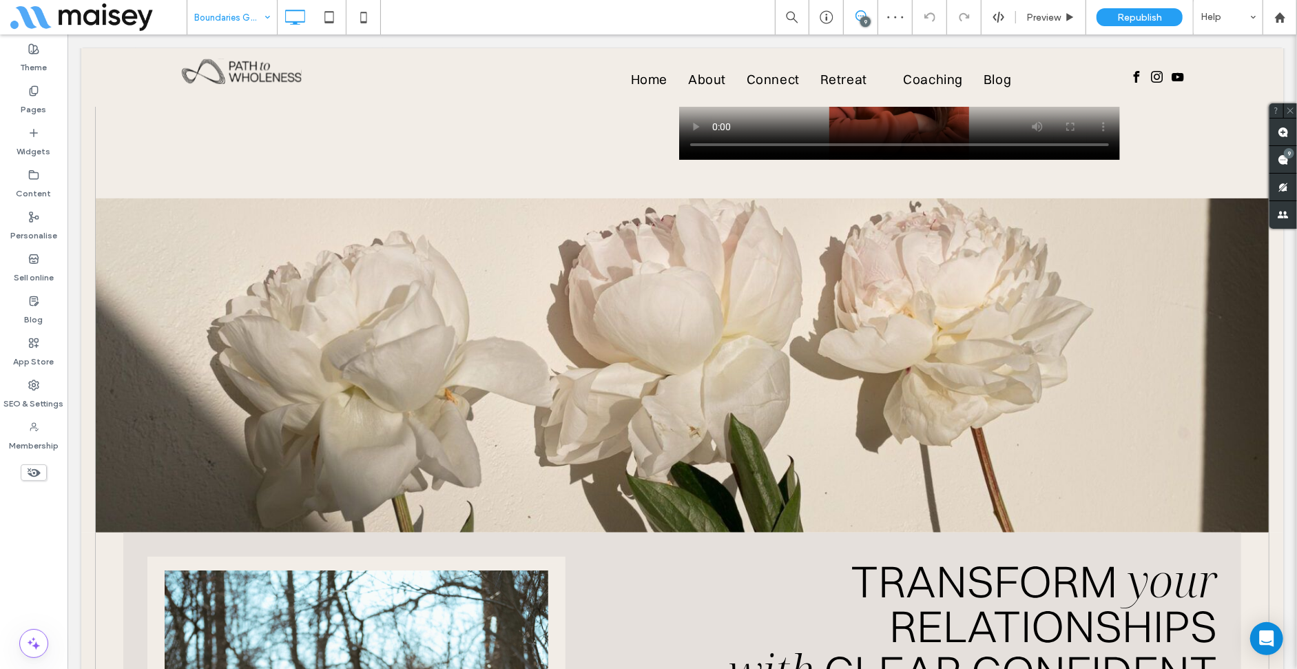
scroll to position [207, 0]
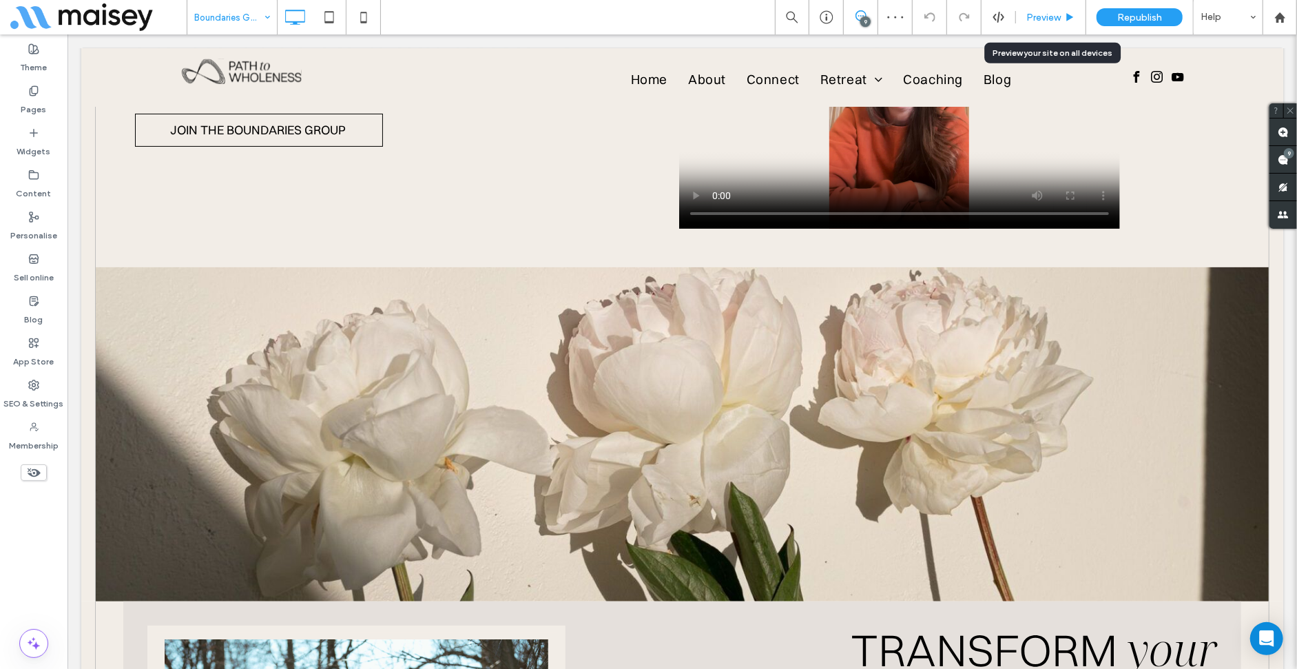
click at [1063, 19] on div "Preview" at bounding box center [1051, 18] width 70 height 12
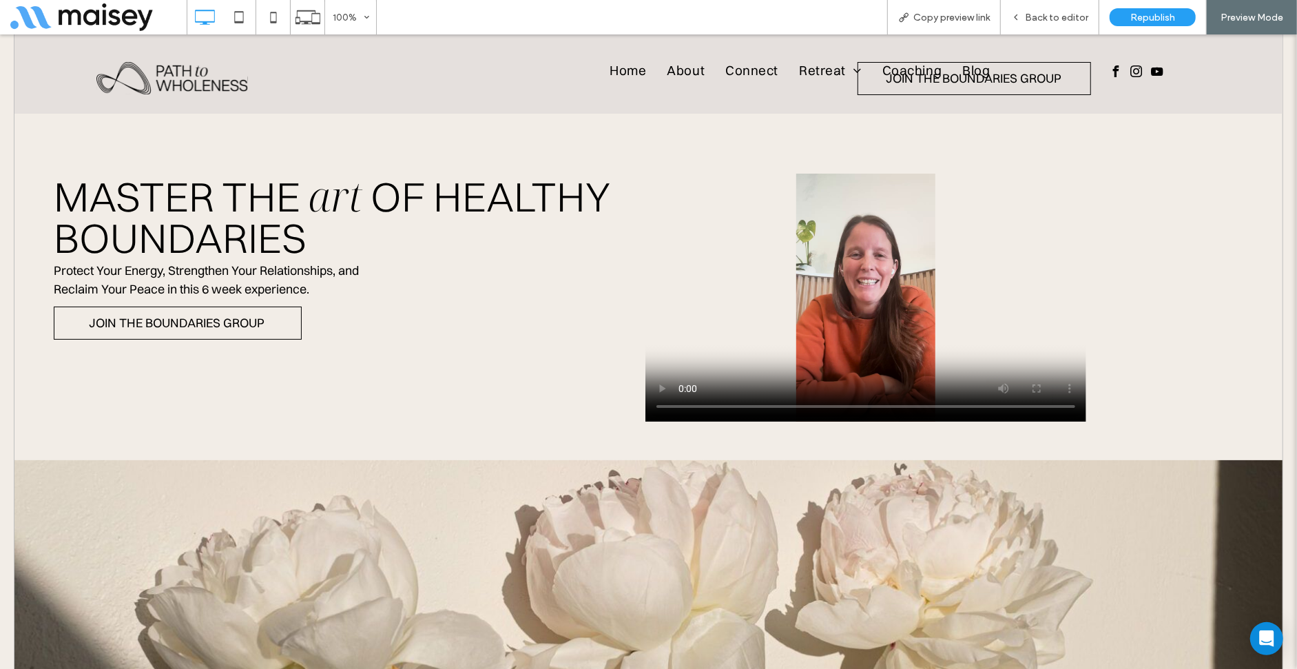
click at [1076, 92] on div "Home About Connect Retreat Wholeness Retreat Whole Body Reset Coaching Blog Cli…" at bounding box center [816, 65] width 933 height 63
click at [1076, 79] on div "Click To Paste" at bounding box center [1126, 60] width 207 height 53
click at [1073, 89] on div "Home About Connect Retreat Wholeness Retreat Whole Body Reset Coaching Blog Cli…" at bounding box center [816, 65] width 933 height 63
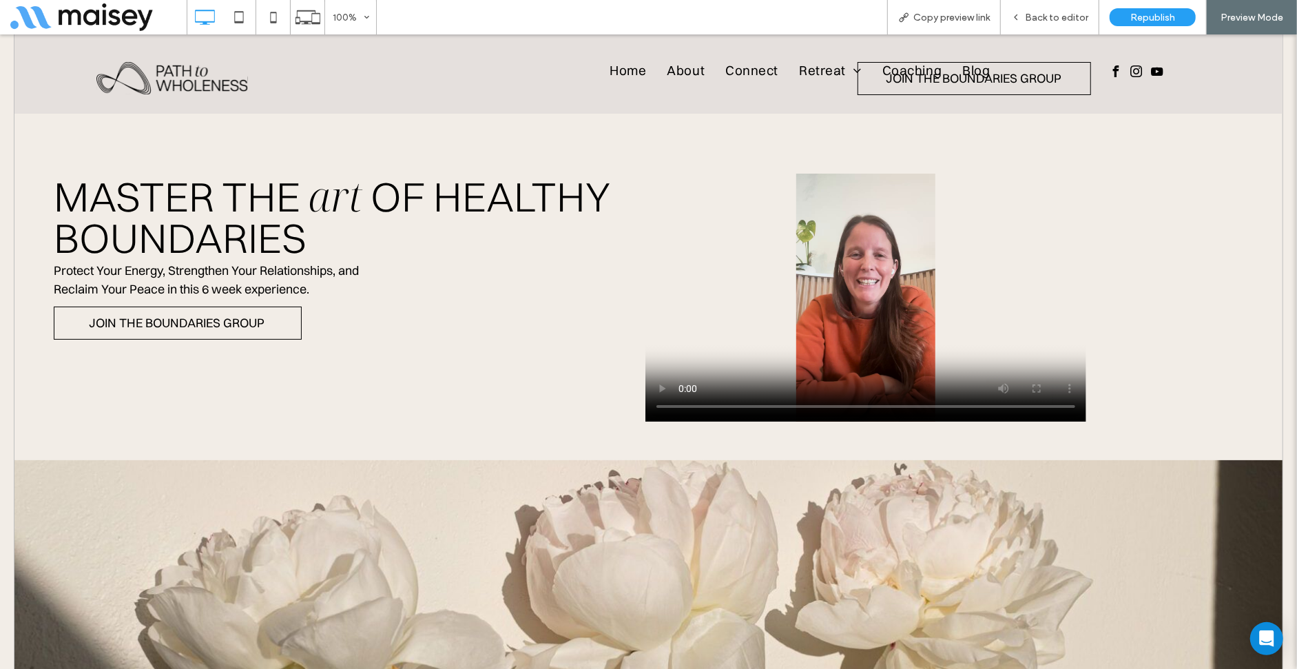
click at [844, 96] on div "Home About Connect Retreat Wholeness Retreat Whole Body Reset Coaching Blog Cli…" at bounding box center [816, 65] width 933 height 63
click at [1077, 8] on div "Back to editor" at bounding box center [1050, 17] width 98 height 34
click at [1071, 13] on span "Back to editor" at bounding box center [1056, 18] width 63 height 12
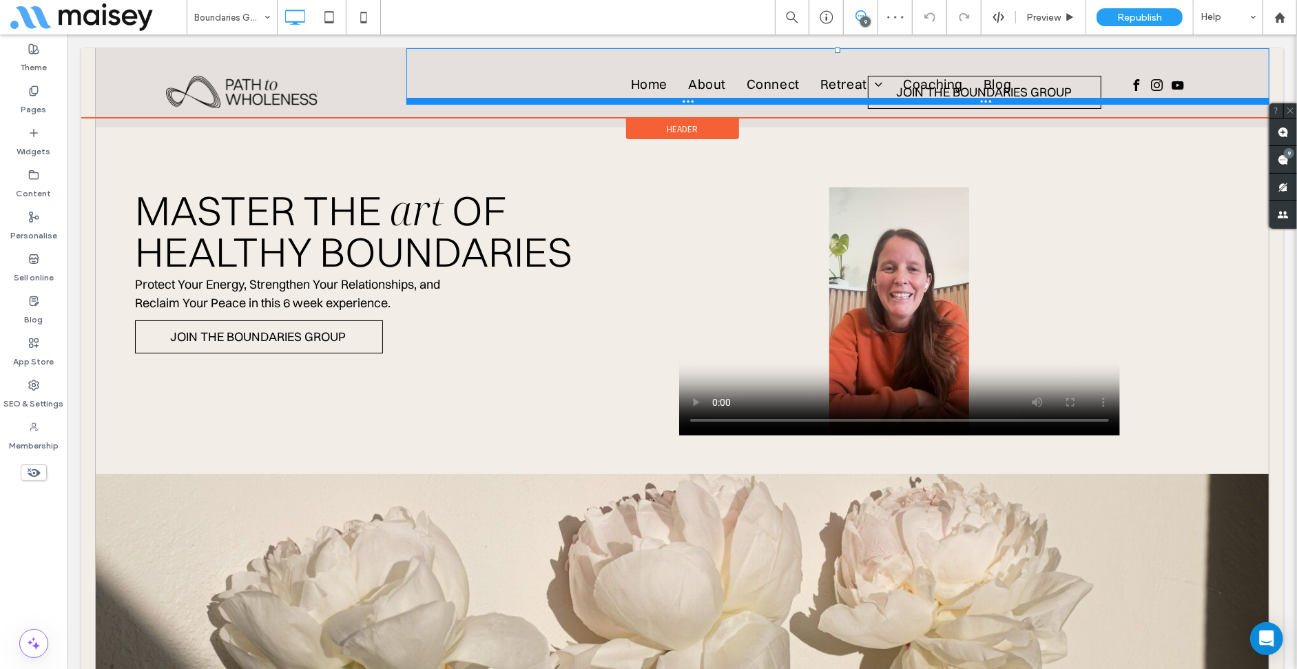
click at [1086, 103] on div at bounding box center [837, 100] width 863 height 7
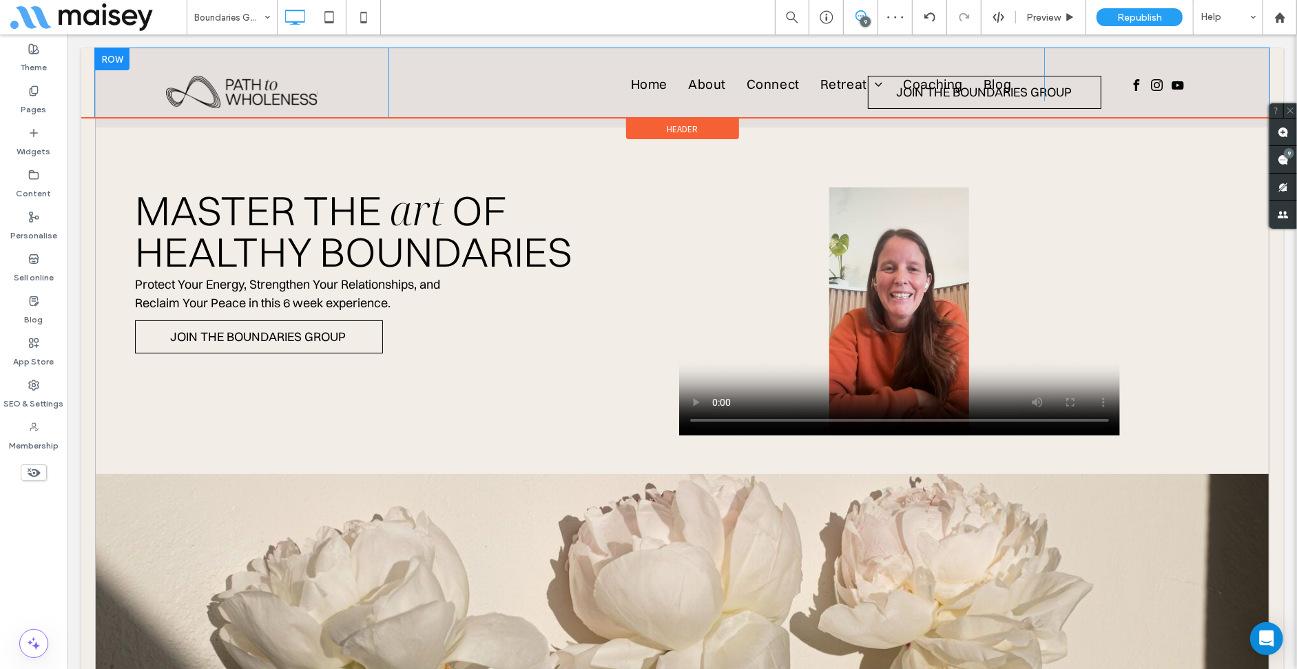
click at [1072, 110] on div "Home About Connect Retreat Wholeness Retreat Whole Body Reset Coaching Blog Cli…" at bounding box center [828, 83] width 881 height 70
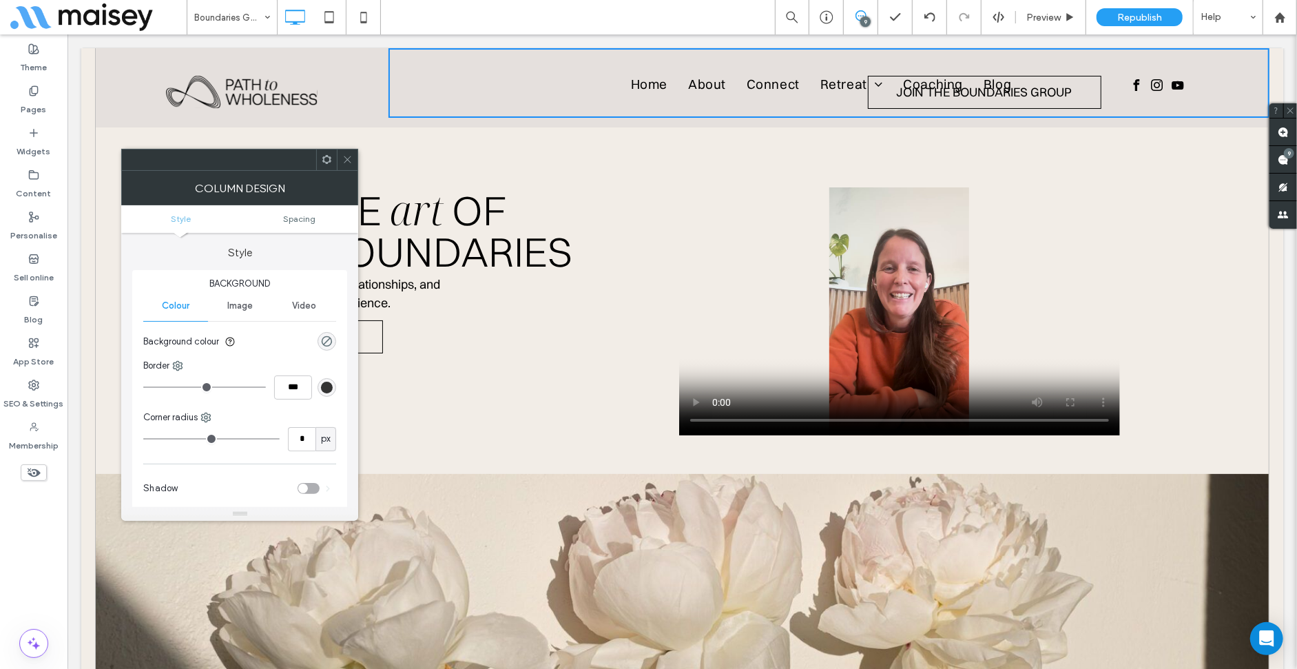
click at [351, 154] on icon at bounding box center [347, 159] width 10 height 10
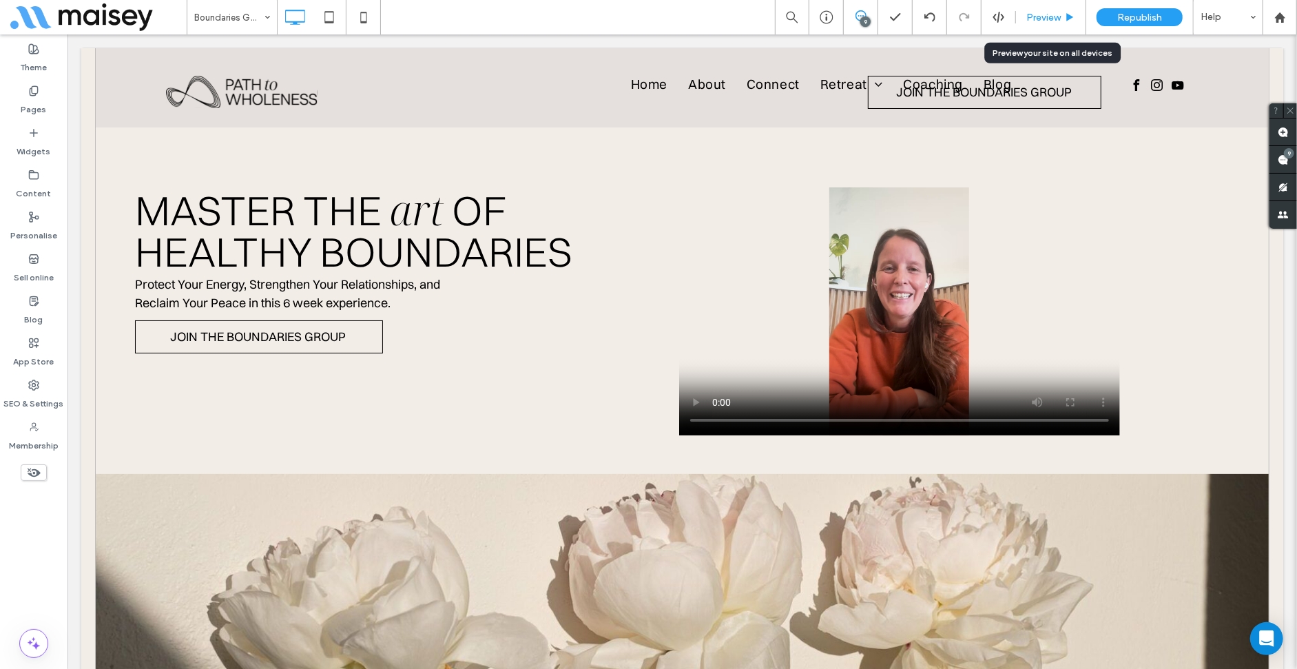
click at [1035, 25] on div "Preview" at bounding box center [1051, 17] width 70 height 34
click at [1046, 8] on div "Preview" at bounding box center [1051, 17] width 70 height 34
click at [1068, 17] on use at bounding box center [1070, 17] width 7 height 8
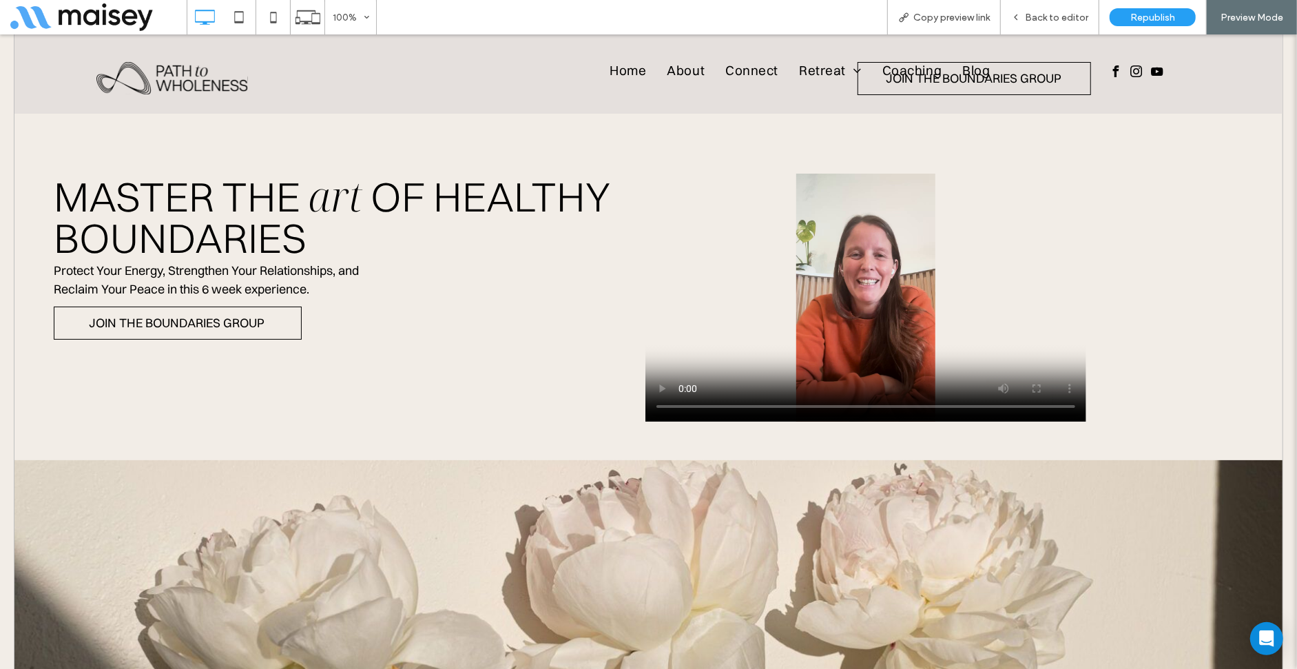
click at [249, 334] on span "join the boundaries group" at bounding box center [177, 324] width 238 height 28
click at [235, 326] on span "join the boundaries group" at bounding box center [177, 324] width 238 height 28
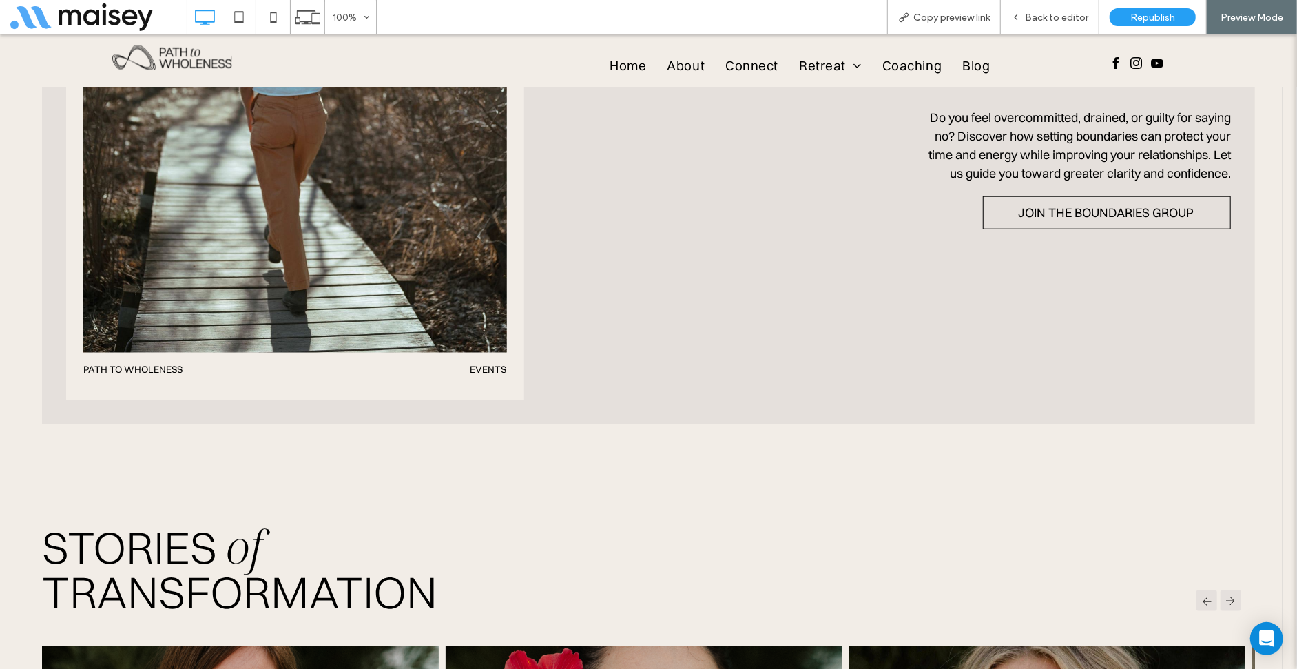
click at [1021, 229] on link "join the boundaries group" at bounding box center [1107, 212] width 248 height 33
click at [1041, 207] on span "join the boundaries group" at bounding box center [1106, 214] width 238 height 28
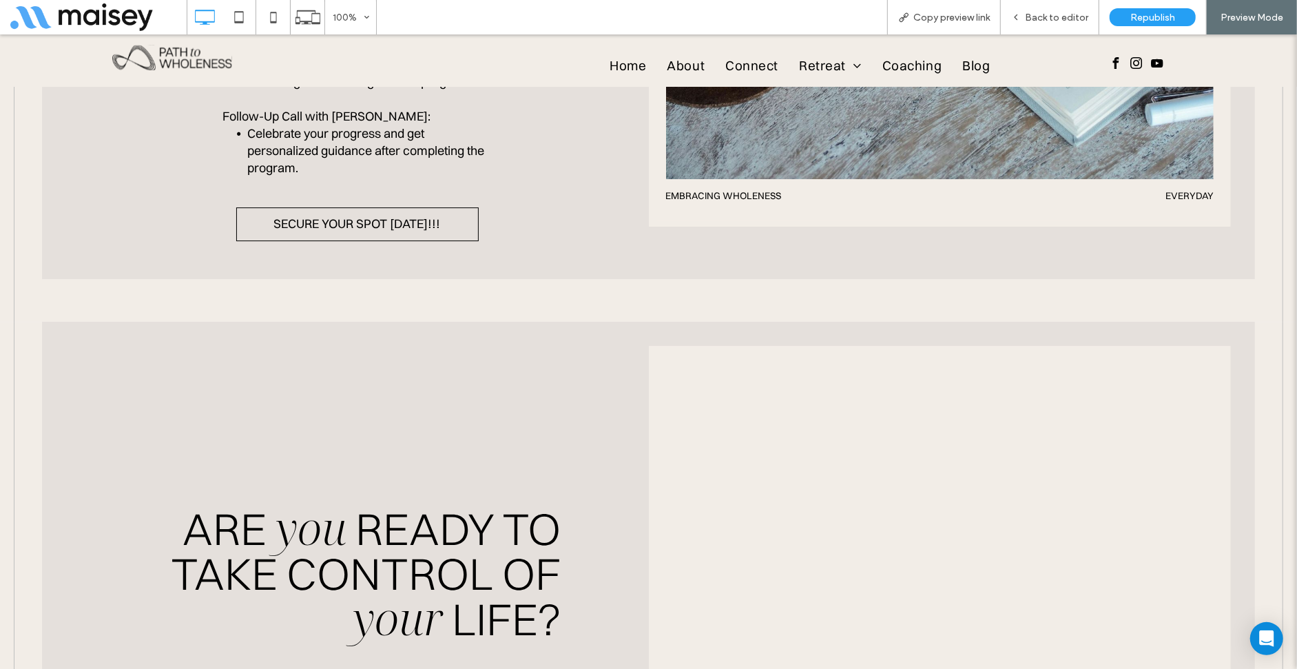
scroll to position [3762, 0]
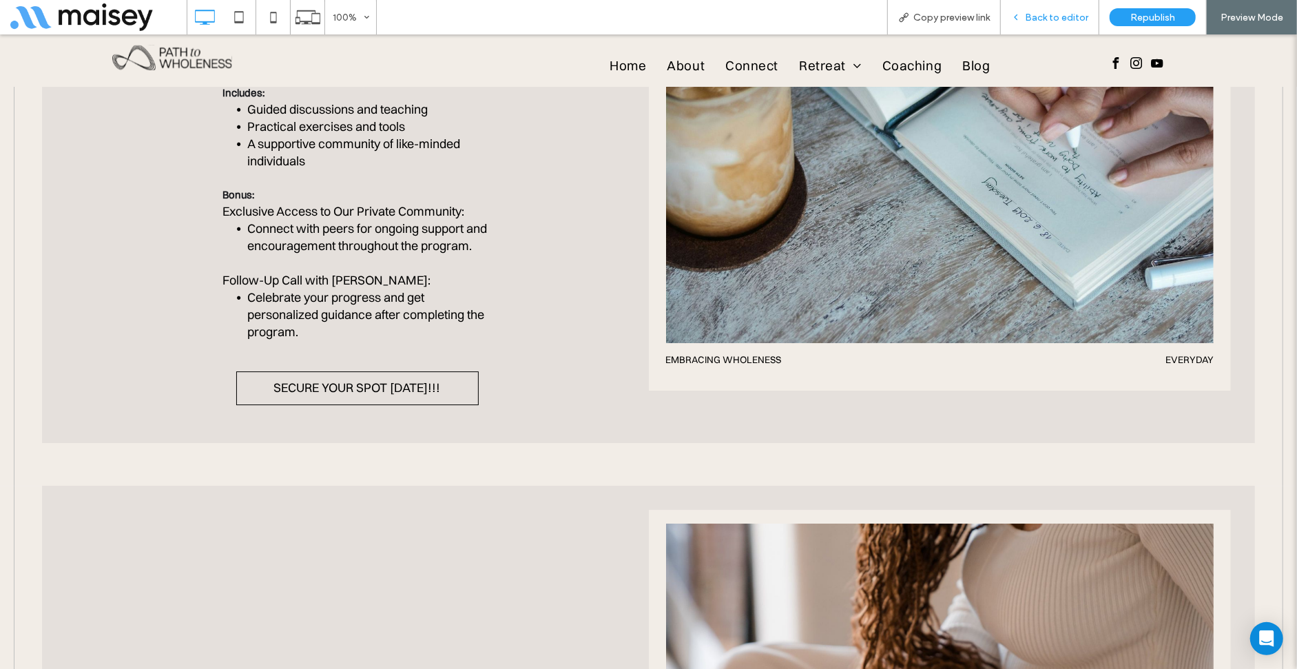
click at [1066, 12] on span "Back to editor" at bounding box center [1056, 18] width 63 height 12
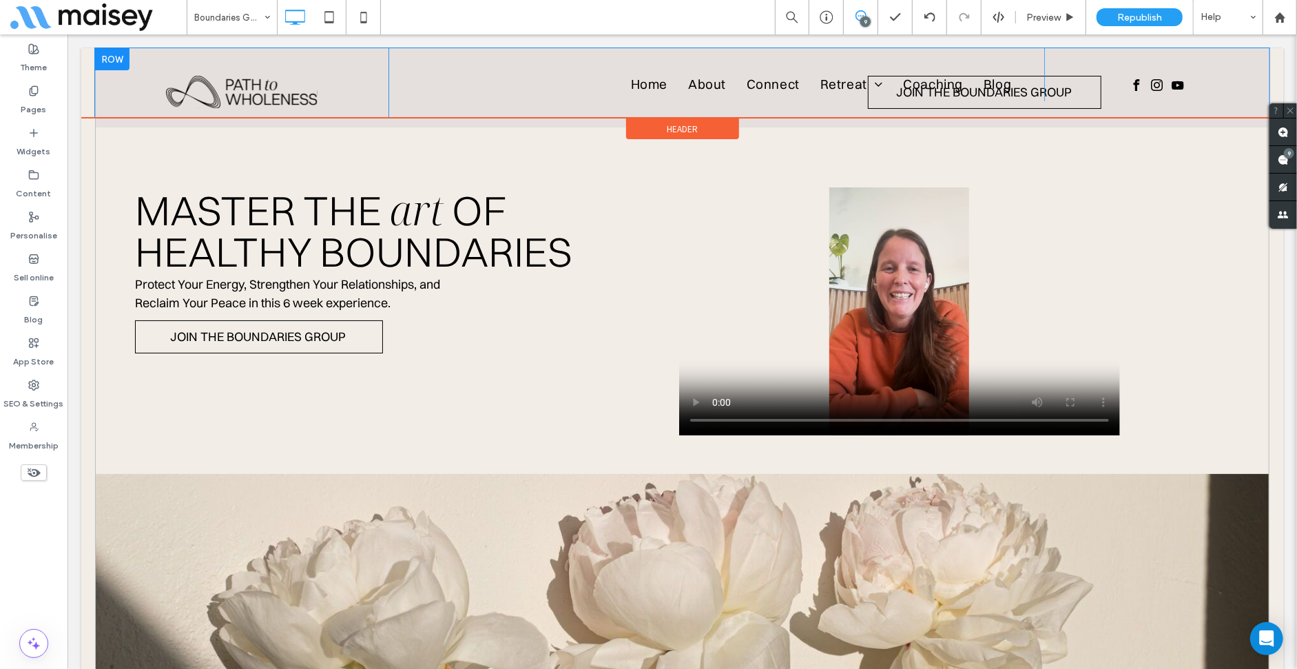
click at [950, 108] on div "Home About Connect Retreat Wholeness Retreat Whole Body Reset Coaching Blog Cli…" at bounding box center [828, 83] width 881 height 70
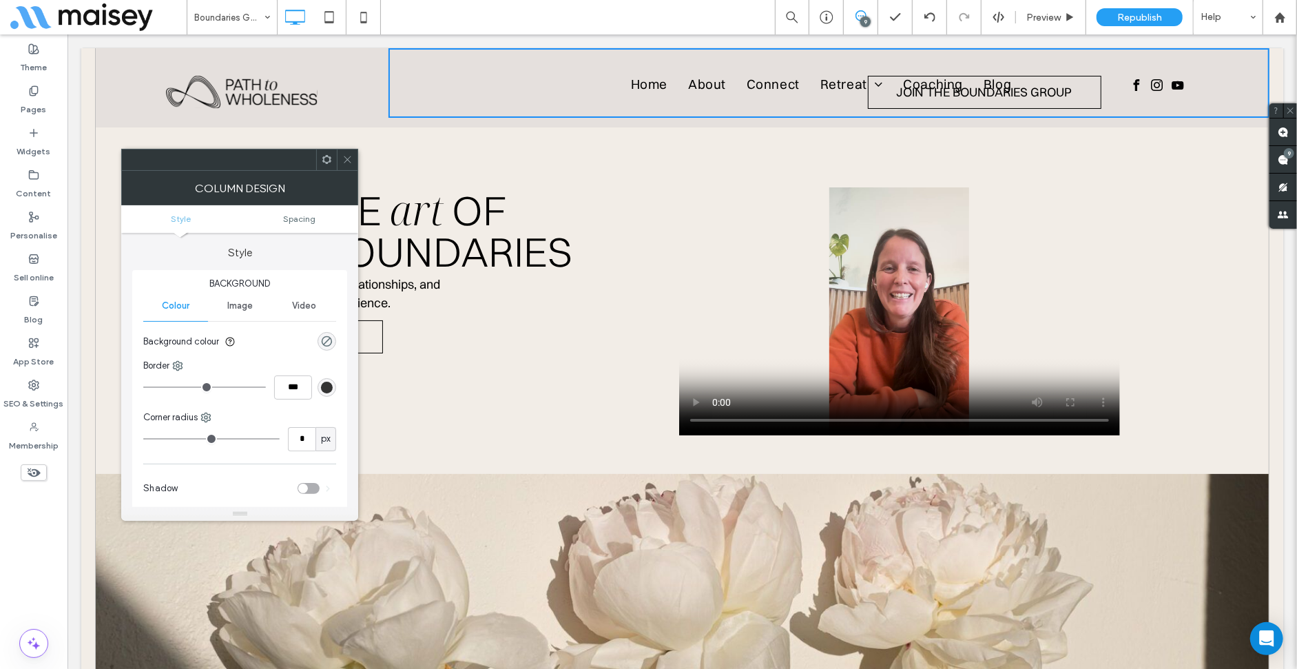
click at [349, 160] on icon at bounding box center [347, 159] width 10 height 10
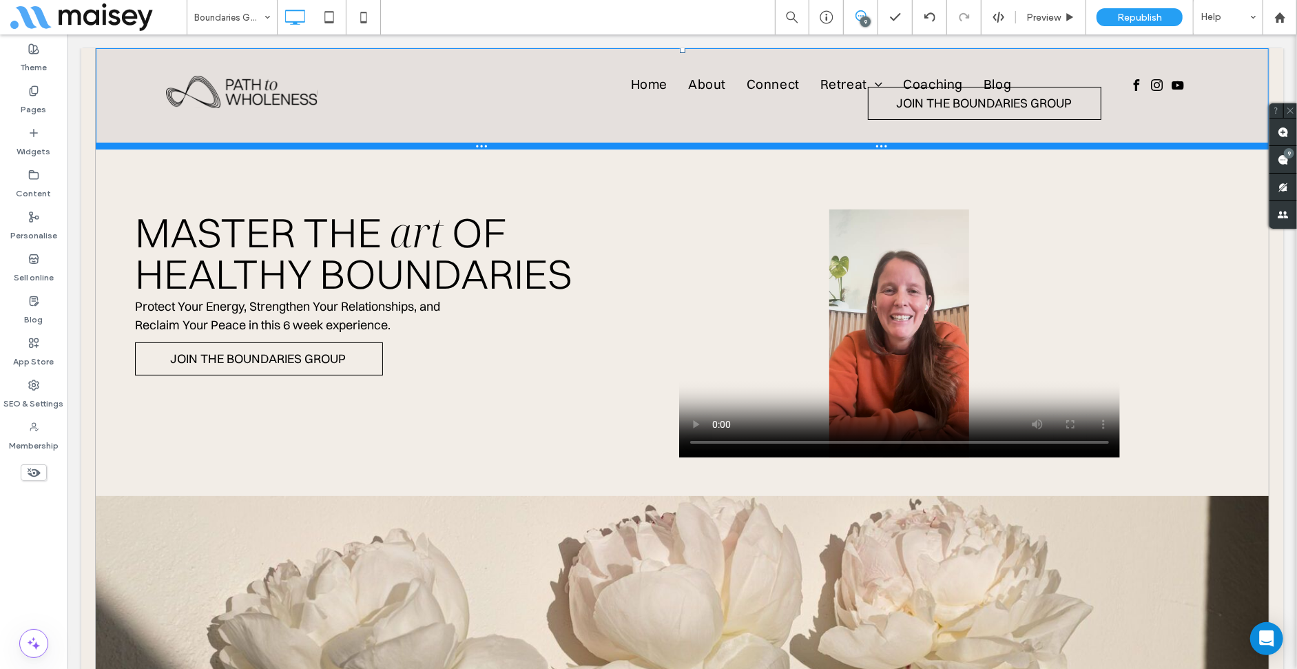
drag, startPoint x: 728, startPoint y: 125, endPoint x: 731, endPoint y: 148, distance: 22.9
click at [731, 148] on div at bounding box center [681, 145] width 1173 height 7
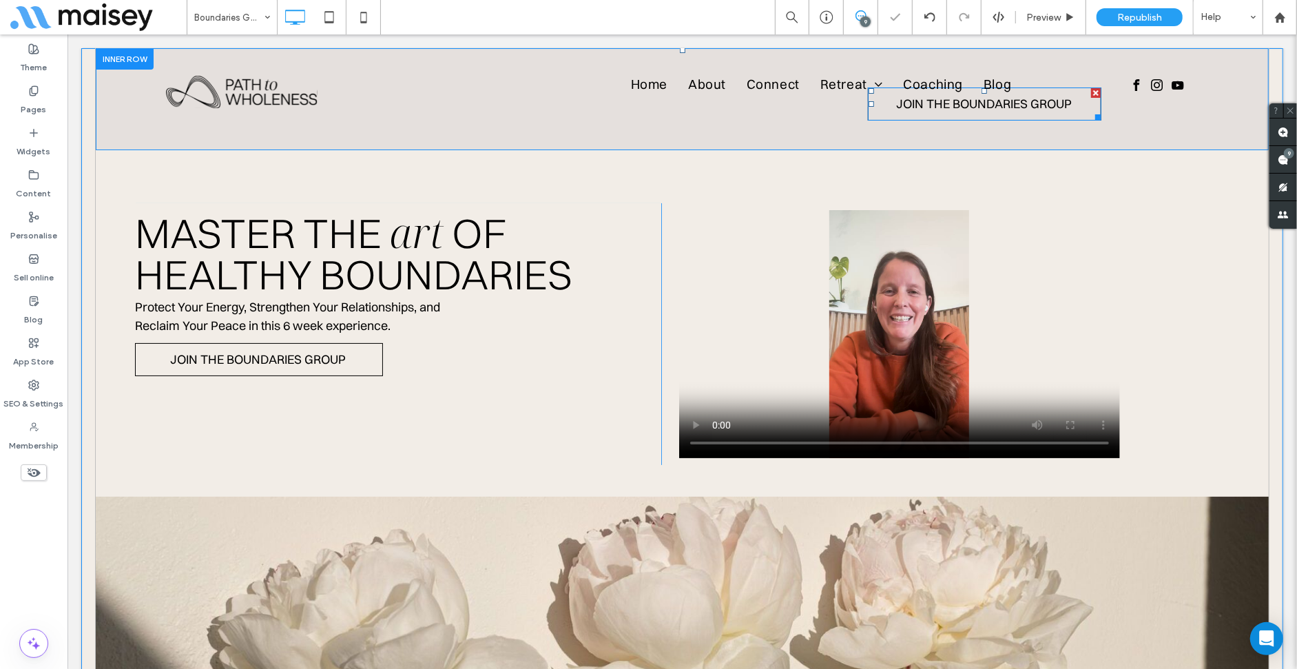
click at [897, 119] on link "join the boundaries group" at bounding box center [983, 103] width 233 height 33
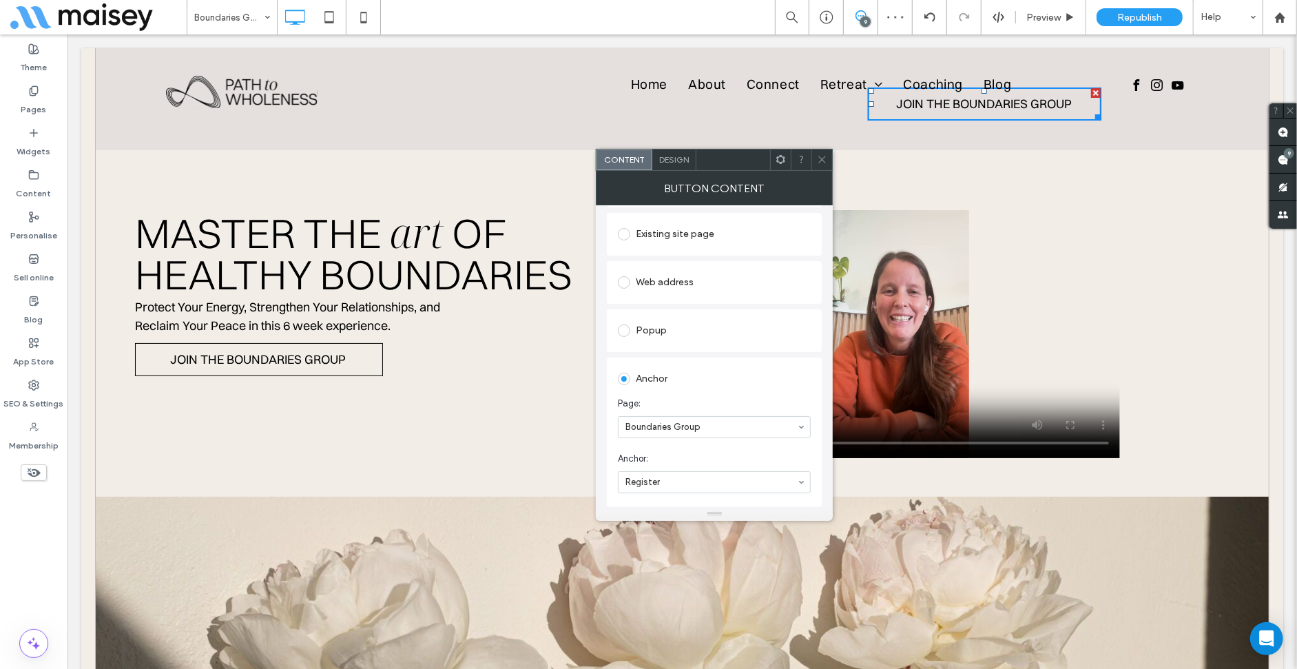
scroll to position [207, 0]
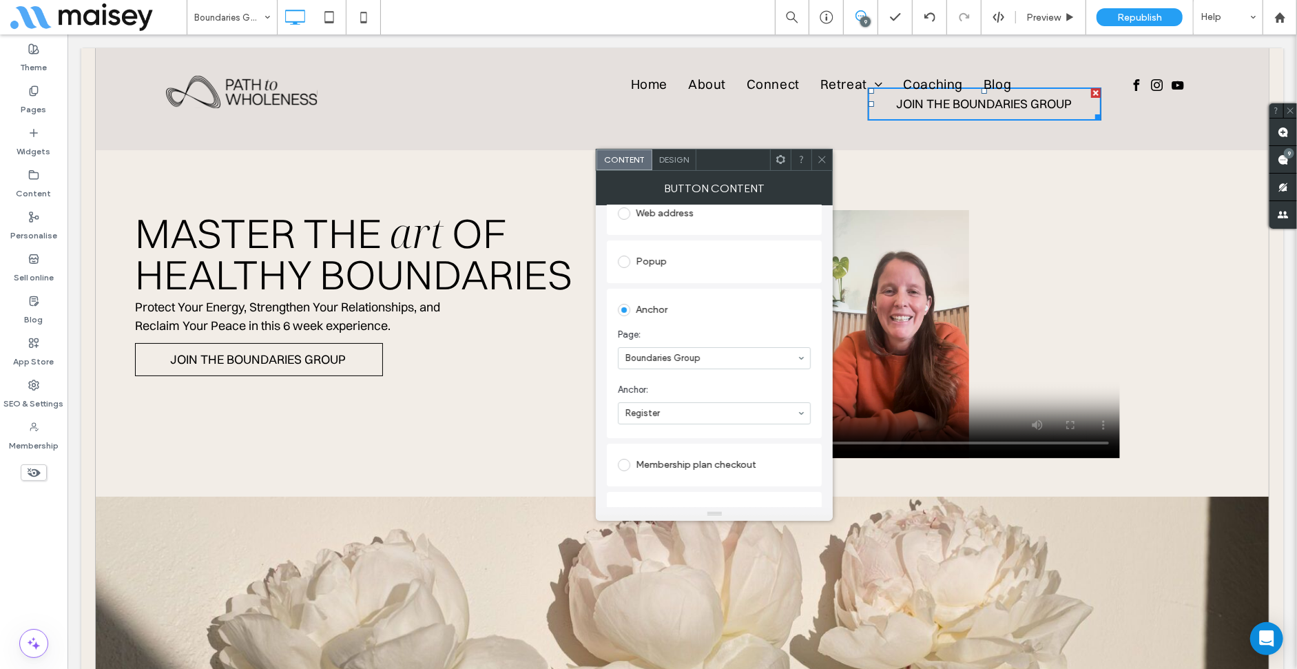
drag, startPoint x: 817, startPoint y: 159, endPoint x: 851, endPoint y: 75, distance: 90.6
click at [818, 159] on icon at bounding box center [822, 159] width 10 height 10
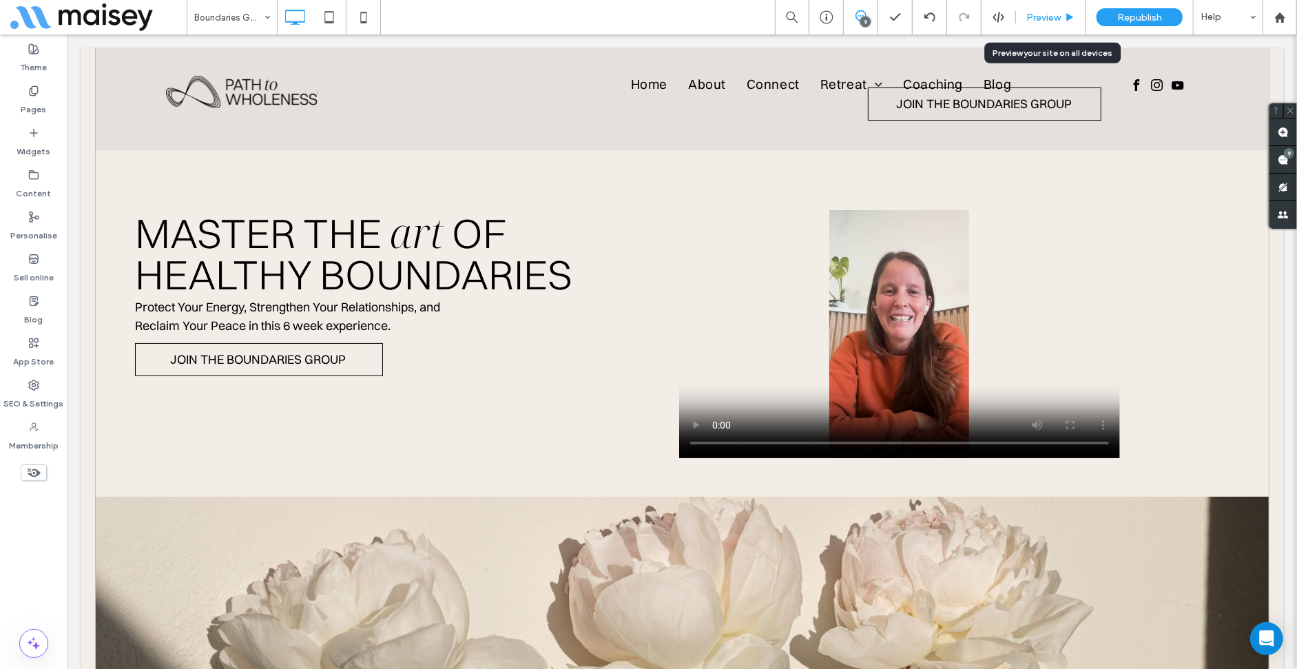
click at [1033, 20] on span "Preview" at bounding box center [1043, 18] width 34 height 12
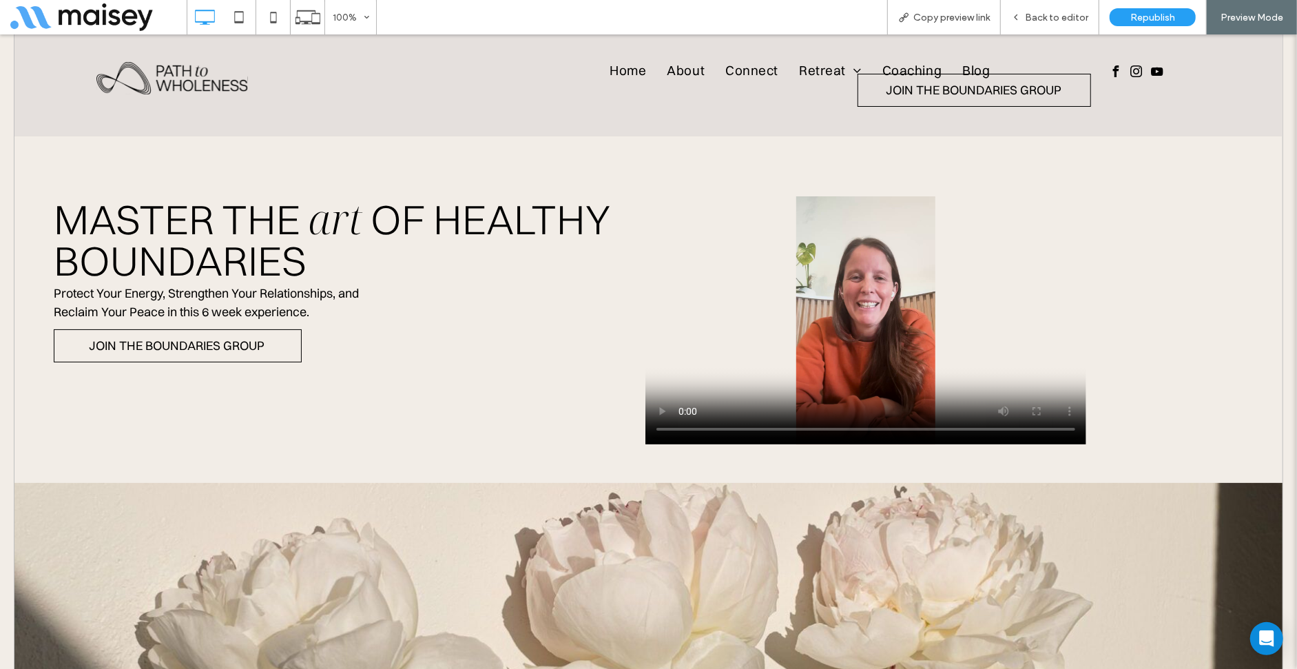
click at [879, 106] on link "join the boundaries group" at bounding box center [974, 89] width 233 height 33
click at [881, 105] on link "join the boundaries group" at bounding box center [974, 89] width 233 height 33
click at [1046, 12] on span "Back to editor" at bounding box center [1056, 18] width 63 height 12
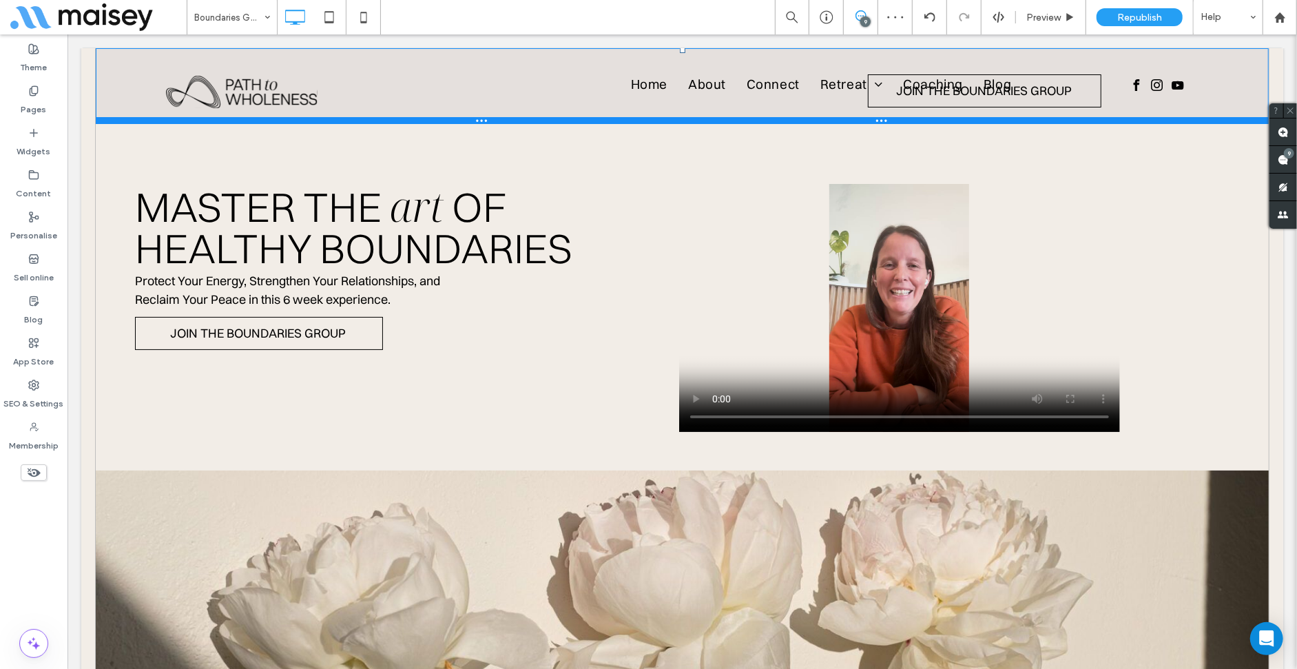
drag, startPoint x: 705, startPoint y: 146, endPoint x: 775, endPoint y: 162, distance: 72.0
click at [707, 123] on div at bounding box center [681, 119] width 1173 height 7
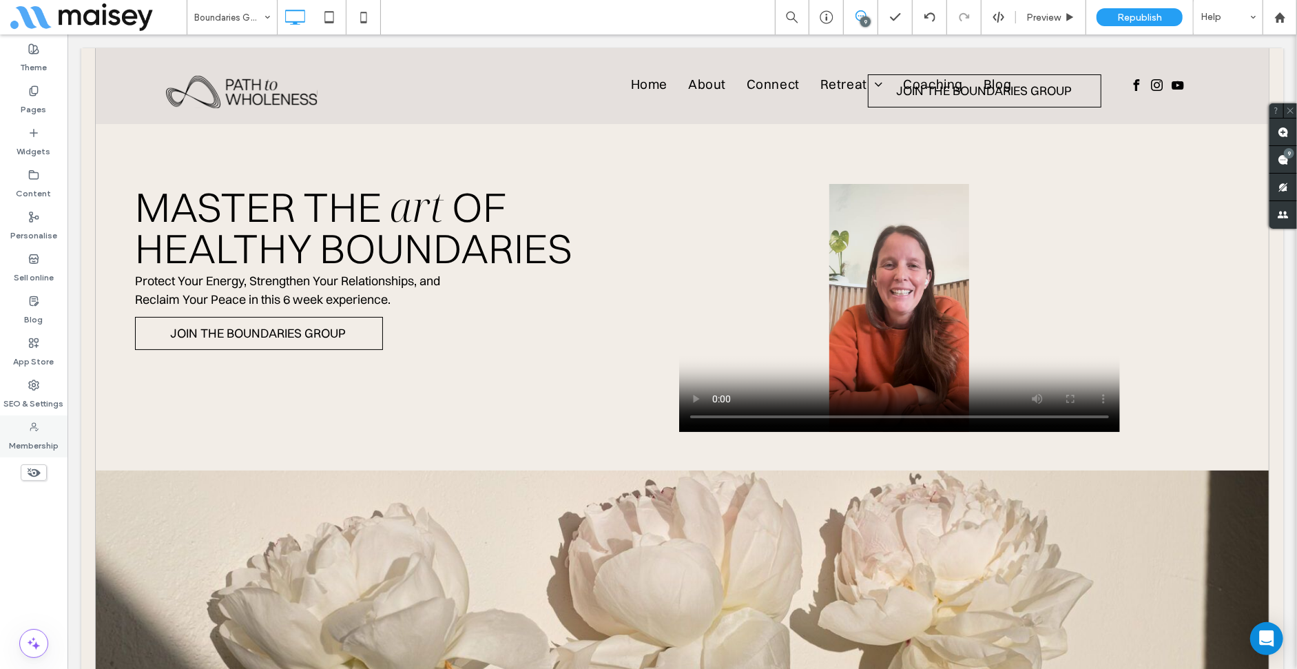
click at [12, 444] on label "Membership" at bounding box center [34, 442] width 50 height 19
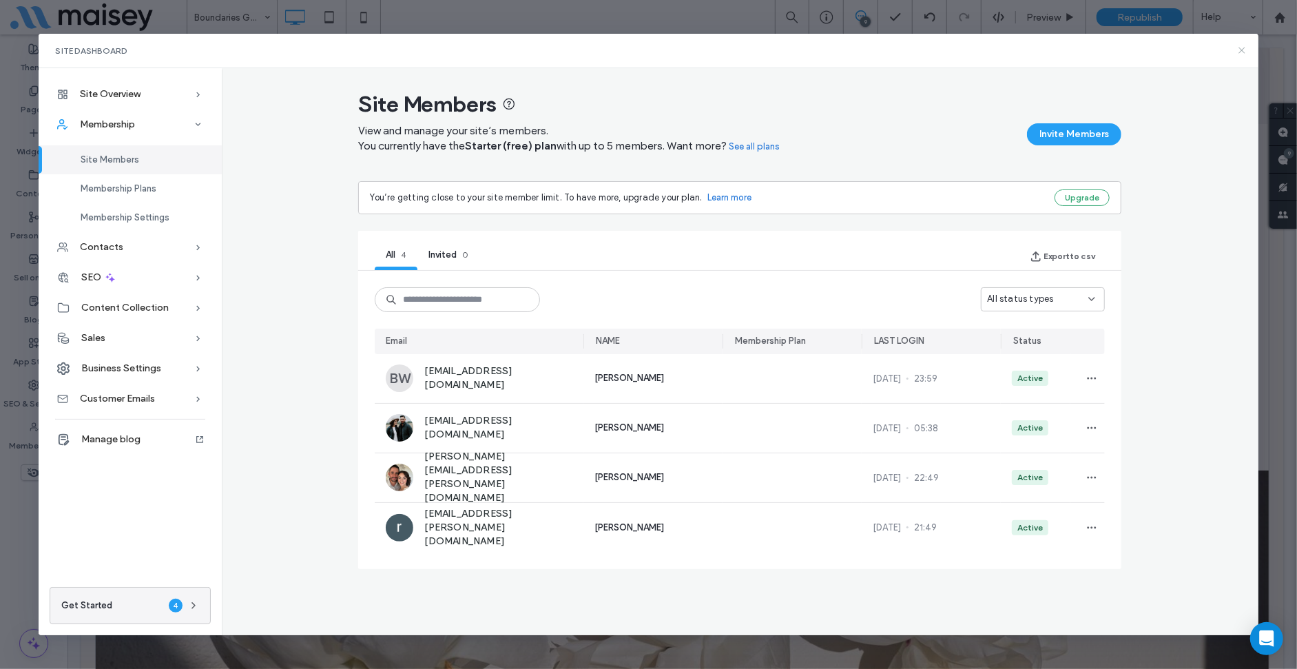
drag, startPoint x: 1238, startPoint y: 50, endPoint x: 1125, endPoint y: 26, distance: 116.2
click at [1238, 50] on icon at bounding box center [1241, 50] width 11 height 11
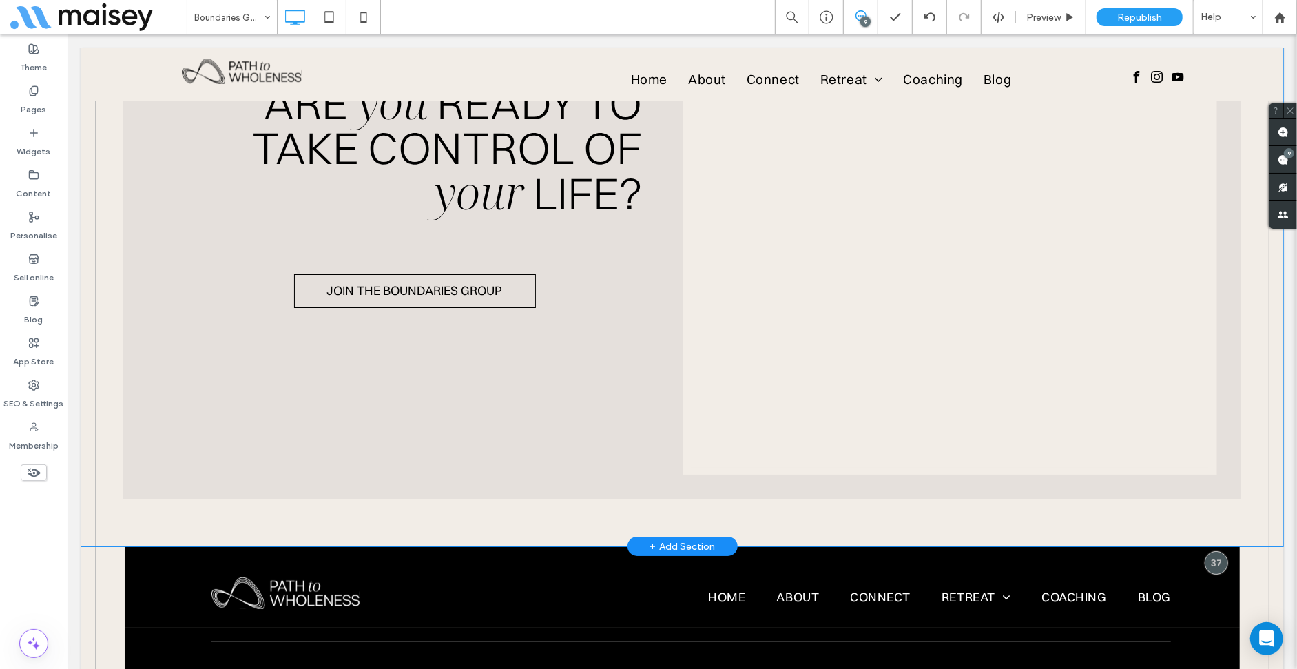
scroll to position [3603, 0]
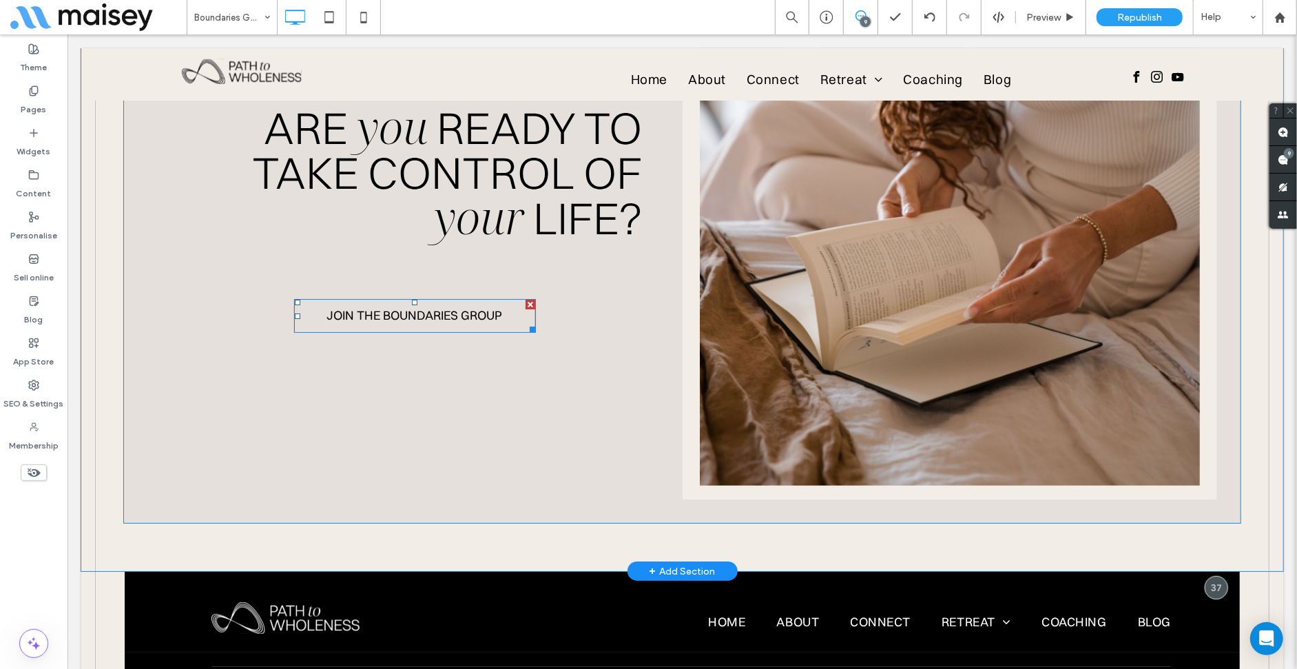
click at [499, 303] on span "Join the Boundaries group" at bounding box center [414, 316] width 233 height 28
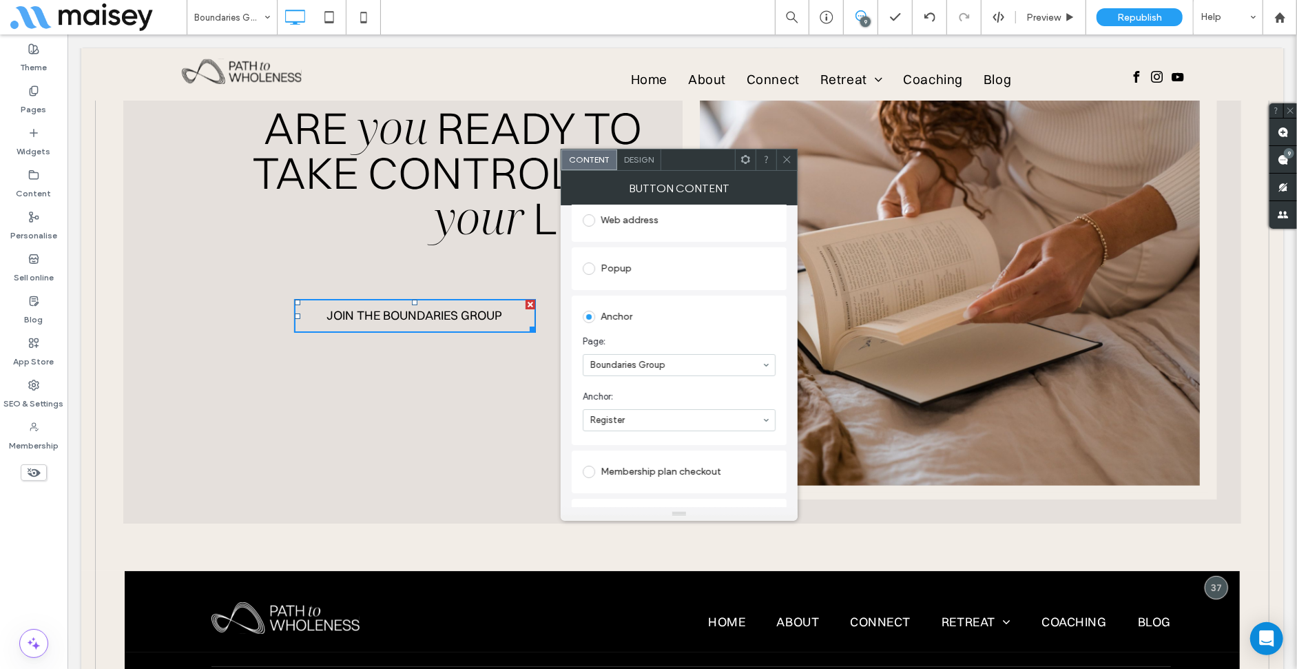
scroll to position [276, 0]
click at [878, 115] on link at bounding box center [949, 221] width 501 height 527
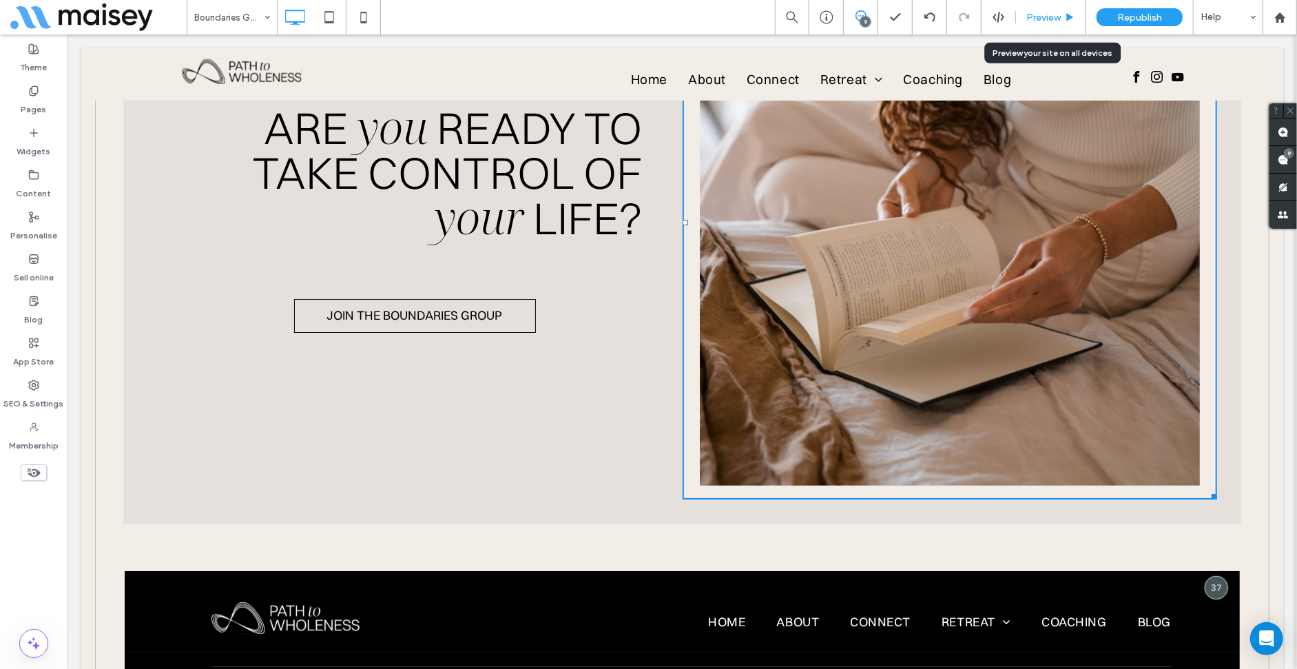
click at [1057, 17] on span "Preview" at bounding box center [1043, 18] width 34 height 12
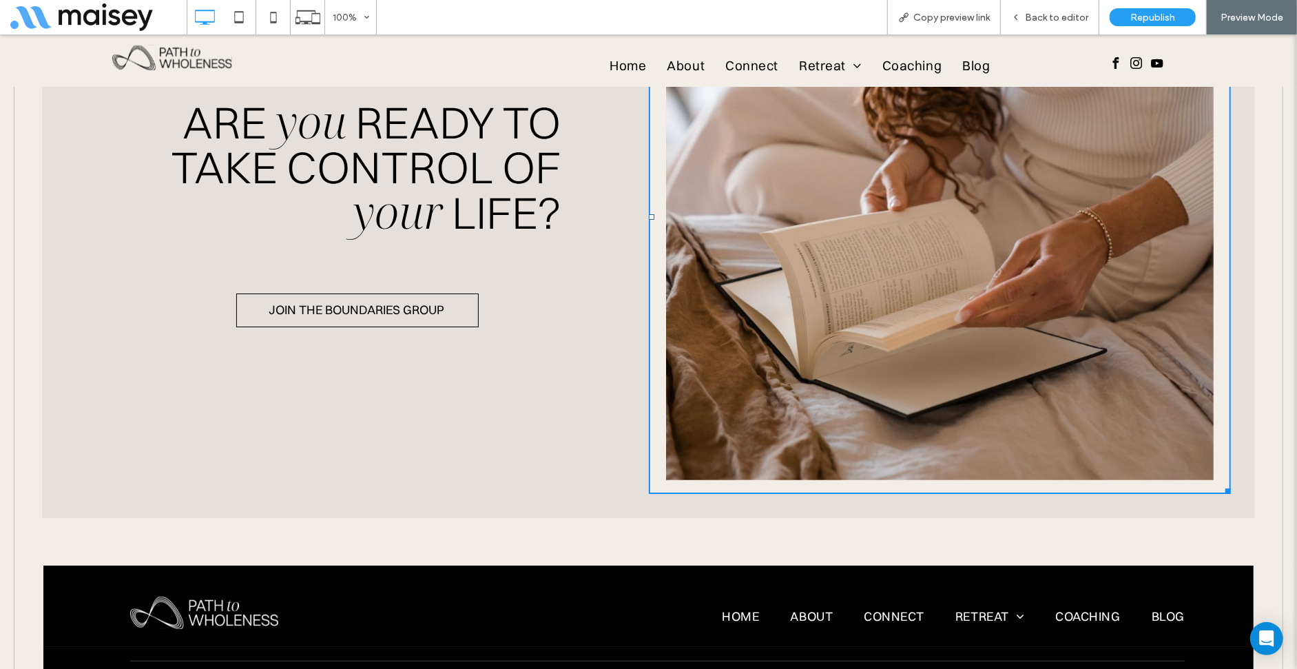
click at [399, 302] on span "Join the Boundaries group" at bounding box center [356, 311] width 233 height 28
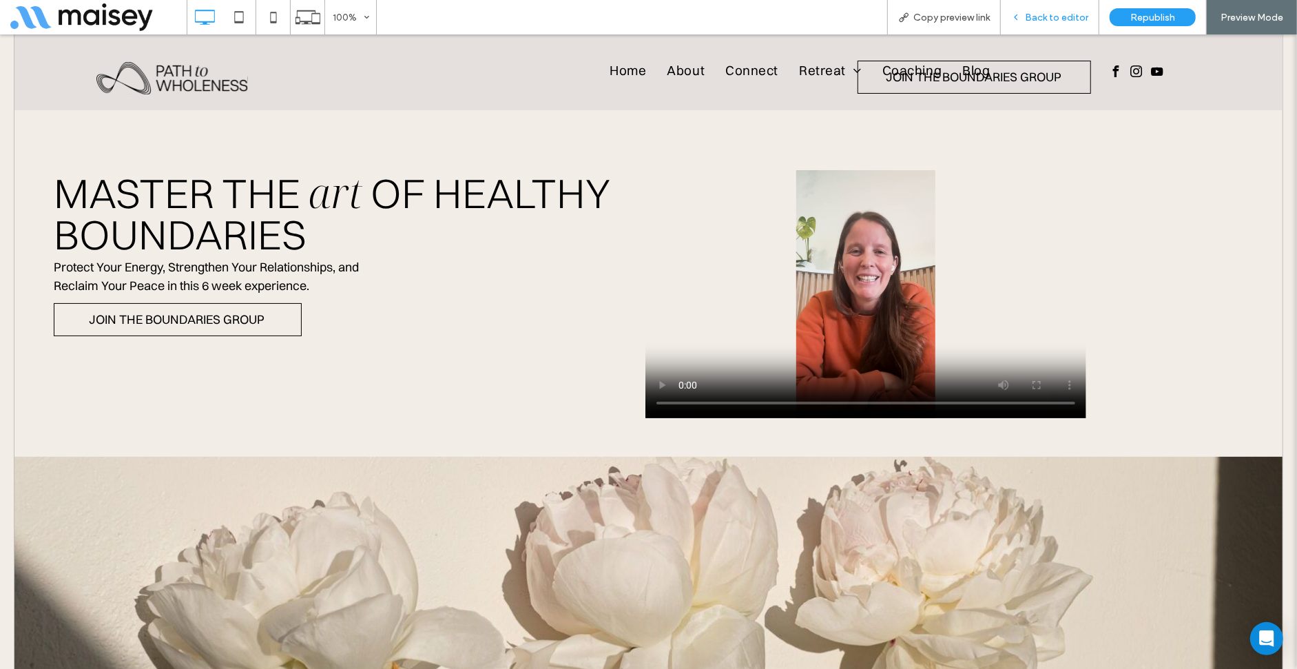
click at [1054, 12] on span "Back to editor" at bounding box center [1056, 18] width 63 height 12
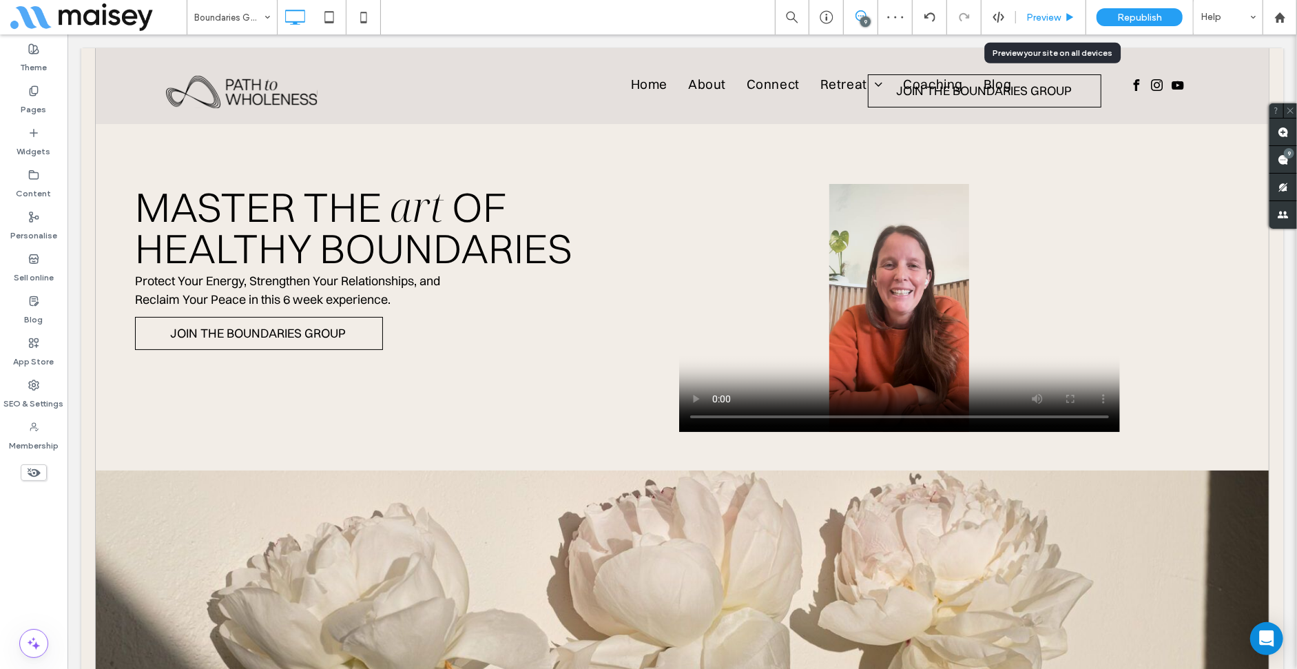
click at [1039, 17] on span "Preview" at bounding box center [1043, 18] width 34 height 12
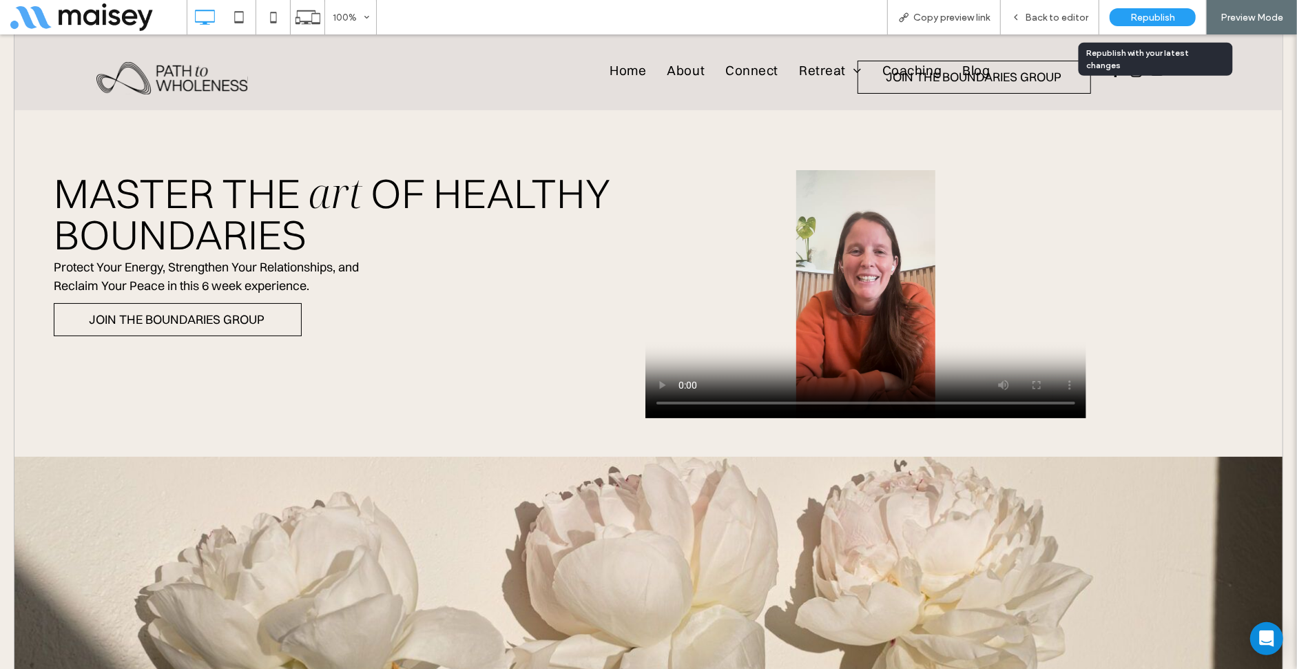
click at [1130, 20] on div "Republish" at bounding box center [1153, 17] width 86 height 18
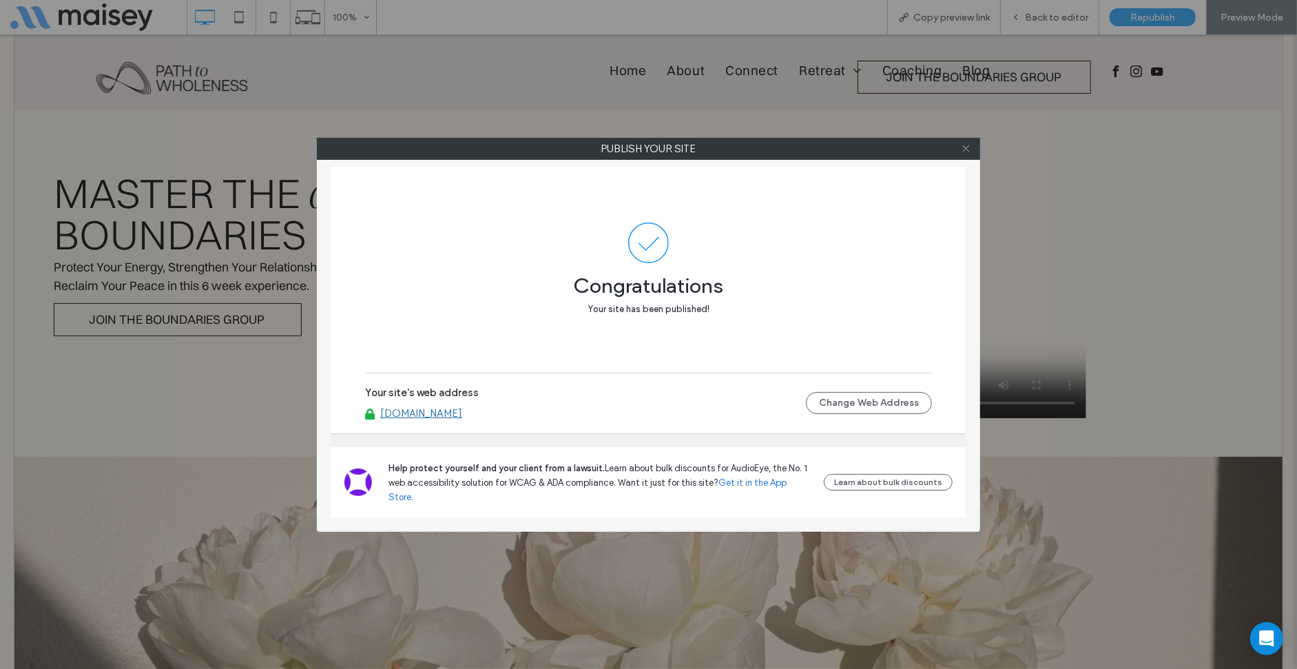
click at [964, 149] on icon at bounding box center [966, 148] width 10 height 10
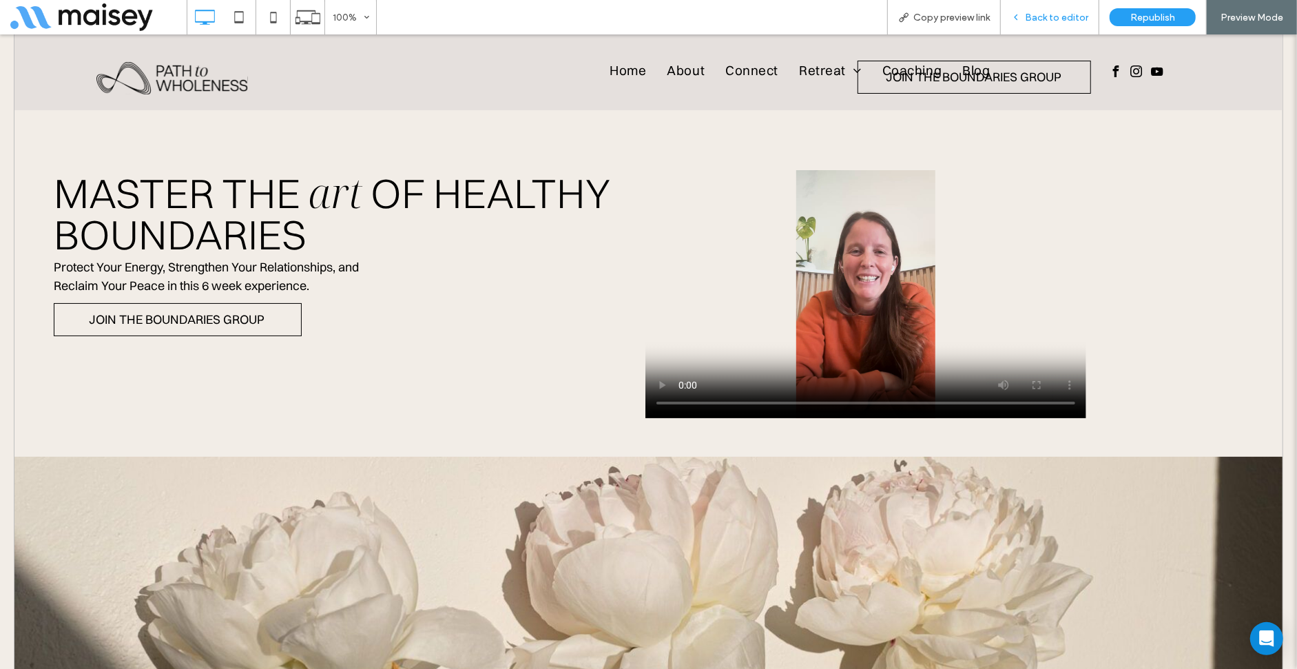
drag, startPoint x: 1059, startPoint y: 12, endPoint x: 386, endPoint y: 33, distance: 673.3
click at [1059, 12] on span "Back to editor" at bounding box center [1056, 18] width 63 height 12
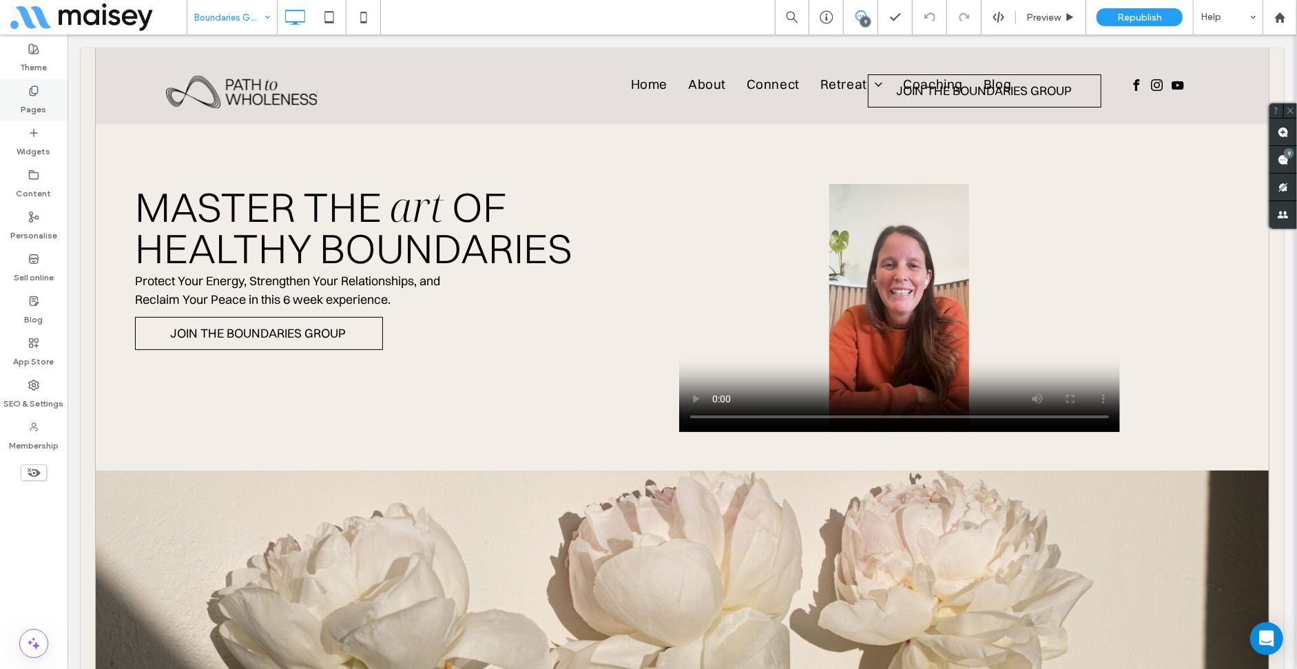
click at [34, 101] on label "Pages" at bounding box center [33, 105] width 25 height 19
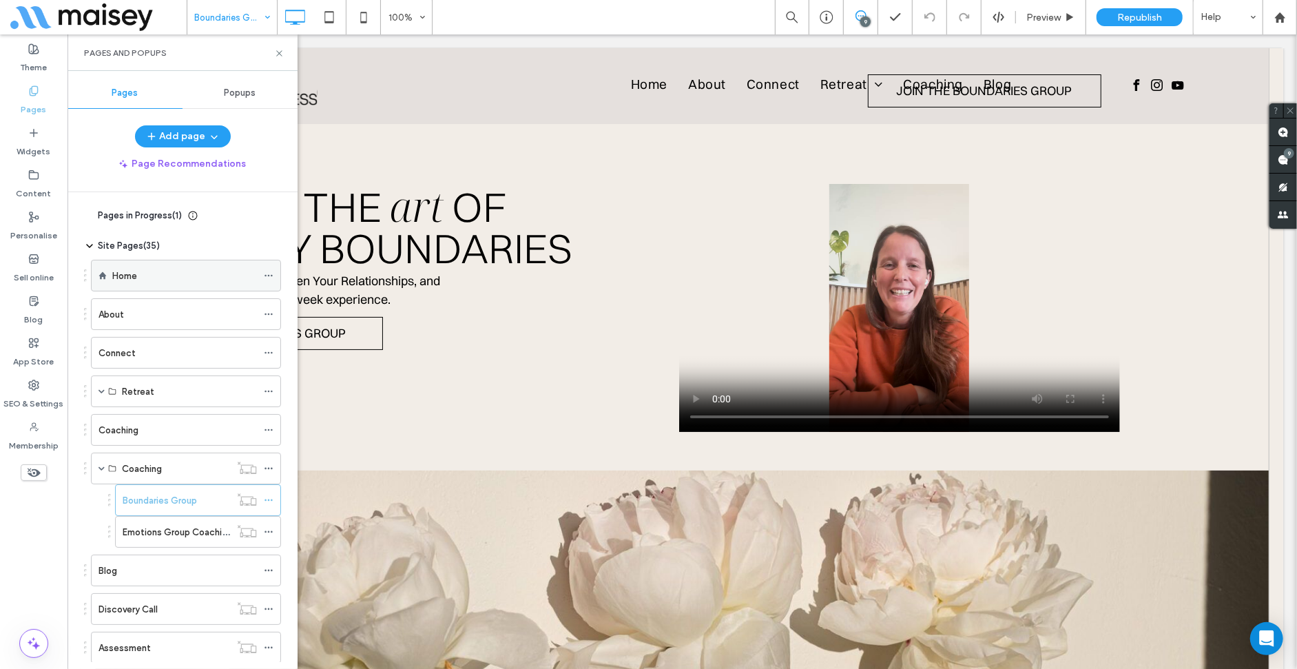
click at [265, 277] on icon at bounding box center [269, 276] width 10 height 10
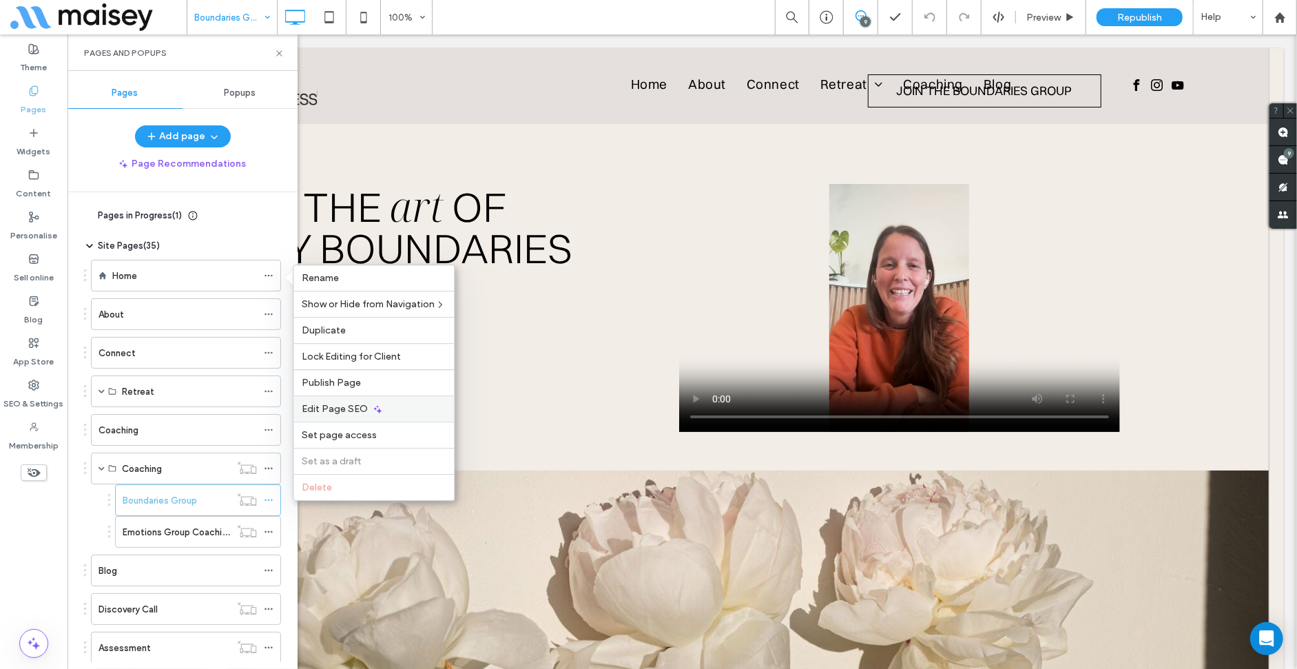
click at [369, 402] on div "Edit Page SEO" at bounding box center [373, 408] width 160 height 26
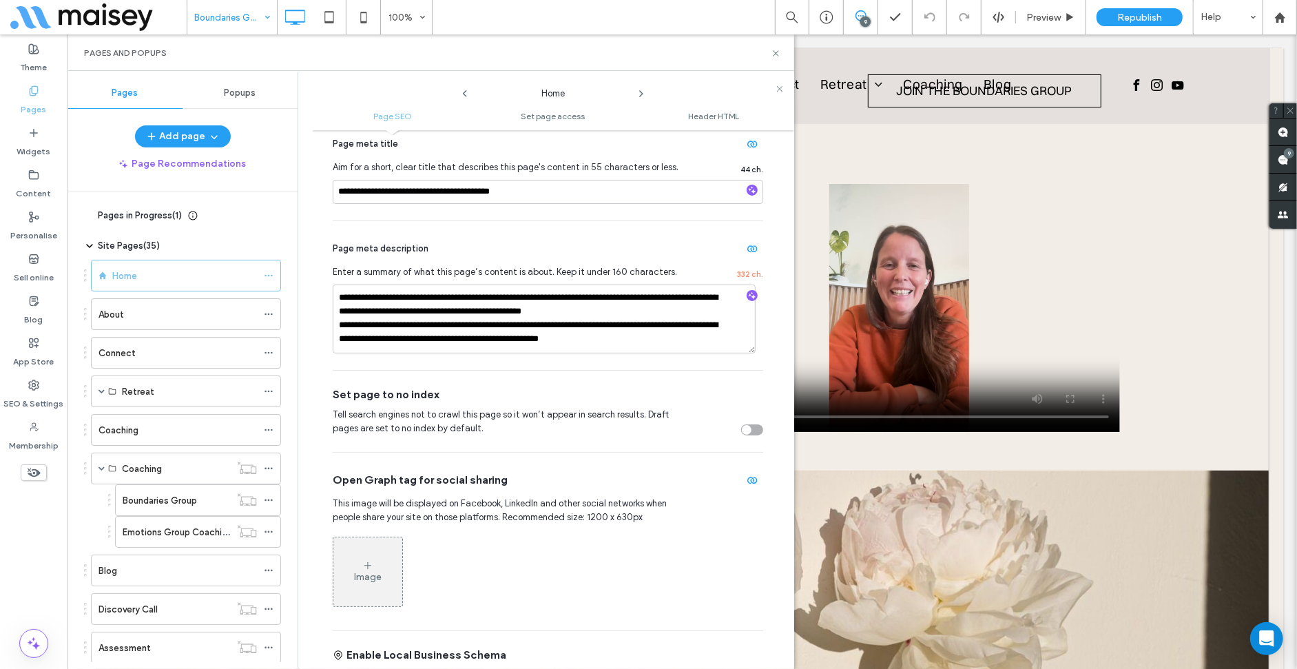
scroll to position [69, 0]
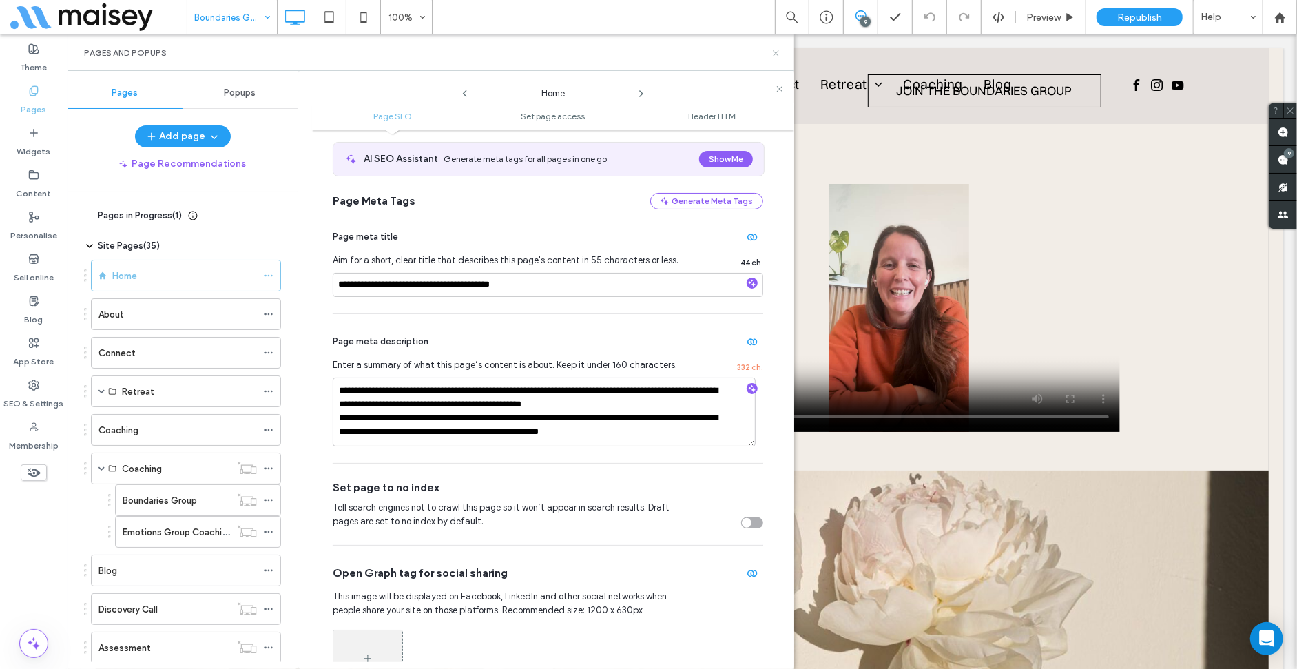
click at [775, 50] on icon at bounding box center [776, 53] width 10 height 10
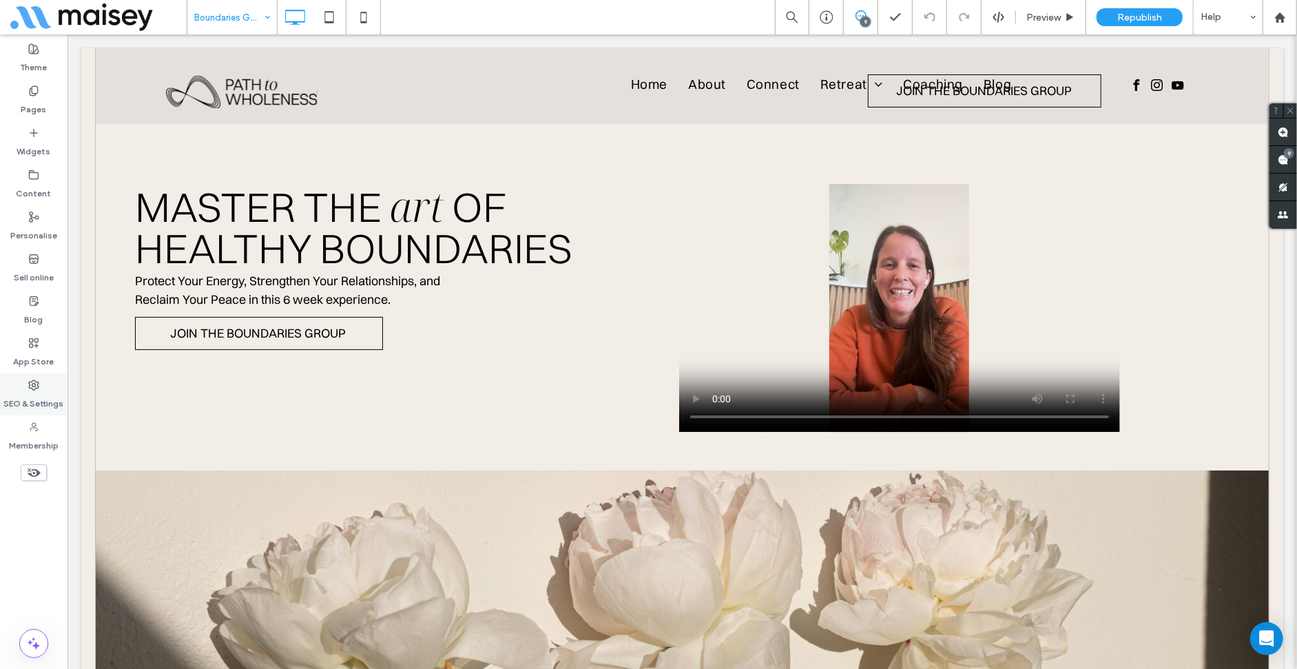
click at [17, 404] on label "SEO & Settings" at bounding box center [34, 400] width 60 height 19
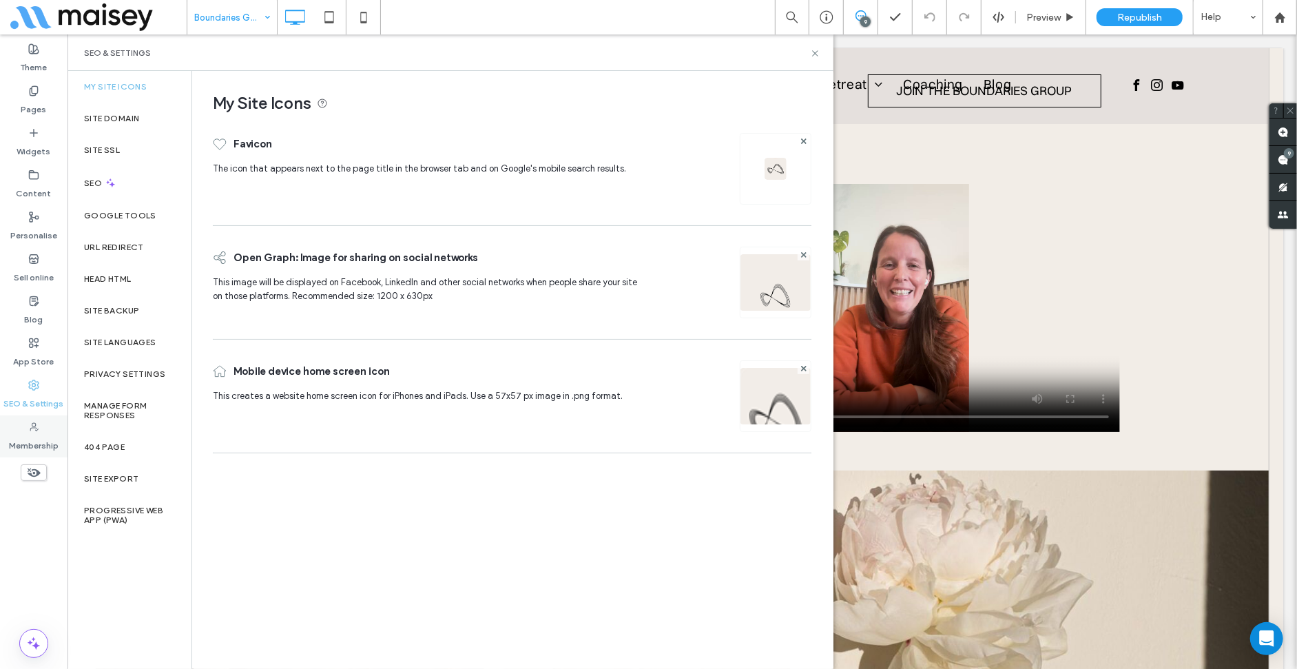
click at [23, 436] on label "Membership" at bounding box center [34, 442] width 50 height 19
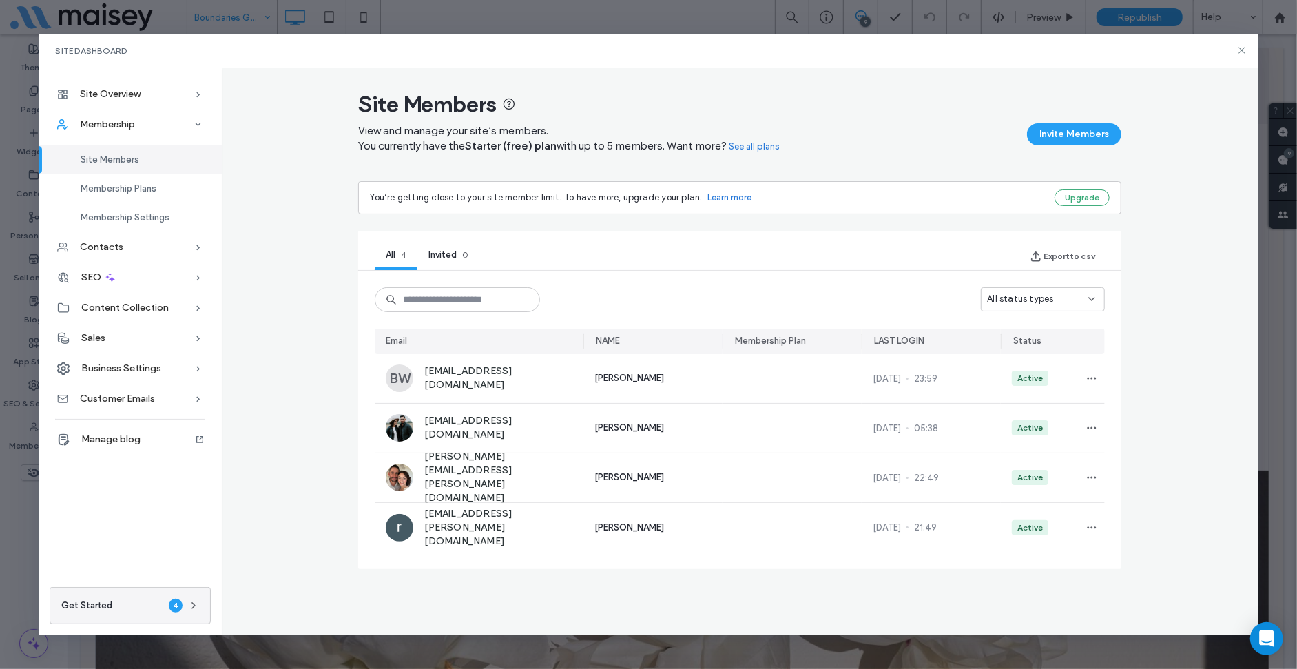
click at [769, 143] on link "See all plans" at bounding box center [754, 147] width 51 height 14
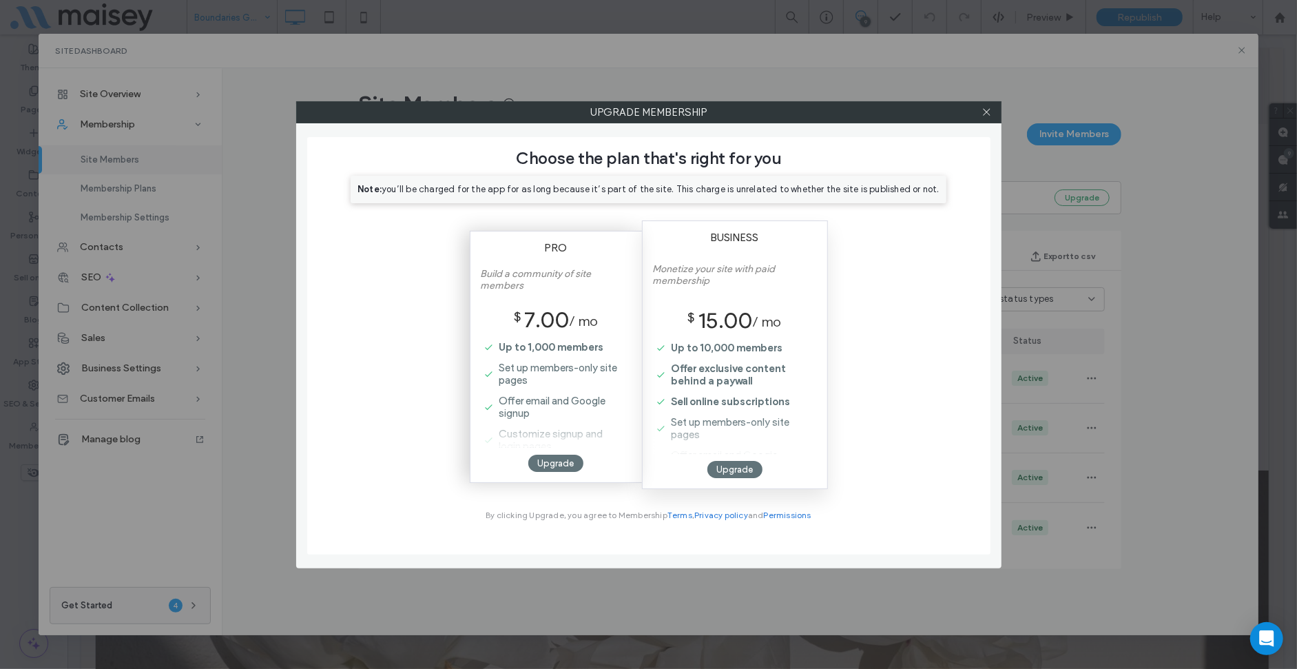
click at [554, 292] on label "Build a community of site members" at bounding box center [556, 287] width 151 height 38
click at [706, 284] on label "Monetize your site with paid membership" at bounding box center [735, 284] width 164 height 43
click at [611, 300] on label "Build a community of site members" at bounding box center [556, 287] width 151 height 38
click at [708, 314] on label "15.00" at bounding box center [725, 321] width 54 height 31
click at [993, 111] on div at bounding box center [987, 112] width 21 height 21
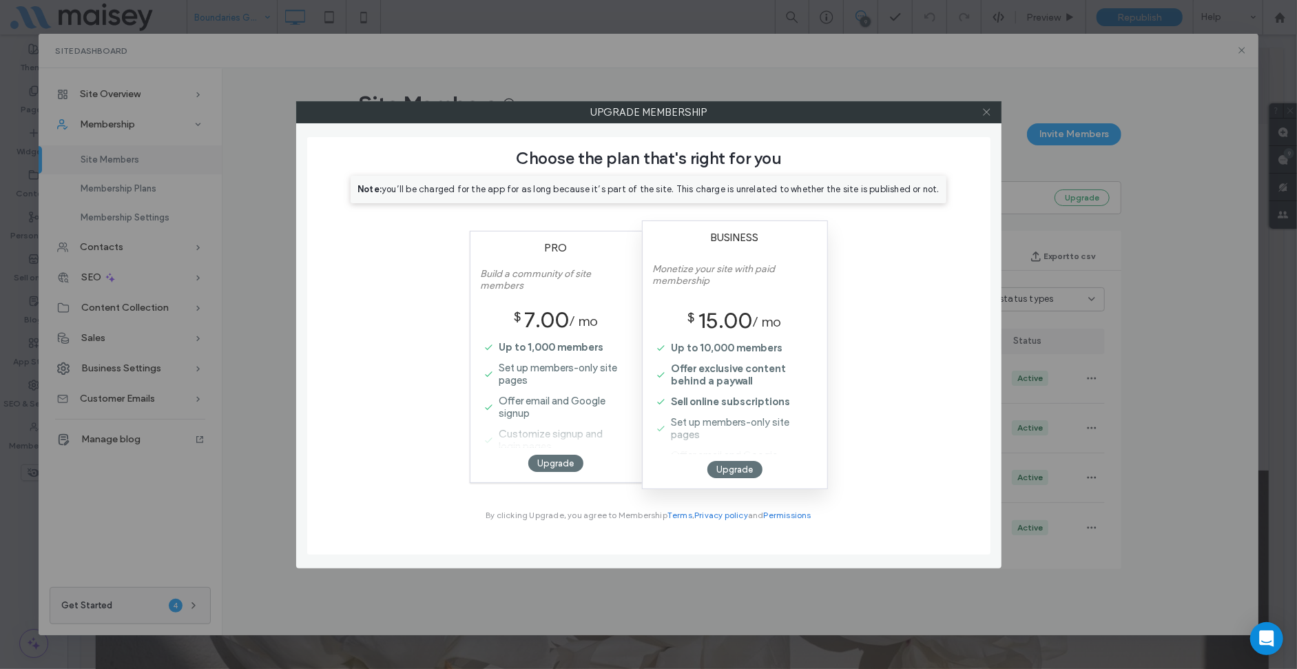
click at [988, 112] on icon at bounding box center [986, 112] width 10 height 10
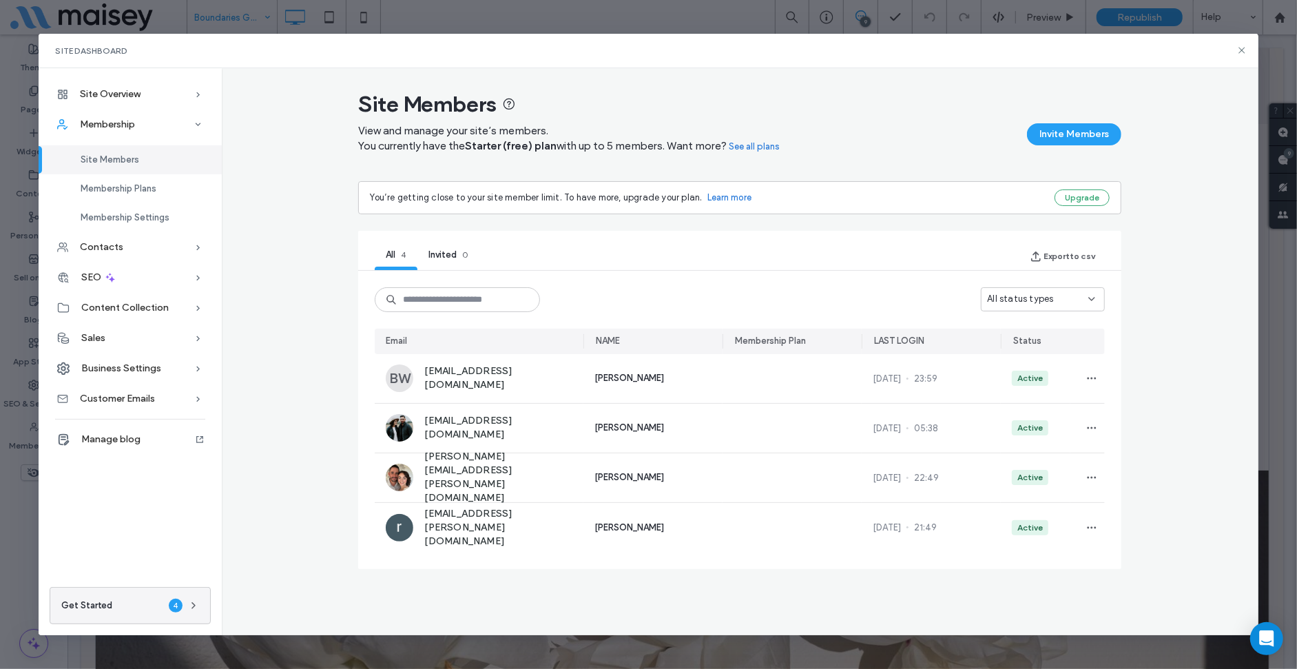
click at [448, 257] on span "Invited" at bounding box center [442, 254] width 28 height 10
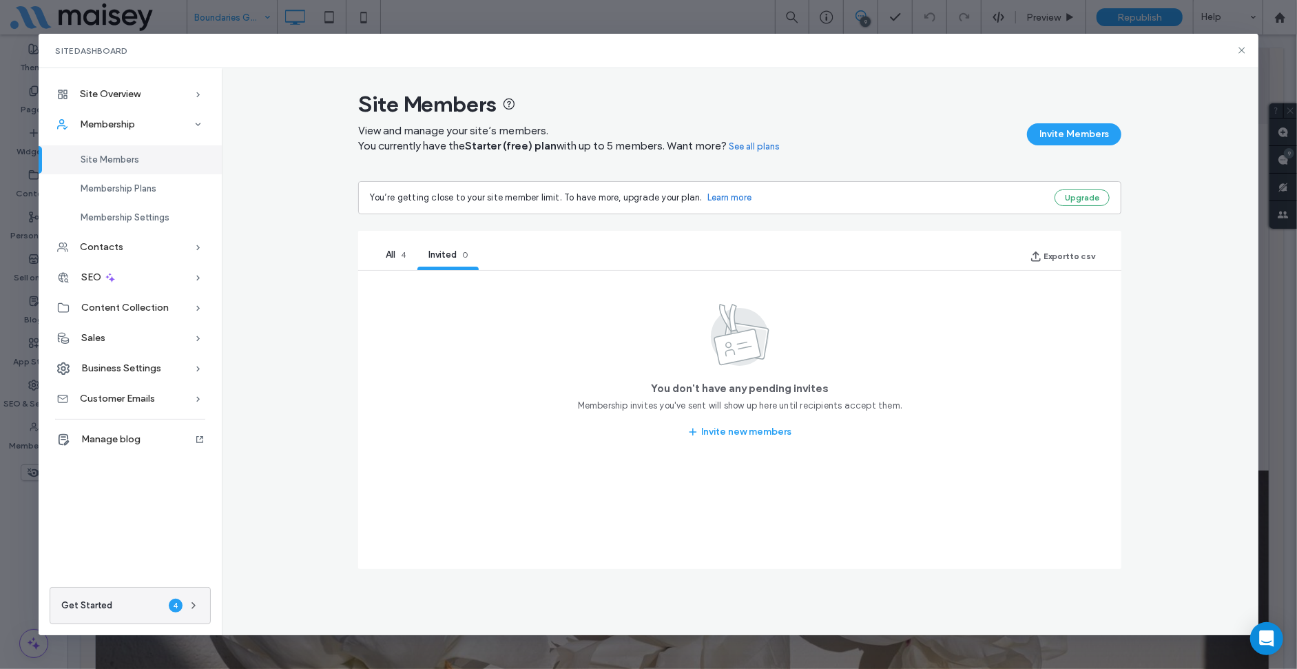
click at [400, 258] on div "All 4" at bounding box center [396, 256] width 42 height 28
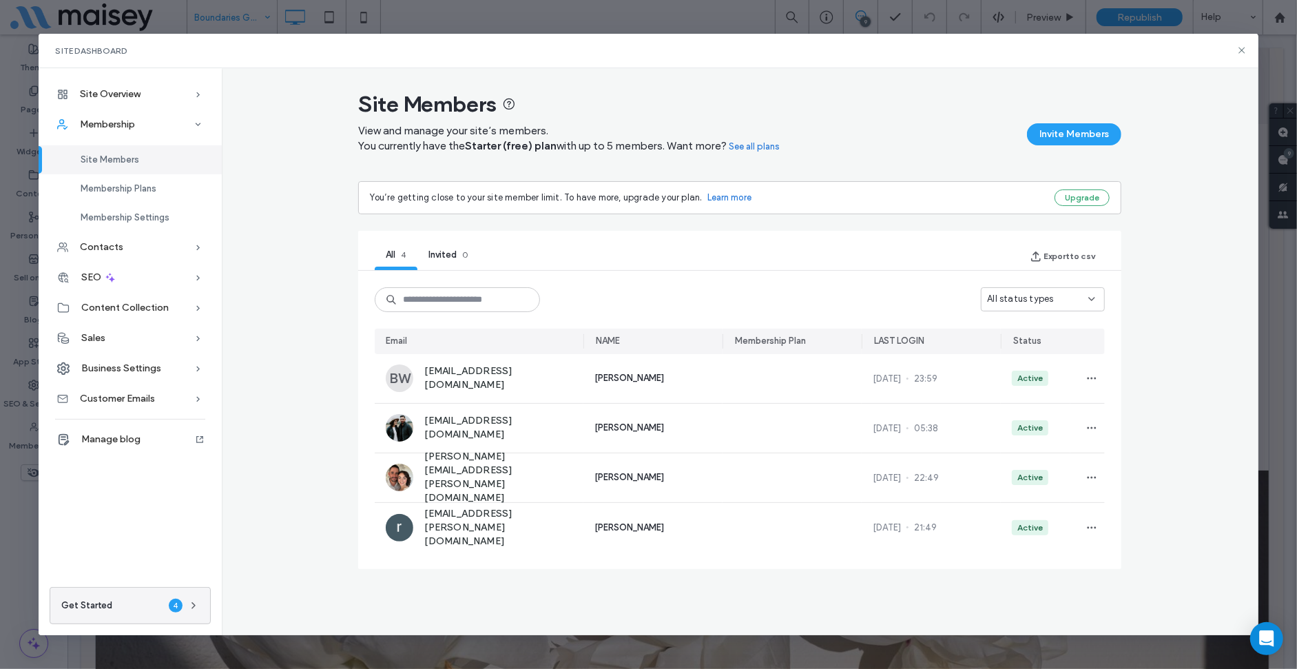
click at [1016, 305] on span "All status types" at bounding box center [1020, 299] width 66 height 14
click at [1027, 300] on span "All status types" at bounding box center [1020, 299] width 66 height 14
click at [743, 196] on link "Learn more" at bounding box center [729, 198] width 44 height 14
click at [184, 185] on div "Membership Plans" at bounding box center [130, 188] width 183 height 29
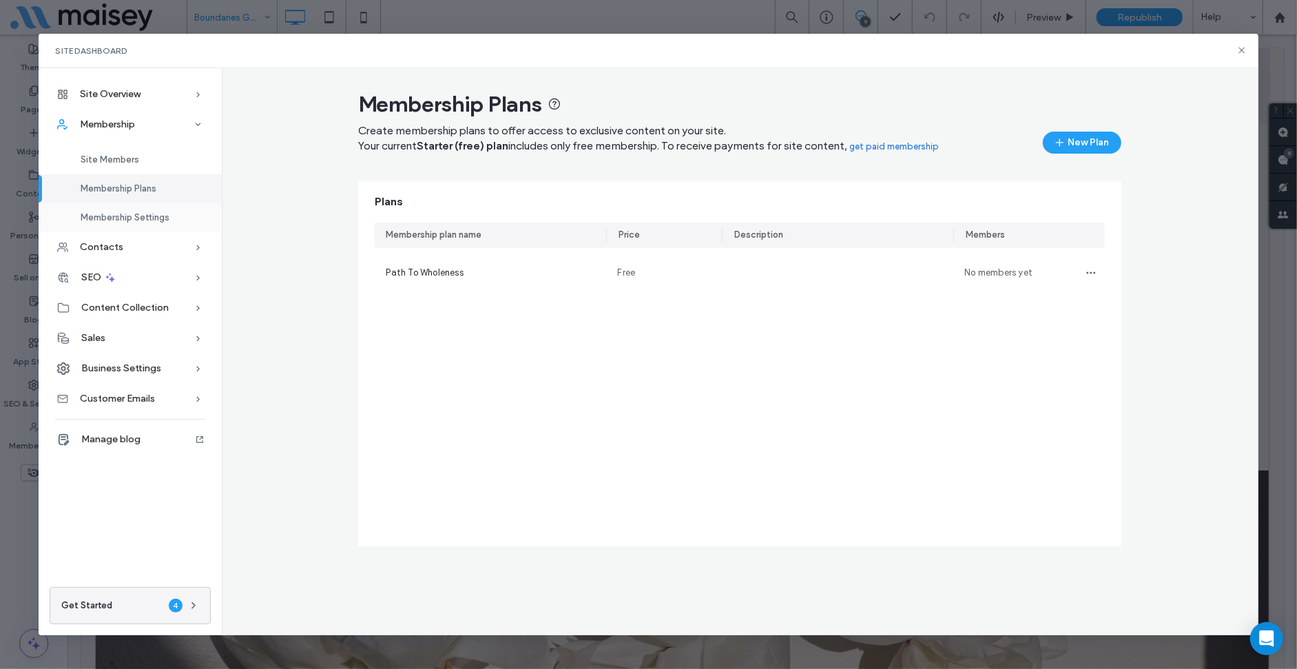
click at [176, 215] on div "Membership Settings" at bounding box center [130, 217] width 183 height 29
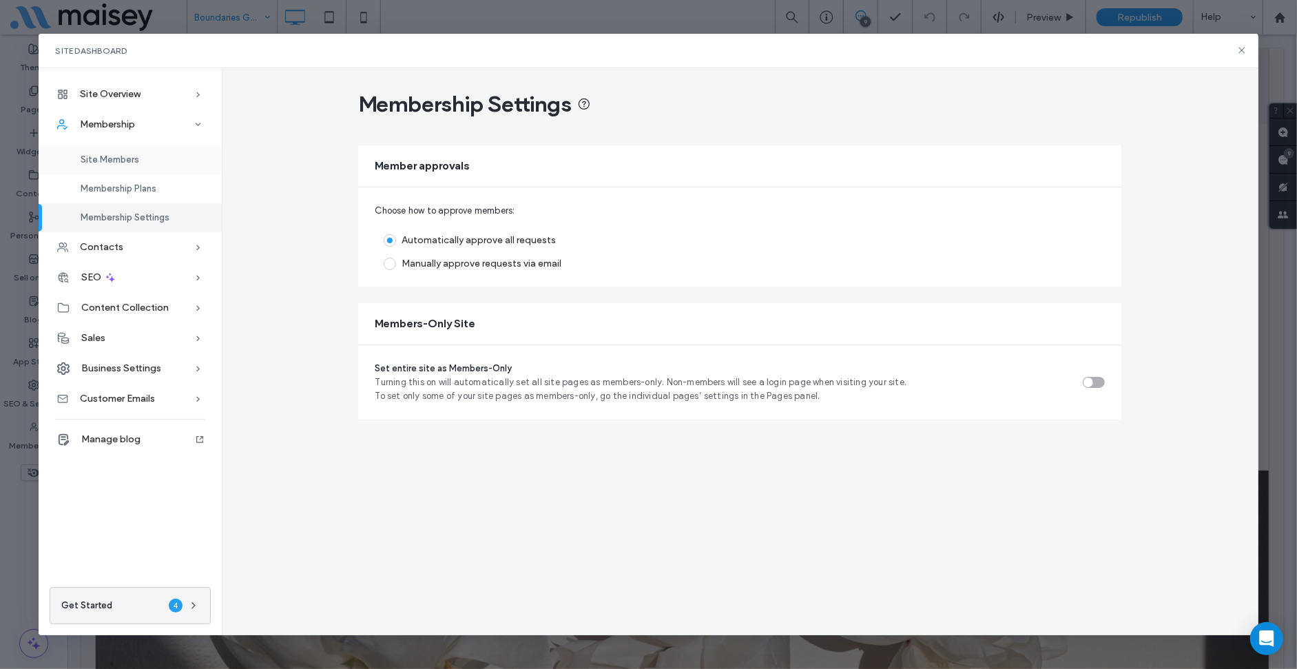
click at [184, 159] on div "Site Members" at bounding box center [130, 159] width 183 height 29
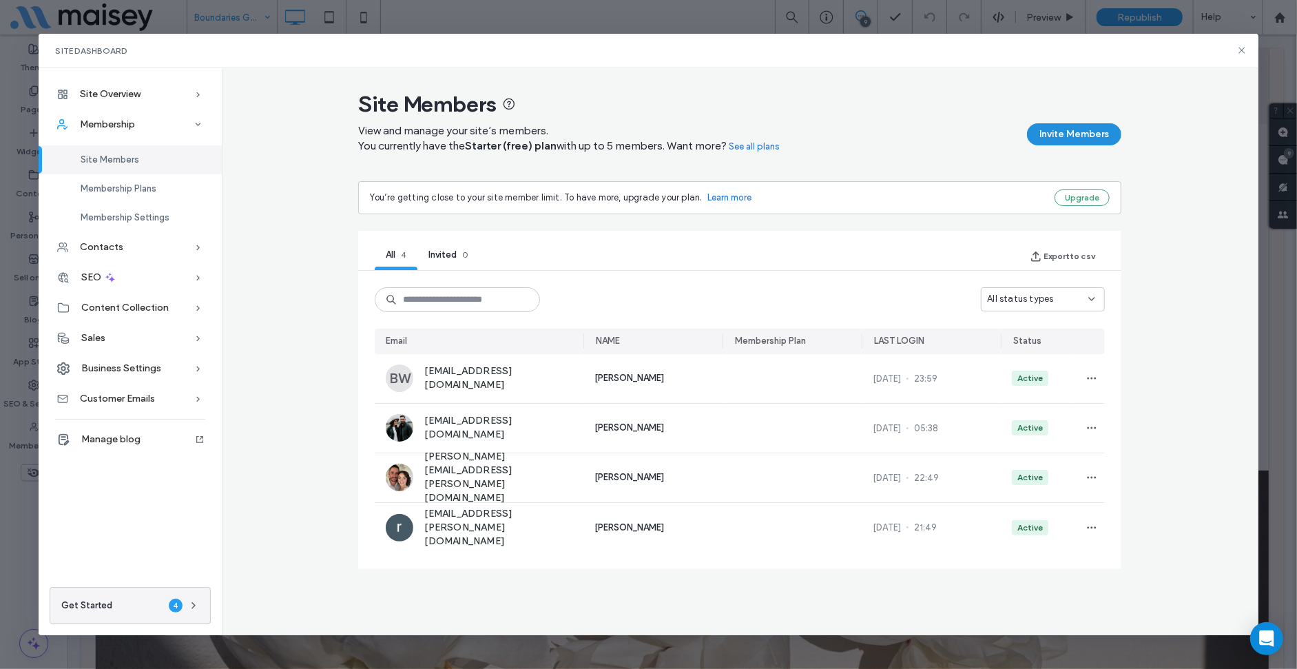
click at [1102, 137] on button "Invite Members" at bounding box center [1074, 134] width 94 height 22
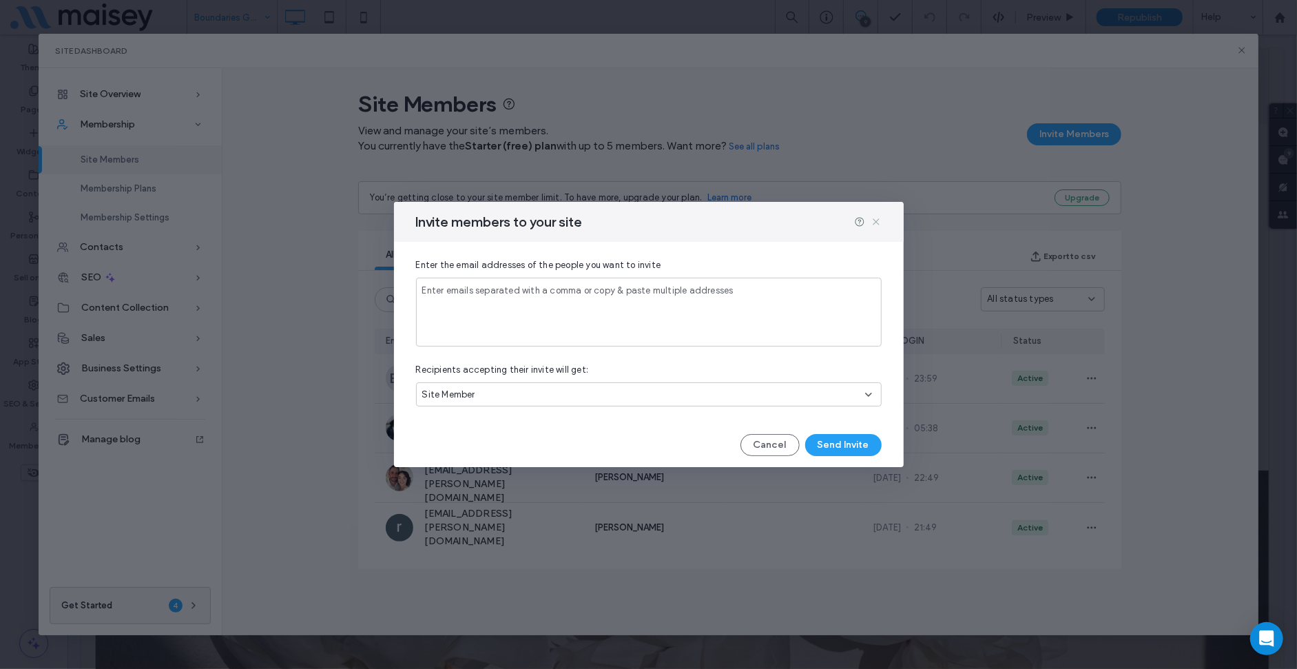
click at [871, 217] on icon at bounding box center [876, 221] width 11 height 11
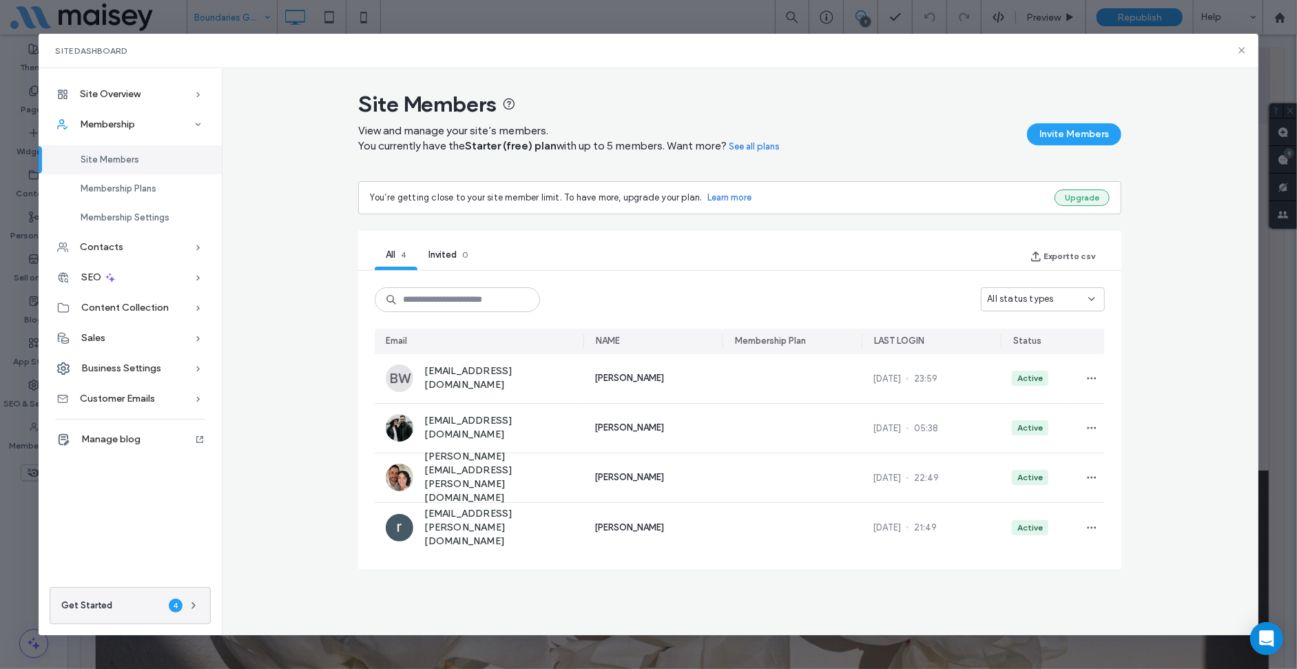
click at [1100, 201] on button "Upgrade" at bounding box center [1081, 197] width 55 height 17
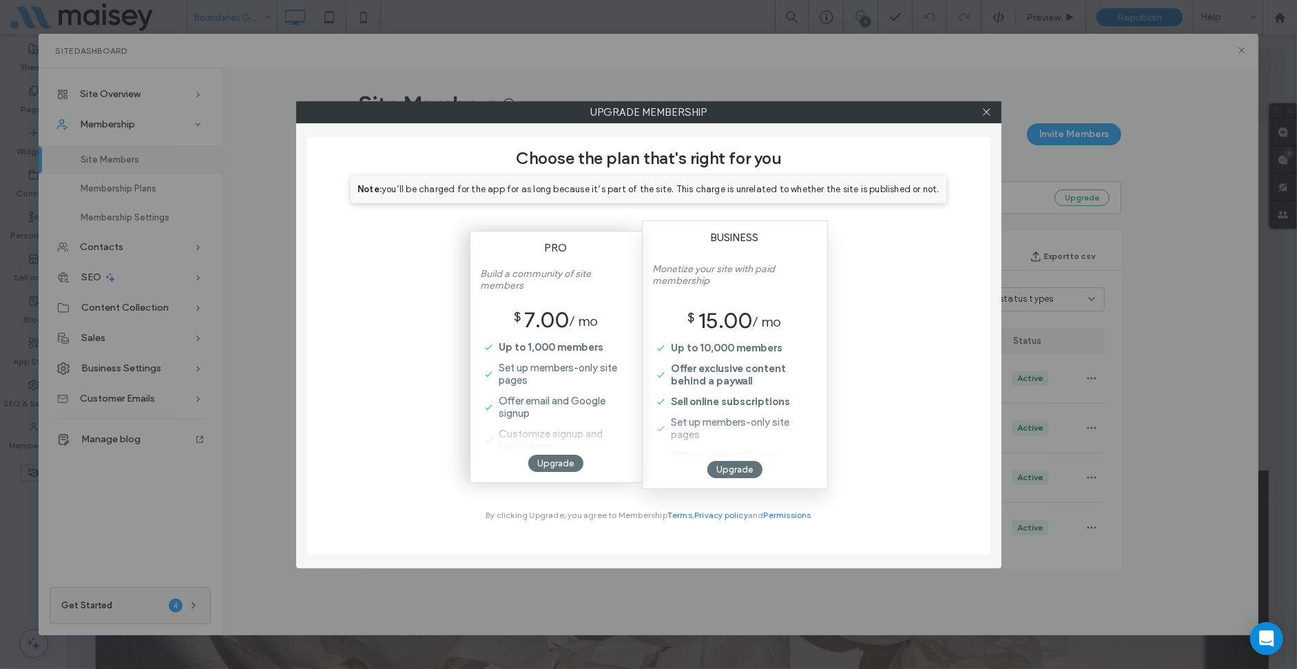
click at [594, 321] on label "/ mo" at bounding box center [583, 321] width 29 height 31
click at [988, 112] on icon at bounding box center [986, 112] width 10 height 10
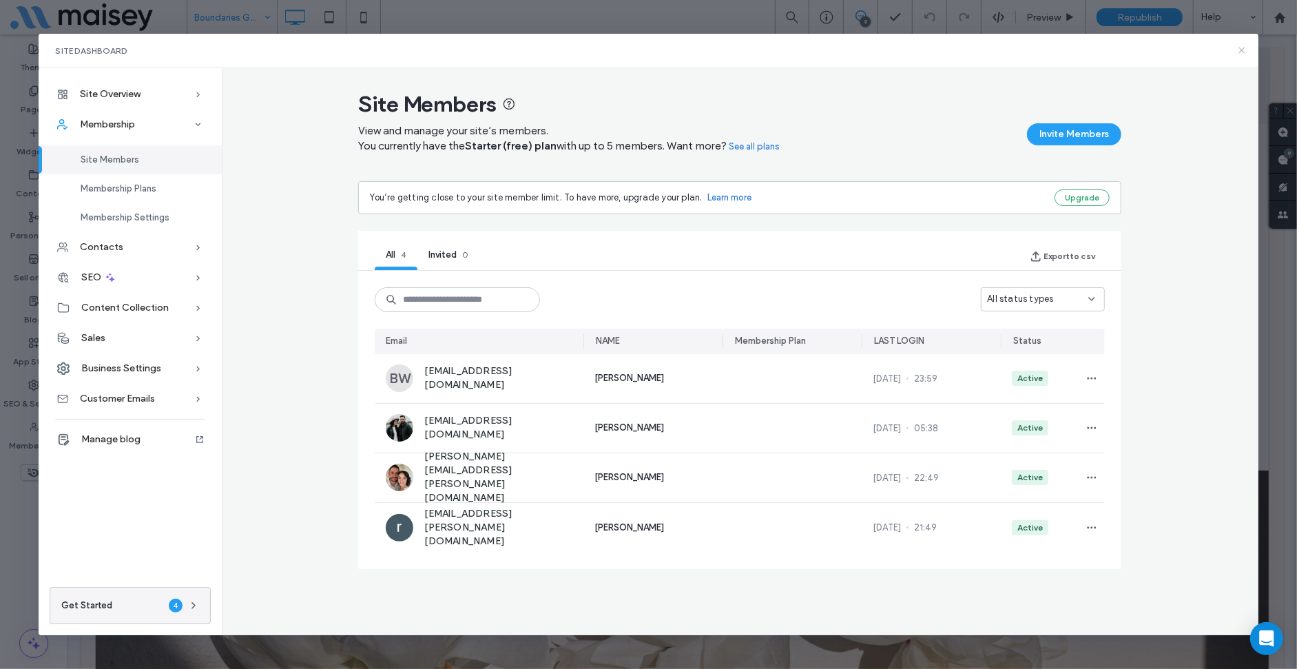
click at [1243, 54] on icon at bounding box center [1241, 50] width 11 height 11
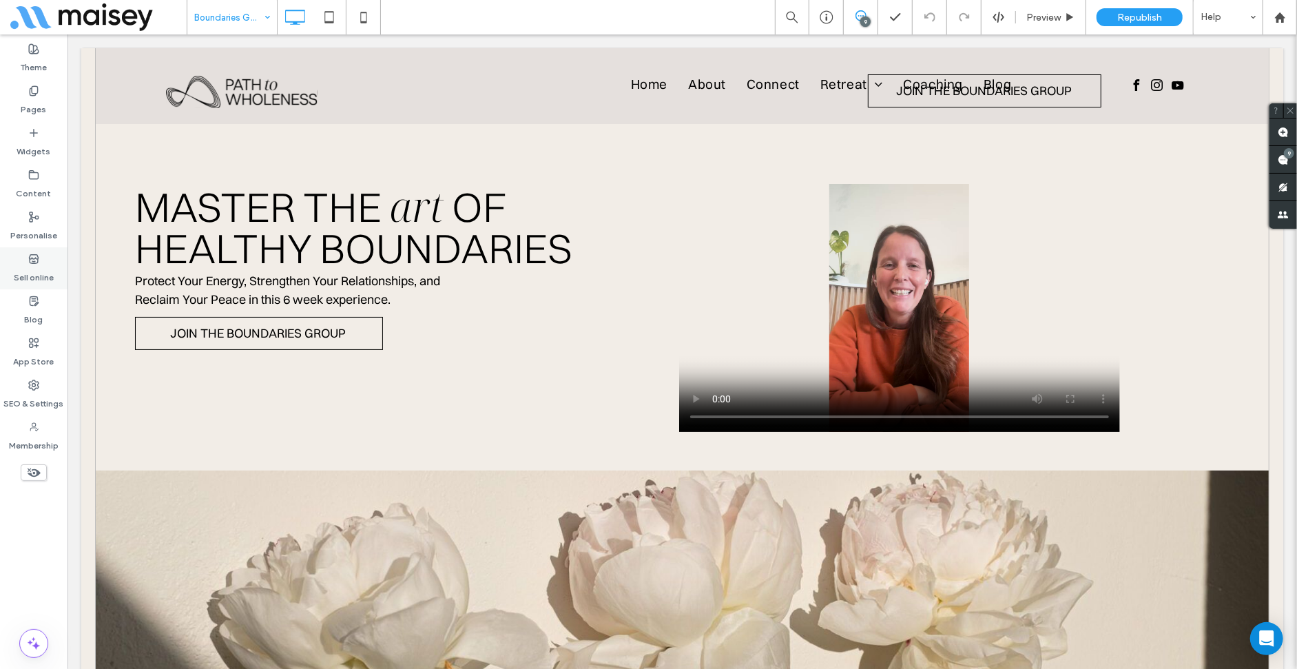
click at [34, 264] on label "Sell online" at bounding box center [34, 273] width 40 height 19
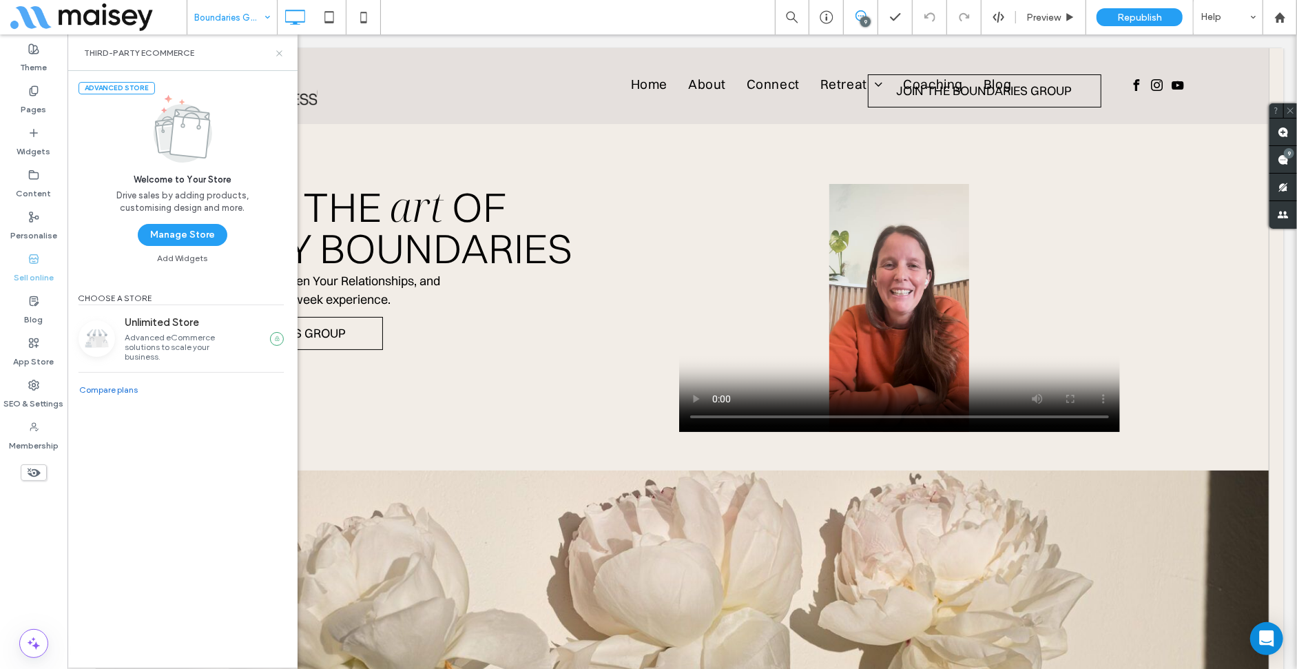
click at [275, 50] on icon at bounding box center [279, 53] width 10 height 10
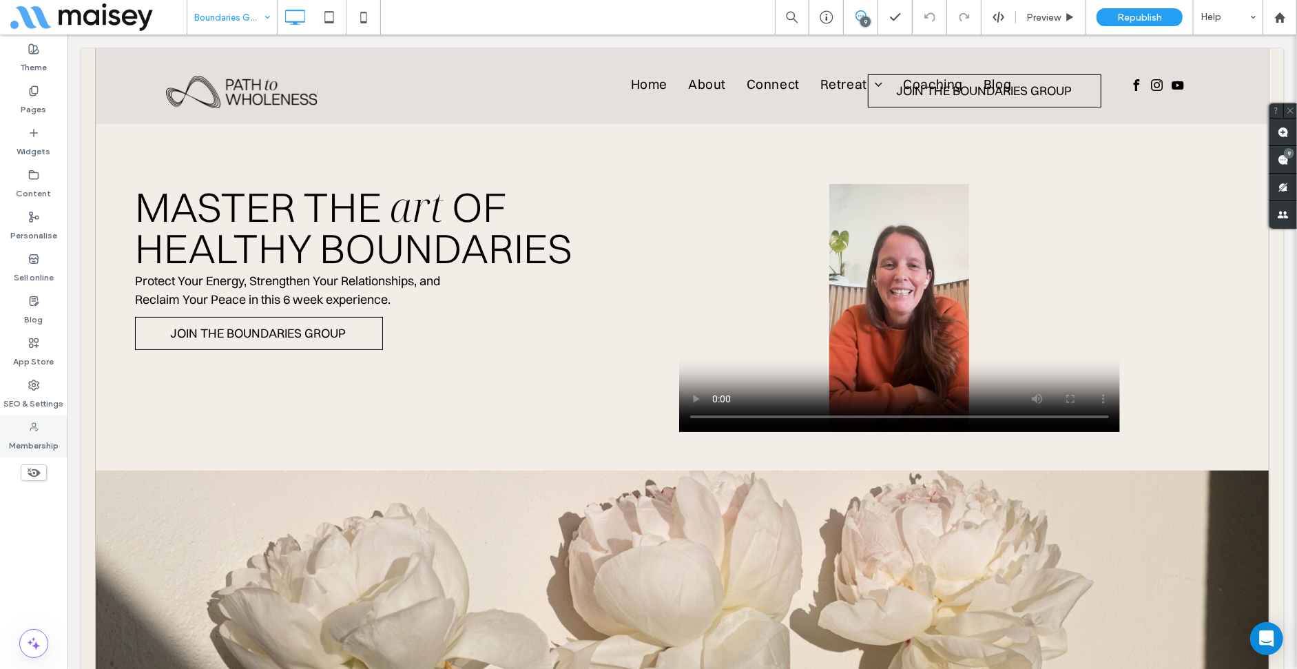
click at [39, 431] on icon at bounding box center [33, 427] width 11 height 11
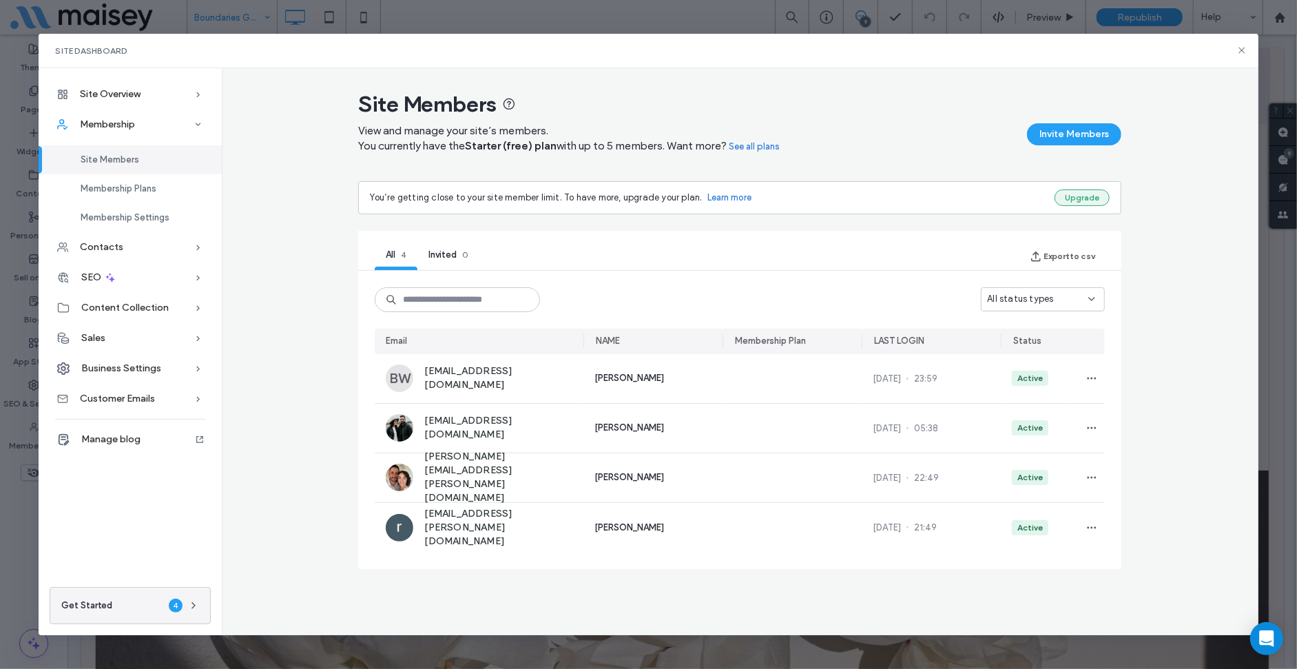
click at [1093, 197] on button "Upgrade" at bounding box center [1081, 197] width 55 height 17
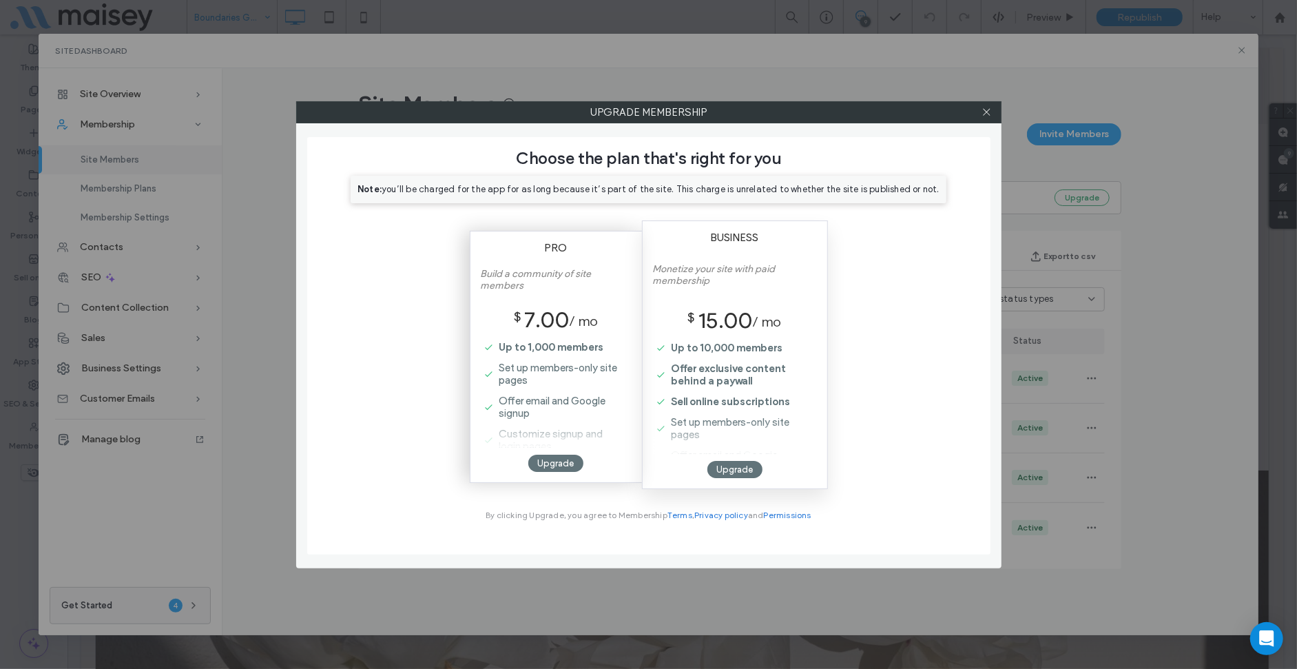
click at [494, 364] on label "Set up members-only site pages" at bounding box center [557, 373] width 130 height 33
click at [380, 99] on div "Upgrade Membership Choose the plan that's right for you Note: you’ll be charged…" at bounding box center [648, 334] width 1297 height 669
click at [988, 111] on icon at bounding box center [986, 112] width 10 height 10
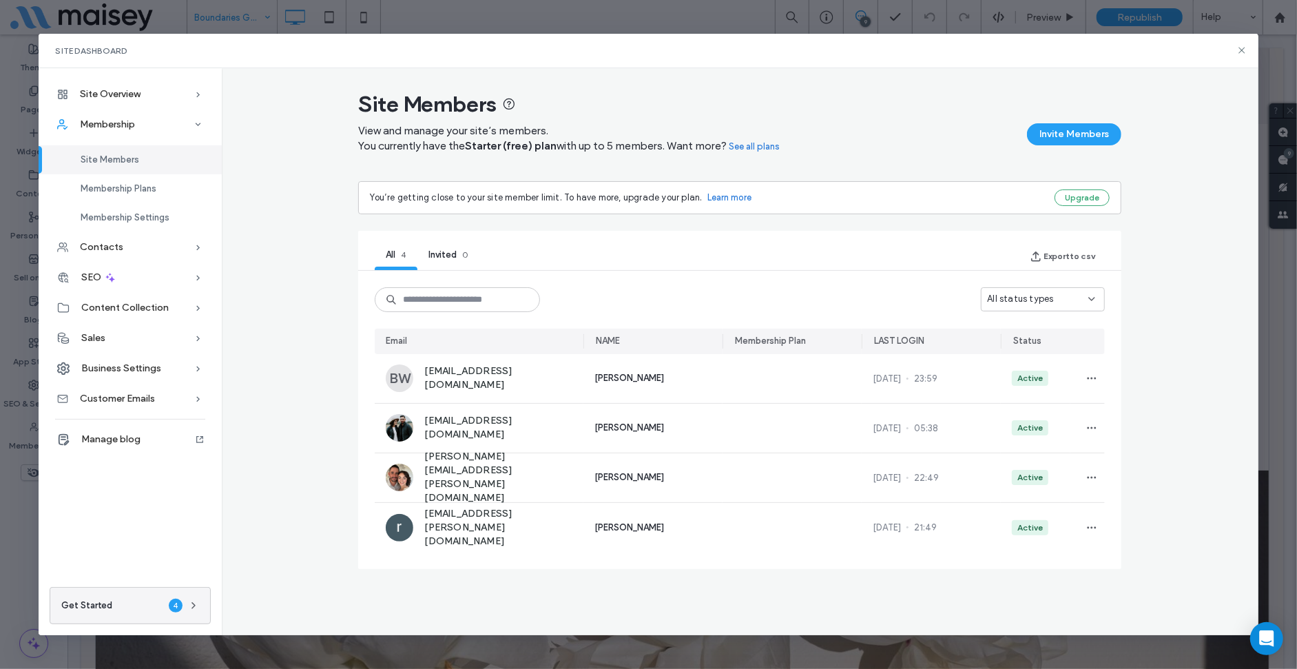
click at [536, 27] on div "Site Dashboard Site Overview Overview Project Files Stats Form responses Client…" at bounding box center [648, 334] width 1297 height 669
click at [1243, 47] on icon at bounding box center [1241, 50] width 11 height 11
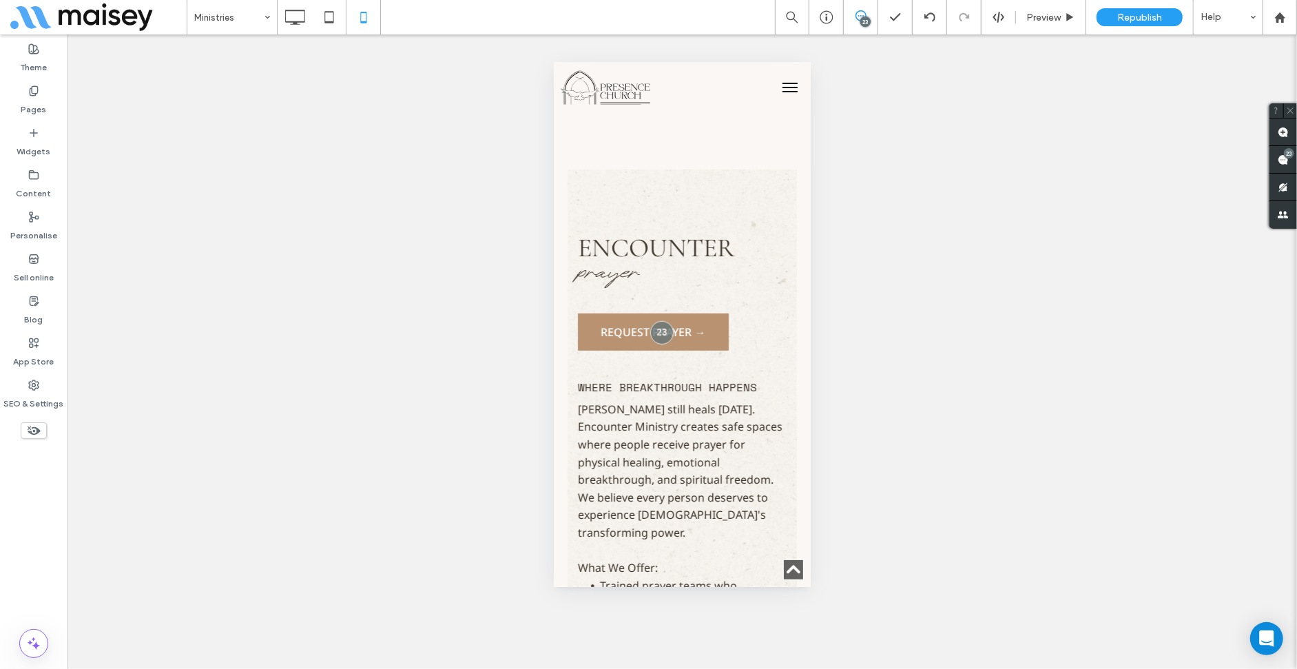
scroll to position [4241, 0]
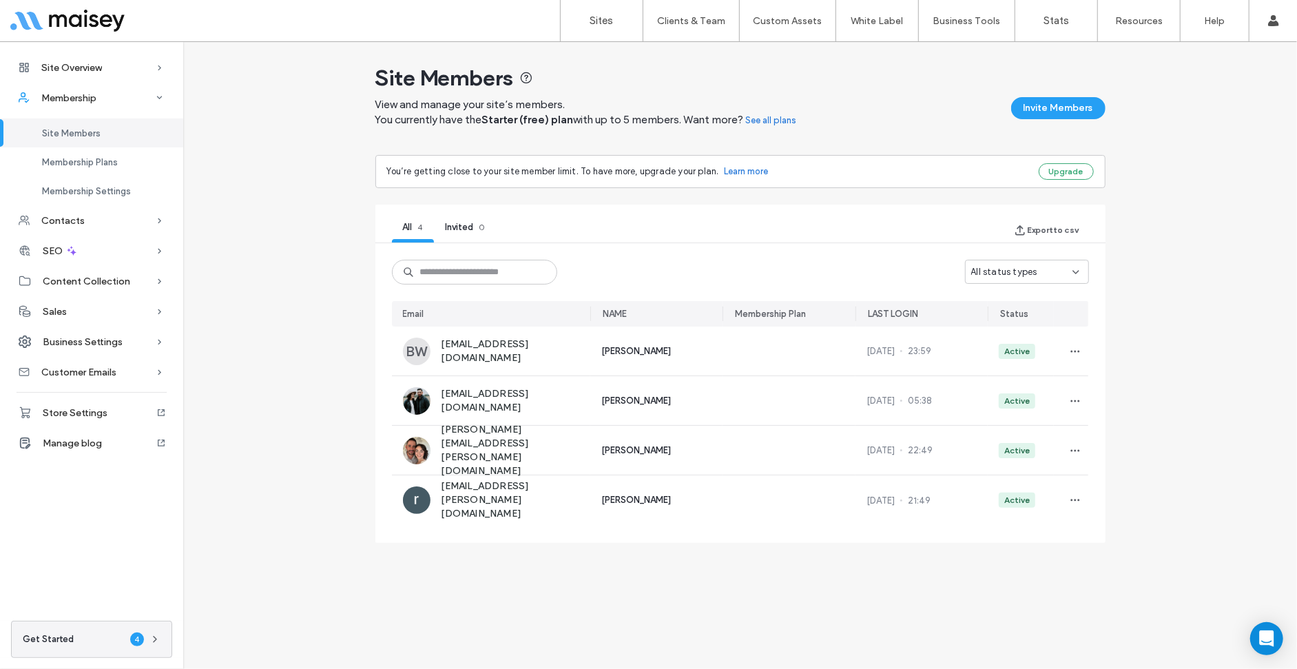
click at [767, 172] on div "You’re getting close to your site member limit. To have more, upgrade your plan…" at bounding box center [707, 172] width 641 height 14
click at [761, 172] on link "Learn more" at bounding box center [747, 172] width 44 height 14
click at [1086, 174] on button "Upgrade" at bounding box center [1066, 171] width 55 height 17
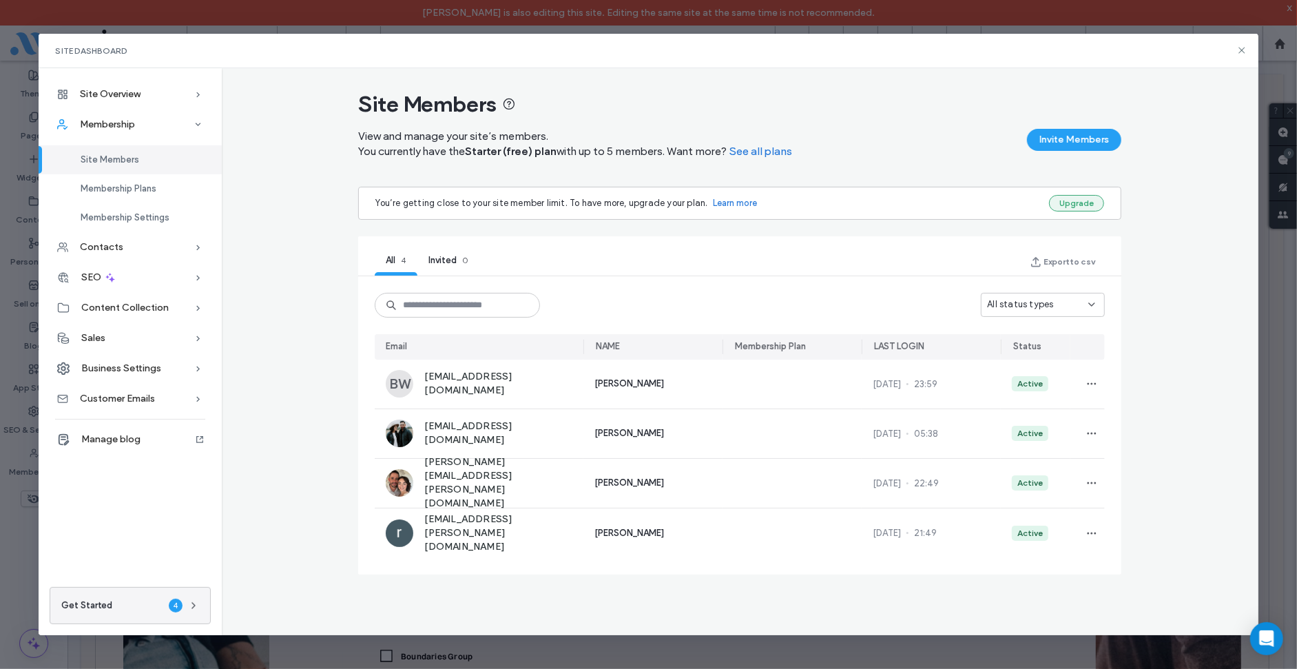
click at [1081, 205] on button "Upgrade" at bounding box center [1076, 203] width 55 height 17
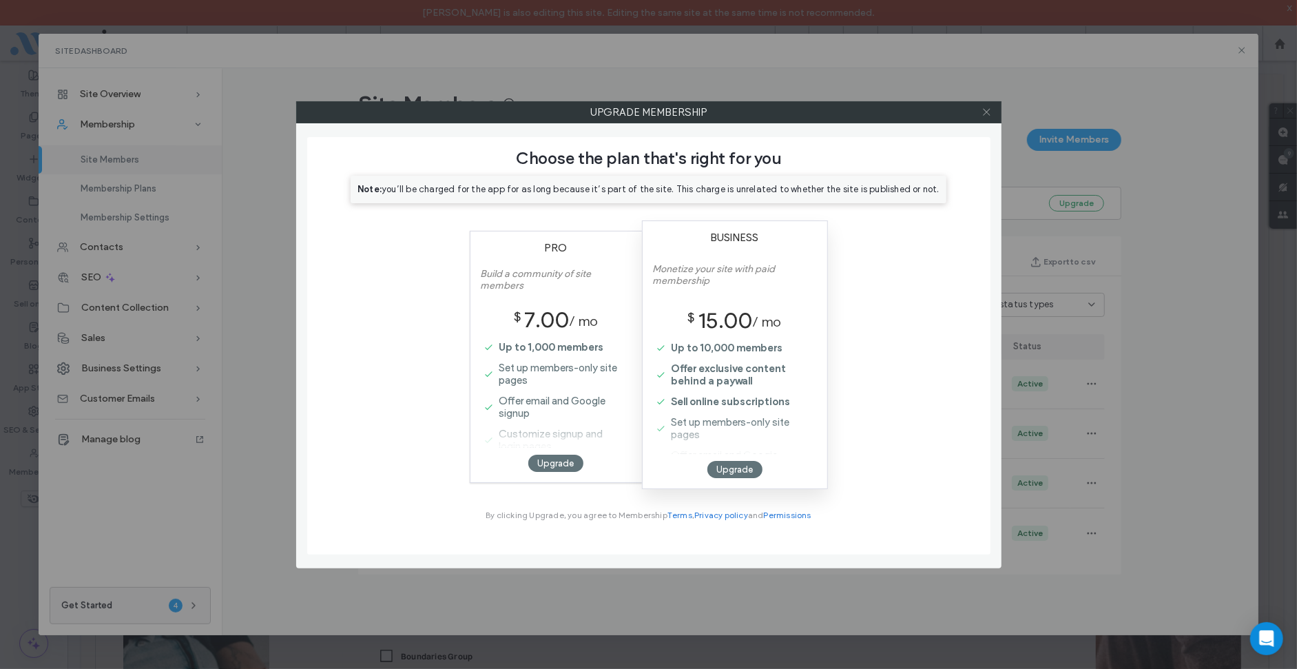
click at [983, 107] on icon at bounding box center [986, 112] width 10 height 10
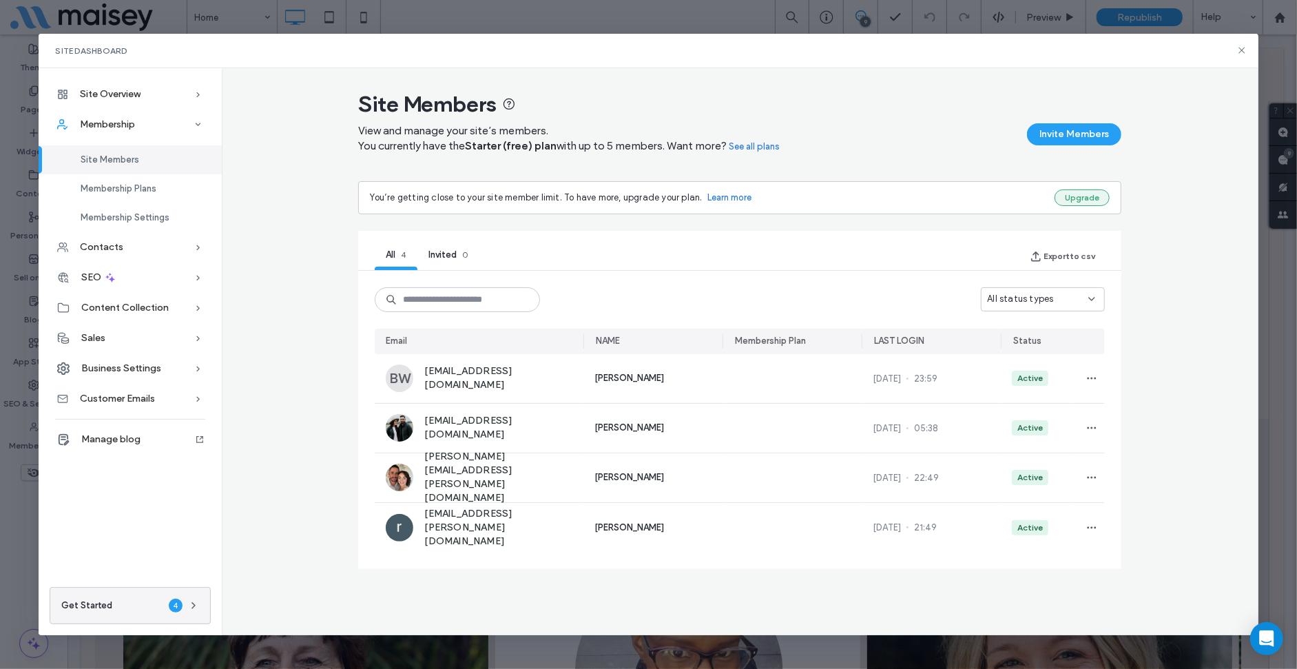
click at [1083, 190] on button "Upgrade" at bounding box center [1081, 197] width 55 height 17
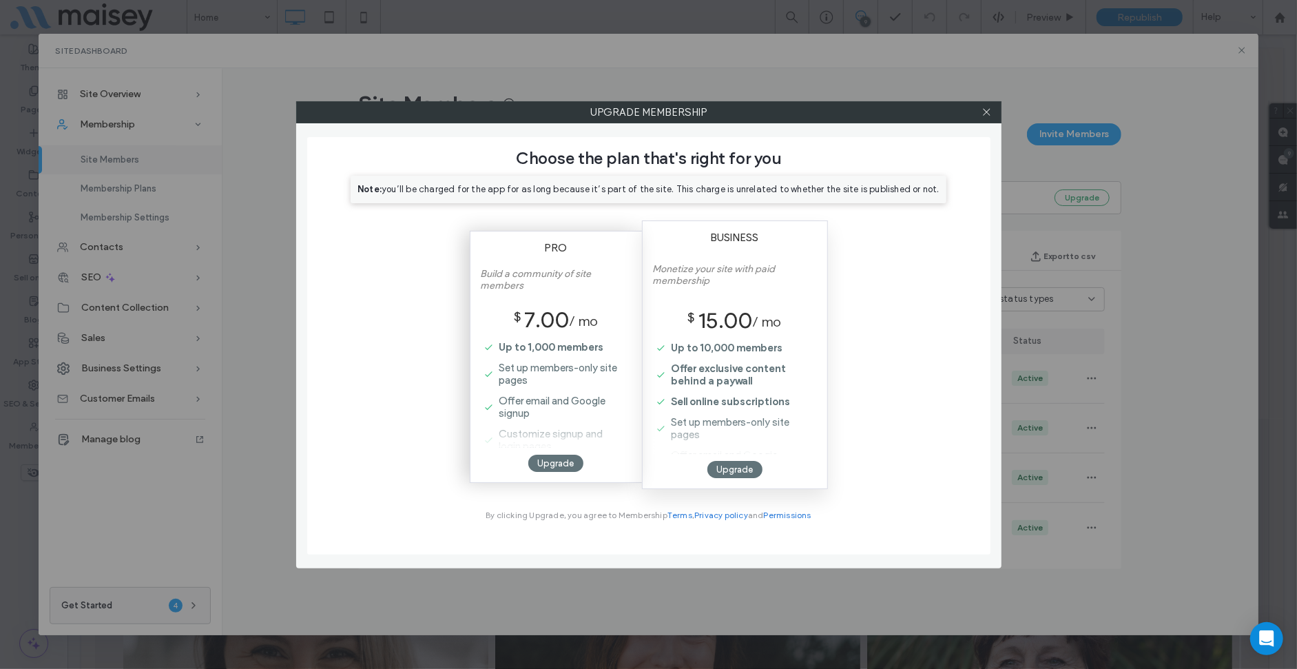
click at [539, 437] on div at bounding box center [556, 430] width 151 height 34
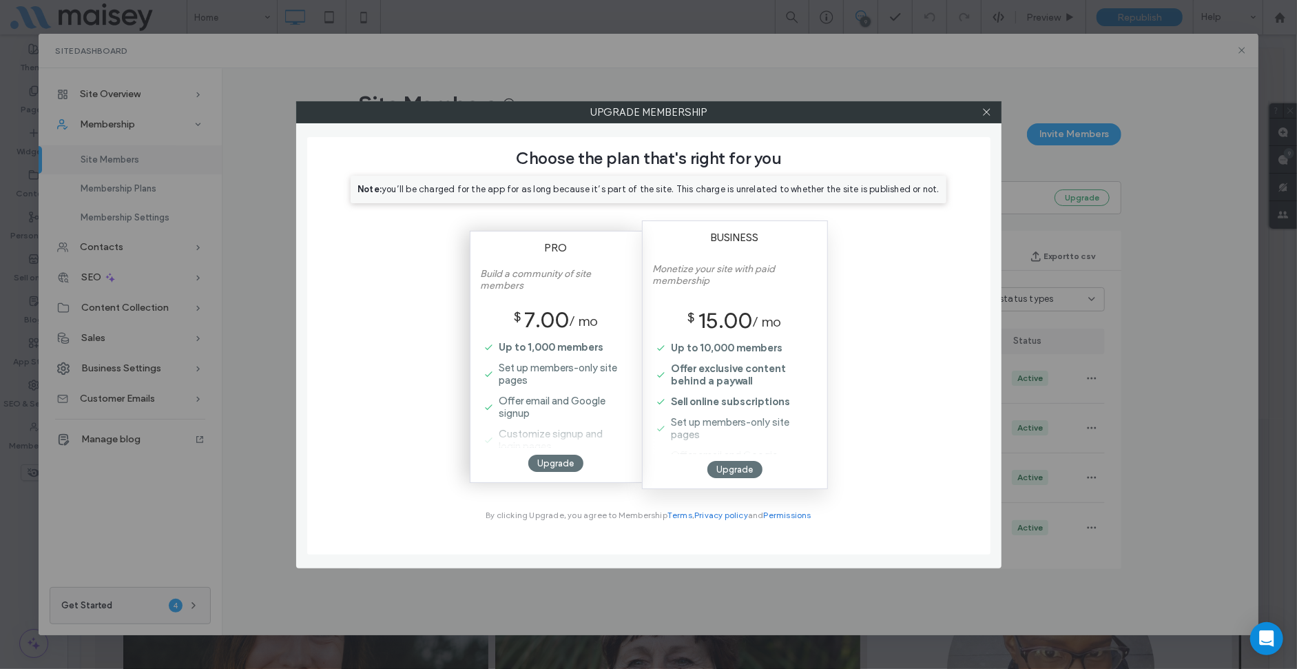
click at [561, 399] on span "Offer email and Google signup" at bounding box center [552, 407] width 107 height 25
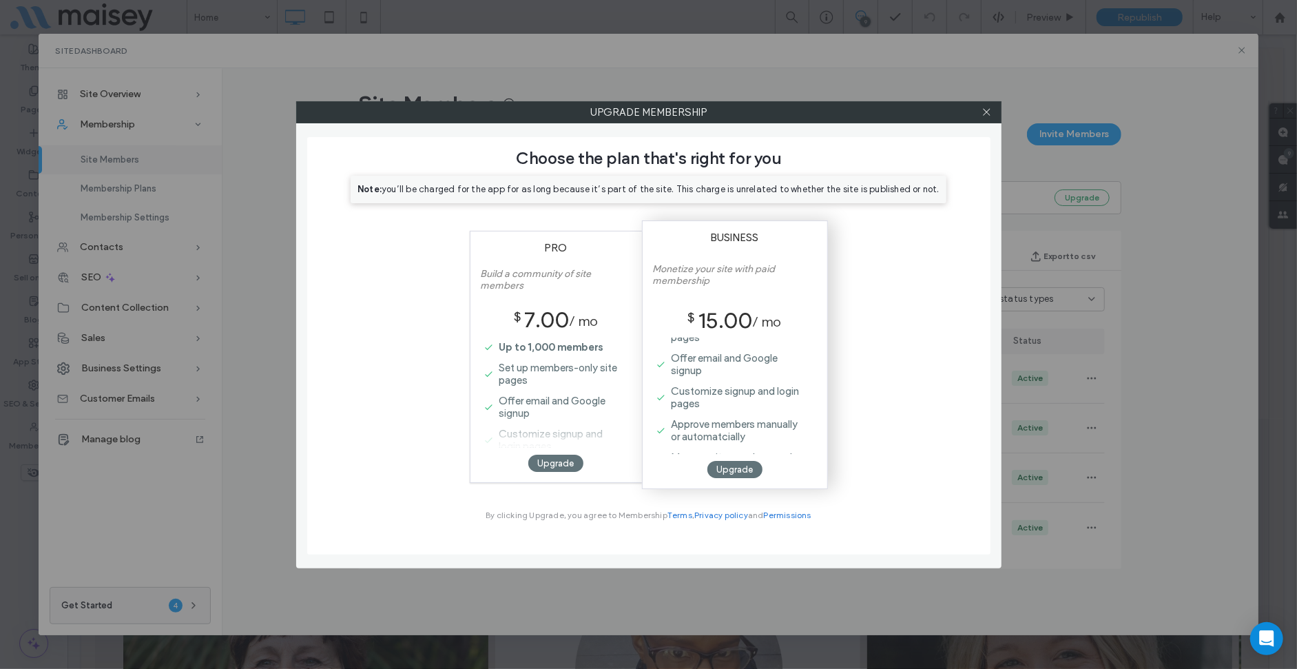
scroll to position [130, 0]
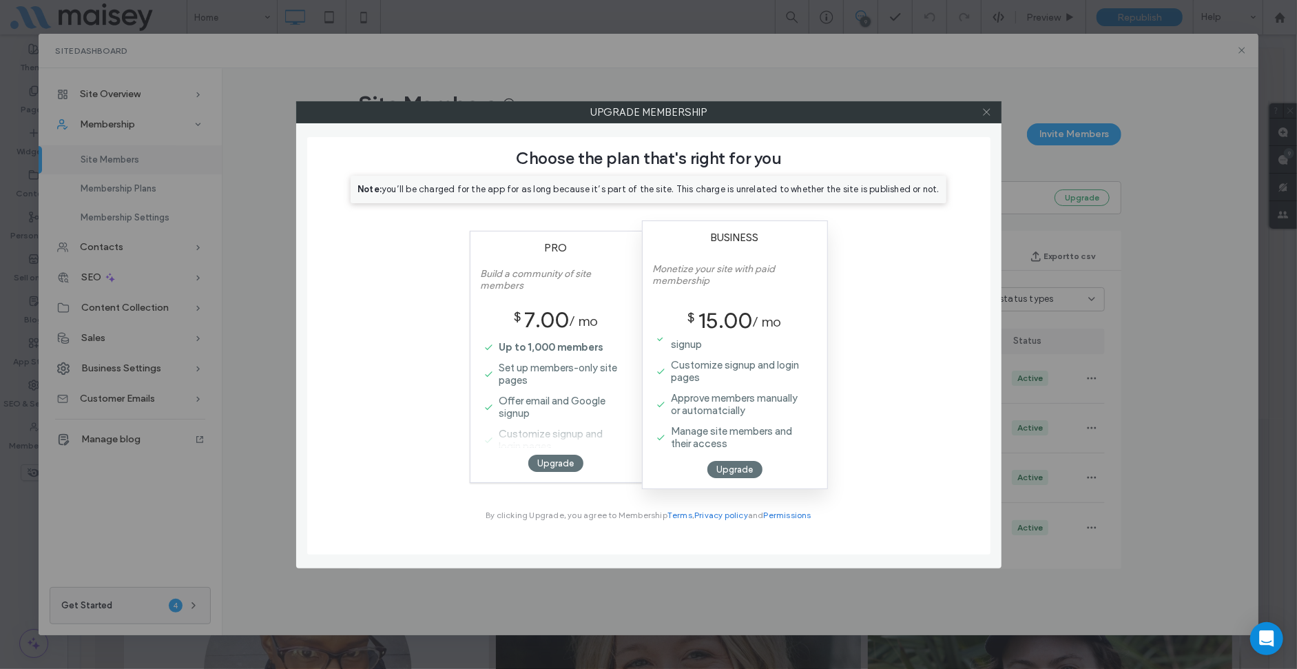
click at [988, 105] on span at bounding box center [986, 112] width 10 height 21
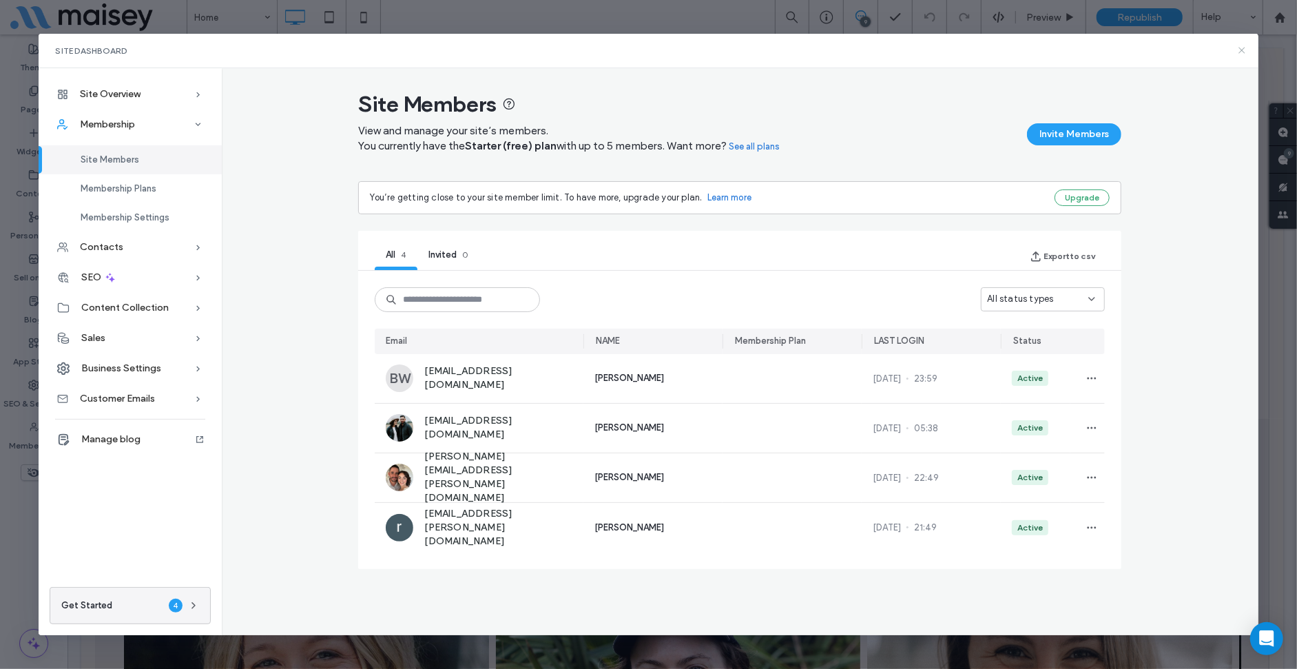
click at [1240, 51] on icon at bounding box center [1241, 50] width 11 height 11
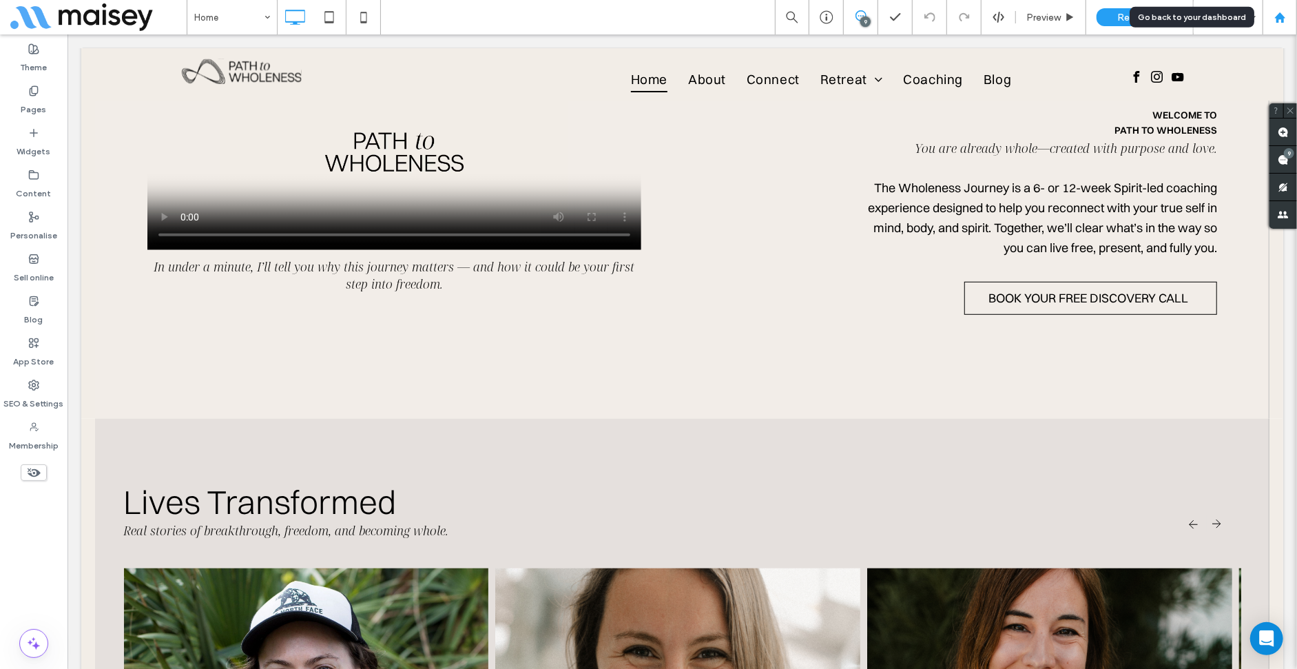
click at [1267, 17] on div at bounding box center [1279, 18] width 33 height 12
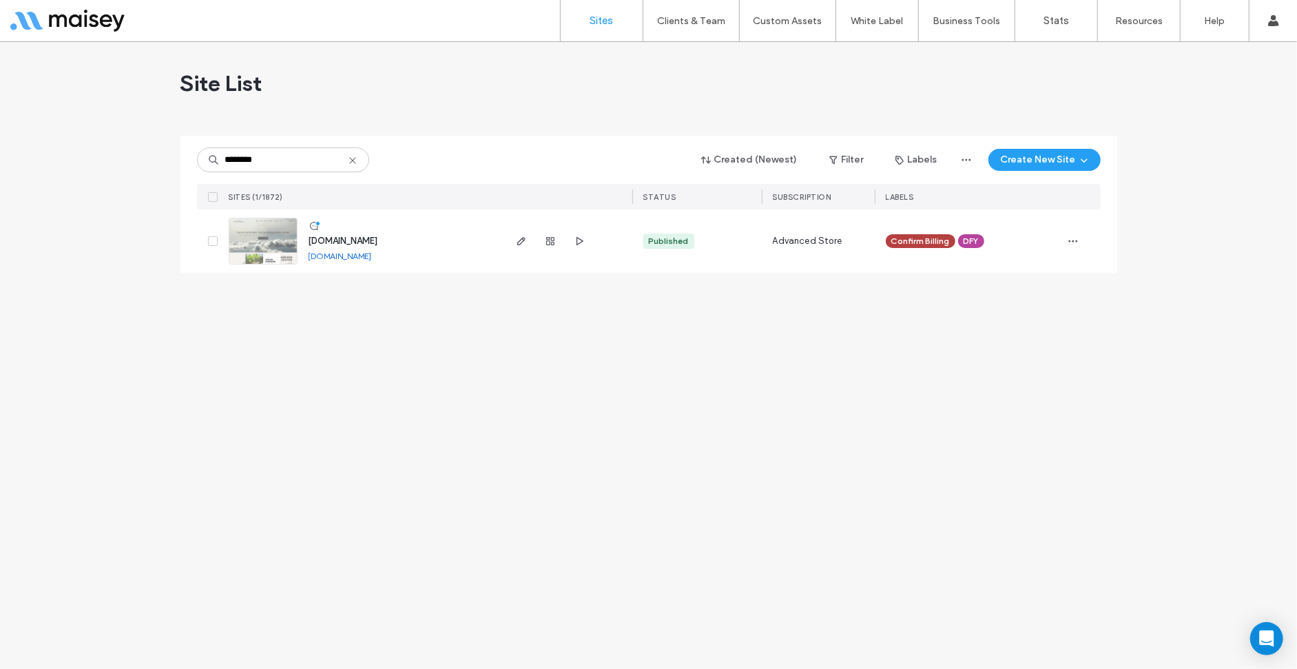
type input "********"
click at [594, 373] on div "Site List ******** Created (Newest) Filter Labels Create New Site SITES (1/1872…" at bounding box center [648, 355] width 1297 height 627
click at [803, 538] on div "Site List ******** Created (Newest) Filter Labels Create New Site SITES (1/1872…" at bounding box center [648, 355] width 1297 height 627
click at [528, 240] on span "button" at bounding box center [521, 241] width 17 height 17
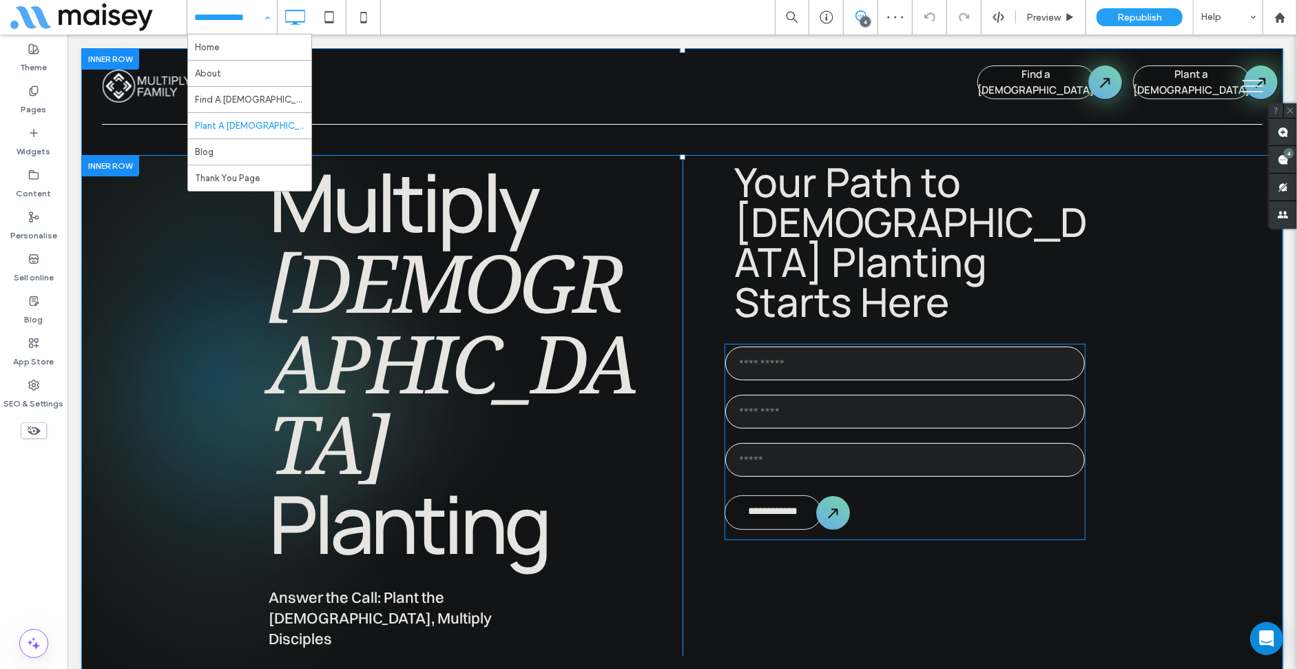
click at [939, 346] on input "text" at bounding box center [905, 363] width 360 height 34
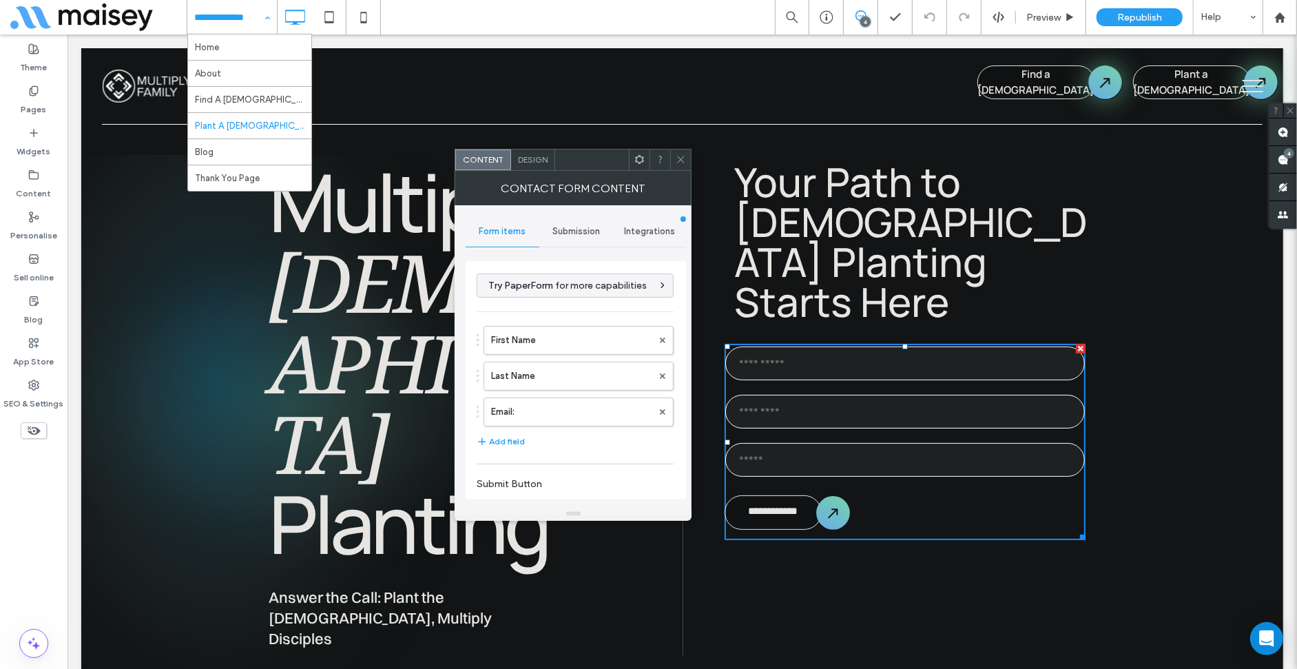
click at [565, 215] on div "**********" at bounding box center [576, 356] width 220 height 302
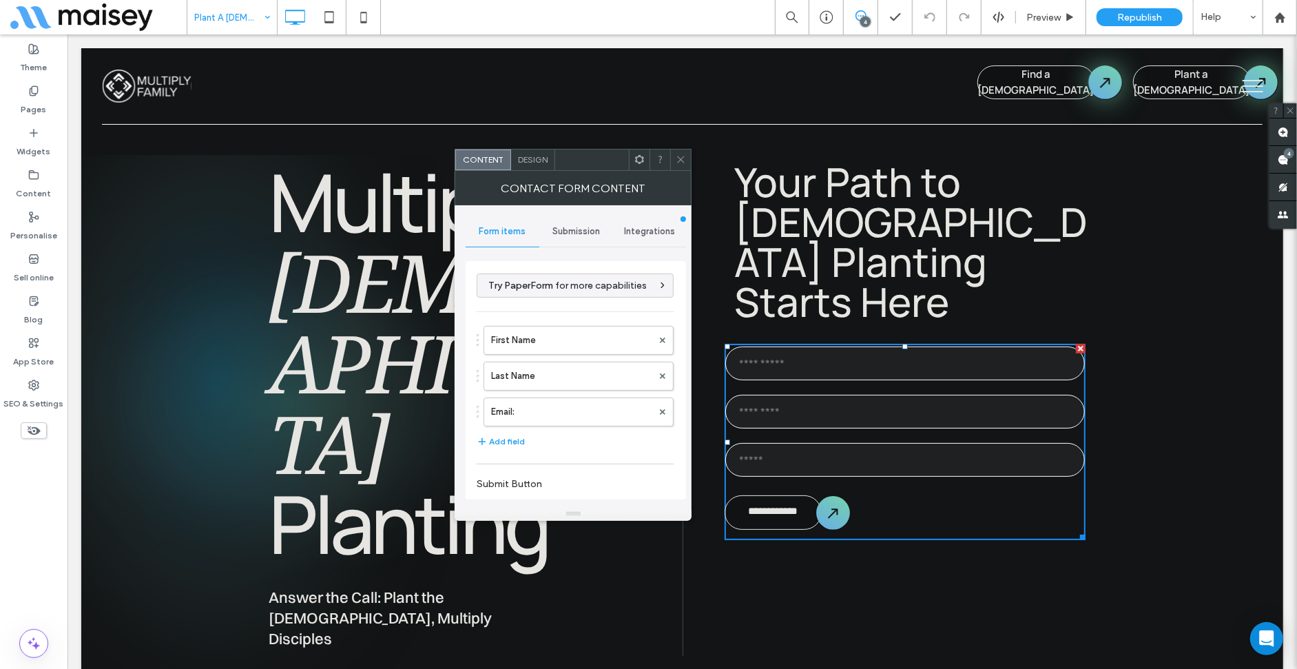
click at [569, 231] on span "Submission" at bounding box center [576, 231] width 48 height 11
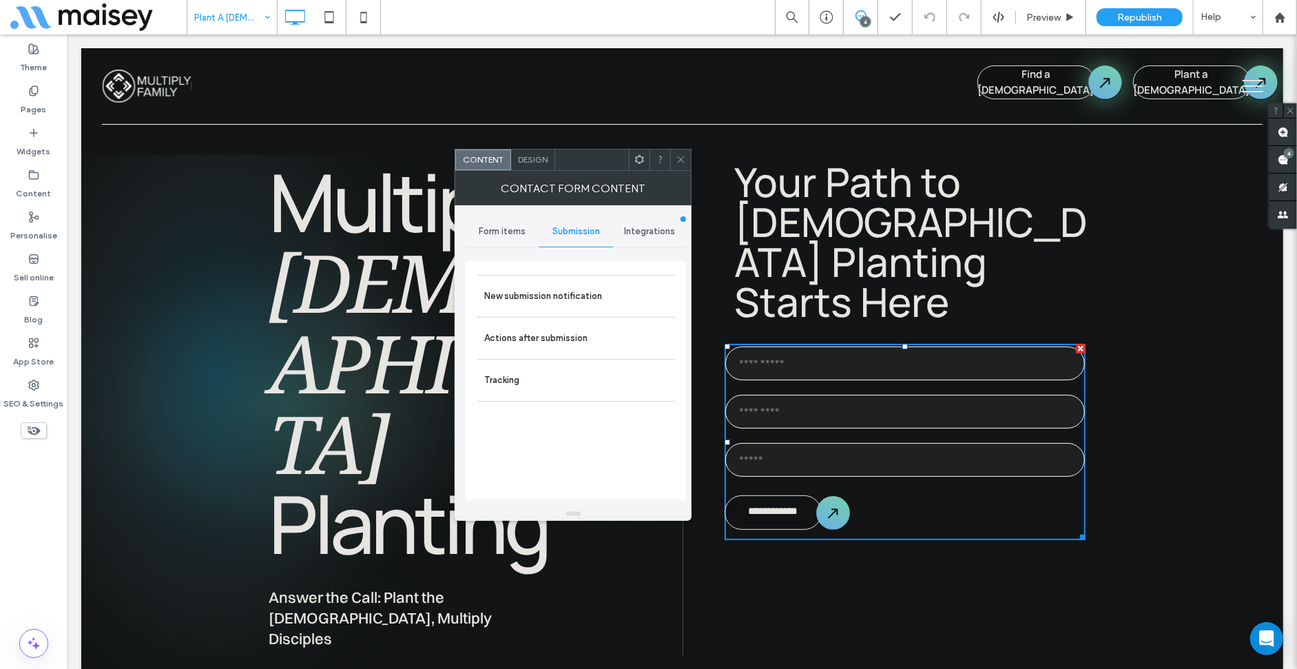
click at [585, 453] on div "New submission notification Actions after submission Tracking" at bounding box center [576, 384] width 198 height 218
click at [550, 326] on label "Actions after submission" at bounding box center [576, 338] width 184 height 28
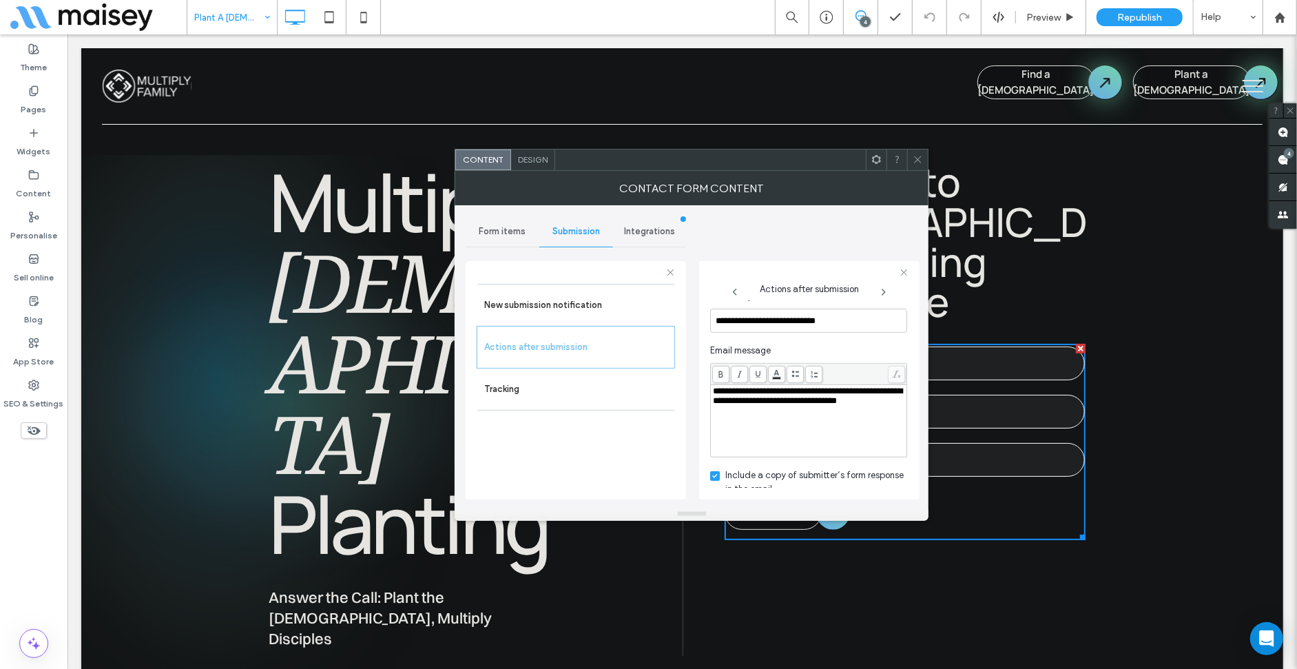
scroll to position [527, 0]
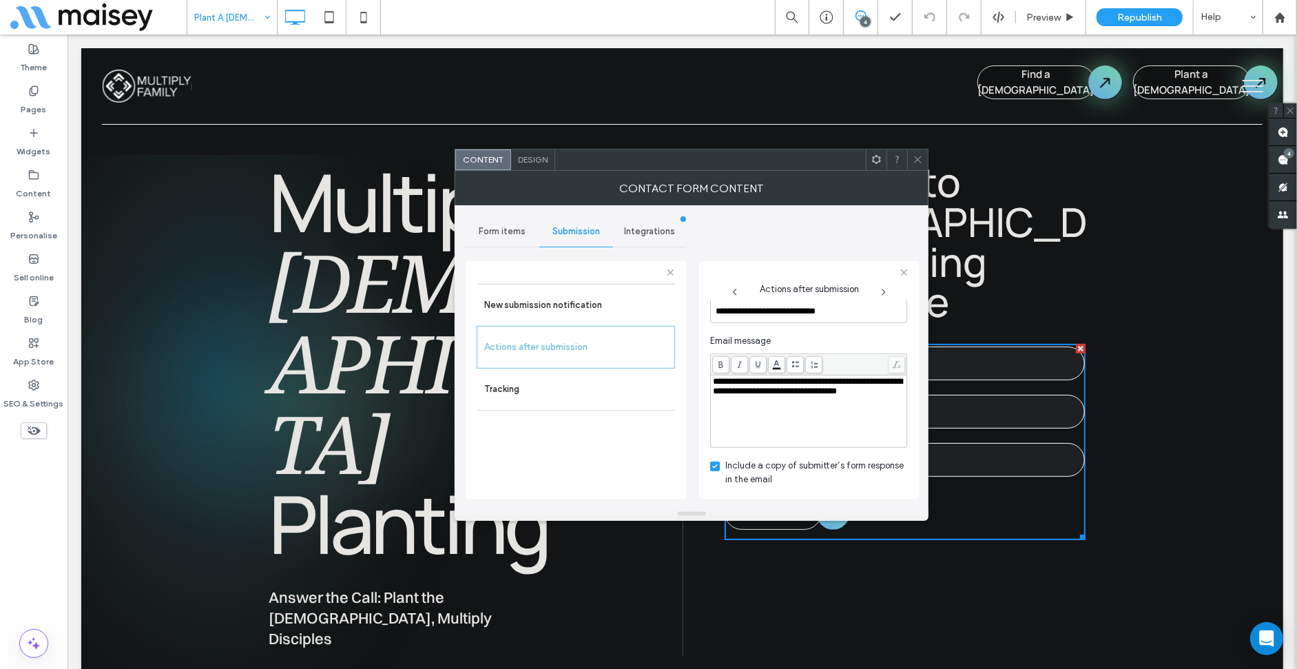
click at [501, 227] on span "Form items" at bounding box center [502, 231] width 47 height 11
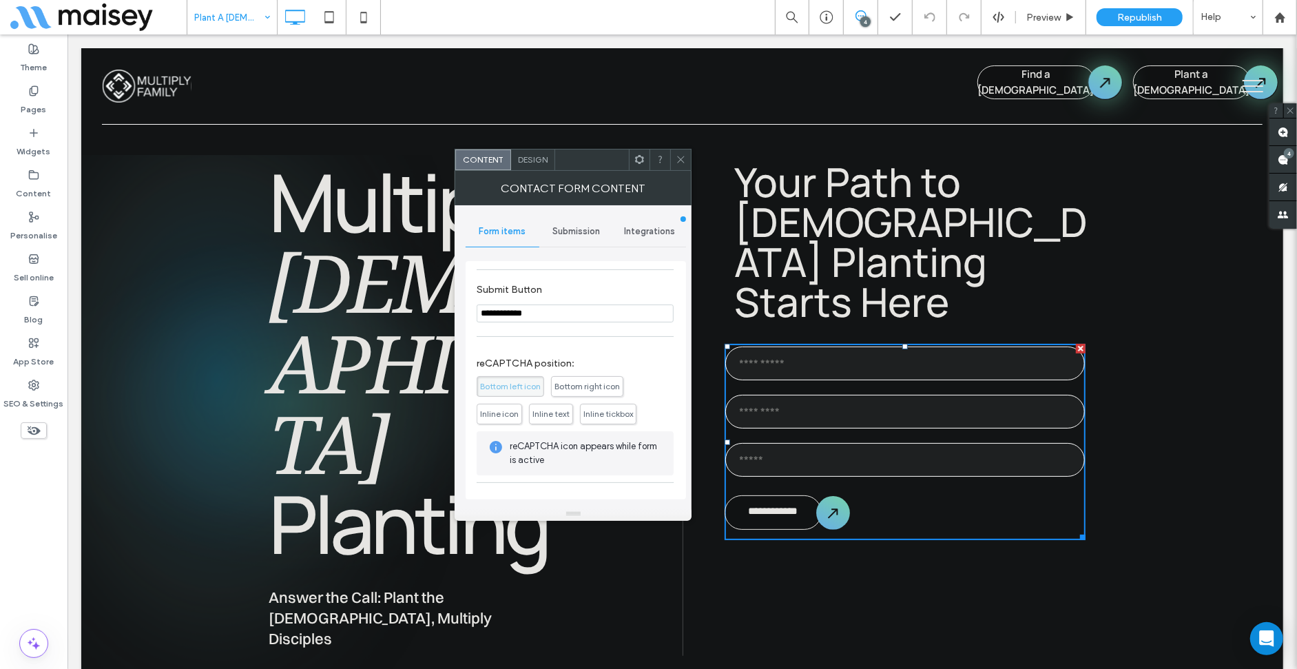
scroll to position [0, 0]
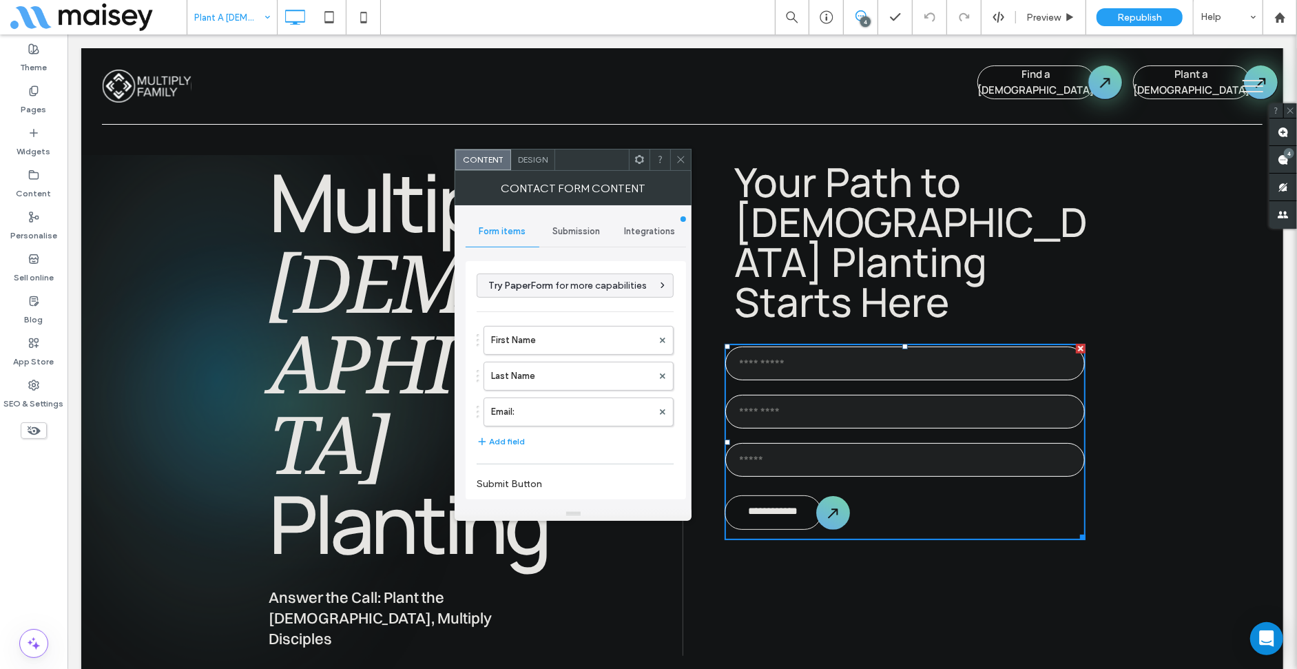
click at [674, 163] on div at bounding box center [680, 159] width 21 height 21
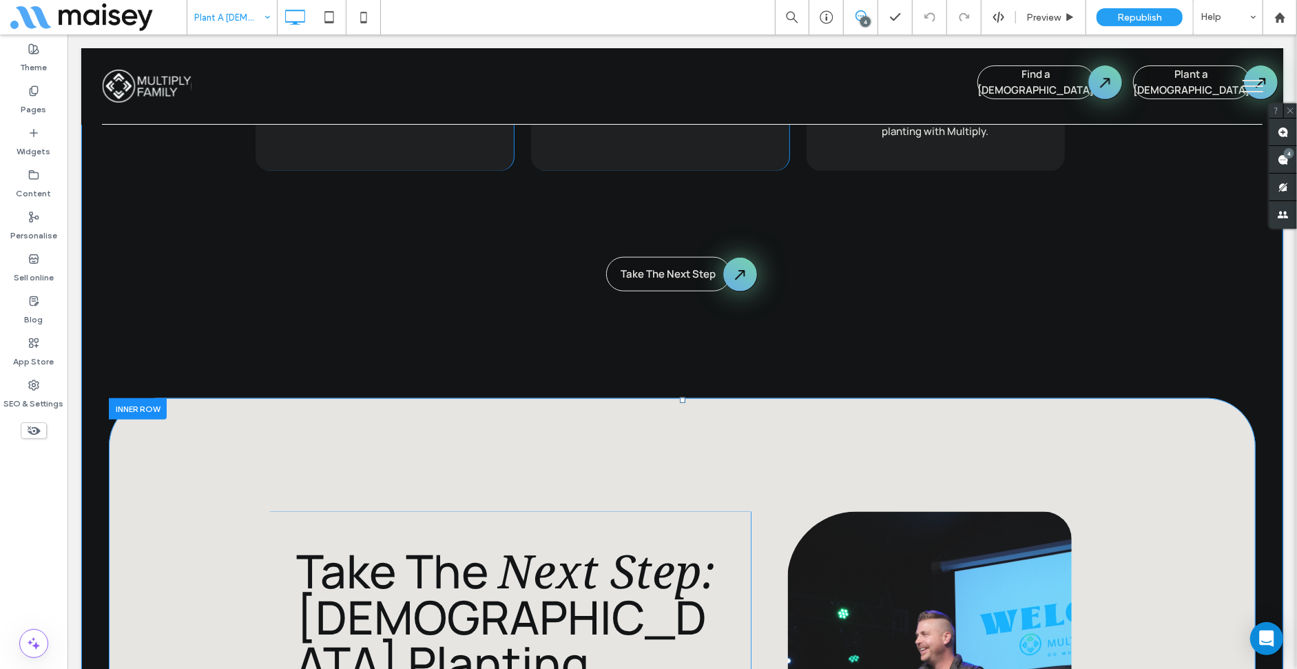
scroll to position [4959, 0]
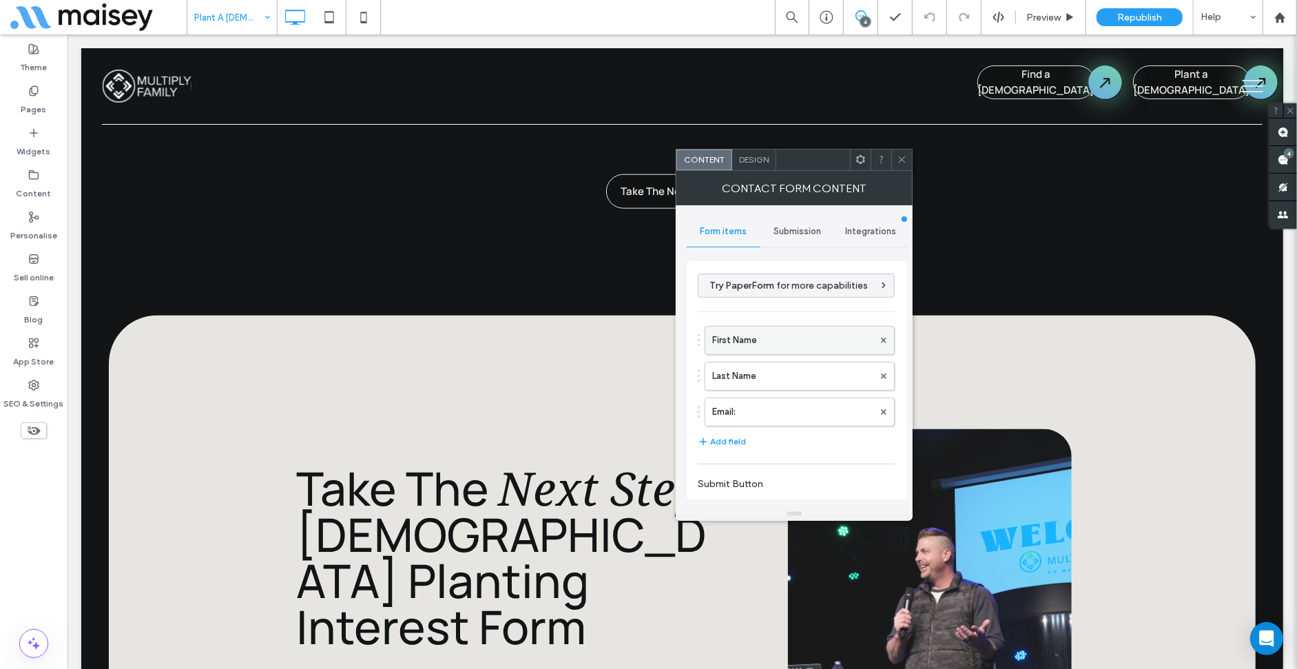
scroll to position [244, 0]
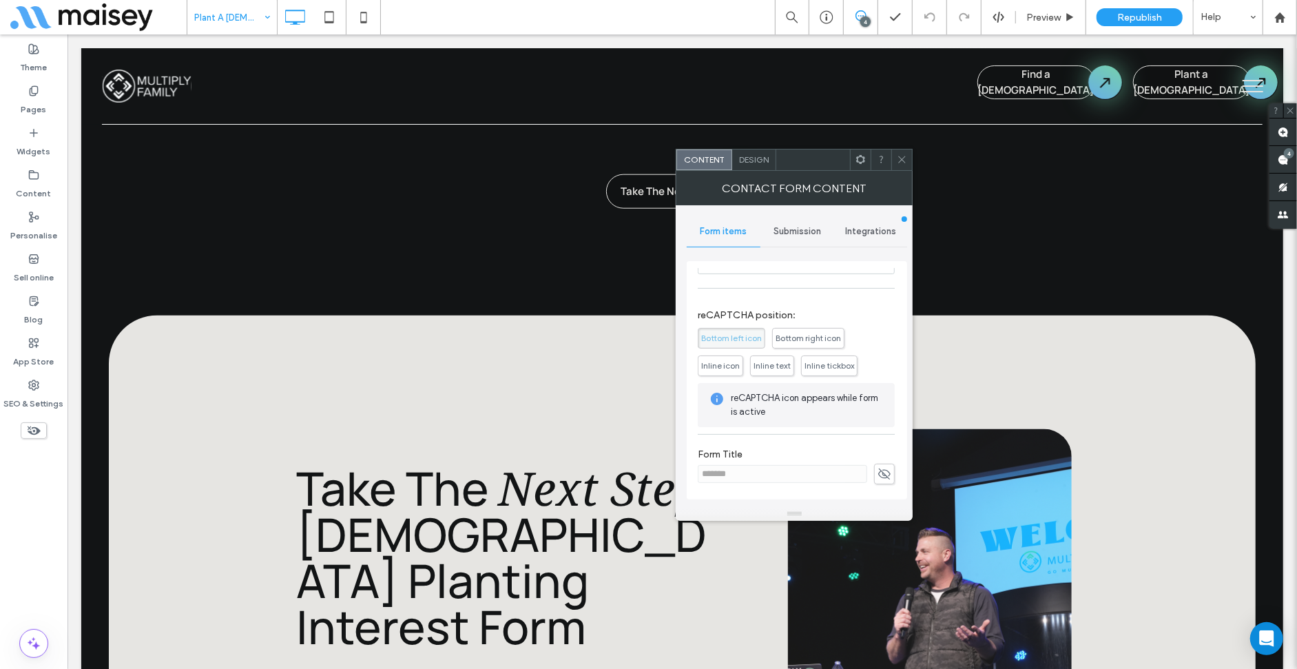
click at [784, 234] on span "Submission" at bounding box center [797, 231] width 48 height 11
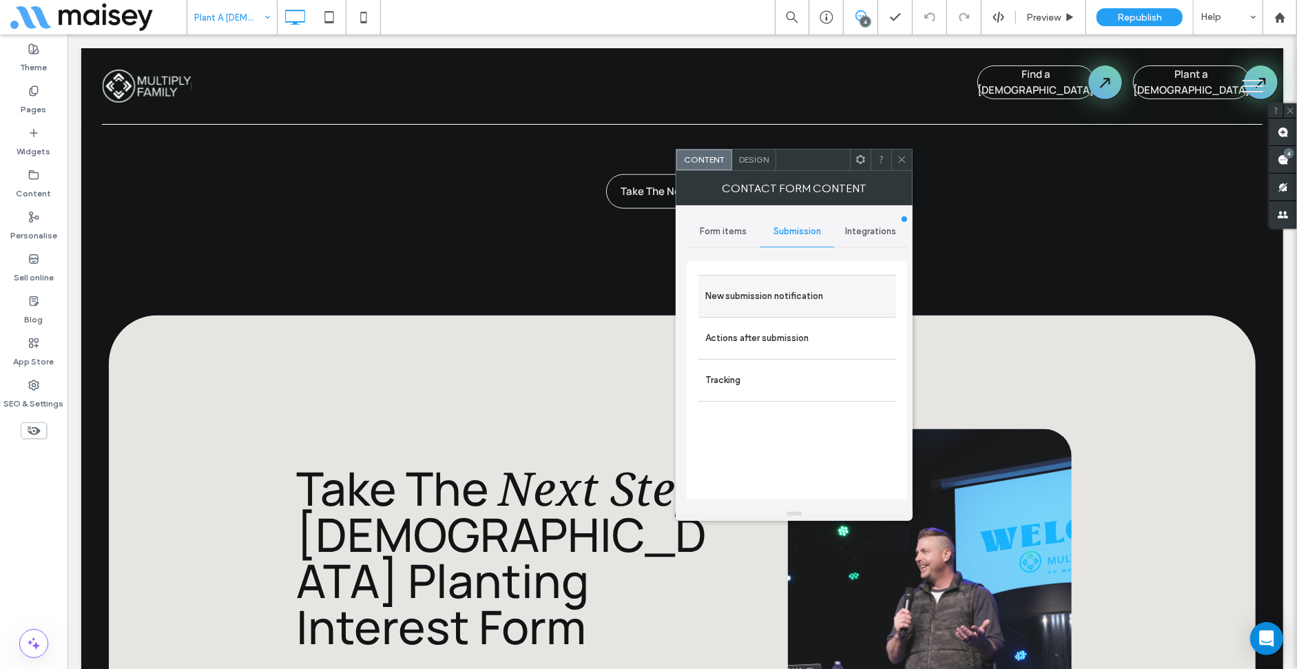
click at [856, 277] on div "New submission notification" at bounding box center [797, 296] width 198 height 42
click at [789, 286] on label "New submission notification" at bounding box center [797, 296] width 184 height 28
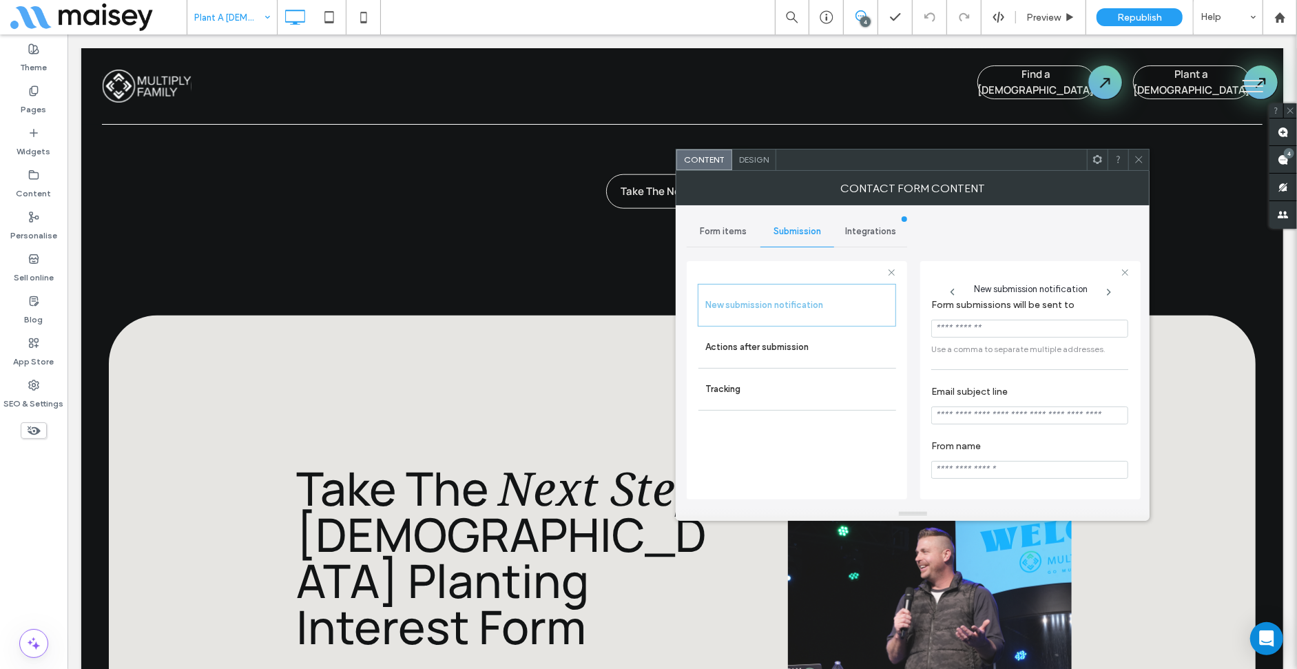
scroll to position [25, 0]
click at [730, 360] on div "Actions after submission" at bounding box center [797, 346] width 198 height 41
click at [1135, 152] on span at bounding box center [1139, 159] width 10 height 21
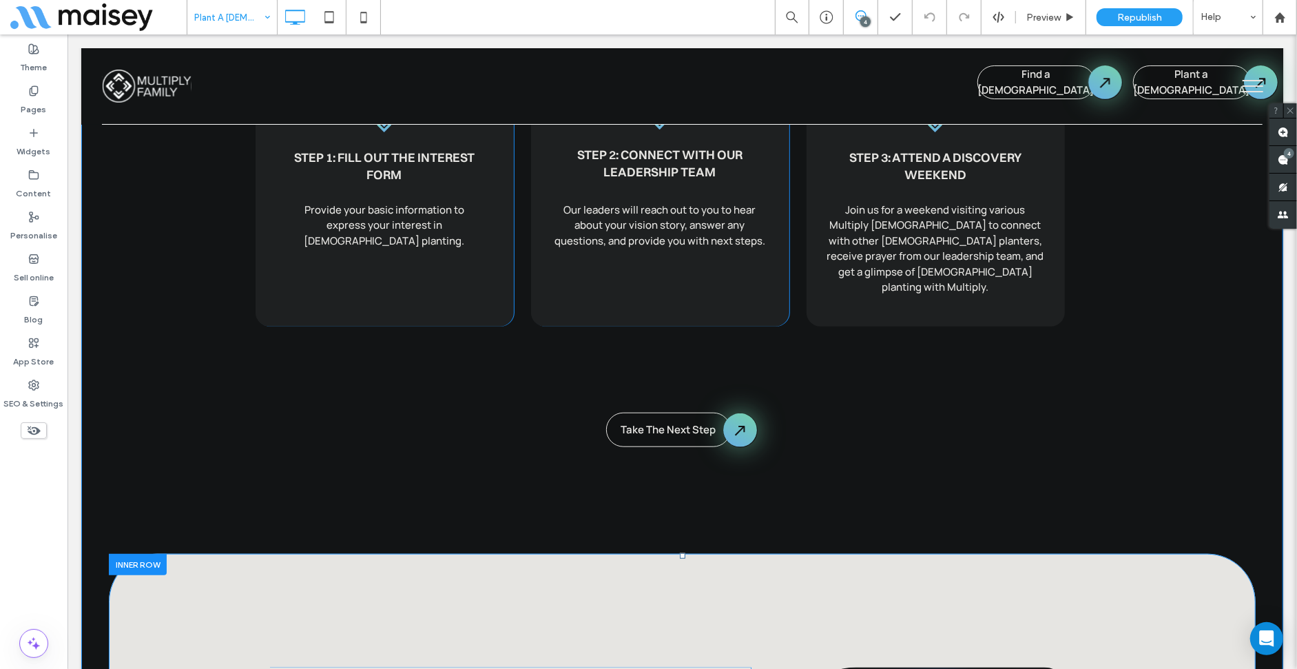
scroll to position [4615, 0]
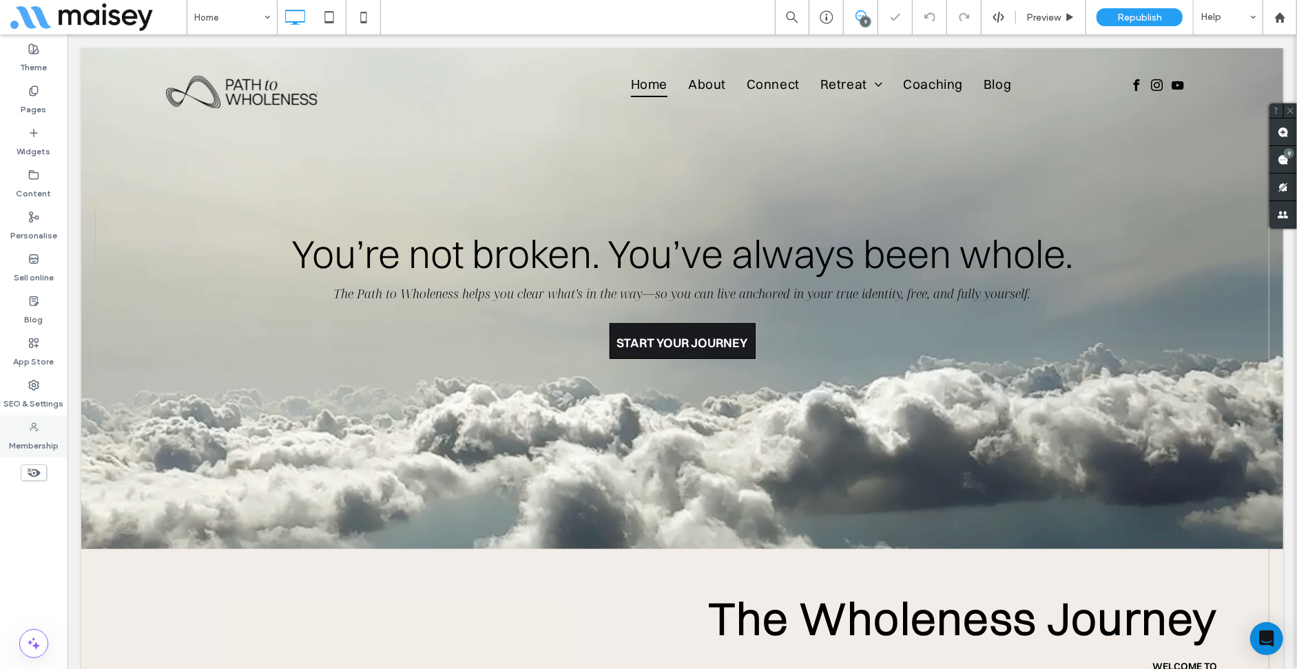
click at [30, 430] on icon at bounding box center [33, 427] width 11 height 11
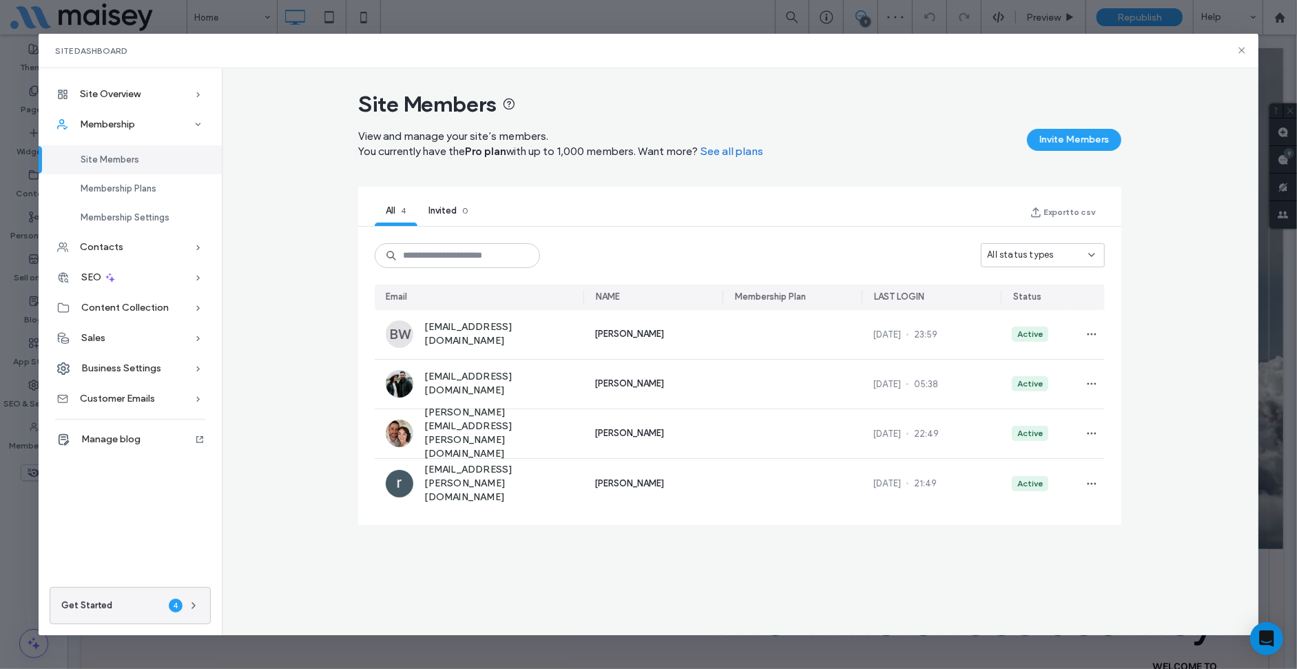
click at [734, 150] on link "See all plans" at bounding box center [731, 152] width 63 height 14
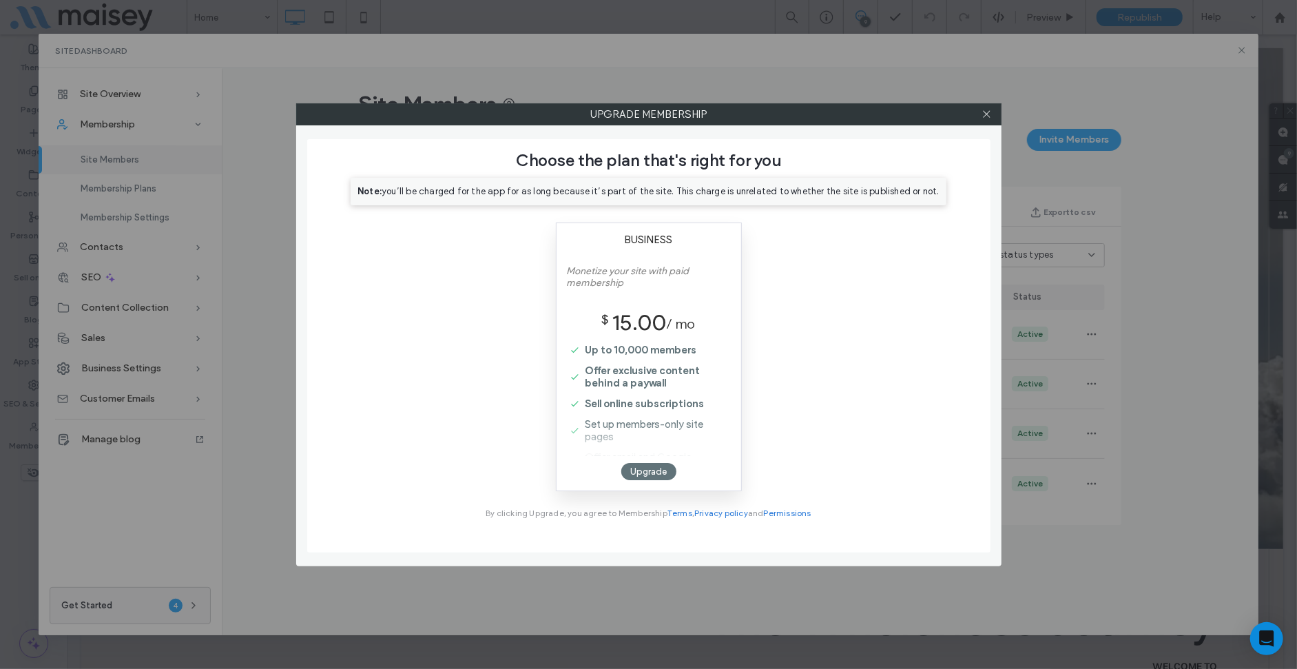
click at [997, 114] on div at bounding box center [987, 114] width 21 height 21
click at [994, 112] on div at bounding box center [987, 114] width 21 height 21
click at [984, 112] on use at bounding box center [986, 114] width 7 height 7
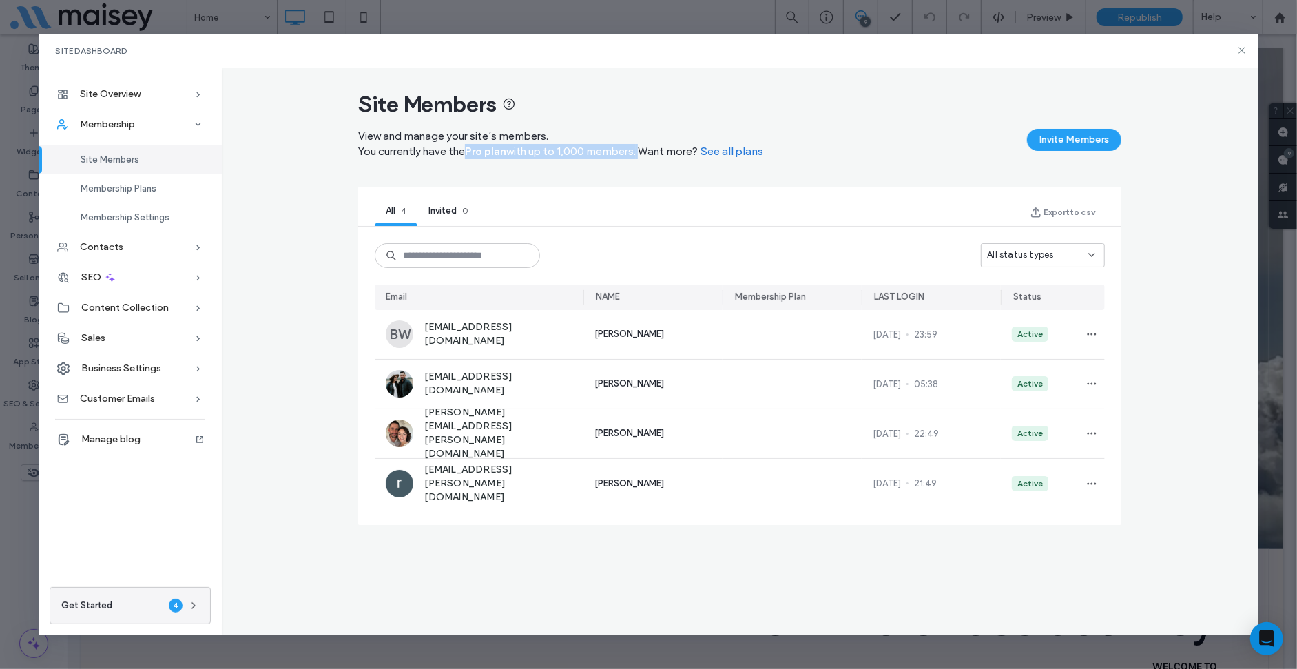
drag, startPoint x: 472, startPoint y: 149, endPoint x: 647, endPoint y: 153, distance: 175.7
click at [647, 153] on div "View and manage your site’s members. You currently have the Pro plan with up to…" at bounding box center [560, 144] width 405 height 30
copy div "Pro plan with up to 1,000 members."
click at [746, 149] on link "See all plans" at bounding box center [731, 152] width 63 height 14
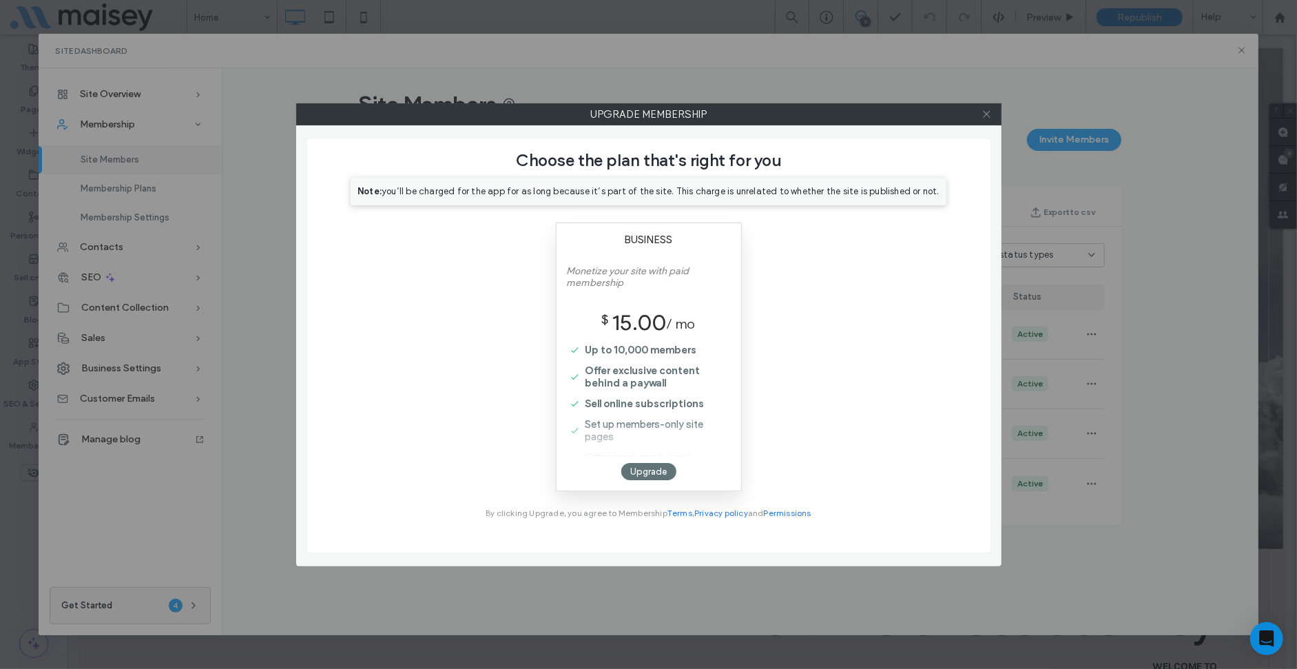
click at [988, 112] on icon at bounding box center [986, 114] width 10 height 10
